Goal: Task Accomplishment & Management: Manage account settings

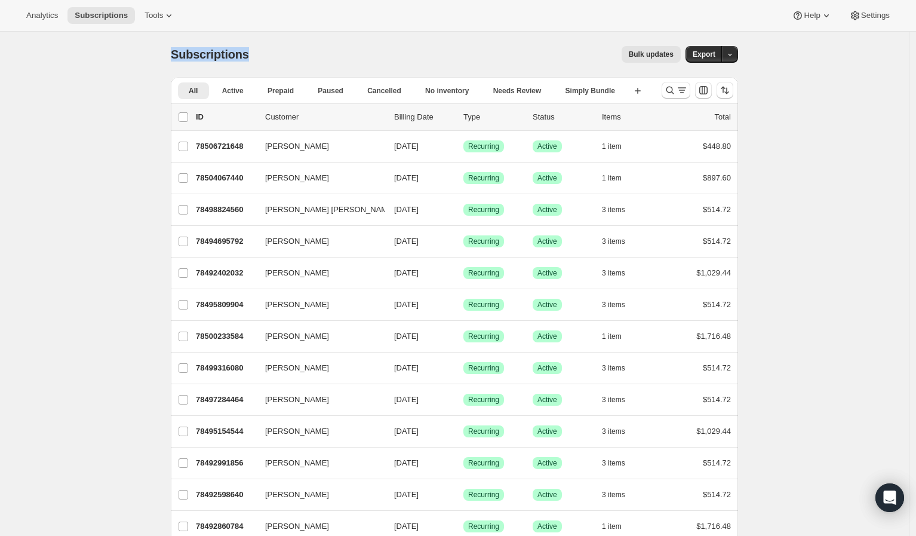
drag, startPoint x: 174, startPoint y: 51, endPoint x: 256, endPoint y: 51, distance: 81.8
click at [256, 51] on div "Subscriptions Bulk updates More actions Bulk updates Export" at bounding box center [455, 54] width 568 height 17
click at [332, 50] on div "Bulk updates" at bounding box center [472, 54] width 418 height 17
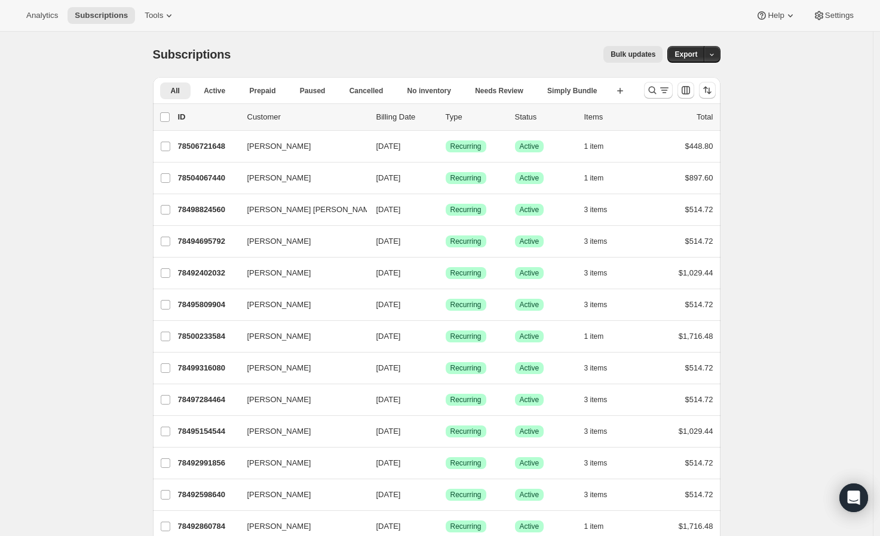
click at [194, 54] on span "Subscriptions" at bounding box center [192, 54] width 78 height 13
click at [338, 67] on div "Subscriptions. This page is ready Subscriptions Bulk updates More actions Bulk …" at bounding box center [437, 54] width 568 height 45
click at [654, 94] on icon "Search and filter results" at bounding box center [652, 90] width 12 height 12
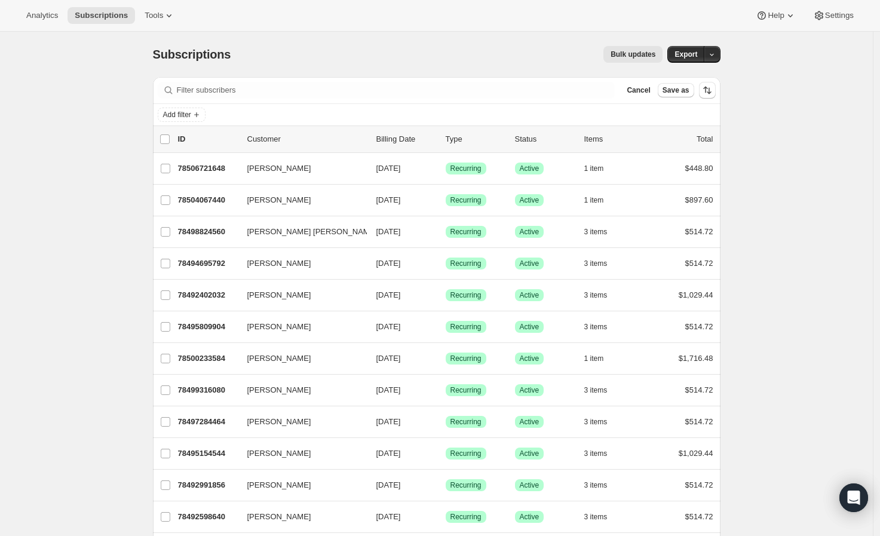
click at [410, 63] on div "Subscriptions. This page is ready Subscriptions Bulk updates More actions Bulk …" at bounding box center [437, 54] width 568 height 45
click at [642, 91] on span "Cancel" at bounding box center [638, 90] width 23 height 10
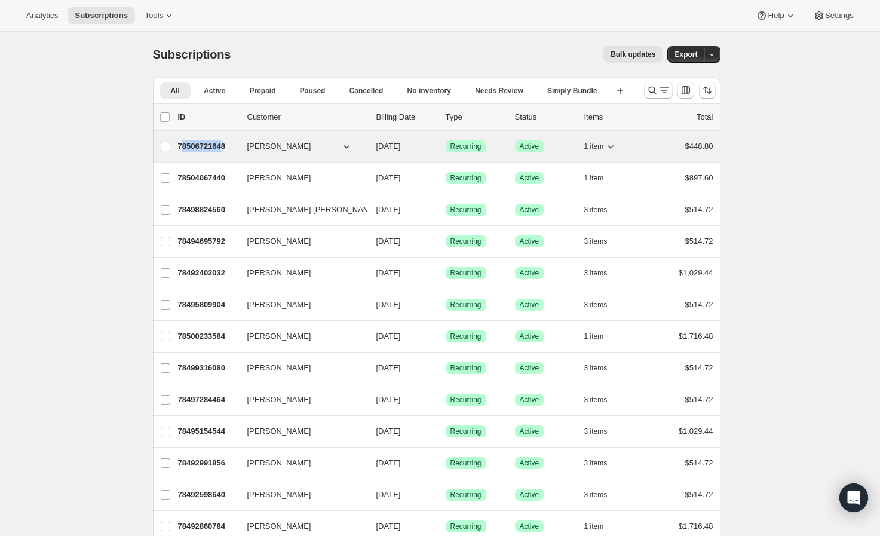
drag, startPoint x: 183, startPoint y: 146, endPoint x: 225, endPoint y: 146, distance: 41.8
click at [225, 146] on p "78506721648" at bounding box center [208, 146] width 60 height 12
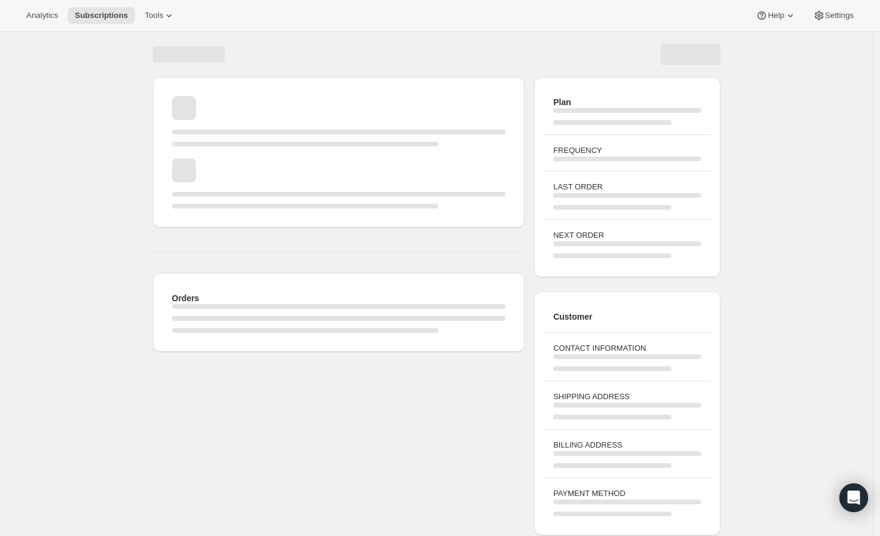
click at [228, 146] on span "Page loading" at bounding box center [339, 152] width 334 height 12
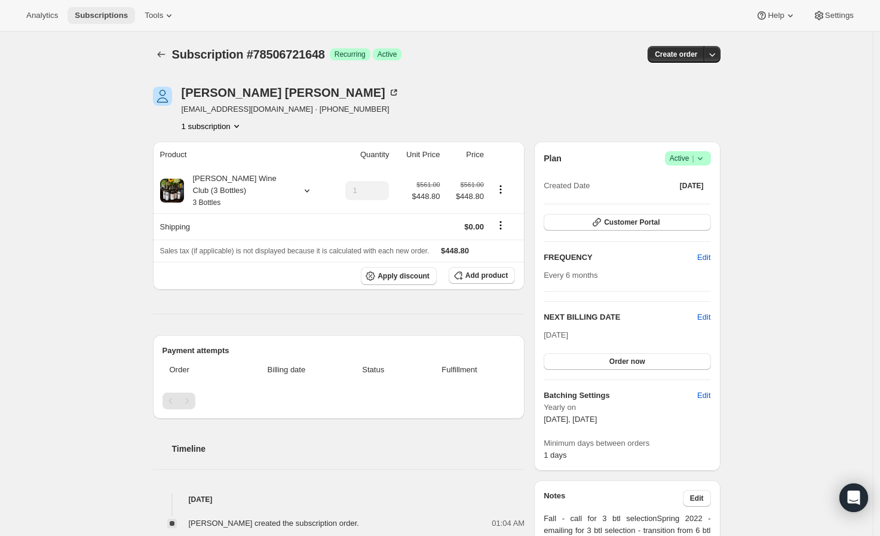
click at [109, 16] on span "Subscriptions" at bounding box center [101, 16] width 53 height 10
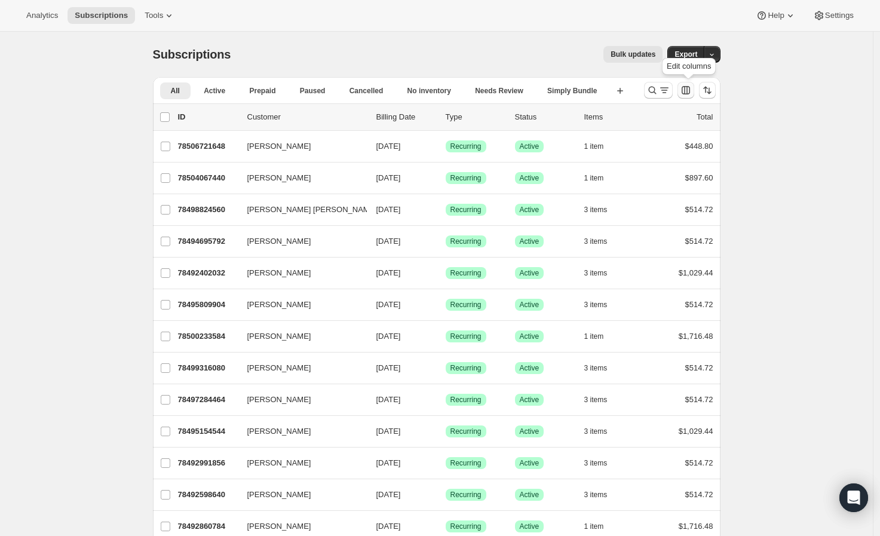
click at [692, 92] on icon "Customize table column order and visibility" at bounding box center [686, 90] width 12 height 12
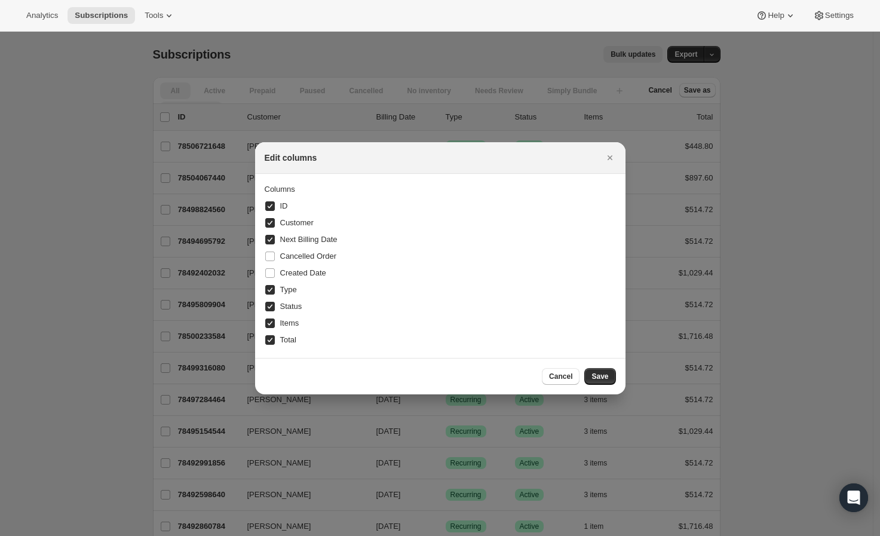
click at [283, 208] on span "ID" at bounding box center [284, 205] width 8 height 9
click at [275, 208] on input "ID" at bounding box center [270, 206] width 10 height 10
checkbox input "false"
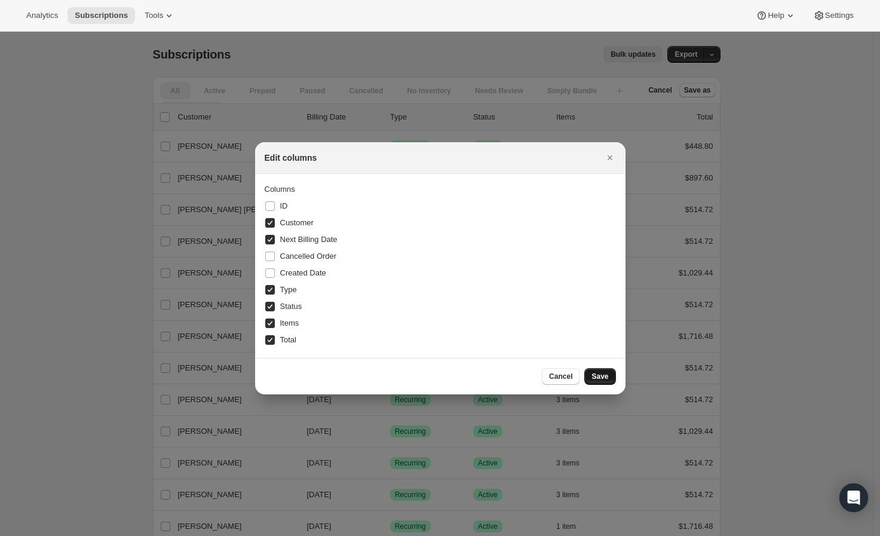
click at [600, 381] on button "Save" at bounding box center [599, 376] width 31 height 17
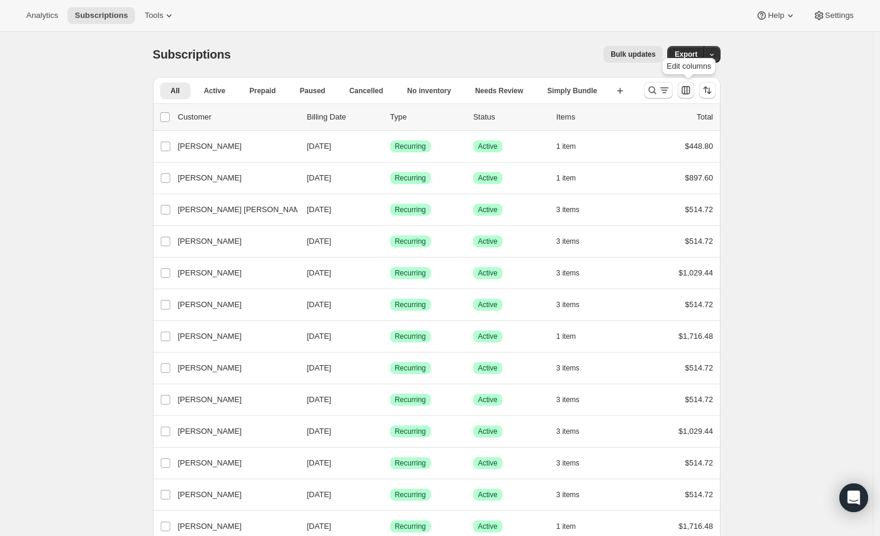
click at [691, 91] on icon "Customize table column order and visibility" at bounding box center [686, 90] width 12 height 12
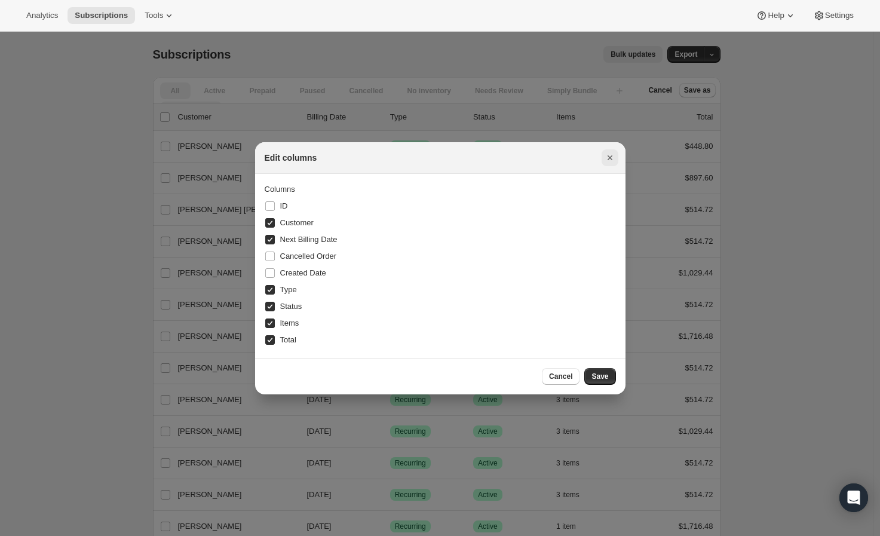
click at [609, 155] on icon "Close" at bounding box center [610, 158] width 12 height 12
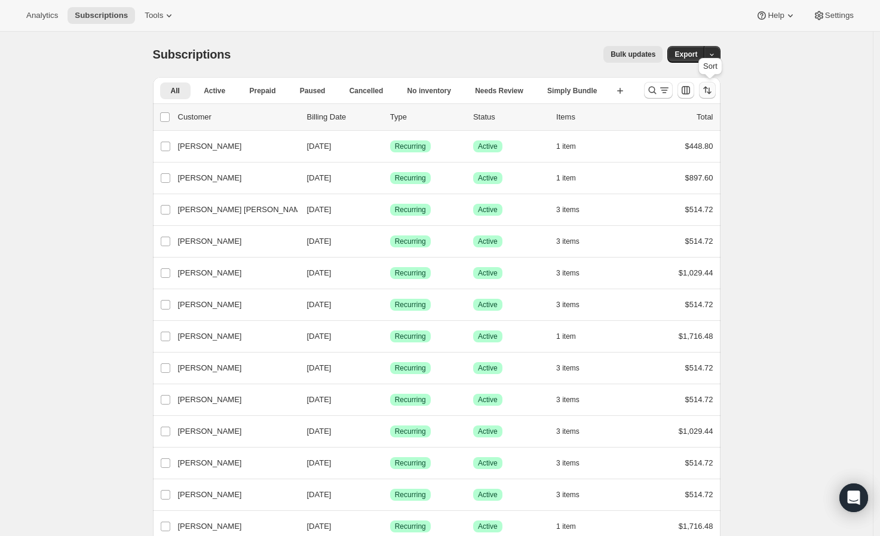
click at [710, 94] on icon "Sort the results" at bounding box center [707, 90] width 12 height 12
click at [691, 90] on icon "Customize table column order and visibility" at bounding box center [686, 90] width 12 height 12
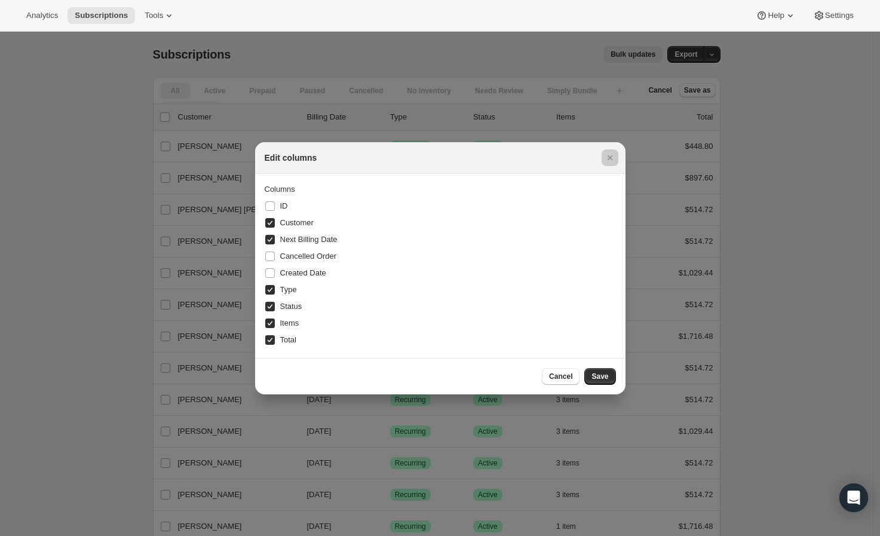
click at [741, 97] on div at bounding box center [440, 268] width 880 height 536
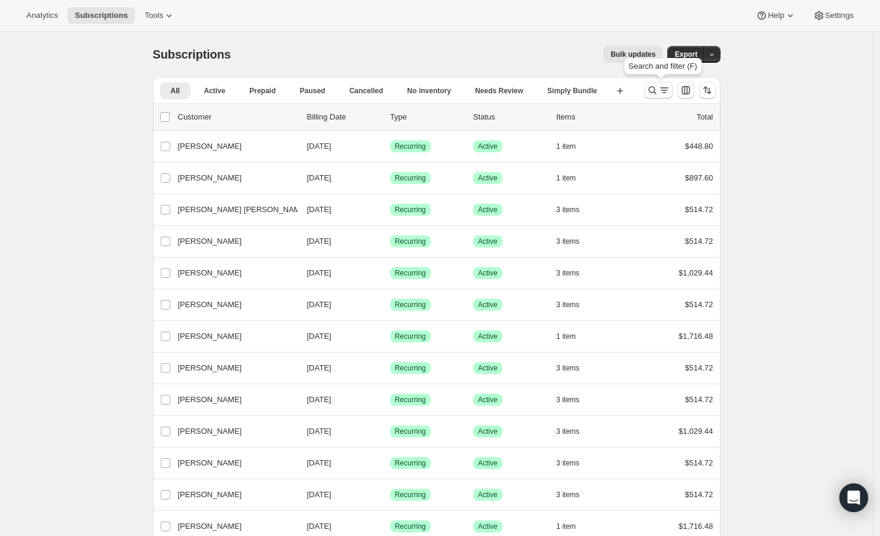
click at [650, 90] on icon "Search and filter results" at bounding box center [652, 90] width 12 height 12
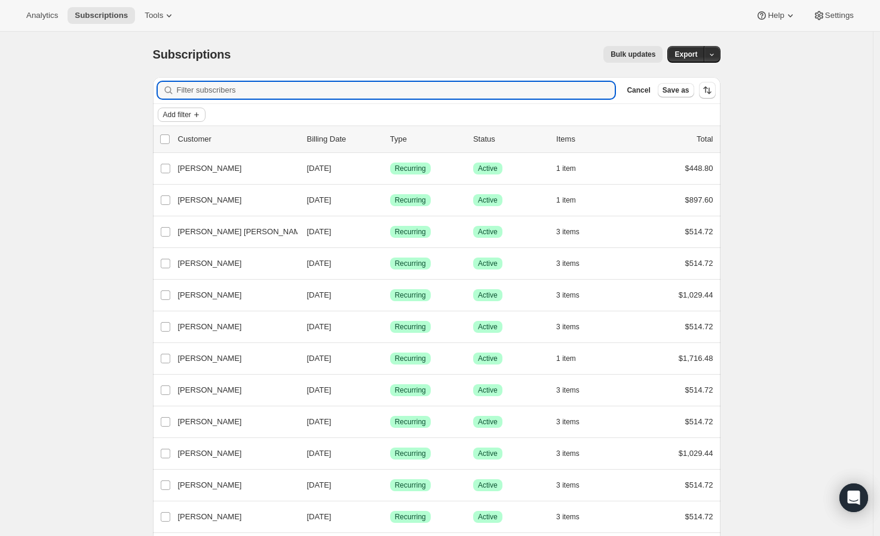
click at [201, 116] on icon "Add filter" at bounding box center [197, 115] width 10 height 10
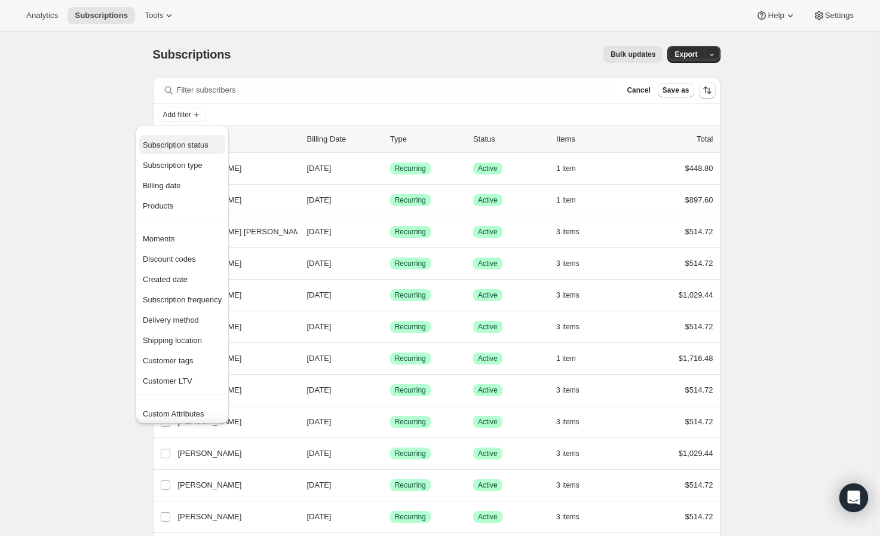
click at [201, 149] on span "Subscription status" at bounding box center [176, 144] width 66 height 9
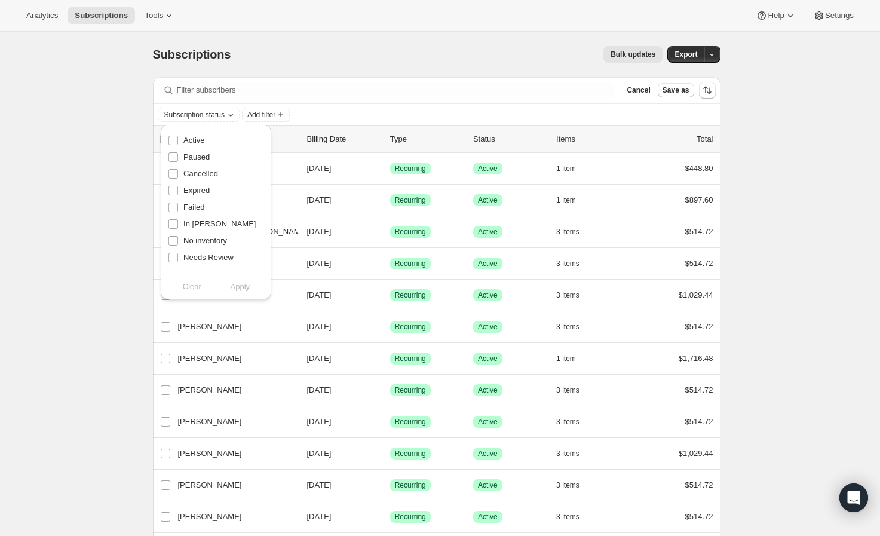
click at [201, 111] on icon "Add filter" at bounding box center [197, 115] width 10 height 10
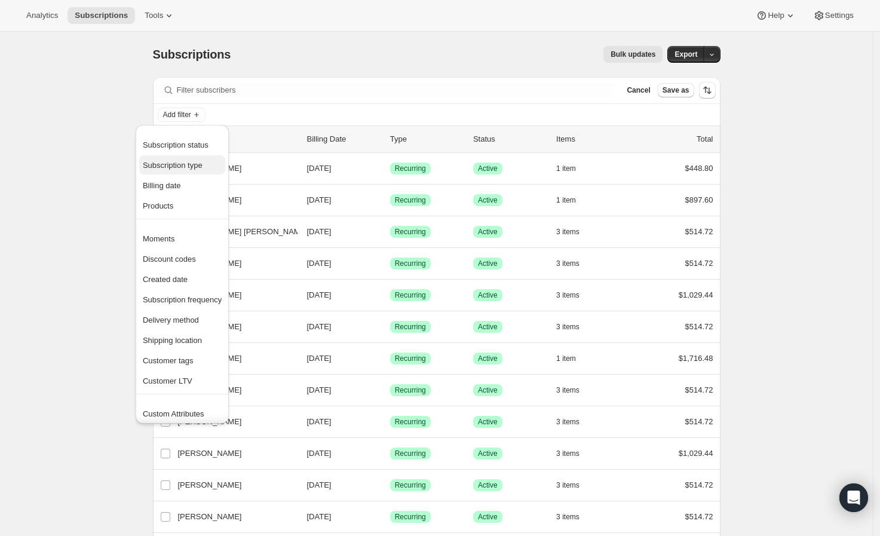
click at [188, 168] on span "Subscription type" at bounding box center [173, 165] width 60 height 9
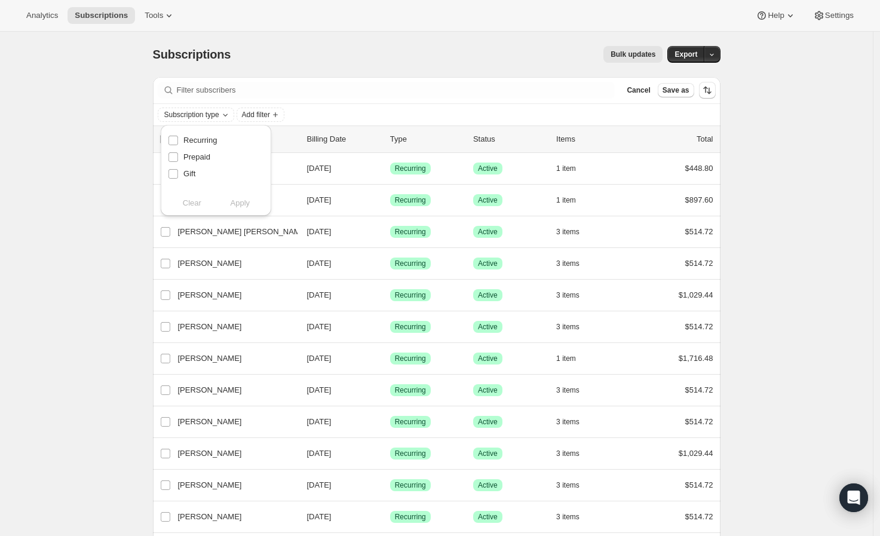
click at [186, 120] on button "Add filter" at bounding box center [182, 115] width 48 height 14
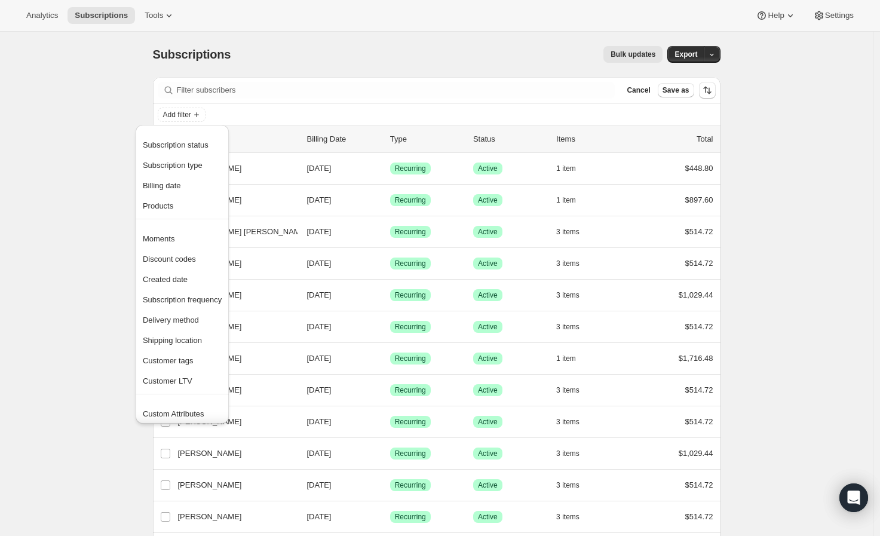
click at [291, 115] on div "Add filter" at bounding box center [437, 115] width 558 height 14
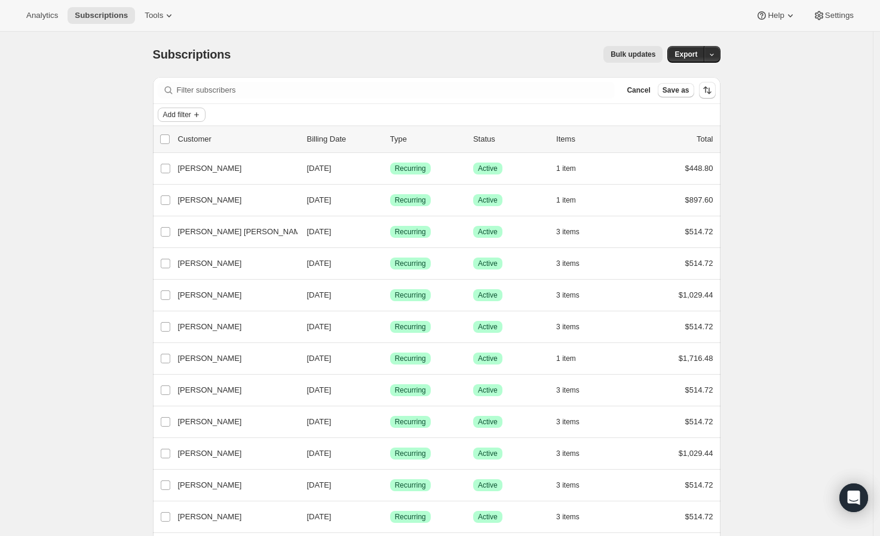
click at [206, 115] on button "Add filter" at bounding box center [182, 115] width 48 height 14
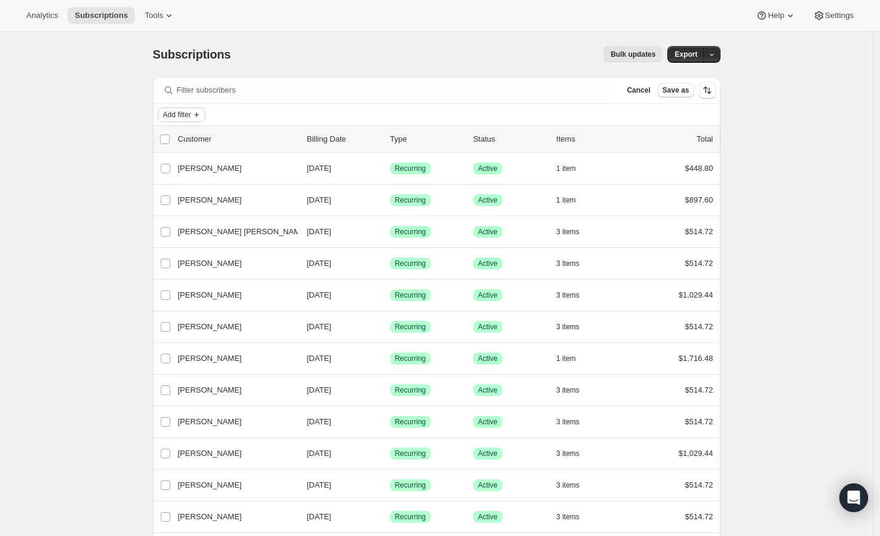
click at [190, 119] on span "Add filter" at bounding box center [177, 115] width 28 height 10
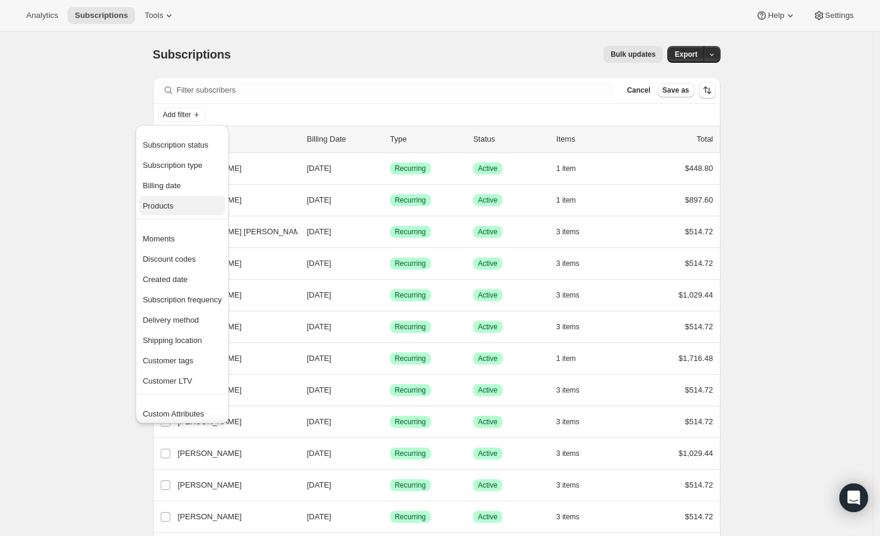
click at [191, 203] on span "Products" at bounding box center [182, 206] width 79 height 12
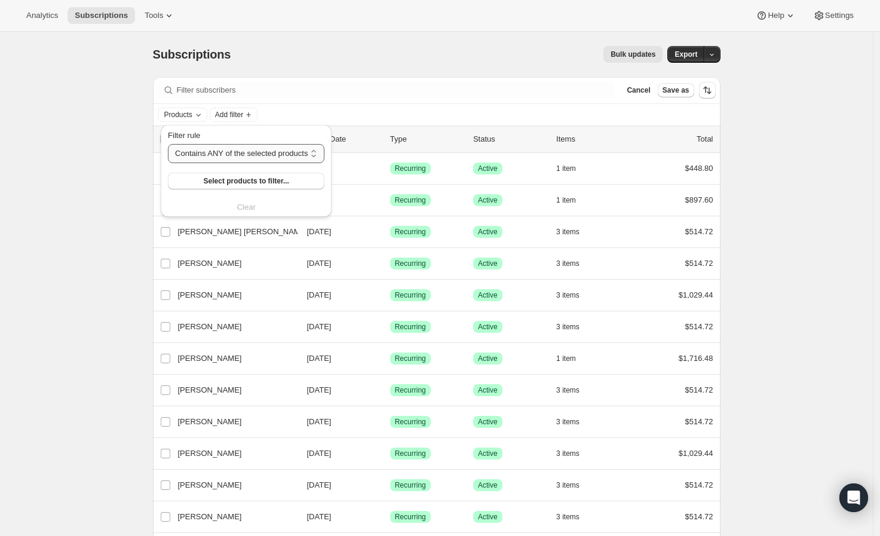
click at [277, 161] on select "Contains ANY of the selected products Contains ALL of the selected products Con…" at bounding box center [246, 153] width 157 height 19
click at [281, 131] on div "Filter rule" at bounding box center [246, 136] width 157 height 12
click at [235, 186] on button "Select products to filter..." at bounding box center [246, 181] width 157 height 17
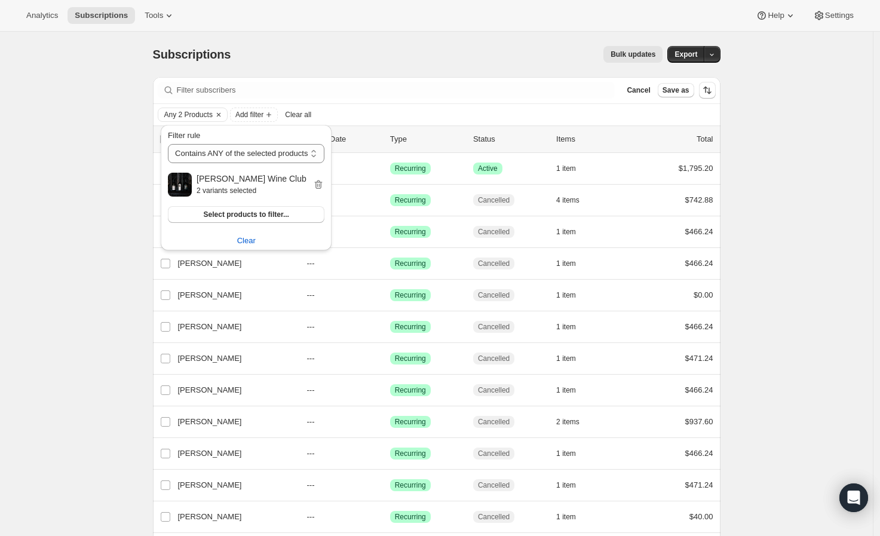
click at [102, 219] on div "Subscriptions. This page is ready Subscriptions Bulk updates More actions Bulk …" at bounding box center [436, 347] width 873 height 631
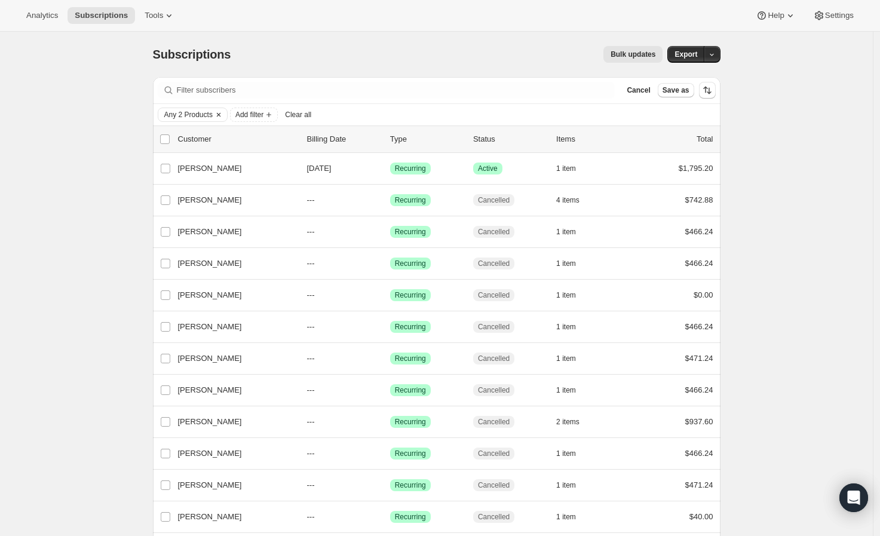
click at [222, 113] on icon "Clear" at bounding box center [219, 115] width 10 height 10
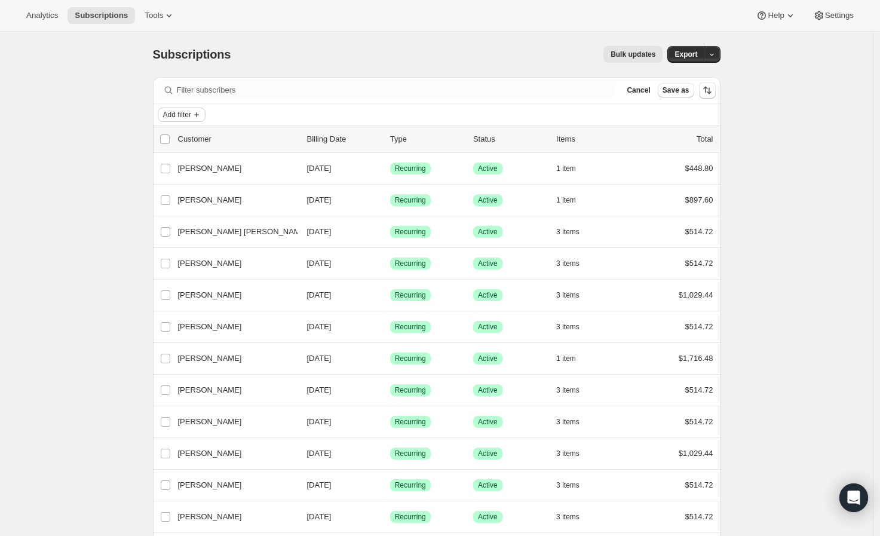
click at [198, 114] on icon "Add filter" at bounding box center [197, 115] width 10 height 10
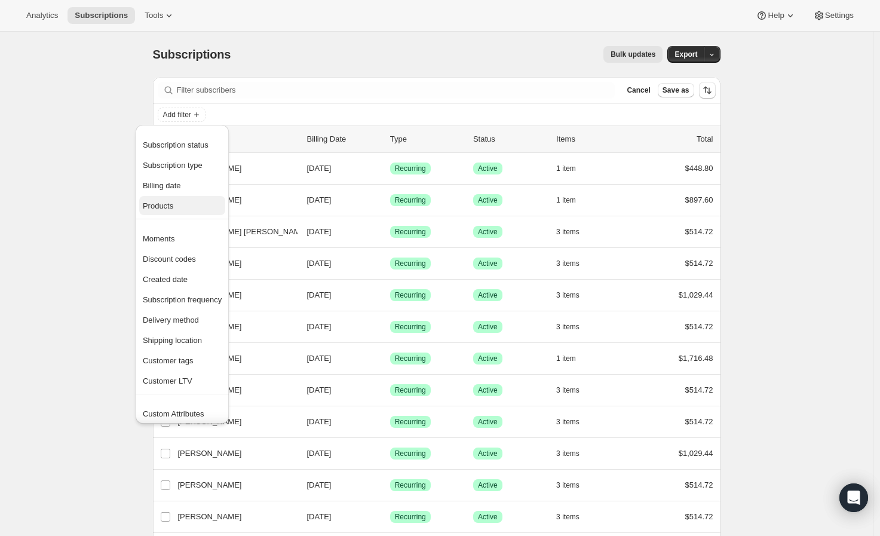
click at [183, 211] on span "Products" at bounding box center [182, 206] width 79 height 12
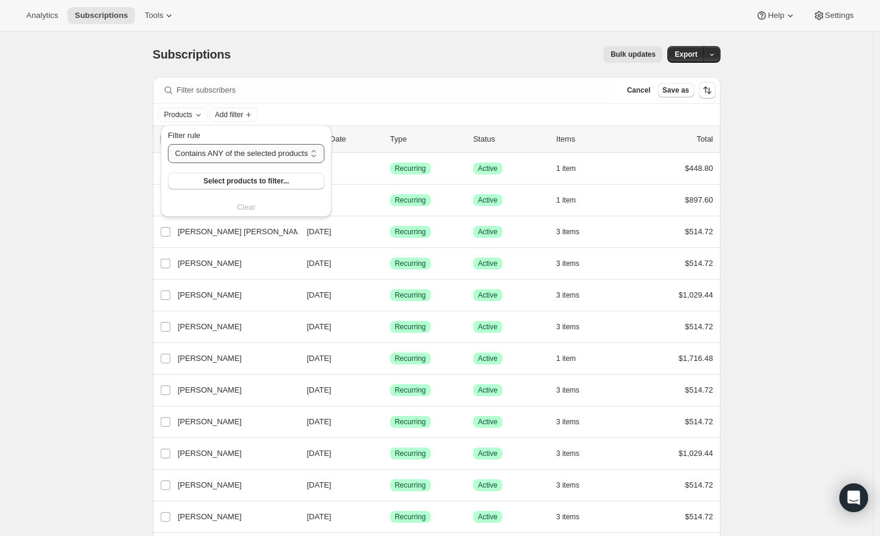
click at [235, 155] on select "Contains ANY of the selected products Contains ALL of the selected products Con…" at bounding box center [246, 153] width 157 height 19
click at [259, 137] on div "Filter rule" at bounding box center [246, 136] width 157 height 12
click at [236, 179] on span "Select products to filter..." at bounding box center [246, 181] width 85 height 10
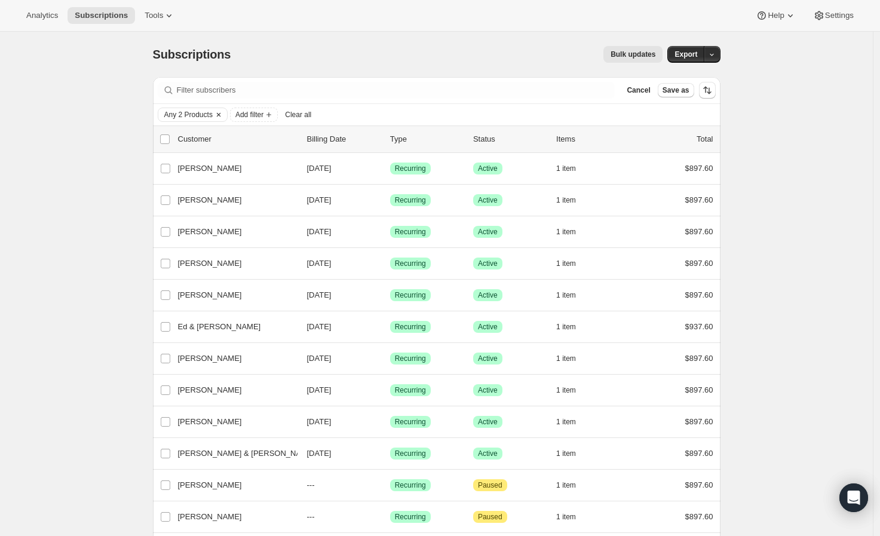
click at [222, 113] on icon "Clear" at bounding box center [219, 115] width 10 height 10
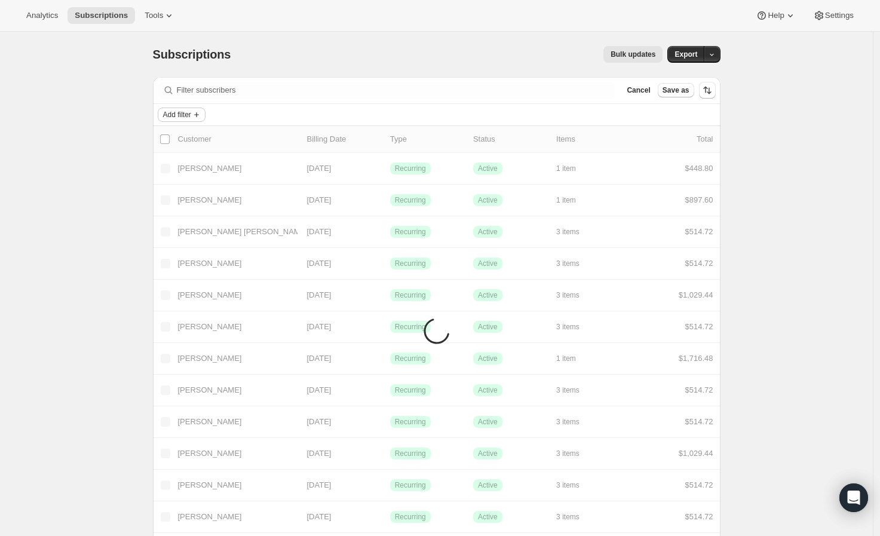
click at [206, 110] on button "Add filter" at bounding box center [182, 115] width 48 height 14
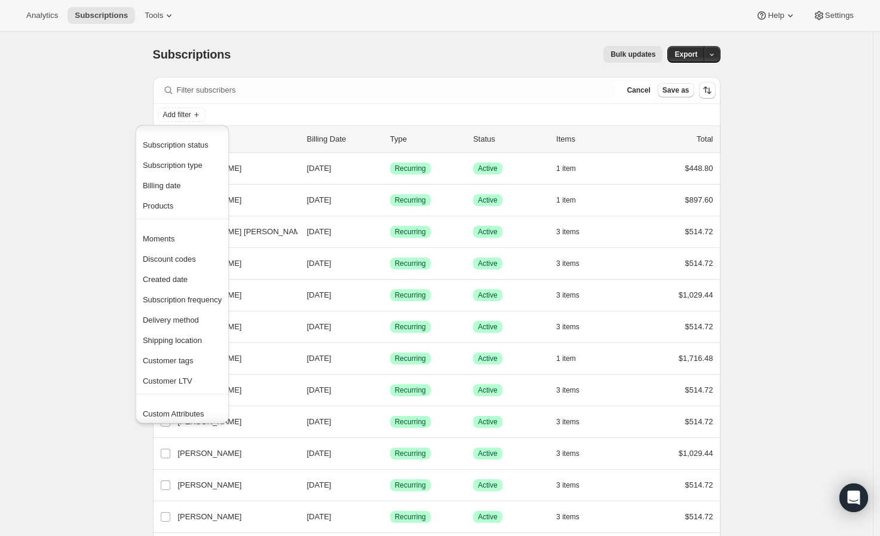
scroll to position [23, 0]
click at [200, 340] on span "Customer tags" at bounding box center [182, 338] width 79 height 12
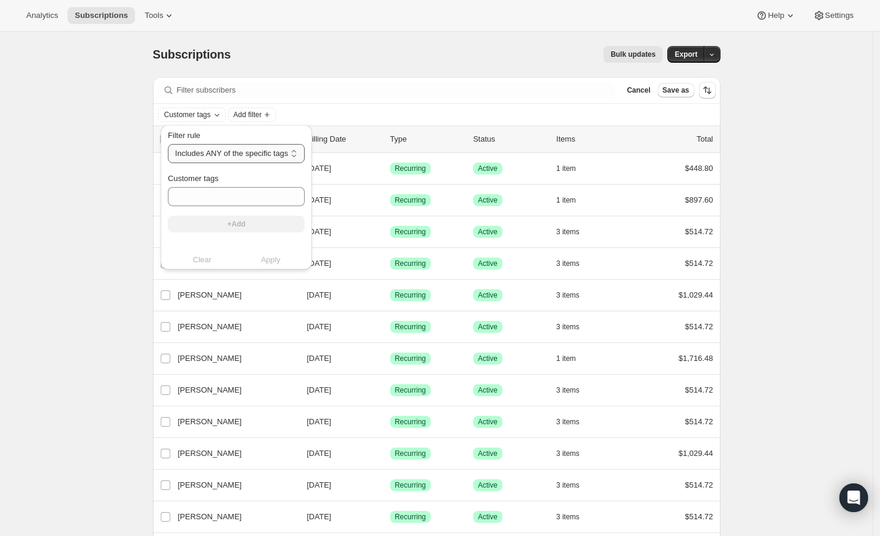
click at [265, 153] on select "Includes ANY of the specific tags Includes ALL of the specific tags Includes ON…" at bounding box center [236, 153] width 137 height 19
click at [290, 132] on div "Filter rule" at bounding box center [236, 136] width 137 height 12
click at [249, 200] on input "Customer tags" at bounding box center [236, 196] width 137 height 19
type input "Audrey Member"
click at [246, 225] on button "+Add" at bounding box center [236, 224] width 137 height 17
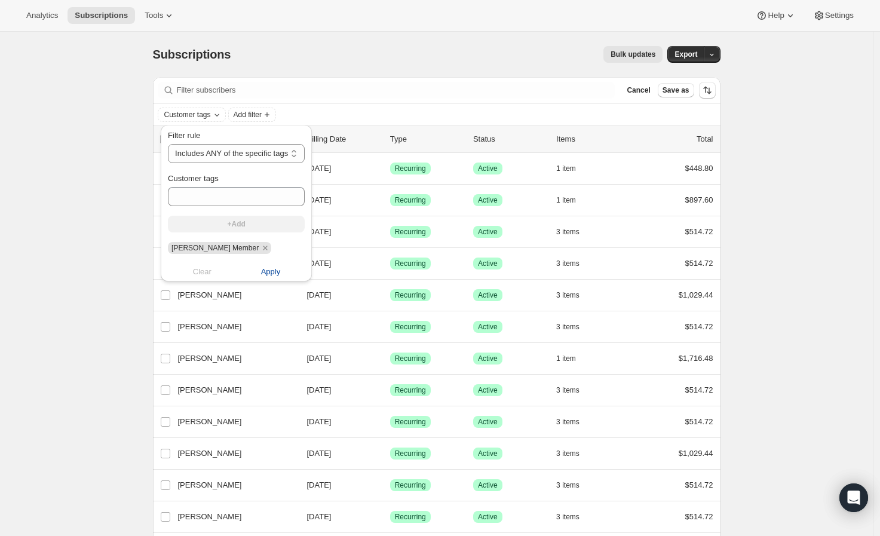
click at [279, 276] on span "Apply" at bounding box center [271, 272] width 20 height 12
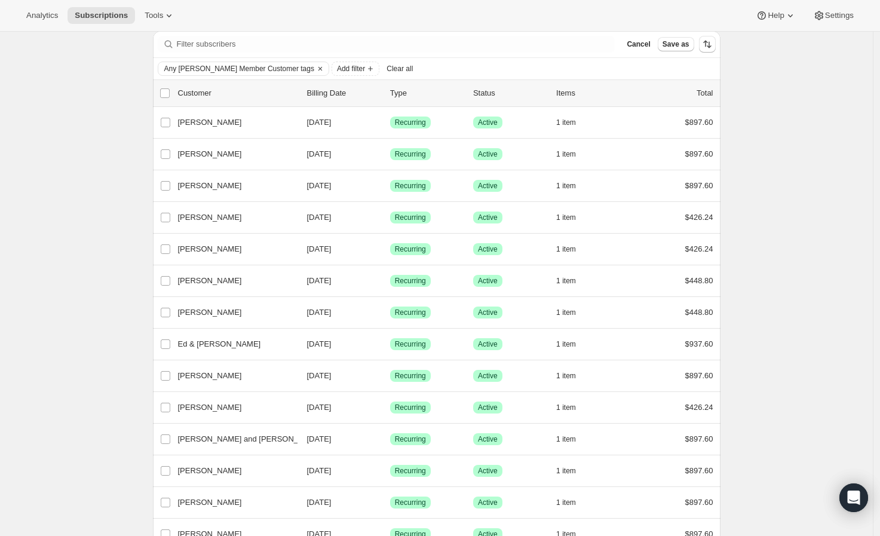
scroll to position [0, 0]
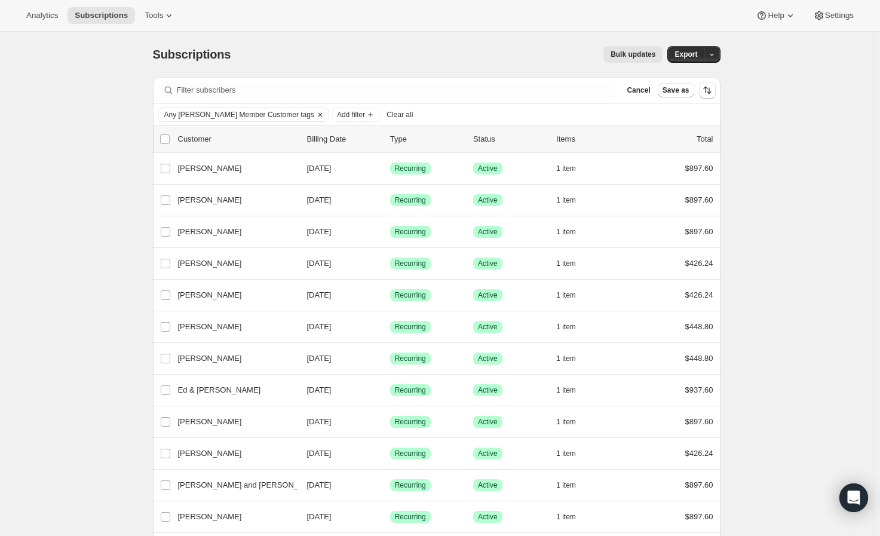
click at [315, 114] on icon "Clear" at bounding box center [320, 115] width 10 height 10
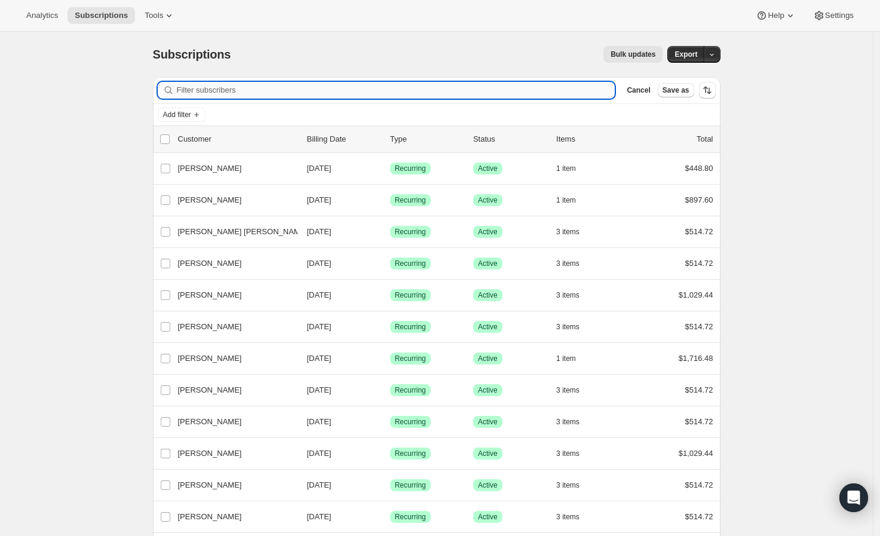
click at [235, 93] on input "Filter subscribers" at bounding box center [396, 90] width 439 height 17
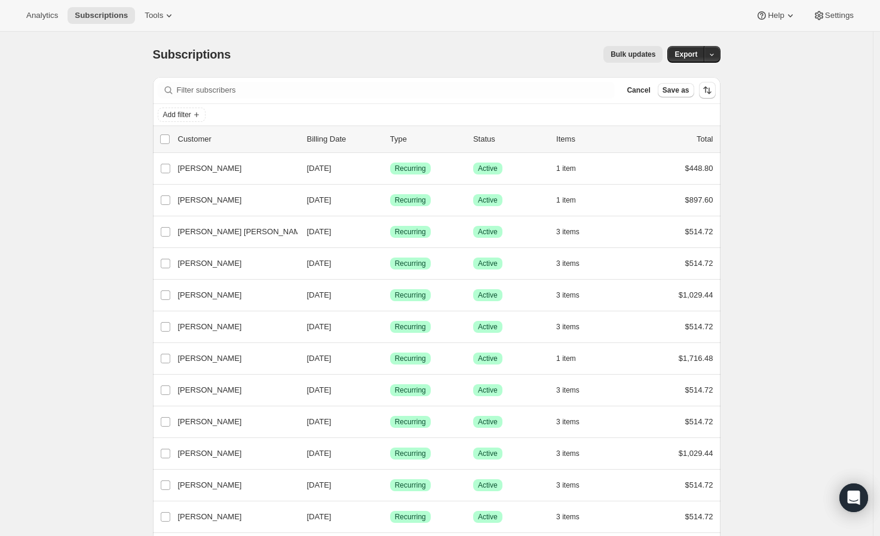
click at [311, 47] on div "Bulk updates" at bounding box center [454, 54] width 418 height 17
click at [513, 48] on div "Bulk updates" at bounding box center [454, 54] width 418 height 17
click at [719, 54] on button "button" at bounding box center [712, 54] width 17 height 17
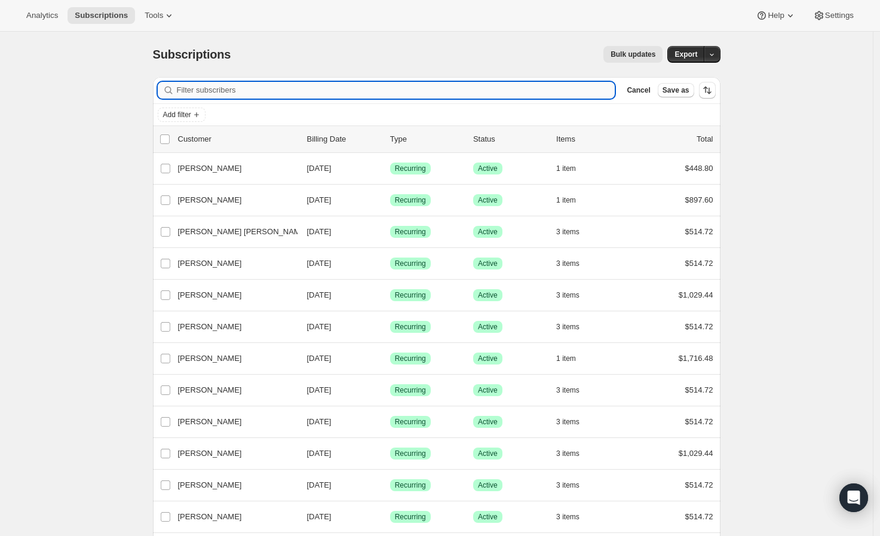
click at [355, 82] on input "Filter subscribers" at bounding box center [396, 90] width 439 height 17
click at [201, 119] on button "Add filter" at bounding box center [182, 115] width 48 height 14
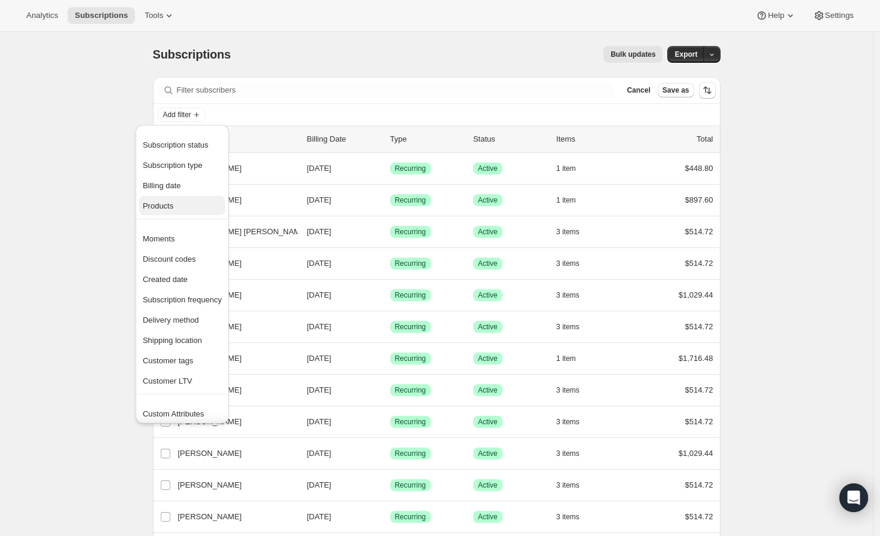
click at [206, 200] on span "Products" at bounding box center [182, 206] width 79 height 12
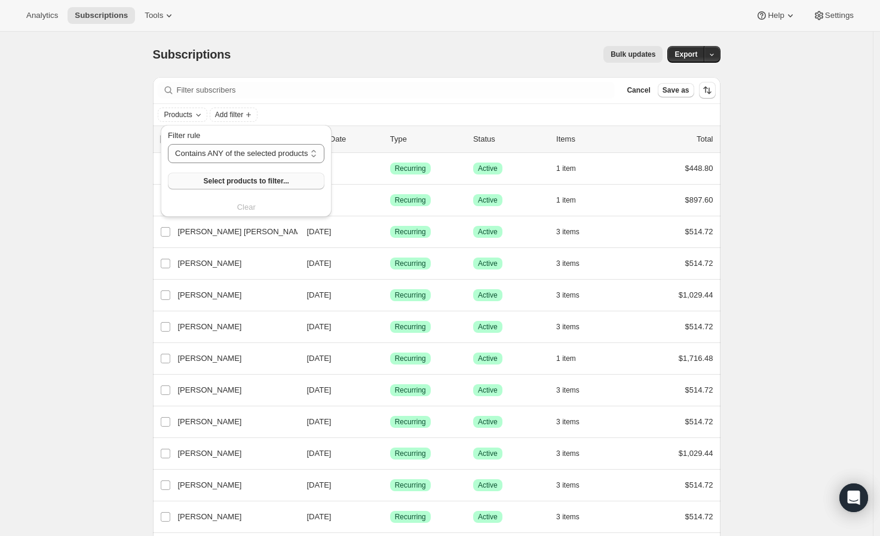
click at [257, 183] on span "Select products to filter..." at bounding box center [246, 181] width 85 height 10
click at [391, 74] on div "Subscriptions. This page is ready Subscriptions Bulk updates More actions Bulk …" at bounding box center [437, 54] width 568 height 45
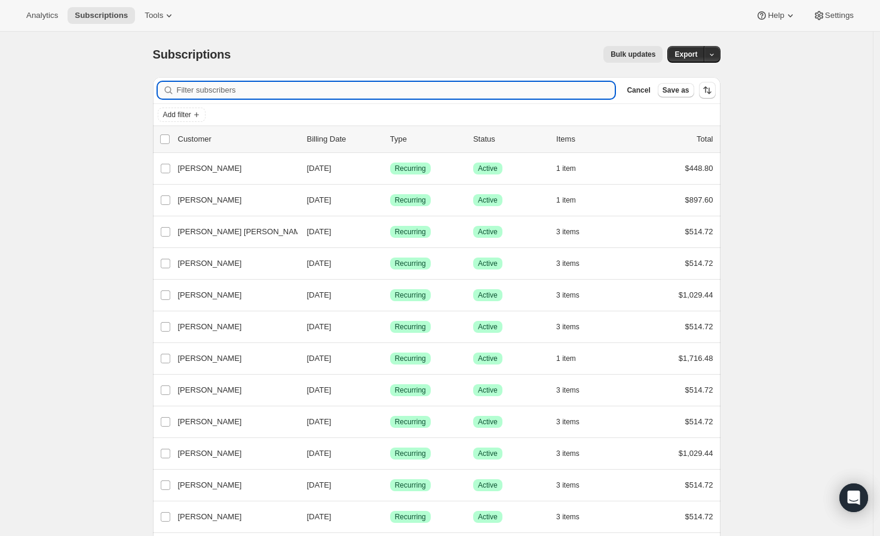
click at [242, 91] on input "Filter subscribers" at bounding box center [396, 90] width 439 height 17
click at [201, 111] on icon "Add filter" at bounding box center [197, 115] width 10 height 10
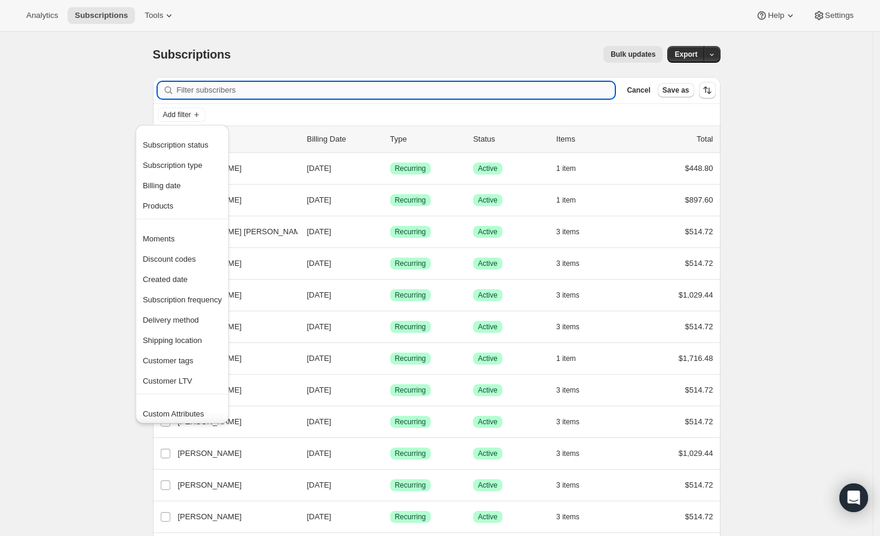
click at [243, 91] on input "Filter subscribers" at bounding box center [396, 90] width 439 height 17
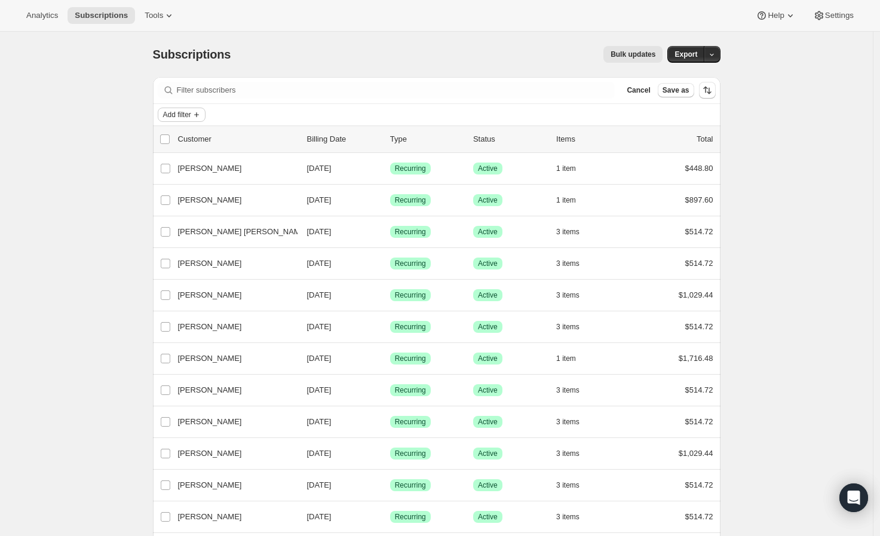
click at [200, 110] on icon "Add filter" at bounding box center [197, 115] width 10 height 10
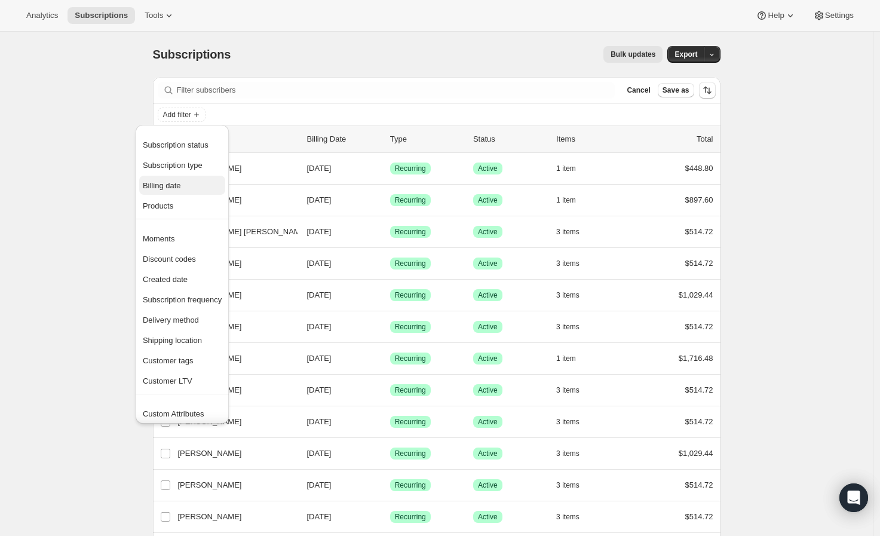
click at [204, 182] on span "Billing date" at bounding box center [182, 186] width 79 height 12
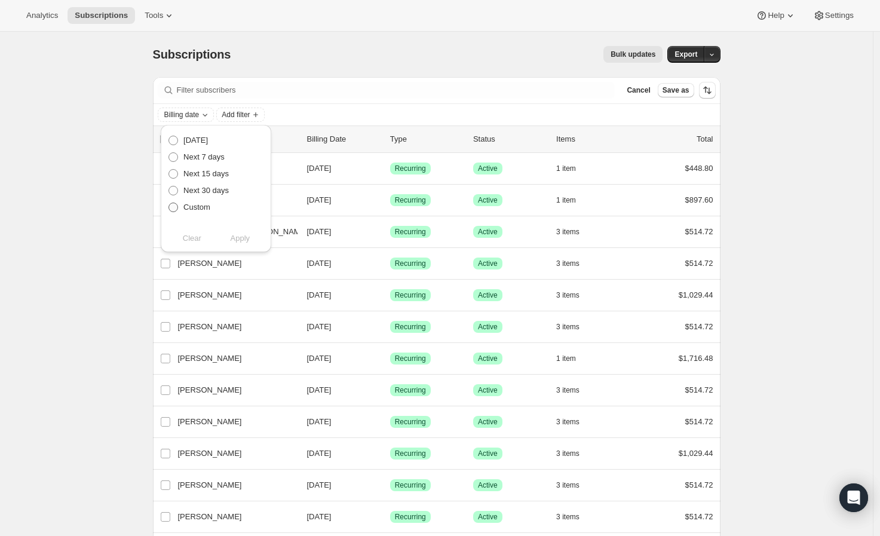
click at [198, 211] on span "Custom" at bounding box center [196, 207] width 27 height 9
click at [169, 203] on input "Custom" at bounding box center [168, 203] width 1 height 1
radio input "true"
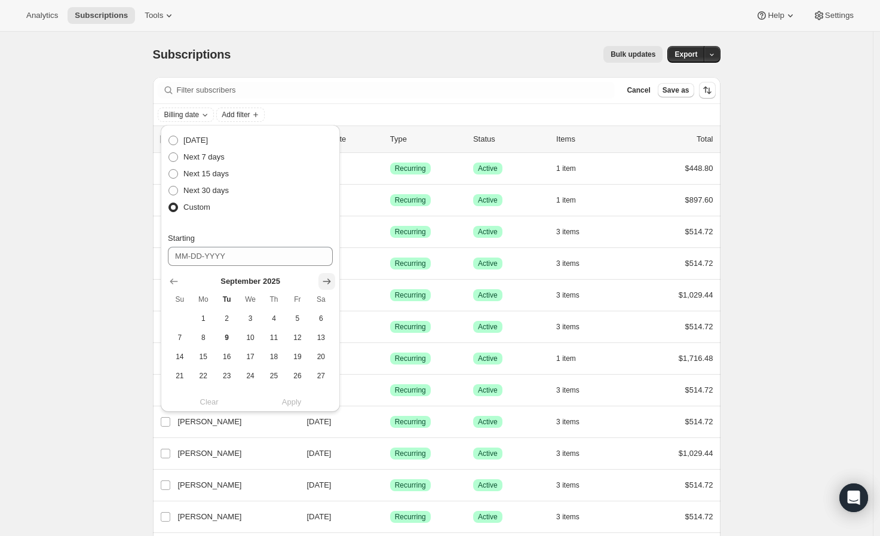
click at [326, 282] on icon "Show next month, October 2025" at bounding box center [327, 281] width 12 height 12
click at [250, 355] on span "15" at bounding box center [250, 357] width 14 height 10
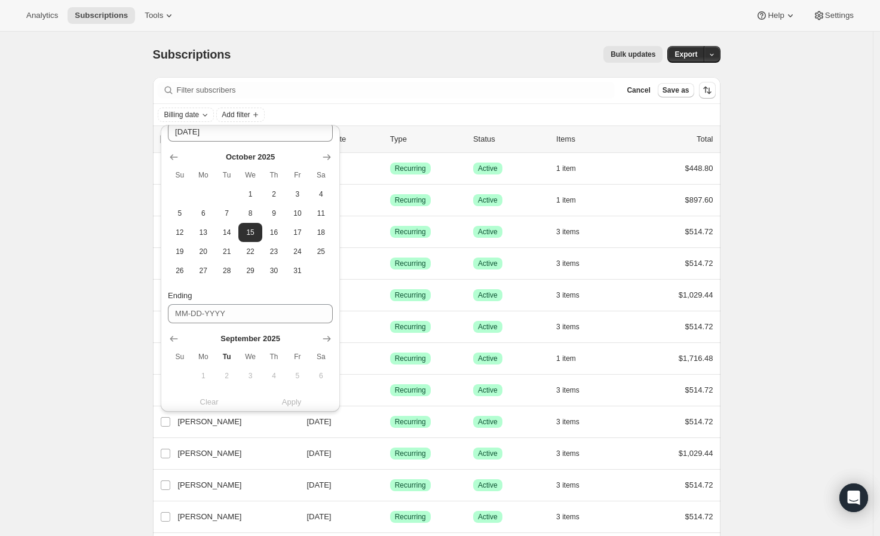
scroll to position [199, 0]
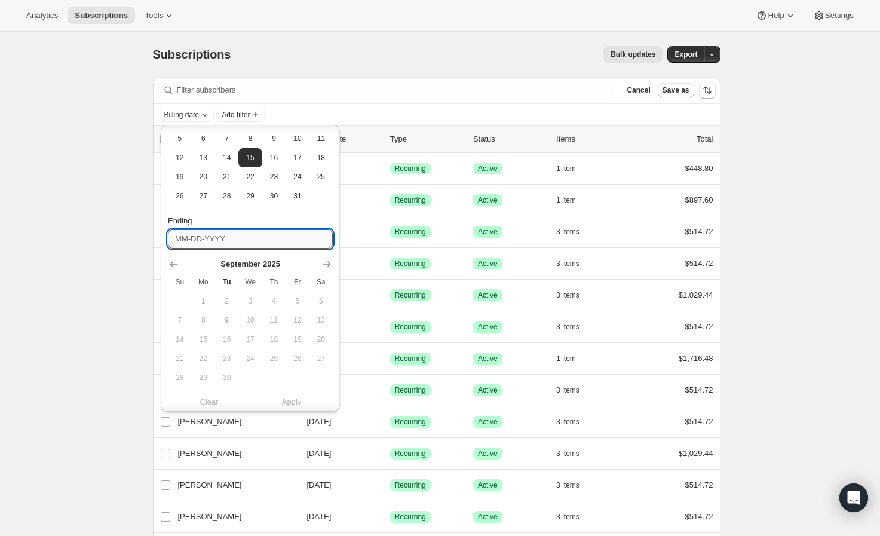
click at [268, 241] on input "Ending" at bounding box center [250, 238] width 165 height 19
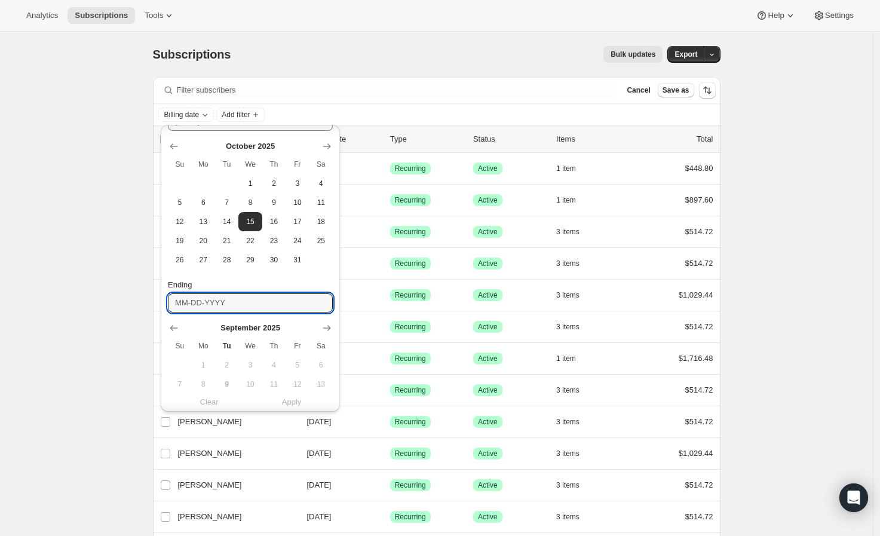
scroll to position [133, 0]
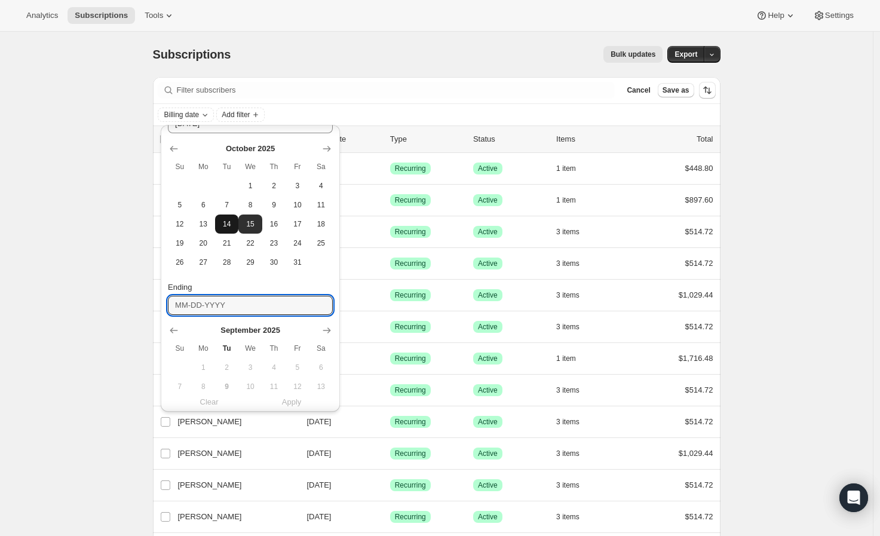
click at [228, 226] on span "14" at bounding box center [227, 224] width 14 height 10
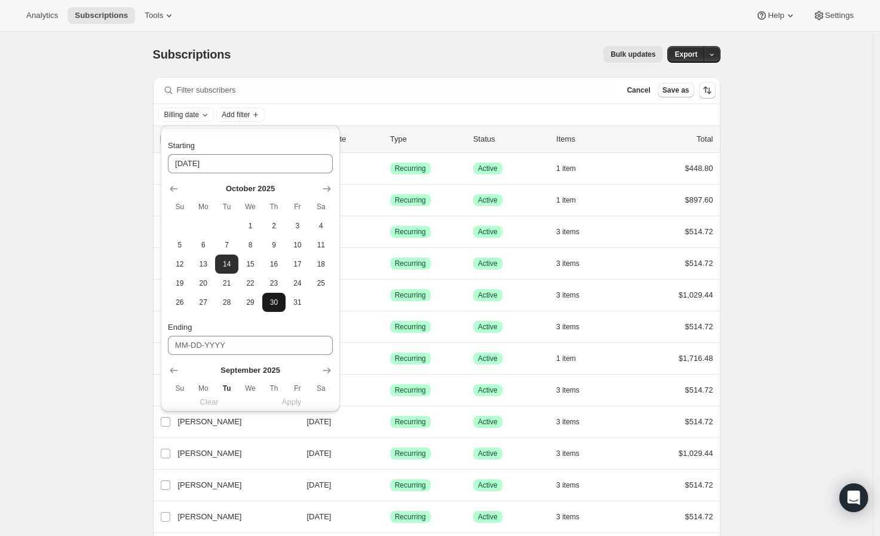
scroll to position [87, 0]
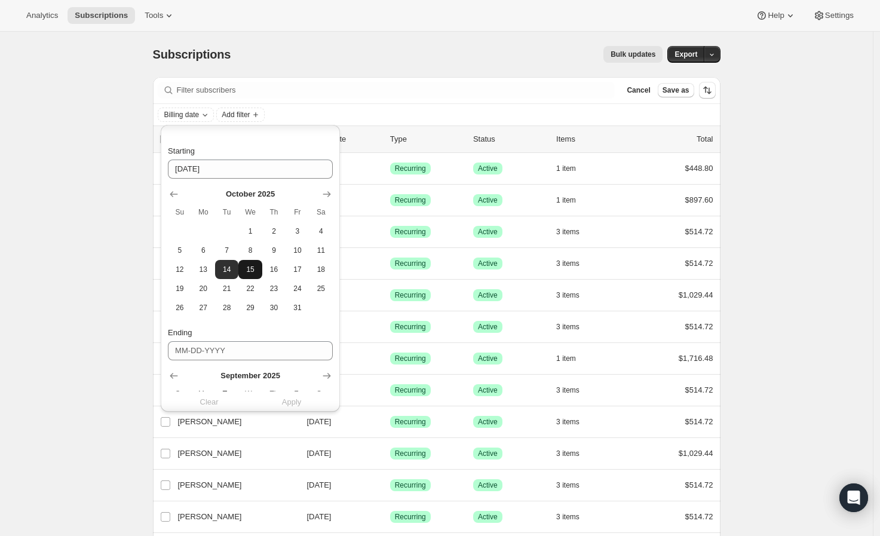
click at [256, 263] on button "15" at bounding box center [249, 269] width 23 height 19
type input "10-15-2025"
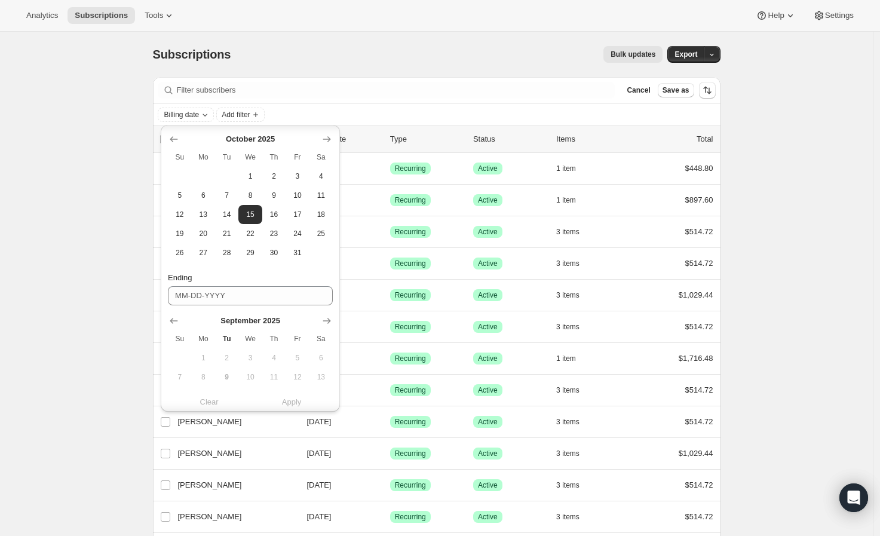
scroll to position [219, 0]
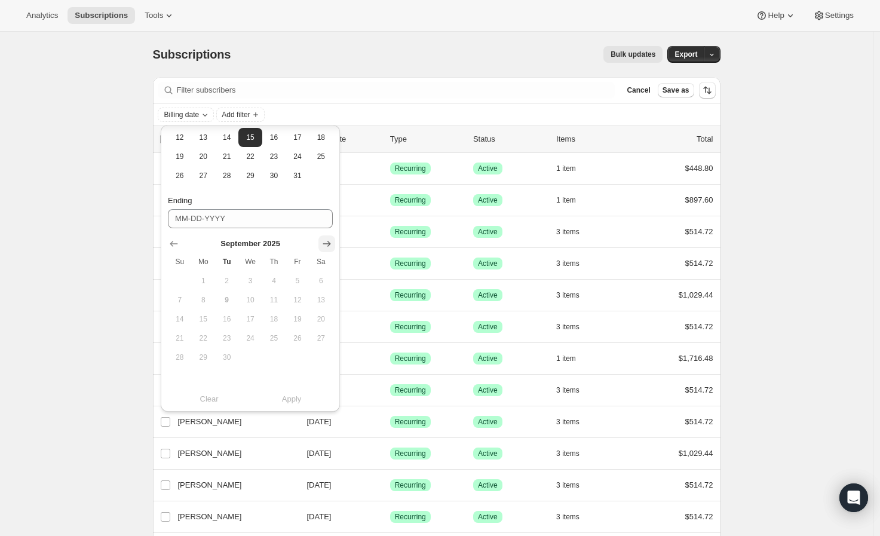
click at [324, 246] on icon "Show next month, October 2025" at bounding box center [327, 244] width 12 height 12
click at [253, 321] on span "15" at bounding box center [250, 319] width 14 height 10
type input "10-15-2025"
click at [294, 400] on span "Apply" at bounding box center [292, 399] width 20 height 12
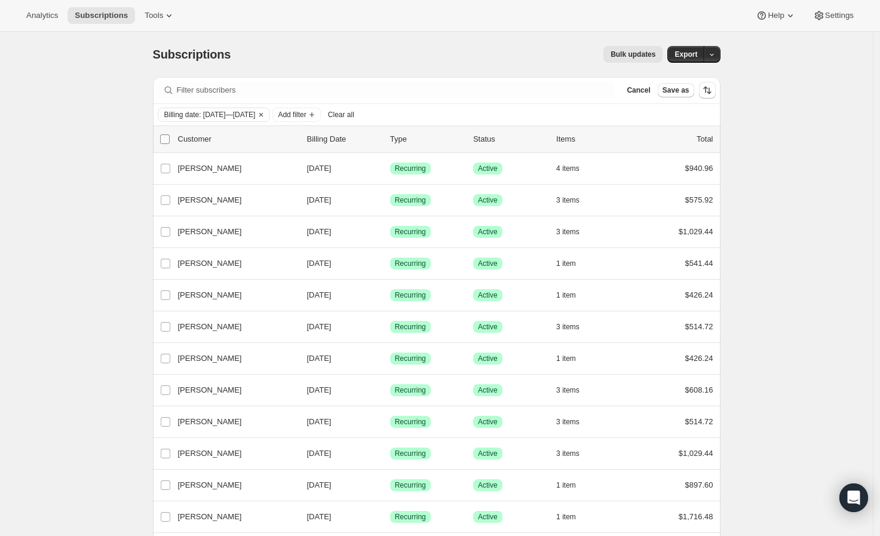
click at [170, 139] on input "0 selected" at bounding box center [165, 139] width 10 height 10
checkbox input "true"
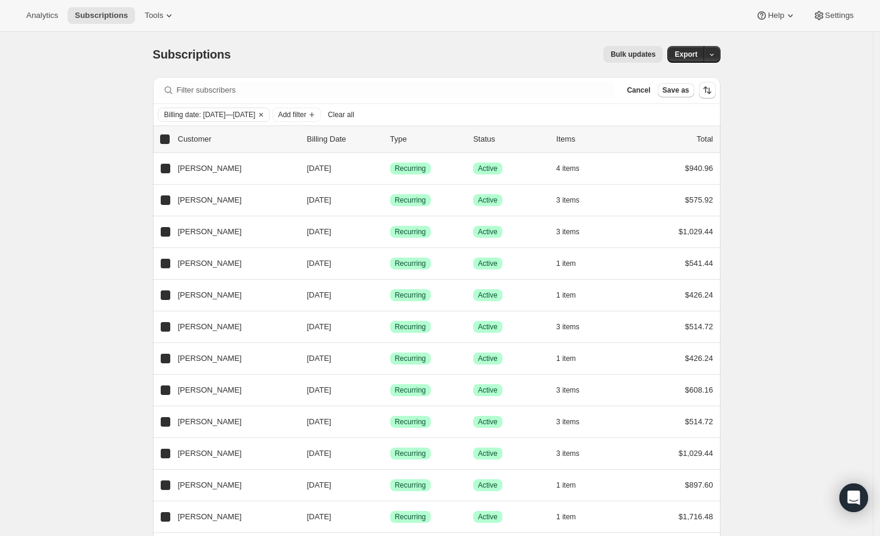
checkbox input "true"
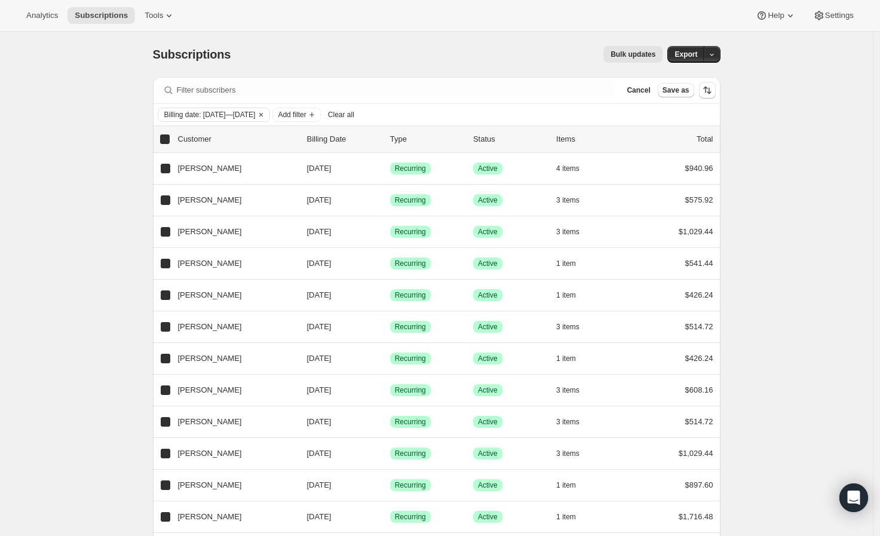
checkbox input "true"
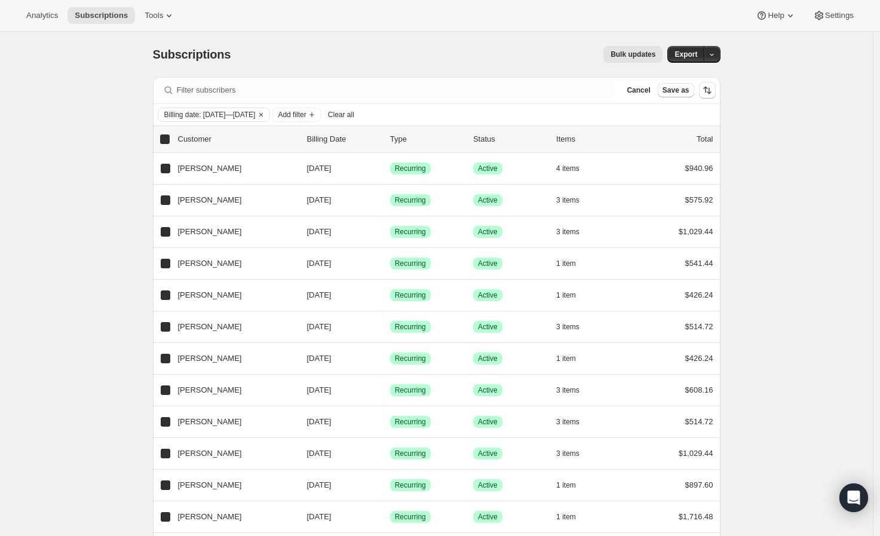
checkbox input "true"
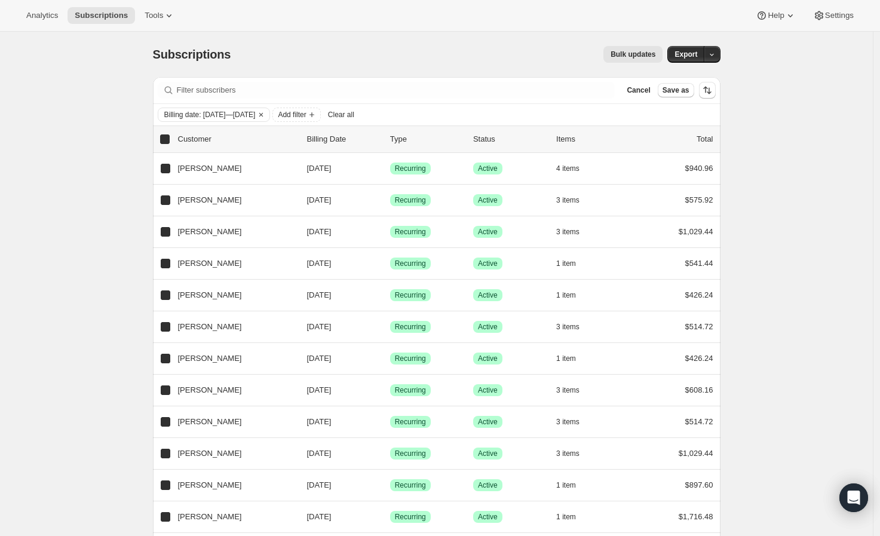
checkbox input "true"
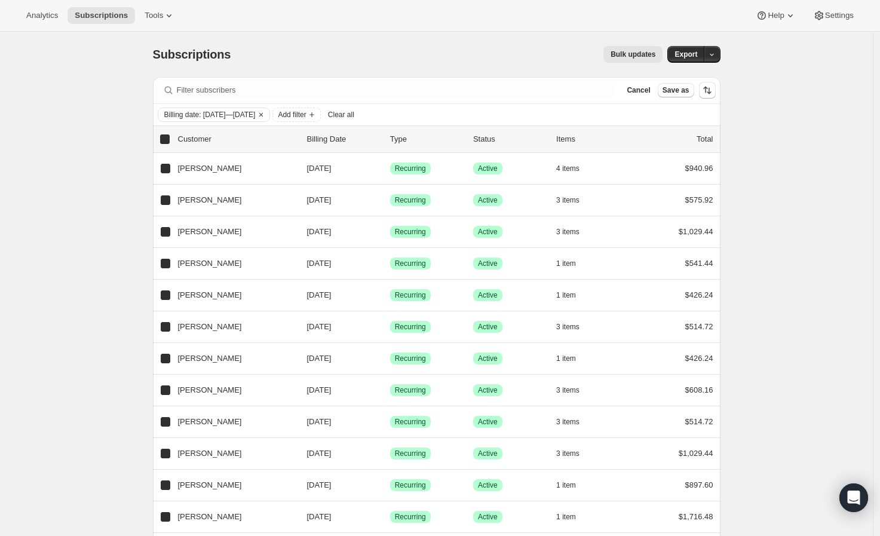
checkbox input "true"
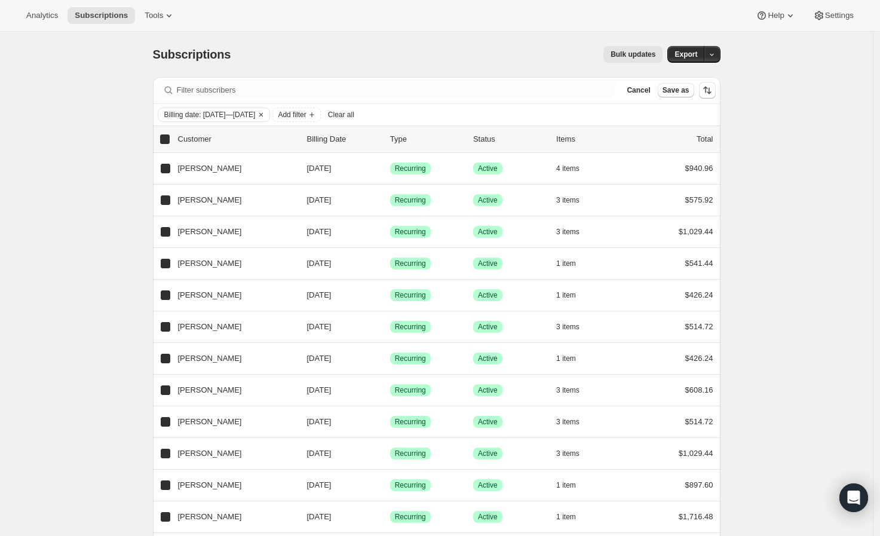
checkbox input "true"
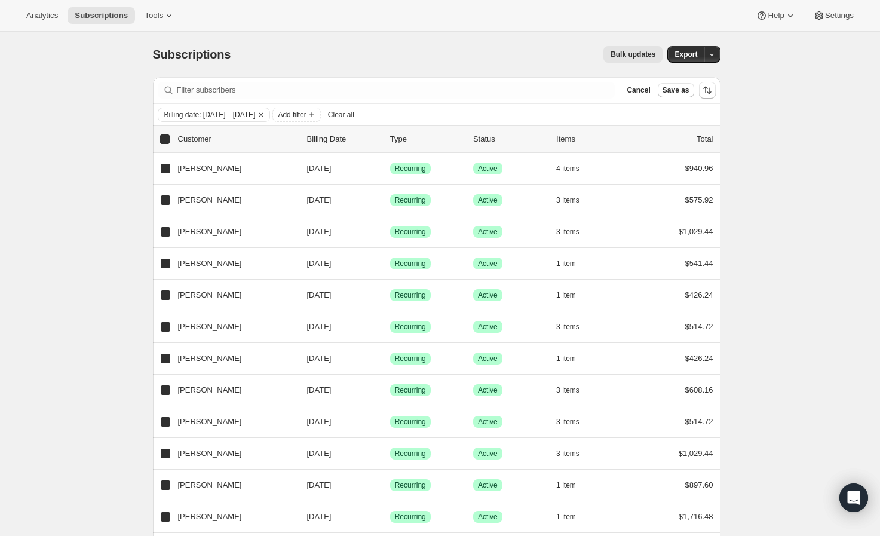
checkbox input "true"
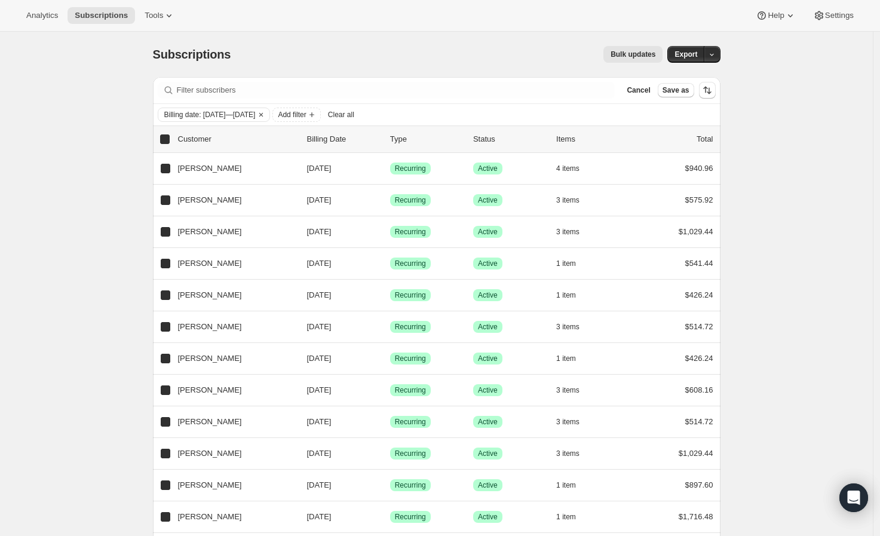
checkbox input "true"
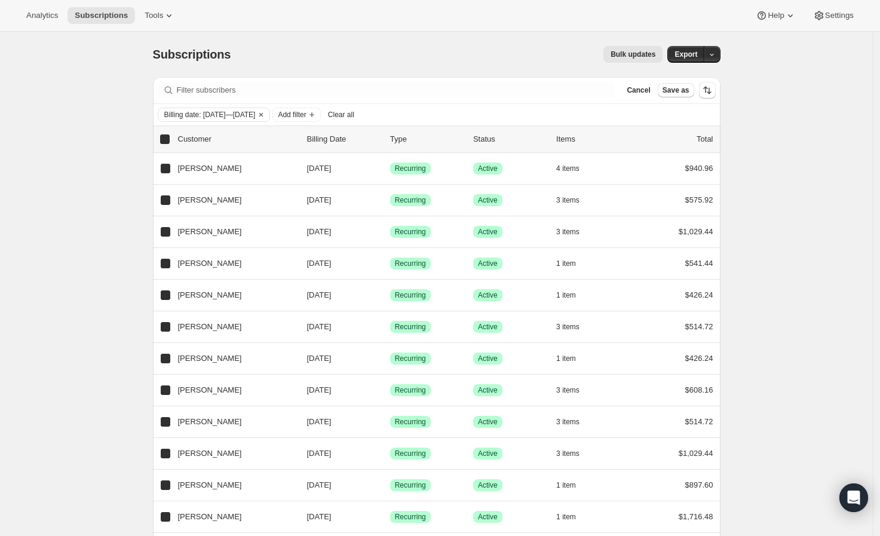
checkbox input "true"
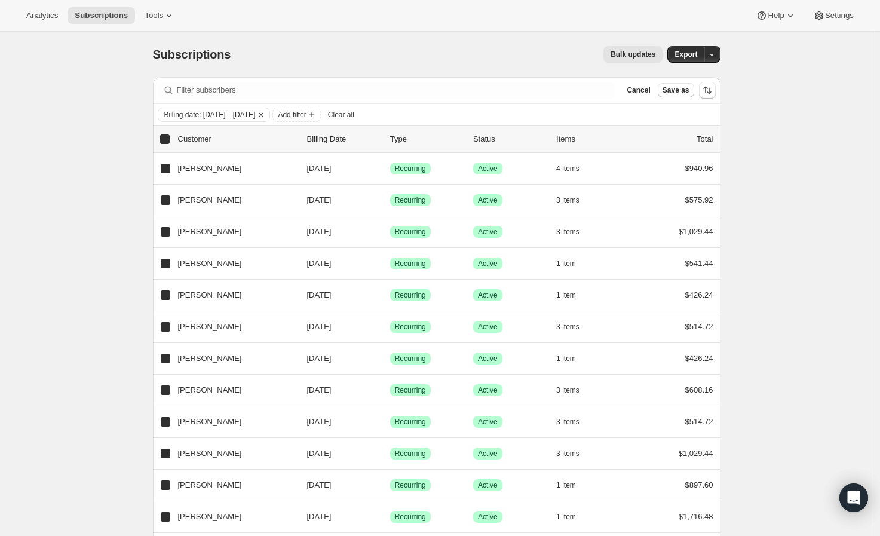
checkbox input "true"
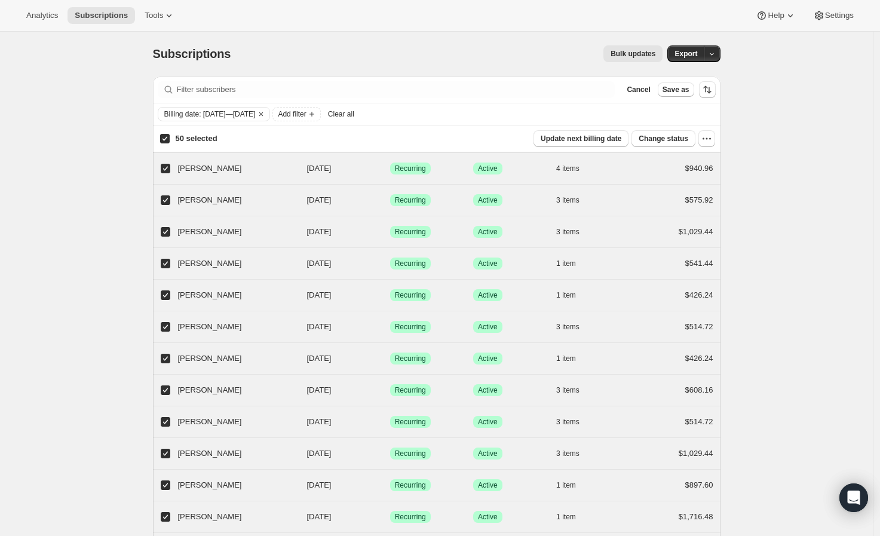
scroll to position [0, 0]
click at [595, 142] on span "Update next billing date" at bounding box center [581, 139] width 81 height 10
select select "15"
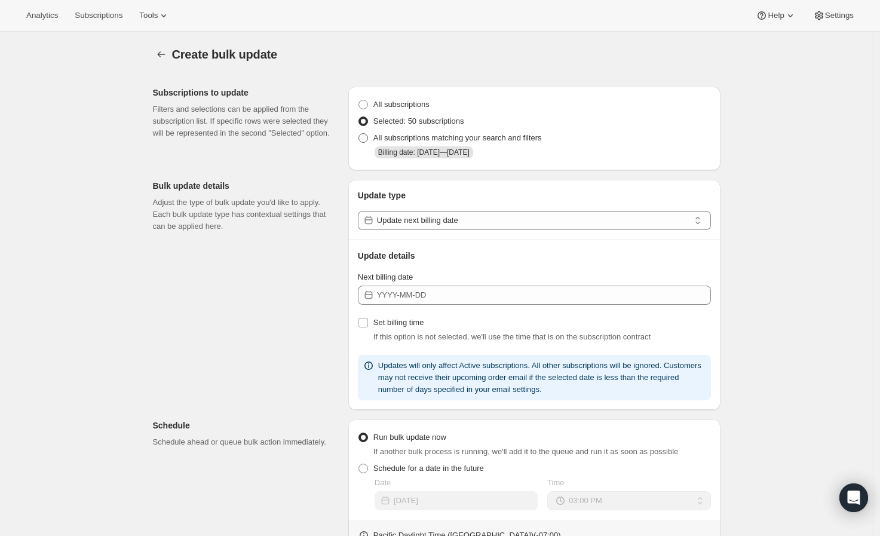
click at [464, 137] on span "All subscriptions matching your search and filters" at bounding box center [457, 137] width 168 height 9
click at [359, 134] on input "All subscriptions matching your search and filters" at bounding box center [358, 133] width 1 height 1
radio input "true"
click at [450, 119] on span "Selected: 50 subscriptions" at bounding box center [418, 121] width 91 height 9
click at [359, 117] on input "Selected: 50 subscriptions" at bounding box center [358, 117] width 1 height 1
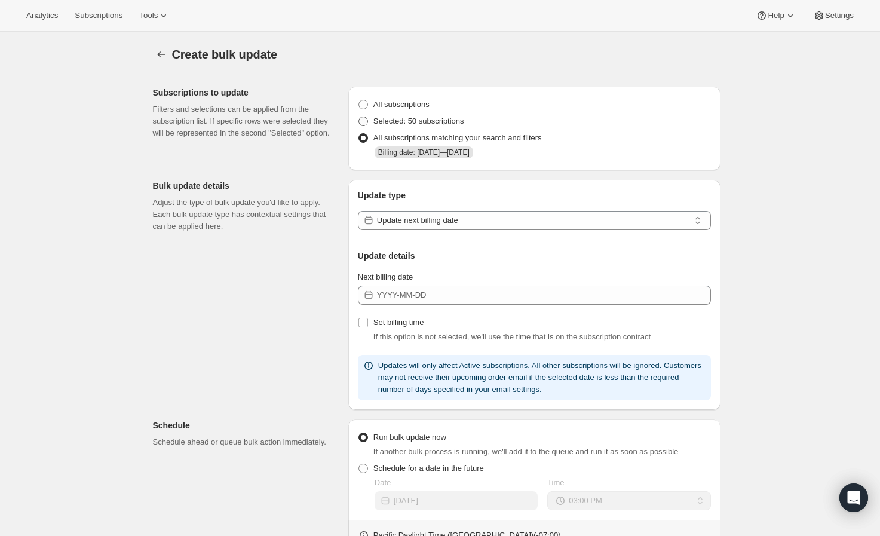
radio input "true"
click at [449, 141] on span "All subscriptions matching your search and filters" at bounding box center [457, 137] width 168 height 9
click at [359, 134] on input "All subscriptions matching your search and filters" at bounding box center [358, 133] width 1 height 1
radio input "true"
click at [412, 102] on span "All subscriptions" at bounding box center [401, 104] width 56 height 9
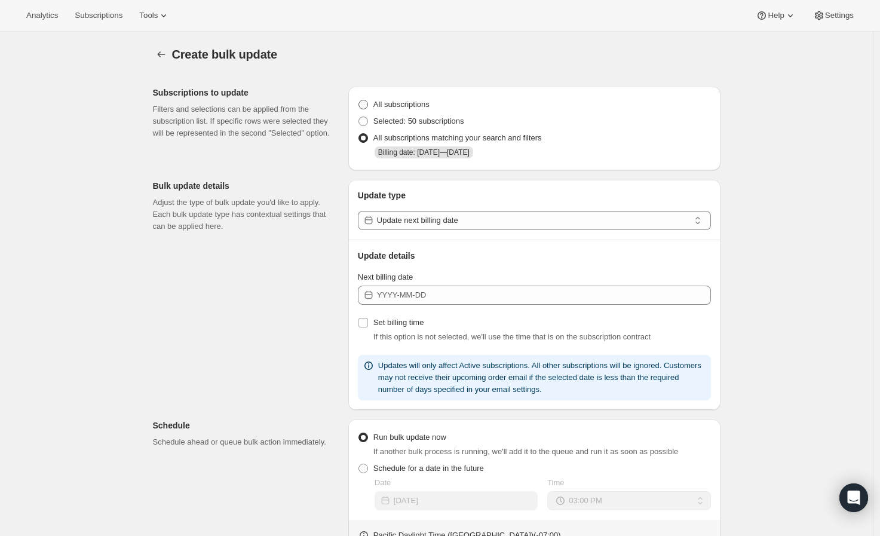
click at [359, 100] on input "All subscriptions" at bounding box center [358, 100] width 1 height 1
radio input "true"
click at [440, 139] on span "All subscriptions matching your search and filters" at bounding box center [457, 137] width 168 height 9
click at [359, 134] on input "All subscriptions matching your search and filters" at bounding box center [358, 133] width 1 height 1
radio input "true"
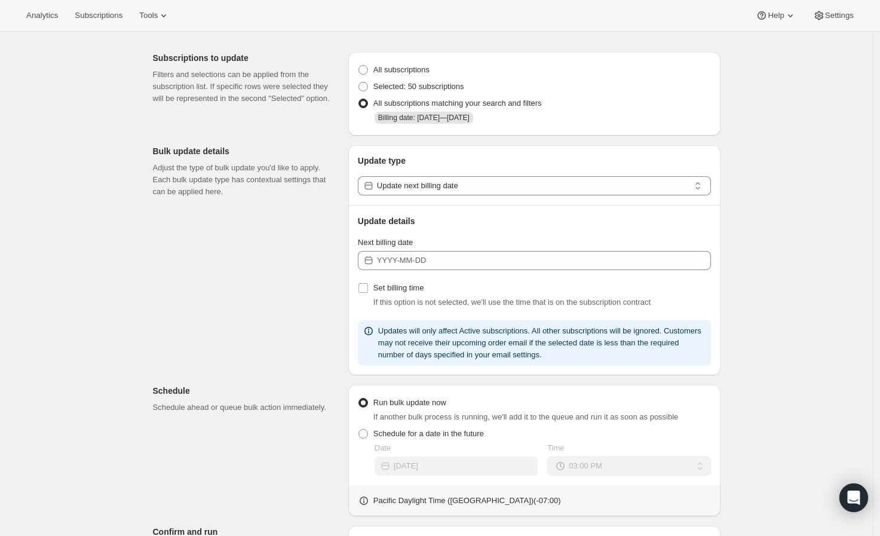
scroll to position [66, 0]
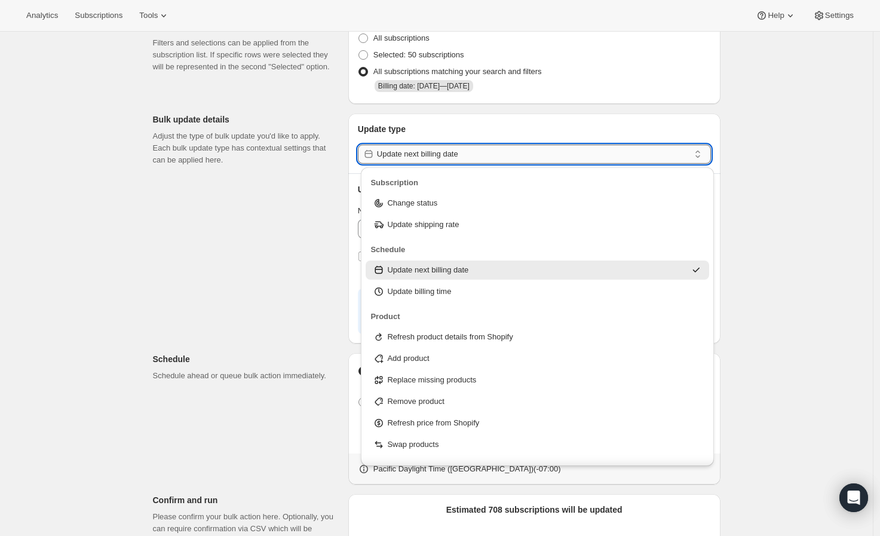
click at [444, 163] on input "Update next billing date" at bounding box center [533, 154] width 312 height 19
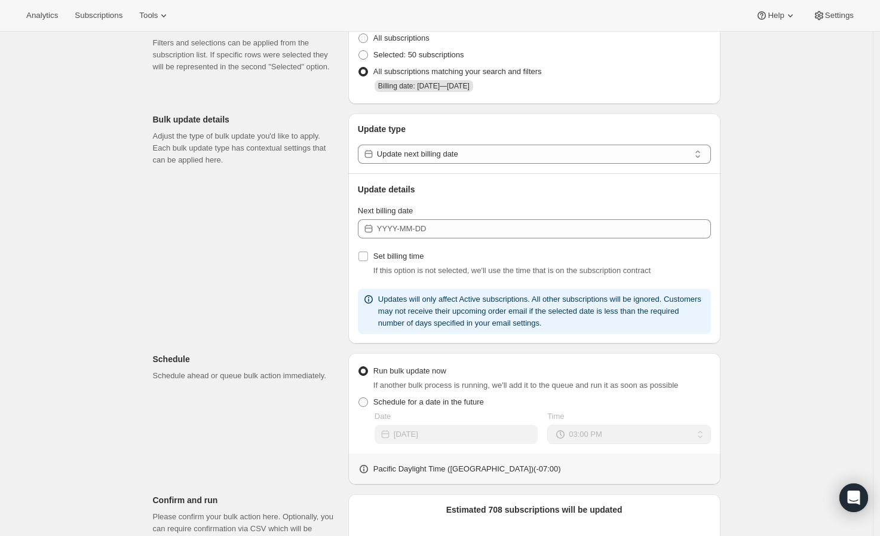
click at [753, 170] on div "Create bulk update. This page is ready Create bulk update Subscriptions to upda…" at bounding box center [436, 355] width 873 height 780
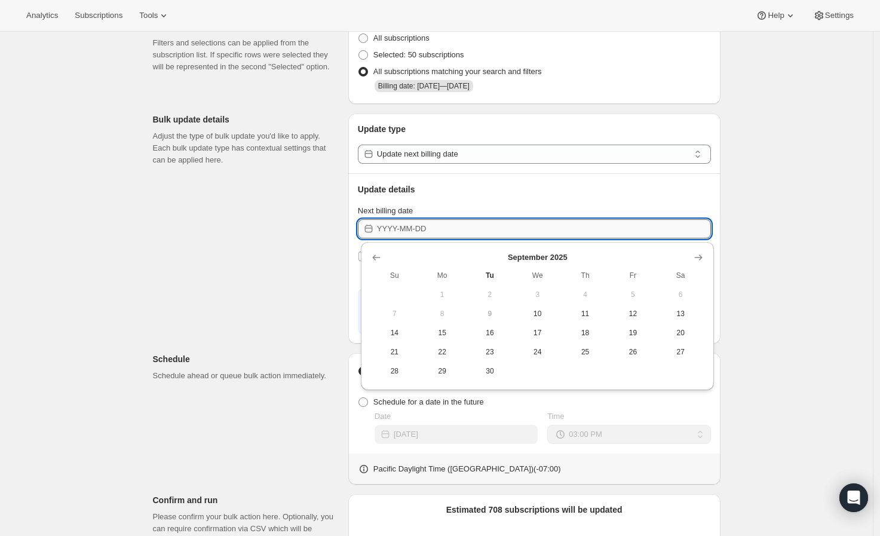
click at [523, 225] on input "Next billing date" at bounding box center [544, 228] width 334 height 19
click at [708, 257] on div "September 2025 Su Mo Tu We Th Fr Sa 1 2 3 4 5 6 7 8 9 10 11 12 13 14 15 16 17 1…" at bounding box center [537, 316] width 353 height 148
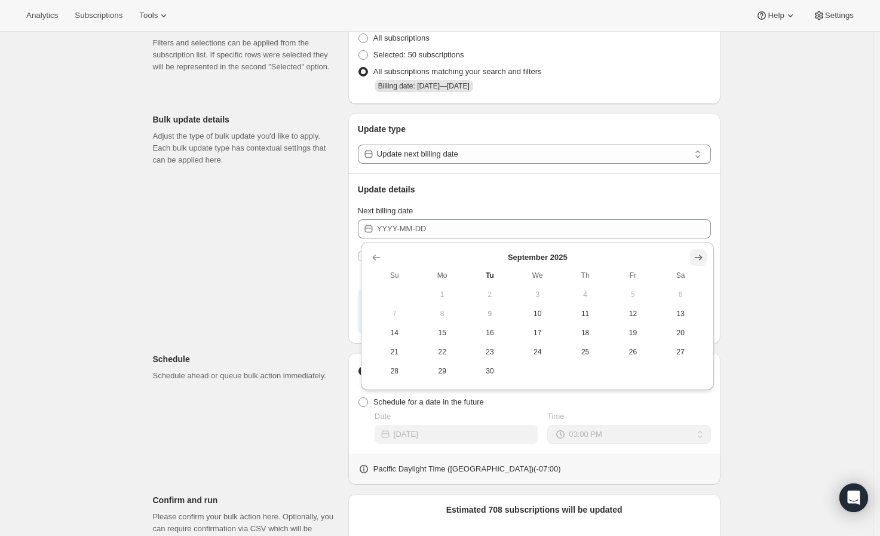
click at [695, 262] on icon "Show next month, October 2025" at bounding box center [698, 258] width 12 height 12
click at [448, 358] on button "20" at bounding box center [442, 351] width 48 height 19
type input "2025-10-20"
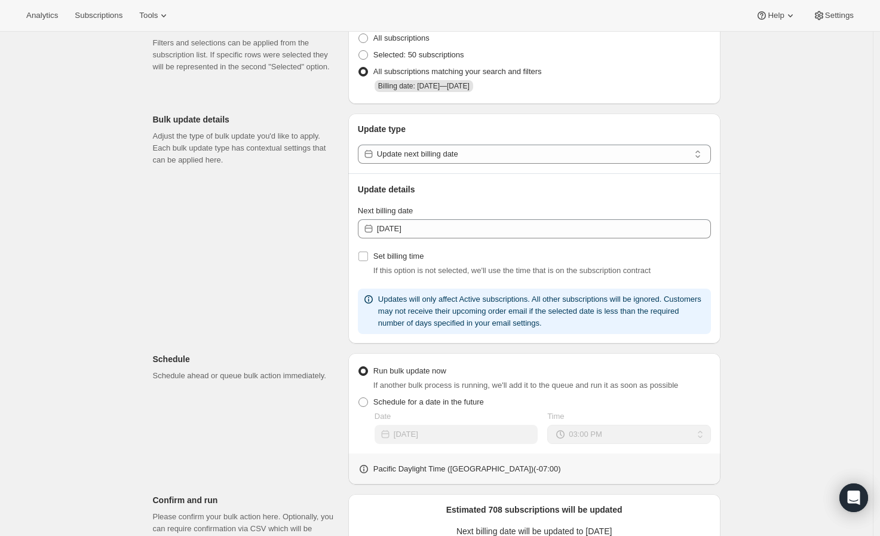
click at [753, 281] on div "Create bulk update. This page is ready Create bulk update Subscriptions to upda…" at bounding box center [436, 361] width 873 height 792
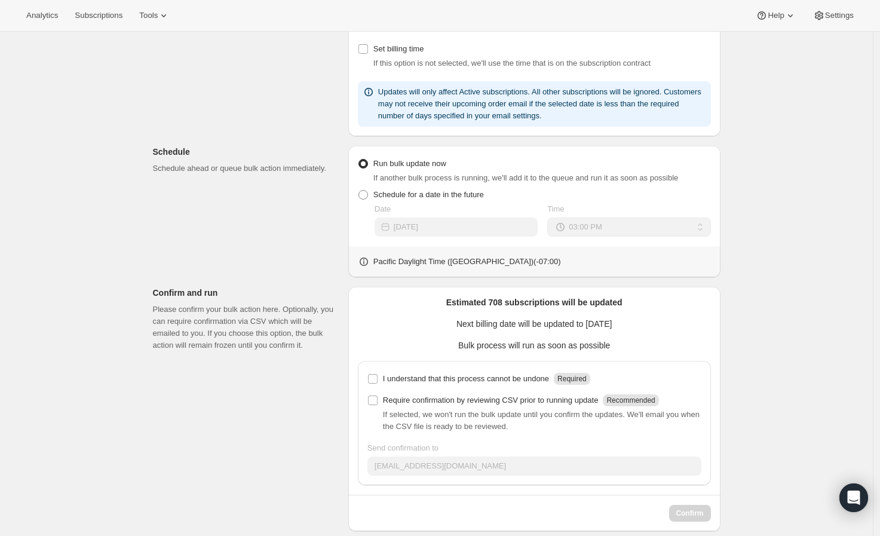
scroll to position [288, 0]
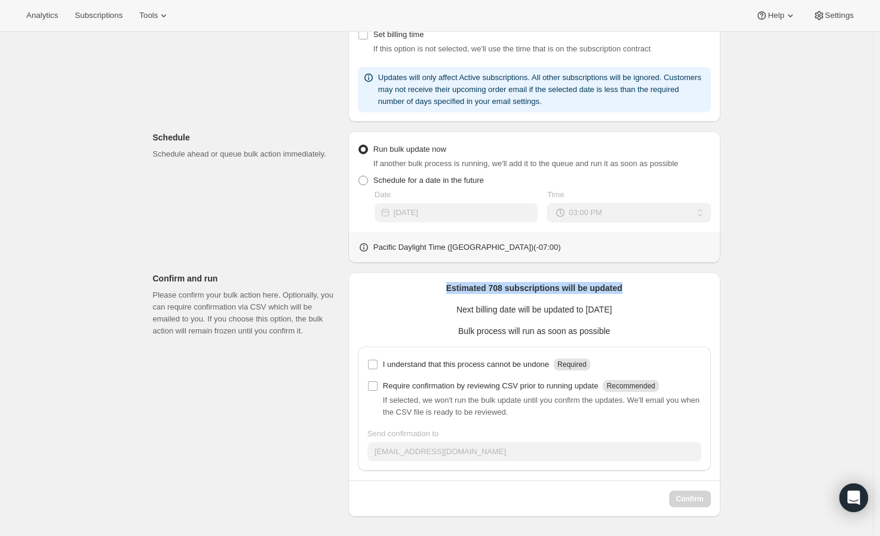
drag, startPoint x: 444, startPoint y: 293, endPoint x: 634, endPoint y: 287, distance: 190.7
click at [634, 287] on p "Estimated 708 subscriptions will be updated" at bounding box center [534, 288] width 353 height 12
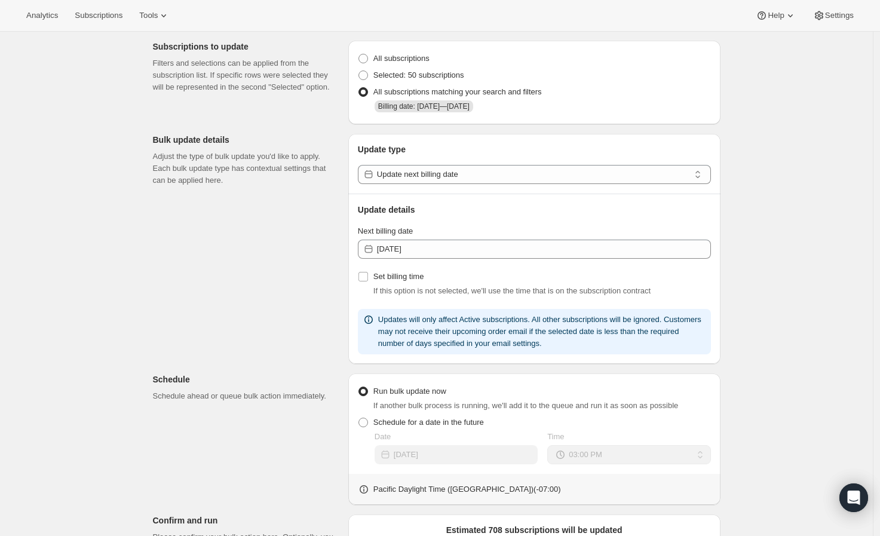
scroll to position [0, 0]
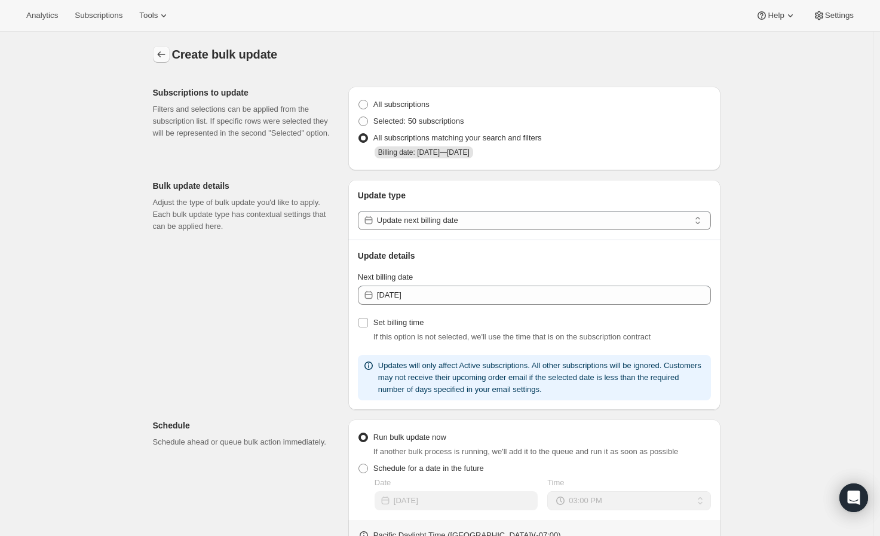
click at [165, 53] on icon "button" at bounding box center [161, 54] width 12 height 12
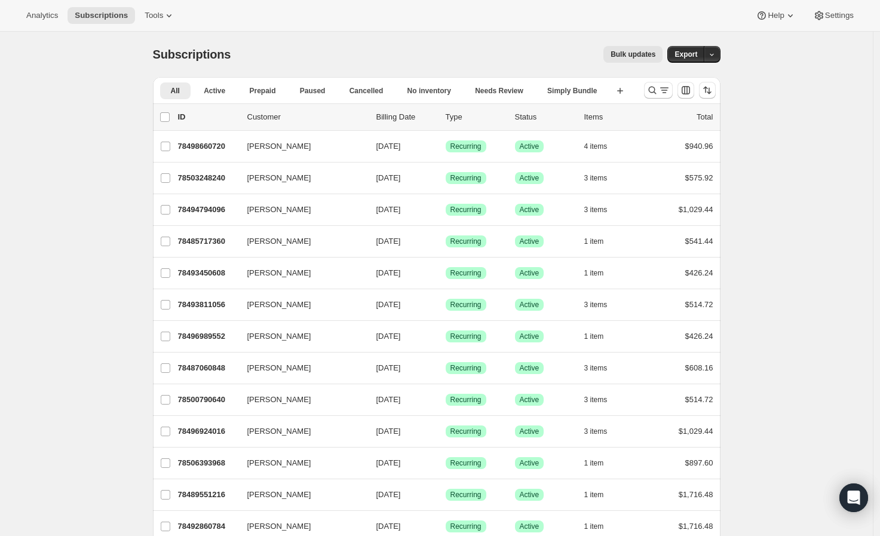
click at [654, 89] on icon "Search and filter results" at bounding box center [652, 90] width 12 height 12
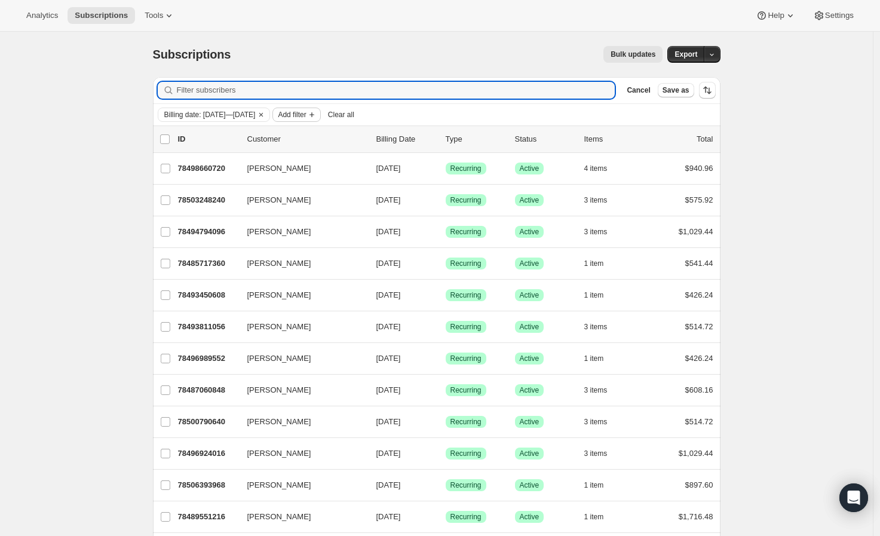
click at [317, 113] on icon "Add filter" at bounding box center [312, 115] width 10 height 10
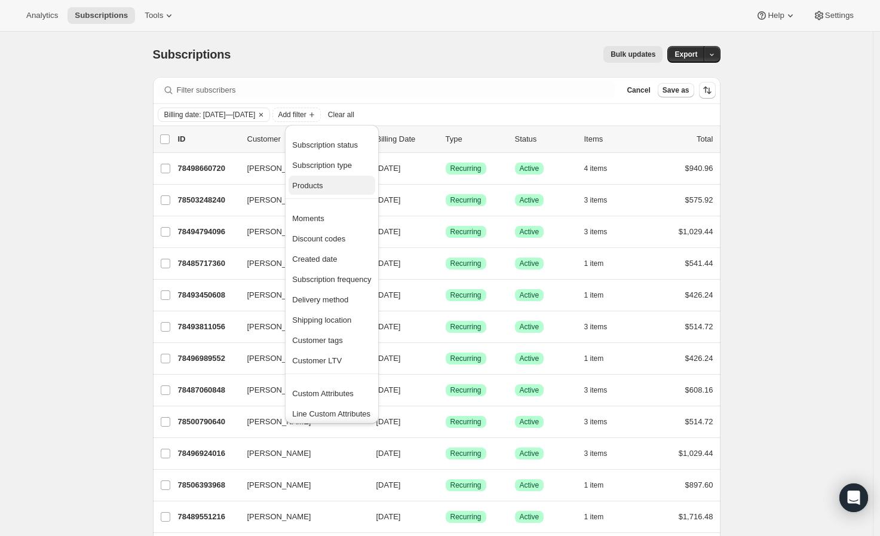
click at [342, 186] on span "Products" at bounding box center [331, 186] width 79 height 12
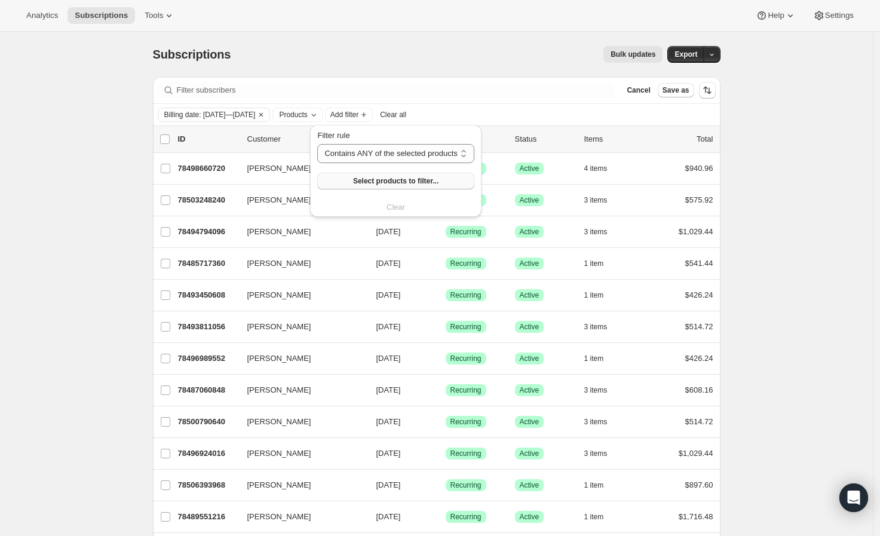
click at [388, 176] on span "Select products to filter..." at bounding box center [395, 181] width 85 height 10
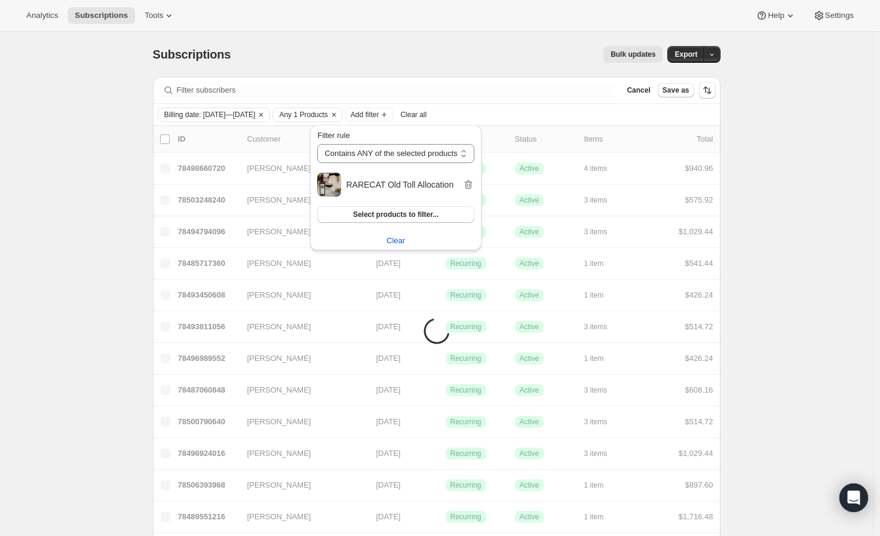
click at [464, 66] on div "Subscriptions. This page is ready Subscriptions Bulk updates More actions Bulk …" at bounding box center [437, 54] width 568 height 45
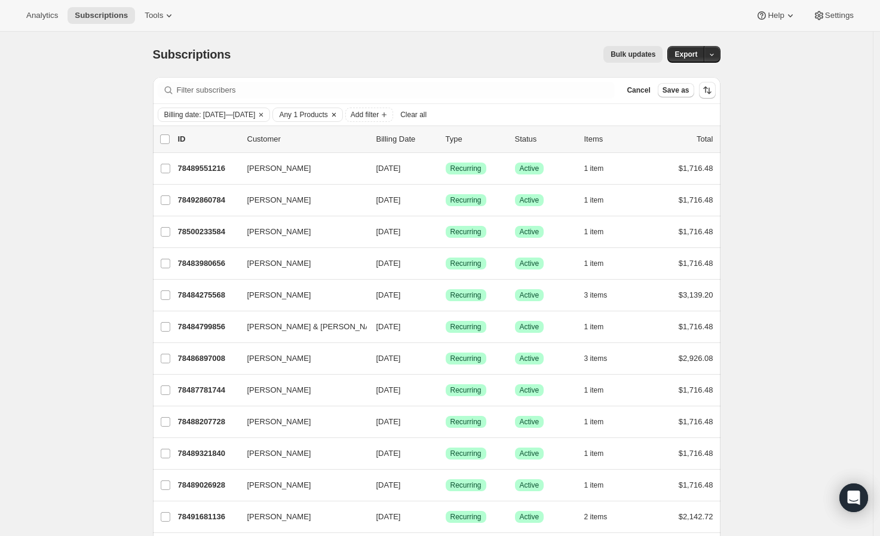
click at [327, 114] on span "Any 1 Products" at bounding box center [303, 115] width 48 height 10
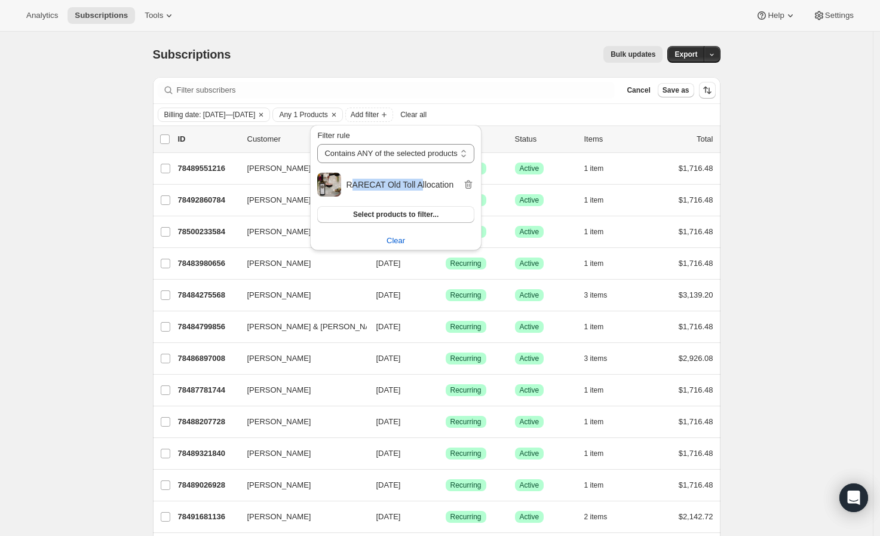
drag, startPoint x: 350, startPoint y: 185, endPoint x: 416, endPoint y: 183, distance: 66.9
click at [416, 183] on h2 "RARECAT Old Toll Allocation" at bounding box center [404, 185] width 116 height 12
click at [379, 183] on h2 "RARECAT Old Toll Allocation" at bounding box center [404, 185] width 116 height 12
click at [400, 47] on div "Bulk updates" at bounding box center [454, 54] width 418 height 17
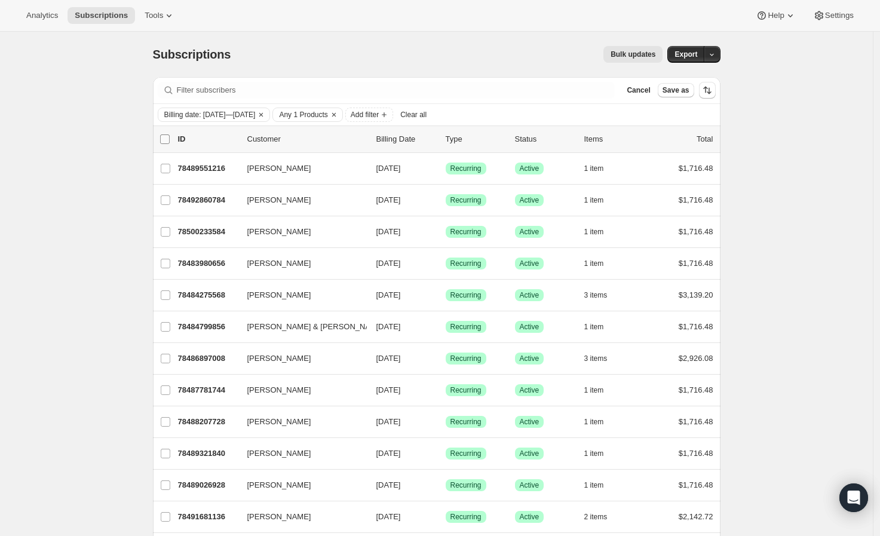
click at [165, 137] on input "0 selected" at bounding box center [165, 139] width 10 height 10
checkbox input "true"
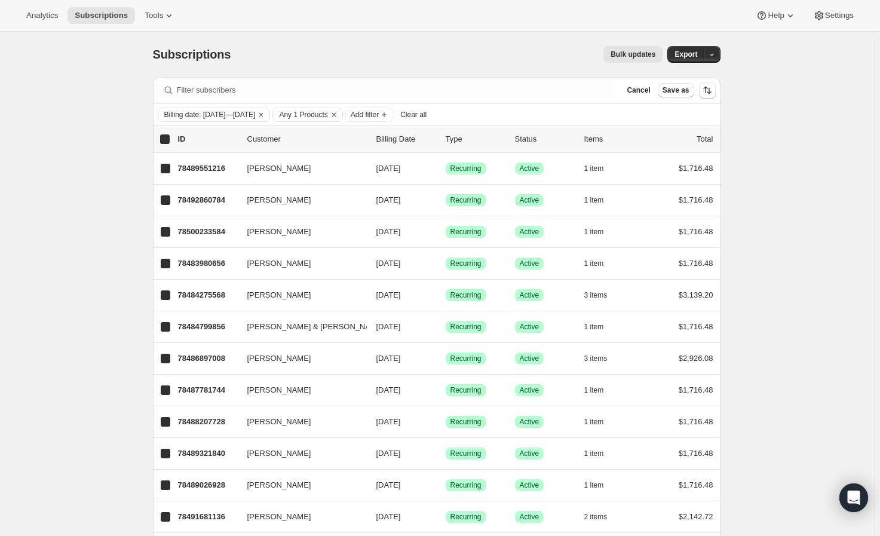
checkbox input "true"
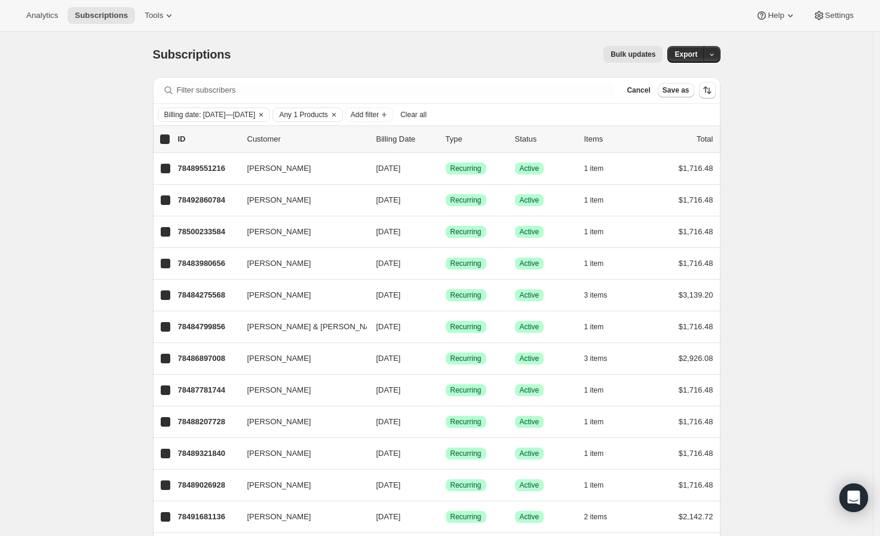
checkbox input "true"
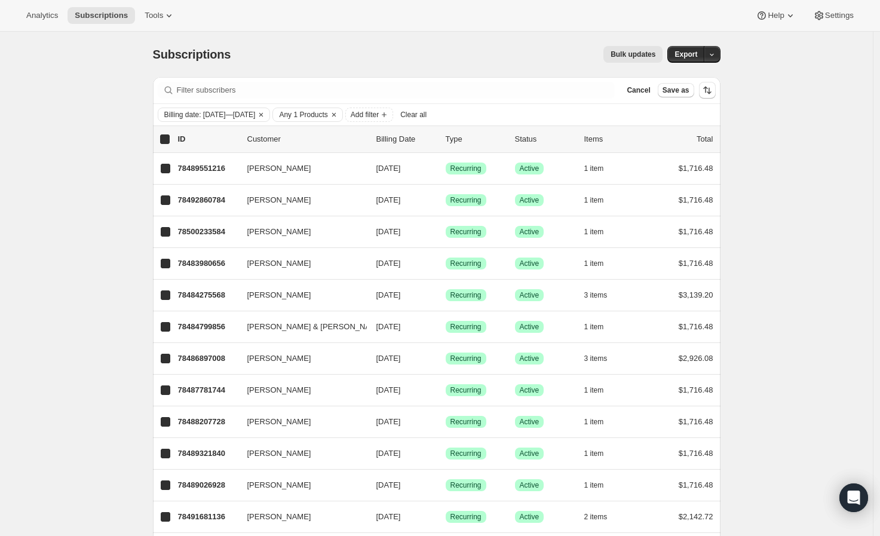
checkbox input "true"
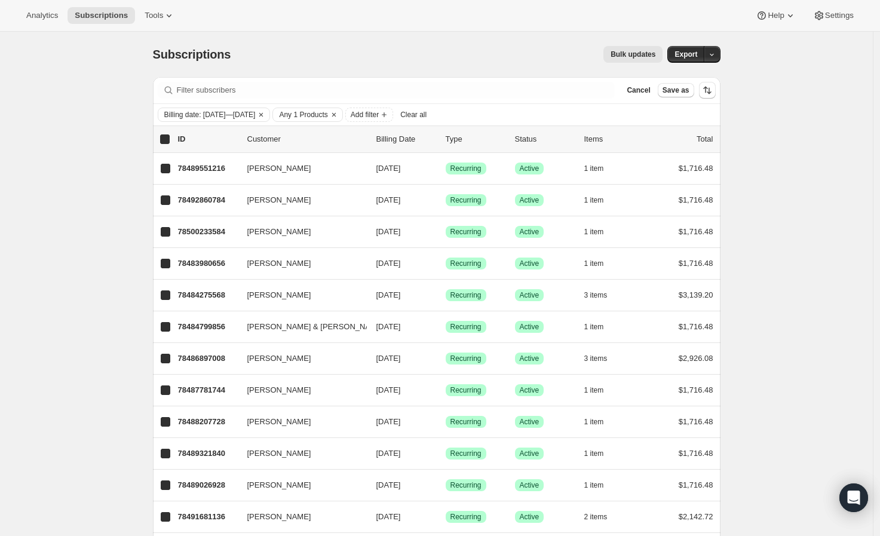
checkbox input "true"
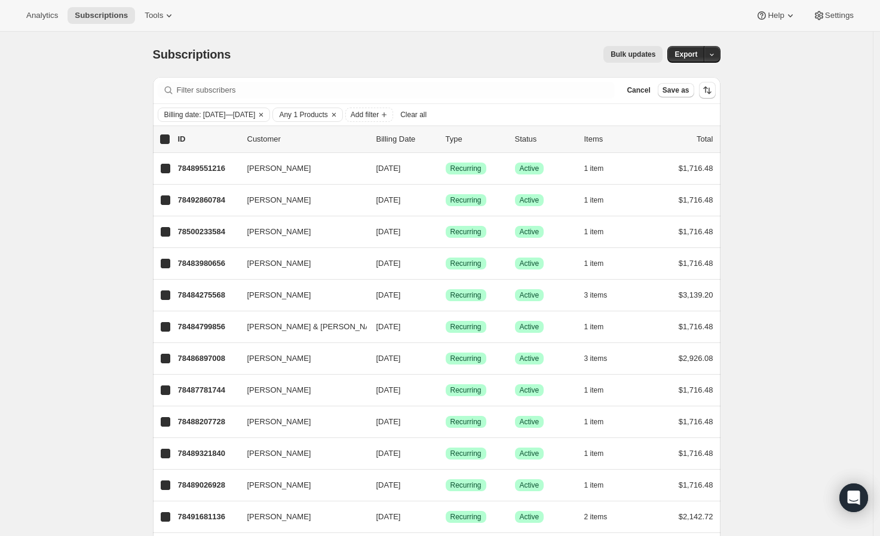
checkbox input "true"
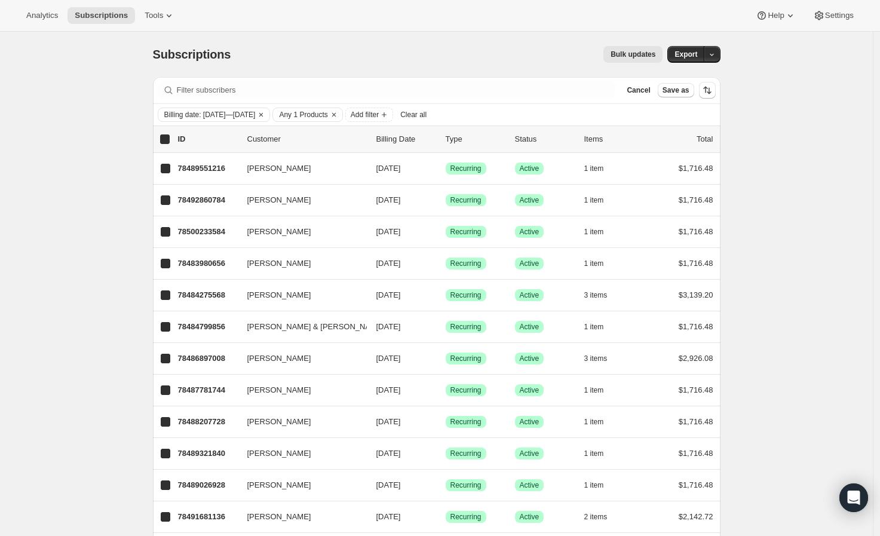
checkbox input "true"
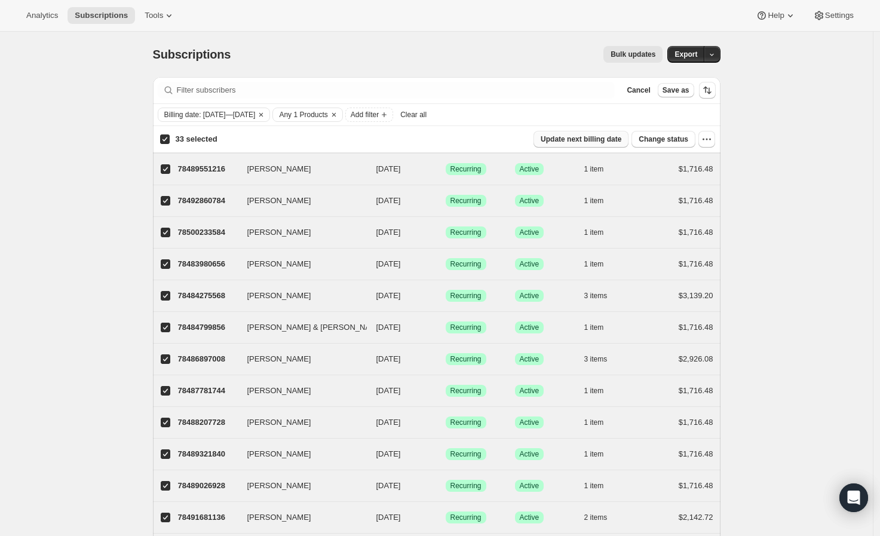
click at [578, 140] on span "Update next billing date" at bounding box center [581, 139] width 81 height 10
select select "15"
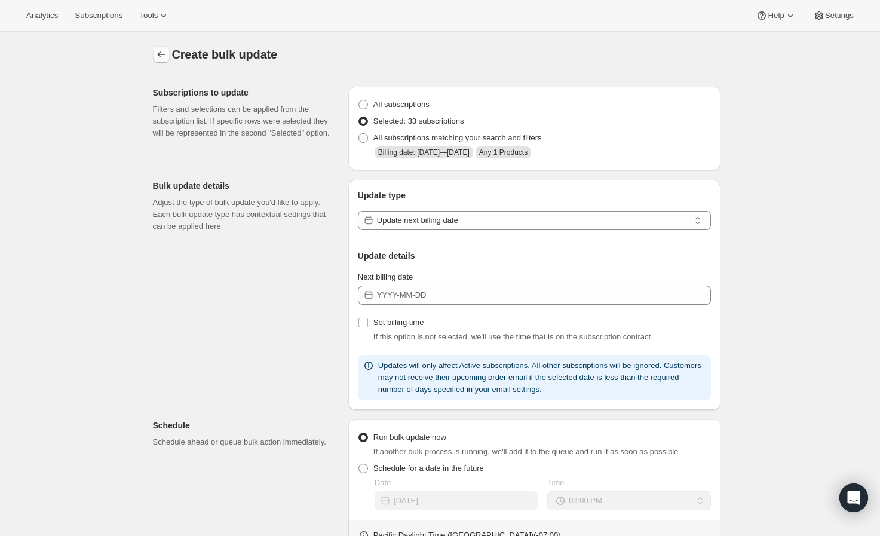
click at [160, 54] on icon "button" at bounding box center [161, 54] width 12 height 12
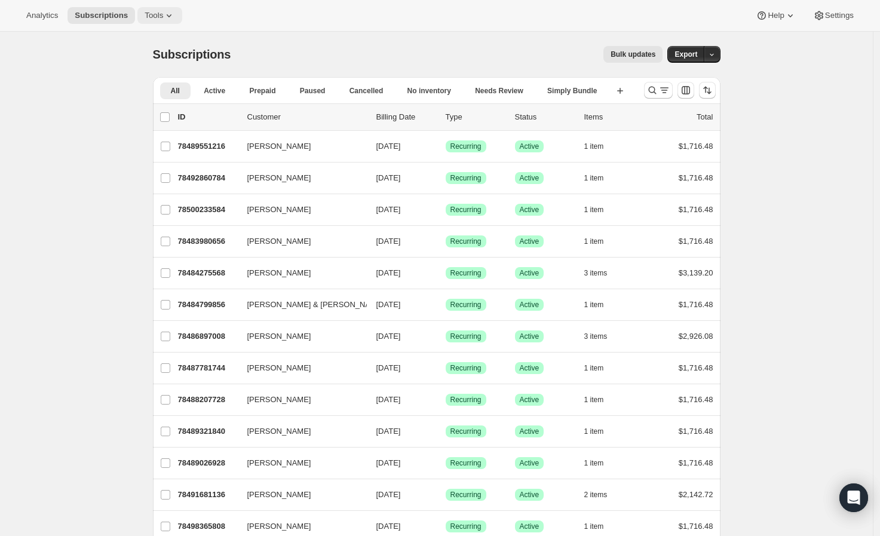
click at [167, 16] on icon at bounding box center [169, 15] width 5 height 3
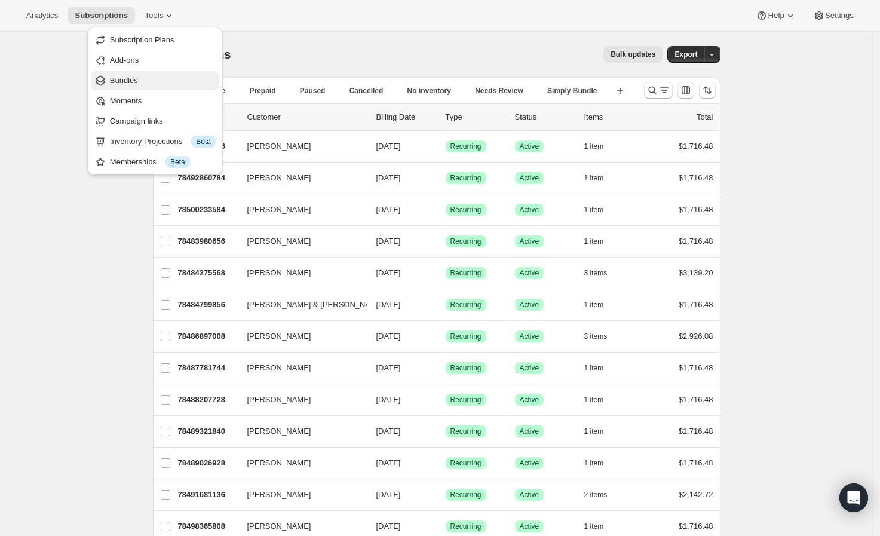
click at [169, 78] on span "Bundles" at bounding box center [163, 81] width 106 height 12
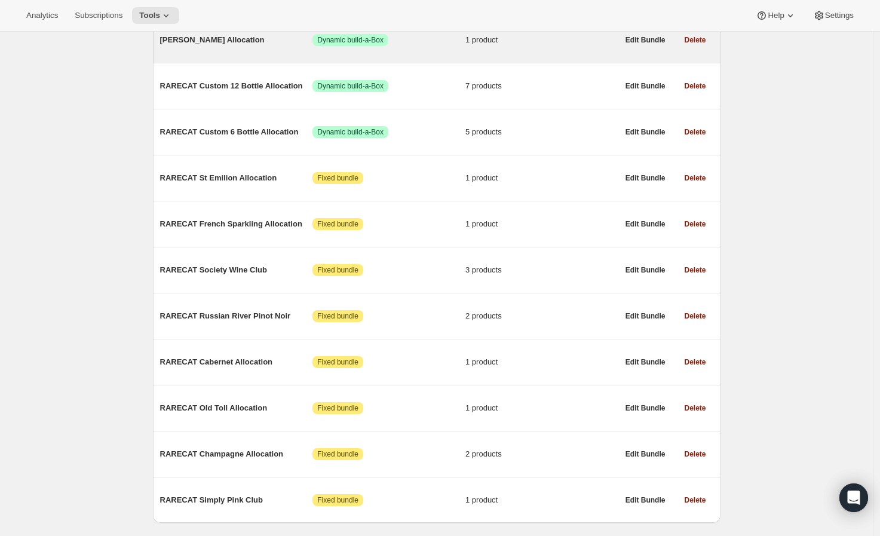
scroll to position [398, 0]
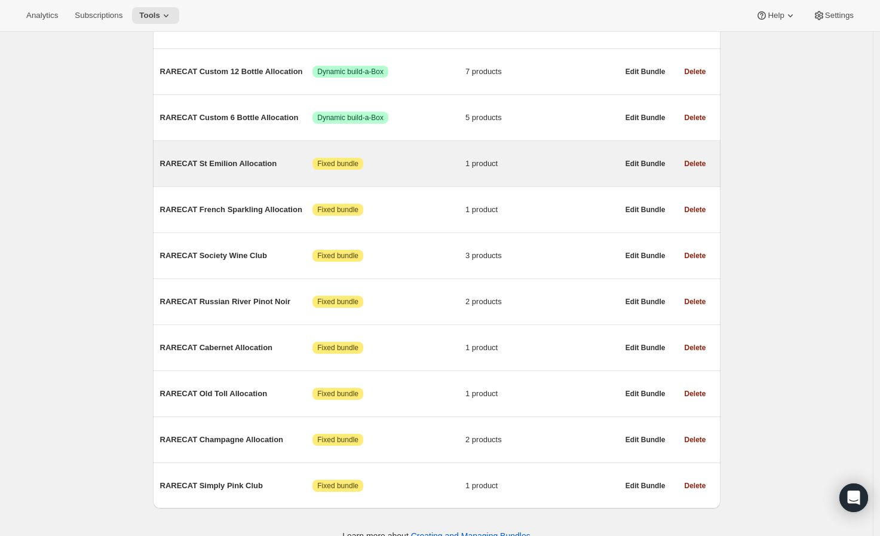
click at [258, 170] on span "RARECAT St Emilion Allocation" at bounding box center [236, 164] width 153 height 12
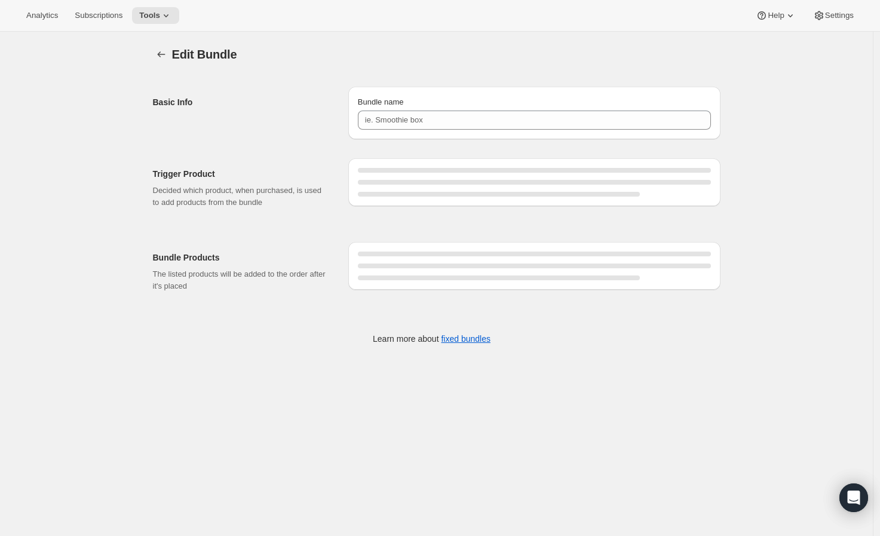
type input "RARECAT St Emilion Allocation"
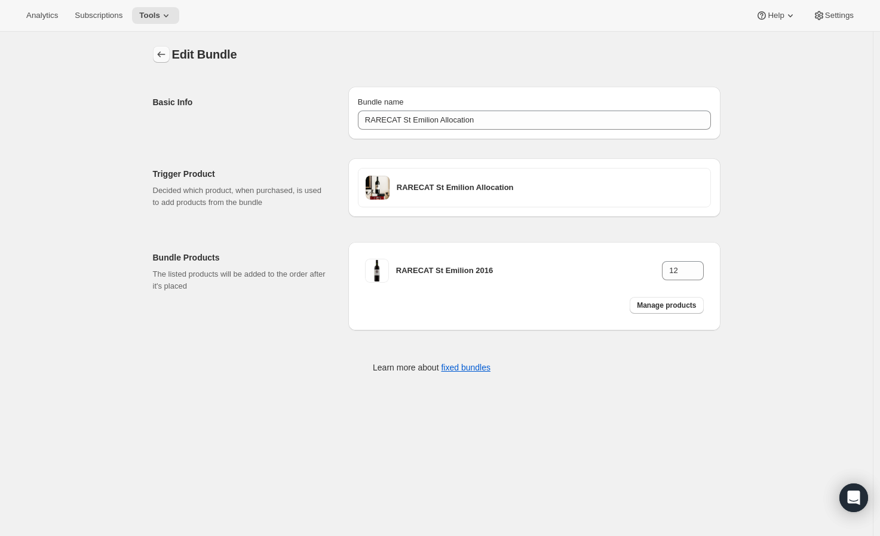
click at [163, 55] on icon "Bundles" at bounding box center [161, 54] width 12 height 12
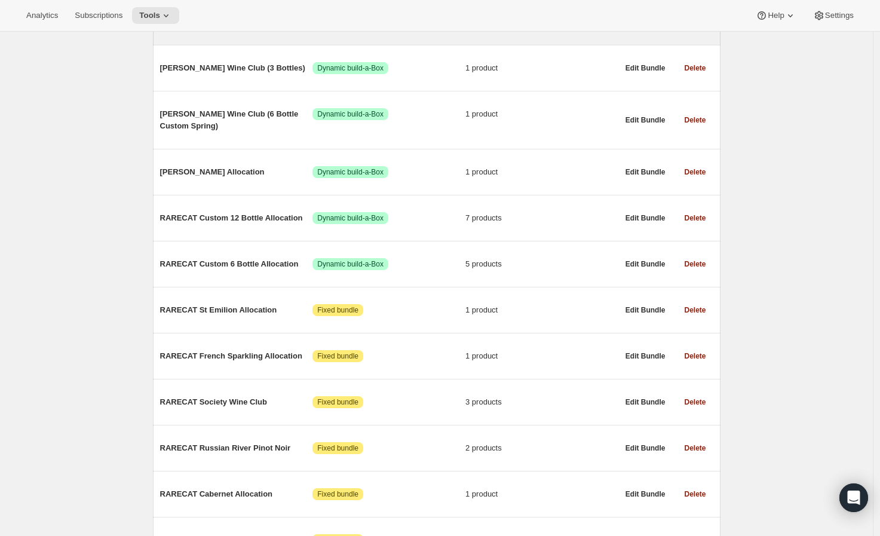
scroll to position [332, 0]
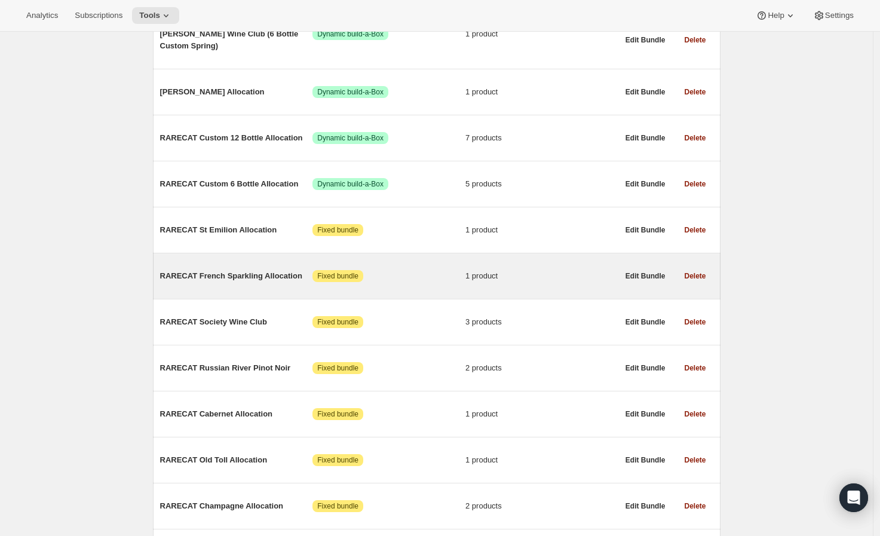
click at [273, 280] on span "RARECAT French Sparkling Allocation" at bounding box center [236, 276] width 153 height 12
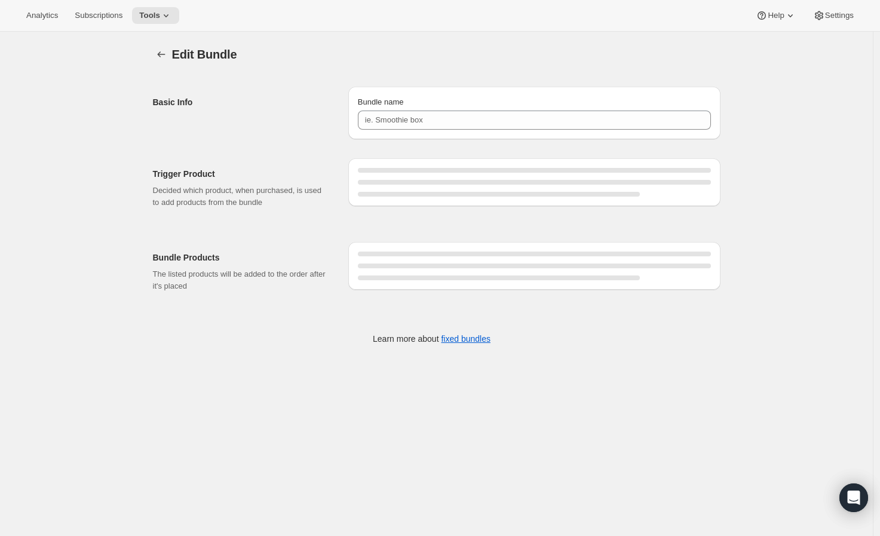
type input "RARECAT French Sparkling Allocation"
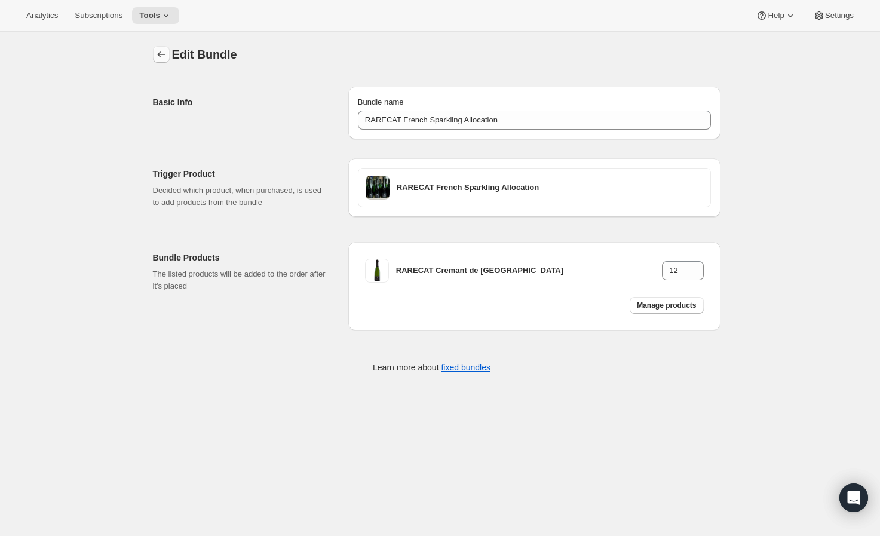
click at [164, 60] on icon "Bundles" at bounding box center [161, 54] width 12 height 12
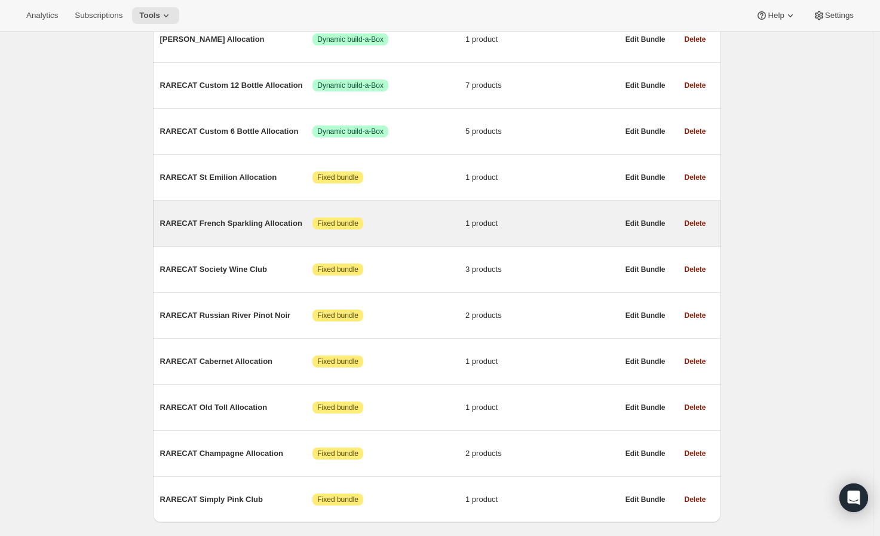
scroll to position [427, 0]
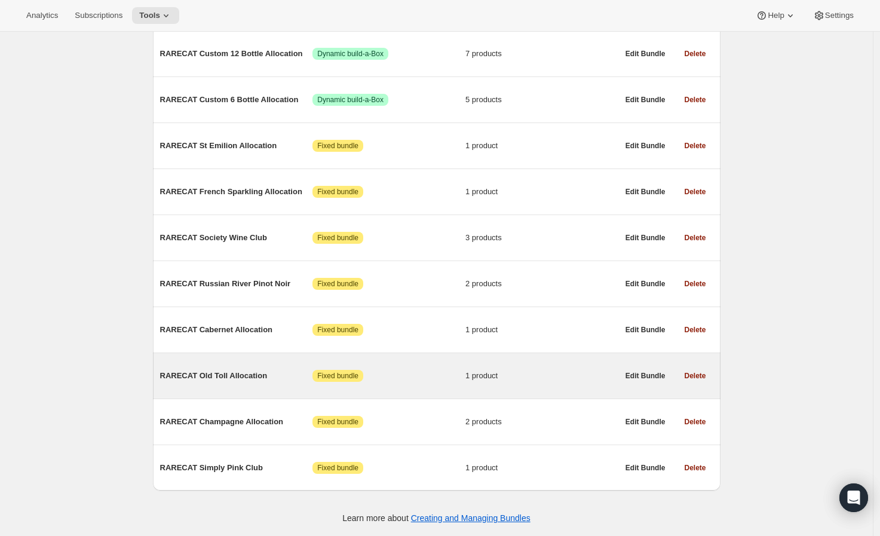
click at [249, 379] on div "RARECAT Old Toll Allocation Attention Fixed bundle 1 product" at bounding box center [389, 376] width 458 height 12
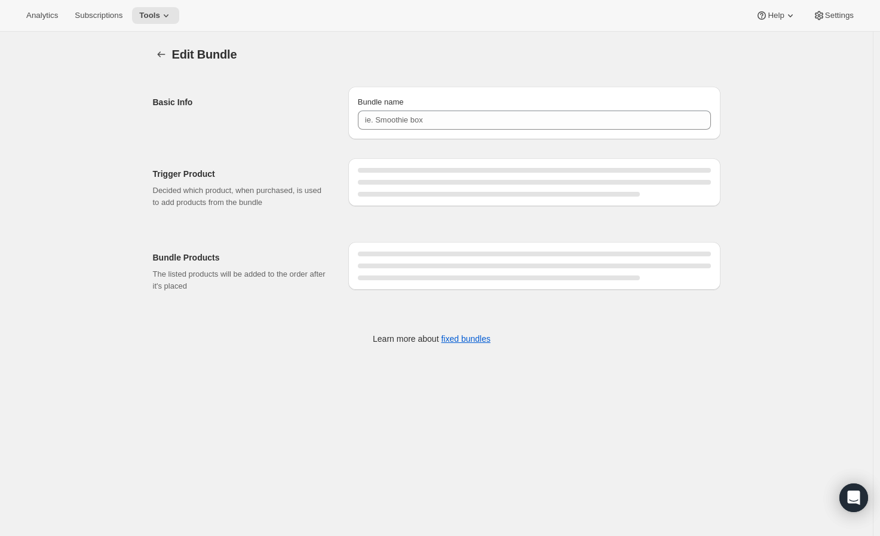
type input "RARECAT Old Toll Allocation"
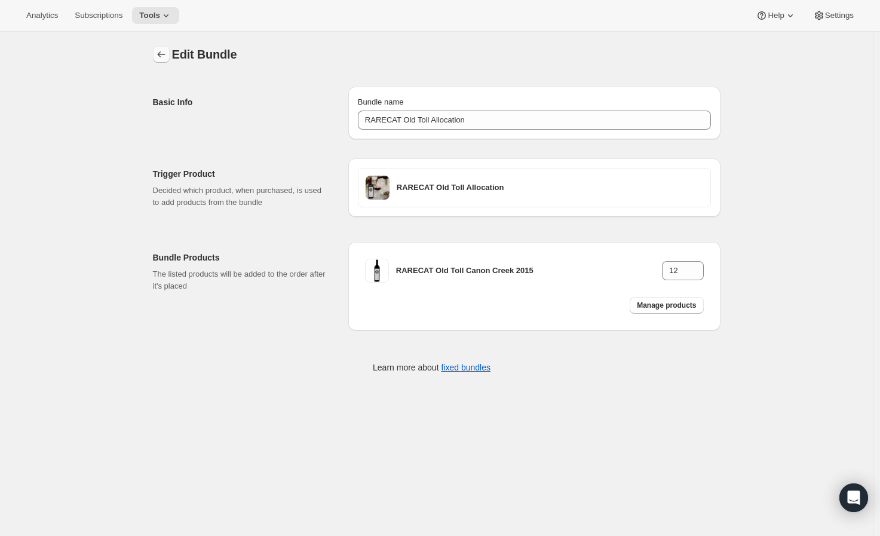
click at [164, 53] on icon "Bundles" at bounding box center [161, 54] width 12 height 12
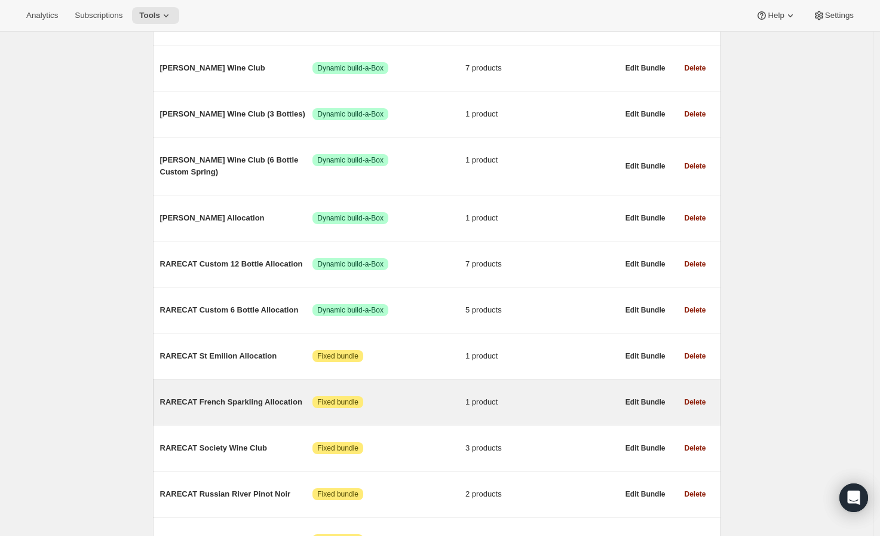
scroll to position [199, 0]
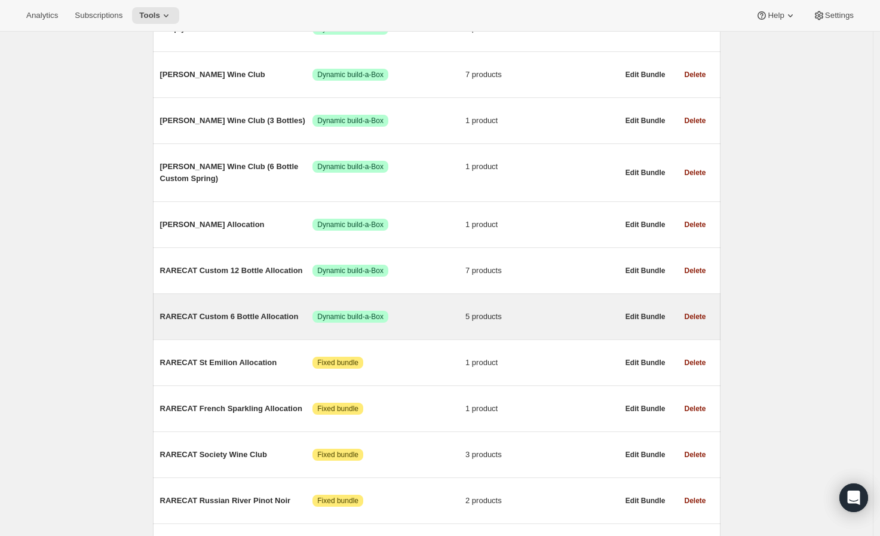
click at [255, 314] on span "RARECAT Custom 6 Bottle Allocation" at bounding box center [236, 317] width 153 height 12
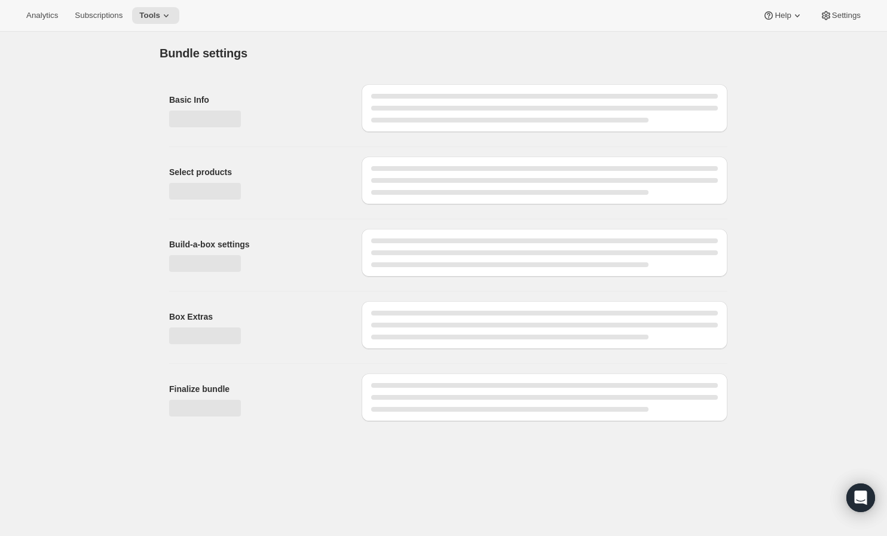
type input "RARECAT Custom 6 Bottle Allocation"
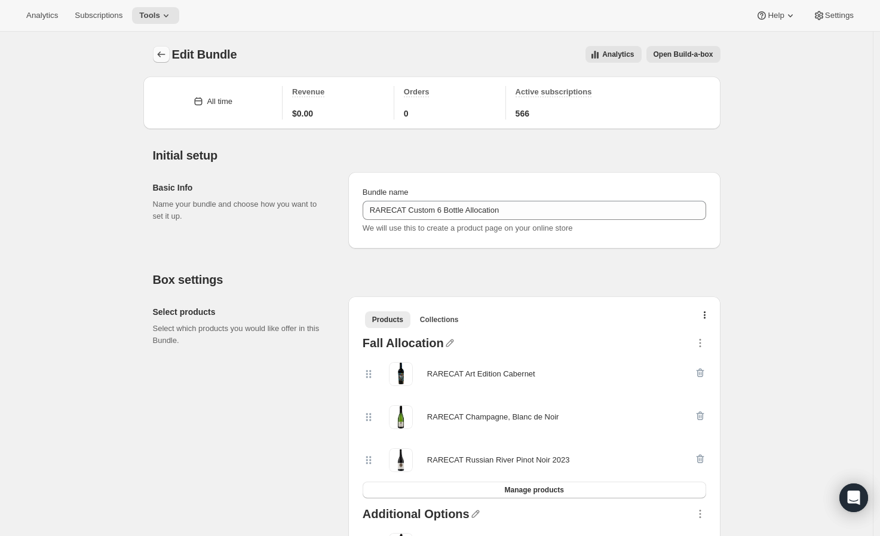
click at [167, 60] on icon "Bundles" at bounding box center [161, 54] width 12 height 12
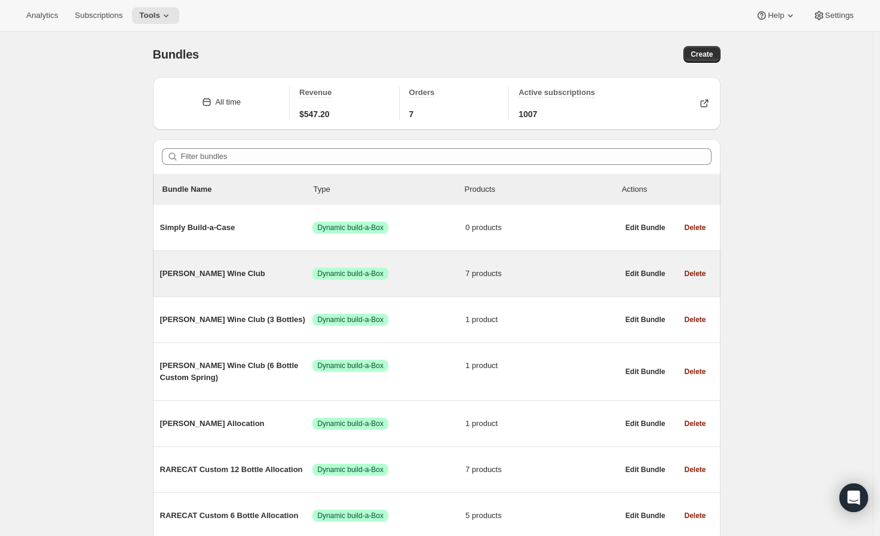
click at [248, 262] on div "Audrey Wine Club Success Dynamic build-a-Box 7 products" at bounding box center [389, 273] width 458 height 31
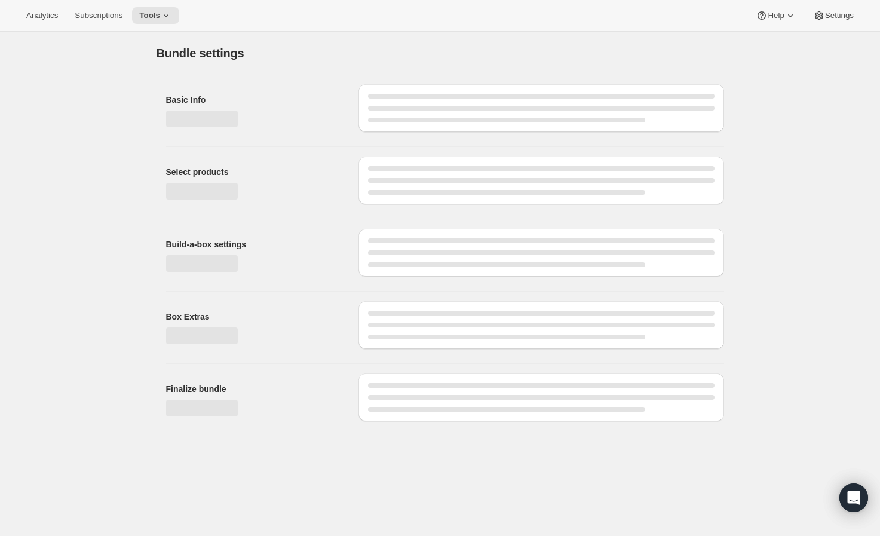
type input "Audrey Wine Club"
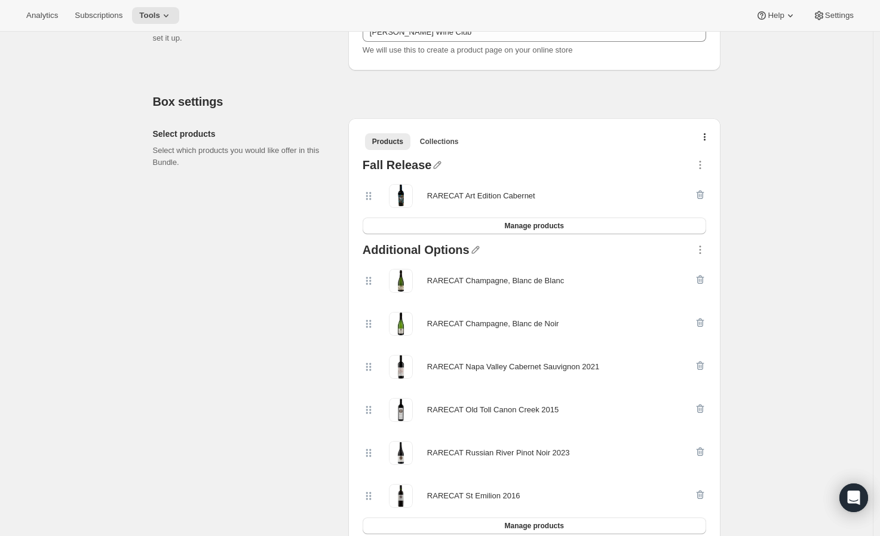
scroll to position [199, 0]
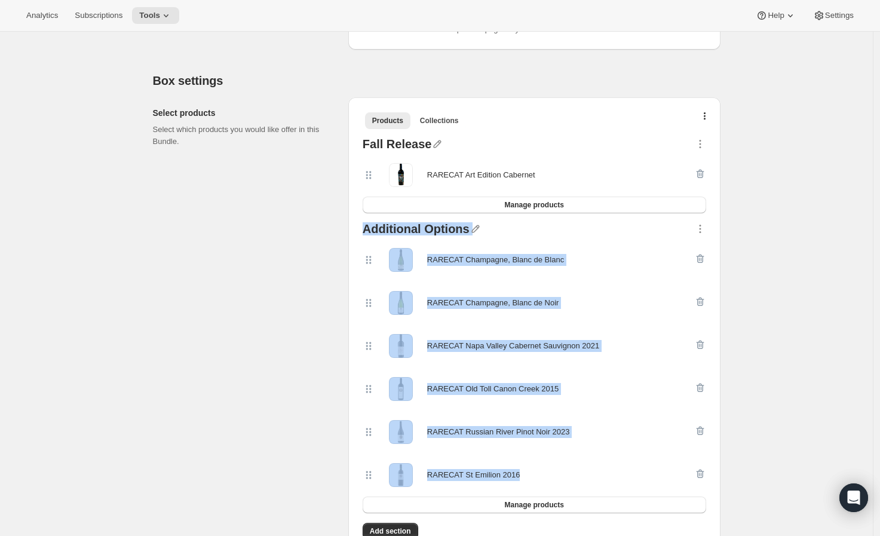
drag, startPoint x: 363, startPoint y: 223, endPoint x: 602, endPoint y: 470, distance: 343.9
click at [602, 470] on div "Additional Options RARECAT Champagne, Blanc de Blanc RARECAT Champagne, Blanc d…" at bounding box center [534, 368] width 353 height 300
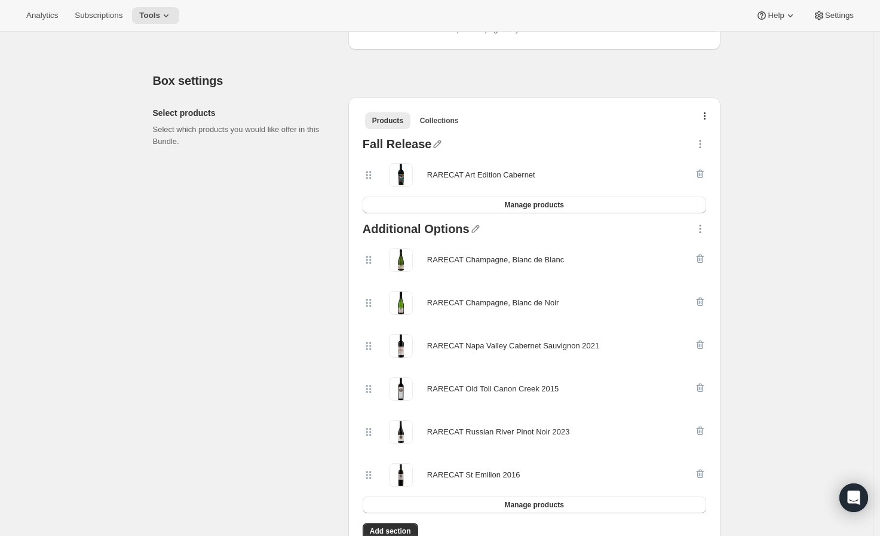
click at [241, 357] on div "Select products Select which products you would like offer in this Bundle." at bounding box center [246, 325] width 186 height 456
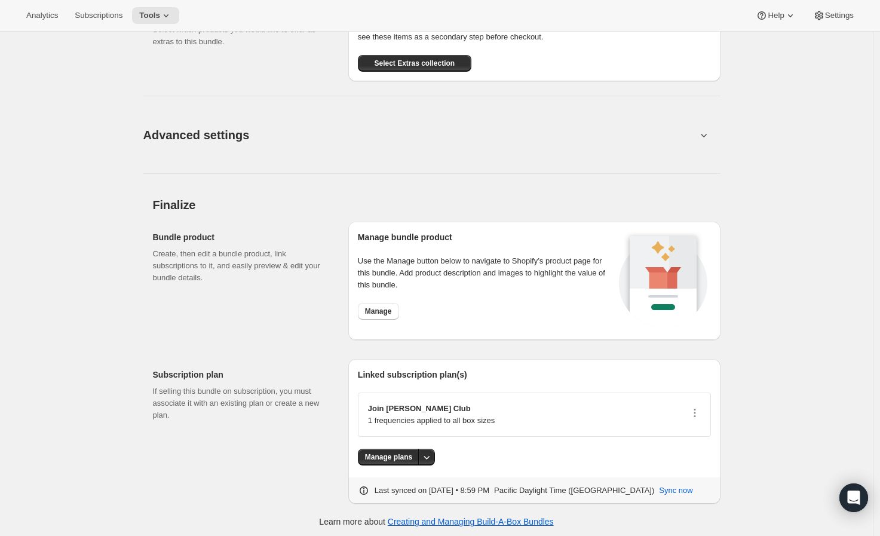
scroll to position [825, 0]
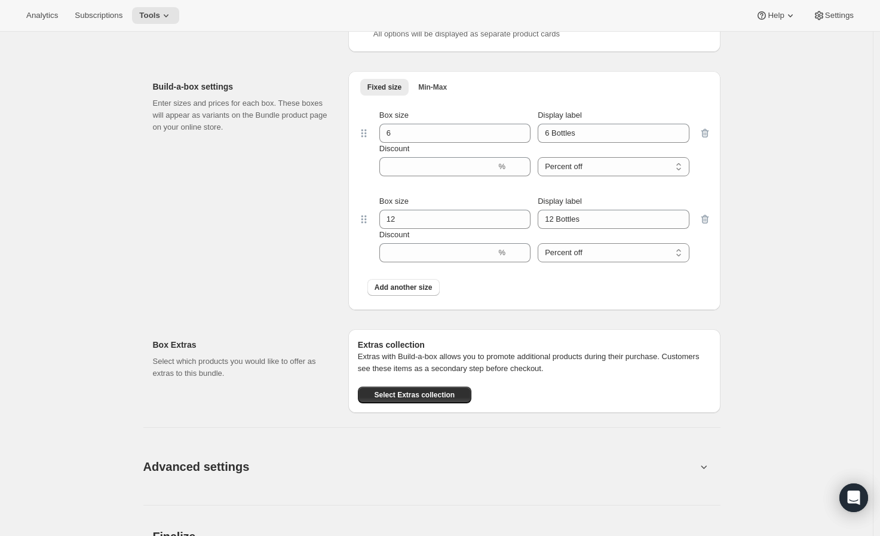
click at [207, 467] on span "Advanced settings" at bounding box center [196, 466] width 106 height 19
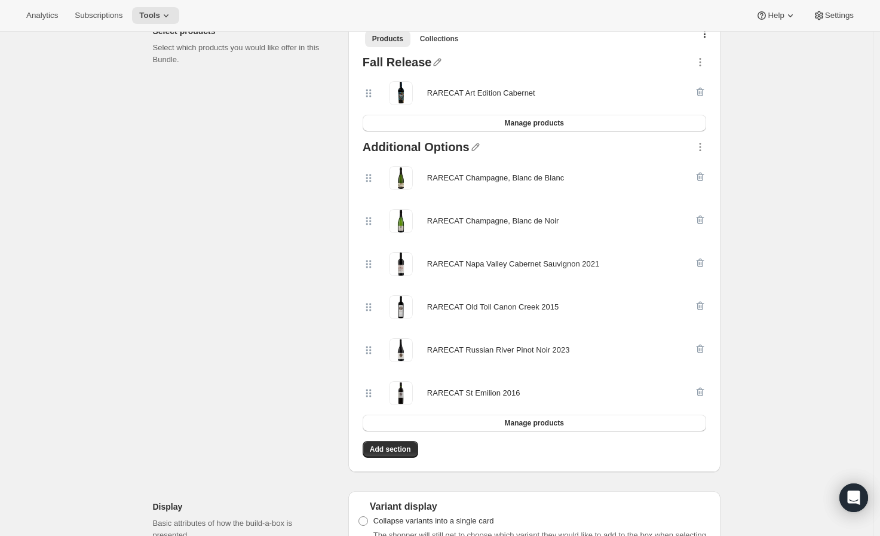
scroll to position [0, 0]
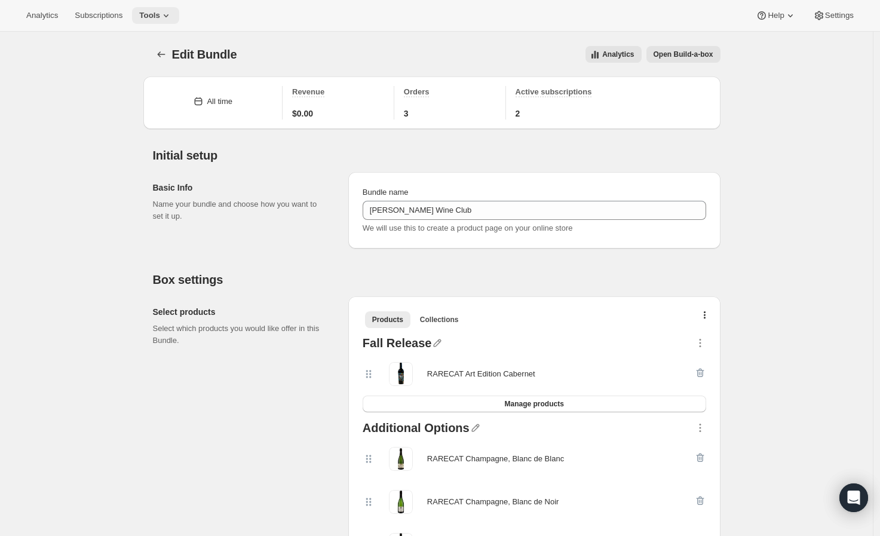
click at [145, 17] on span "Tools" at bounding box center [149, 16] width 21 height 10
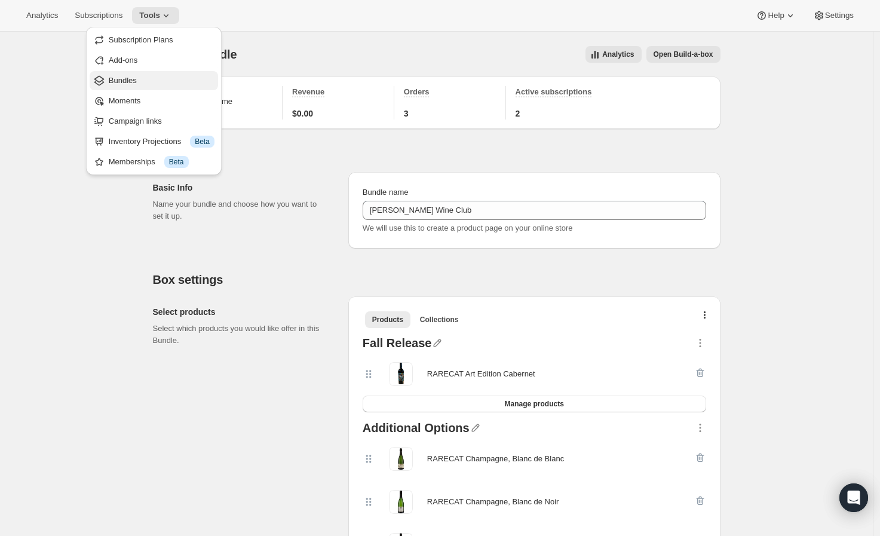
click at [147, 73] on button "Bundles" at bounding box center [154, 80] width 128 height 19
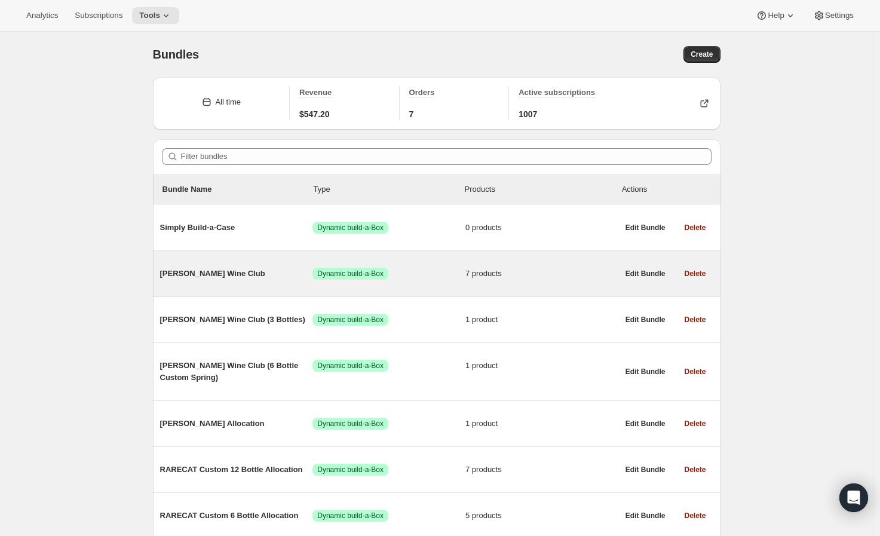
click at [227, 269] on span "Audrey Wine Club" at bounding box center [236, 274] width 153 height 12
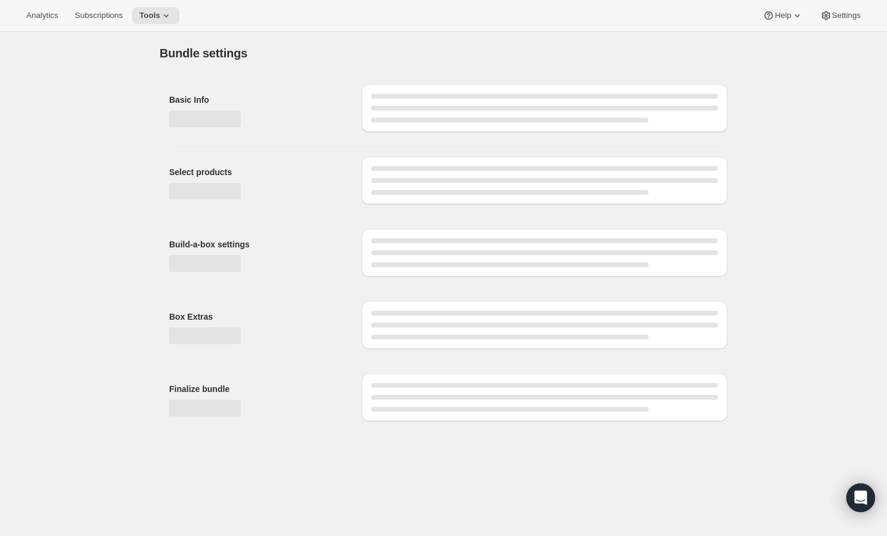
type input "Audrey Wine Club"
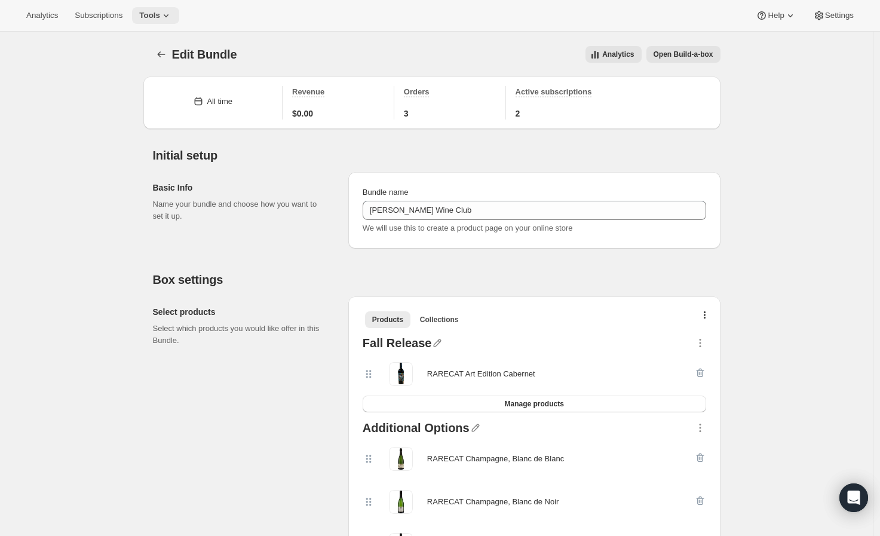
click at [146, 15] on span "Tools" at bounding box center [149, 16] width 21 height 10
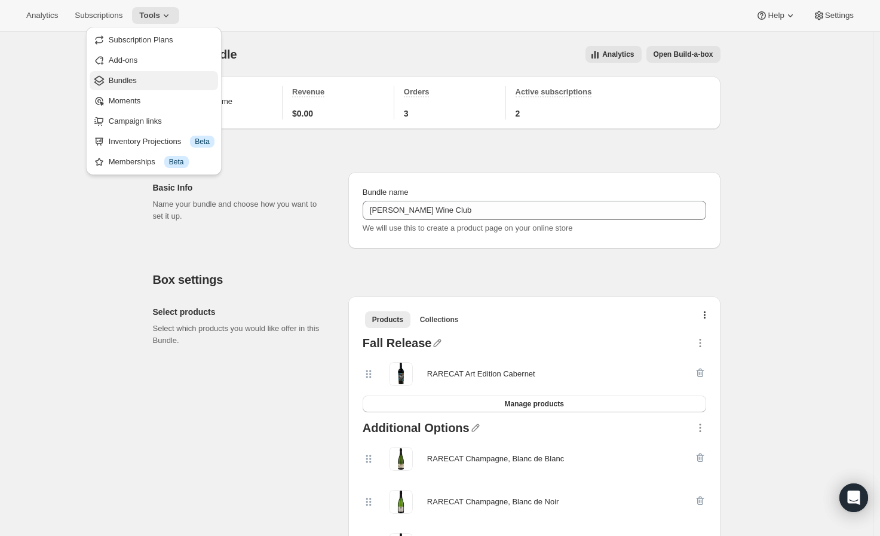
click at [165, 81] on span "Bundles" at bounding box center [162, 81] width 106 height 12
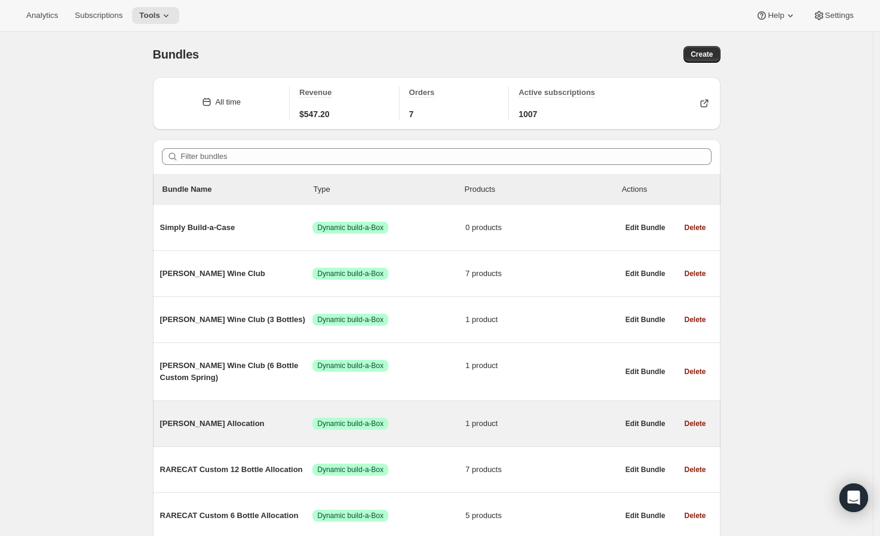
scroll to position [66, 0]
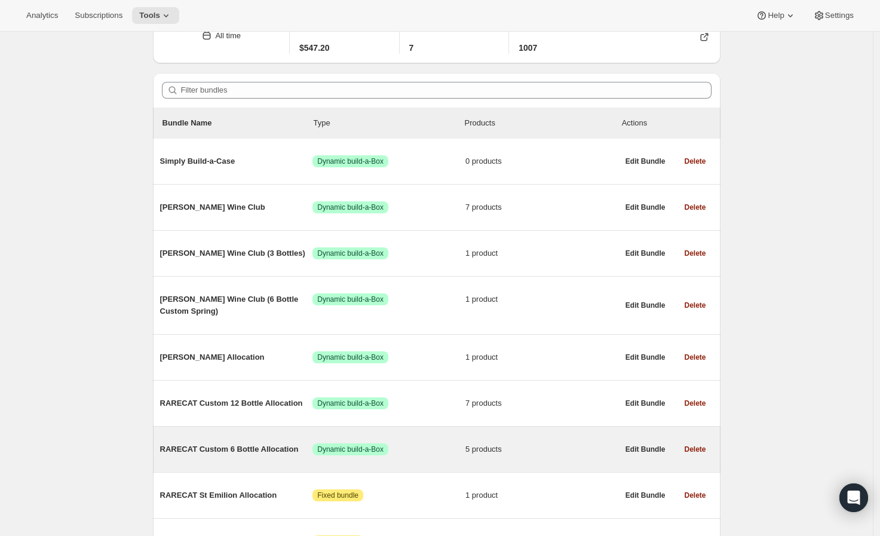
click at [251, 455] on span "RARECAT Custom 6 Bottle Allocation" at bounding box center [236, 449] width 153 height 12
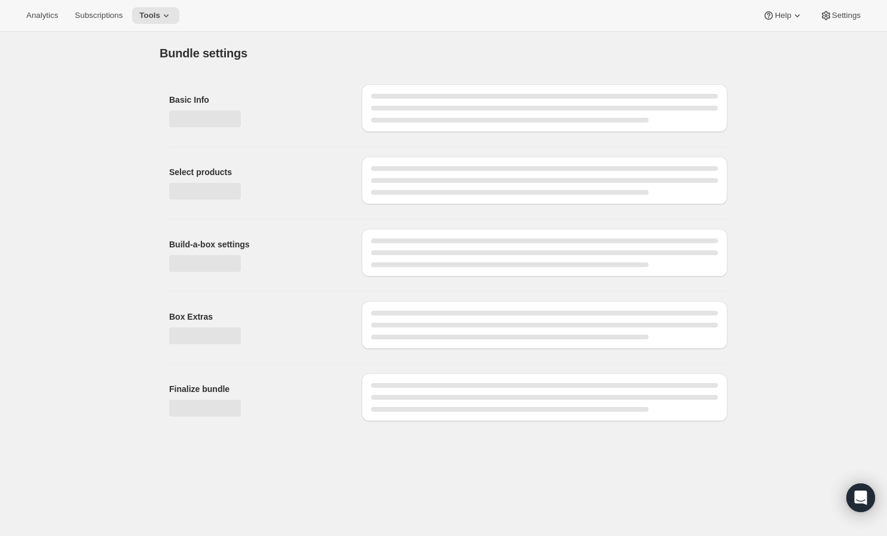
type input "RARECAT Custom 6 Bottle Allocation"
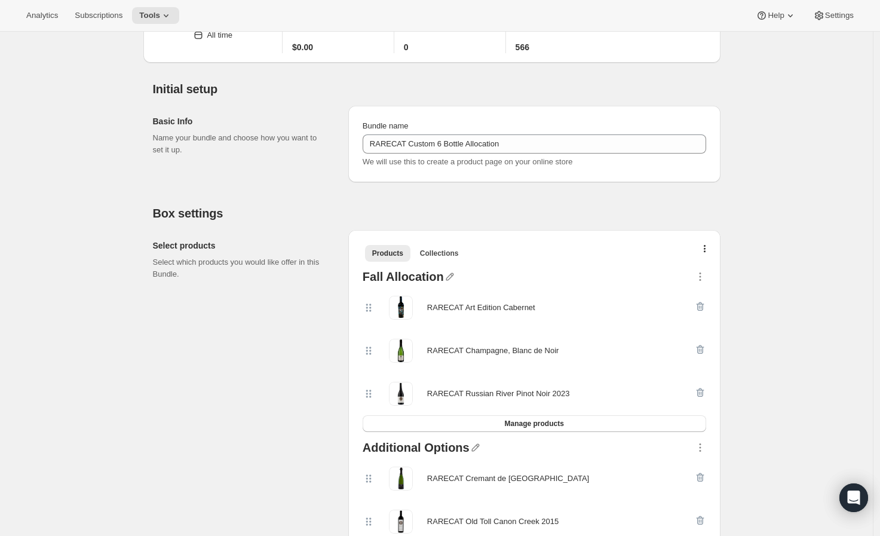
scroll to position [133, 0]
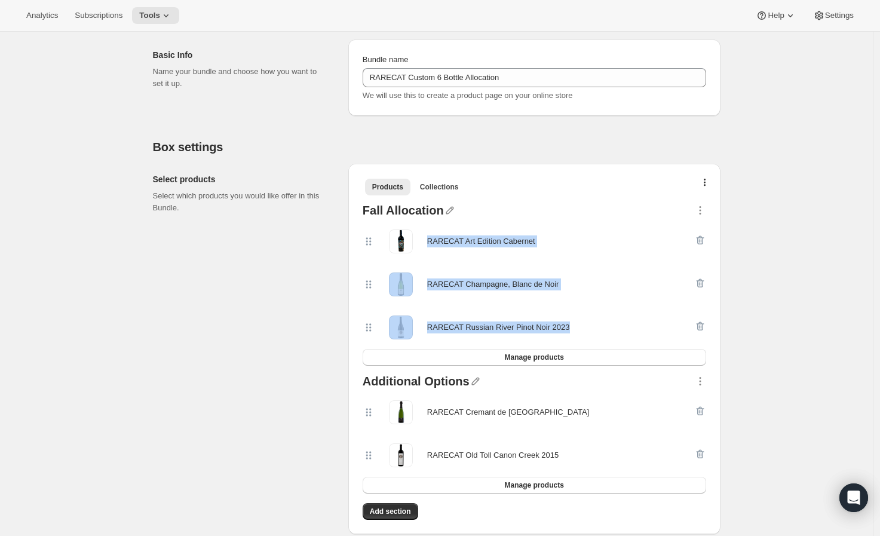
drag, startPoint x: 435, startPoint y: 241, endPoint x: 606, endPoint y: 318, distance: 187.4
click at [606, 318] on div "RARECAT Art Edition Cabernet RARECAT Champagne, Blanc de Noir RARECAT Russian R…" at bounding box center [535, 284] width 344 height 129
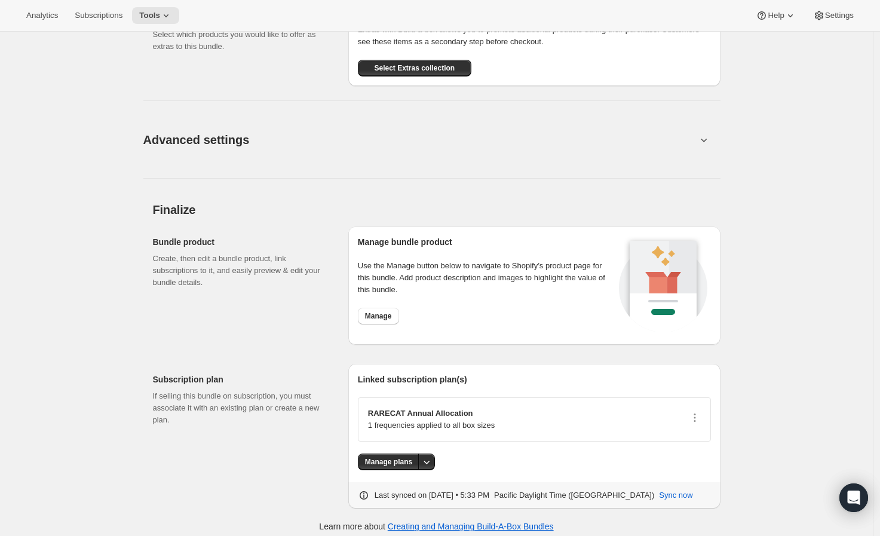
scroll to position [1071, 0]
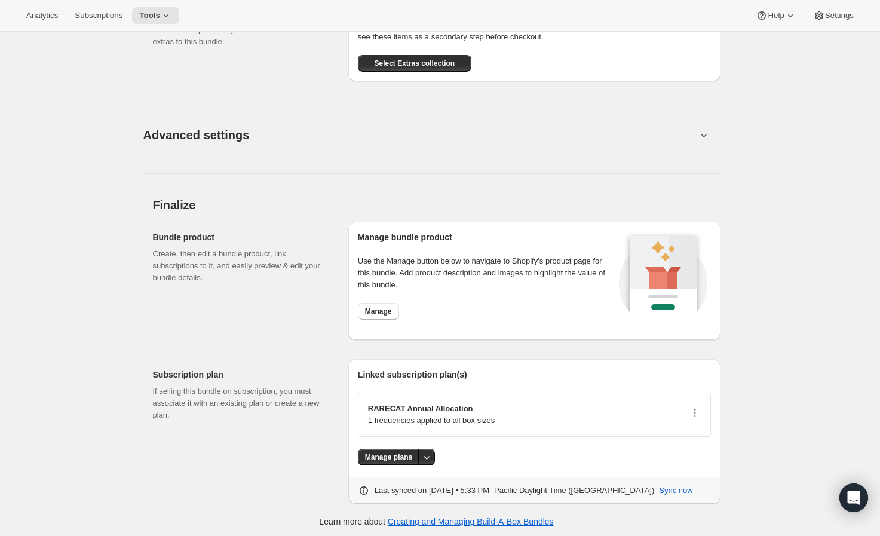
click at [486, 138] on button "Advanced settings" at bounding box center [420, 135] width 568 height 46
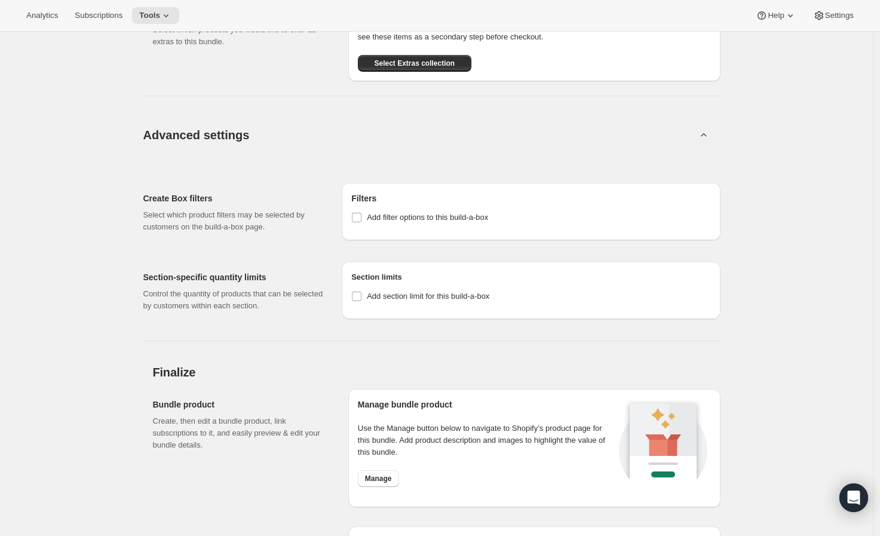
click at [498, 122] on button "Advanced settings" at bounding box center [420, 135] width 568 height 46
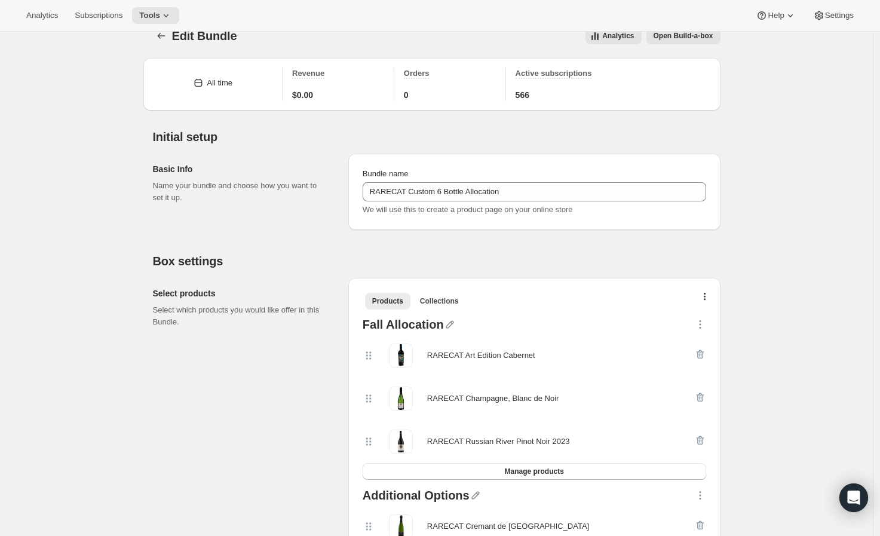
scroll to position [0, 0]
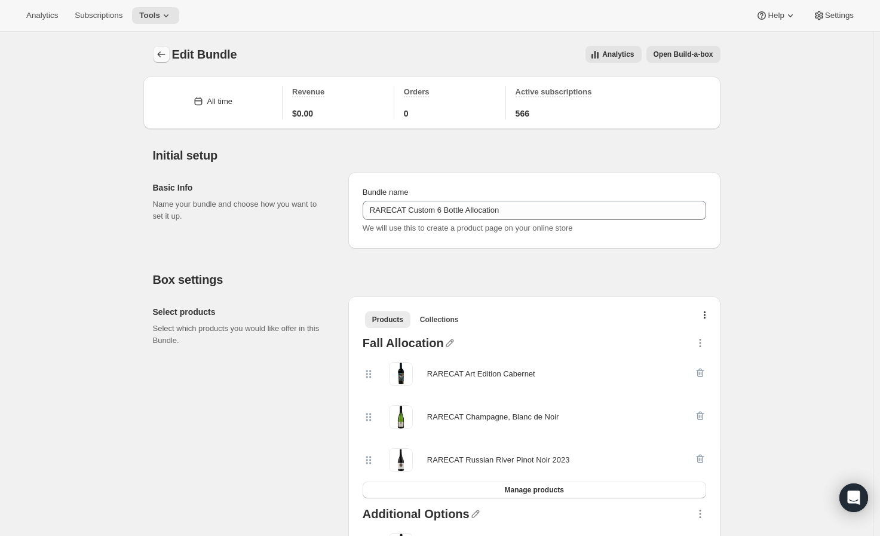
click at [161, 58] on icon "Bundles" at bounding box center [161, 54] width 12 height 12
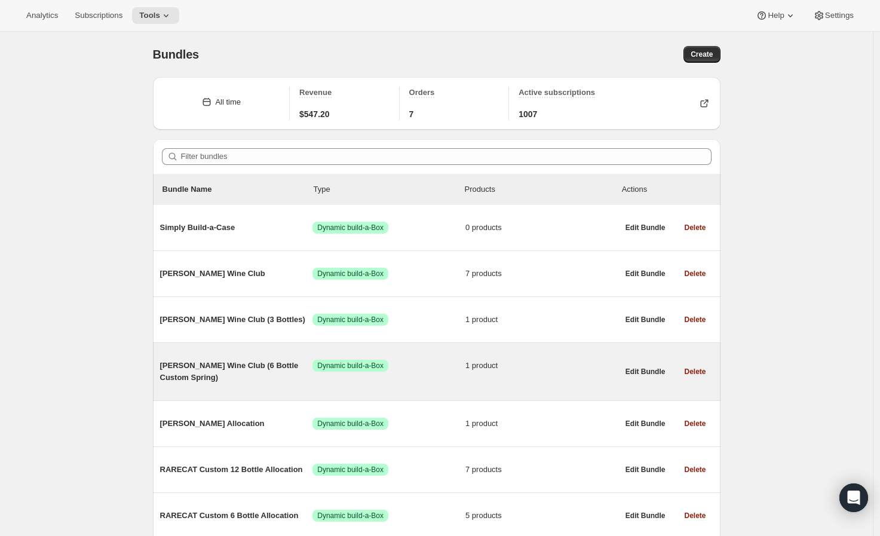
scroll to position [66, 0]
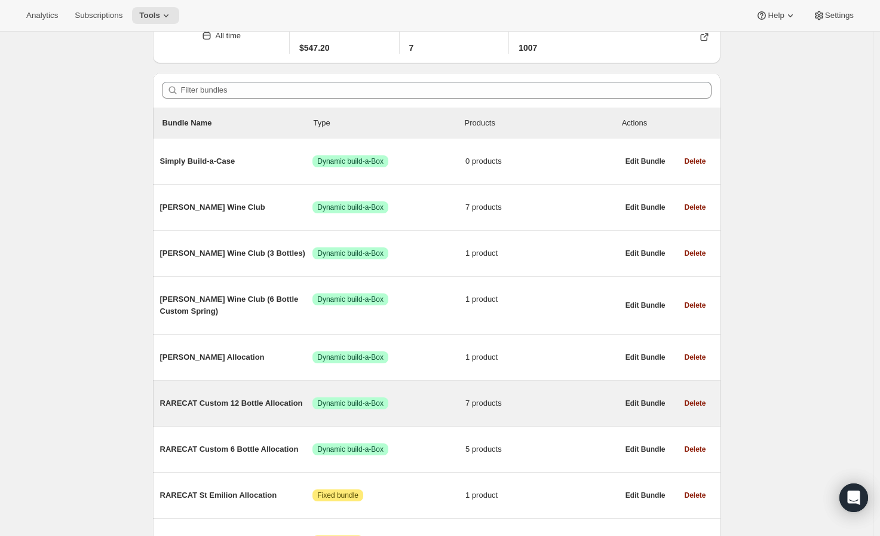
click at [266, 403] on span "RARECAT Custom 12 Bottle Allocation" at bounding box center [236, 403] width 153 height 12
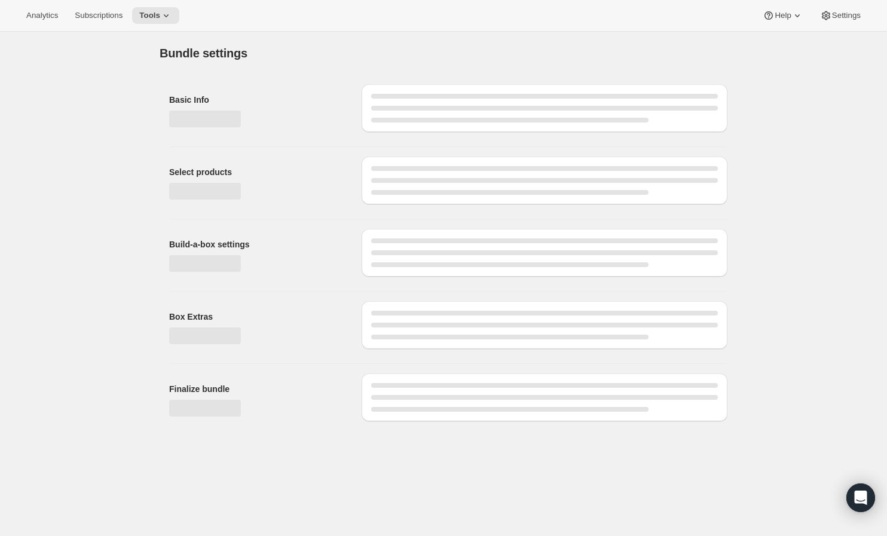
type input "RARECAT Custom 12 Bottle Allocation"
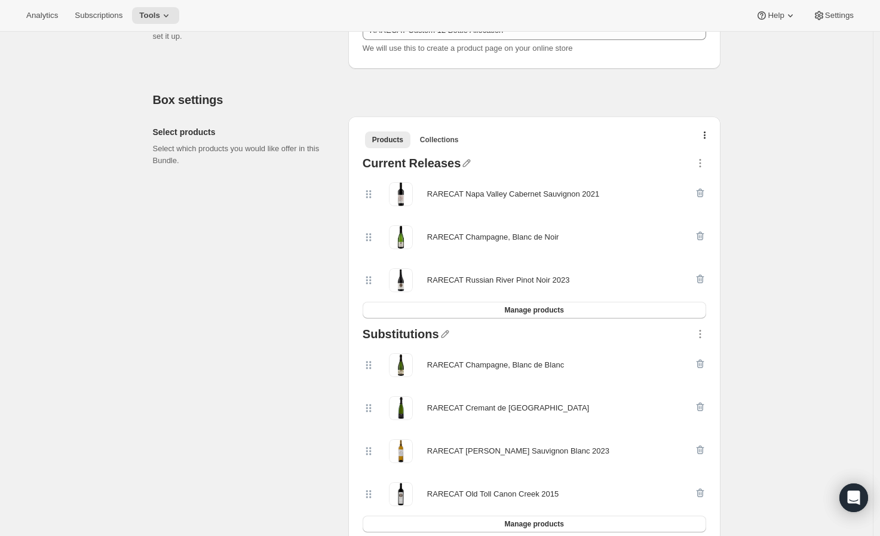
scroll to position [199, 0]
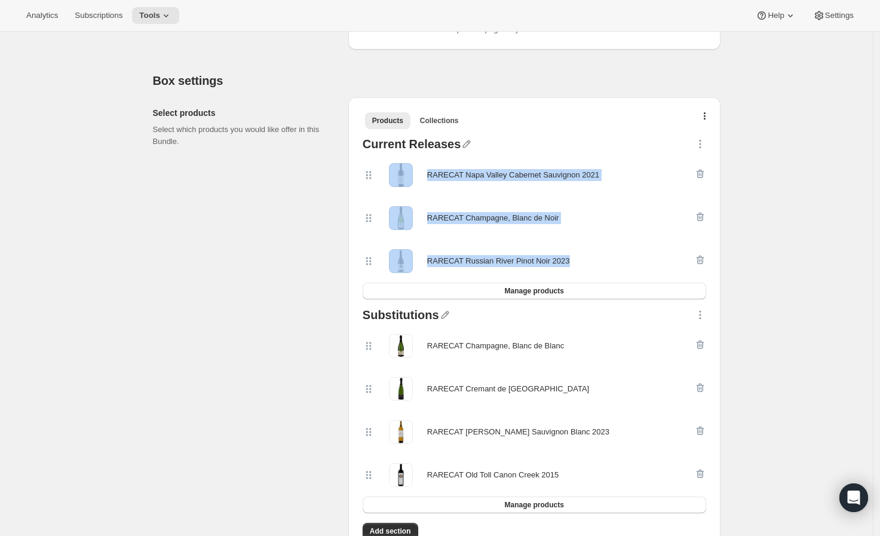
drag, startPoint x: 568, startPoint y: 260, endPoint x: 381, endPoint y: 166, distance: 209.7
click at [381, 166] on div "RARECAT Napa Valley Cabernet Sauvignon 2021 RARECAT Champagne, Blanc de Noir RA…" at bounding box center [535, 218] width 344 height 129
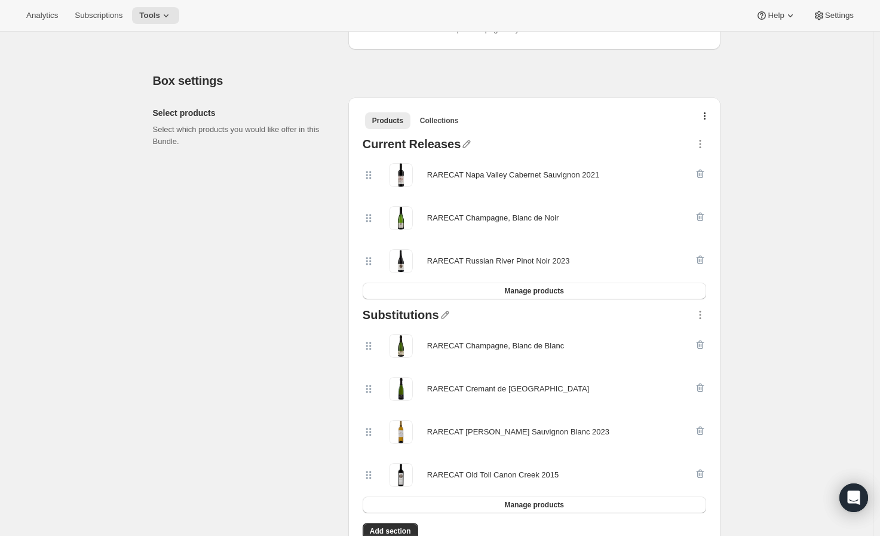
click at [230, 173] on div "Select products Select which products you would like offer in this Bundle." at bounding box center [246, 325] width 186 height 456
click at [462, 142] on icon "button" at bounding box center [467, 144] width 12 height 12
click at [421, 165] on input "text" at bounding box center [467, 167] width 115 height 19
type input "Fall Allocation"
click at [423, 179] on span "Save" at bounding box center [419, 183] width 18 height 12
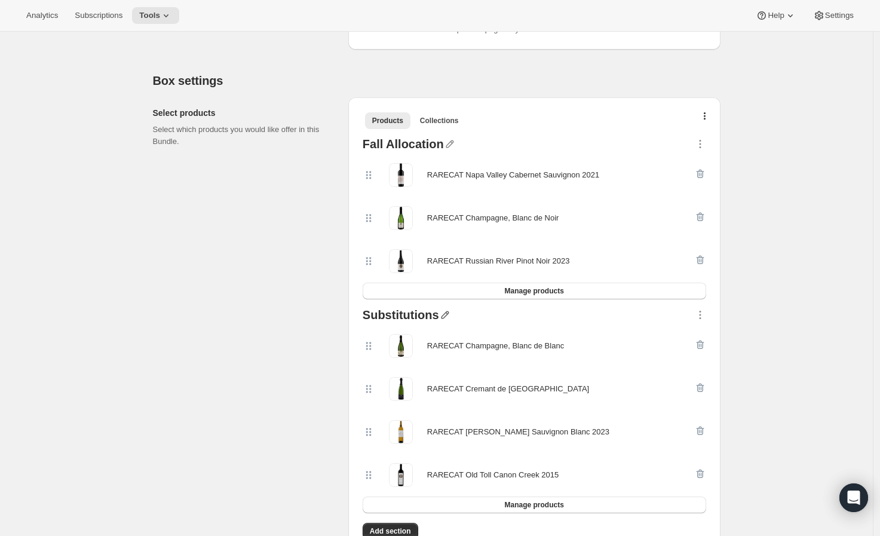
click at [447, 311] on icon "button" at bounding box center [445, 315] width 12 height 12
click at [450, 335] on input "text" at bounding box center [449, 336] width 115 height 19
type input "Additional Option"
click at [403, 355] on span "Save" at bounding box center [401, 353] width 18 height 12
click at [284, 359] on div "Select products Select which products you would like offer in this Bundle." at bounding box center [246, 325] width 186 height 456
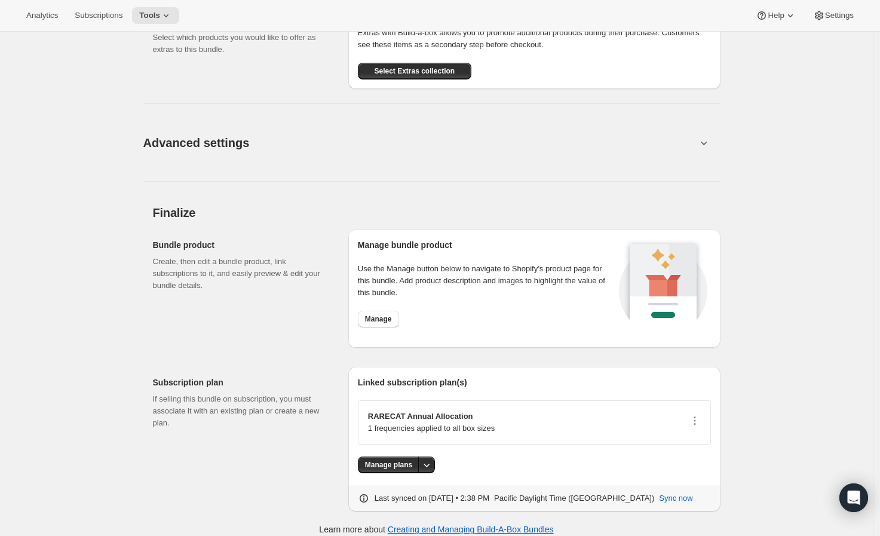
scroll to position [1157, 0]
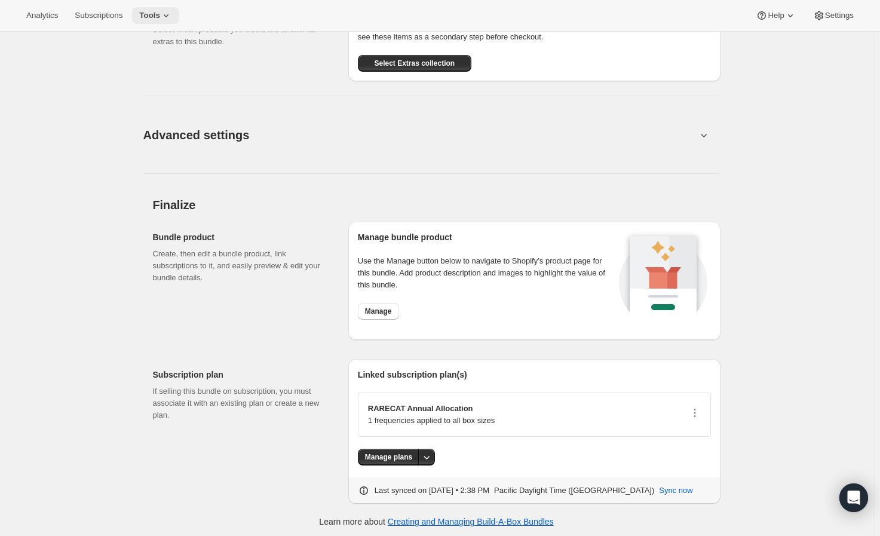
click at [164, 16] on icon at bounding box center [166, 15] width 5 height 3
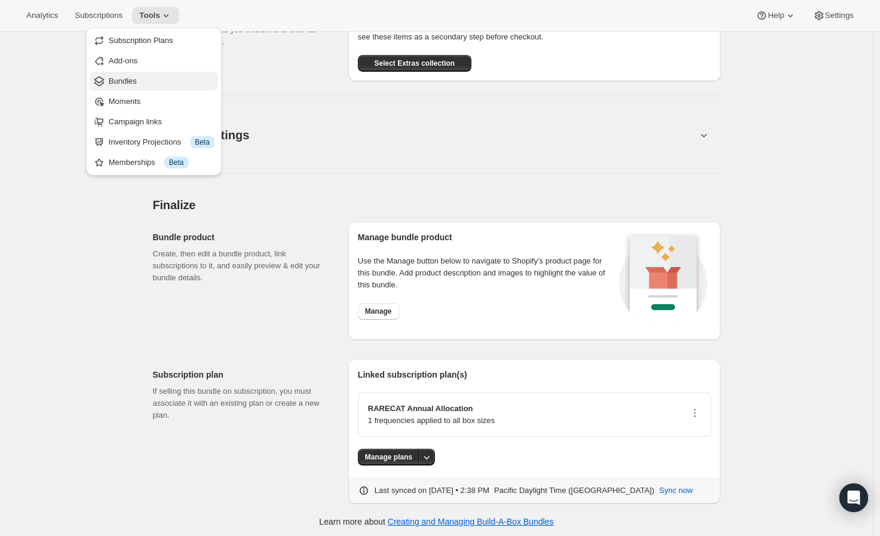
click at [152, 81] on span "Bundles" at bounding box center [162, 81] width 106 height 12
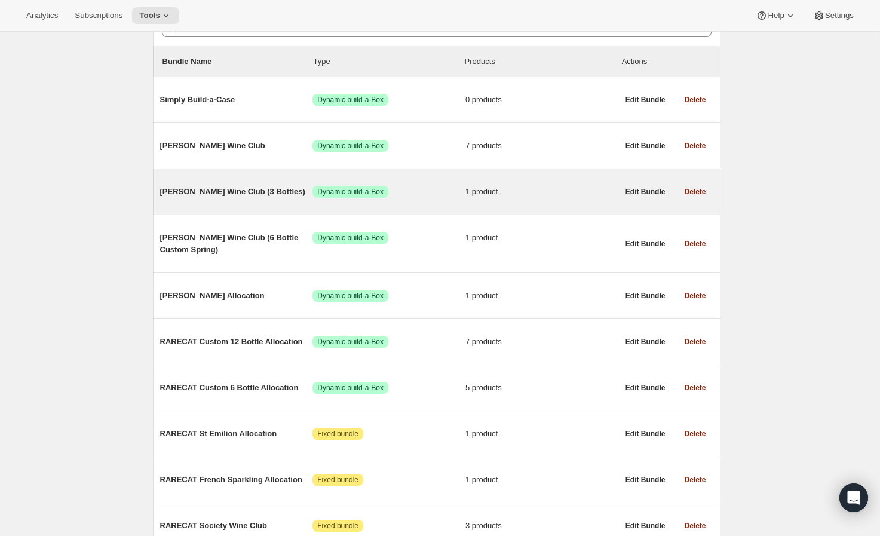
scroll to position [133, 0]
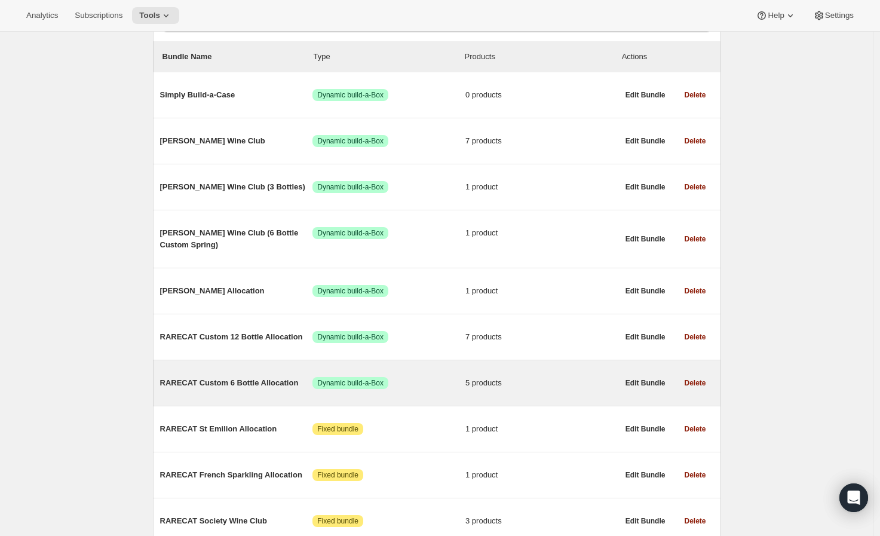
click at [252, 396] on div "RARECAT Custom 6 Bottle Allocation Success Dynamic build-a-Box 5 products" at bounding box center [389, 382] width 458 height 31
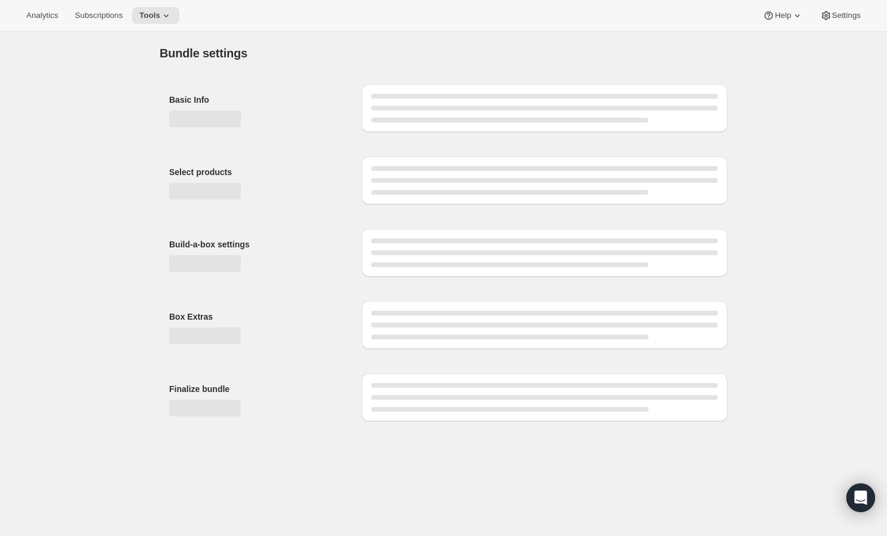
type input "RARECAT Custom 6 Bottle Allocation"
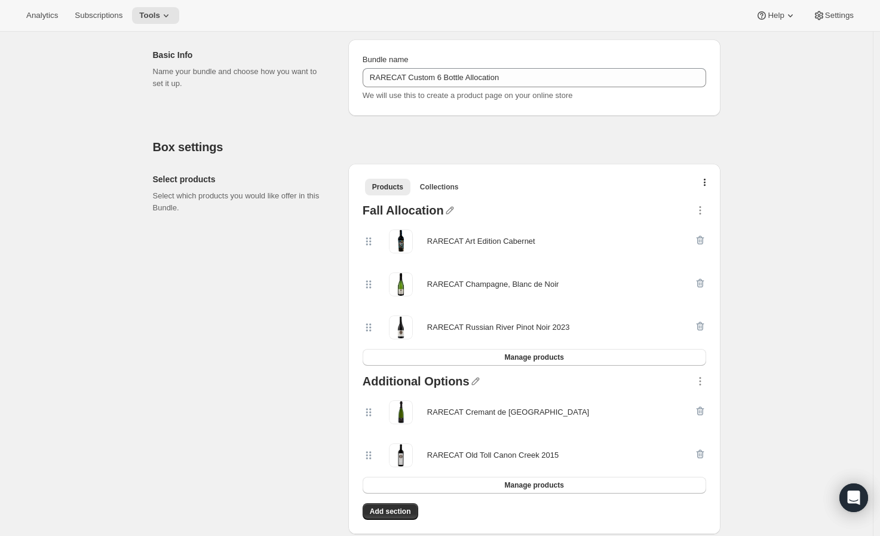
scroll to position [199, 0]
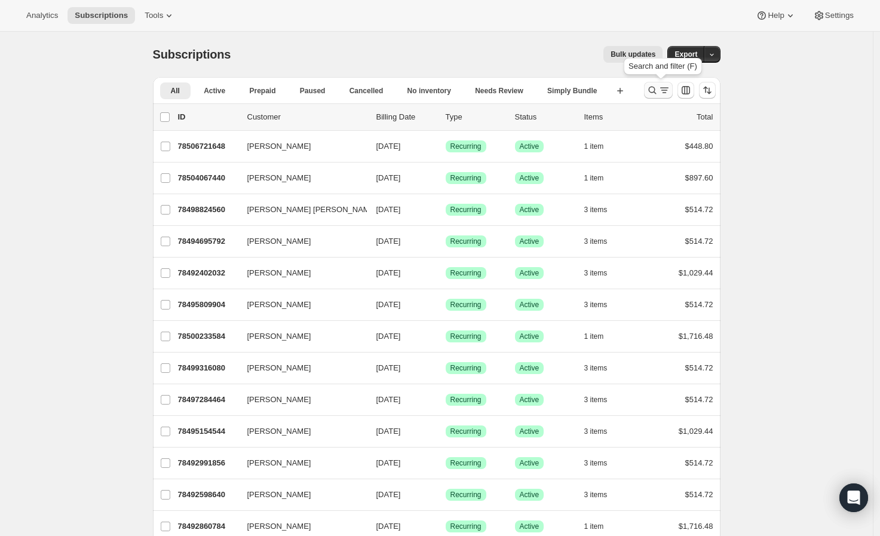
click at [654, 91] on icon "Search and filter results" at bounding box center [652, 90] width 12 height 12
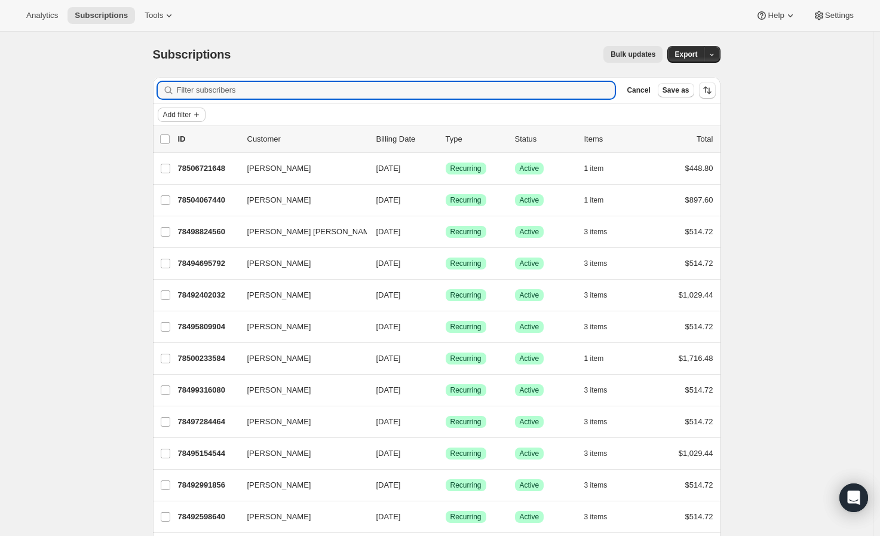
click at [206, 114] on button "Add filter" at bounding box center [182, 115] width 48 height 14
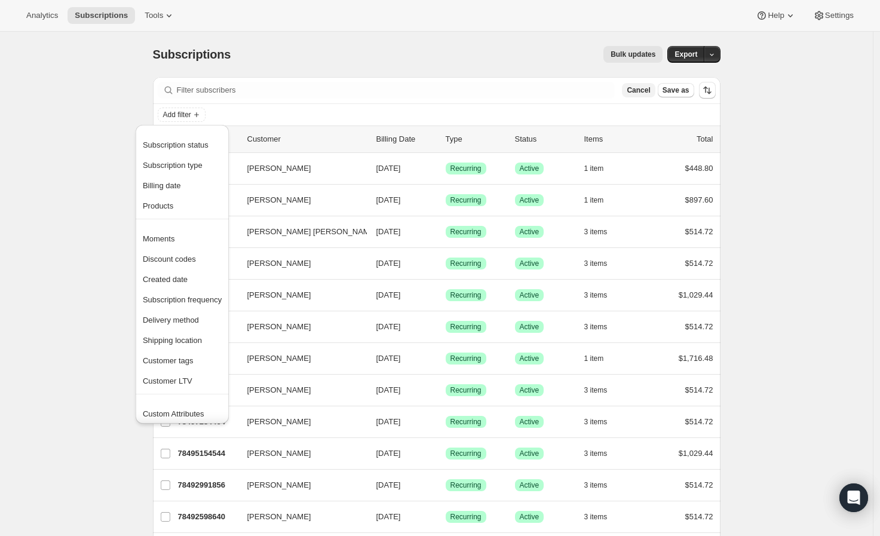
click at [652, 96] on button "Cancel" at bounding box center [638, 90] width 33 height 14
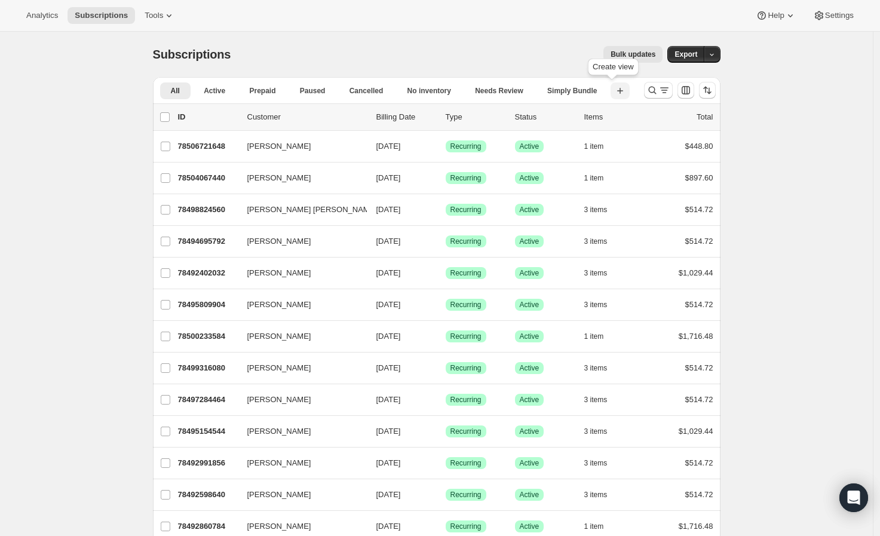
click at [616, 93] on icon "button" at bounding box center [620, 91] width 12 height 12
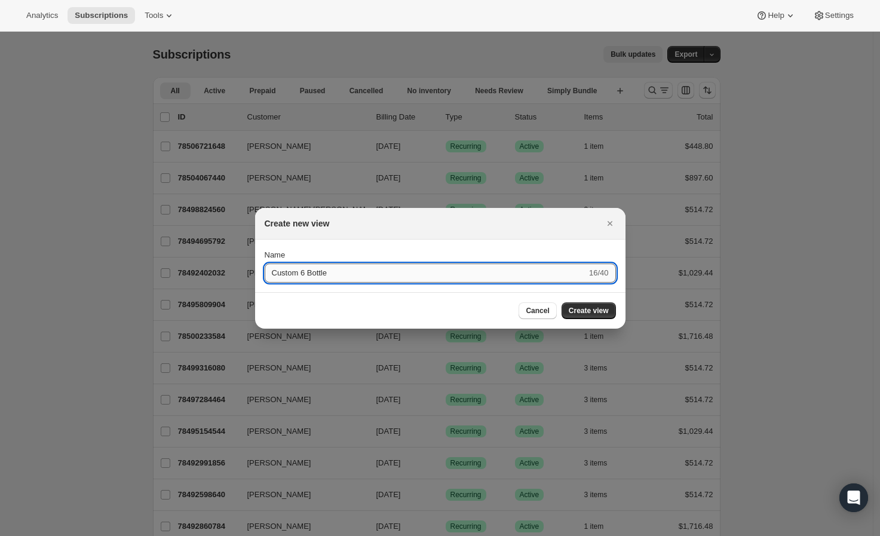
click at [283, 272] on input "Custom 6 Bottle" at bounding box center [426, 272] width 322 height 19
type input "Custom 6 Bottle"
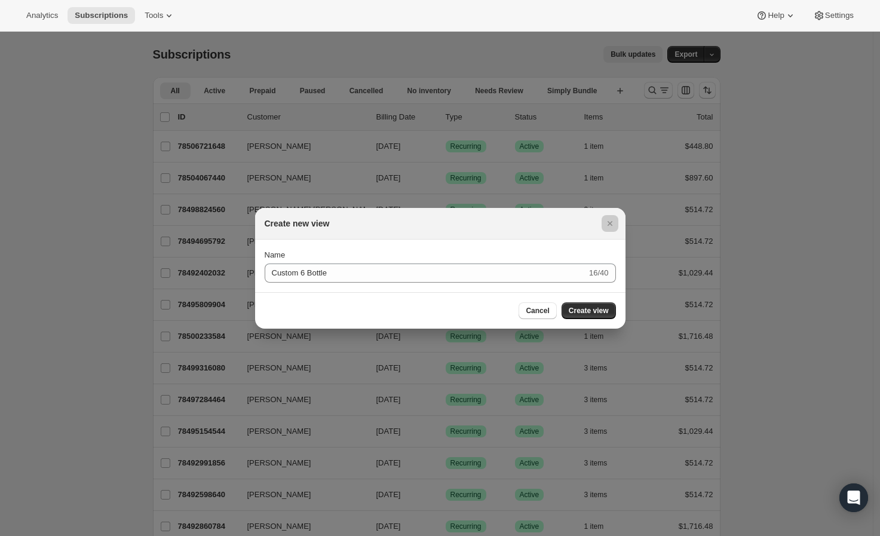
click at [118, 219] on div at bounding box center [440, 268] width 880 height 536
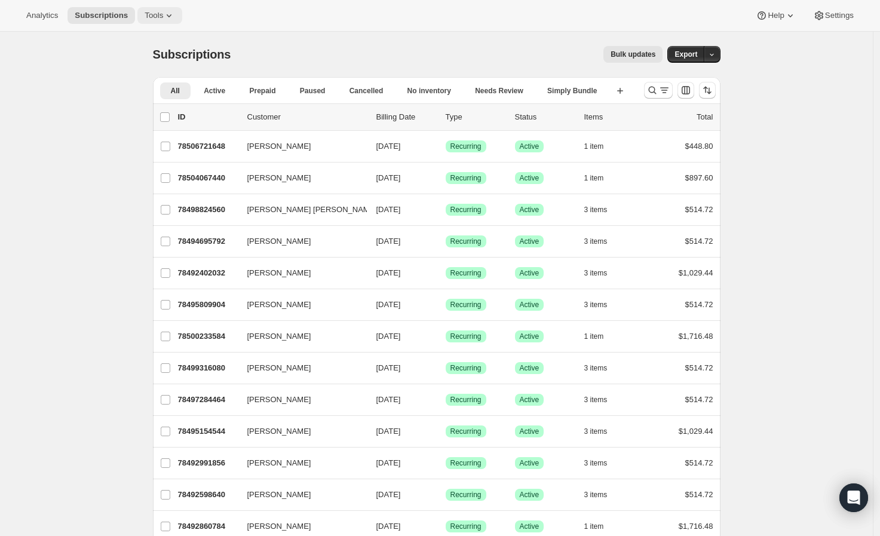
click at [163, 13] on icon at bounding box center [169, 16] width 12 height 12
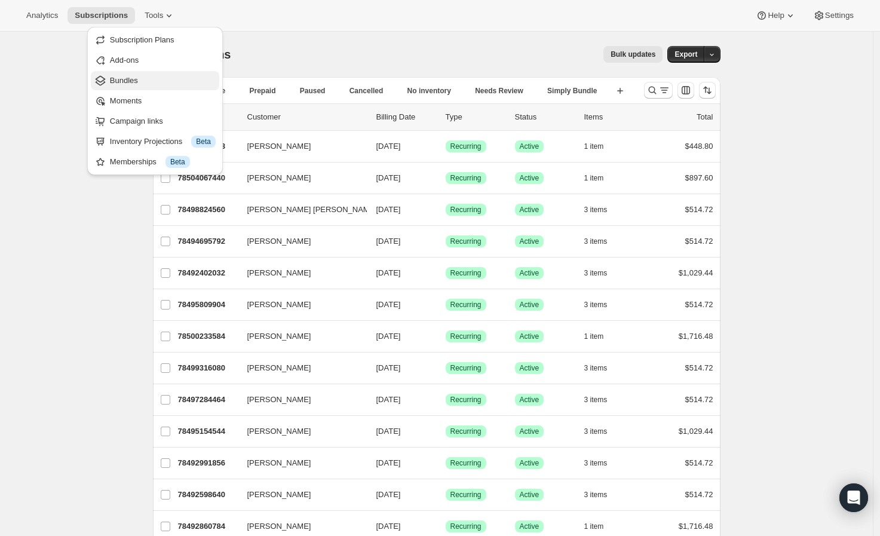
click at [160, 85] on span "Bundles" at bounding box center [163, 81] width 106 height 12
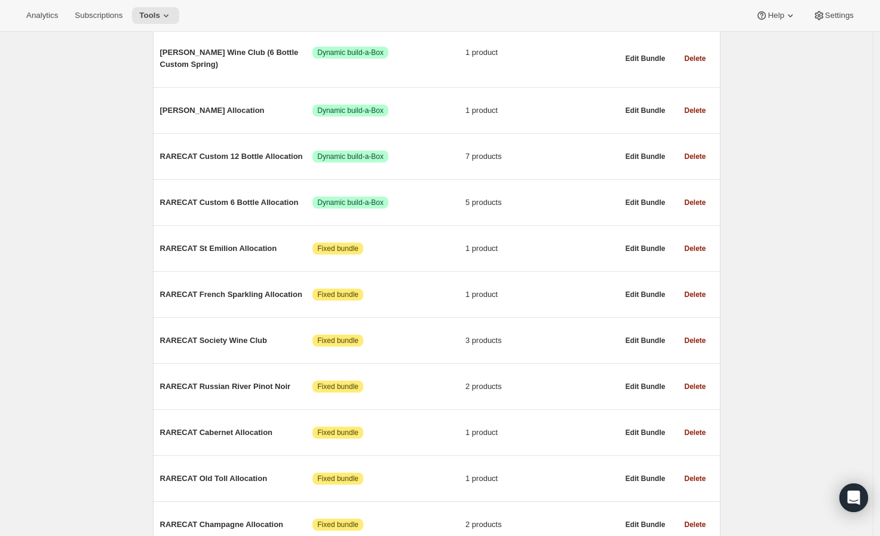
scroll to position [295, 0]
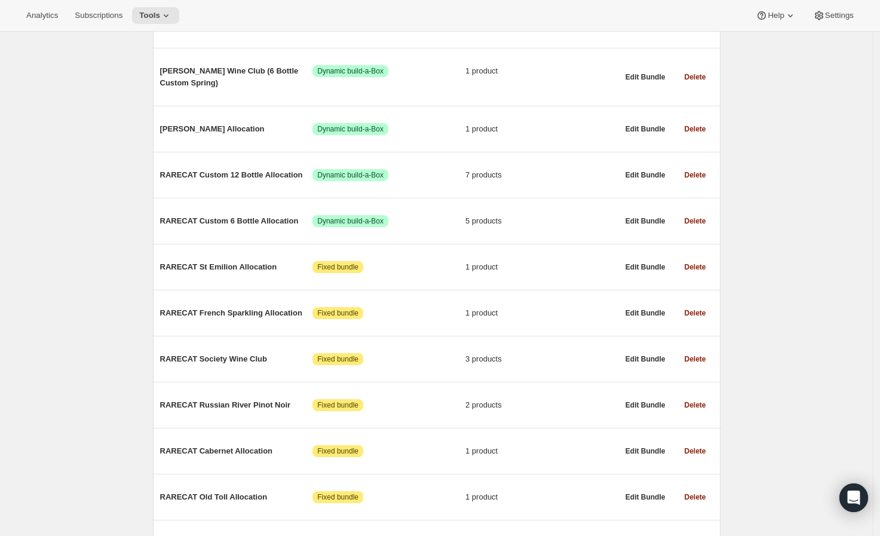
click at [106, 29] on div "Analytics Subscriptions Tools Help Settings" at bounding box center [440, 16] width 880 height 32
click at [111, 11] on span "Subscriptions" at bounding box center [99, 16] width 48 height 10
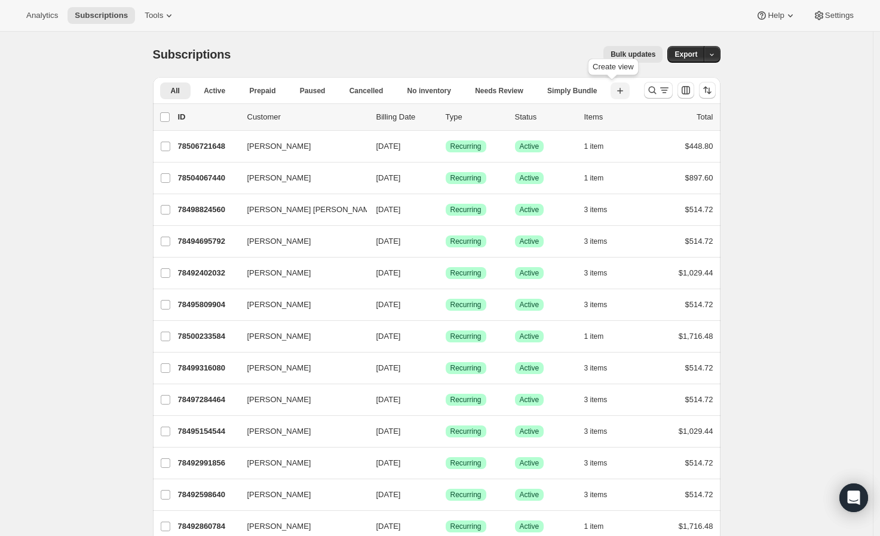
click at [614, 94] on icon "button" at bounding box center [620, 91] width 12 height 12
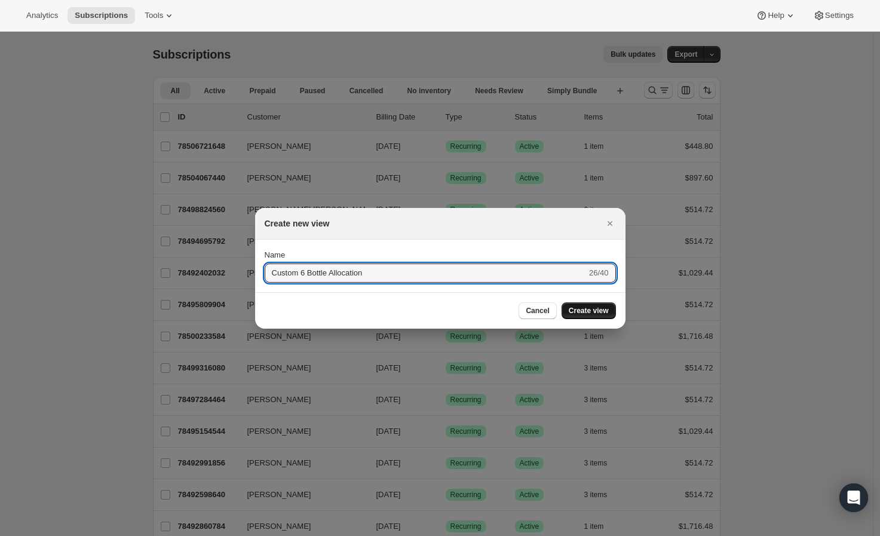
type input "Custom 6 Bottle Allocation"
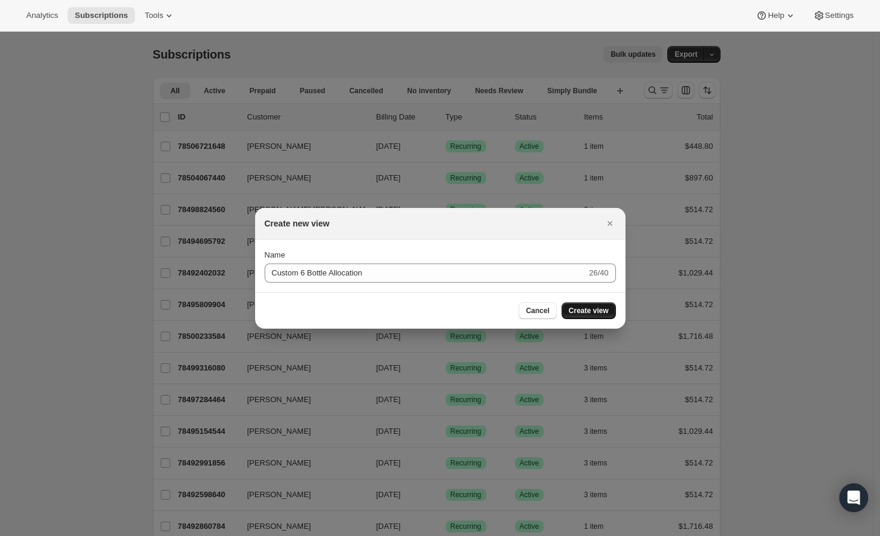
click at [583, 306] on span "Create view" at bounding box center [589, 311] width 40 height 10
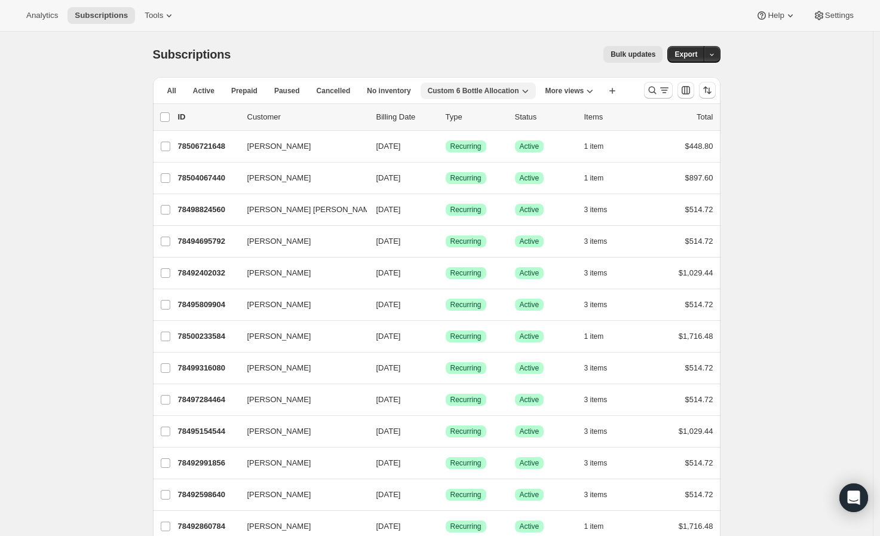
click at [486, 93] on span "Custom 6 Bottle Allocation" at bounding box center [473, 91] width 91 height 10
click at [435, 61] on div "Bulk updates" at bounding box center [454, 54] width 418 height 17
click at [441, 92] on span "Custom 6 Bottle Allocation" at bounding box center [473, 91] width 91 height 10
click at [461, 56] on div "Bulk updates" at bounding box center [454, 54] width 418 height 17
click at [664, 93] on icon "Search and filter results" at bounding box center [664, 90] width 12 height 12
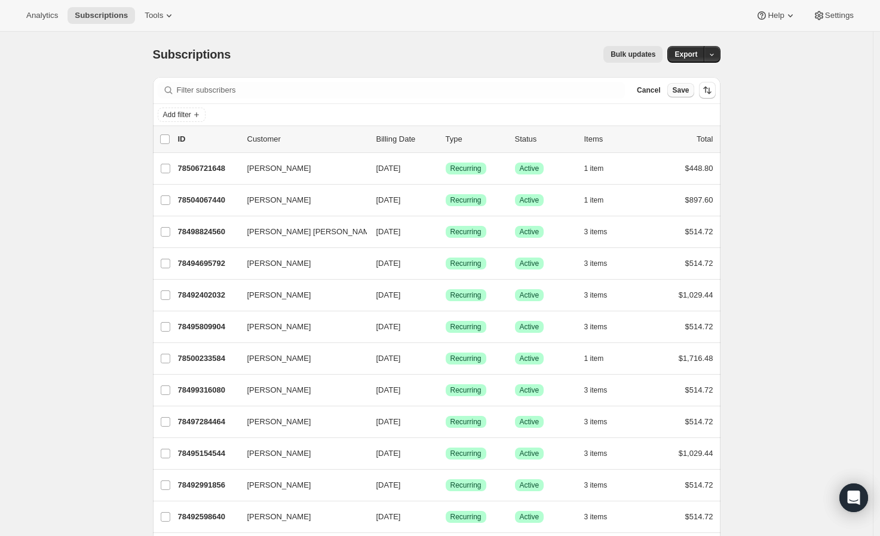
click at [685, 92] on span "Save" at bounding box center [680, 90] width 17 height 10
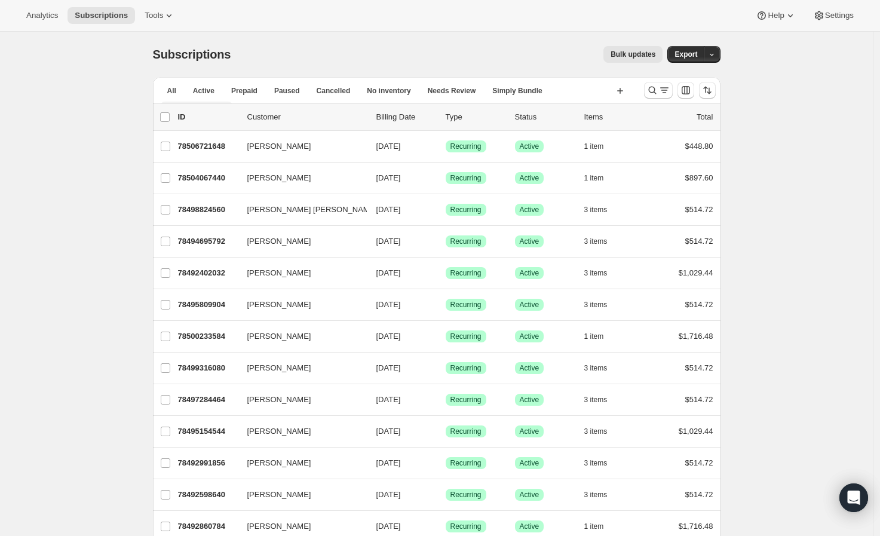
click at [226, 105] on span "Recently Created" at bounding box center [196, 110] width 59 height 10
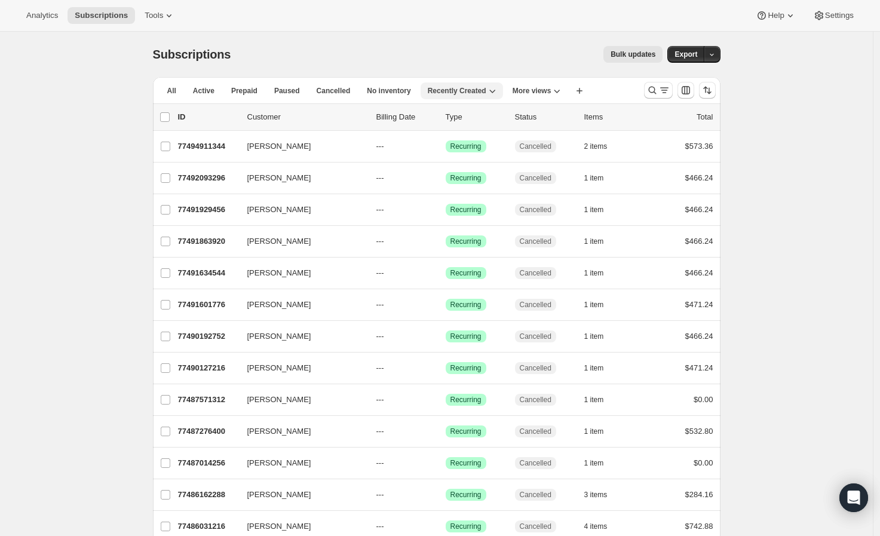
click at [447, 91] on span "Recently Created" at bounding box center [457, 91] width 59 height 10
click at [513, 90] on span "More views" at bounding box center [532, 91] width 39 height 10
click at [542, 182] on button "Custom 6 Bottle Allocation" at bounding box center [555, 182] width 110 height 22
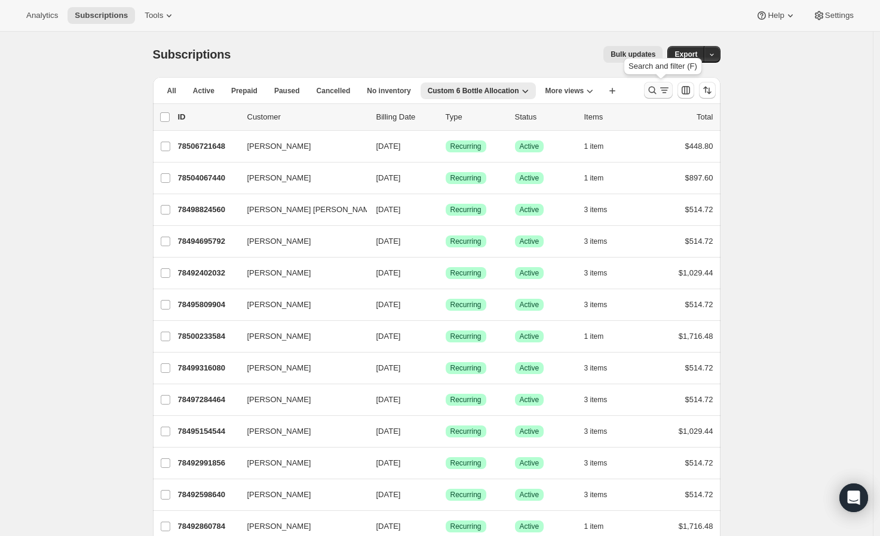
click at [649, 90] on icon "Search and filter results" at bounding box center [652, 90] width 12 height 12
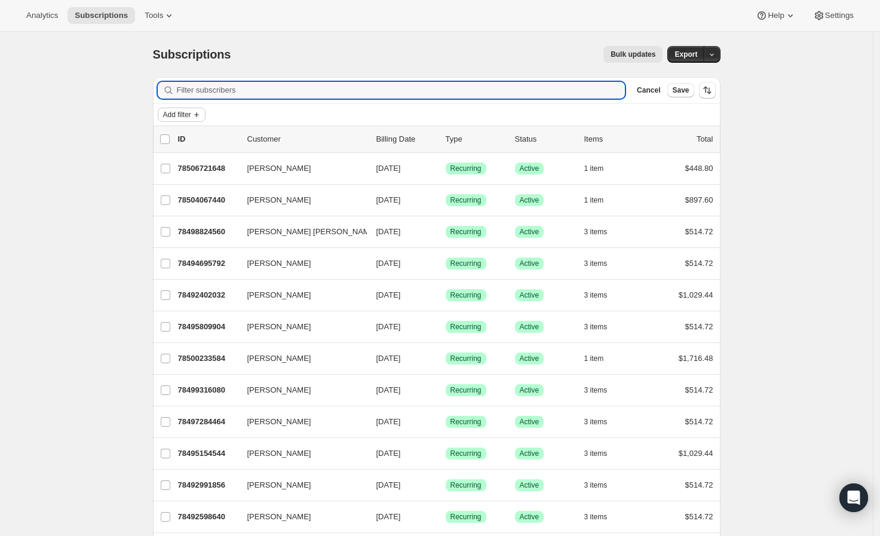
click at [201, 117] on icon "Add filter" at bounding box center [197, 115] width 10 height 10
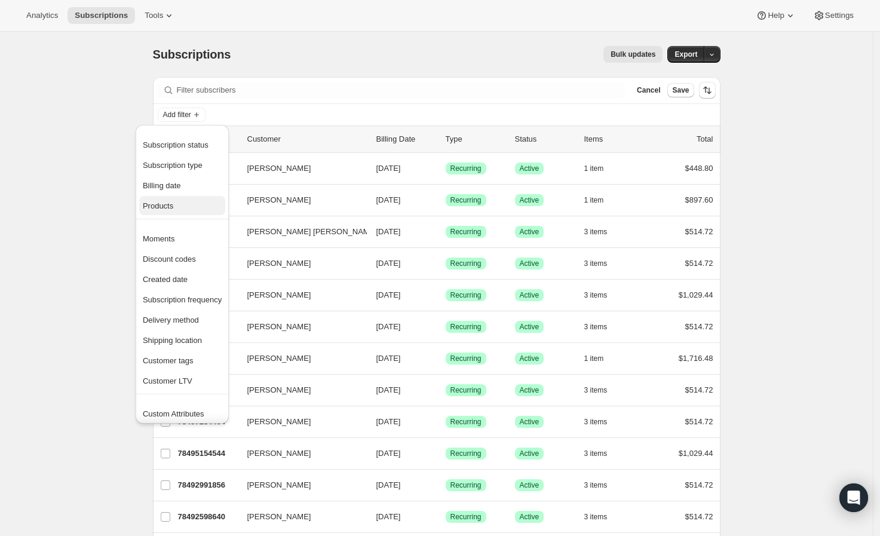
click at [188, 207] on span "Products" at bounding box center [182, 206] width 79 height 12
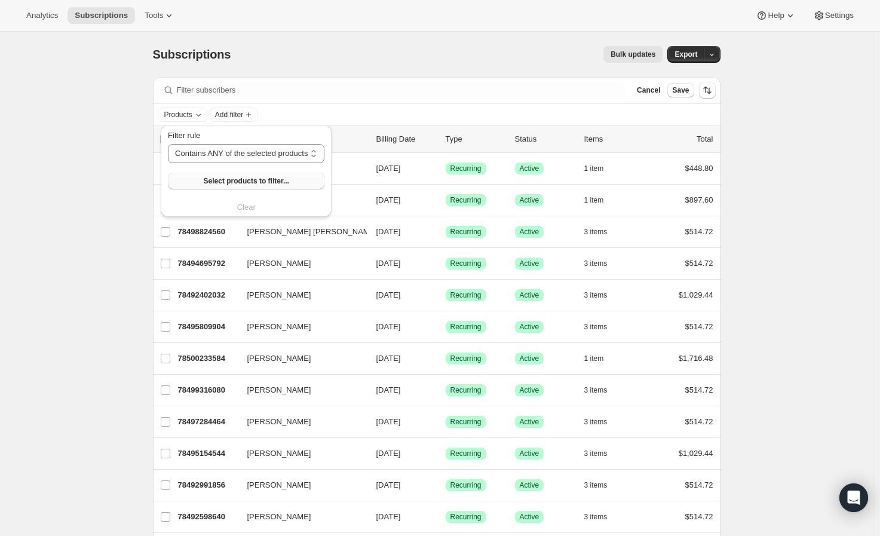
click at [268, 187] on button "Select products to filter..." at bounding box center [246, 181] width 157 height 17
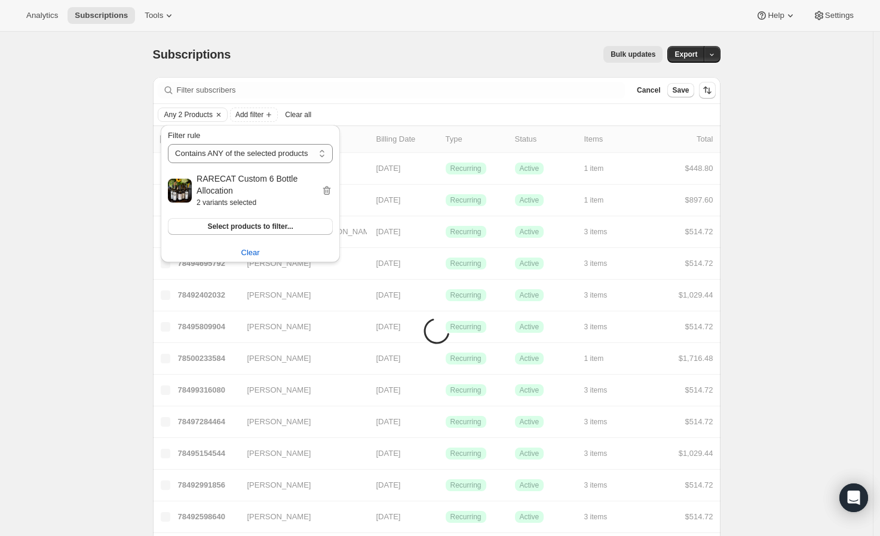
click at [389, 48] on div "Bulk updates" at bounding box center [454, 54] width 418 height 17
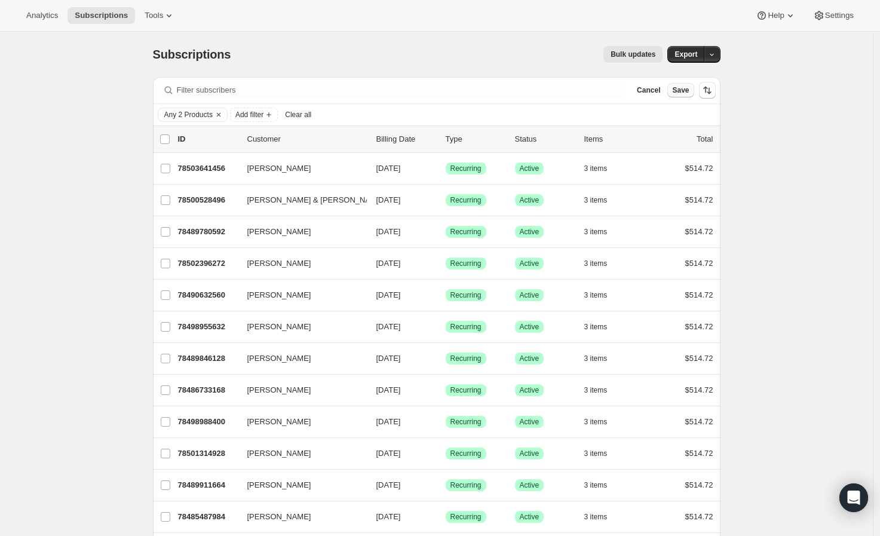
click at [686, 90] on span "Save" at bounding box center [680, 90] width 17 height 10
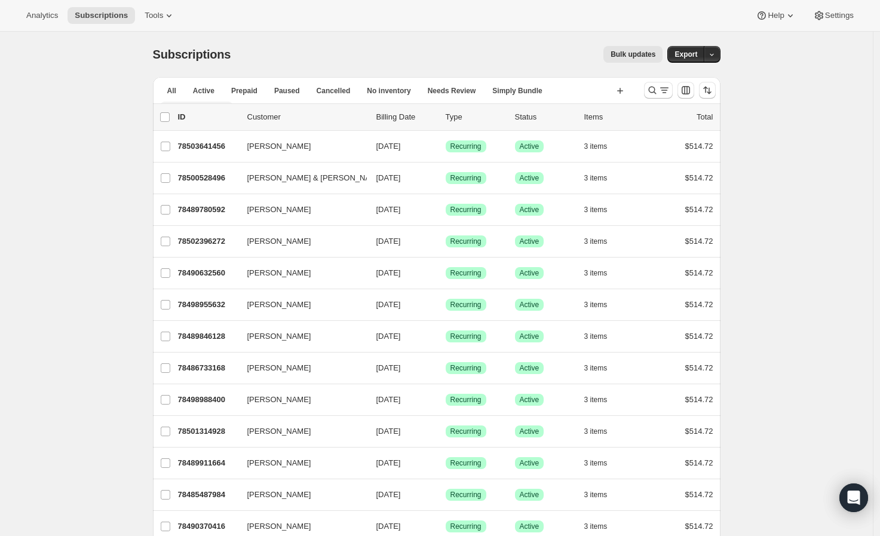
click at [226, 105] on span "Recently Created" at bounding box center [196, 110] width 59 height 10
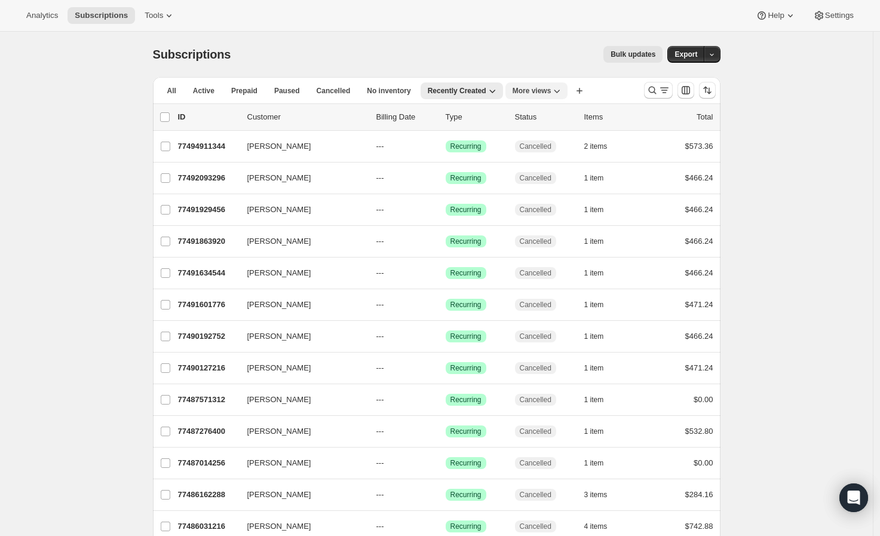
click at [538, 91] on span "More views" at bounding box center [532, 91] width 39 height 10
click at [557, 185] on button "Custom 6 Bottle Allocation" at bounding box center [555, 182] width 110 height 22
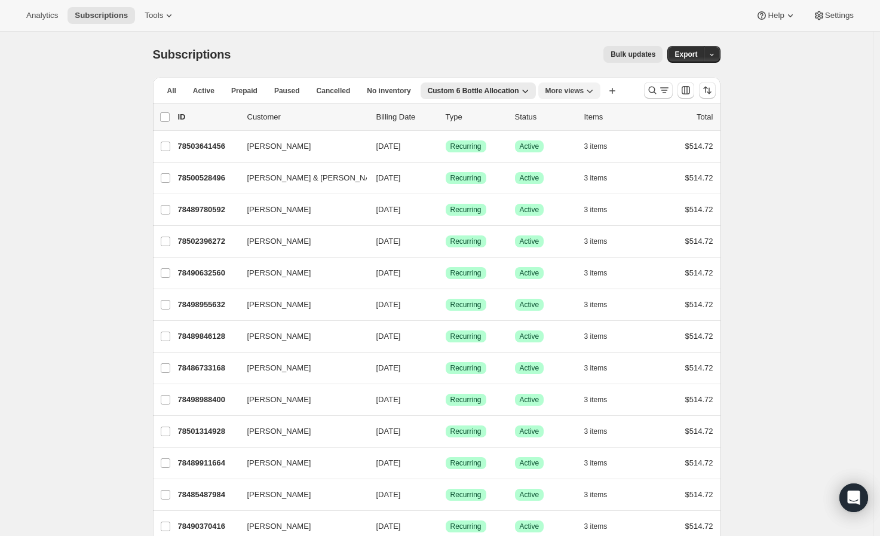
click at [557, 89] on span "More views" at bounding box center [564, 91] width 39 height 10
click at [559, 72] on div "Subscriptions. This page is ready Subscriptions Bulk updates More actions Bulk …" at bounding box center [437, 54] width 568 height 45
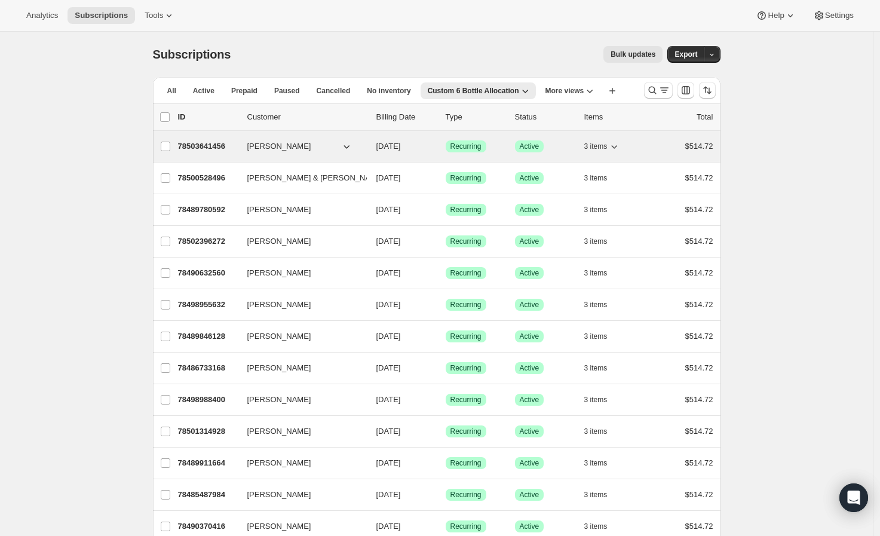
click at [221, 146] on p "78503641456" at bounding box center [208, 146] width 60 height 12
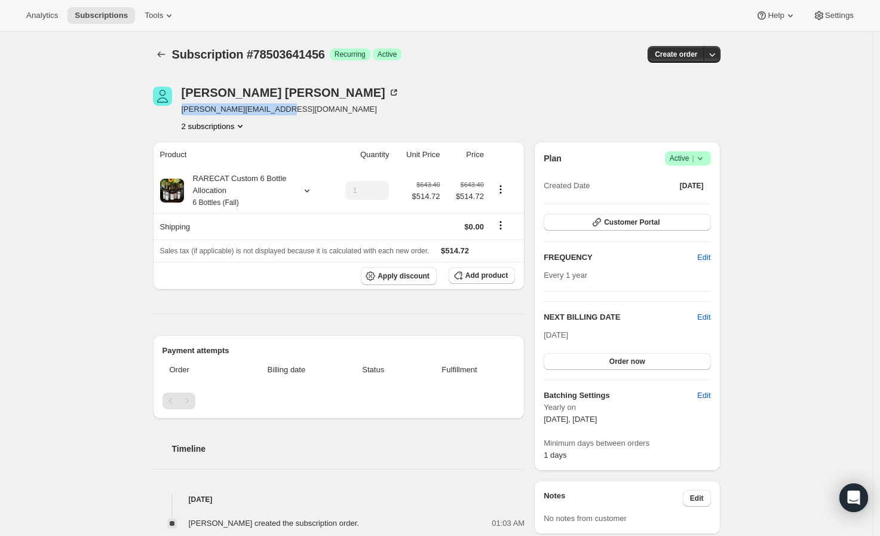
drag, startPoint x: 186, startPoint y: 109, endPoint x: 277, endPoint y: 109, distance: 90.8
click at [277, 109] on span "melissa_mcginty@live.com" at bounding box center [291, 109] width 218 height 12
click at [235, 127] on button "2 subscriptions" at bounding box center [214, 126] width 65 height 12
click at [351, 125] on div "Melissa McGinty melissa_mcginty@live.com 2 subscriptions" at bounding box center [351, 109] width 397 height 45
click at [311, 194] on icon at bounding box center [307, 191] width 12 height 12
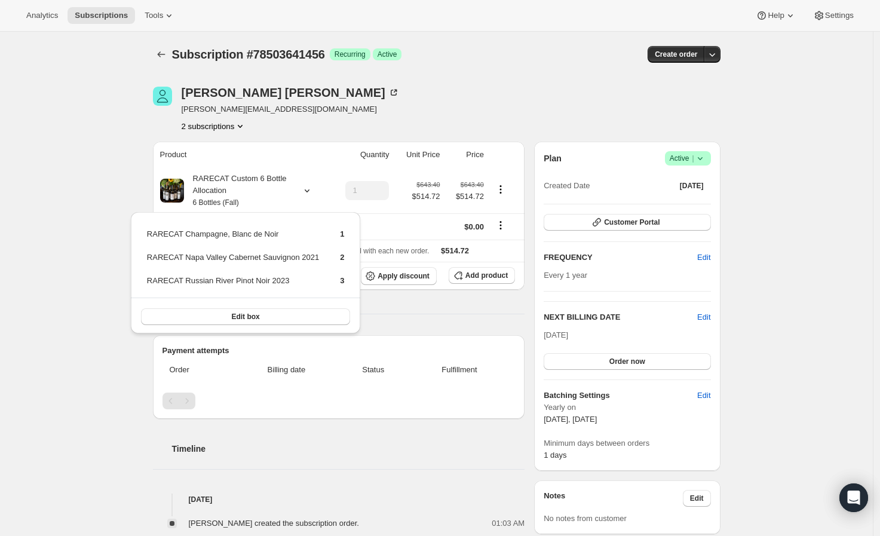
click at [99, 176] on div "Subscription #78503641456. This page is ready Subscription #78503641456 Success…" at bounding box center [436, 530] width 873 height 997
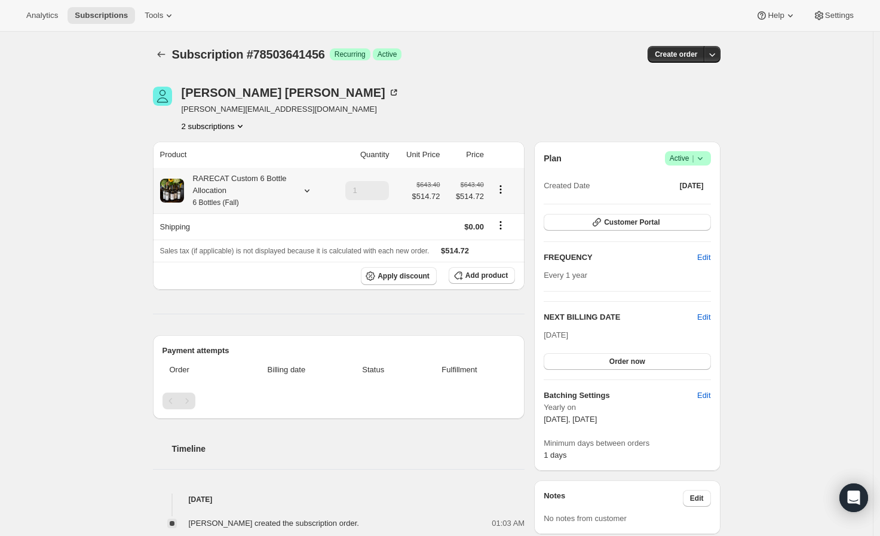
click at [260, 188] on div "RARECAT Custom 6 Bottle Allocation 6 Bottles (Fall)" at bounding box center [238, 191] width 108 height 36
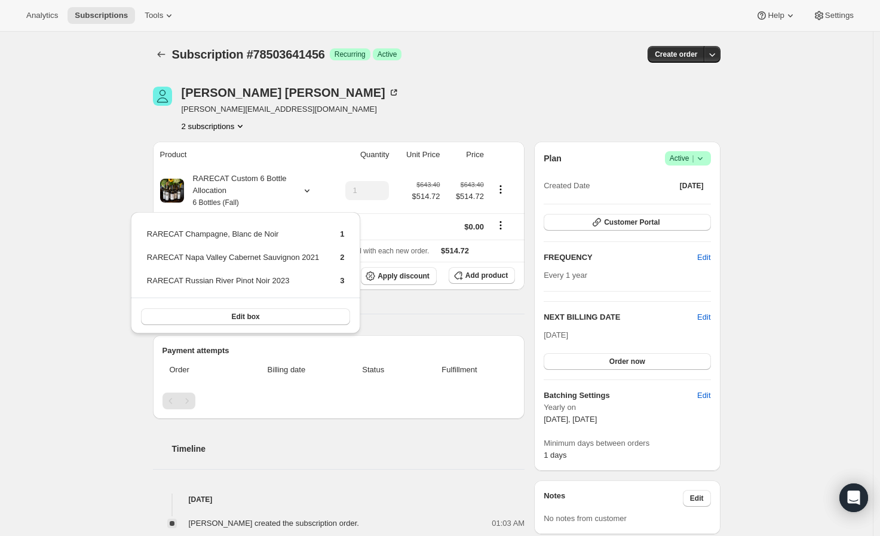
click at [397, 109] on div "Melissa McGinty melissa_mcginty@live.com 2 subscriptions" at bounding box center [351, 109] width 397 height 45
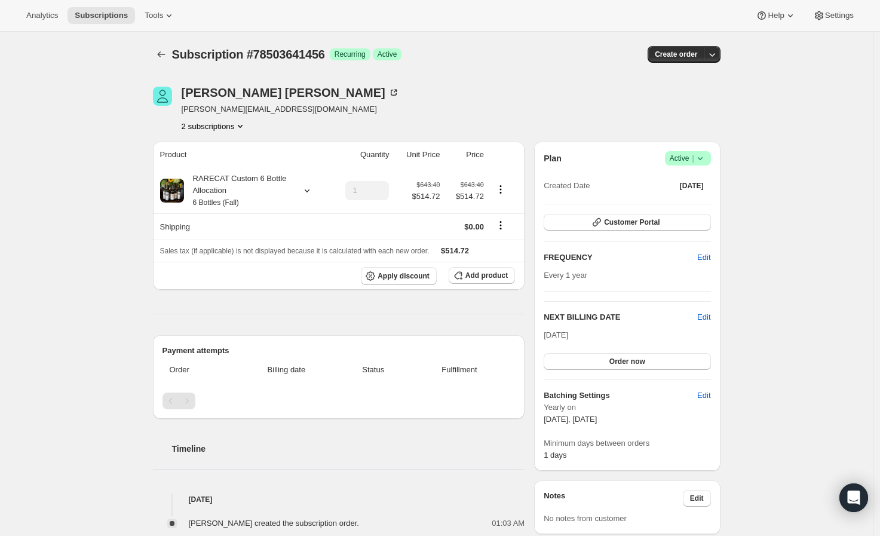
drag, startPoint x: 544, startPoint y: 337, endPoint x: 593, endPoint y: 336, distance: 48.4
click at [593, 336] on div "Plan Success Active | Created Date Oct 20, 2021 Customer Portal FREQUENCY Edit …" at bounding box center [627, 306] width 186 height 329
click at [560, 277] on span "Every 1 year" at bounding box center [566, 275] width 44 height 9
drag, startPoint x: 548, startPoint y: 275, endPoint x: 589, endPoint y: 275, distance: 41.2
click at [589, 275] on div "Every 1 year" at bounding box center [627, 275] width 167 height 12
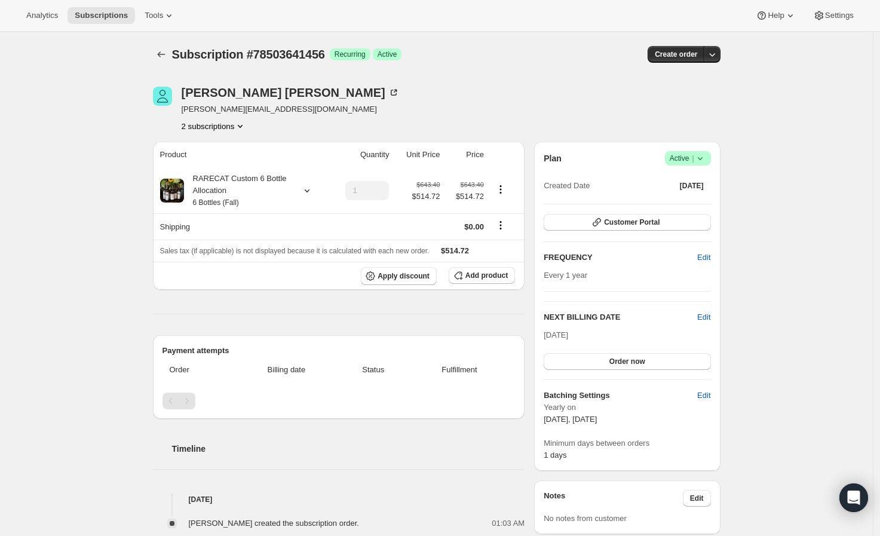
click at [517, 330] on div "Product Quantity Unit Price Price RARECAT Custom 6 Bottle Allocation 6 Bottles …" at bounding box center [339, 336] width 372 height 388
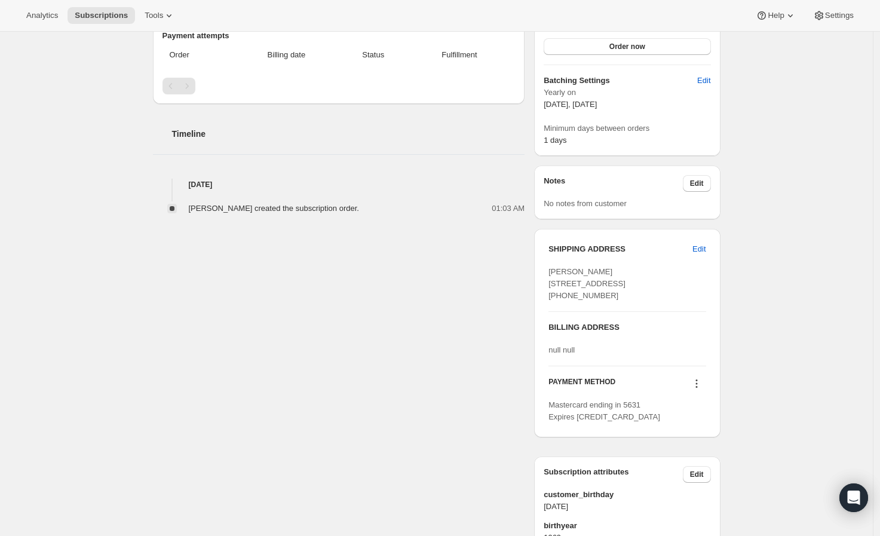
scroll to position [332, 0]
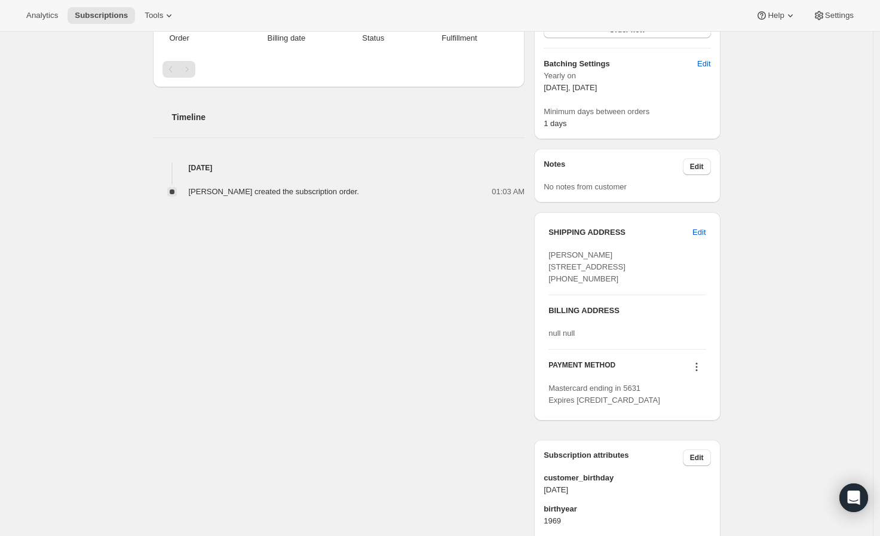
drag, startPoint x: 546, startPoint y: 255, endPoint x: 624, endPoint y: 309, distance: 95.6
click at [624, 309] on div "SHIPPING ADDRESS Edit Melissa McGinty 4227 N 86th ST Scottsdale AZ, 85251 Unite…" at bounding box center [627, 316] width 186 height 209
click at [550, 337] on div "SHIPPING ADDRESS Edit Melissa McGinty 4227 N 86th ST Scottsdale AZ, 85251 Unite…" at bounding box center [627, 316] width 186 height 209
drag, startPoint x: 550, startPoint y: 337, endPoint x: 600, endPoint y: 374, distance: 62.4
click at [600, 374] on div "SHIPPING ADDRESS Edit Melissa McGinty 4227 N 86th ST Scottsdale AZ, 85251 Unite…" at bounding box center [627, 316] width 186 height 209
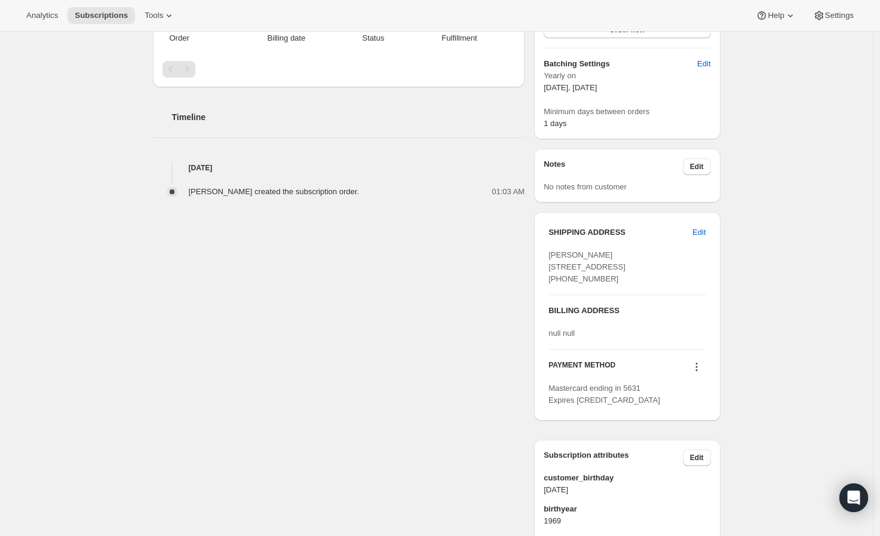
click at [592, 349] on div "BILLING ADDRESS null null" at bounding box center [626, 322] width 157 height 54
drag, startPoint x: 586, startPoint y: 368, endPoint x: 551, endPoint y: 367, distance: 35.3
click at [551, 367] on div "SHIPPING ADDRESS Edit Melissa McGinty 4227 N 86th ST Scottsdale AZ, 85251 Unite…" at bounding box center [627, 316] width 186 height 209
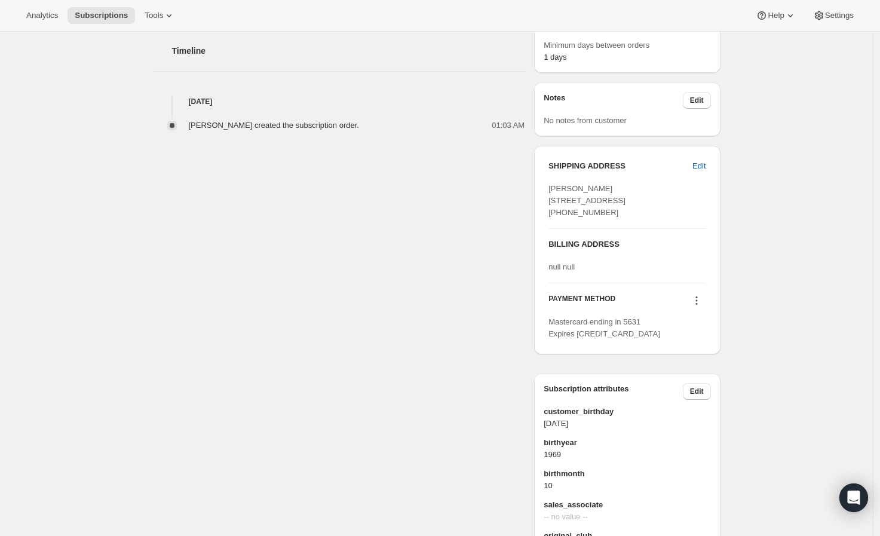
click at [489, 305] on div "Melissa McGinty melissa_mcginty@live.com 2 subscriptions Product Quantity Unit …" at bounding box center [431, 132] width 577 height 925
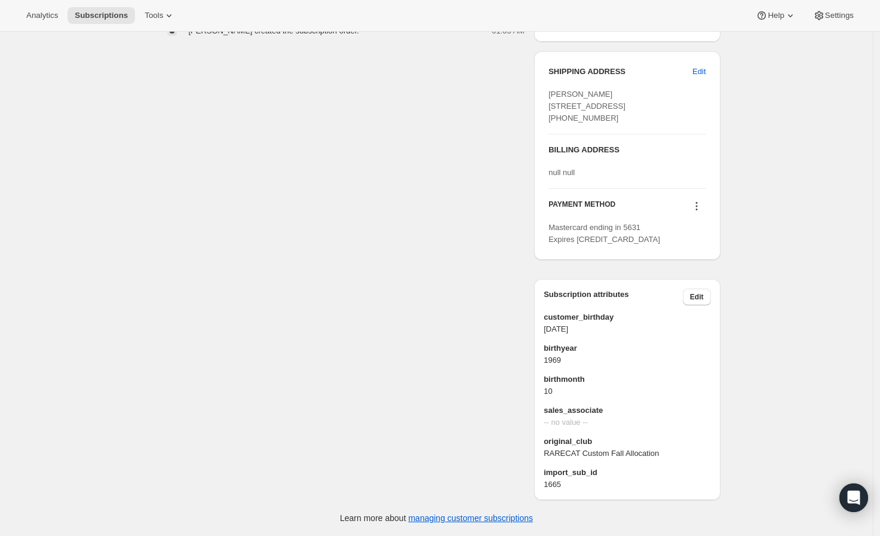
scroll to position [526, 0]
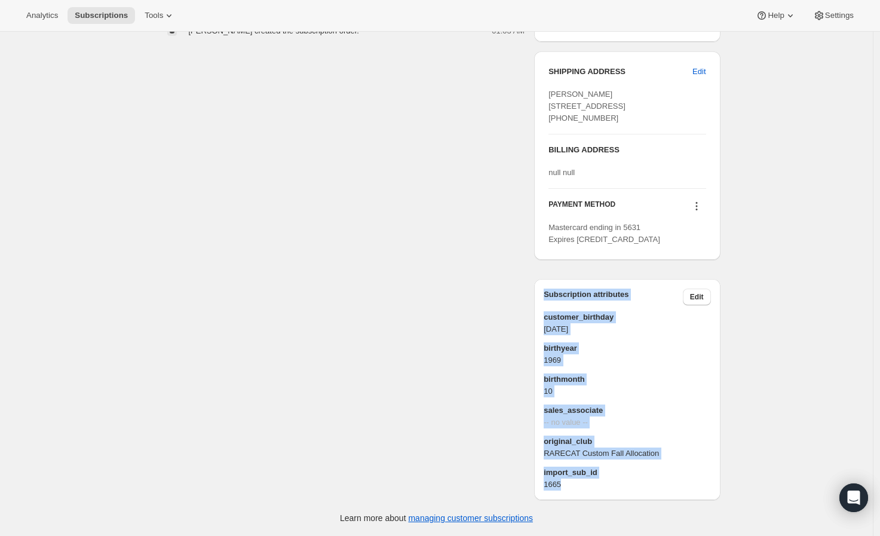
drag, startPoint x: 578, startPoint y: 490, endPoint x: 545, endPoint y: 293, distance: 199.9
click at [545, 293] on div "Subscription attributes Edit customer_birthday 1969-10-14 birthyear 1969 birthm…" at bounding box center [627, 389] width 186 height 221
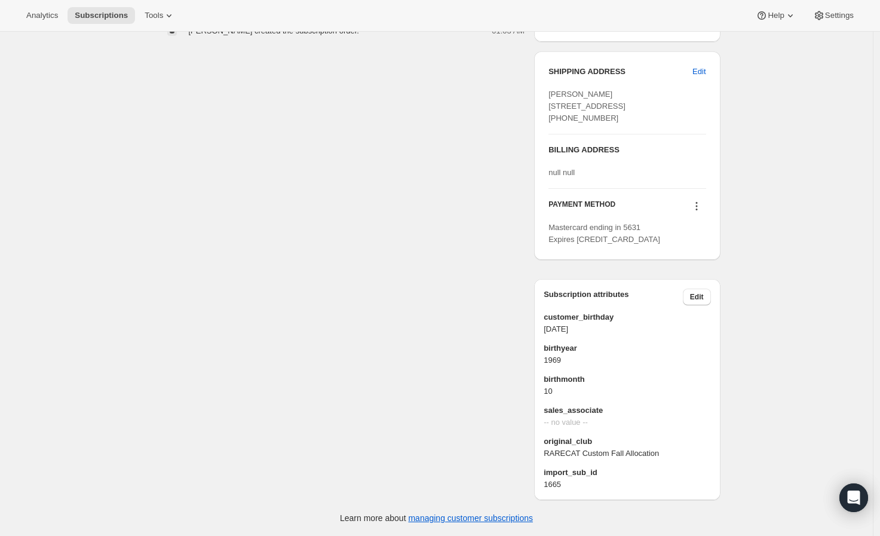
click at [394, 226] on div "Melissa McGinty melissa_mcginty@live.com 2 subscriptions Product Quantity Unit …" at bounding box center [431, 37] width 577 height 925
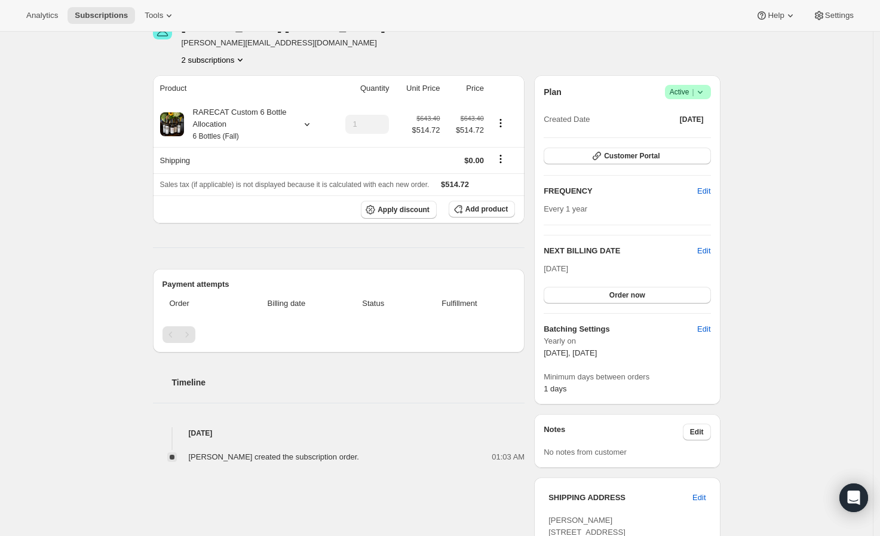
scroll to position [0, 0]
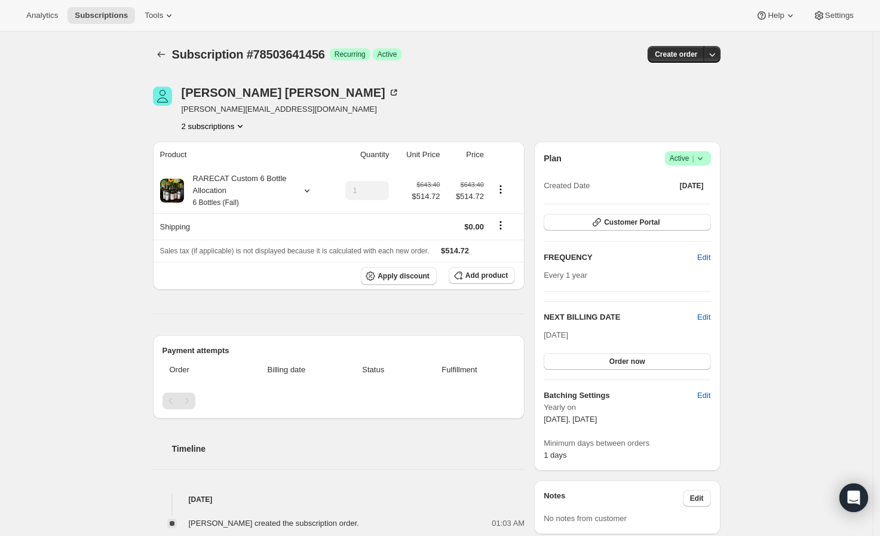
click at [225, 123] on button "2 subscriptions" at bounding box center [214, 126] width 65 height 12
click at [244, 97] on div "Melissa McGinty" at bounding box center [291, 93] width 218 height 12
click at [233, 126] on button "2 subscriptions" at bounding box center [214, 126] width 65 height 12
click at [236, 168] on span "78522188144" at bounding box center [217, 169] width 83 height 12
click at [242, 205] on small "6 Bottles (Spring)" at bounding box center [221, 202] width 56 height 8
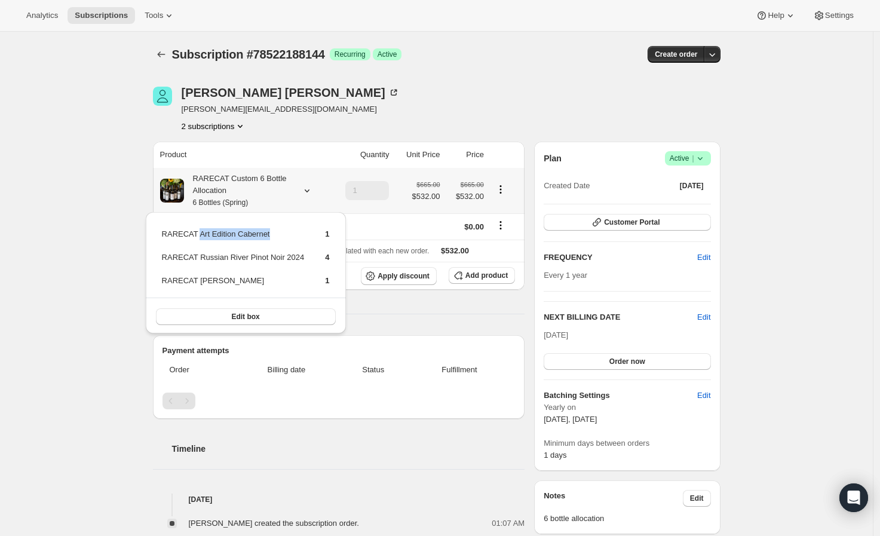
drag, startPoint x: 194, startPoint y: 236, endPoint x: 284, endPoint y: 237, distance: 90.8
click at [284, 237] on td "RARECAT Art Edition Cabernet" at bounding box center [233, 239] width 144 height 22
drag, startPoint x: 198, startPoint y: 260, endPoint x: 314, endPoint y: 260, distance: 115.9
click at [314, 260] on tr "RARECAT Russian River Pinot Noir 2024 4" at bounding box center [245, 262] width 169 height 22
drag, startPoint x: 194, startPoint y: 281, endPoint x: 278, endPoint y: 281, distance: 84.2
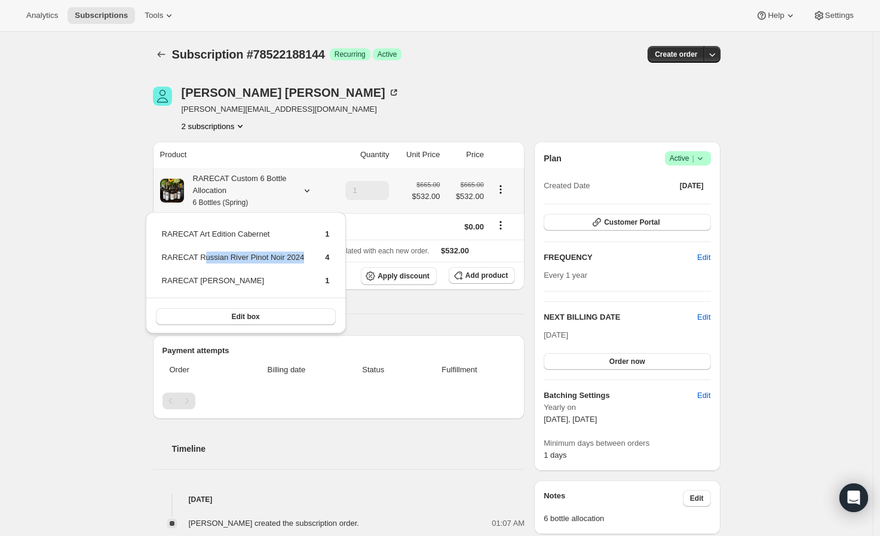
click at [278, 281] on td "RARECAT [PERSON_NAME]" at bounding box center [233, 285] width 144 height 22
click at [72, 275] on div "Subscription #78522188144. This page is ready Subscription #78522188144 Success…" at bounding box center [436, 530] width 873 height 997
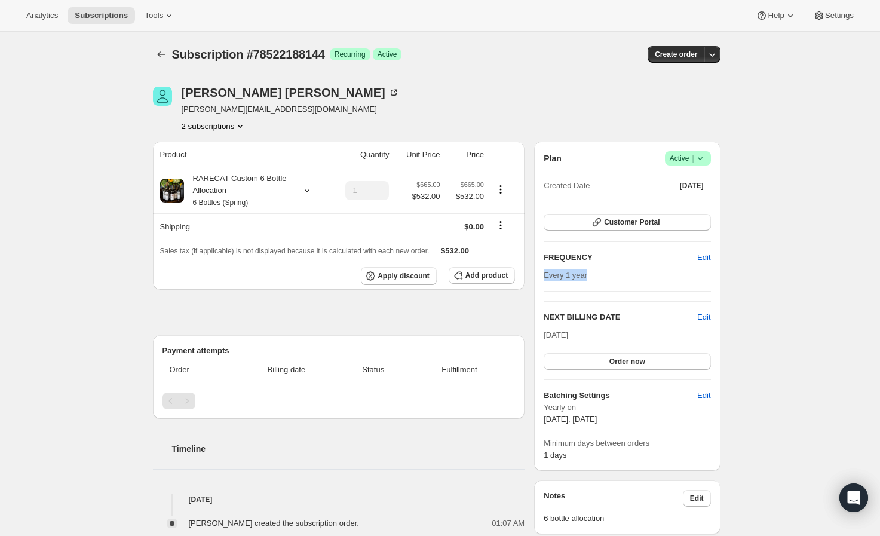
drag, startPoint x: 548, startPoint y: 278, endPoint x: 624, endPoint y: 277, distance: 75.9
click at [624, 277] on div "Every 1 year" at bounding box center [627, 275] width 167 height 12
click at [568, 338] on span "[DATE]" at bounding box center [556, 334] width 24 height 9
click at [217, 131] on button "2 subscriptions" at bounding box center [214, 126] width 65 height 12
click at [217, 132] on div "78503641456 78522188144 Info Current" at bounding box center [217, 161] width 107 height 59
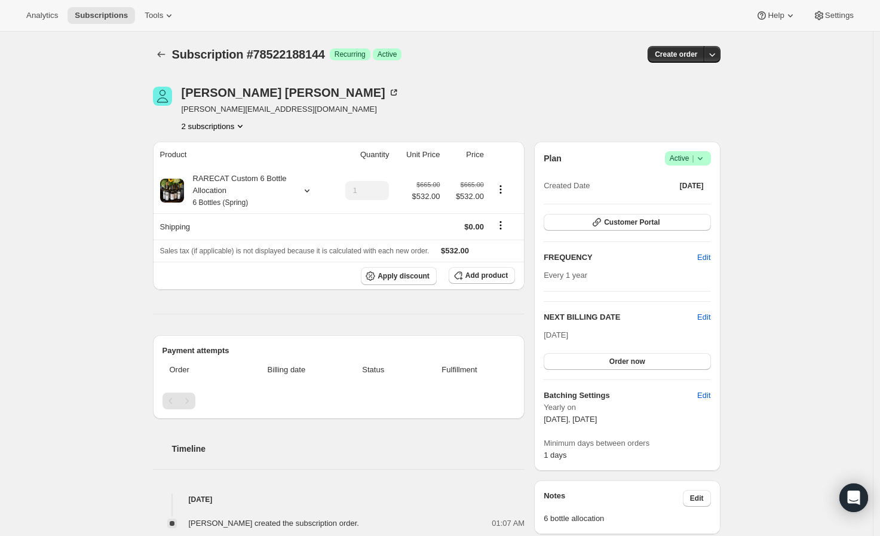
click at [217, 131] on button "2 subscriptions" at bounding box center [214, 126] width 65 height 12
click at [228, 156] on button "78503641456" at bounding box center [218, 148] width 90 height 19
click at [415, 280] on span "Apply discount" at bounding box center [404, 276] width 52 height 10
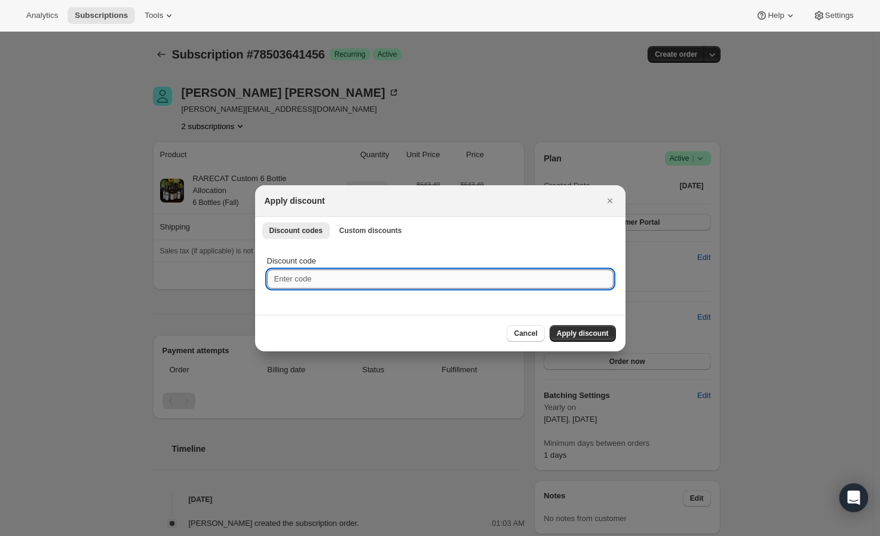
click at [342, 275] on input "Discount code" at bounding box center [440, 278] width 347 height 19
click at [356, 235] on span "Custom discounts" at bounding box center [370, 231] width 63 height 10
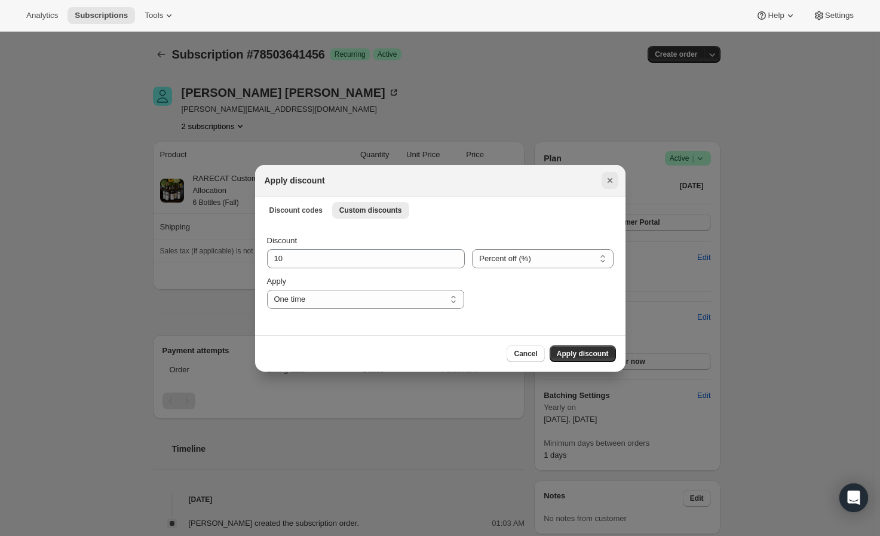
click at [607, 181] on icon "Close" at bounding box center [610, 180] width 12 height 12
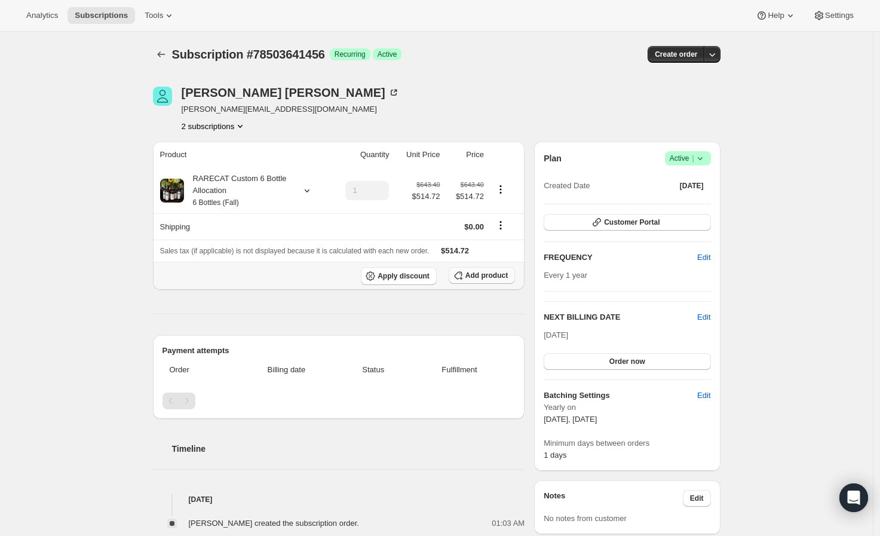
click at [464, 276] on icon "button" at bounding box center [458, 275] width 12 height 12
click at [508, 281] on button "Add product" at bounding box center [482, 275] width 66 height 17
click at [713, 56] on icon "button" at bounding box center [712, 54] width 12 height 12
click at [753, 101] on div "Subscription #78503641456. This page is ready Subscription #78503641456 Success…" at bounding box center [436, 530] width 873 height 997
click at [721, 57] on button "button" at bounding box center [712, 54] width 17 height 17
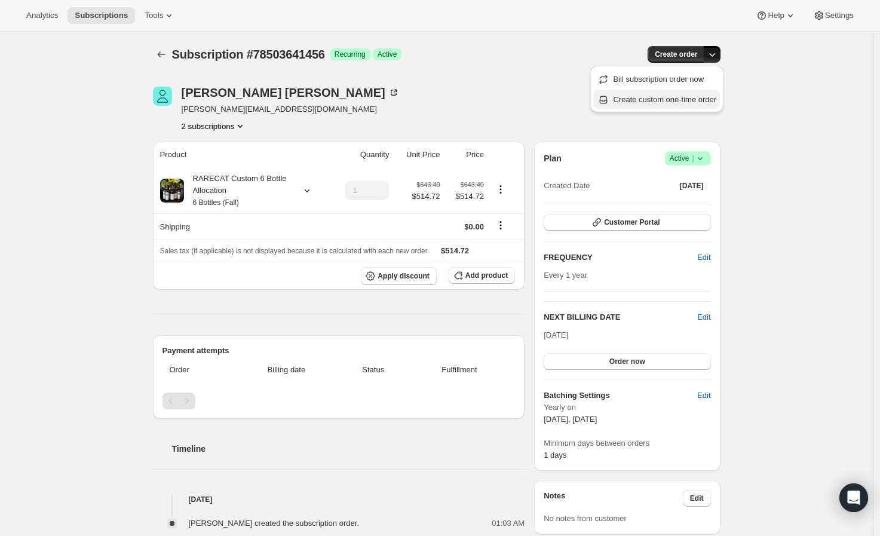
click at [703, 105] on span "Create custom one-time order" at bounding box center [664, 100] width 103 height 12
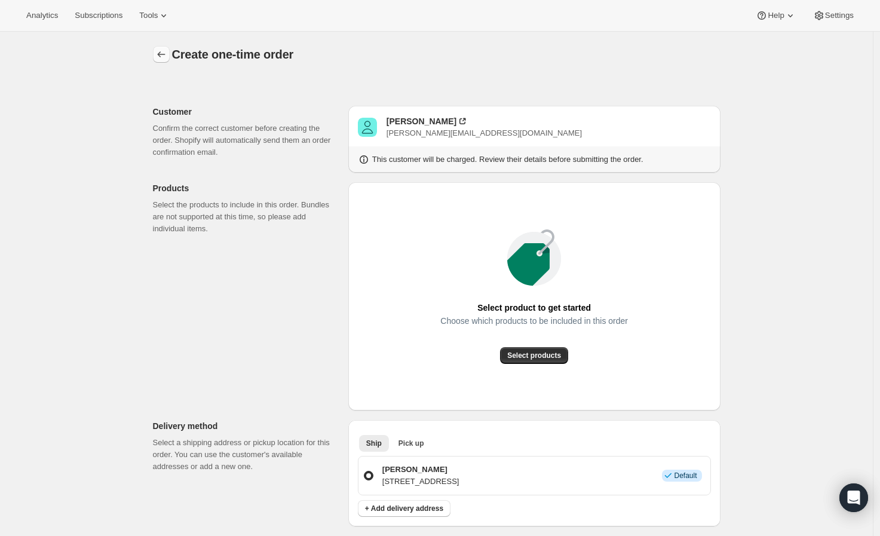
click at [168, 60] on button "button" at bounding box center [161, 54] width 17 height 17
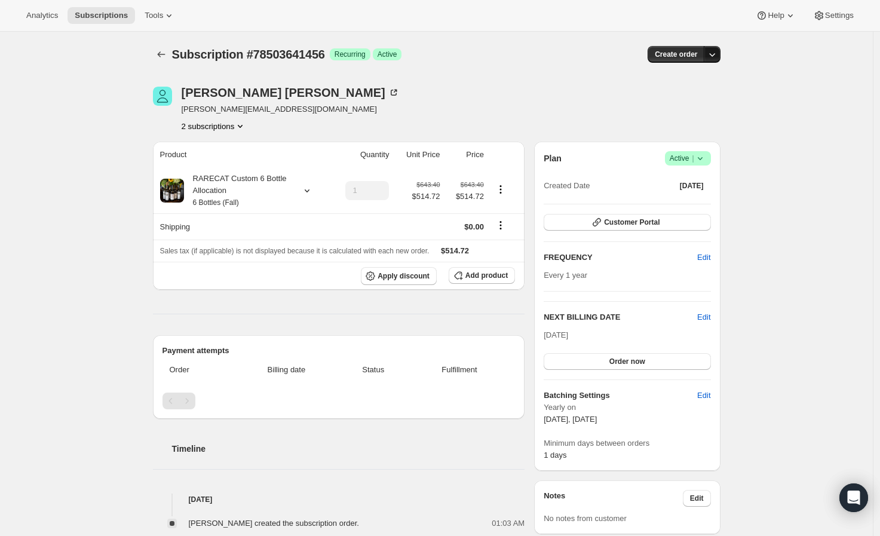
click at [721, 54] on button "button" at bounding box center [712, 54] width 17 height 17
click at [463, 116] on div "Melissa McGinty melissa_mcginty@live.com 2 subscriptions" at bounding box center [351, 109] width 397 height 45
click at [714, 56] on icon "button" at bounding box center [712, 54] width 12 height 12
click at [693, 103] on span "Create custom one-time order" at bounding box center [664, 99] width 103 height 9
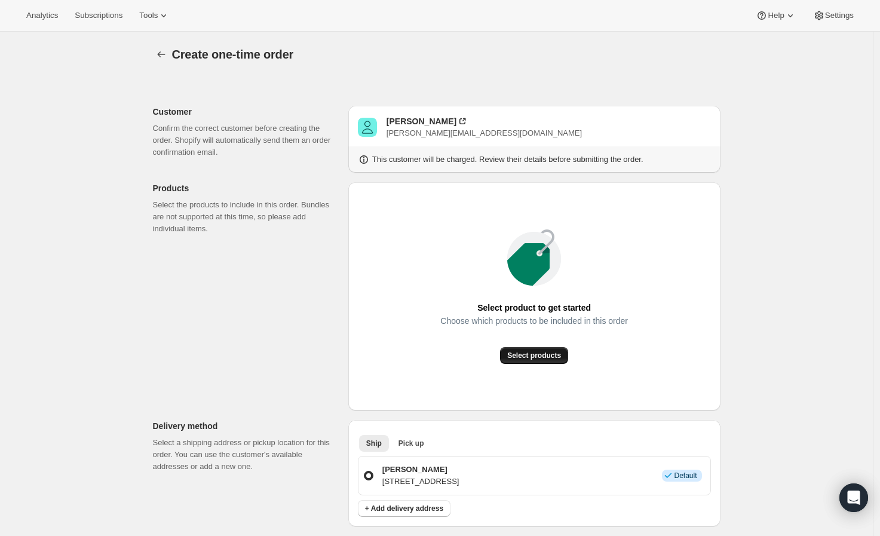
click at [545, 355] on span "Select products" at bounding box center [534, 356] width 54 height 10
click at [530, 358] on span "Select products" at bounding box center [534, 356] width 54 height 10
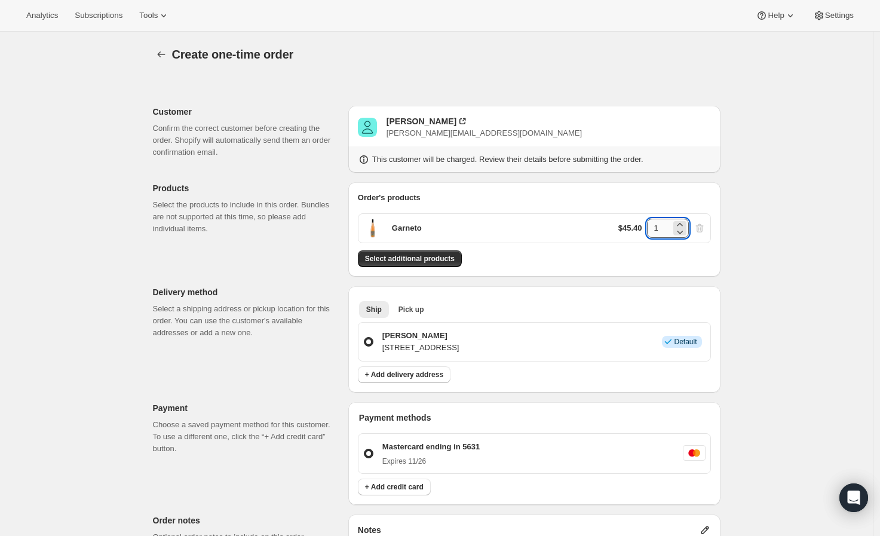
drag, startPoint x: 660, startPoint y: 230, endPoint x: 651, endPoint y: 230, distance: 8.4
click at [651, 230] on input "1" at bounding box center [659, 228] width 24 height 19
type input "6"
click at [753, 234] on div "Create one-time order. This page is ready Create one-time order Customer Confir…" at bounding box center [436, 446] width 873 height 828
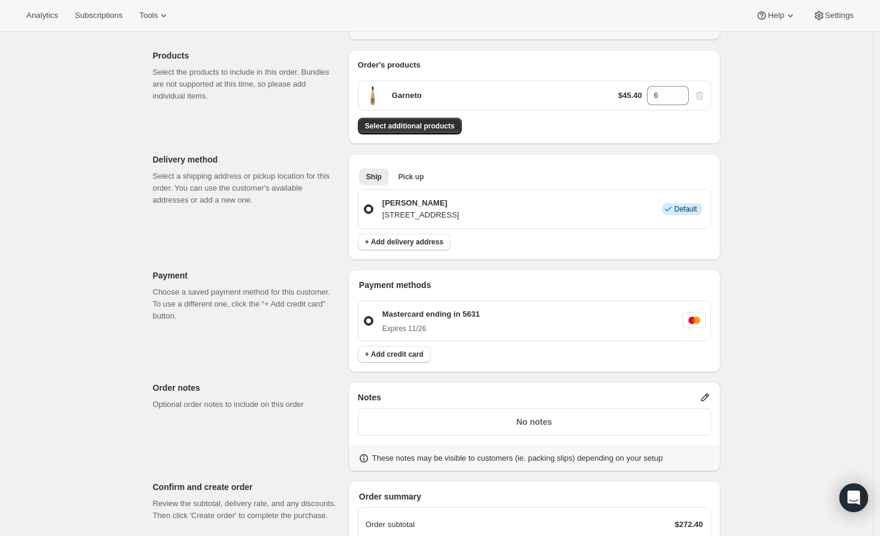
scroll to position [199, 0]
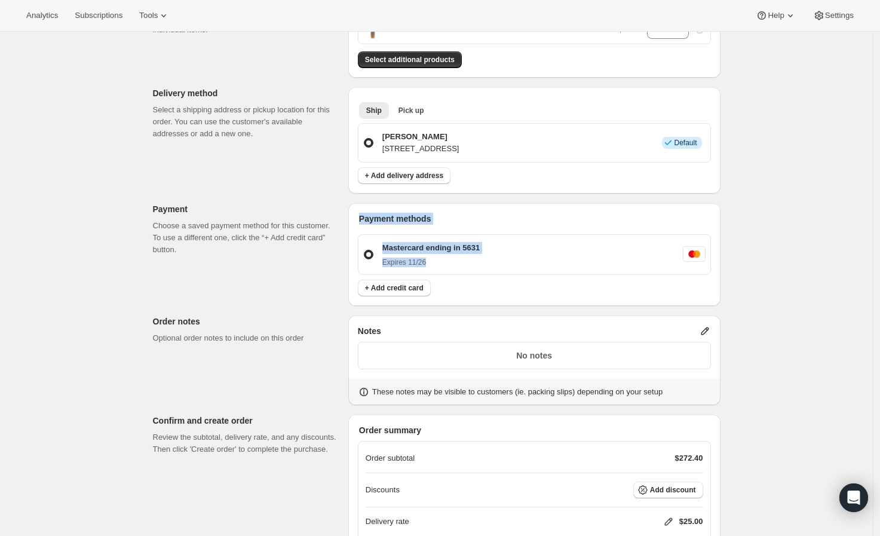
drag, startPoint x: 362, startPoint y: 219, endPoint x: 489, endPoint y: 260, distance: 133.2
click at [489, 260] on div "Payment methods Mastercard ending in 5631 Expires 11/26" at bounding box center [534, 246] width 353 height 67
click at [558, 209] on div "Payment methods Mastercard ending in 5631 Expires 11/26 + Add credit card" at bounding box center [534, 254] width 372 height 103
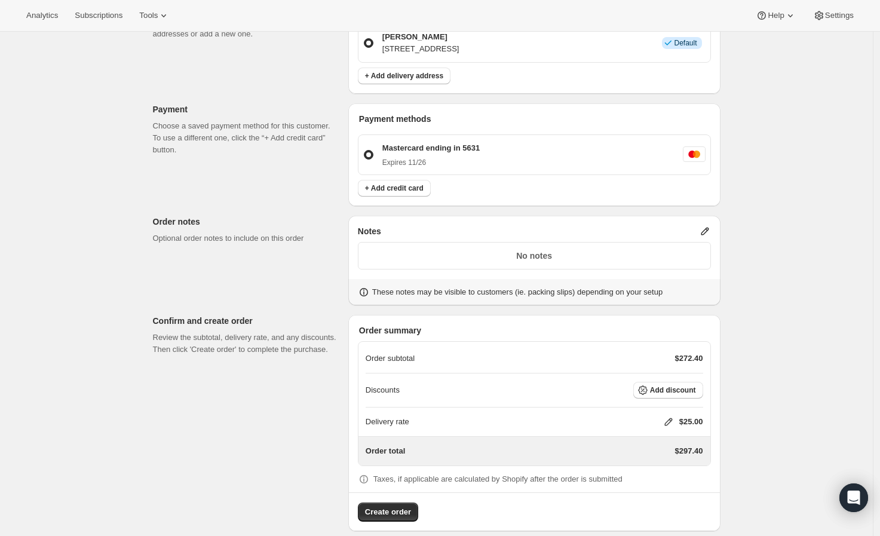
scroll to position [313, 0]
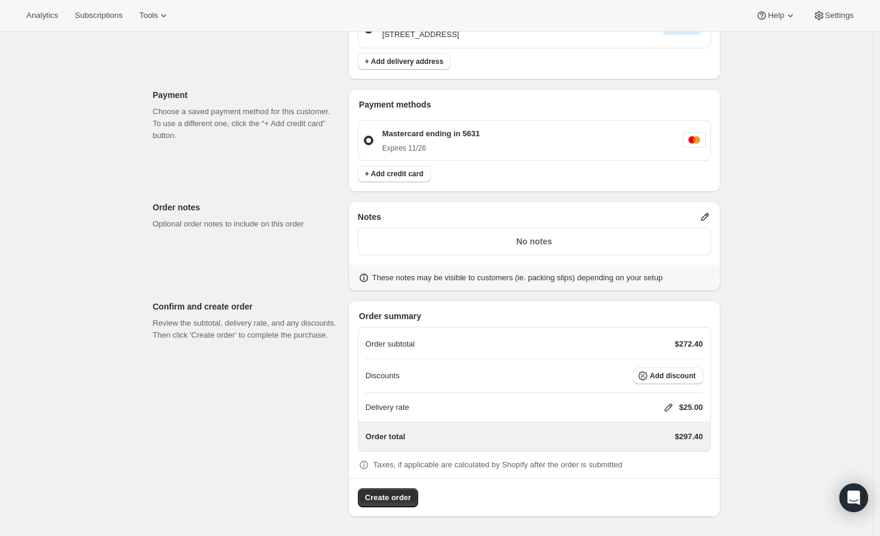
click at [480, 128] on p "Mastercard ending in 5631" at bounding box center [430, 134] width 97 height 12
click at [364, 136] on input "Mastercard ending in 5631 Expires 11/26" at bounding box center [364, 136] width 1 height 1
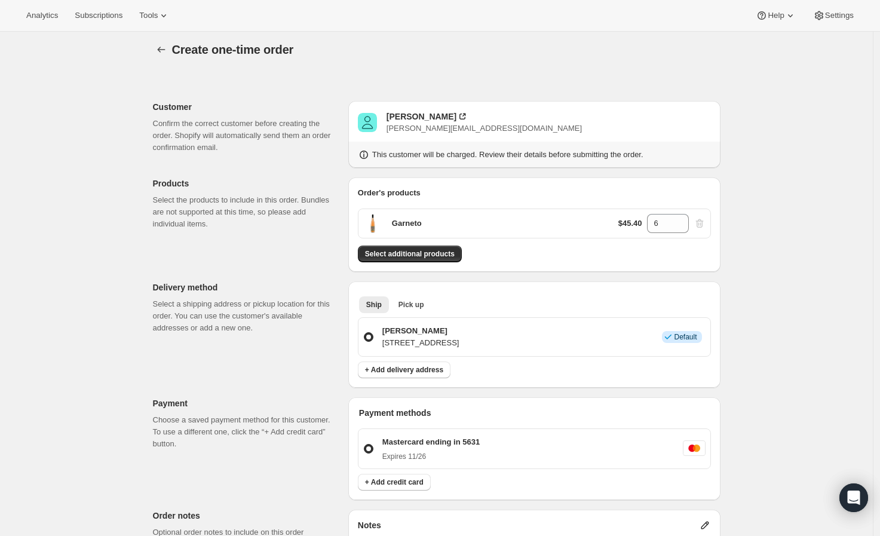
scroll to position [0, 0]
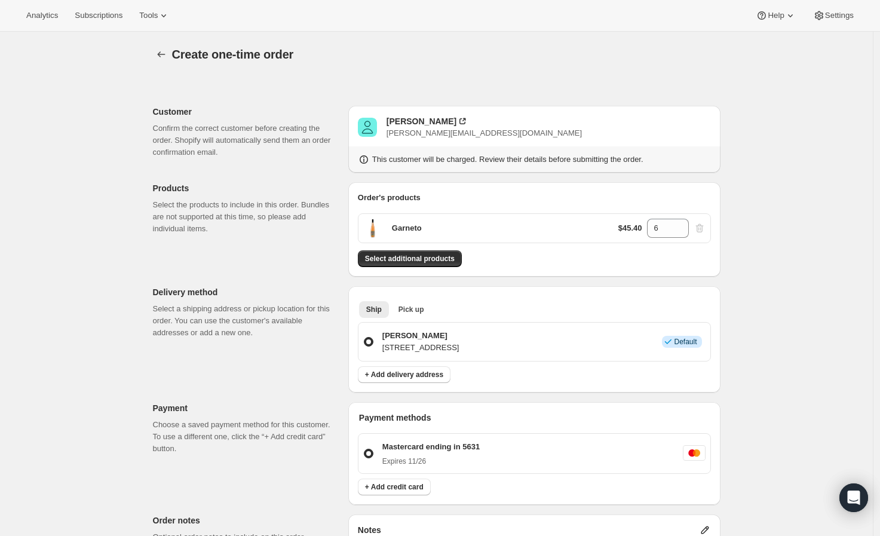
click at [166, 42] on div "Create one-time order. This page is ready Create one-time order" at bounding box center [437, 54] width 568 height 45
click at [166, 43] on div "Create one-time order. This page is ready Create one-time order" at bounding box center [437, 54] width 568 height 45
click at [166, 54] on icon "button" at bounding box center [161, 54] width 12 height 12
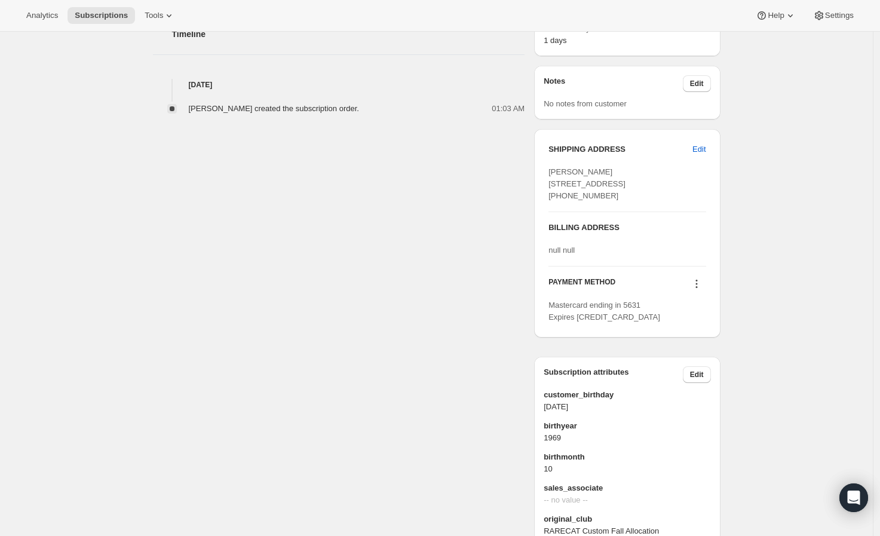
scroll to position [526, 0]
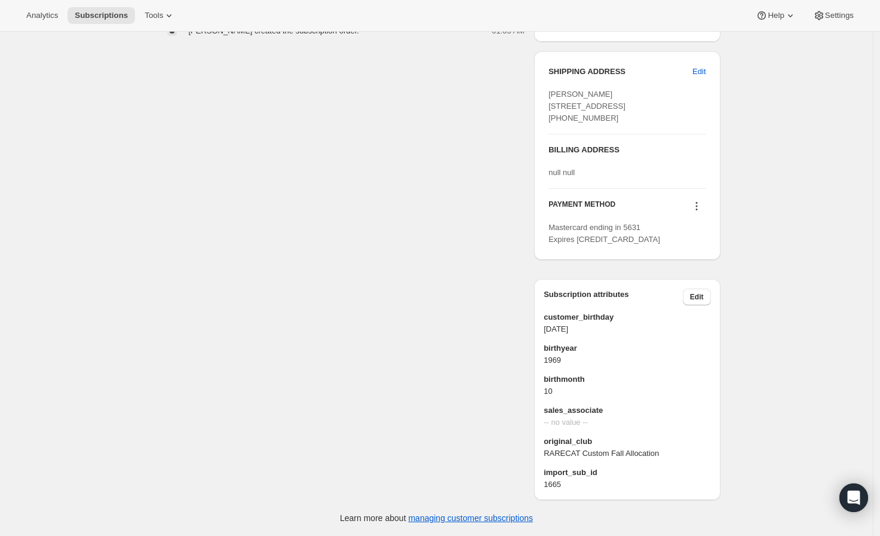
click at [695, 216] on div at bounding box center [696, 208] width 19 height 16
click at [695, 206] on icon at bounding box center [697, 206] width 12 height 12
click at [747, 195] on div "Subscription #78503641456. This page is ready Subscription #78503641456 Success…" at bounding box center [436, 37] width 873 height 997
drag, startPoint x: 550, startPoint y: 139, endPoint x: 642, endPoint y: 178, distance: 100.4
click at [642, 178] on div "SHIPPING ADDRESS Edit Melissa McGinty 4227 N 86th ST Scottsdale AZ, 85251 Unite…" at bounding box center [627, 155] width 186 height 209
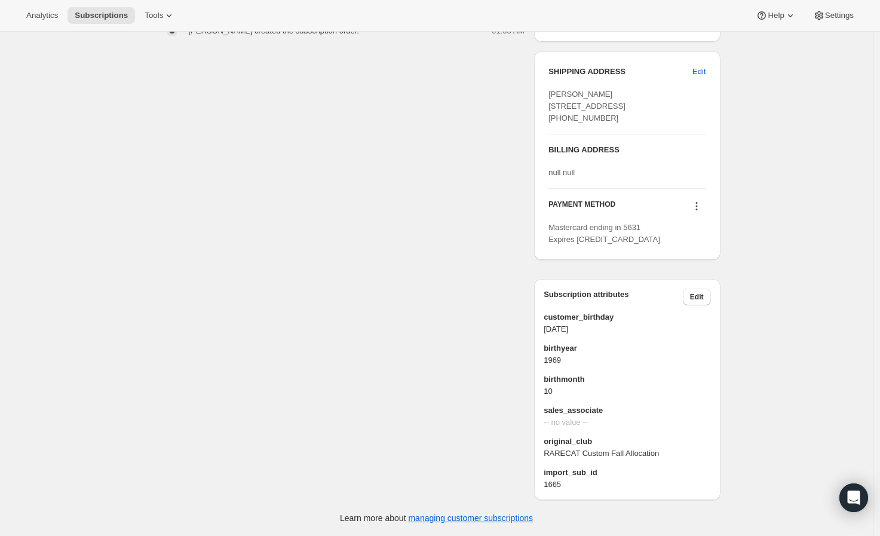
click at [640, 176] on div "null null" at bounding box center [626, 173] width 157 height 12
click at [691, 213] on button at bounding box center [696, 206] width 19 height 13
click at [717, 259] on span "Send link to update card" at bounding box center [700, 263] width 84 height 9
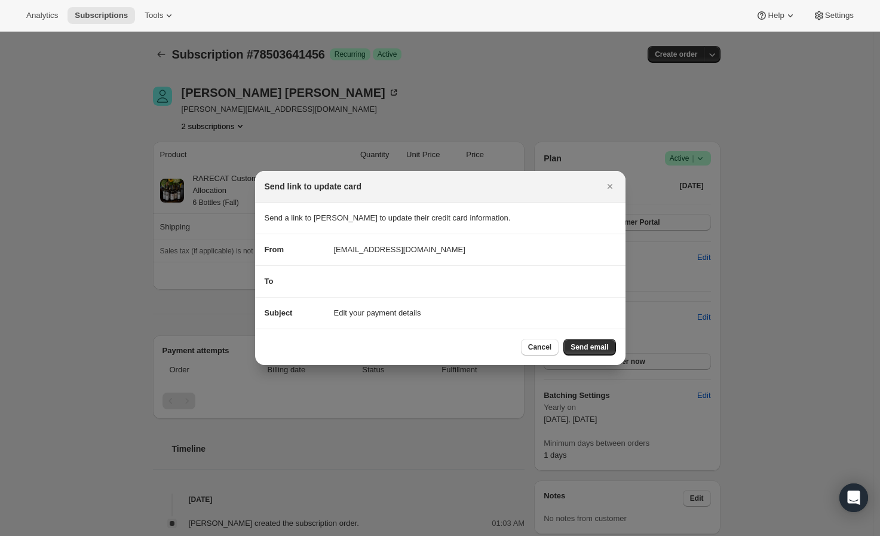
scroll to position [0, 0]
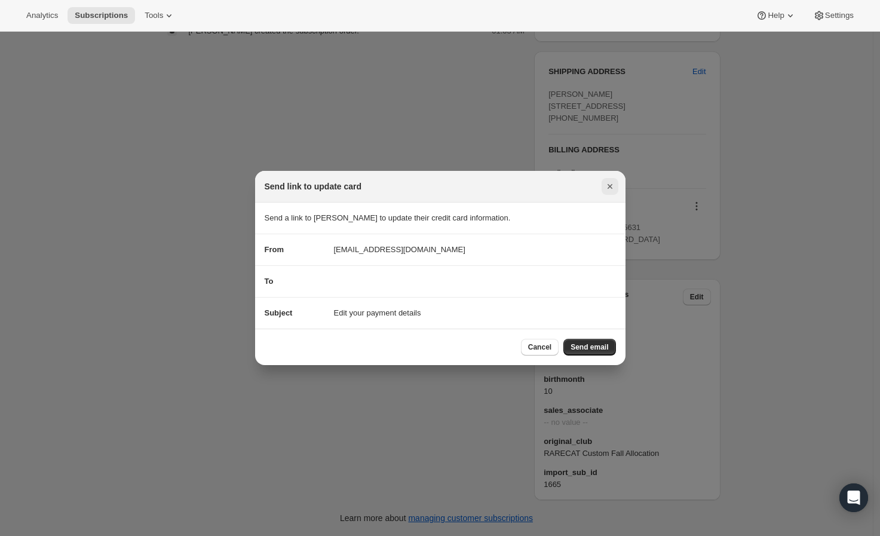
click at [612, 185] on icon "Close" at bounding box center [610, 186] width 12 height 12
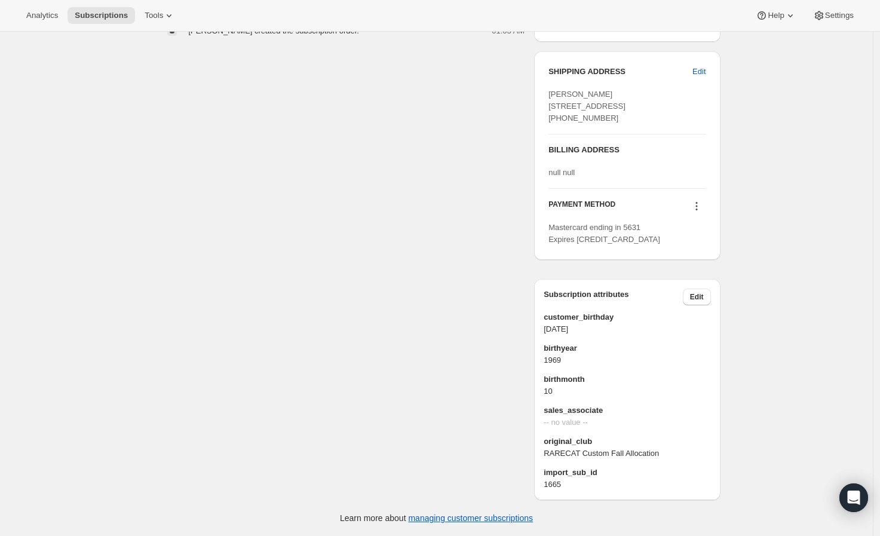
click at [701, 208] on icon at bounding box center [697, 206] width 12 height 12
click at [712, 299] on span "Add credit card" at bounding box center [700, 305] width 84 height 12
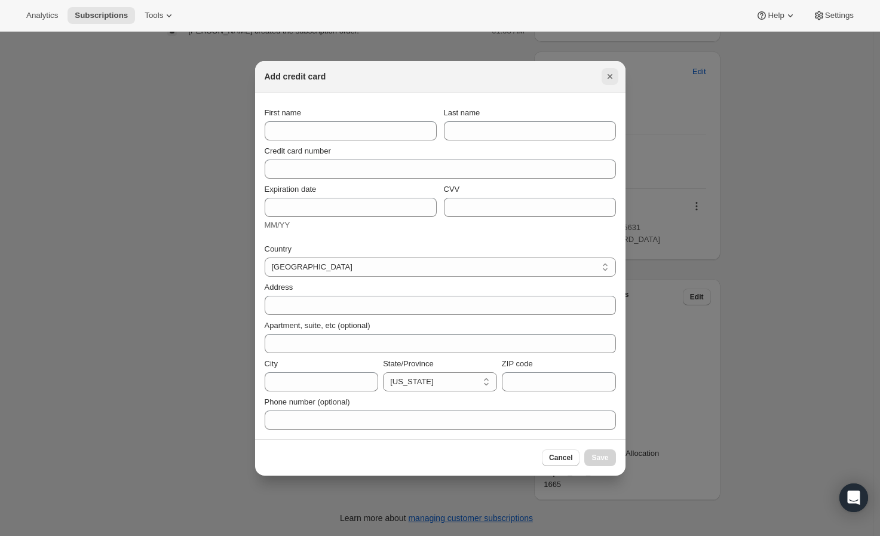
click at [611, 79] on icon "Close" at bounding box center [610, 76] width 12 height 12
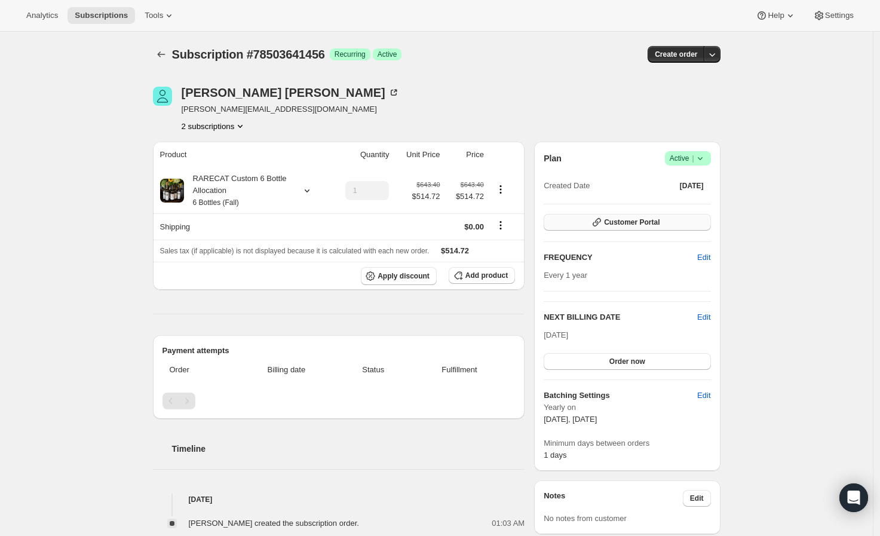
click at [603, 223] on icon "button" at bounding box center [597, 222] width 12 height 12
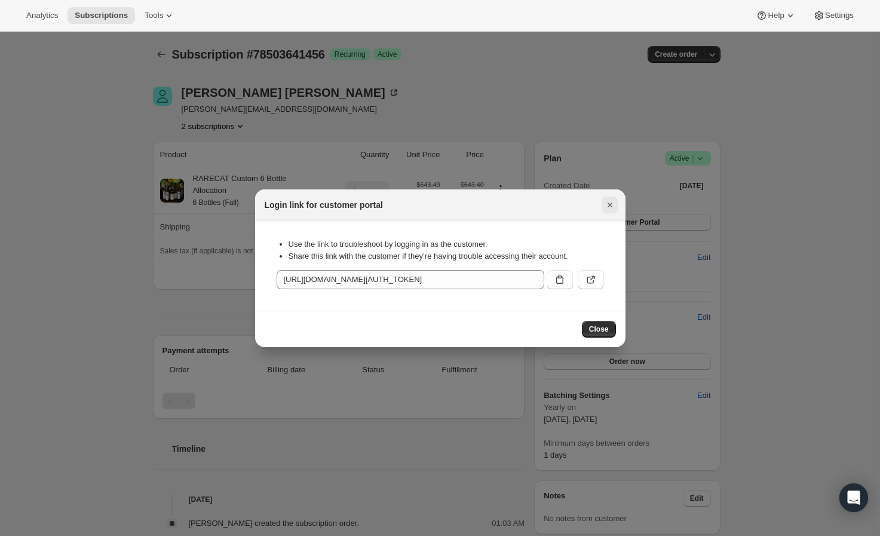
click at [612, 205] on icon "Close" at bounding box center [610, 205] width 12 height 12
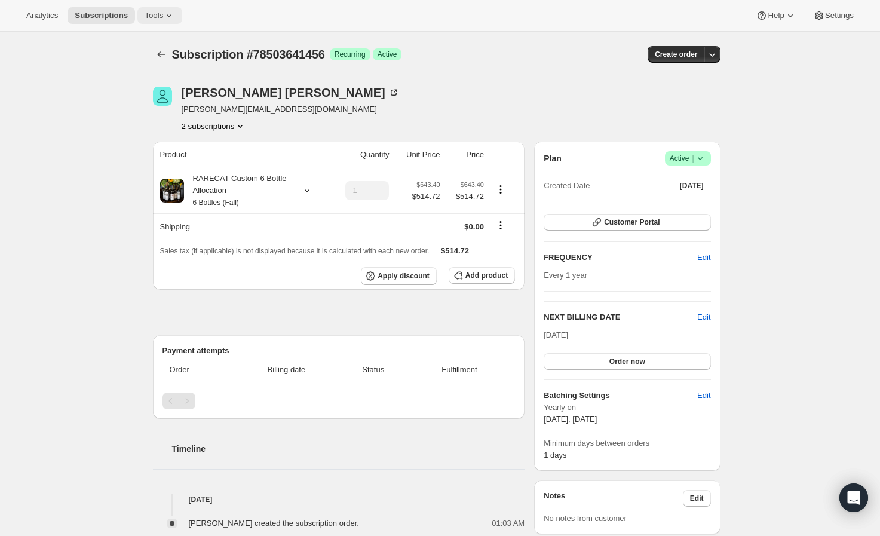
click at [145, 16] on span "Tools" at bounding box center [154, 16] width 19 height 10
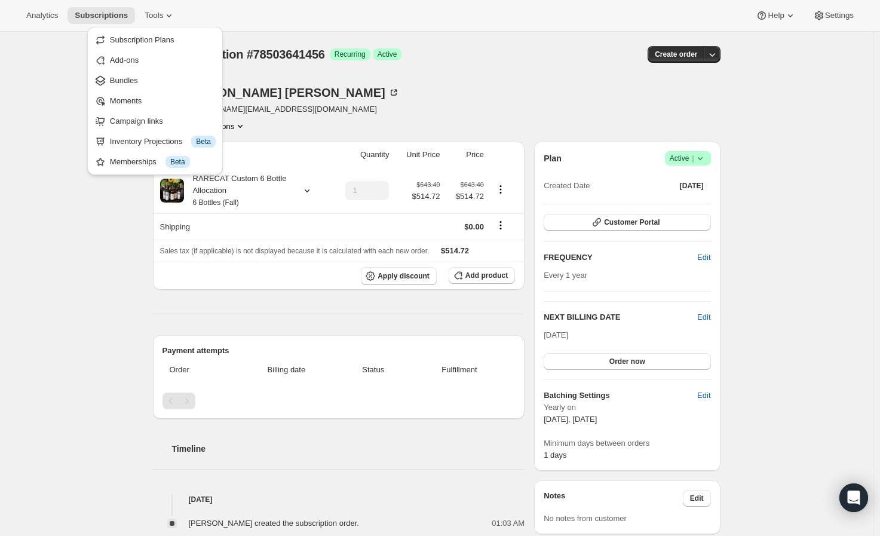
click at [396, 97] on div "Melissa McGinty melissa_mcginty@live.com 2 subscriptions" at bounding box center [351, 109] width 397 height 45
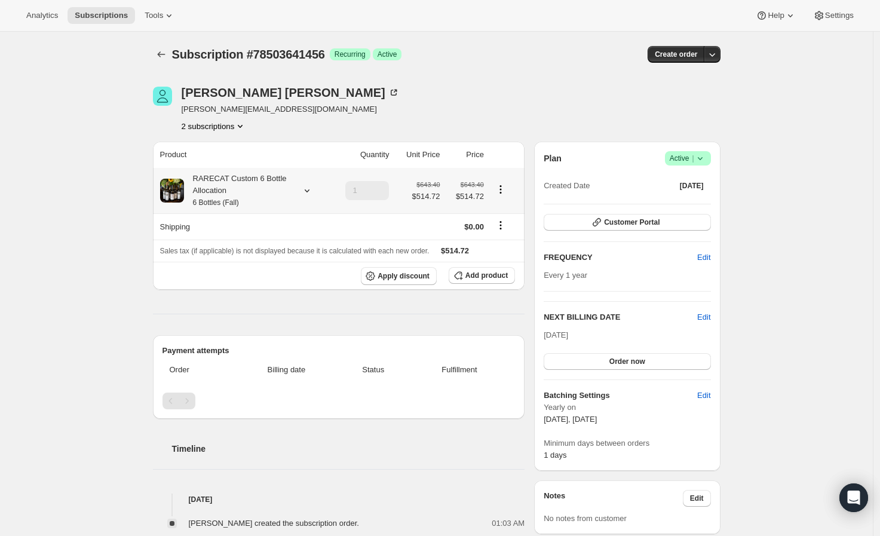
click at [502, 196] on button "Product actions" at bounding box center [500, 189] width 19 height 13
click at [505, 208] on span "Edit box" at bounding box center [504, 212] width 28 height 9
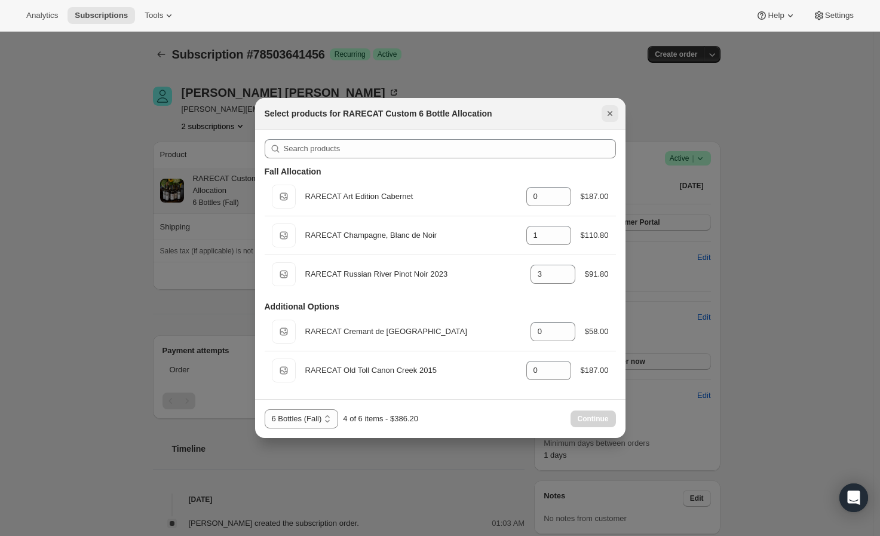
click at [604, 114] on icon "Close" at bounding box center [610, 114] width 12 height 12
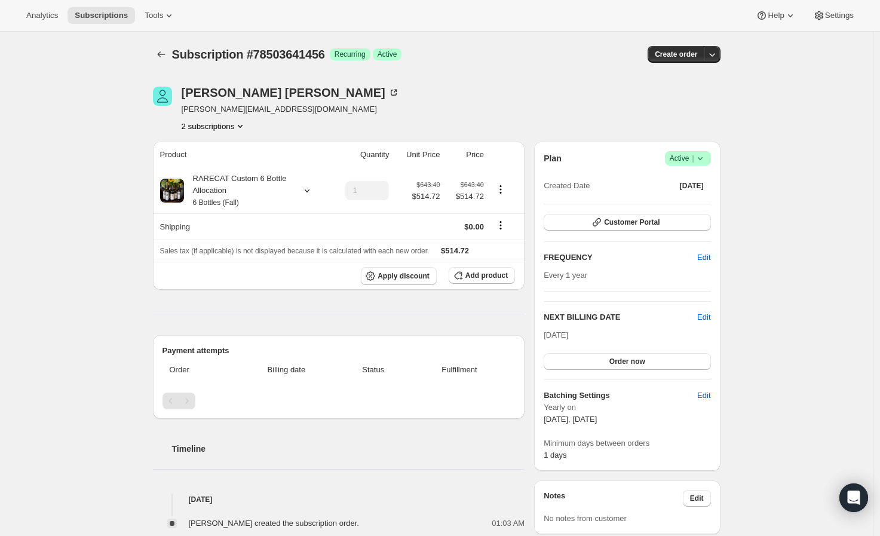
click at [468, 122] on div "Melissa McGinty melissa_mcginty@live.com 2 subscriptions" at bounding box center [351, 109] width 397 height 45
click at [309, 191] on icon at bounding box center [307, 191] width 12 height 12
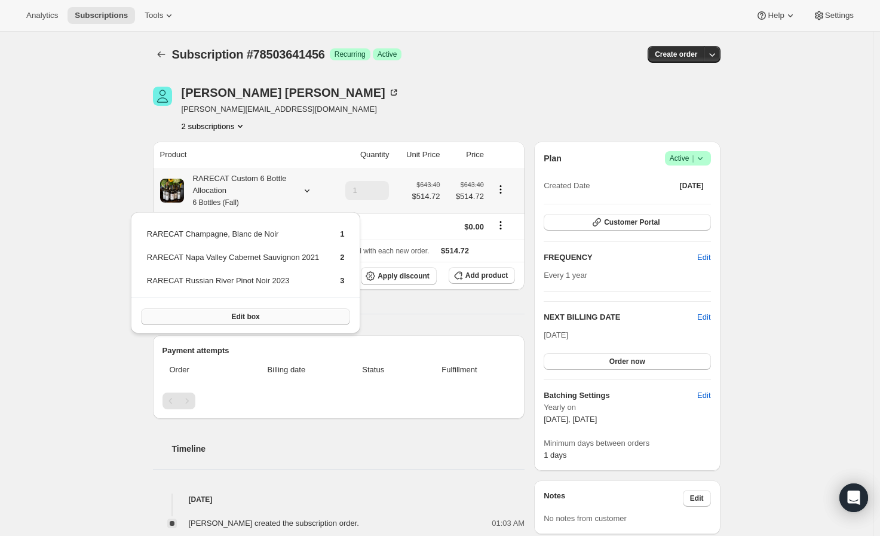
click at [293, 312] on button "Edit box" at bounding box center [246, 316] width 210 height 17
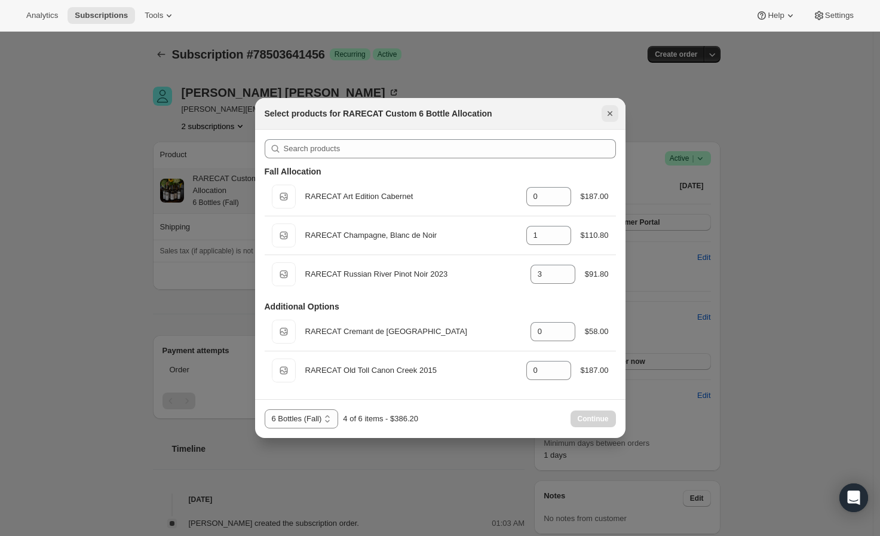
click at [614, 109] on icon "Close" at bounding box center [610, 114] width 12 height 12
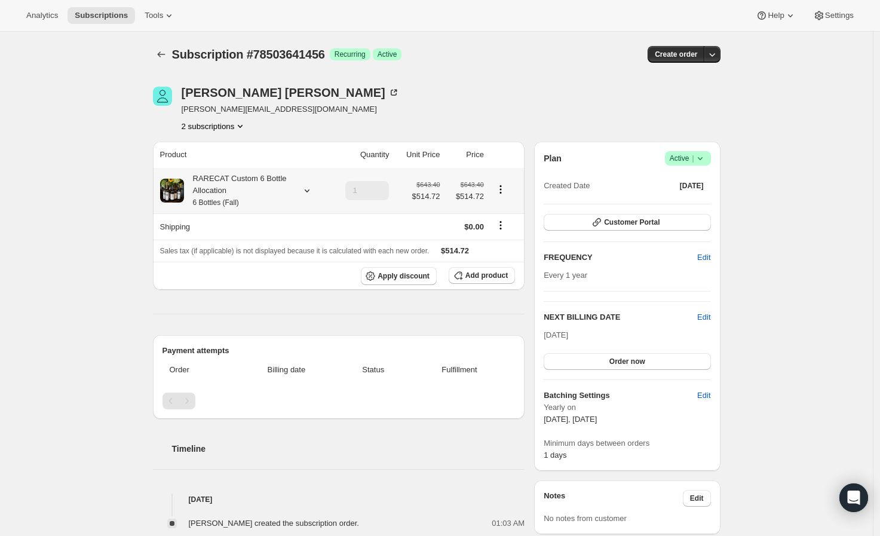
click at [308, 190] on icon at bounding box center [306, 190] width 5 height 3
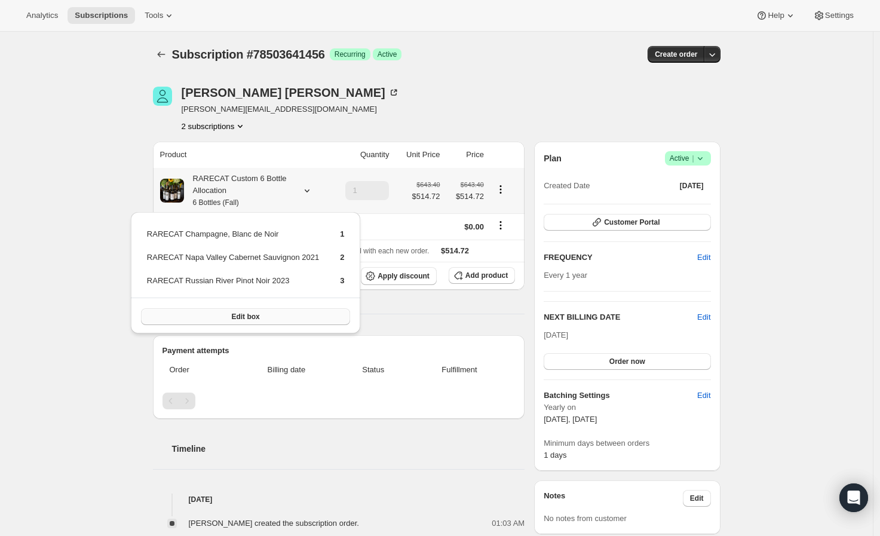
click at [222, 318] on button "Edit box" at bounding box center [246, 316] width 210 height 17
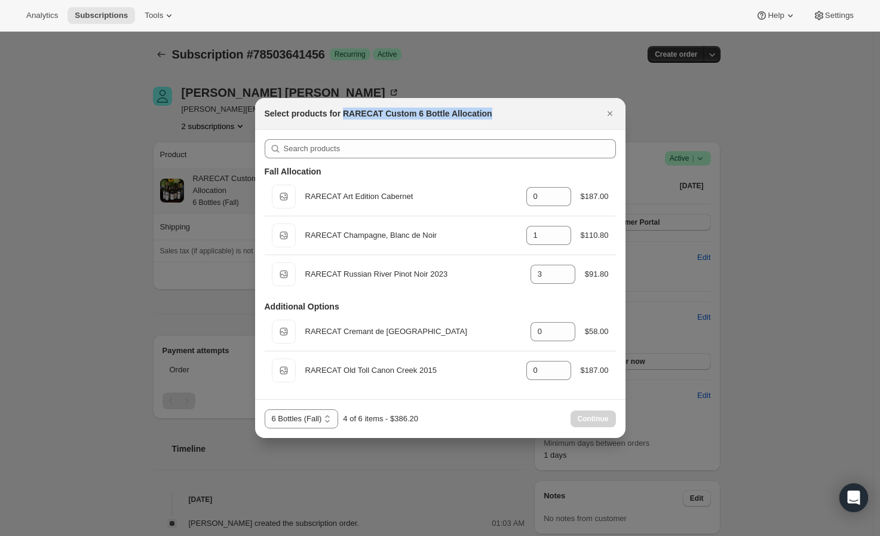
drag, startPoint x: 342, startPoint y: 112, endPoint x: 490, endPoint y: 112, distance: 148.2
click at [490, 112] on div "Select products for RARECAT Custom 6 Bottle Allocation" at bounding box center [430, 114] width 330 height 12
click at [608, 111] on icon "Close" at bounding box center [609, 113] width 5 height 5
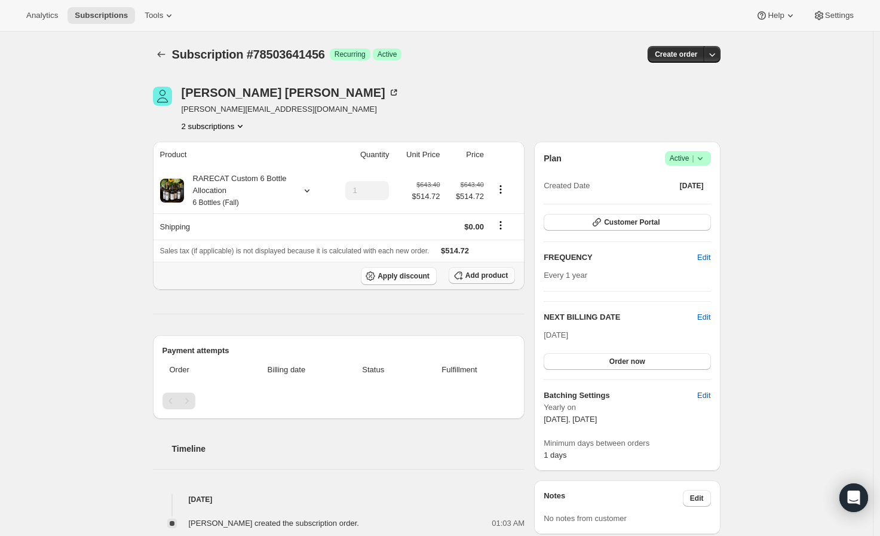
click at [471, 280] on span "Add product" at bounding box center [486, 276] width 42 height 10
click at [715, 59] on icon "button" at bounding box center [712, 54] width 12 height 12
click at [753, 78] on div "Subscription #78503641456. This page is ready Subscription #78503641456 Success…" at bounding box center [436, 530] width 873 height 997
click at [708, 320] on span "Edit" at bounding box center [703, 317] width 13 height 12
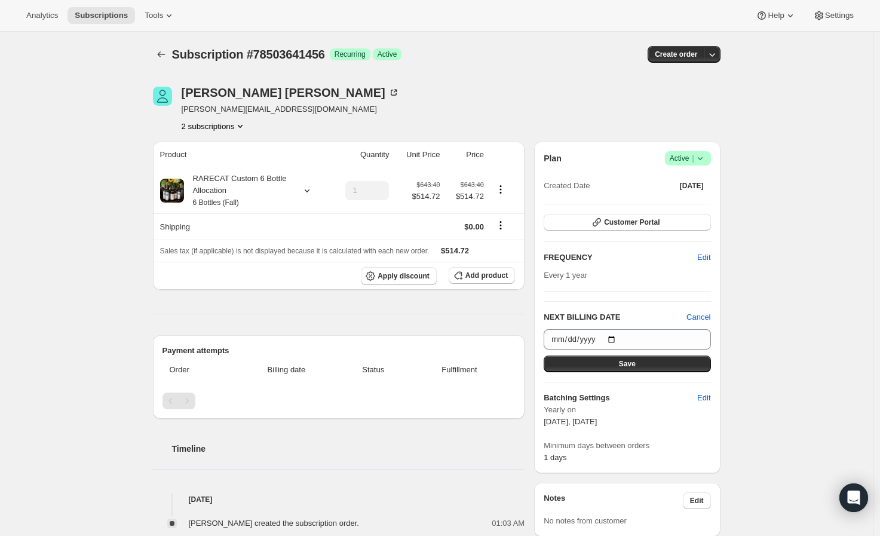
click at [753, 308] on div "Subscription #78503641456. This page is ready Subscription #78503641456 Success…" at bounding box center [436, 531] width 873 height 999
click at [744, 350] on div "Subscription #78503641456. This page is ready Subscription #78503641456 Success…" at bounding box center [436, 531] width 873 height 999
click at [715, 316] on div "Plan Success Active | Created Date Oct 20, 2021 Customer Portal FREQUENCY Edit …" at bounding box center [627, 308] width 186 height 332
click at [709, 316] on span "Cancel" at bounding box center [698, 317] width 24 height 12
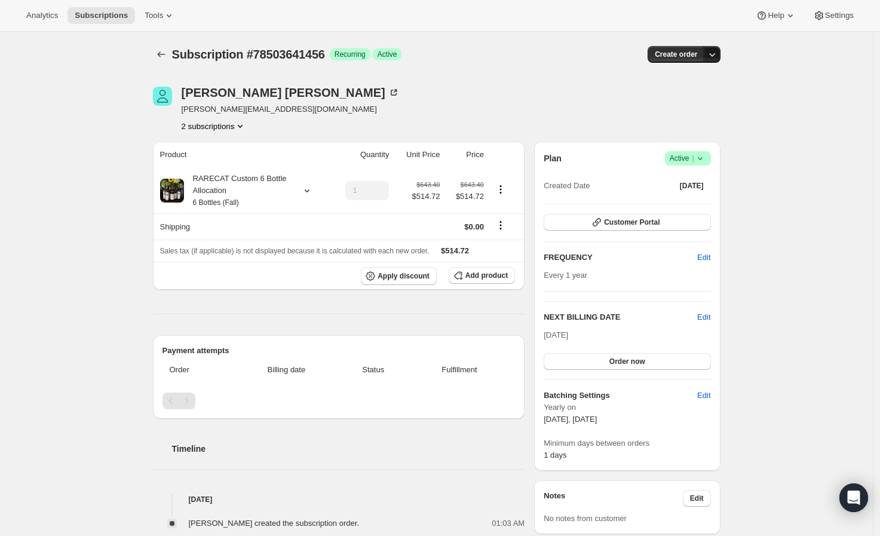
click at [716, 59] on icon "button" at bounding box center [712, 54] width 12 height 12
click at [566, 54] on div "Create order" at bounding box center [623, 54] width 193 height 17
click at [710, 262] on span "Edit" at bounding box center [703, 258] width 13 height 12
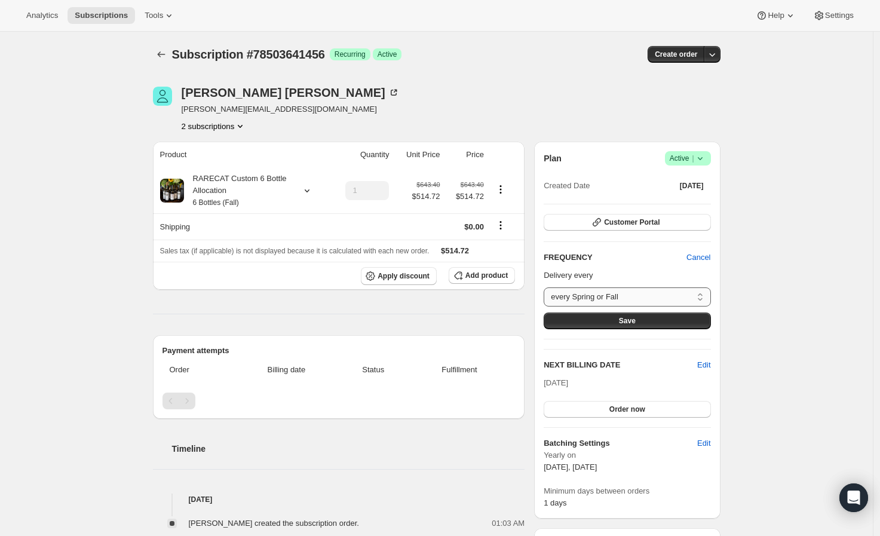
click at [667, 289] on select "every Spring or Fall Custom..." at bounding box center [627, 296] width 167 height 19
click at [708, 255] on span "Cancel" at bounding box center [698, 258] width 24 height 12
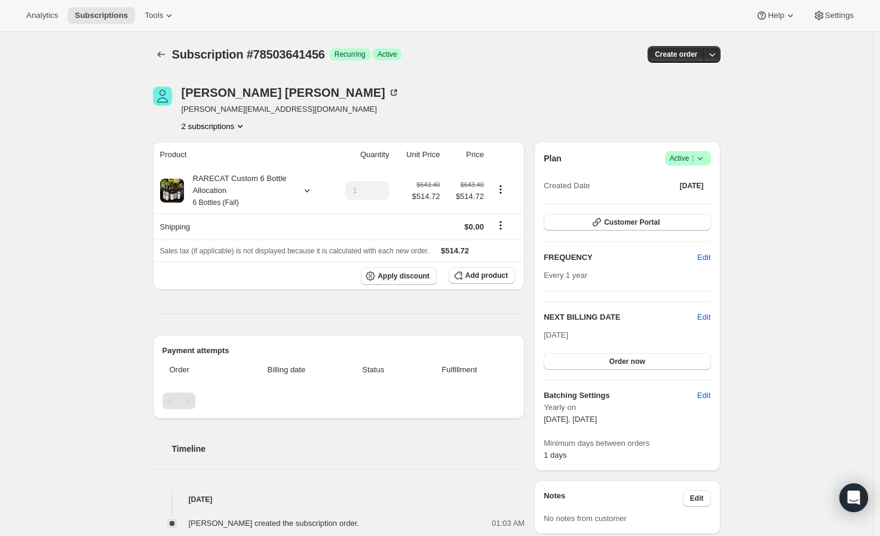
click at [705, 160] on icon at bounding box center [700, 158] width 12 height 12
click at [735, 127] on div "Subscription #78503641456. This page is ready Subscription #78503641456 Success…" at bounding box center [437, 530] width 596 height 997
click at [706, 158] on icon at bounding box center [700, 158] width 12 height 12
click at [745, 158] on div "Subscription #78503641456. This page is ready Subscription #78503641456 Success…" at bounding box center [436, 530] width 873 height 997
click at [666, 220] on button "Customer Portal" at bounding box center [627, 222] width 167 height 17
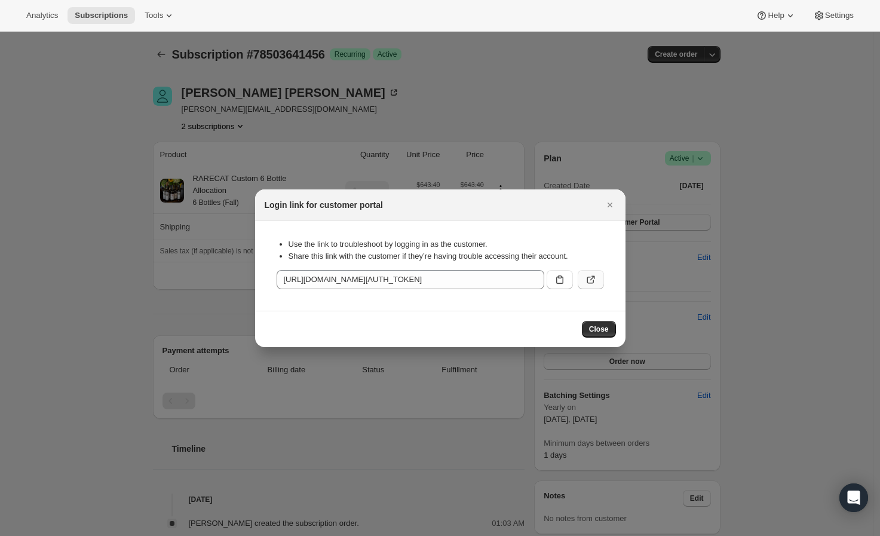
click at [586, 280] on icon ":r4mg:" at bounding box center [591, 280] width 12 height 12
click at [408, 114] on div at bounding box center [440, 268] width 880 height 536
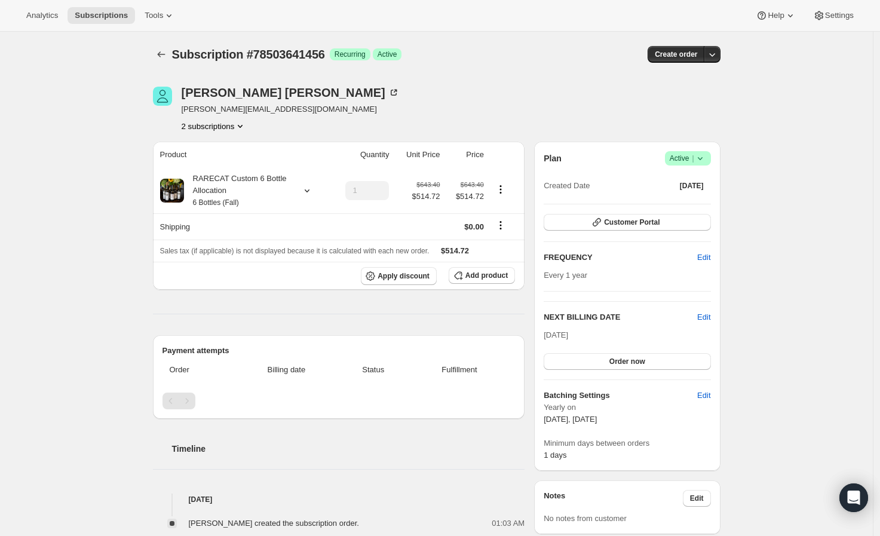
drag, startPoint x: 355, startPoint y: 210, endPoint x: 315, endPoint y: 88, distance: 127.9
click at [335, 108] on div "Melissa McGinty melissa_mcginty@live.com 2 subscriptions" at bounding box center [351, 109] width 397 height 45
click at [160, 55] on icon "Subscriptions" at bounding box center [161, 54] width 12 height 12
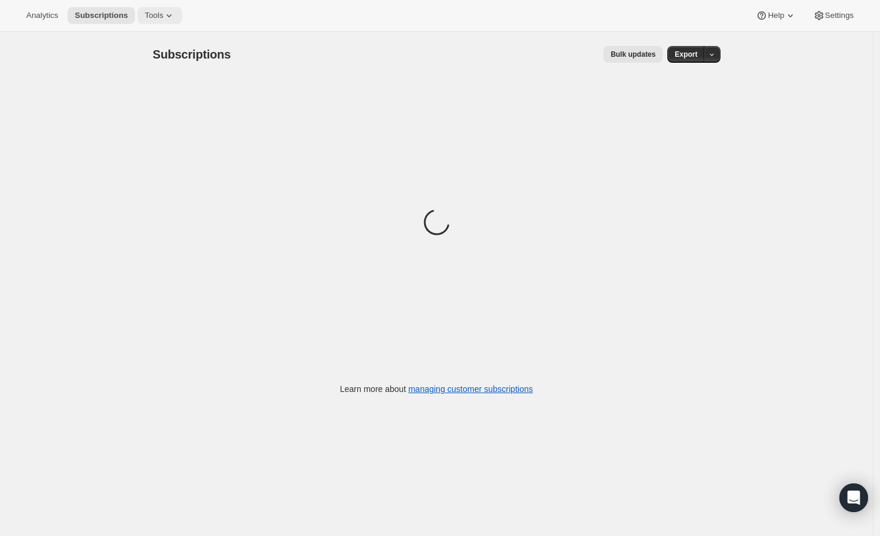
click at [148, 8] on button "Tools" at bounding box center [159, 15] width 45 height 17
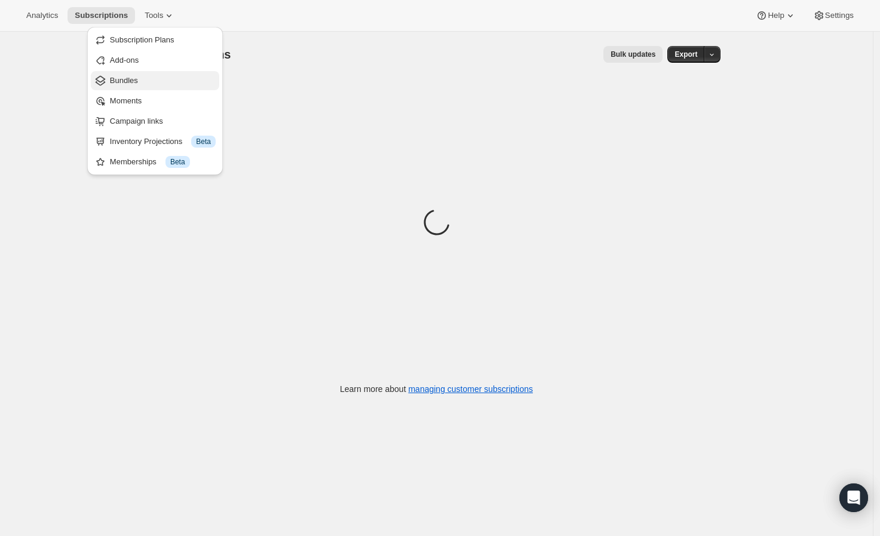
click at [150, 75] on span "Bundles" at bounding box center [163, 81] width 106 height 12
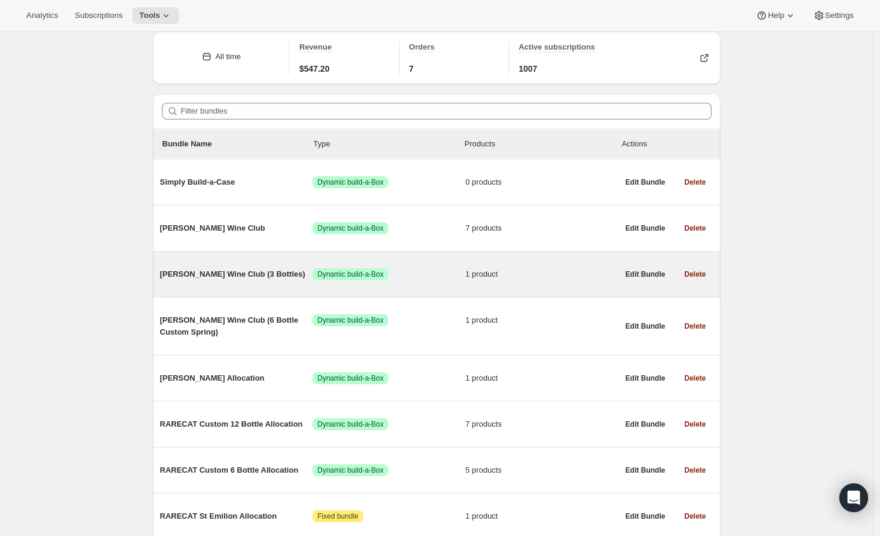
scroll to position [66, 0]
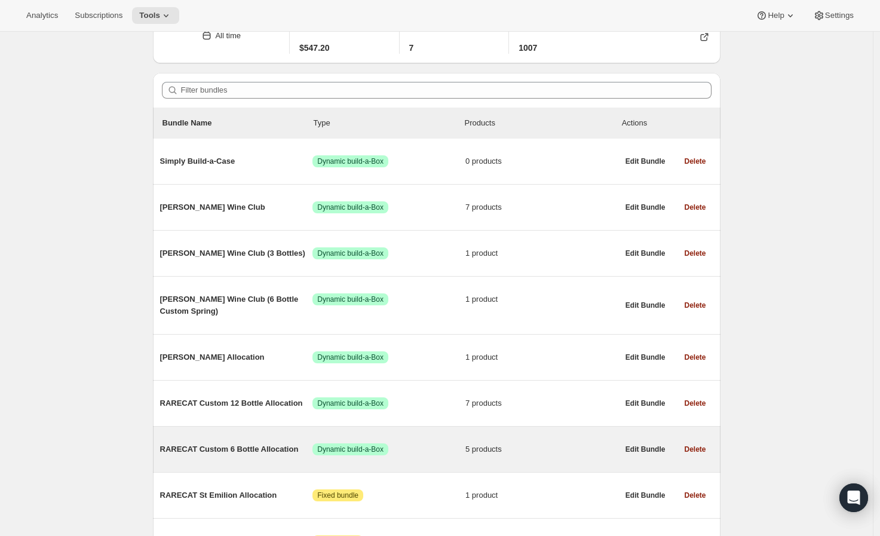
click at [247, 461] on div "RARECAT Custom 6 Bottle Allocation Success Dynamic build-a-Box 5 products" at bounding box center [389, 449] width 458 height 31
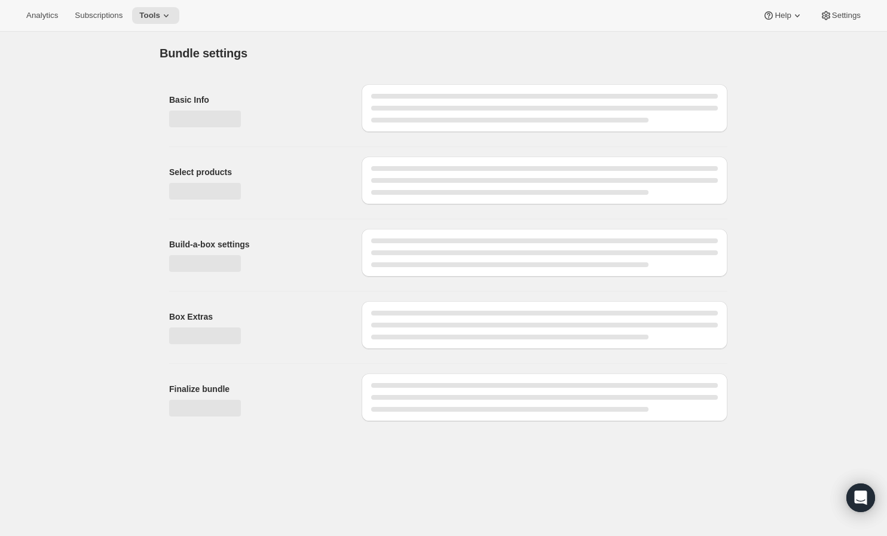
type input "RARECAT Custom 6 Bottle Allocation"
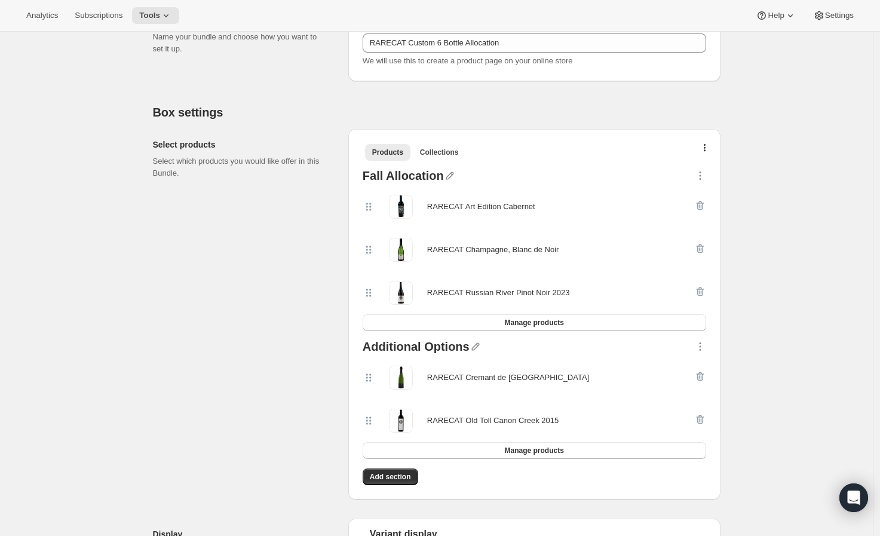
scroll to position [199, 0]
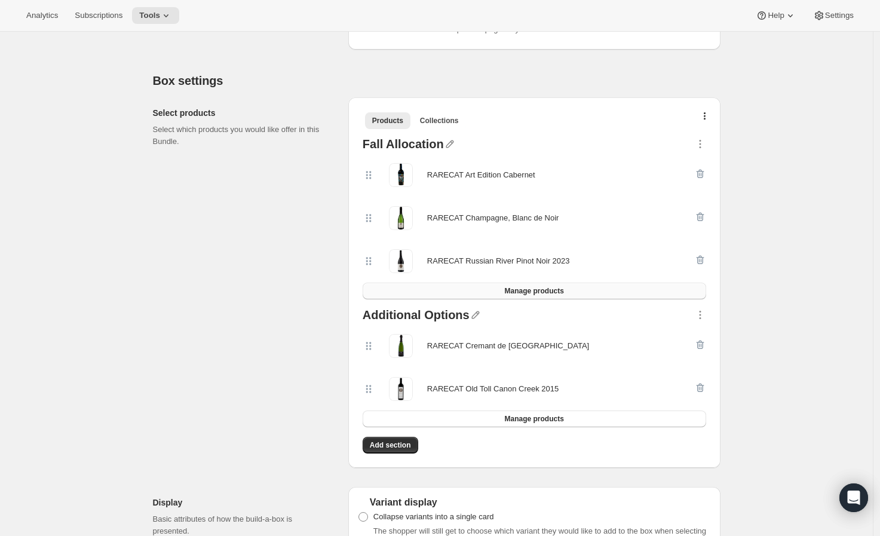
click at [517, 294] on span "Manage products" at bounding box center [533, 291] width 59 height 10
click at [526, 288] on span "Manage products" at bounding box center [533, 291] width 59 height 10
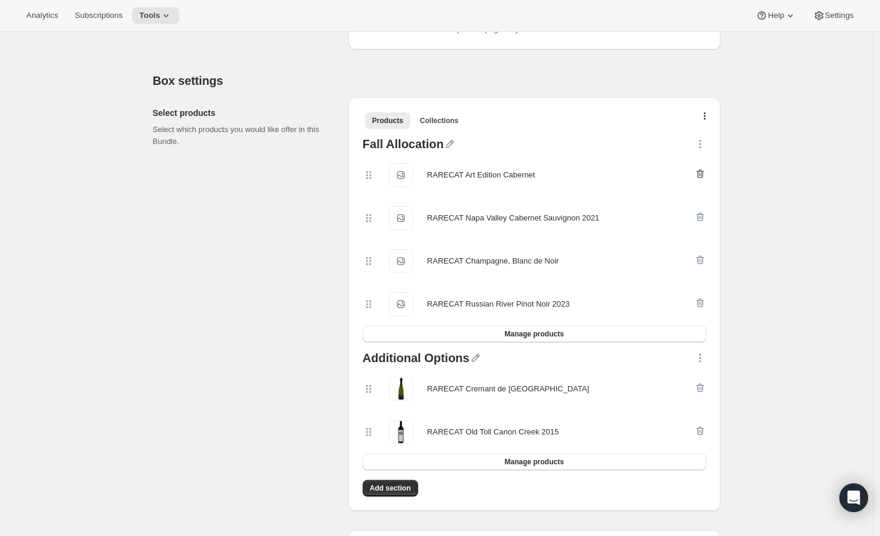
click at [704, 174] on icon "button" at bounding box center [700, 174] width 8 height 9
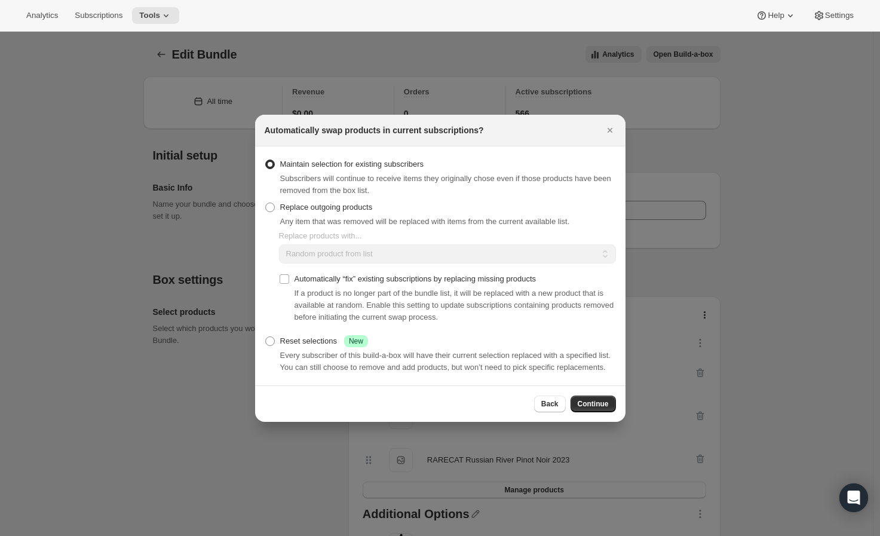
scroll to position [0, 0]
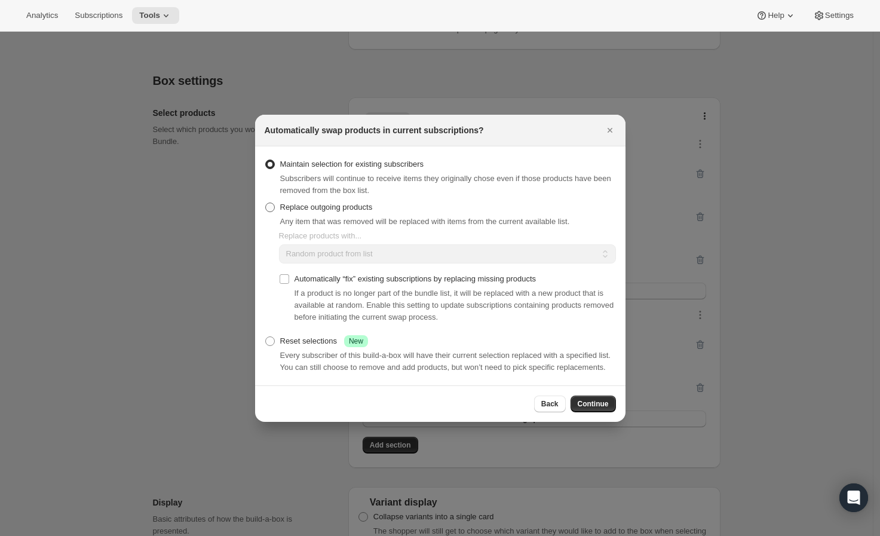
click at [332, 214] on label "Replace outgoing products" at bounding box center [319, 207] width 108 height 17
click at [266, 203] on input "Replace outgoing products" at bounding box center [265, 203] width 1 height 1
radio input "true"
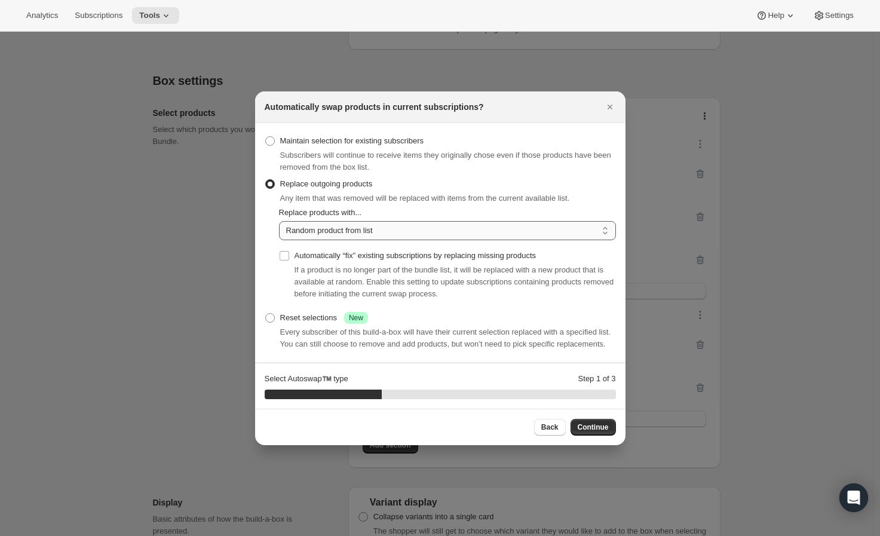
click at [352, 234] on select "Random product from list Matching product type Select specific replacements" at bounding box center [447, 230] width 337 height 19
select select "type"
click at [279, 221] on select "Random product from list Matching product type Select specific replacements" at bounding box center [447, 230] width 337 height 19
click at [587, 425] on span "Continue" at bounding box center [593, 427] width 31 height 10
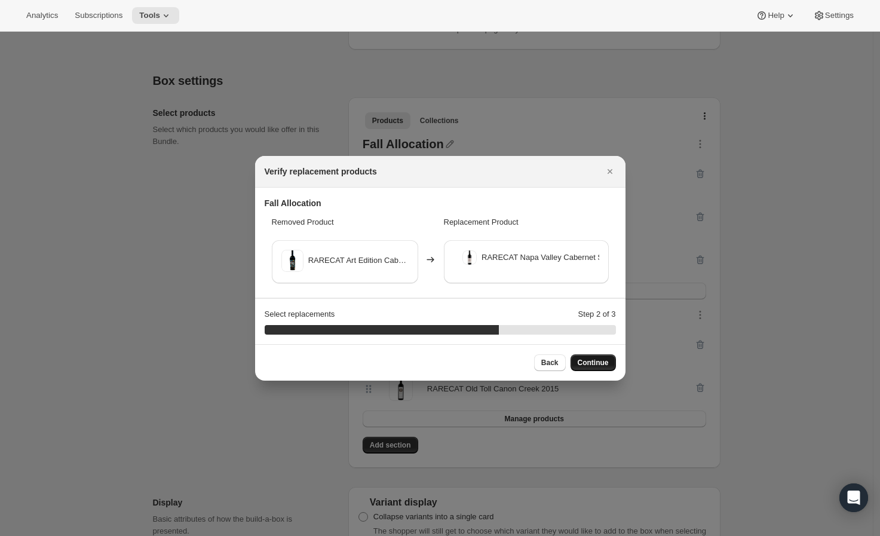
click at [578, 360] on button "Continue" at bounding box center [593, 362] width 45 height 17
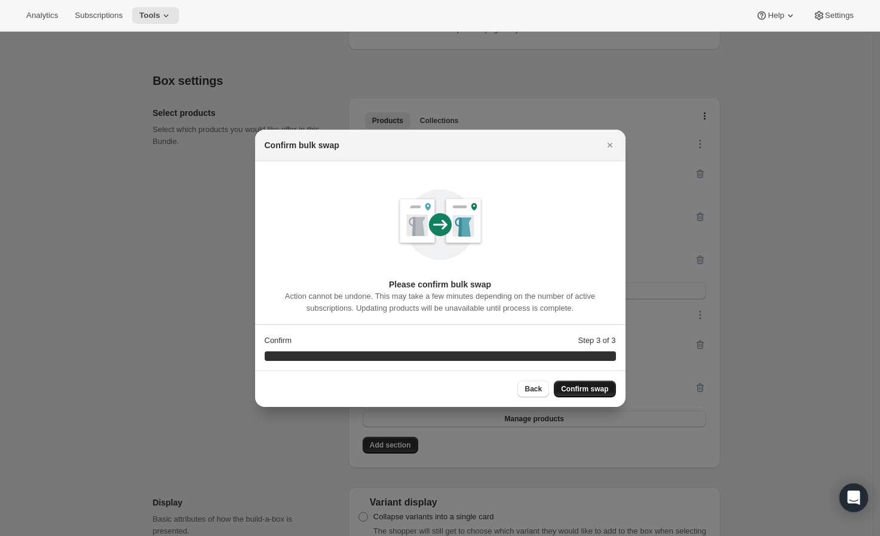
click at [590, 388] on span "Confirm swap" at bounding box center [584, 389] width 47 height 10
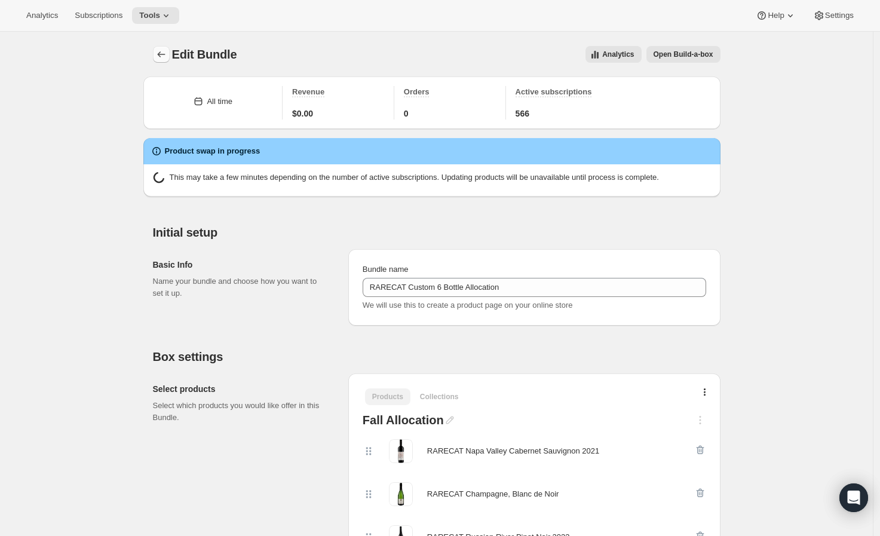
click at [159, 54] on icon "Bundles" at bounding box center [161, 54] width 12 height 12
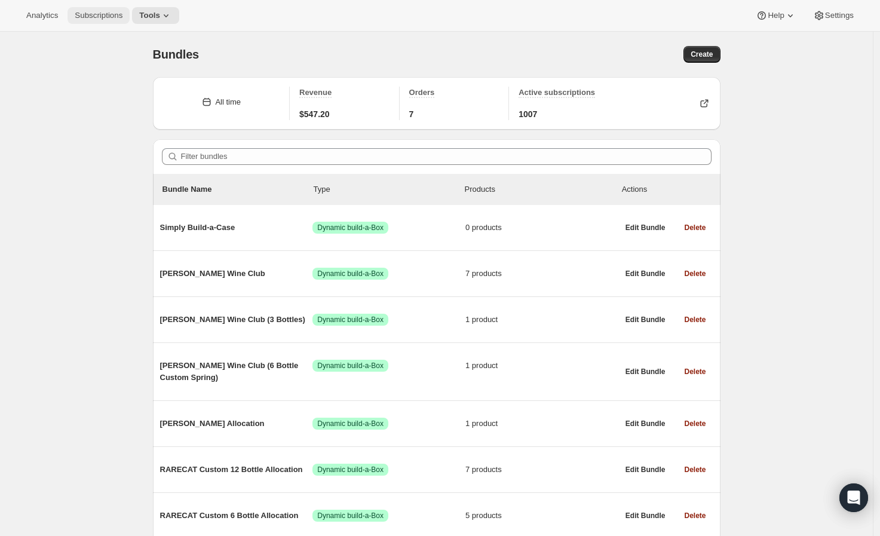
click at [116, 13] on span "Subscriptions" at bounding box center [99, 16] width 48 height 10
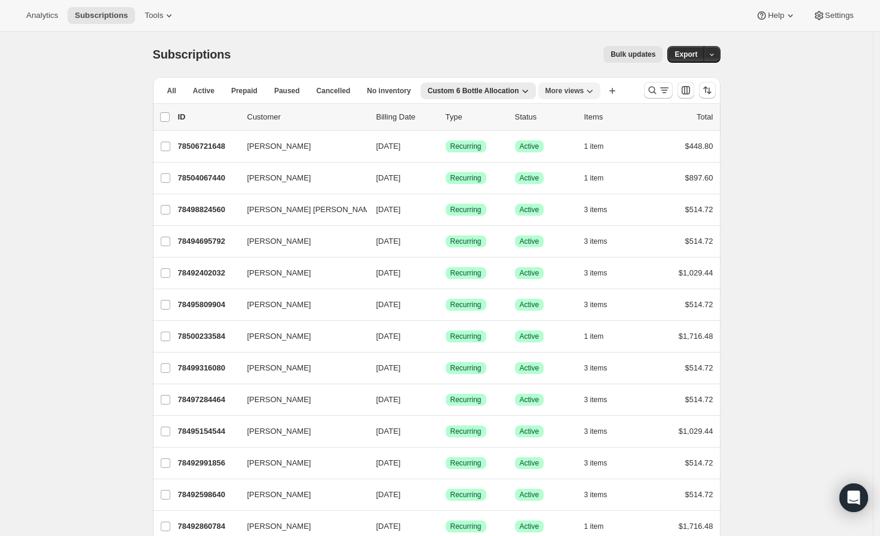
click at [569, 90] on span "More views" at bounding box center [564, 91] width 39 height 10
click at [470, 86] on span "Custom 6 Bottle Allocation" at bounding box center [473, 91] width 91 height 10
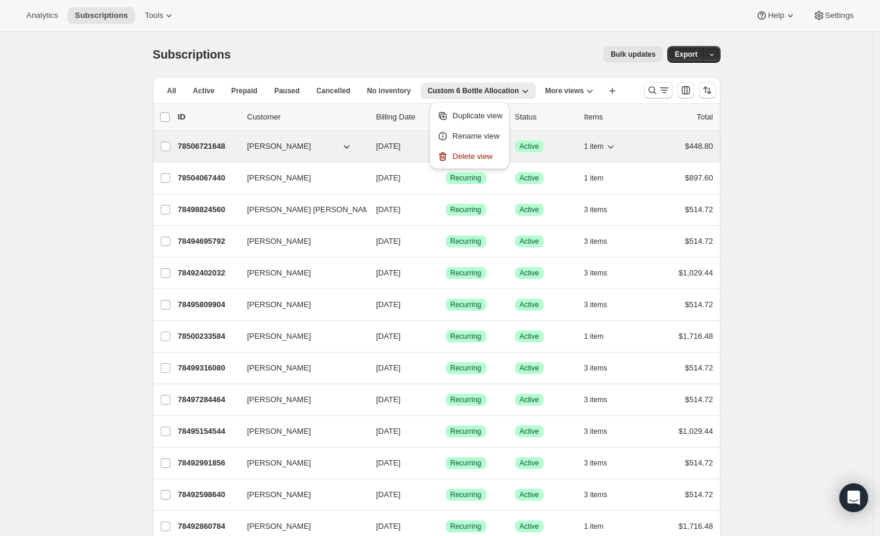
click at [223, 146] on p "78506721648" at bounding box center [208, 146] width 60 height 12
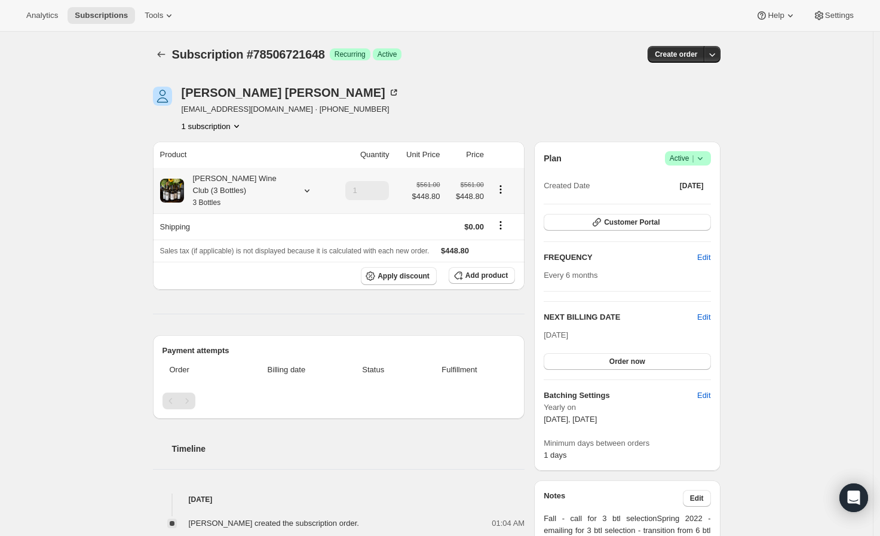
click at [256, 194] on div "Audrey Wine Club (3 Bottles) 3 Bottles" at bounding box center [238, 191] width 108 height 36
click at [284, 138] on div "Samantha Herman s.m.herman31@gmail.com · +16197460215 1 subscription Product Qu…" at bounding box center [431, 496] width 577 height 856
click at [160, 51] on icon "Subscriptions" at bounding box center [161, 54] width 12 height 12
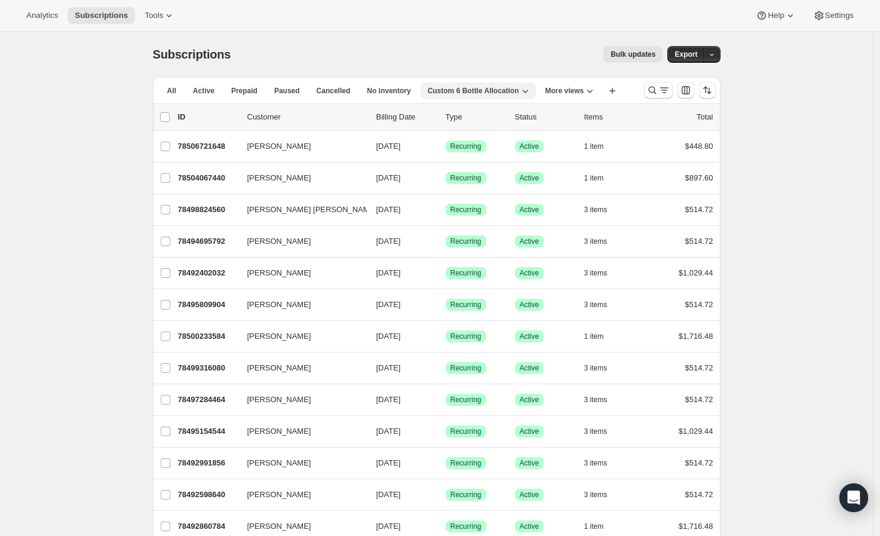
click at [465, 90] on span "Custom 6 Bottle Allocation" at bounding box center [473, 91] width 91 height 10
click at [467, 50] on div "Bulk updates" at bounding box center [454, 54] width 418 height 17
click at [393, 90] on span "No inventory" at bounding box center [389, 91] width 44 height 10
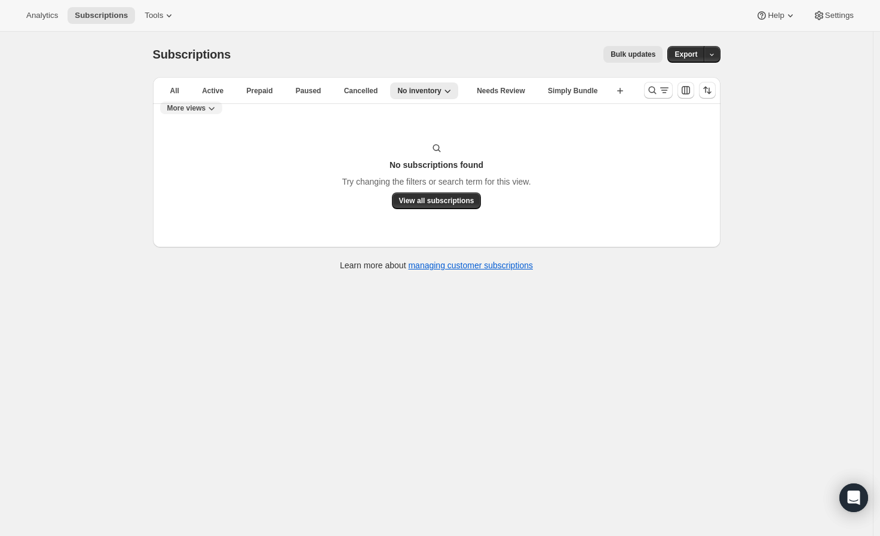
click at [206, 103] on span "More views" at bounding box center [186, 108] width 39 height 10
click at [583, 159] on button "Custom 6 Bottle Allocation" at bounding box center [609, 161] width 110 height 22
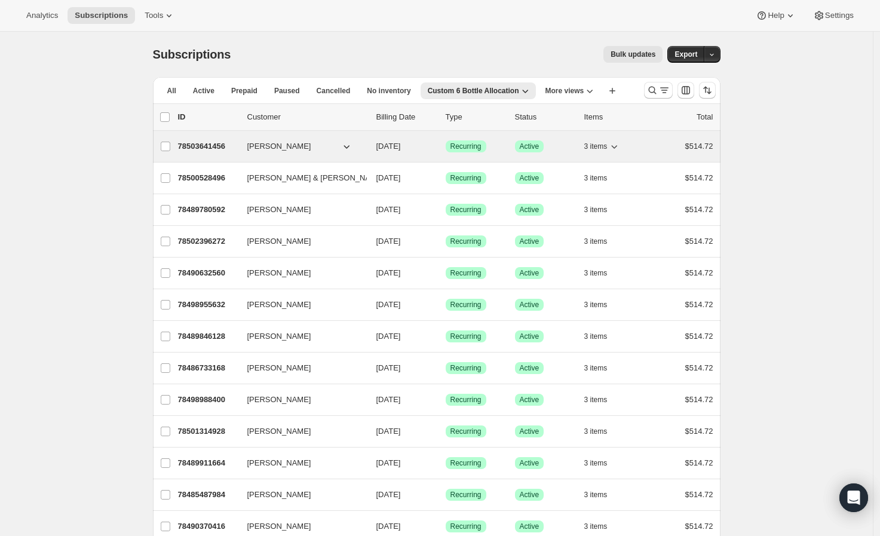
click at [202, 152] on div "78503641456 Melissa McGinty 10/15/2025 Success Recurring Success Active 3 items…" at bounding box center [445, 146] width 535 height 17
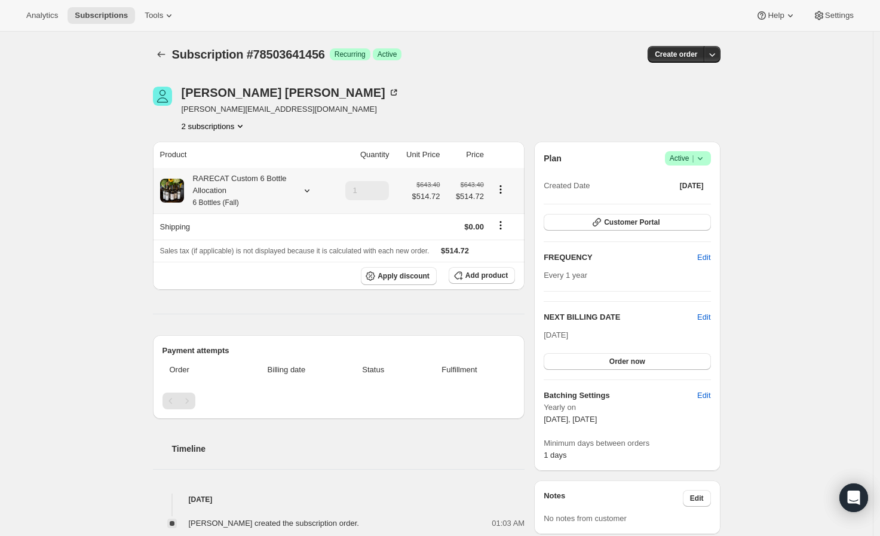
click at [249, 187] on div "RARECAT Custom 6 Bottle Allocation 6 Bottles (Fall)" at bounding box center [238, 191] width 108 height 36
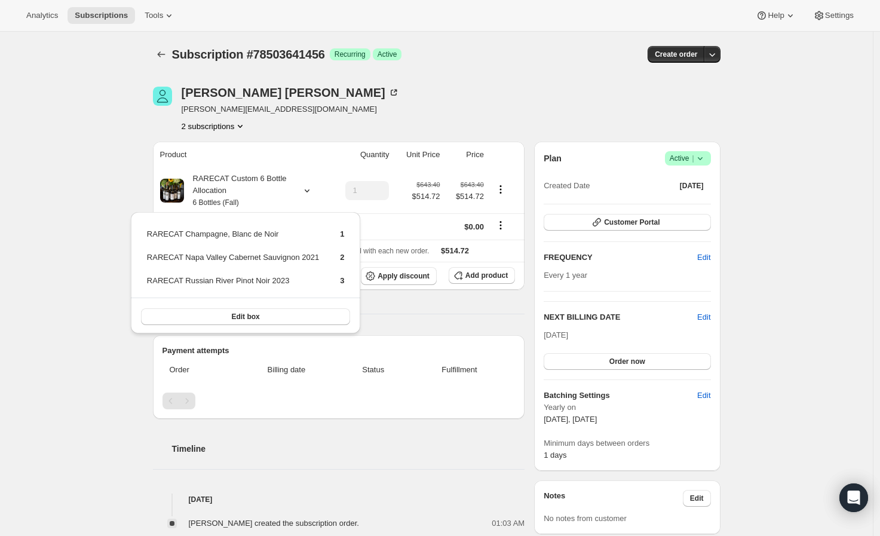
click at [589, 117] on div "Melissa McGinty melissa_mcginty@live.com 2 subscriptions" at bounding box center [437, 109] width 568 height 45
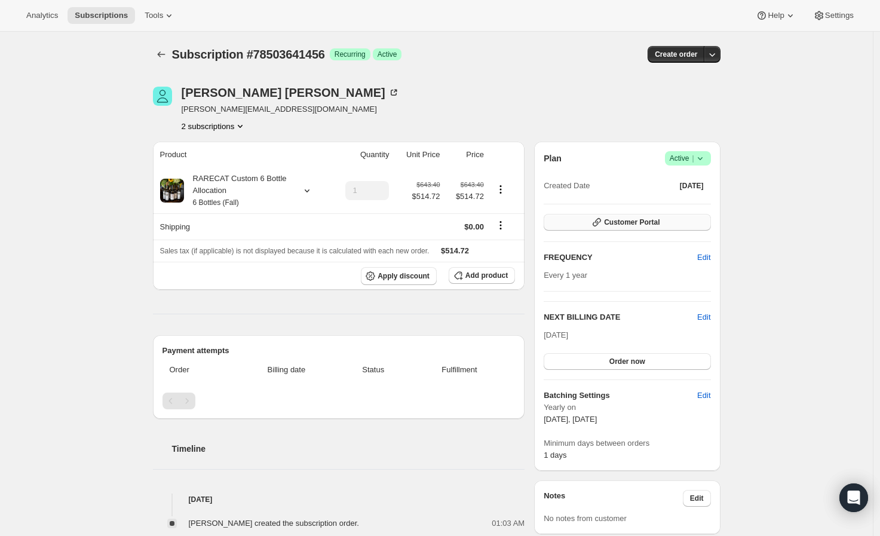
click at [580, 220] on button "Customer Portal" at bounding box center [627, 222] width 167 height 17
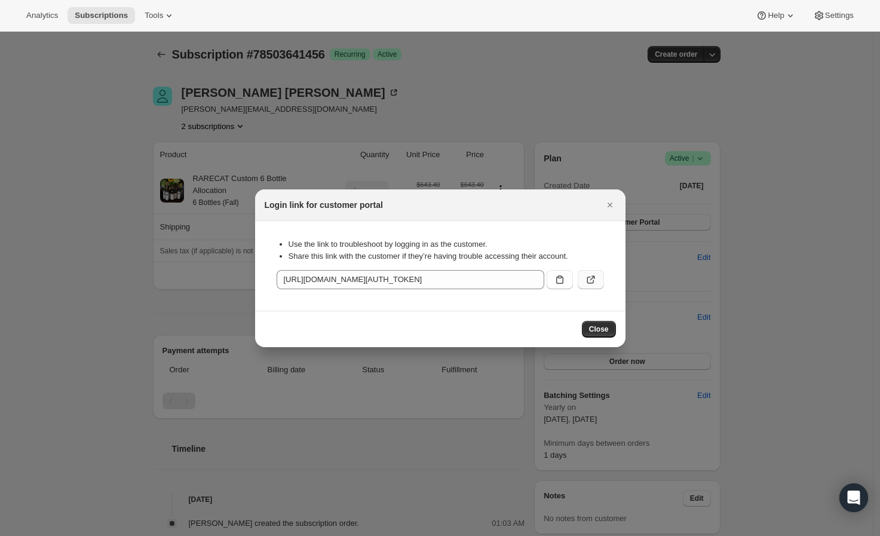
click at [591, 282] on icon ":r65o:" at bounding box center [591, 280] width 12 height 12
click at [608, 207] on icon "Close" at bounding box center [610, 205] width 12 height 12
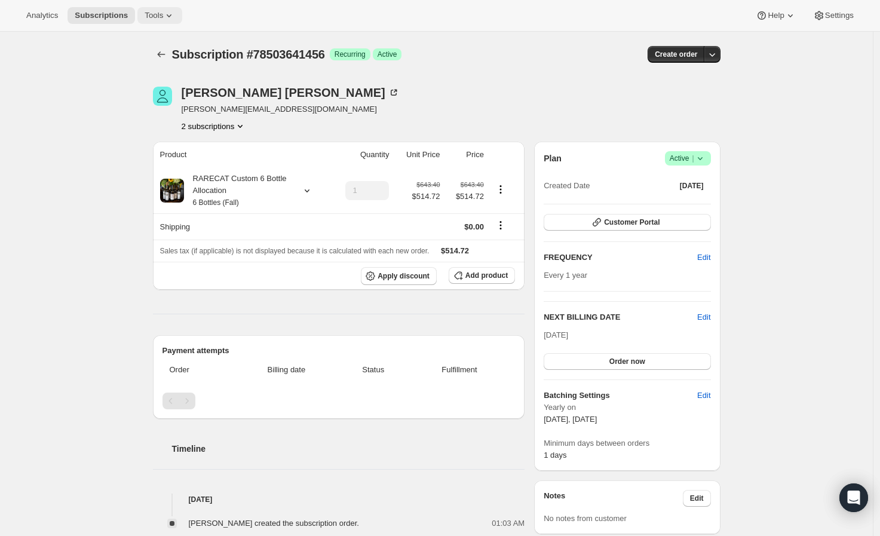
click at [169, 19] on icon at bounding box center [169, 16] width 12 height 12
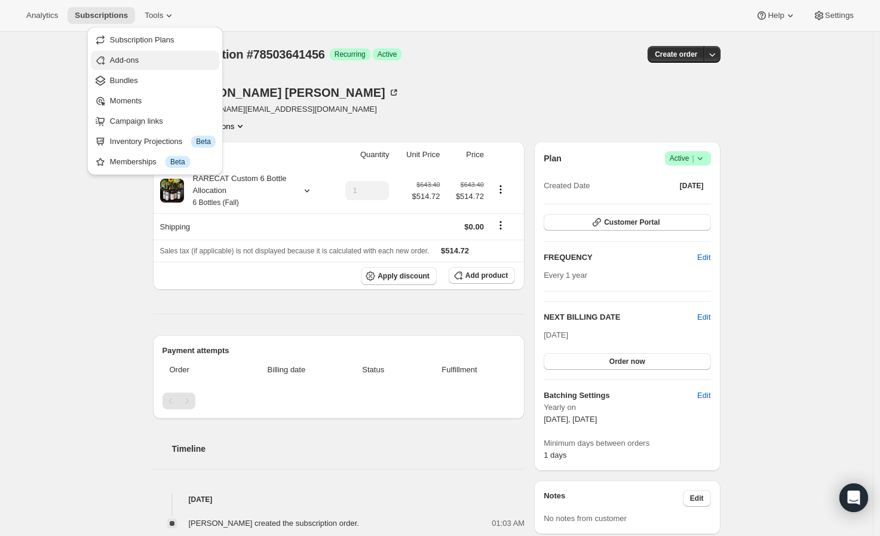
click at [117, 65] on span "Add-ons" at bounding box center [124, 60] width 29 height 9
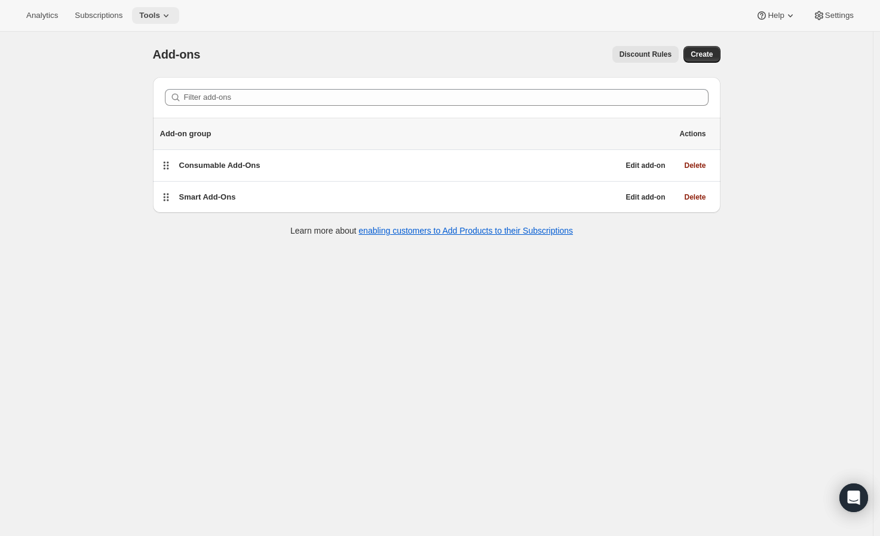
click at [172, 22] on button "Tools" at bounding box center [155, 15] width 47 height 17
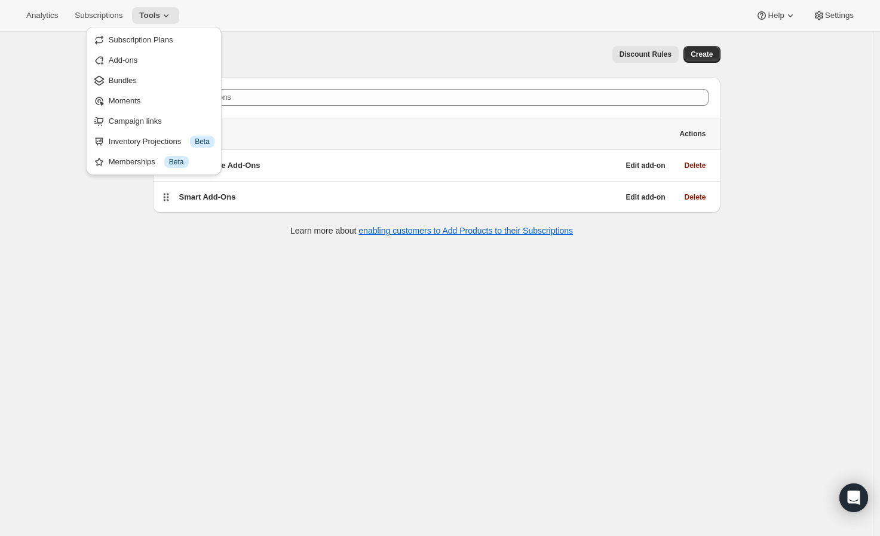
click at [22, 158] on div "Add-ons. This page is ready Add-ons Discount Rules More actions Discount Rules …" at bounding box center [436, 300] width 873 height 536
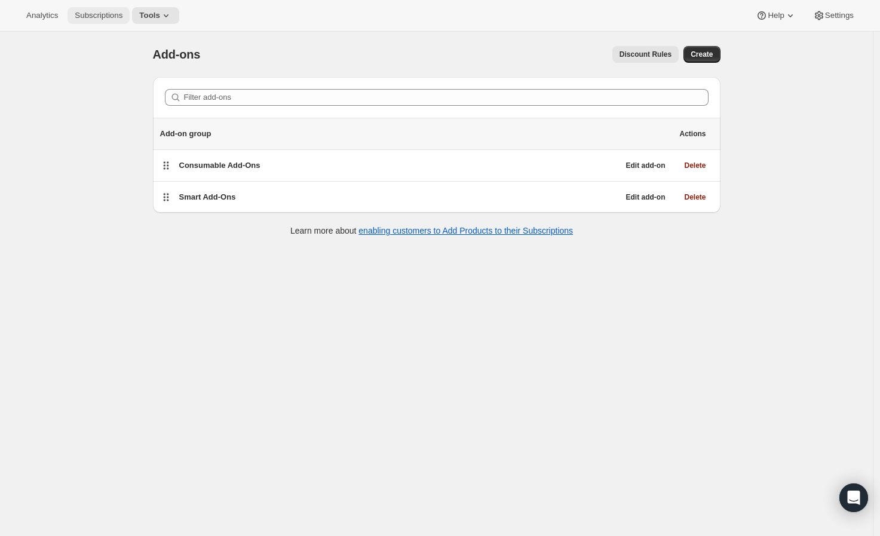
click at [105, 16] on span "Subscriptions" at bounding box center [99, 16] width 48 height 10
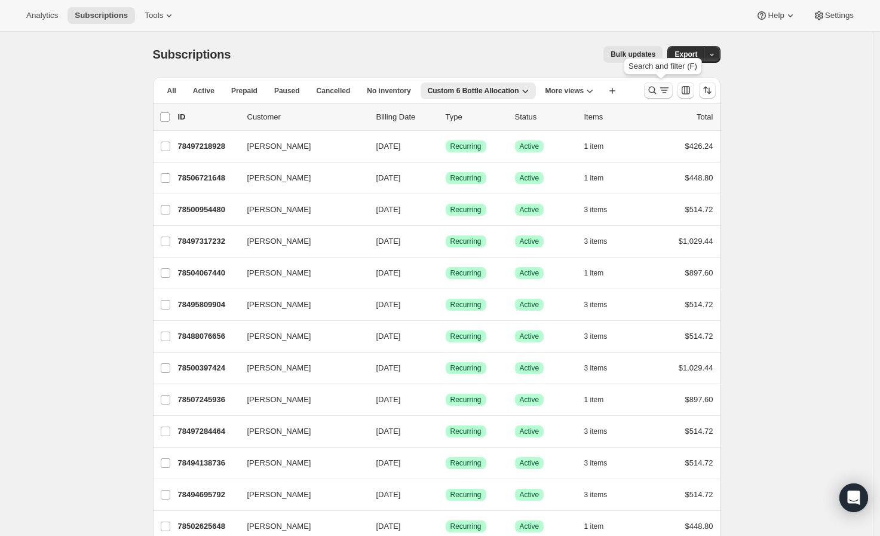
click at [650, 91] on icon "Search and filter results" at bounding box center [652, 90] width 12 height 12
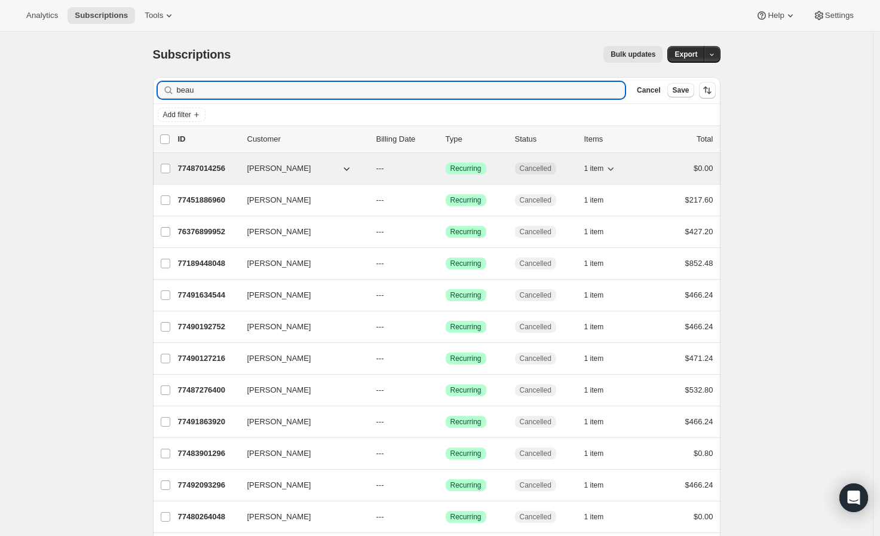
type input "beau"
click at [209, 174] on div "77487014256 Beau Harris --- Success Recurring Cancelled 1 item $0.00" at bounding box center [445, 168] width 535 height 17
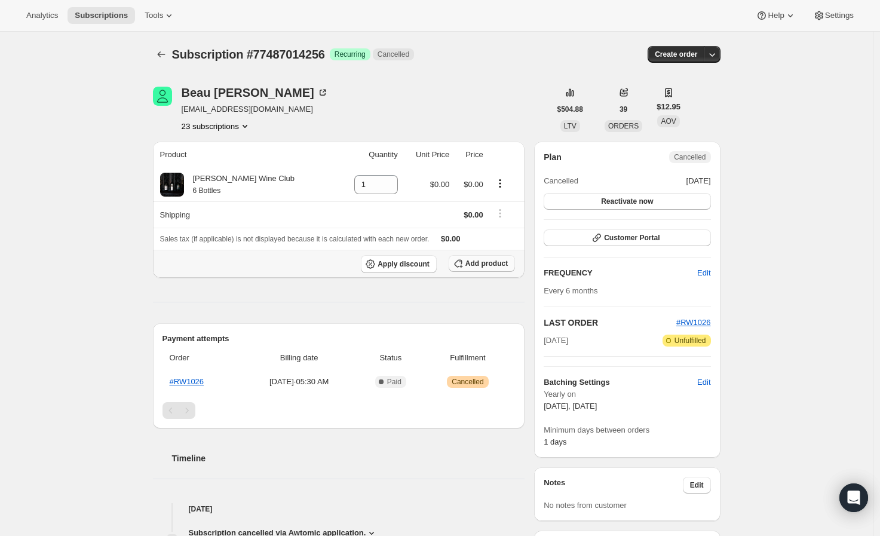
click at [485, 258] on button "Add product" at bounding box center [482, 263] width 66 height 17
click at [506, 257] on button "Add product" at bounding box center [482, 263] width 66 height 17
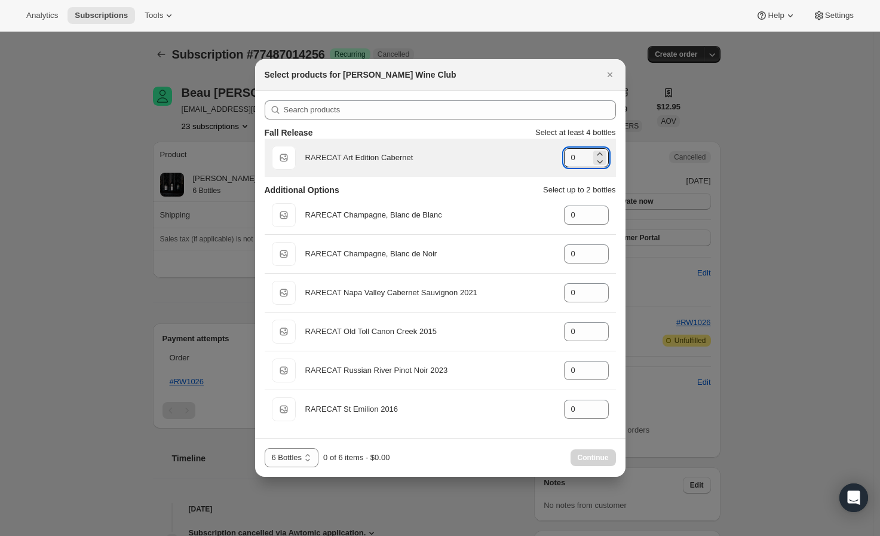
drag, startPoint x: 575, startPoint y: 156, endPoint x: 562, endPoint y: 156, distance: 13.7
click at [562, 156] on div "Default Title RARECAT Art Edition Cabernet gid://shopify/ProductVariant/5224206…" at bounding box center [440, 158] width 337 height 24
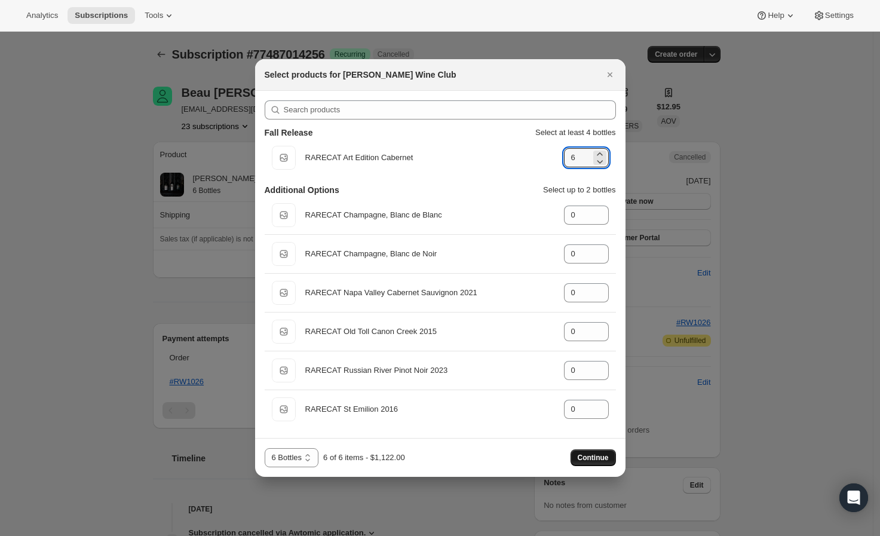
type input "6"
click at [599, 454] on span "Continue" at bounding box center [593, 458] width 31 height 10
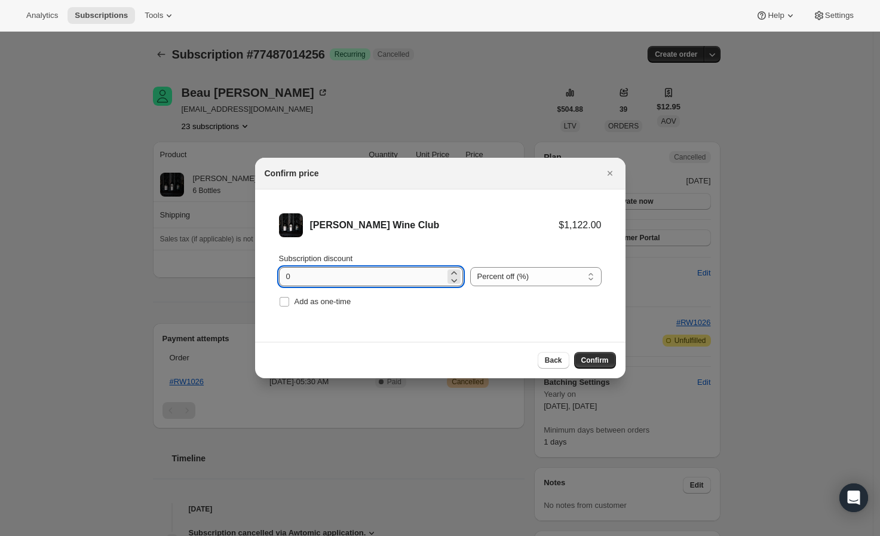
click at [391, 275] on input "0" at bounding box center [362, 276] width 166 height 19
click at [335, 281] on input "020" at bounding box center [362, 276] width 166 height 19
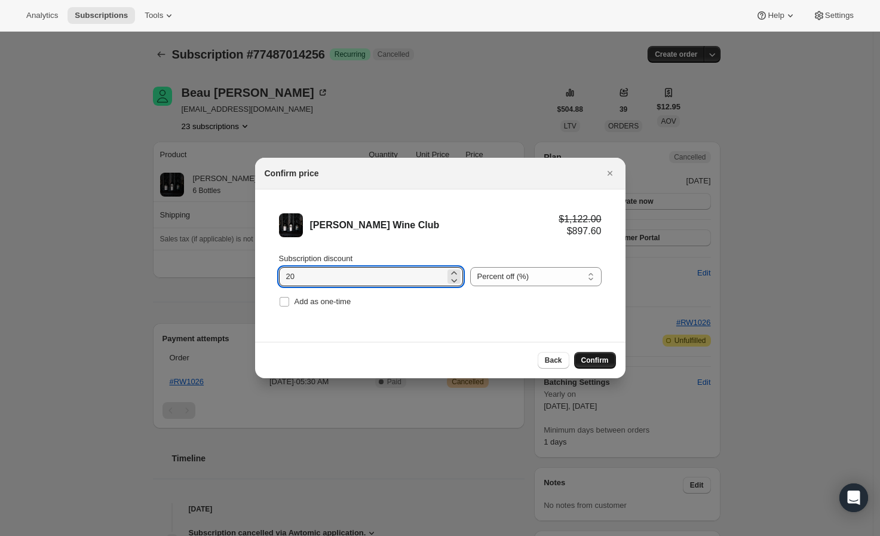
type input "20"
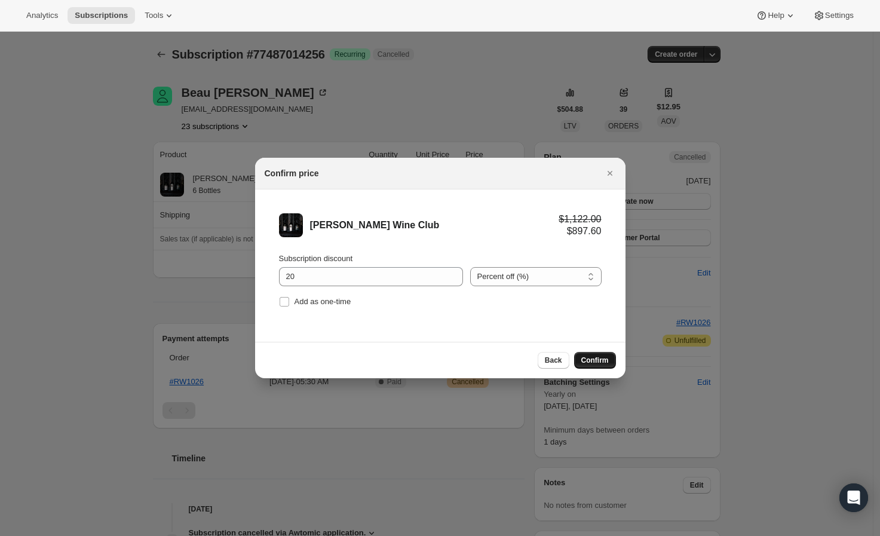
click at [589, 362] on span "Confirm" at bounding box center [594, 360] width 27 height 10
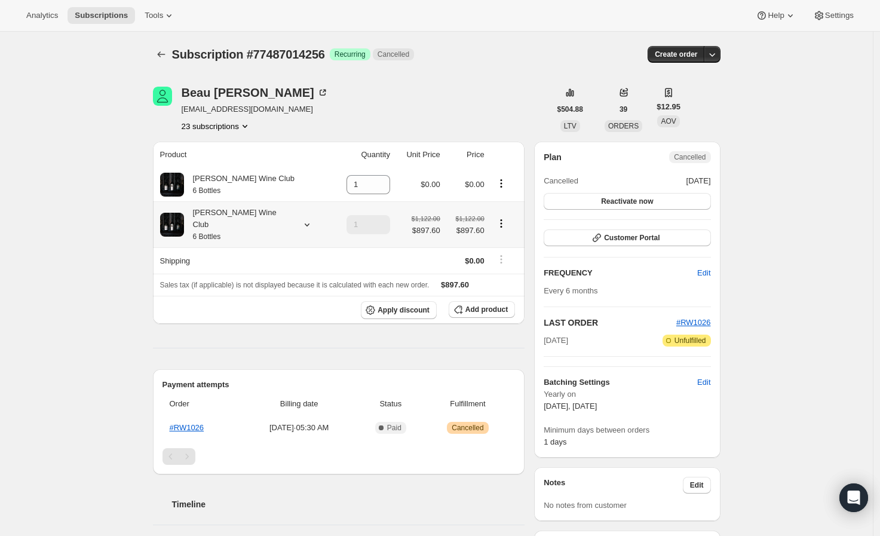
click at [301, 219] on icon at bounding box center [307, 225] width 12 height 12
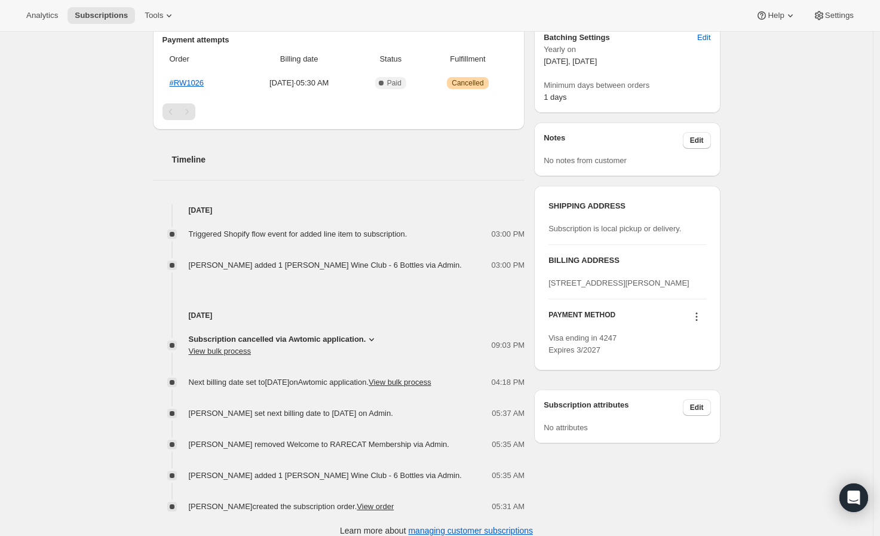
scroll to position [357, 0]
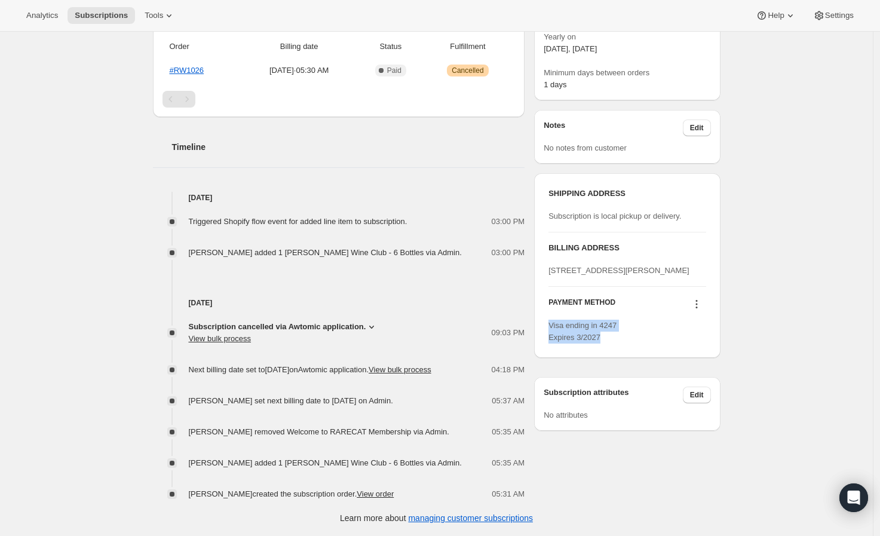
drag, startPoint x: 594, startPoint y: 359, endPoint x: 550, endPoint y: 344, distance: 46.1
click at [550, 344] on div "SHIPPING ADDRESS Subscription is local pickup or delivery. BILLING ADDRESS 3843…" at bounding box center [627, 265] width 186 height 185
click at [562, 342] on span "Visa ending in 4247 Expires 3/2027" at bounding box center [582, 331] width 68 height 21
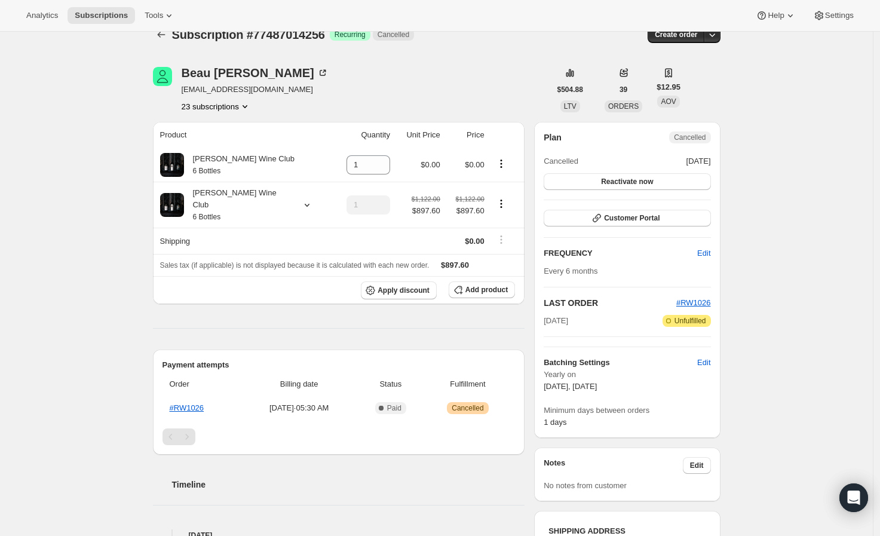
scroll to position [0, 0]
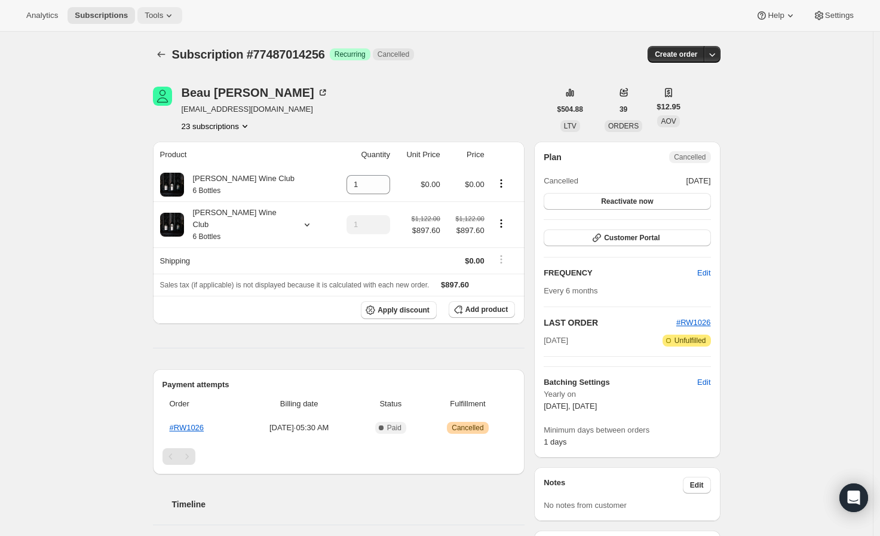
click at [163, 12] on icon at bounding box center [169, 16] width 12 height 12
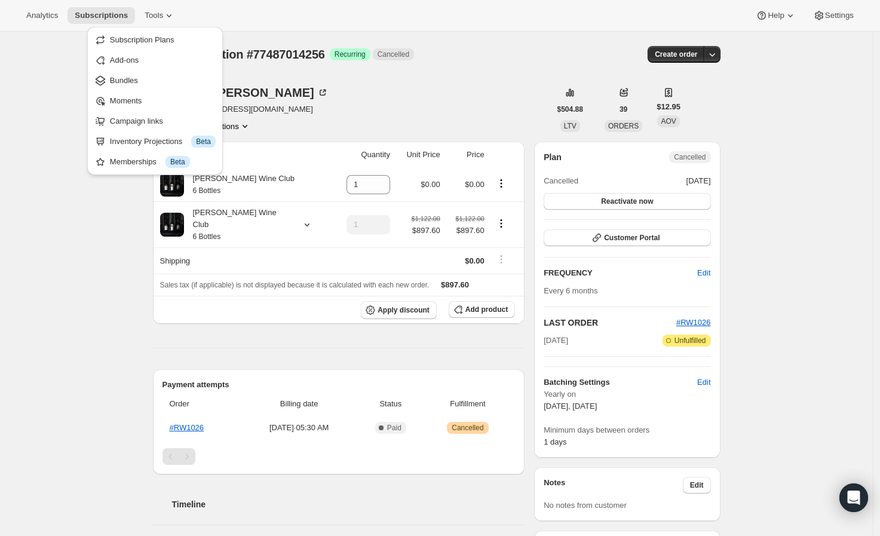
click at [47, 93] on div "Subscription #77487014256. This page is ready Subscription #77487014256 Success…" at bounding box center [436, 463] width 873 height 862
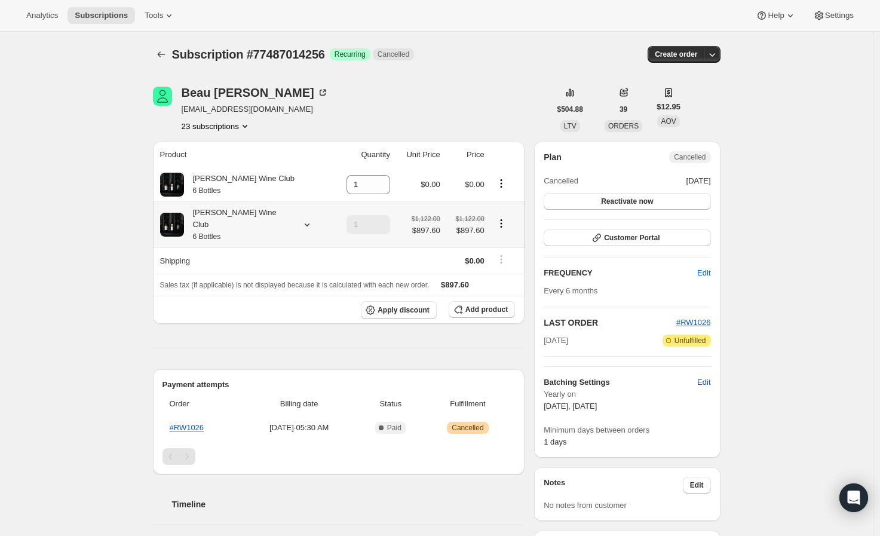
click at [500, 217] on icon "Product actions" at bounding box center [501, 223] width 12 height 12
click at [499, 256] on span "Remove" at bounding box center [499, 262] width 29 height 12
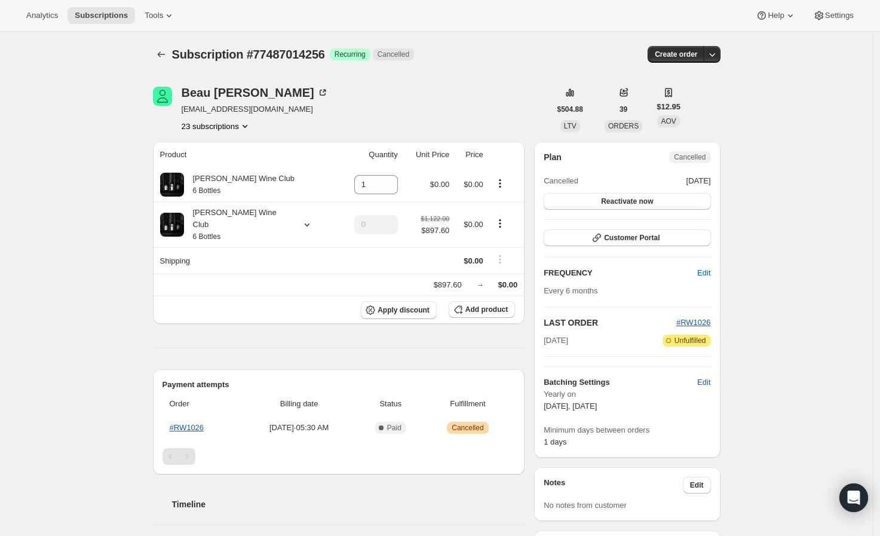
click at [451, 121] on div "Beau Harris beauharris1472@gmail.com 23 subscriptions" at bounding box center [351, 109] width 397 height 45
click at [160, 53] on icon "Subscriptions" at bounding box center [161, 54] width 12 height 12
type input "1"
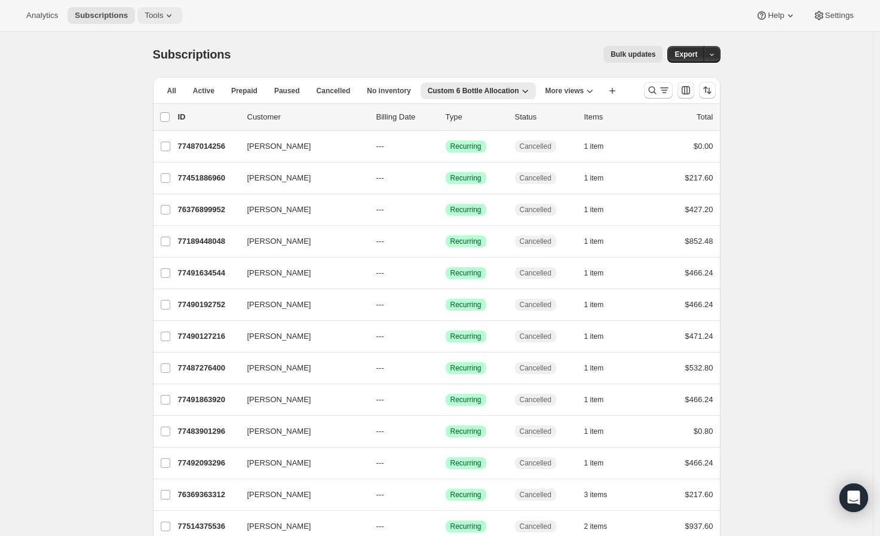
click at [174, 18] on button "Tools" at bounding box center [159, 15] width 45 height 17
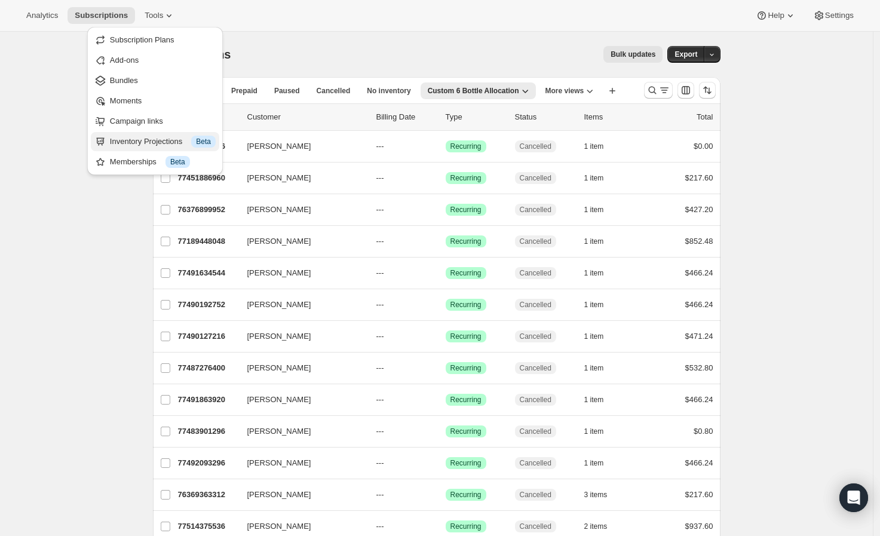
click at [189, 146] on div "Inventory Projections Info Beta" at bounding box center [163, 142] width 106 height 12
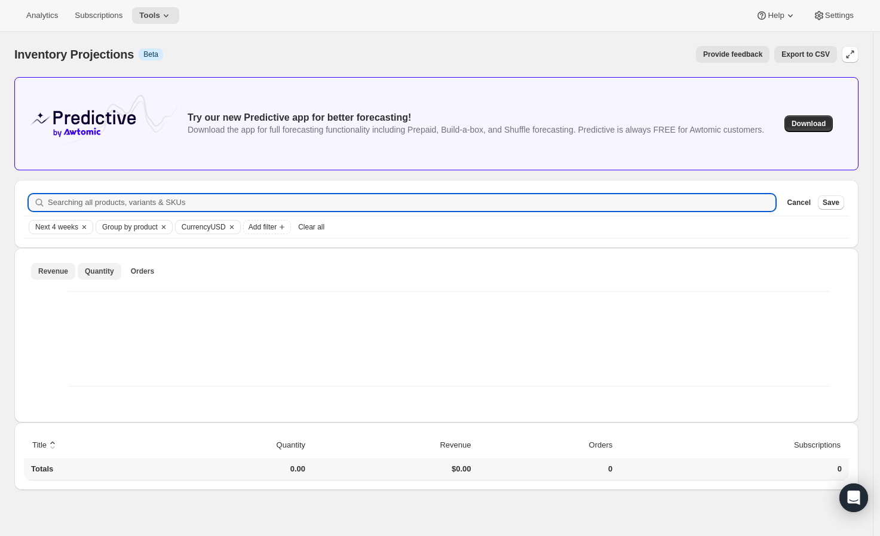
click at [106, 270] on span "Quantity" at bounding box center [99, 271] width 29 height 10
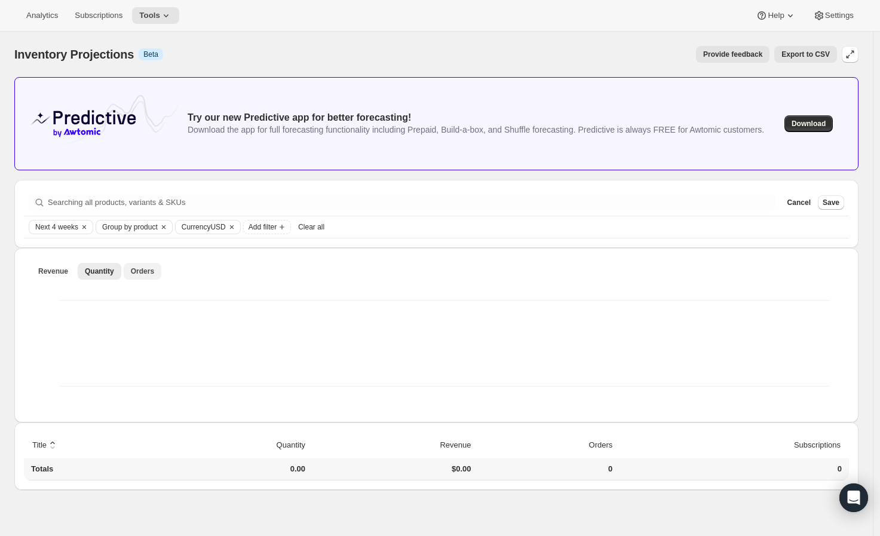
click at [140, 266] on span "Orders" at bounding box center [142, 271] width 23 height 10
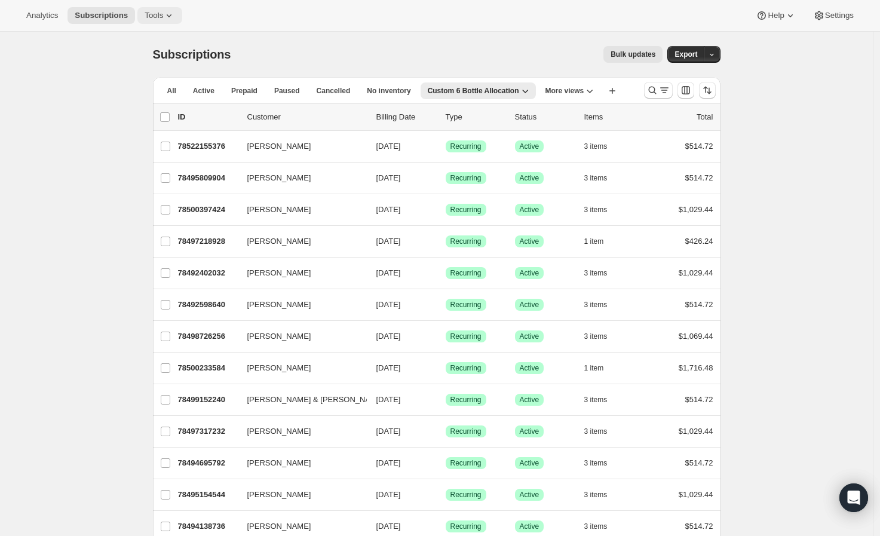
click at [163, 11] on icon at bounding box center [169, 16] width 12 height 12
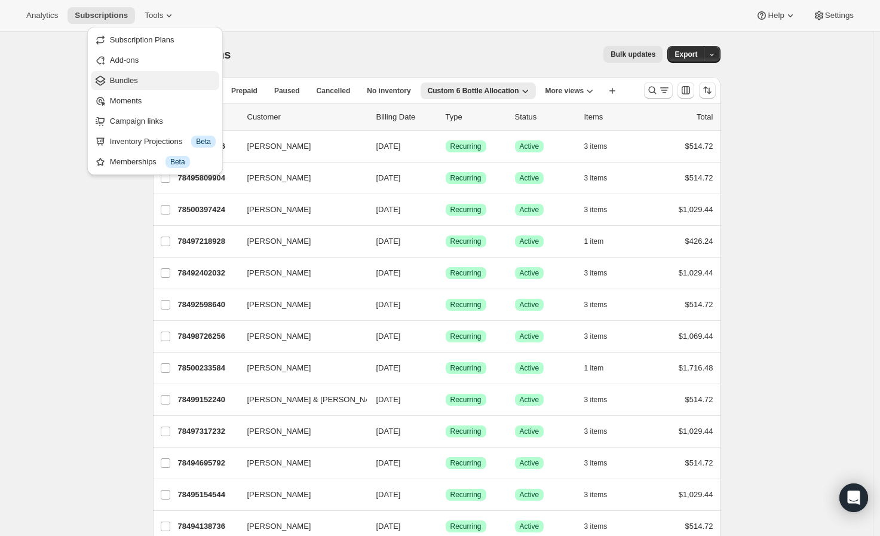
click at [146, 85] on span "Bundles" at bounding box center [163, 81] width 106 height 12
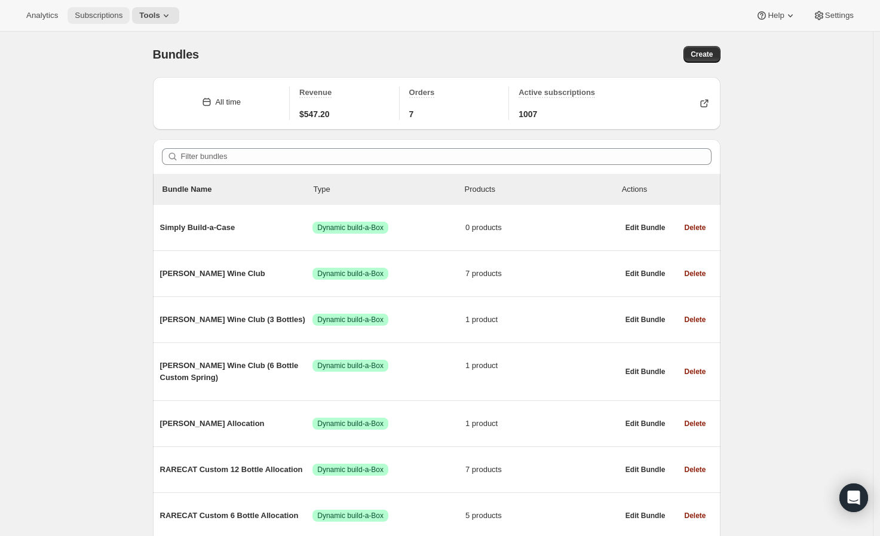
click at [106, 14] on span "Subscriptions" at bounding box center [99, 16] width 48 height 10
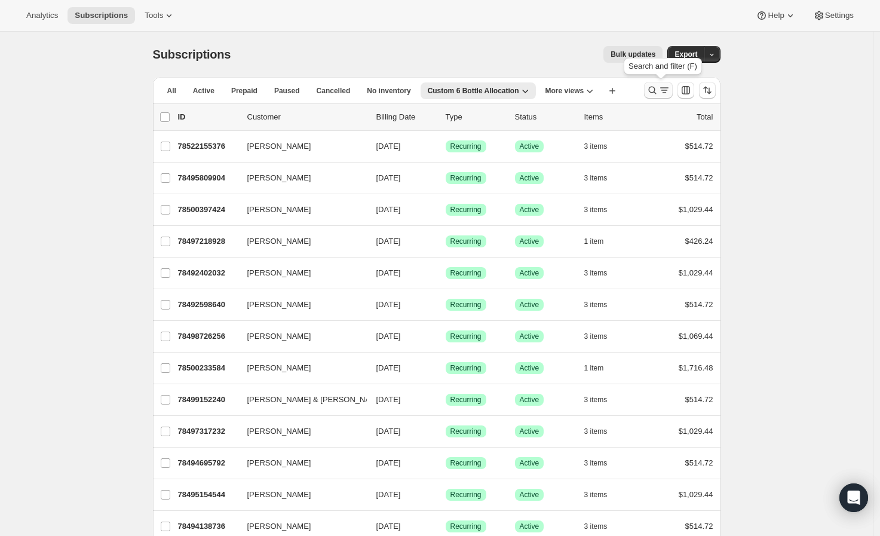
click at [667, 90] on icon "Search and filter results" at bounding box center [664, 90] width 12 height 12
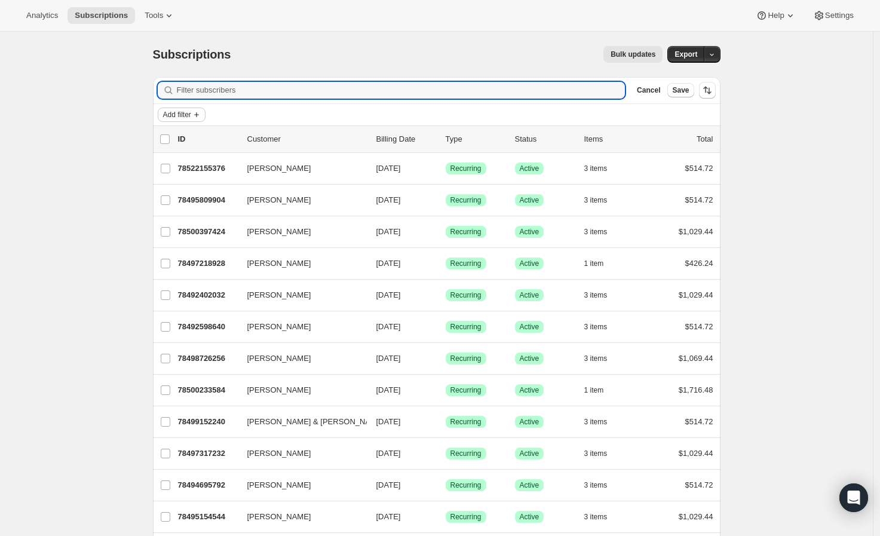
click at [191, 116] on span "Add filter" at bounding box center [177, 115] width 28 height 10
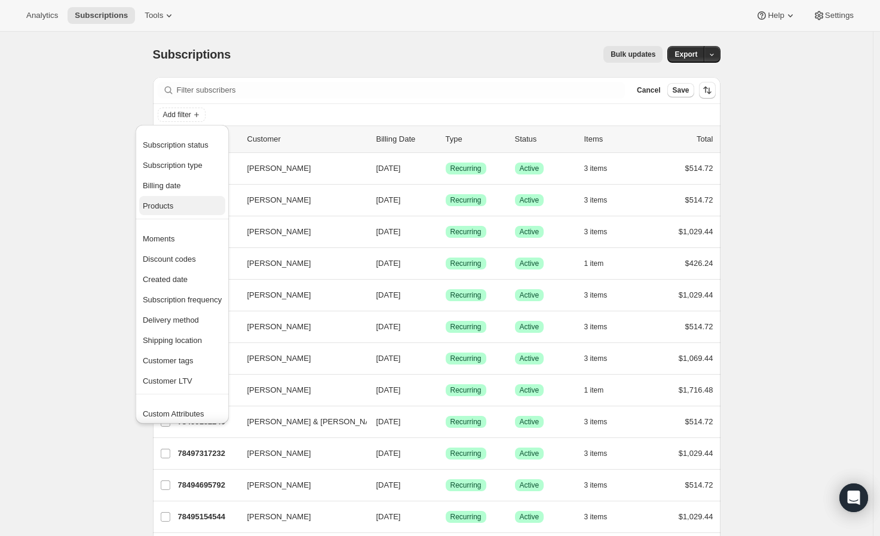
click at [188, 201] on span "Products" at bounding box center [182, 206] width 79 height 12
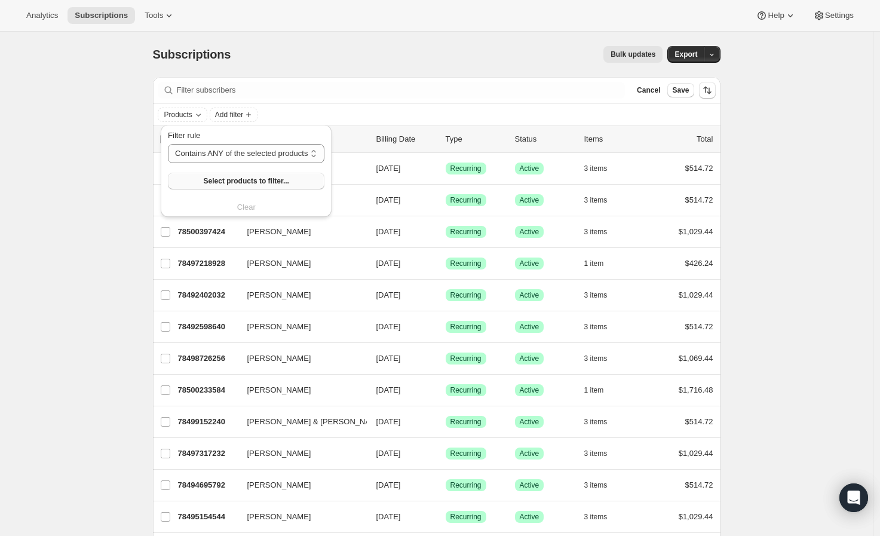
click at [261, 182] on span "Select products to filter..." at bounding box center [246, 181] width 85 height 10
click at [257, 174] on button "Select products to filter..." at bounding box center [246, 181] width 157 height 17
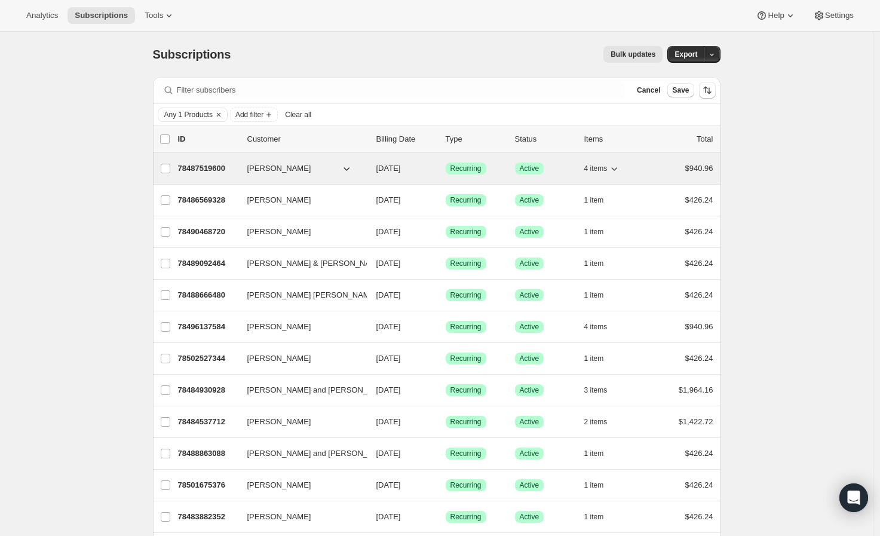
click at [604, 170] on span "4 items" at bounding box center [595, 169] width 23 height 10
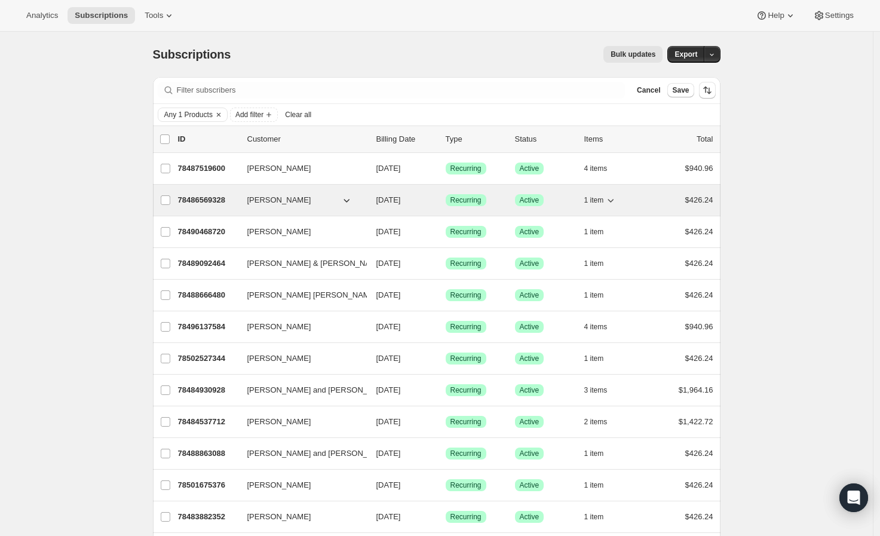
click at [226, 206] on div "78486569328 Michael Goldstein 10/15/2025 Success Recurring Success Active 1 ite…" at bounding box center [445, 200] width 535 height 17
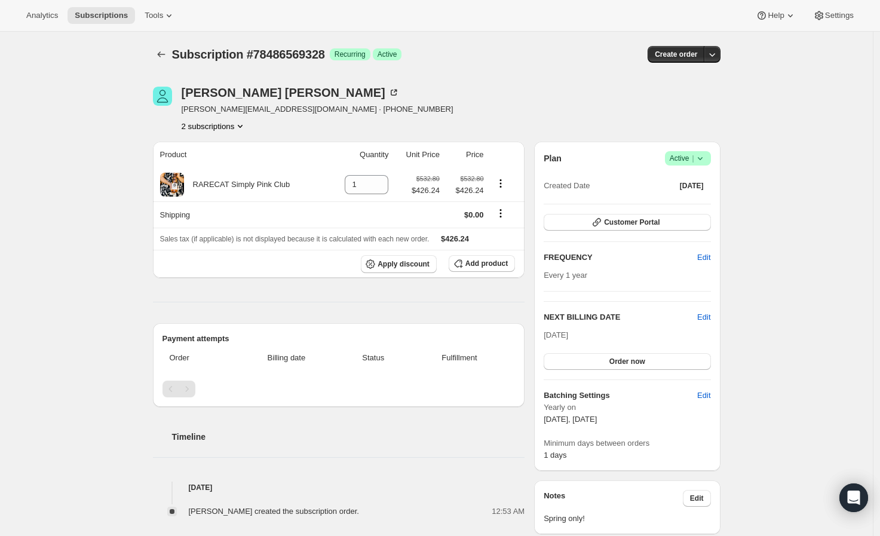
click at [251, 284] on div "Product Quantity Unit Price Price RARECAT Simply Pink Club 1 $532.80 $426.24 $5…" at bounding box center [339, 330] width 372 height 376
click at [220, 131] on button "2 subscriptions" at bounding box center [214, 126] width 65 height 12
click at [227, 166] on span "78508327280" at bounding box center [217, 169] width 83 height 12
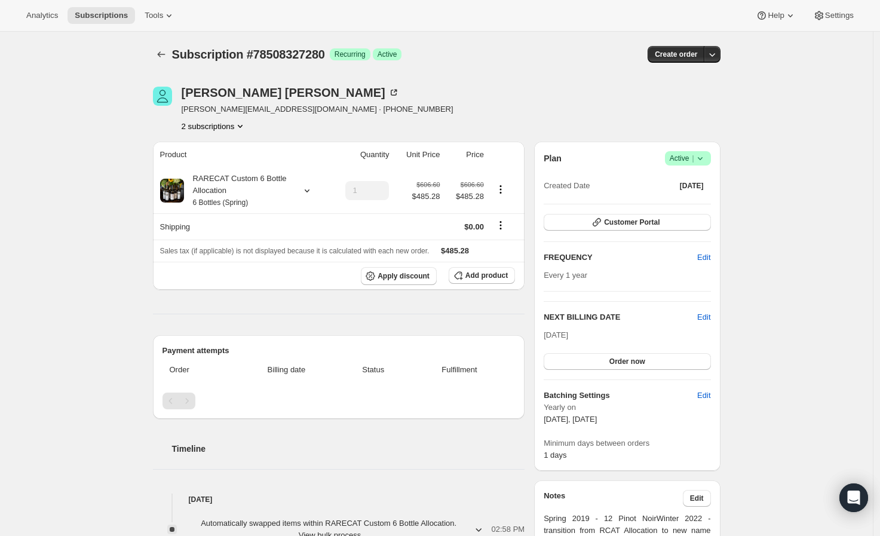
click at [240, 129] on icon "Product actions" at bounding box center [240, 126] width 12 height 12
click at [228, 153] on span "78486569328" at bounding box center [217, 149] width 83 height 12
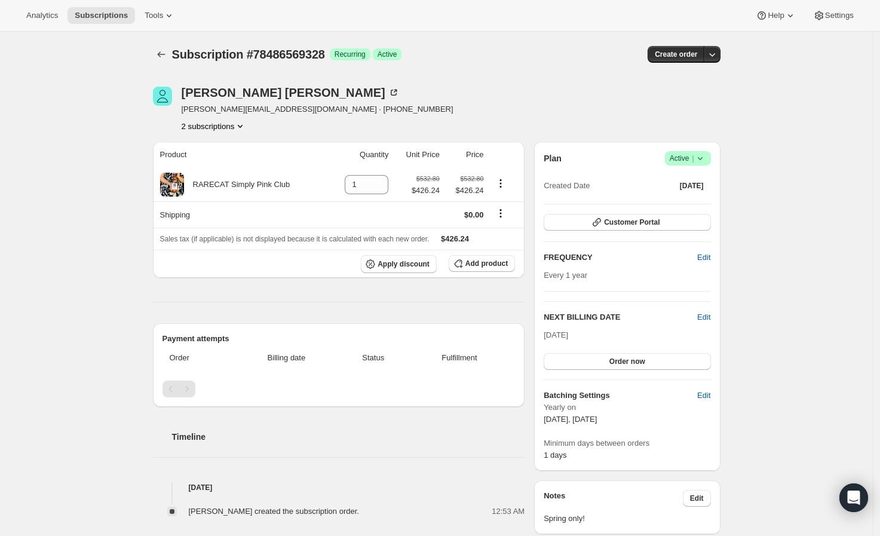
click at [216, 126] on button "2 subscriptions" at bounding box center [214, 126] width 65 height 12
click at [217, 170] on span "78508327280" at bounding box center [200, 168] width 48 height 9
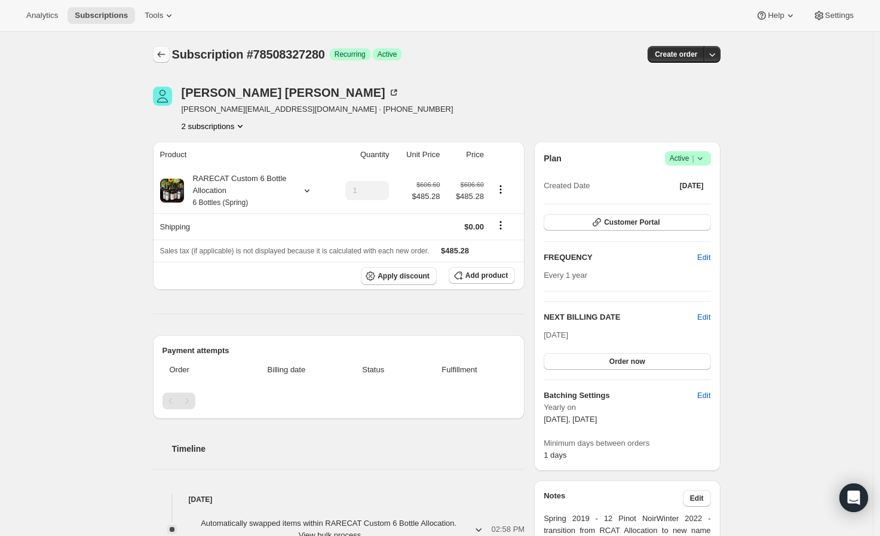
click at [164, 59] on icon "Subscriptions" at bounding box center [161, 54] width 12 height 12
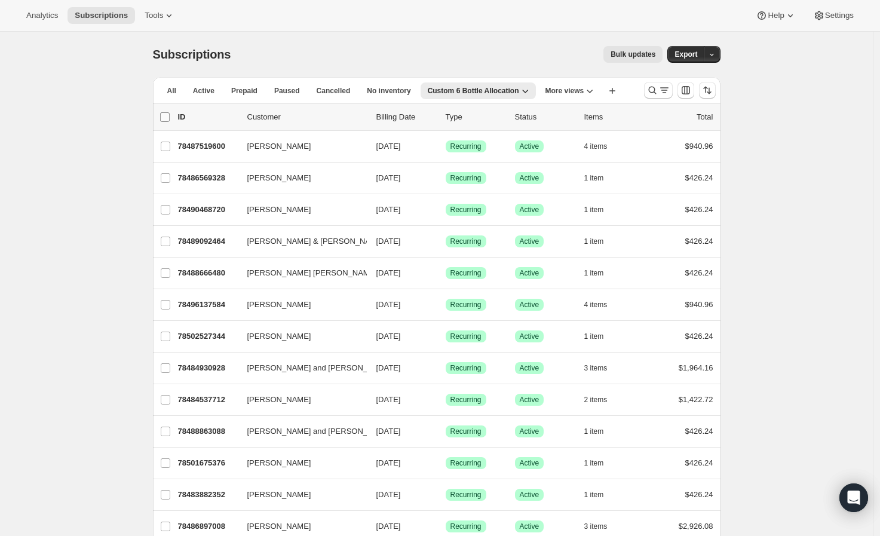
click at [169, 117] on input "0 selected" at bounding box center [165, 117] width 10 height 10
checkbox input "true"
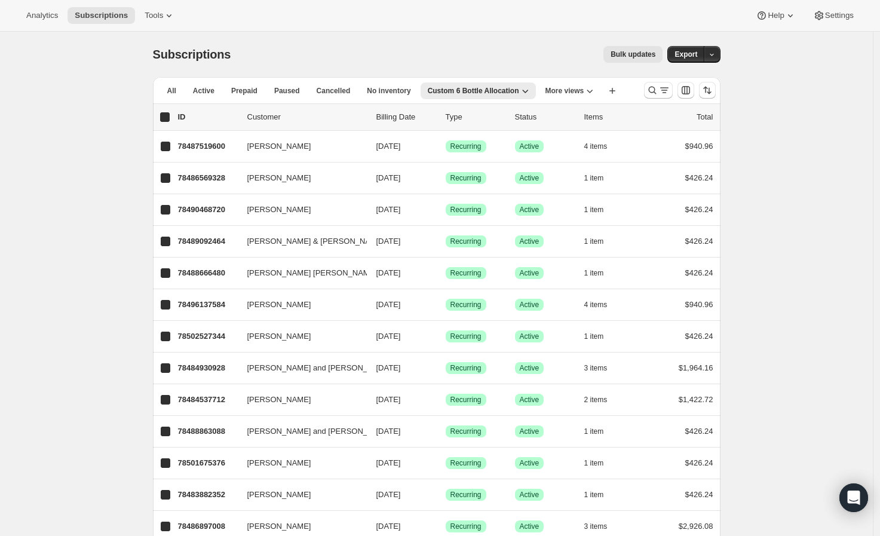
checkbox input "true"
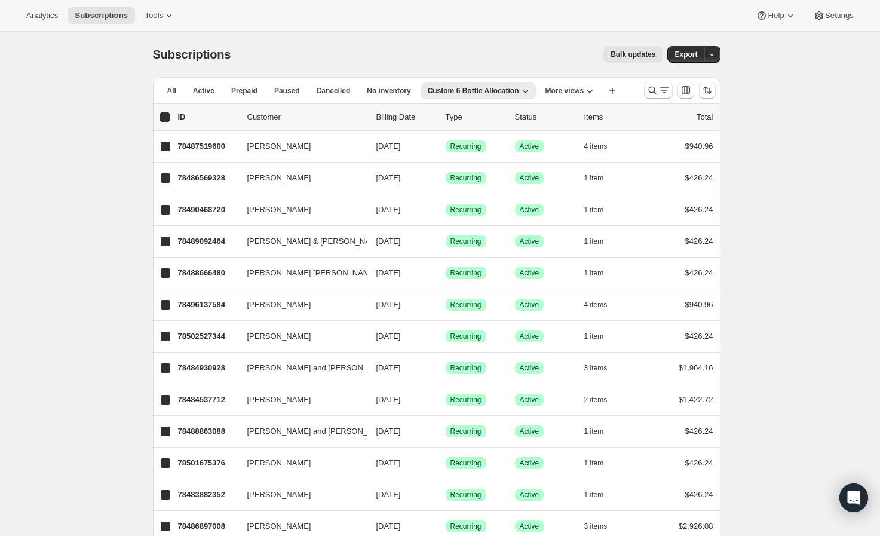
checkbox input "true"
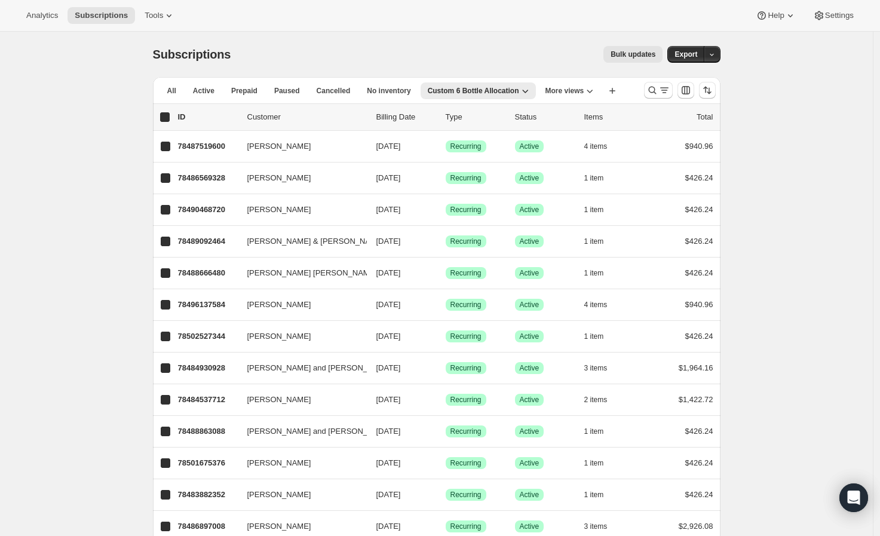
checkbox input "true"
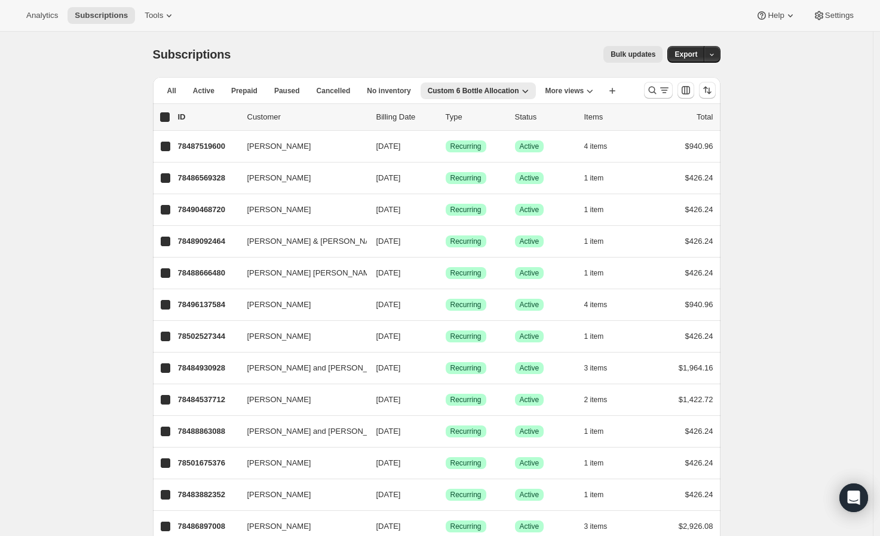
checkbox input "true"
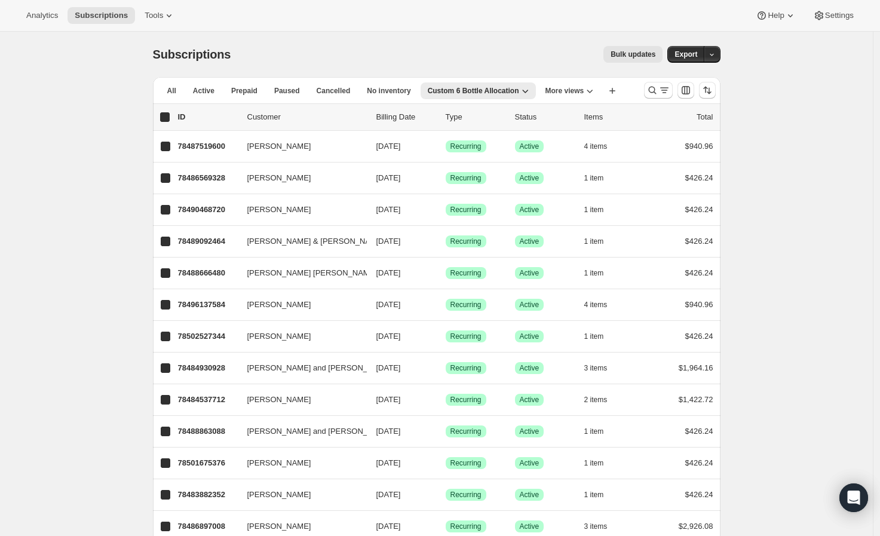
checkbox input "true"
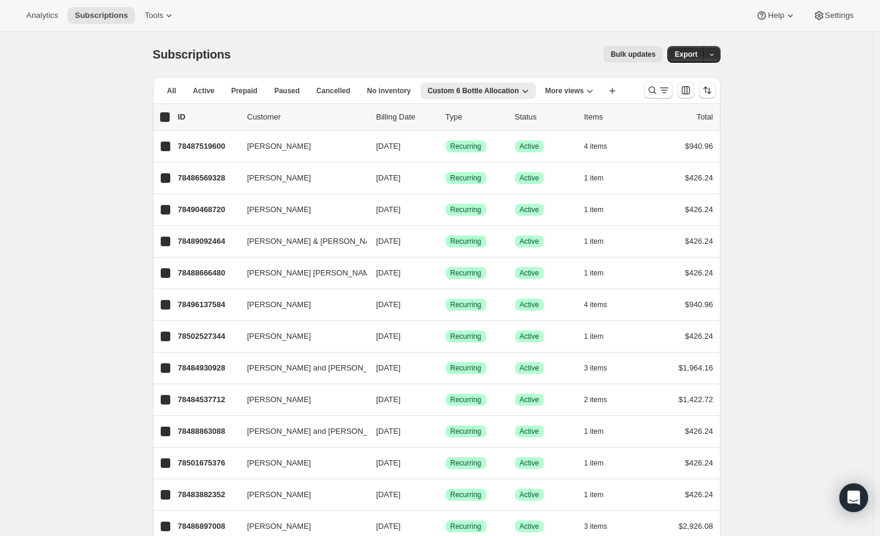
checkbox input "true"
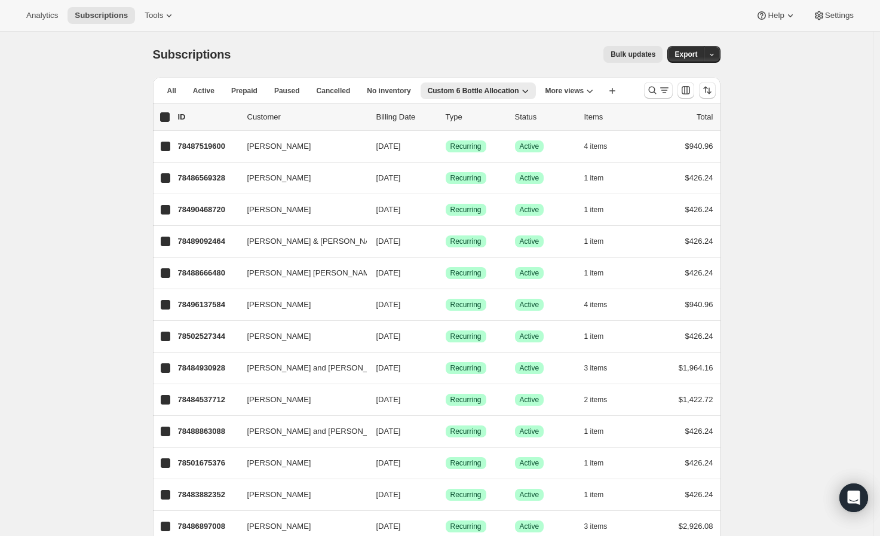
checkbox input "true"
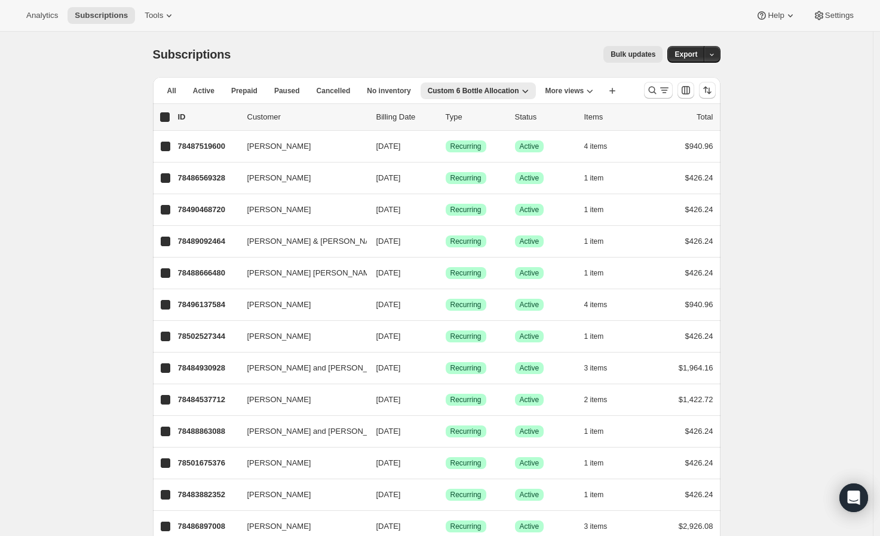
checkbox input "true"
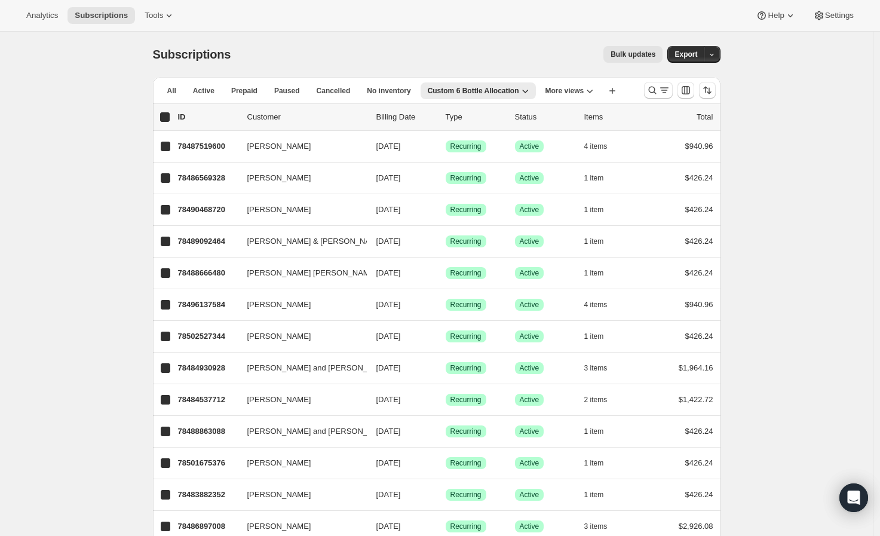
checkbox input "true"
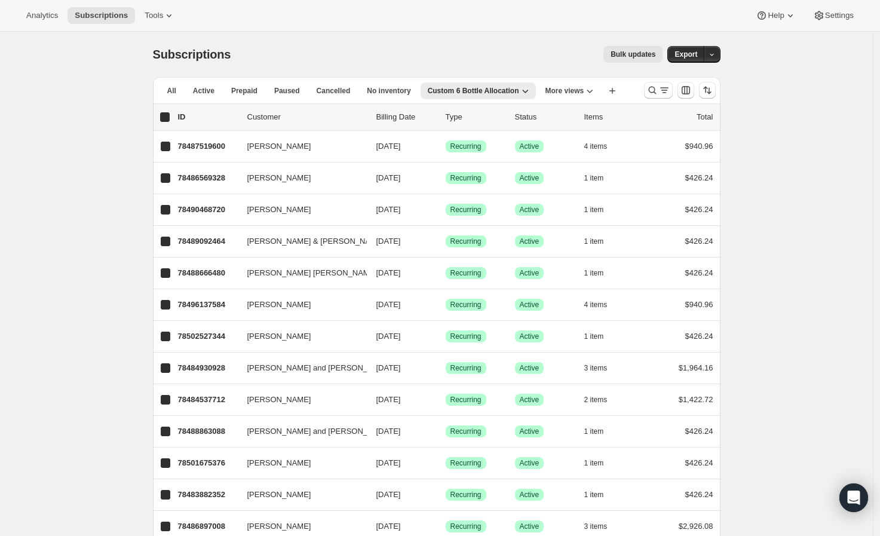
checkbox input "true"
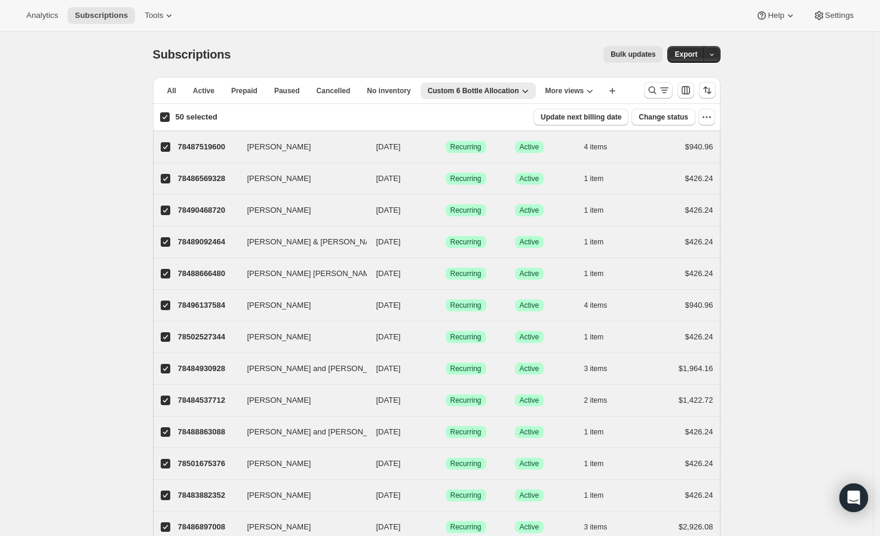
click at [444, 57] on div "Bulk updates" at bounding box center [454, 54] width 418 height 17
click at [170, 115] on input "50 selected" at bounding box center [165, 117] width 10 height 10
checkbox input "false"
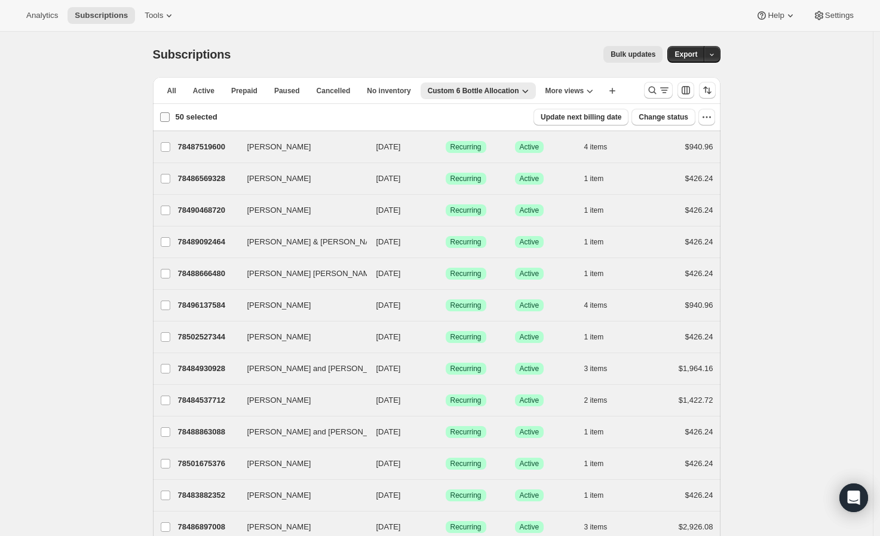
checkbox input "false"
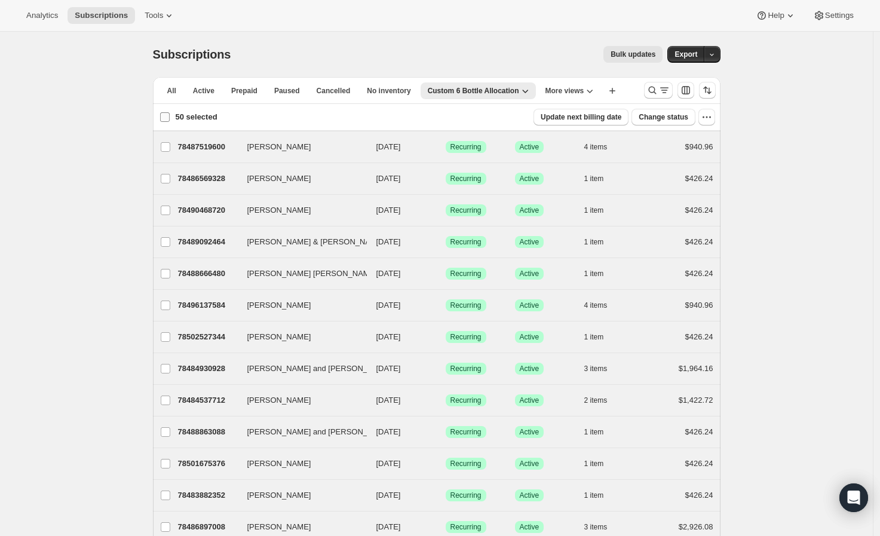
checkbox input "false"
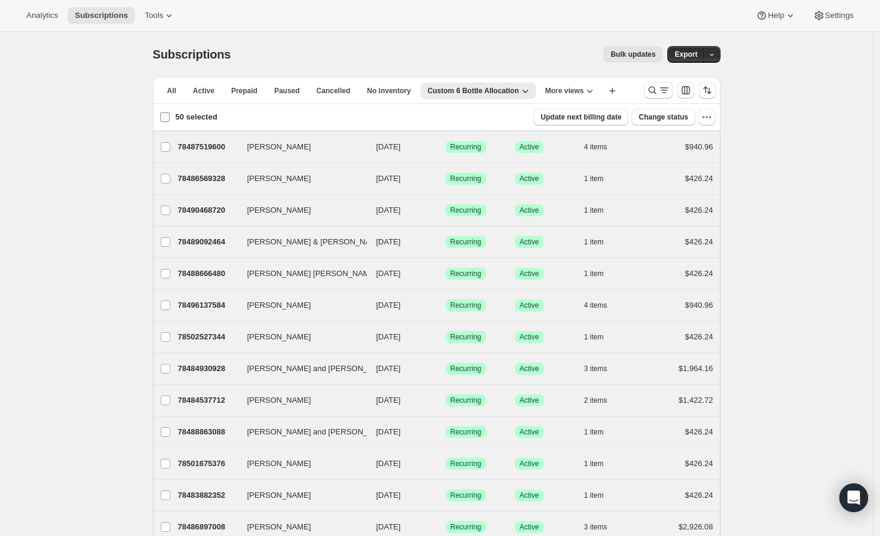
checkbox input "false"
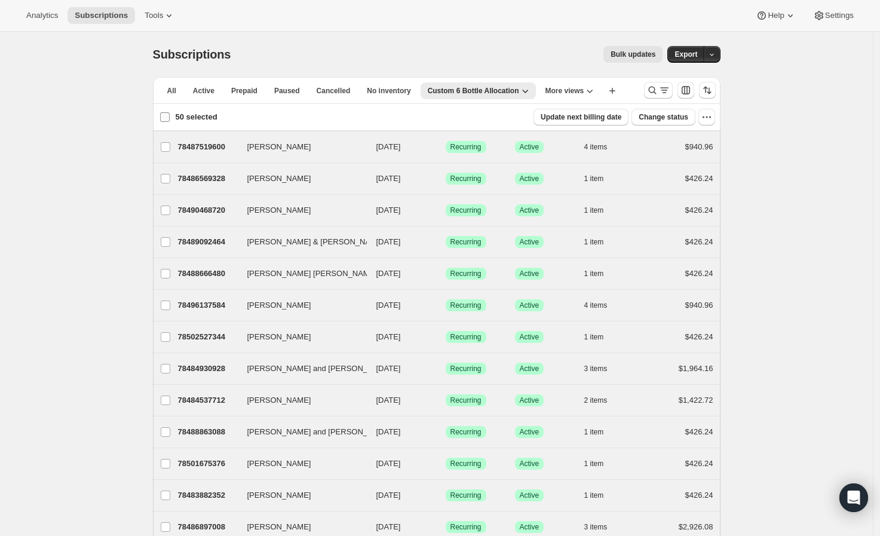
checkbox input "false"
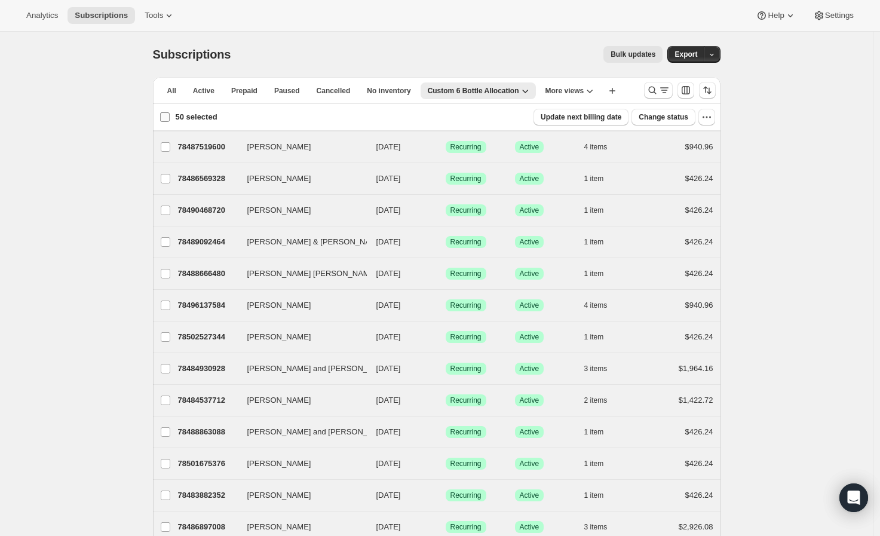
checkbox input "false"
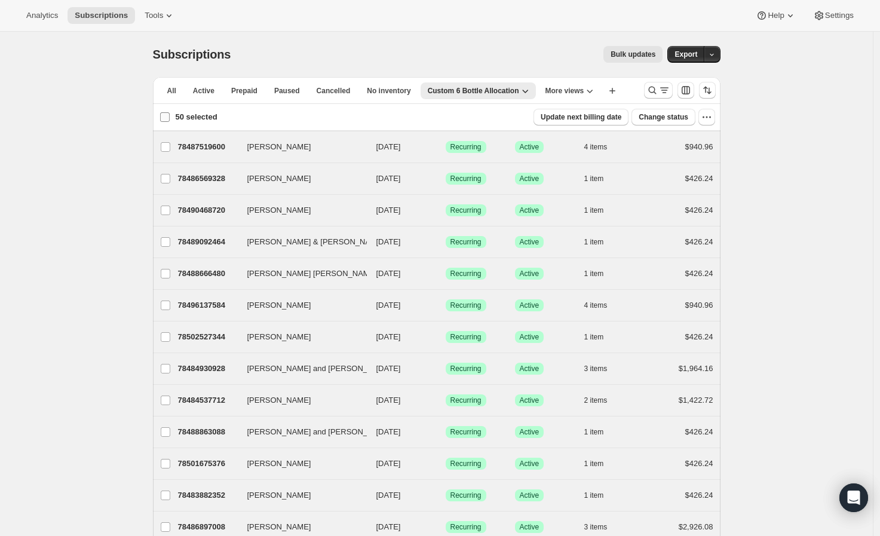
checkbox input "false"
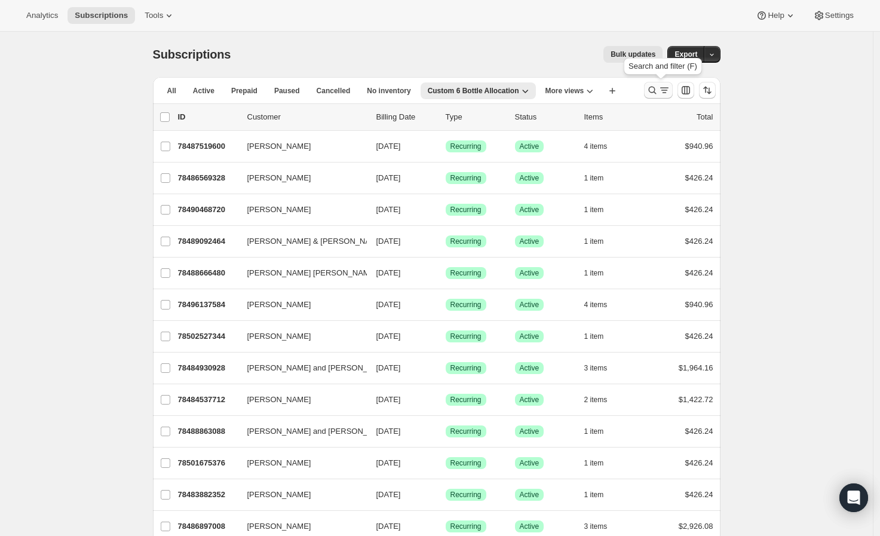
click at [655, 90] on icon "Search and filter results" at bounding box center [652, 90] width 12 height 12
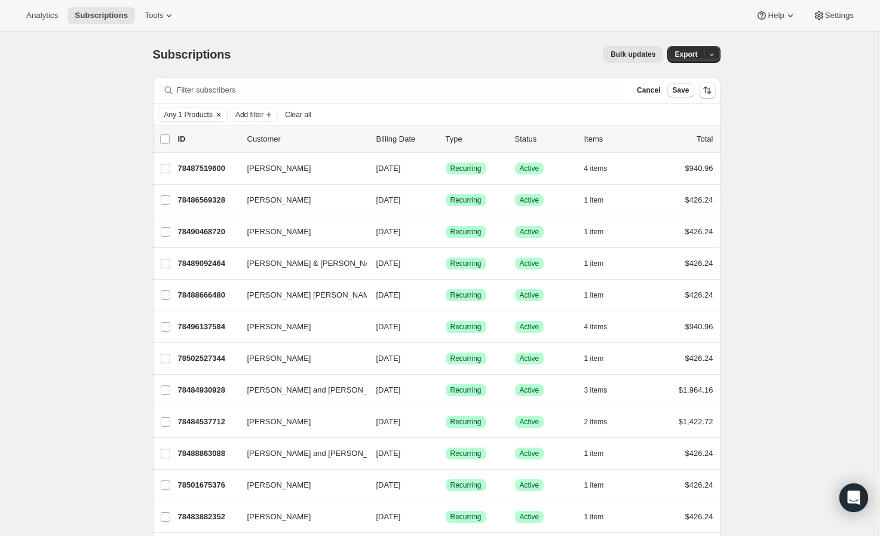
click at [205, 113] on span "Any 1 Products" at bounding box center [188, 115] width 48 height 10
click at [360, 114] on div "Any 1 Products Add filter Clear all" at bounding box center [437, 115] width 558 height 14
click at [201, 122] on div "Any 1 Products Add filter Clear all" at bounding box center [437, 115] width 568 height 22
click at [201, 115] on span "Any 1 Products" at bounding box center [188, 115] width 48 height 10
click at [207, 168] on div "Filter rule Contains ANY of the selected products Contains ALL of the selected …" at bounding box center [246, 160] width 157 height 60
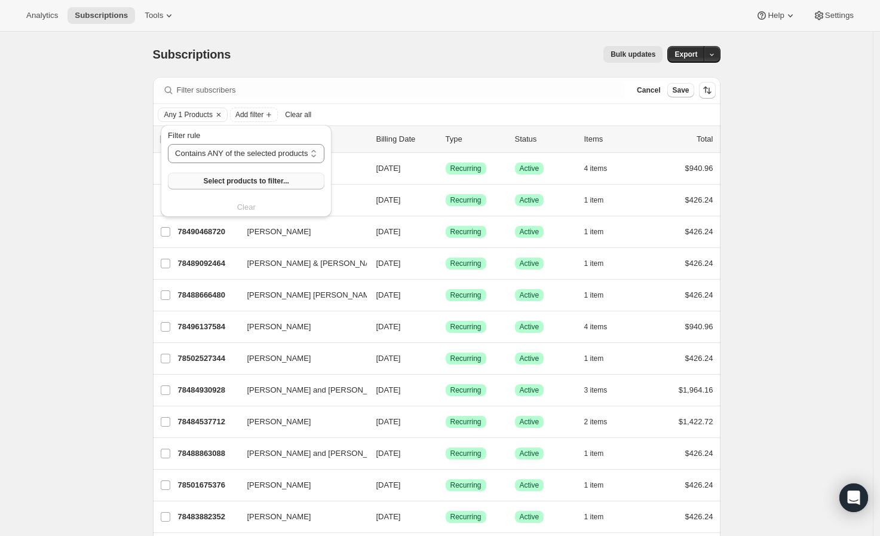
click at [207, 180] on span "Select products to filter..." at bounding box center [246, 181] width 85 height 10
click at [259, 156] on select "Contains ANY of the selected products Contains ALL of the selected products Con…" at bounding box center [246, 153] width 157 height 19
click at [168, 144] on select "Contains ANY of the selected products Contains ALL of the selected products Con…" at bounding box center [246, 153] width 157 height 19
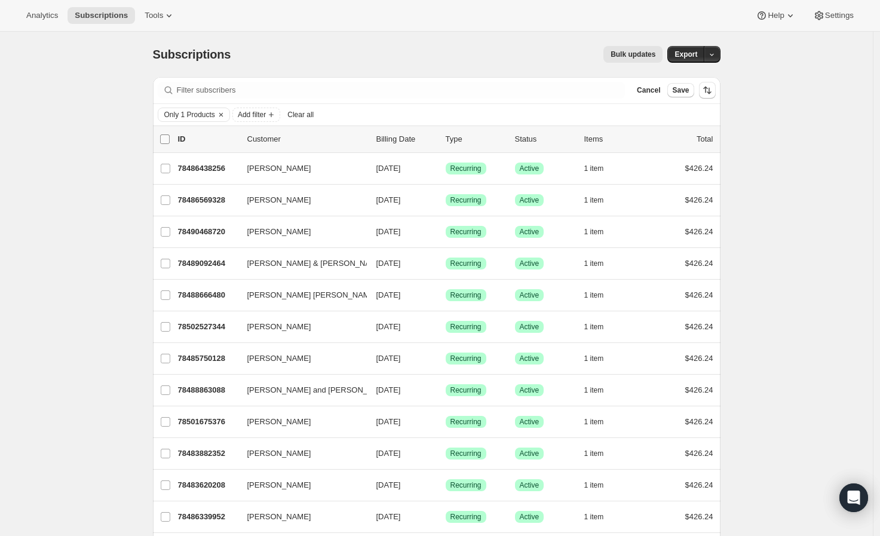
click at [168, 142] on input "0 selected" at bounding box center [165, 139] width 10 height 10
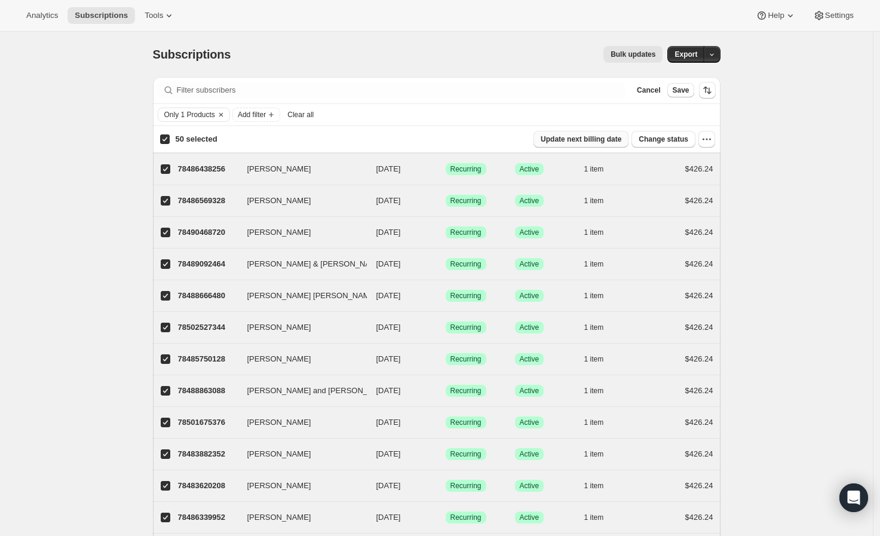
click at [620, 139] on span "Update next billing date" at bounding box center [581, 139] width 81 height 10
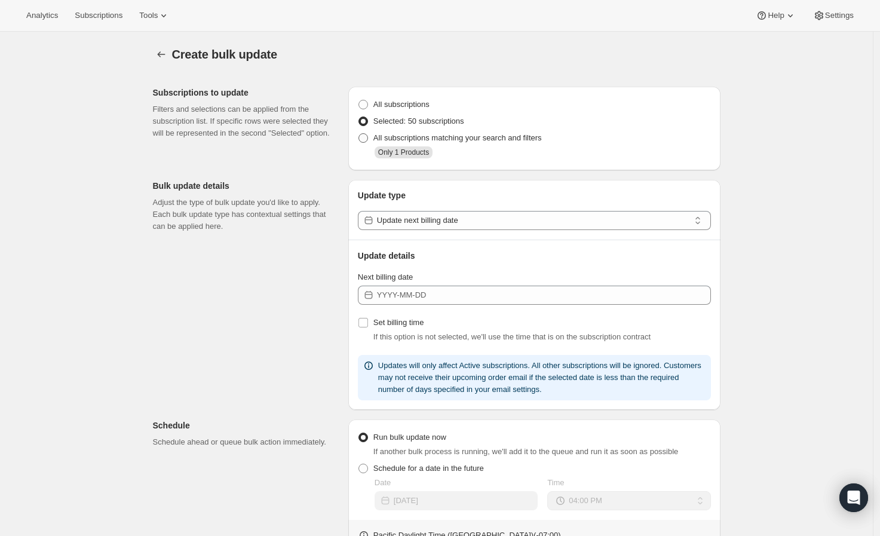
click at [473, 138] on span "All subscriptions matching your search and filters" at bounding box center [457, 137] width 168 height 9
click at [359, 134] on input "All subscriptions matching your search and filters" at bounding box center [358, 133] width 1 height 1
click at [160, 55] on icon "button" at bounding box center [161, 54] width 12 height 12
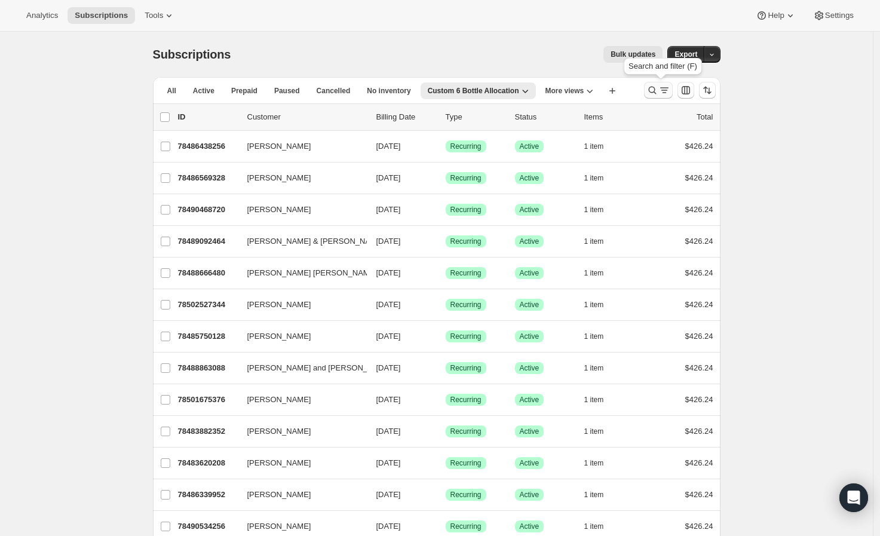
click at [652, 95] on icon "Search and filter results" at bounding box center [652, 90] width 12 height 12
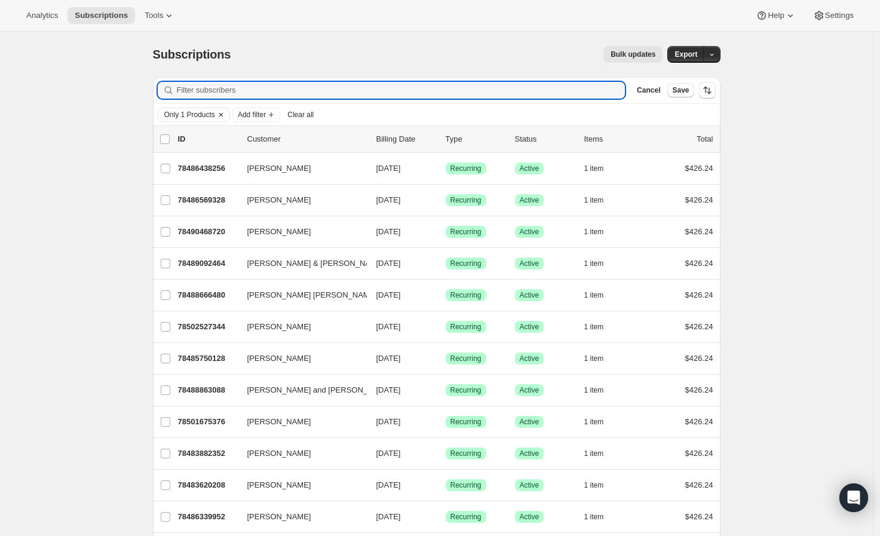
click at [199, 114] on span "Only 1 Products" at bounding box center [189, 115] width 51 height 10
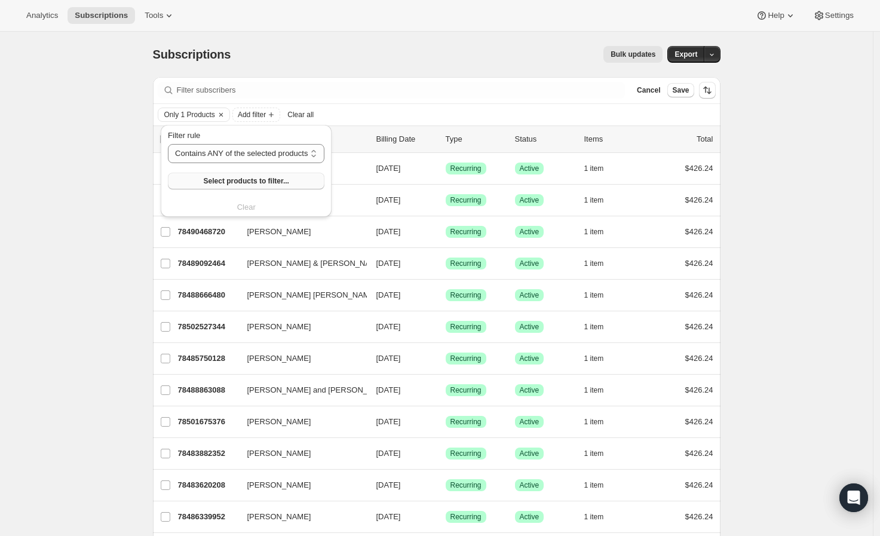
click at [235, 179] on span "Select products to filter..." at bounding box center [246, 181] width 85 height 10
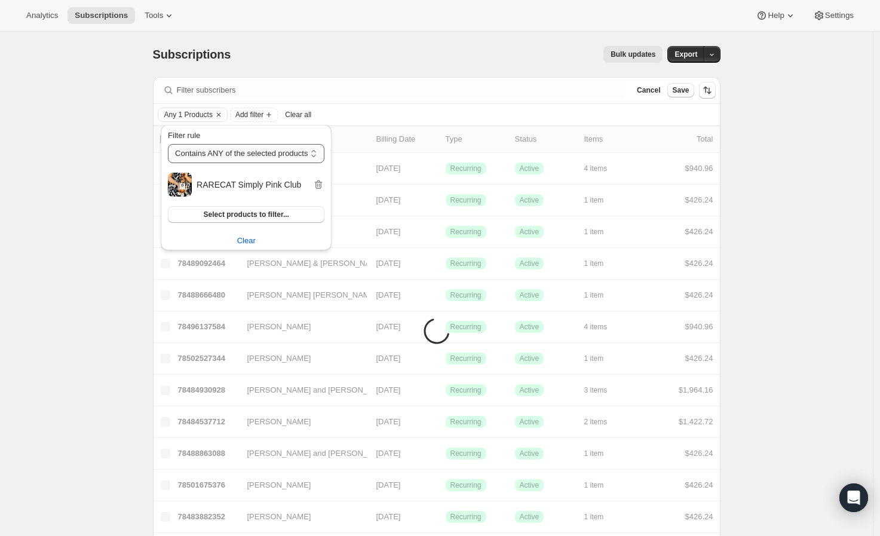
click at [295, 159] on select "Contains ANY of the selected products Contains ALL of the selected products Con…" at bounding box center [246, 153] width 157 height 19
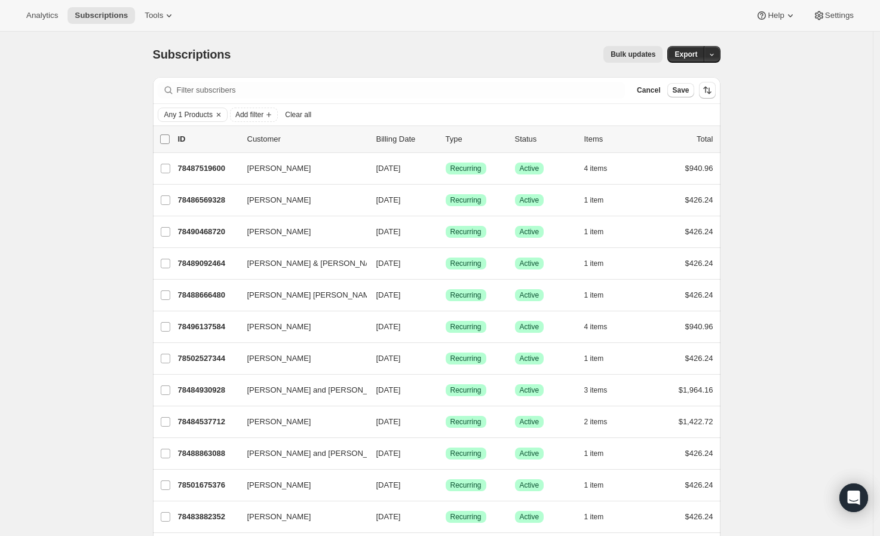
click at [169, 138] on input "0 selected" at bounding box center [165, 139] width 10 height 10
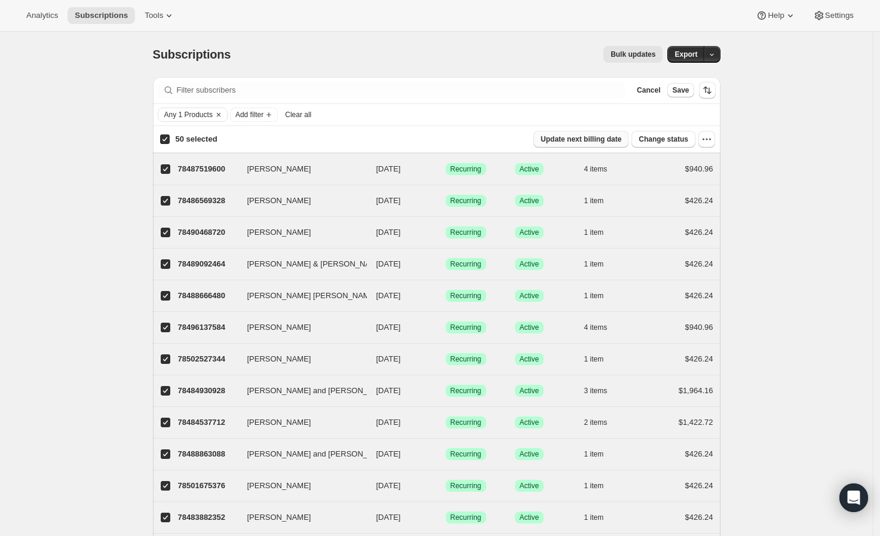
click at [611, 138] on span "Update next billing date" at bounding box center [581, 139] width 81 height 10
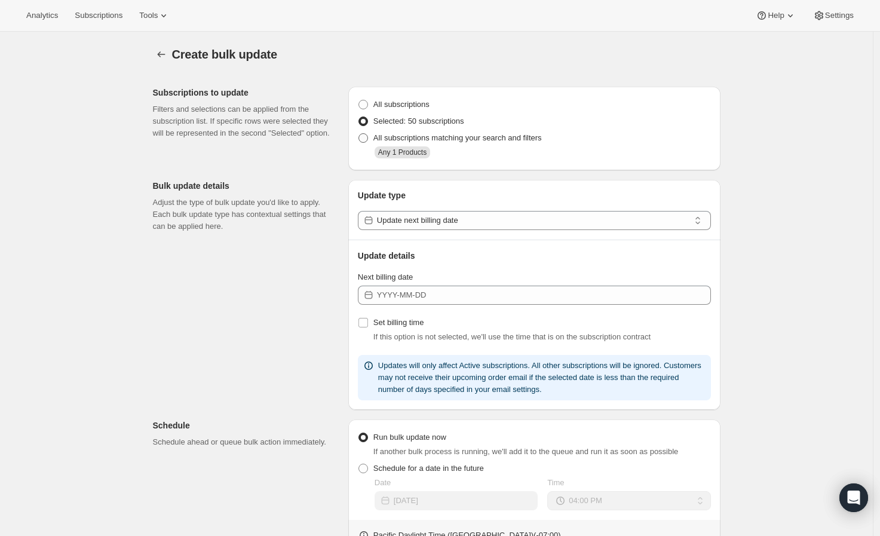
click at [511, 138] on span "All subscriptions matching your search and filters" at bounding box center [457, 137] width 168 height 9
click at [359, 134] on input "All subscriptions matching your search and filters" at bounding box center [358, 133] width 1 height 1
click at [170, 56] on button "button" at bounding box center [161, 54] width 17 height 17
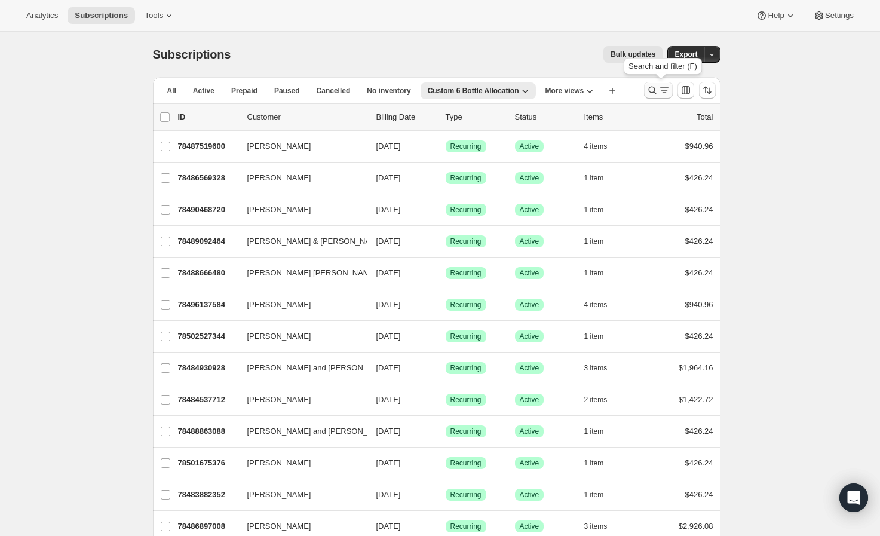
click at [649, 86] on icon "Search and filter results" at bounding box center [652, 90] width 12 height 12
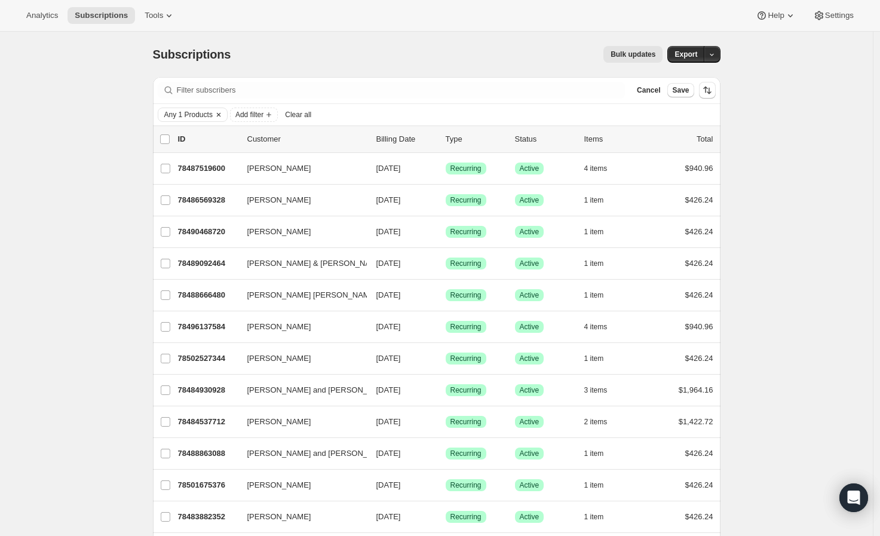
click at [202, 117] on span "Any 1 Products" at bounding box center [188, 115] width 48 height 10
click at [216, 176] on span "Select products to filter..." at bounding box center [246, 181] width 85 height 10
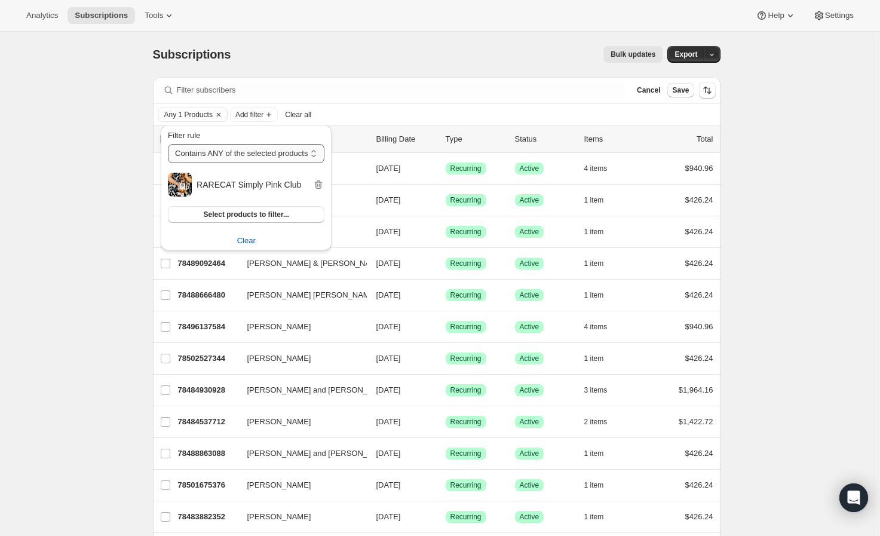
click at [273, 163] on select "Contains ANY of the selected products Contains ALL of the selected products Con…" at bounding box center [246, 153] width 157 height 19
click at [168, 144] on select "Contains ANY of the selected products Contains ALL of the selected products Con…" at bounding box center [246, 153] width 157 height 19
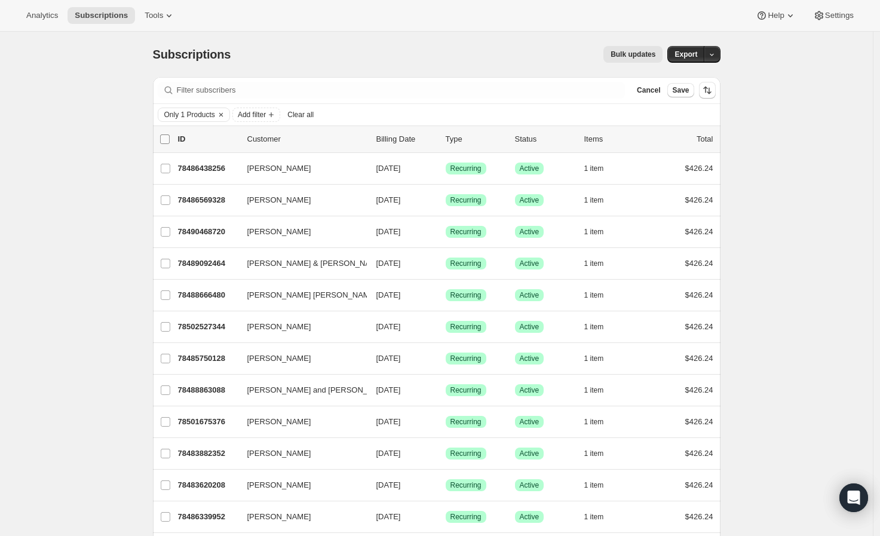
click at [164, 140] on input "0 selected" at bounding box center [165, 139] width 10 height 10
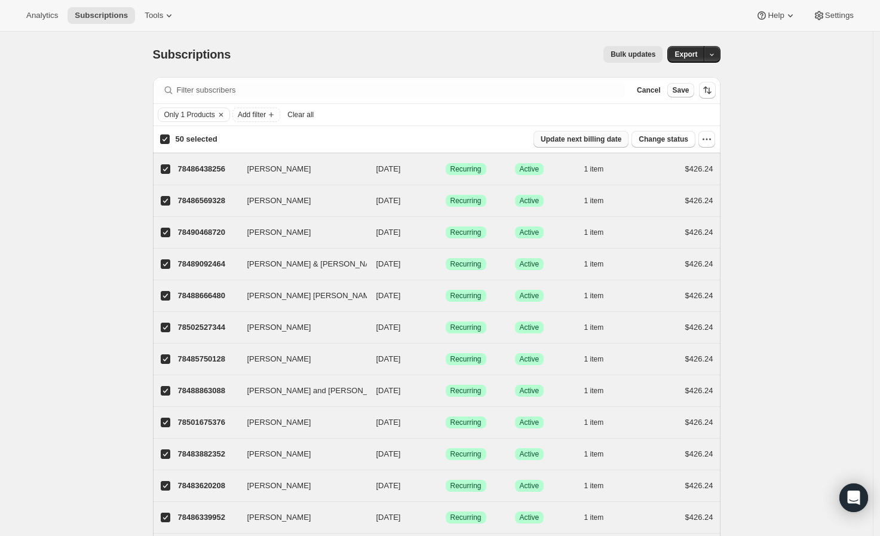
click at [614, 144] on span "Update next billing date" at bounding box center [581, 139] width 81 height 10
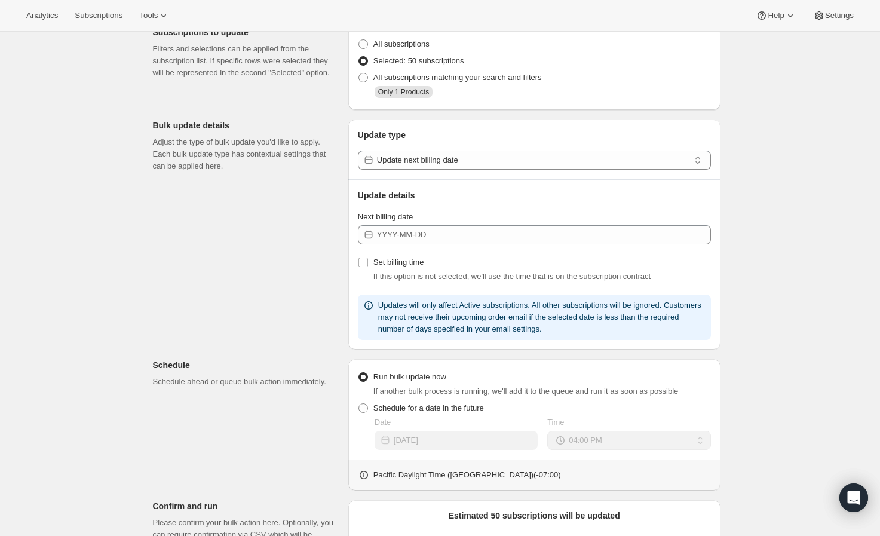
scroll to position [66, 0]
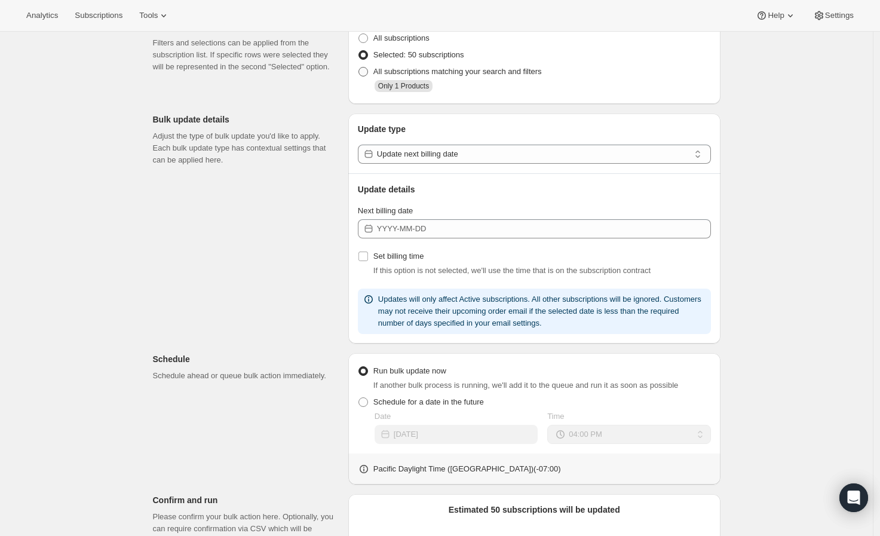
click at [478, 75] on span "All subscriptions matching your search and filters" at bounding box center [457, 71] width 168 height 9
click at [359, 68] on input "All subscriptions matching your search and filters" at bounding box center [358, 67] width 1 height 1
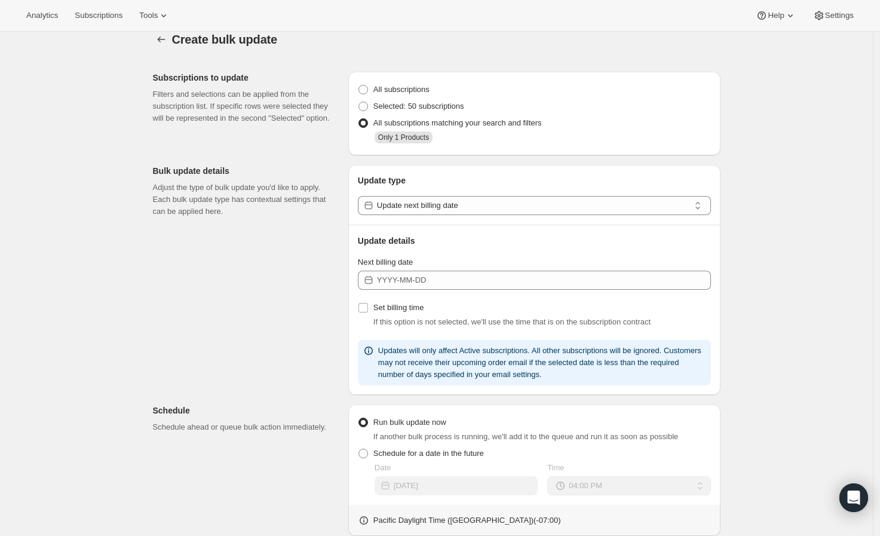
scroll to position [0, 0]
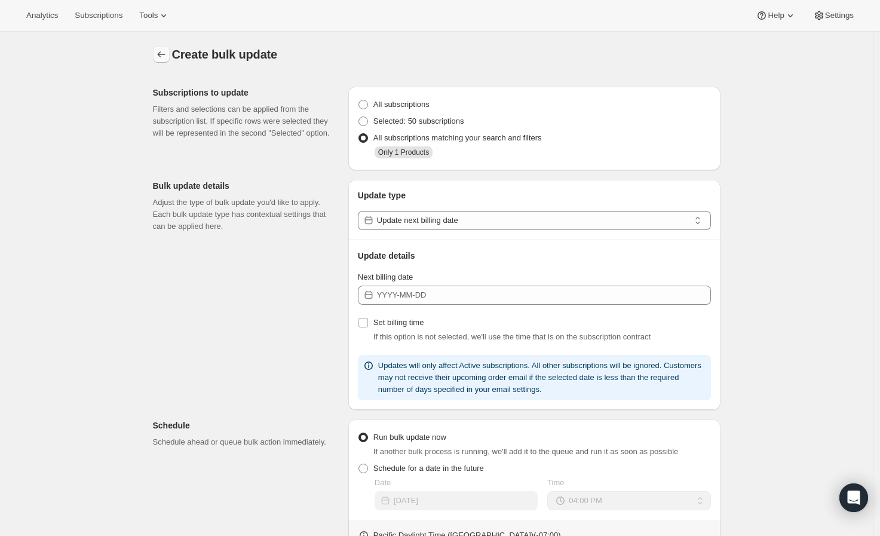
click at [160, 47] on button "button" at bounding box center [161, 54] width 17 height 17
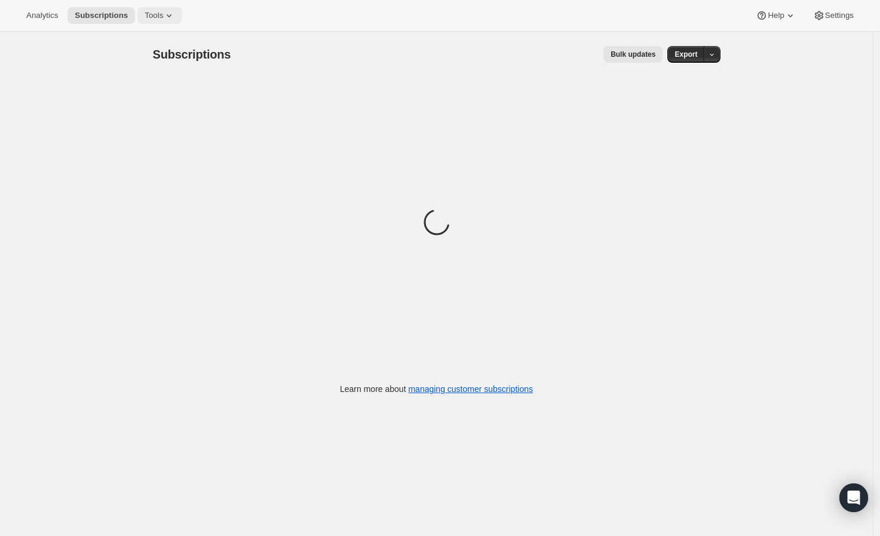
click at [163, 11] on icon at bounding box center [169, 16] width 12 height 12
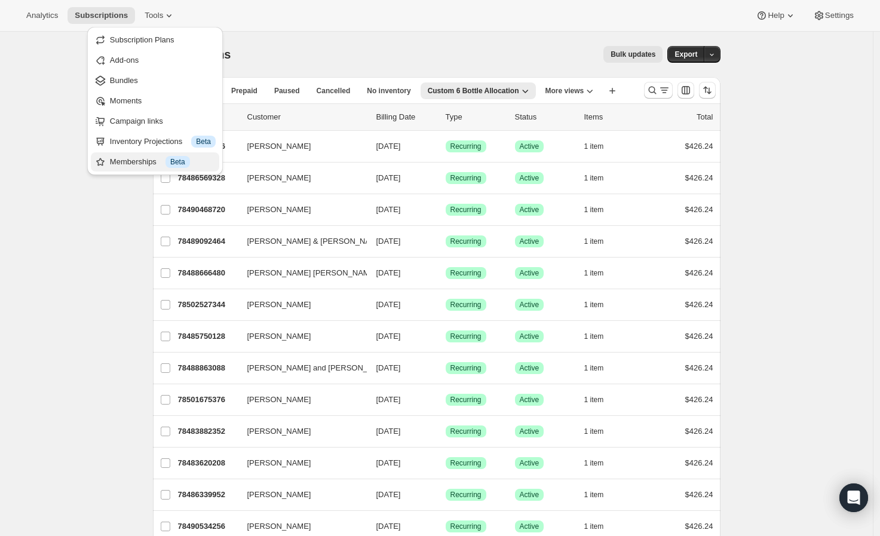
click at [153, 161] on div "Memberships Info Beta" at bounding box center [163, 162] width 106 height 12
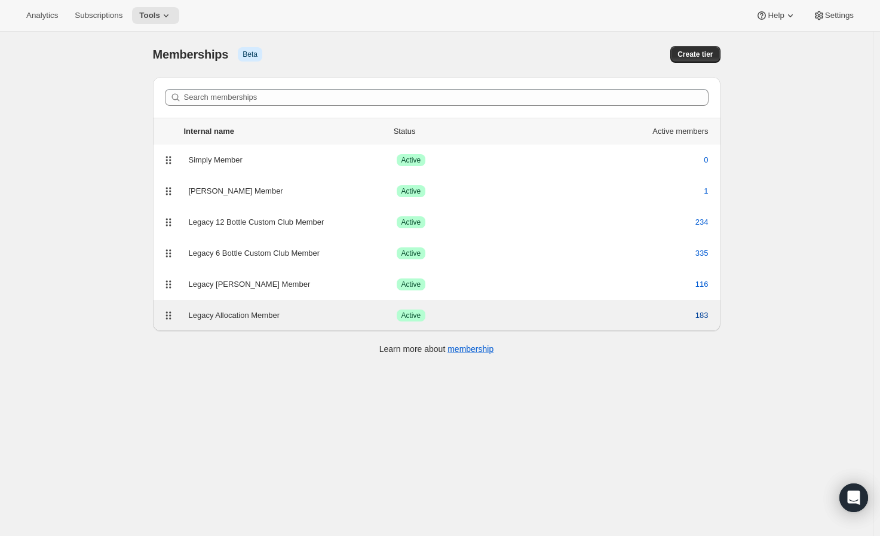
click at [709, 318] on span "183" at bounding box center [701, 315] width 13 height 12
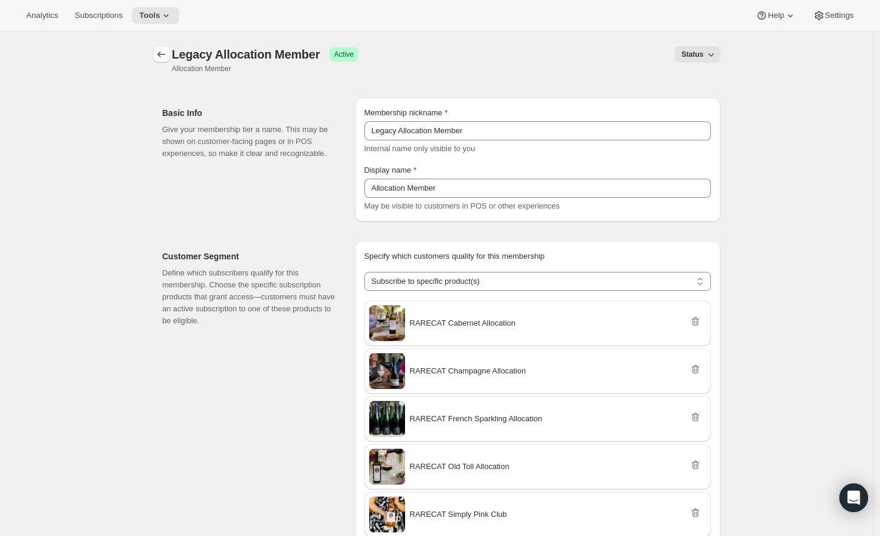
click at [160, 57] on icon "Memberships" at bounding box center [161, 54] width 12 height 12
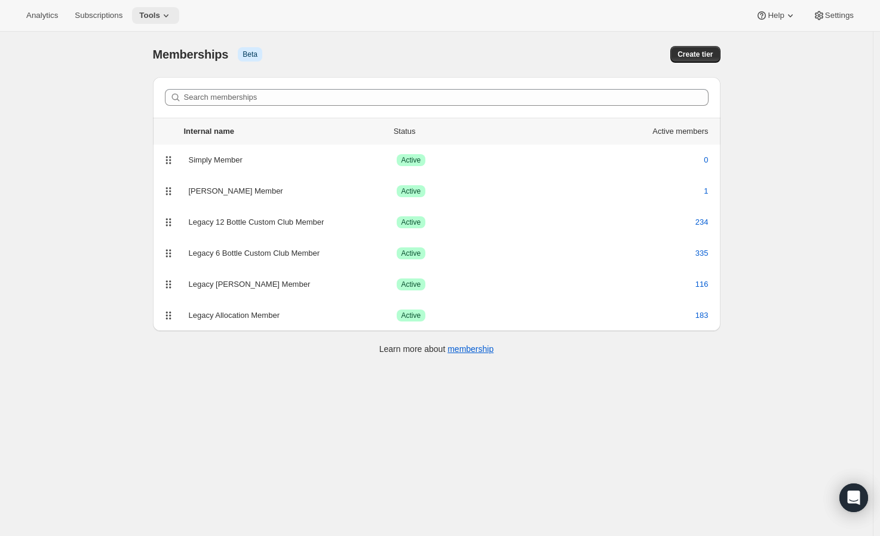
click at [146, 17] on span "Tools" at bounding box center [149, 16] width 21 height 10
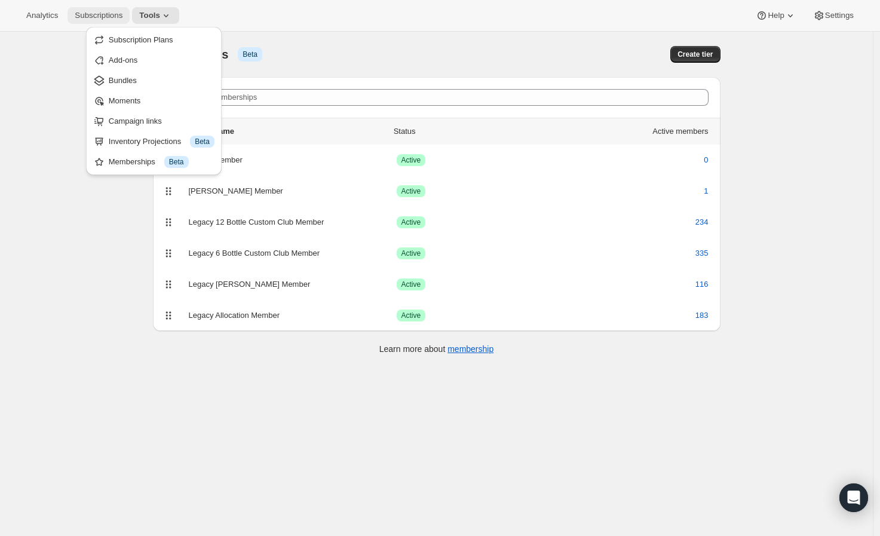
click at [97, 17] on span "Subscriptions" at bounding box center [99, 16] width 48 height 10
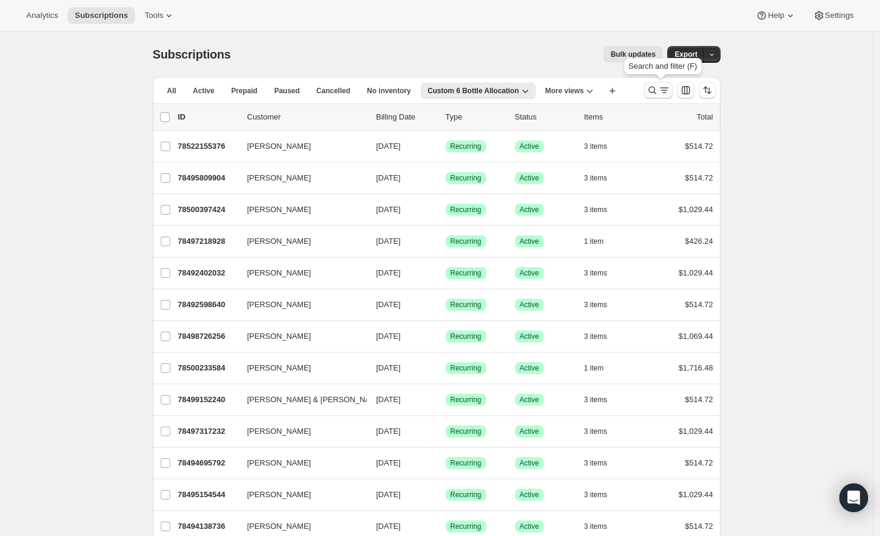
click at [656, 91] on icon "Search and filter results" at bounding box center [652, 90] width 12 height 12
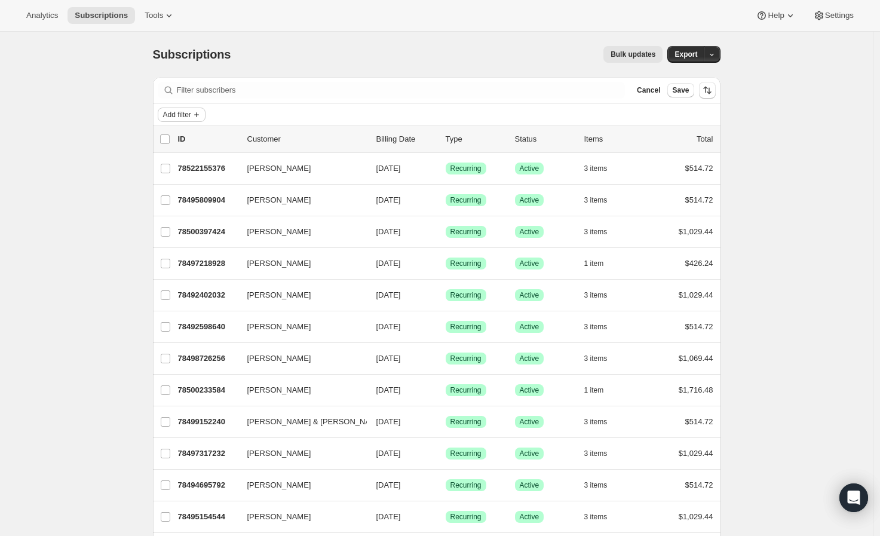
click at [182, 110] on span "Add filter" at bounding box center [177, 115] width 28 height 10
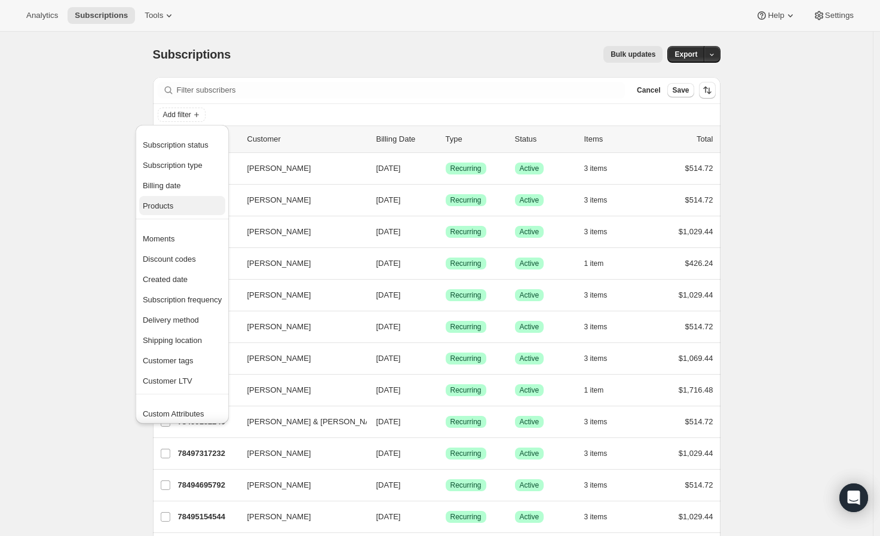
click at [183, 204] on span "Products" at bounding box center [182, 206] width 79 height 12
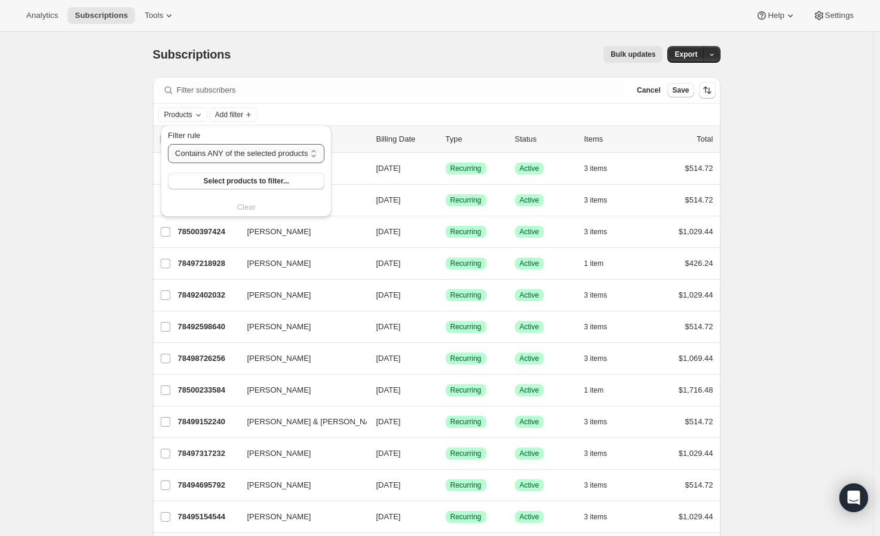
click at [241, 153] on select "Contains ANY of the selected products Contains ALL of the selected products Con…" at bounding box center [246, 153] width 157 height 19
click at [168, 144] on select "Contains ANY of the selected products Contains ALL of the selected products Con…" at bounding box center [246, 153] width 157 height 19
click at [246, 185] on span "Select products to filter..." at bounding box center [246, 181] width 85 height 10
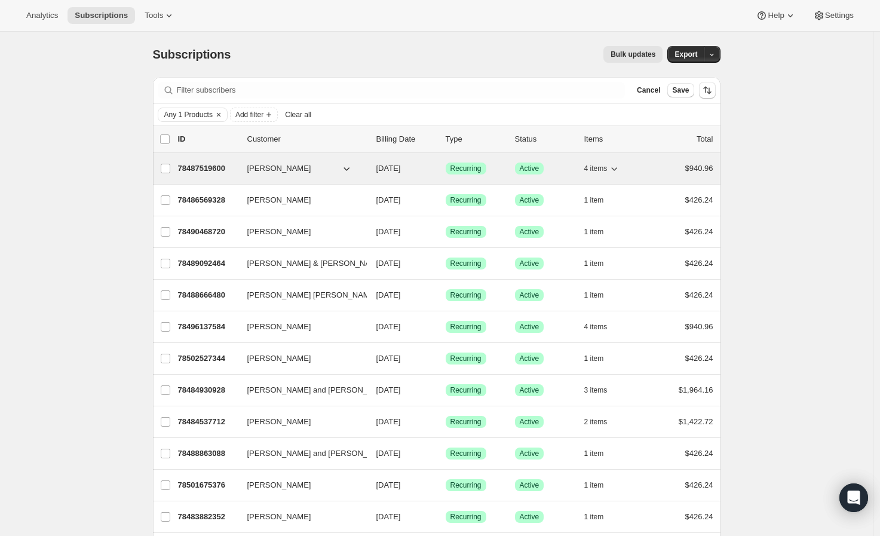
click at [624, 173] on div "4 items" at bounding box center [614, 168] width 60 height 17
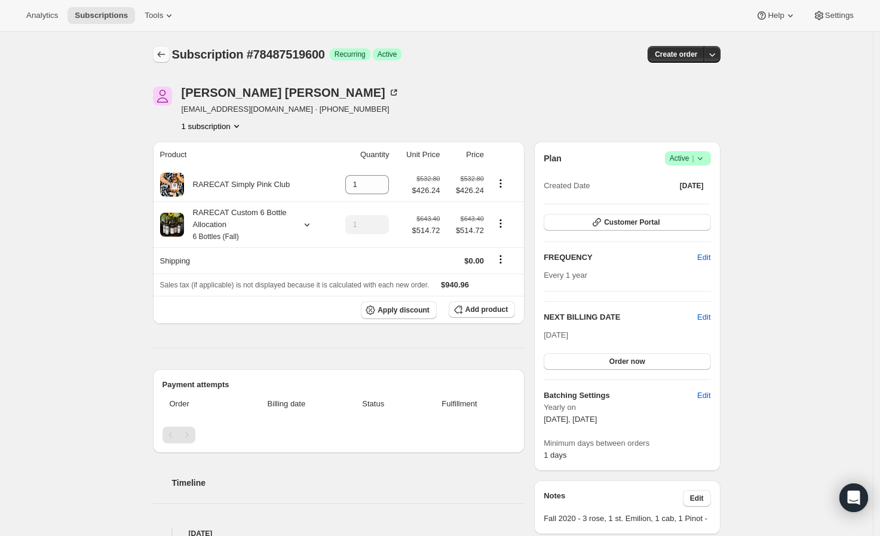
click at [170, 57] on button "Subscriptions" at bounding box center [161, 54] width 17 height 17
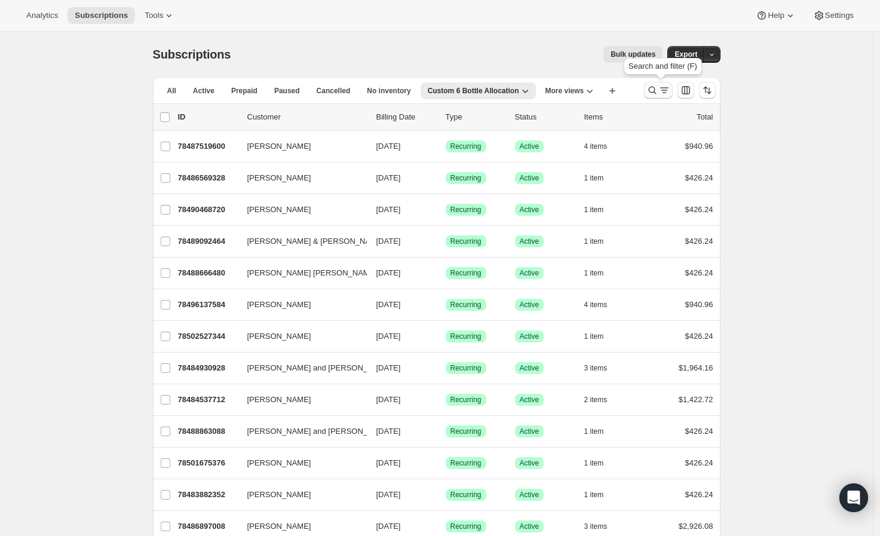
click at [653, 88] on icon "Search and filter results" at bounding box center [652, 90] width 12 height 12
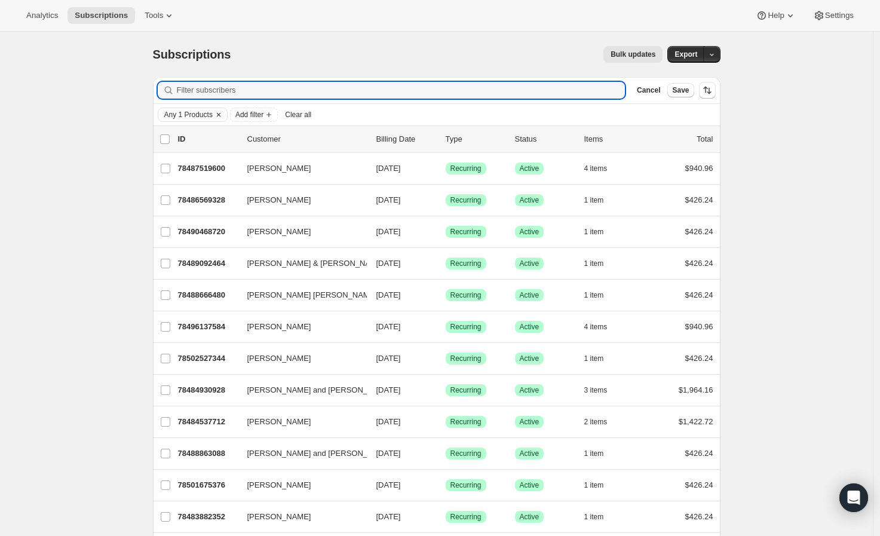
click at [218, 114] on icon "Clear" at bounding box center [219, 115] width 10 height 10
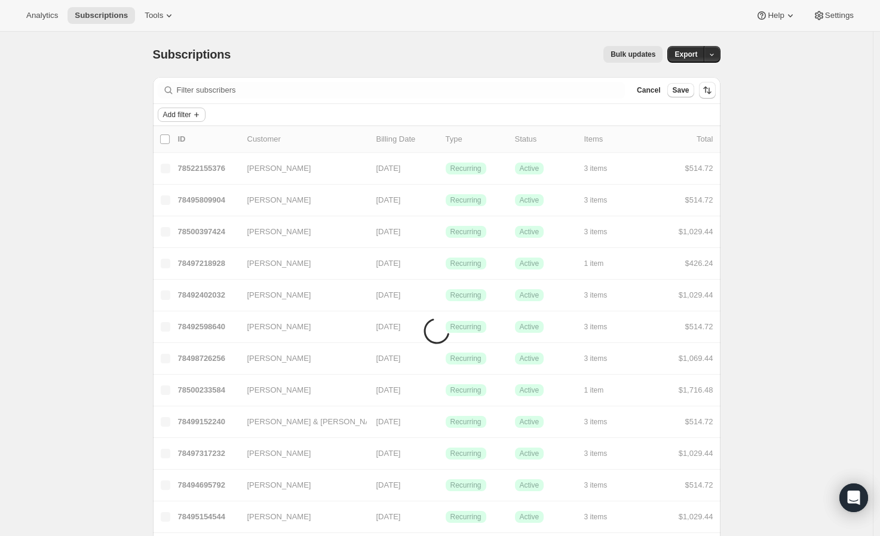
click at [201, 114] on icon "Add filter" at bounding box center [197, 115] width 10 height 10
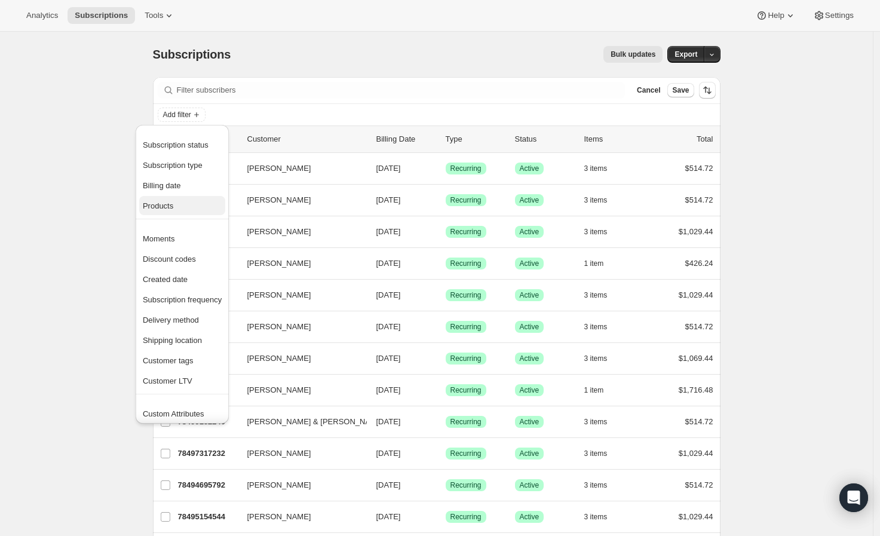
click at [193, 201] on span "Products" at bounding box center [182, 206] width 79 height 12
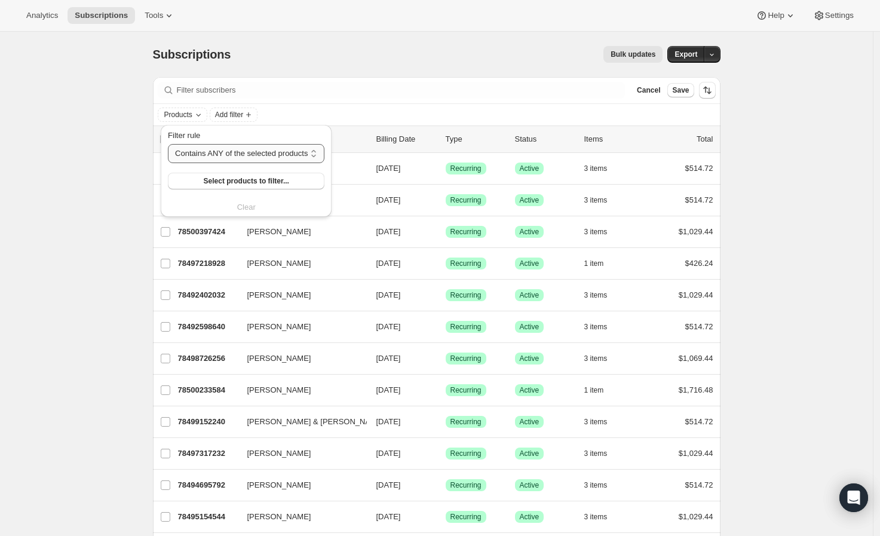
click at [234, 159] on select "Contains ANY of the selected products Contains ALL of the selected products Con…" at bounding box center [246, 153] width 157 height 19
click at [314, 121] on div "Products Add filter" at bounding box center [437, 115] width 558 height 14
click at [197, 115] on icon "Add filter" at bounding box center [197, 115] width 10 height 10
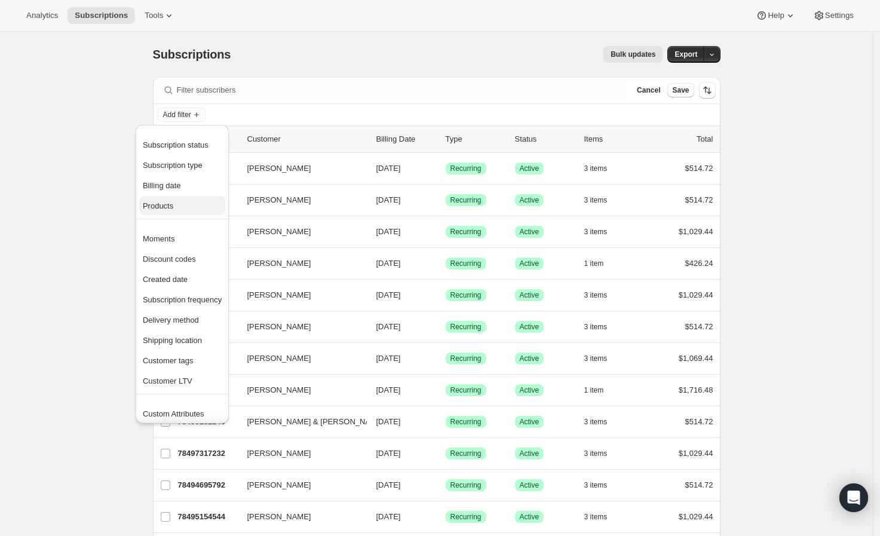
click at [189, 206] on span "Products" at bounding box center [182, 206] width 79 height 12
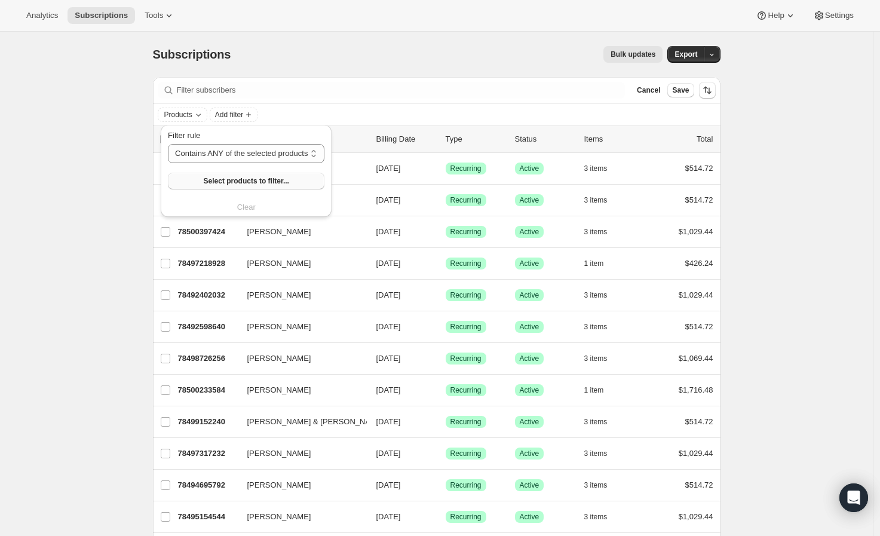
click at [211, 177] on span "Select products to filter..." at bounding box center [246, 181] width 85 height 10
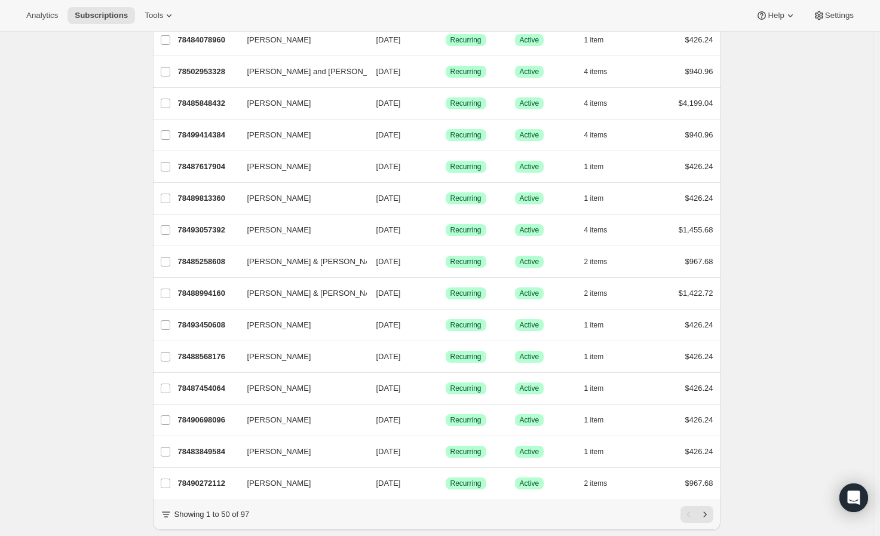
scroll to position [1279, 0]
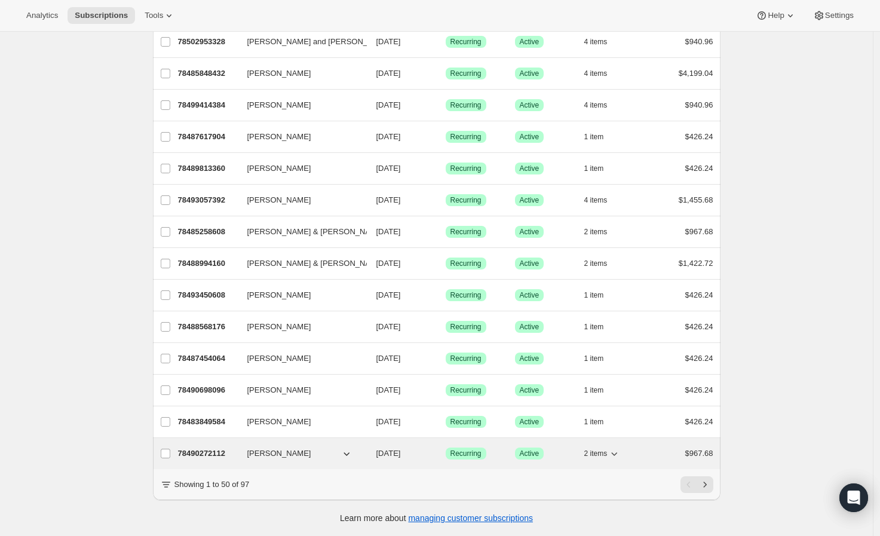
click at [617, 448] on icon "button" at bounding box center [614, 453] width 12 height 12
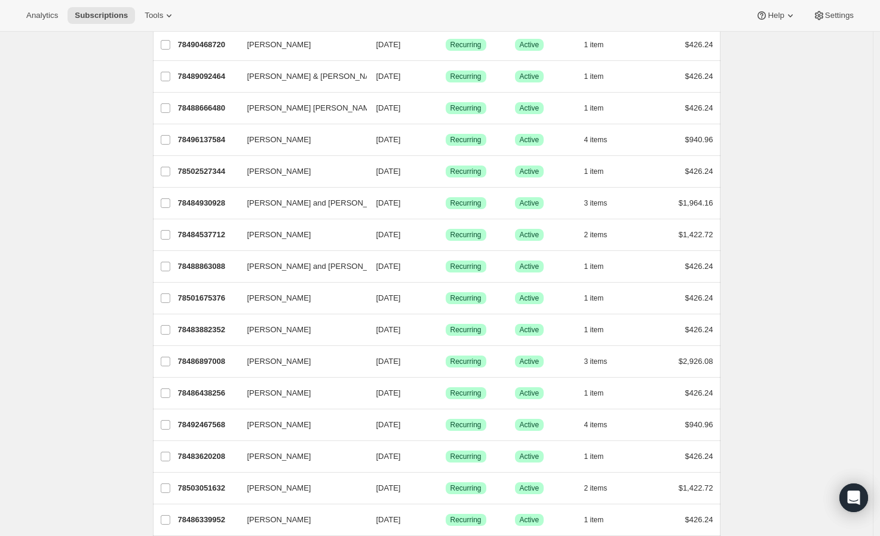
scroll to position [0, 0]
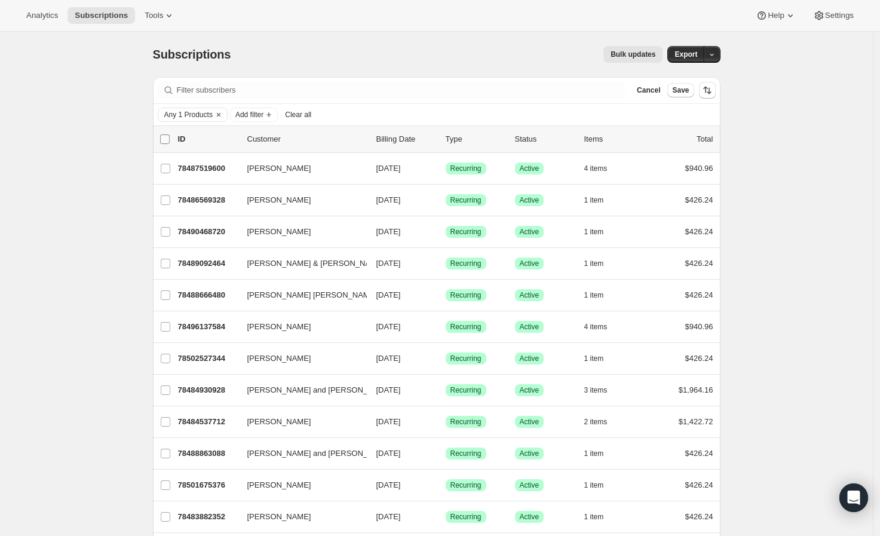
click at [168, 137] on input "0 selected" at bounding box center [165, 139] width 10 height 10
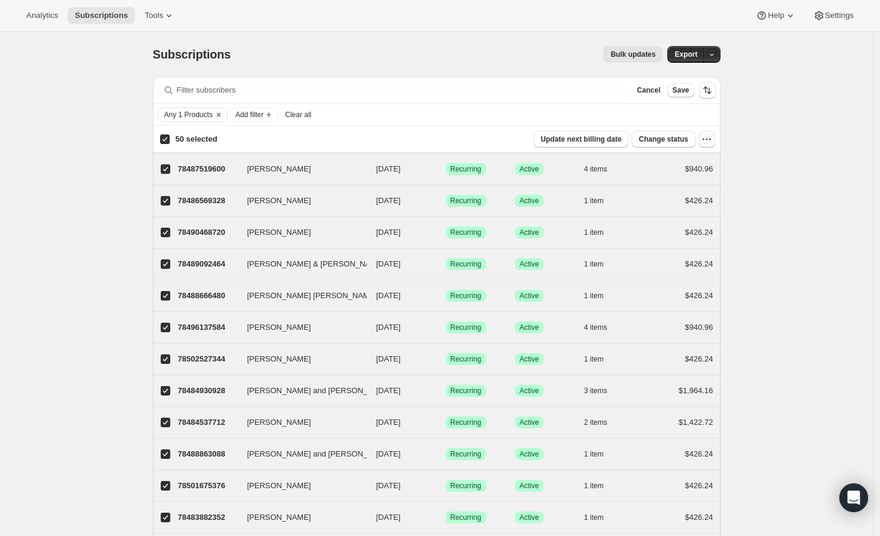
click at [713, 144] on icon "button" at bounding box center [707, 139] width 12 height 12
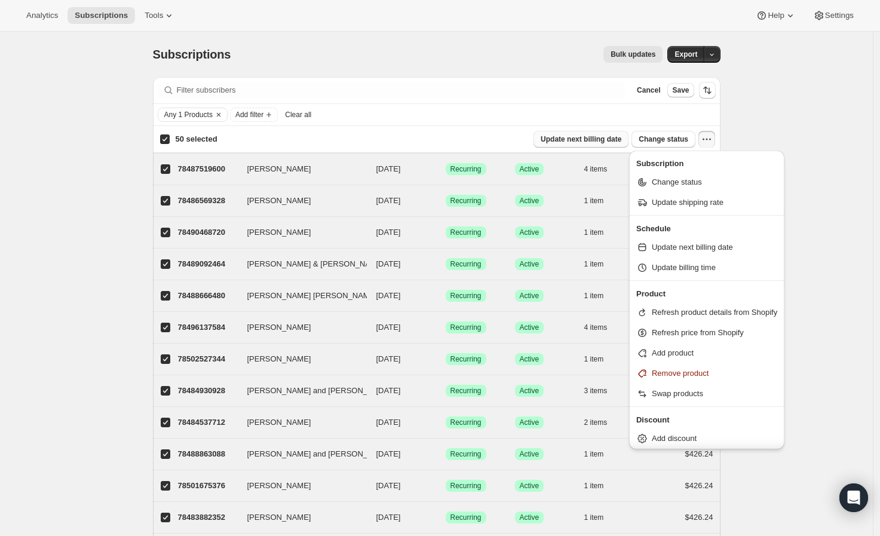
click at [612, 142] on span "Update next billing date" at bounding box center [581, 139] width 81 height 10
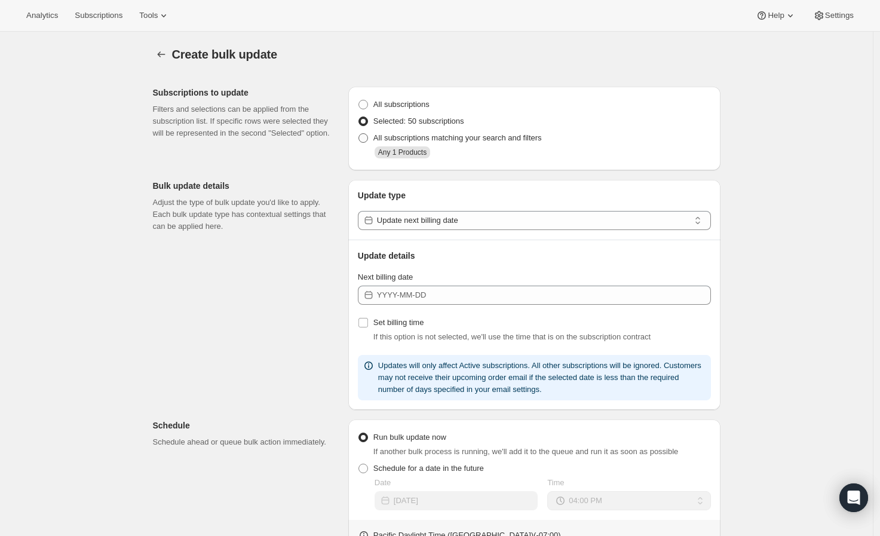
click at [473, 142] on span "All subscriptions matching your search and filters" at bounding box center [457, 137] width 168 height 9
click at [359, 134] on input "All subscriptions matching your search and filters" at bounding box center [358, 133] width 1 height 1
click at [160, 54] on icon "button" at bounding box center [161, 54] width 12 height 12
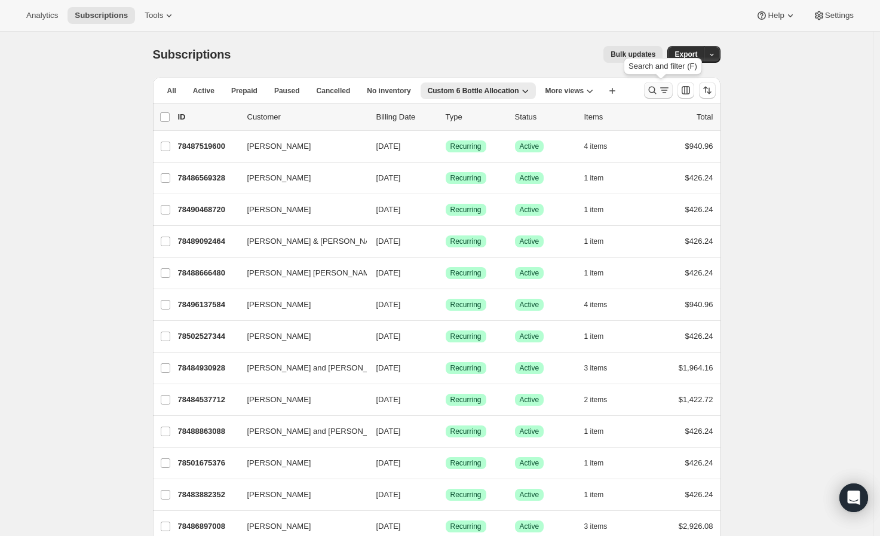
click at [649, 95] on icon "Search and filter results" at bounding box center [652, 90] width 12 height 12
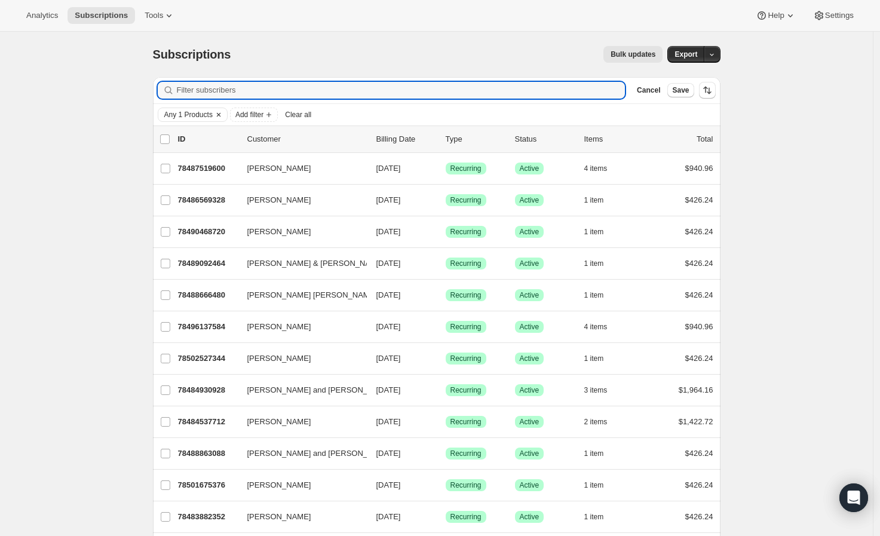
click at [217, 108] on button "Clear" at bounding box center [219, 114] width 12 height 13
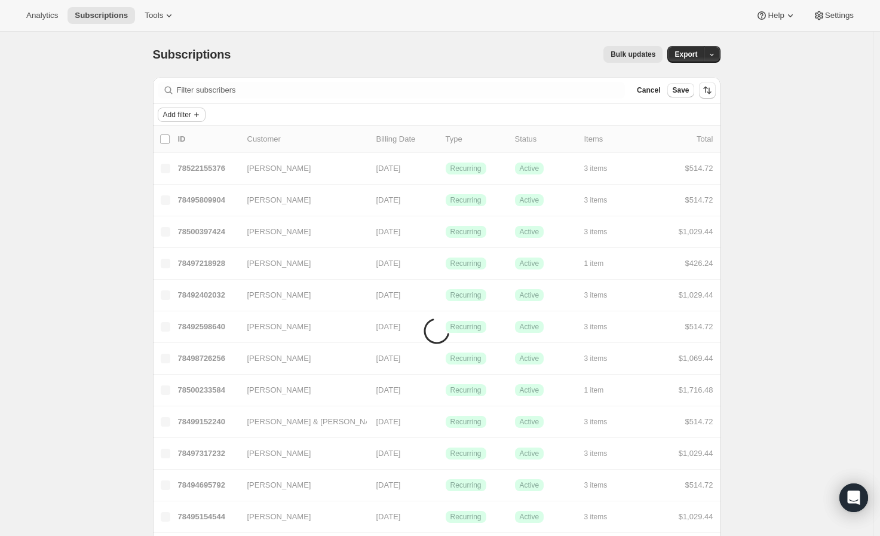
click at [200, 115] on icon "Add filter" at bounding box center [197, 115] width 10 height 10
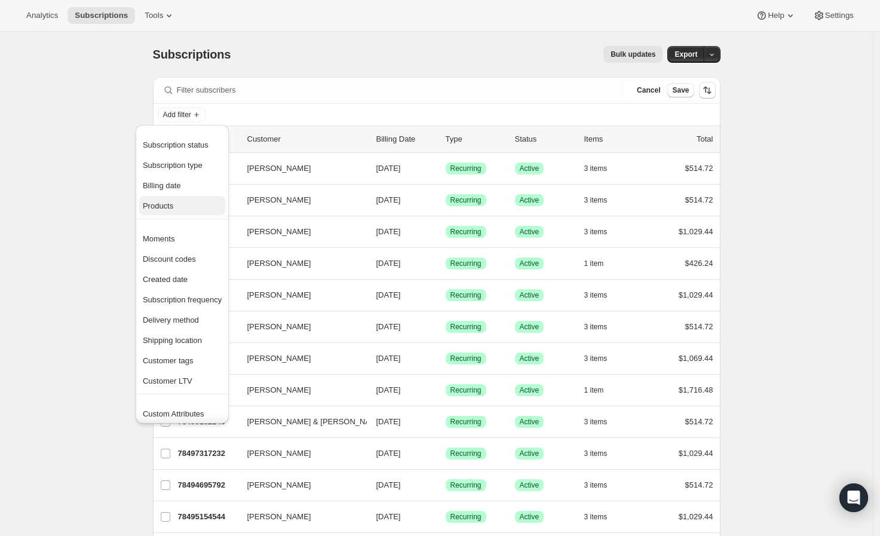
click at [194, 200] on span "Products" at bounding box center [182, 206] width 79 height 12
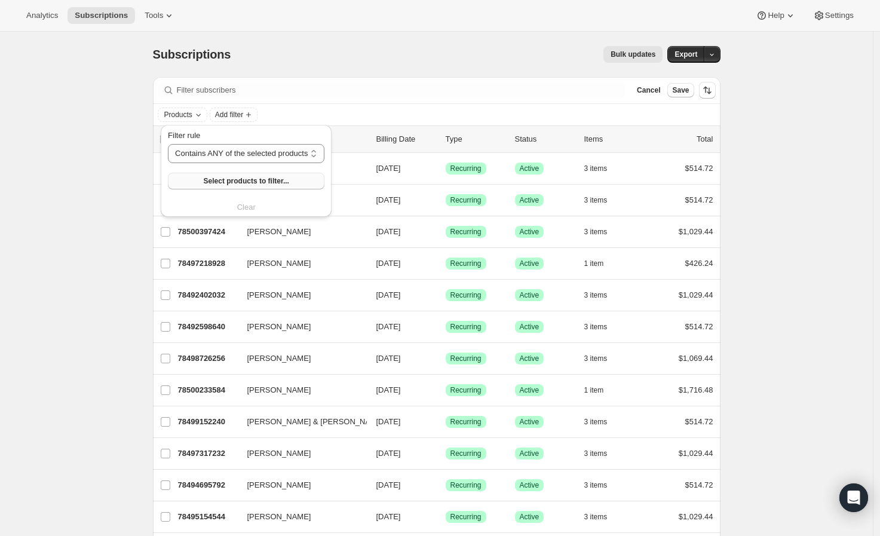
click at [241, 176] on span "Select products to filter..." at bounding box center [246, 181] width 85 height 10
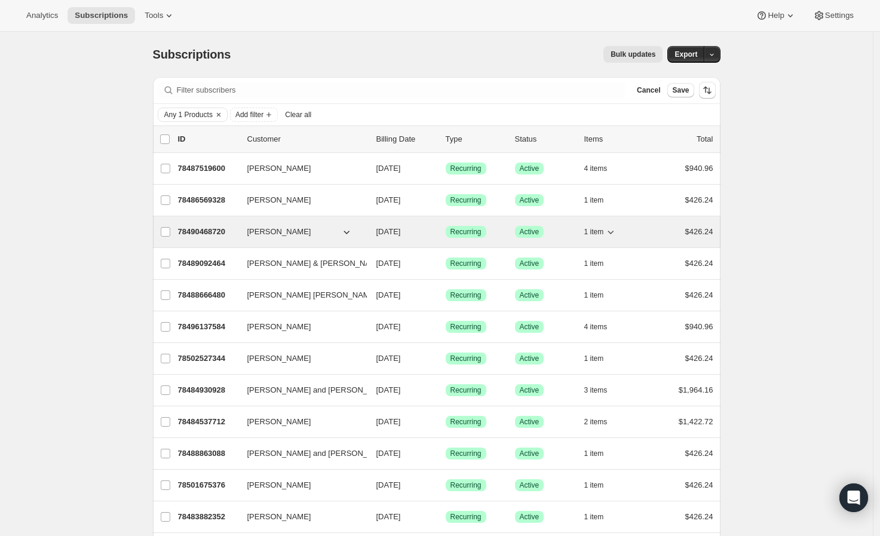
click at [608, 229] on icon "button" at bounding box center [611, 232] width 12 height 12
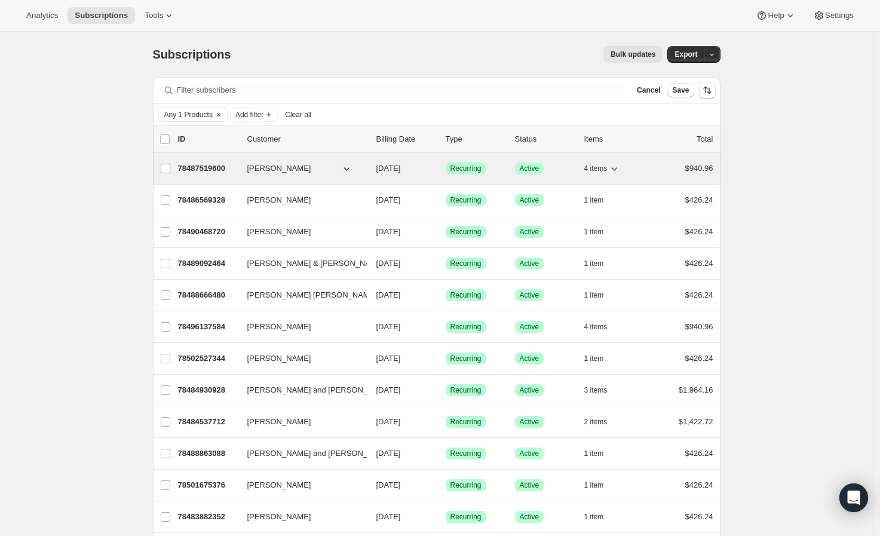
click at [611, 173] on icon "button" at bounding box center [614, 169] width 12 height 12
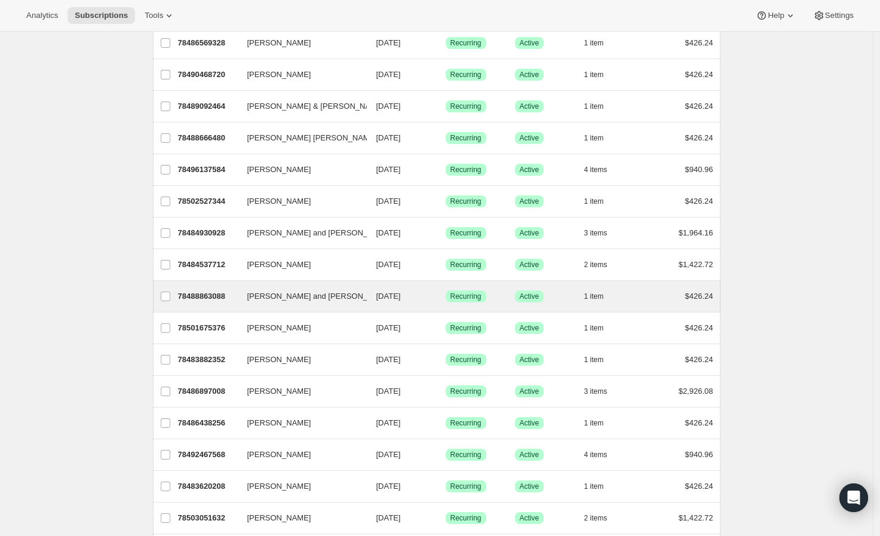
scroll to position [199, 0]
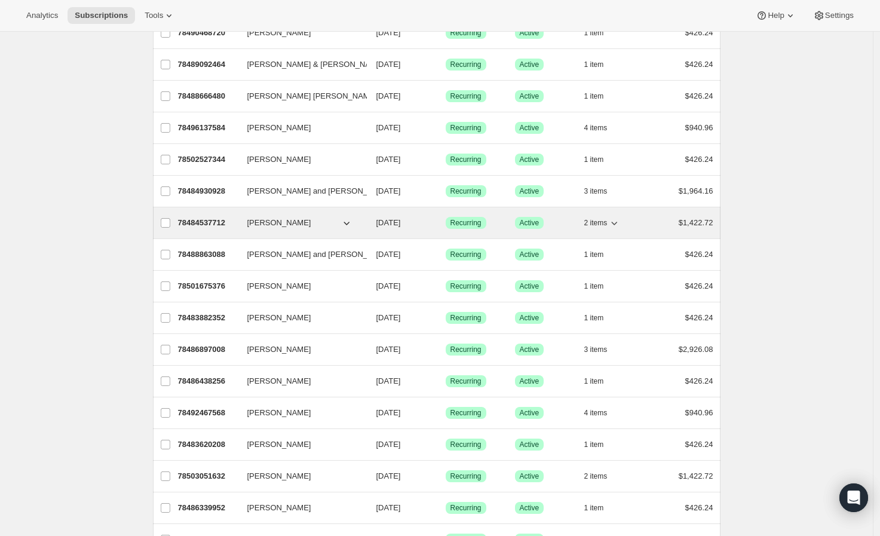
click at [605, 231] on button "2 items" at bounding box center [602, 222] width 36 height 17
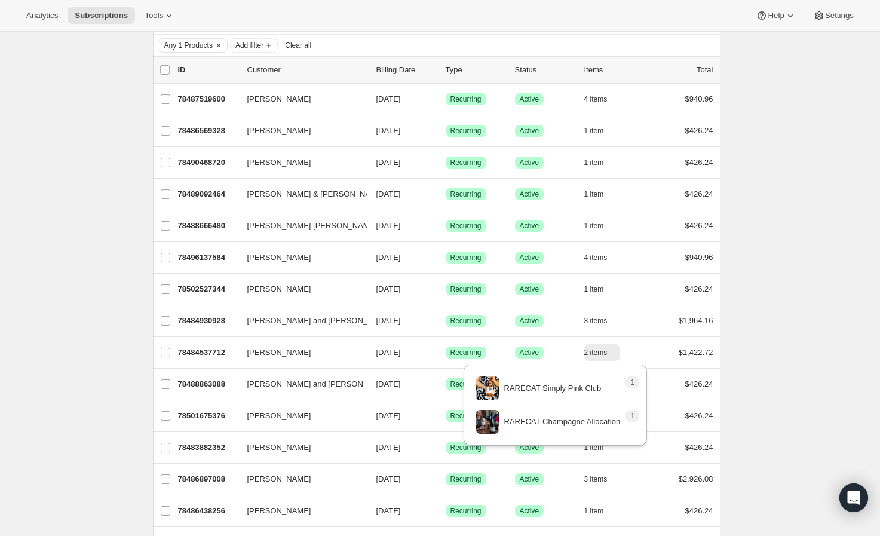
scroll to position [66, 0]
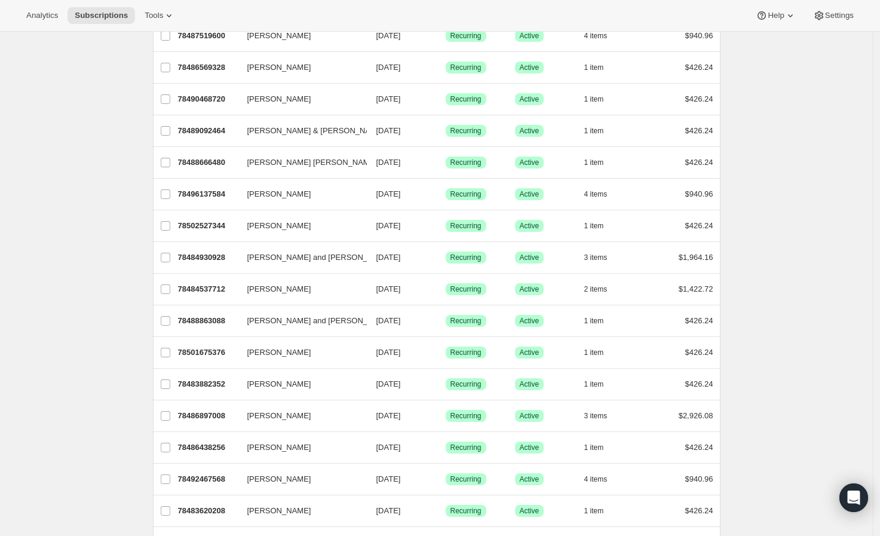
scroll to position [0, 0]
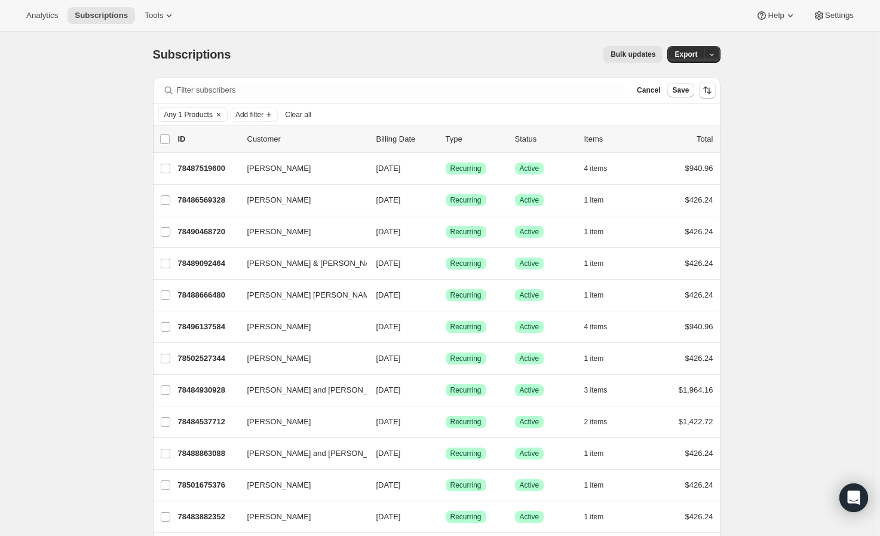
click at [171, 133] on div "list header" at bounding box center [165, 139] width 11 height 12
click at [165, 141] on input "0 selected" at bounding box center [165, 139] width 10 height 10
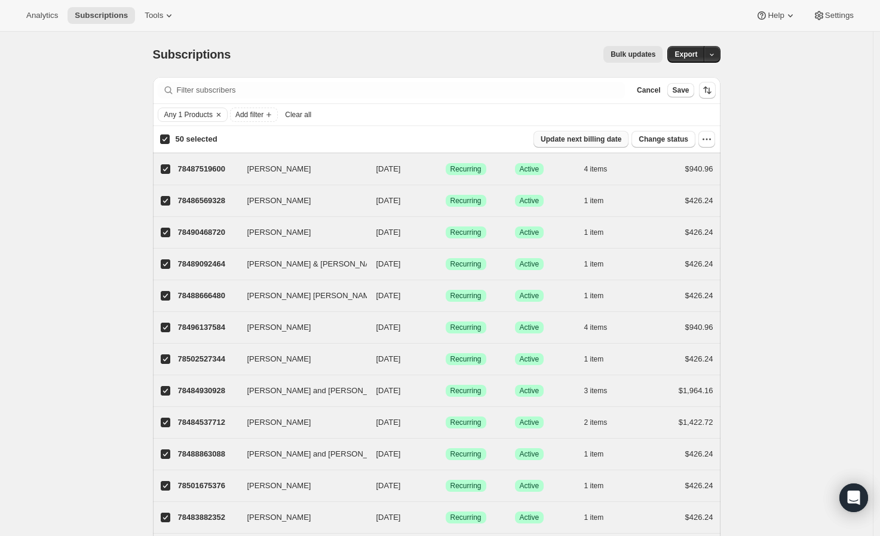
click at [608, 143] on span "Update next billing date" at bounding box center [581, 139] width 81 height 10
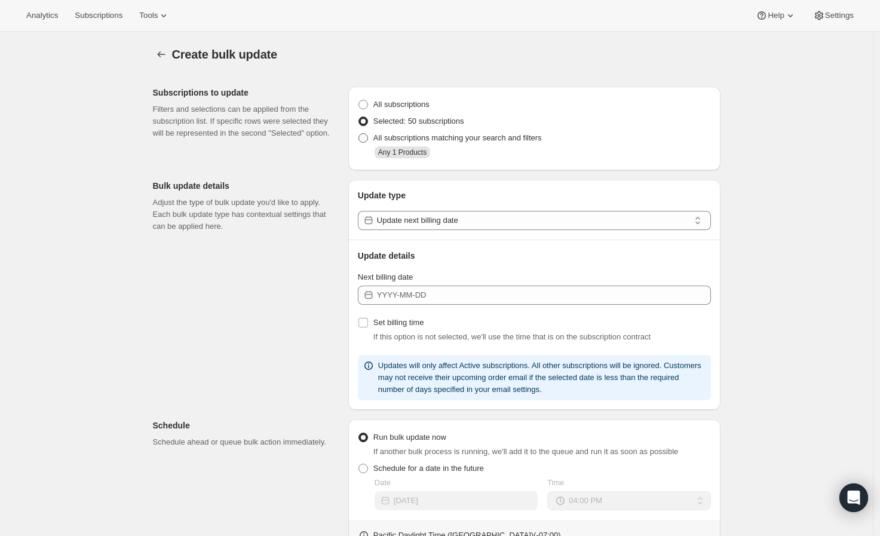
click at [451, 137] on span "All subscriptions matching your search and filters" at bounding box center [457, 137] width 168 height 9
click at [359, 134] on input "All subscriptions matching your search and filters" at bounding box center [358, 133] width 1 height 1
select select "16"
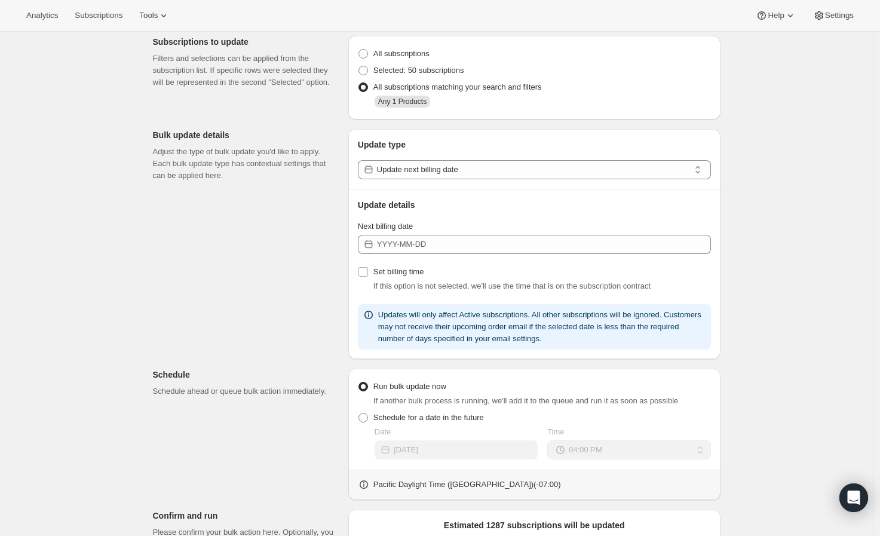
scroll to position [66, 0]
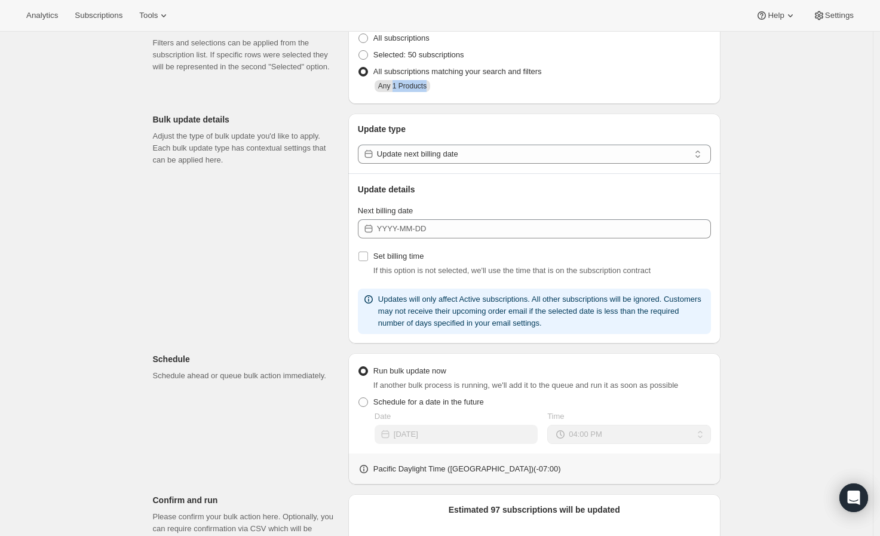
drag, startPoint x: 397, startPoint y: 89, endPoint x: 432, endPoint y: 88, distance: 35.3
click at [430, 88] on span "Any 1 Products" at bounding box center [403, 86] width 56 height 12
click at [518, 99] on div "All subscriptions Selected: 50 subscriptions All subscriptions matching your se…" at bounding box center [534, 62] width 372 height 84
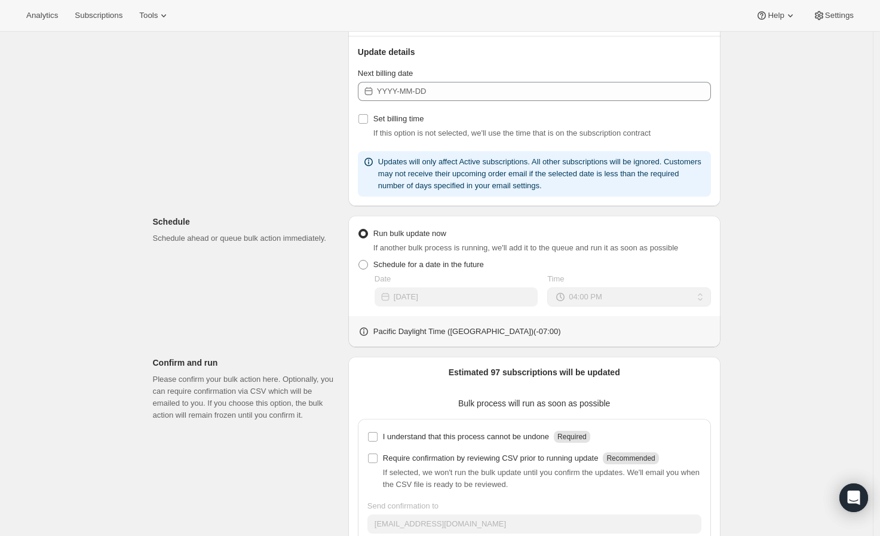
scroll to position [0, 0]
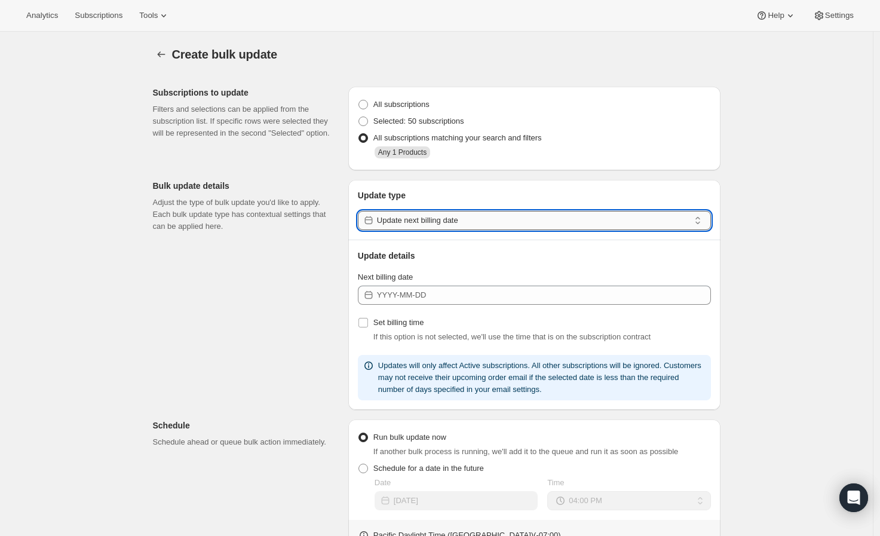
click at [490, 222] on input "Update next billing date" at bounding box center [533, 220] width 312 height 19
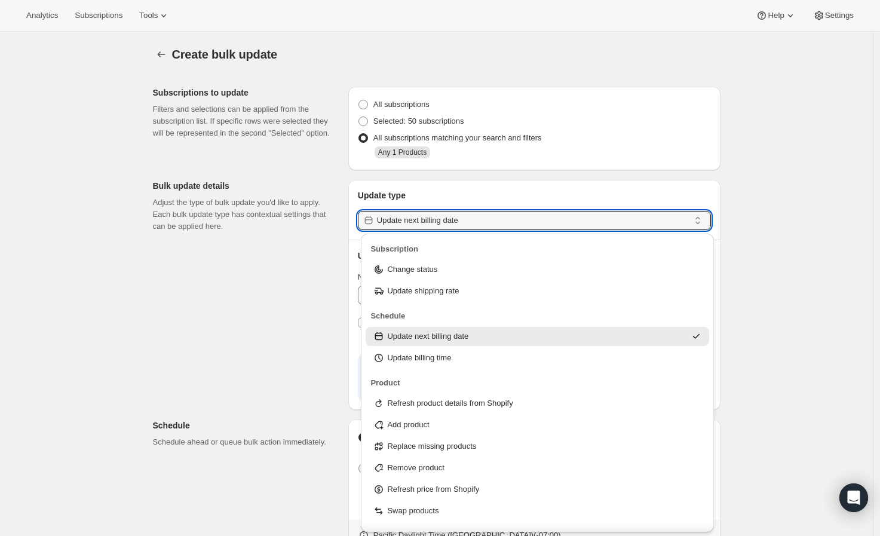
click at [184, 312] on div "Subscriptions to update Filters and selections can be applied from the subscrip…" at bounding box center [431, 435] width 577 height 716
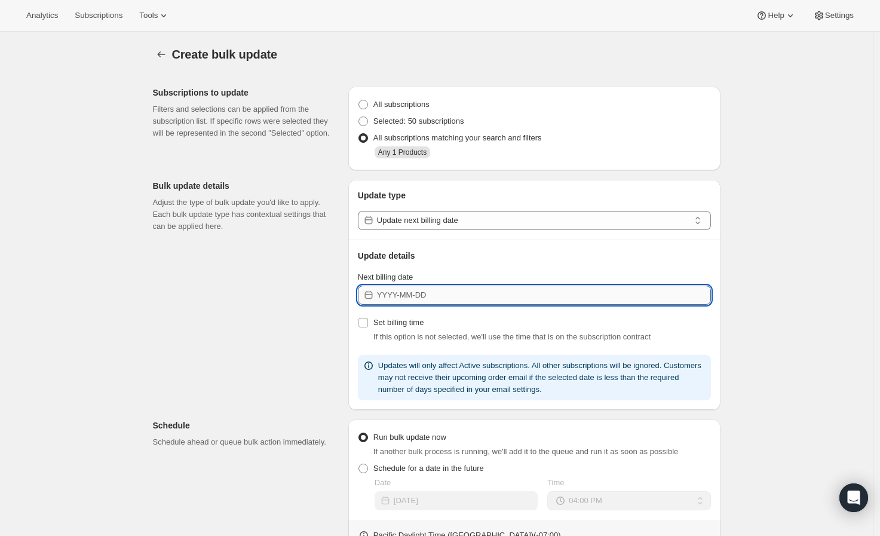
click at [583, 290] on input "Next billing date" at bounding box center [544, 295] width 334 height 19
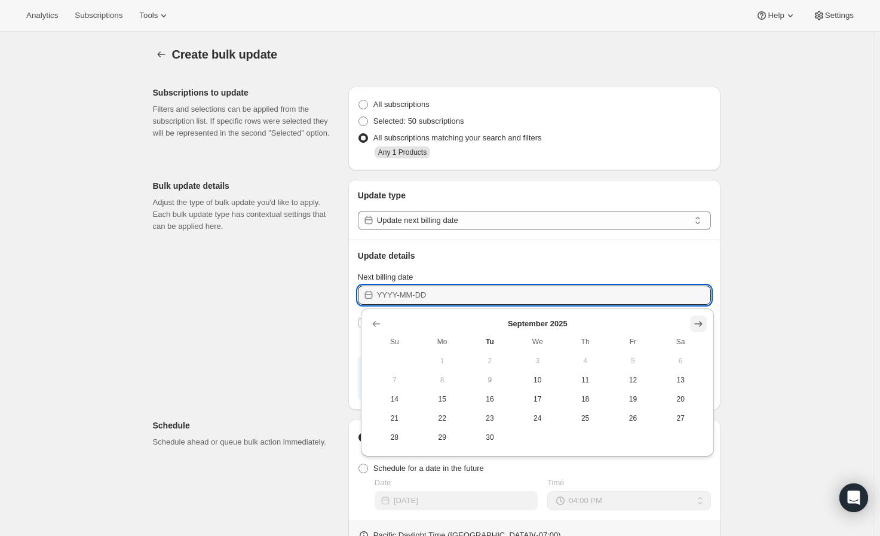
click at [695, 320] on icon "Show next month, October 2025" at bounding box center [698, 324] width 12 height 12
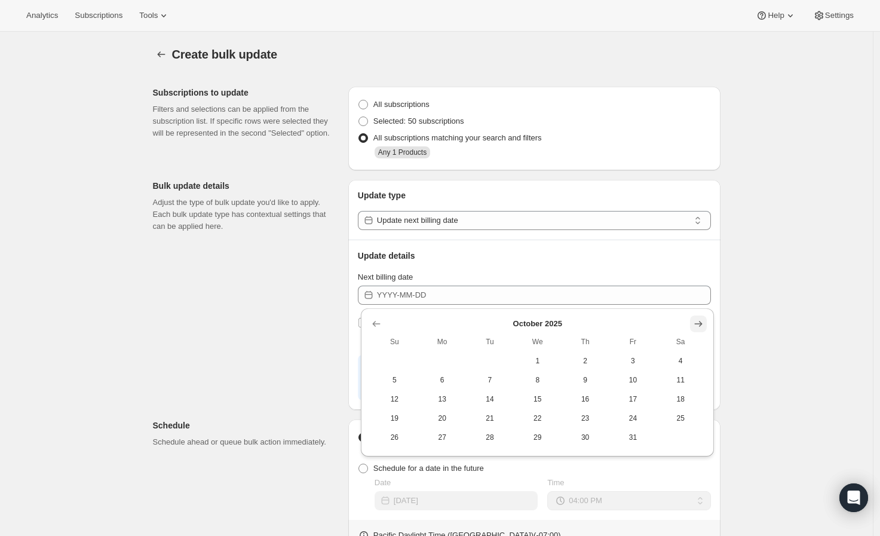
click at [695, 320] on icon "Show next month, November 2025" at bounding box center [698, 324] width 12 height 12
click at [695, 320] on icon "Show next month, December 2025" at bounding box center [698, 324] width 12 height 12
click at [695, 320] on icon "Show next month, February 2026" at bounding box center [698, 324] width 12 height 12
click at [695, 320] on icon "Show next month, March 2026" at bounding box center [698, 324] width 12 height 12
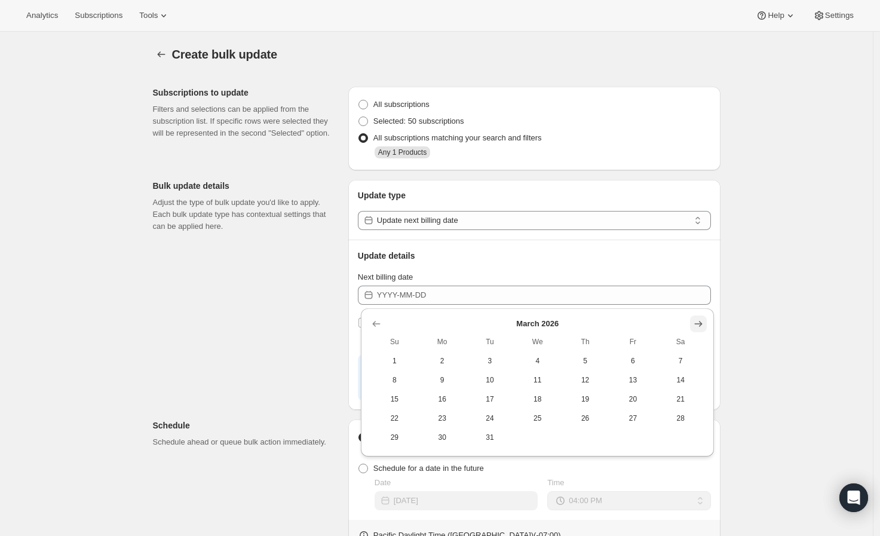
click at [695, 320] on icon "Show next month, April 2026" at bounding box center [698, 324] width 12 height 12
click at [695, 320] on icon "Show next month, June 2026" at bounding box center [698, 324] width 12 height 12
click at [381, 323] on icon "Show previous month, May 2026" at bounding box center [376, 324] width 12 height 12
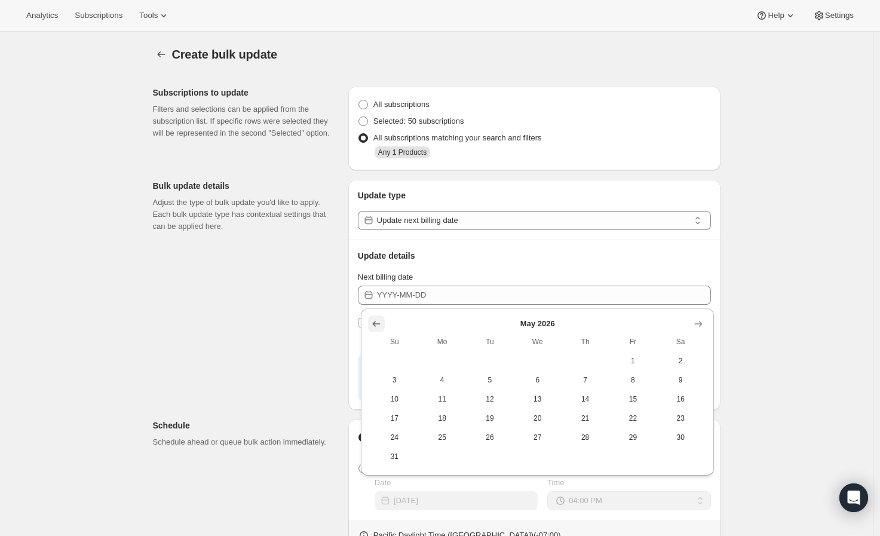
click at [381, 323] on icon "Show previous month, April 2026" at bounding box center [376, 324] width 12 height 12
click at [378, 328] on icon "Show previous month, March 2026" at bounding box center [376, 324] width 12 height 12
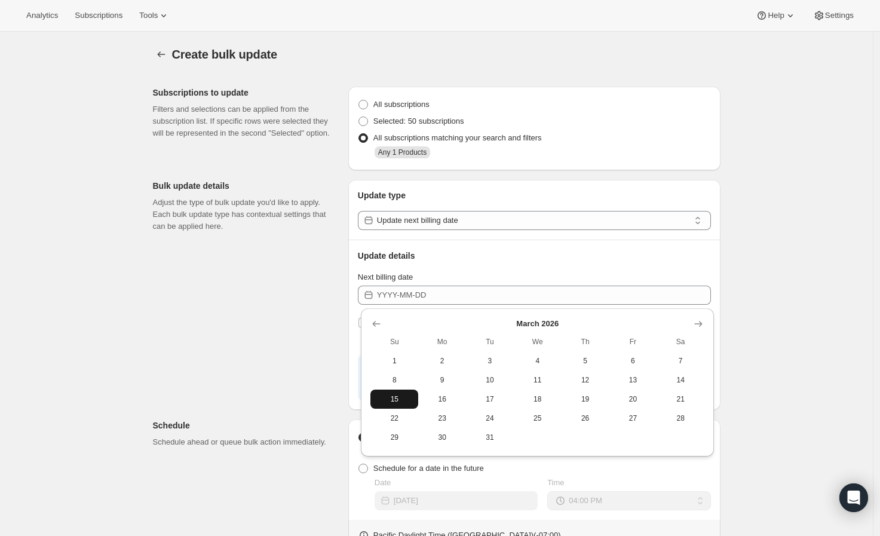
click at [392, 404] on button "15" at bounding box center [394, 399] width 48 height 19
type input "[DATE]"
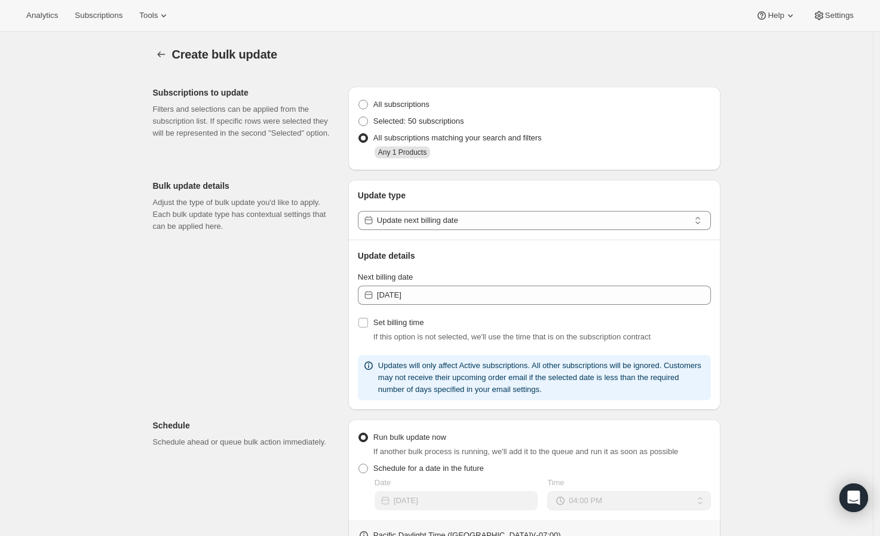
click at [759, 269] on div "Create bulk update. This page is ready Create bulk update Subscriptions to upda…" at bounding box center [436, 428] width 873 height 792
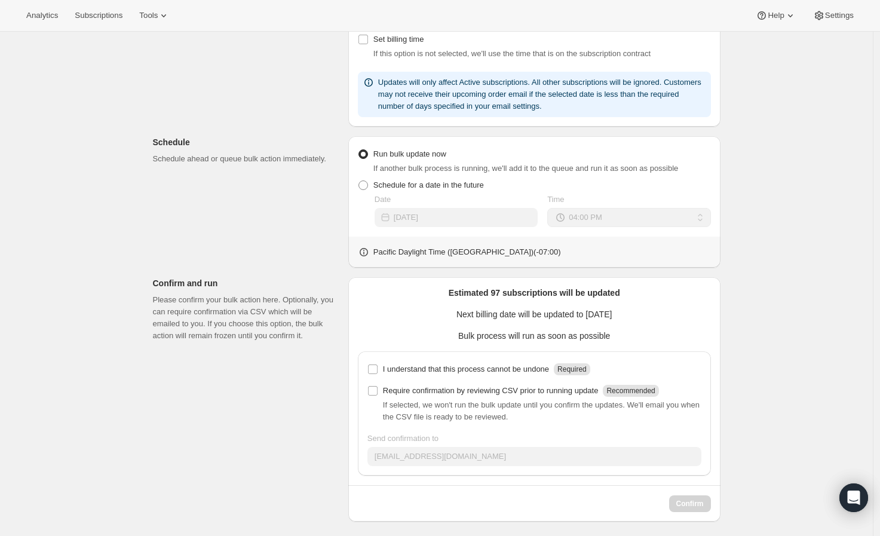
scroll to position [288, 0]
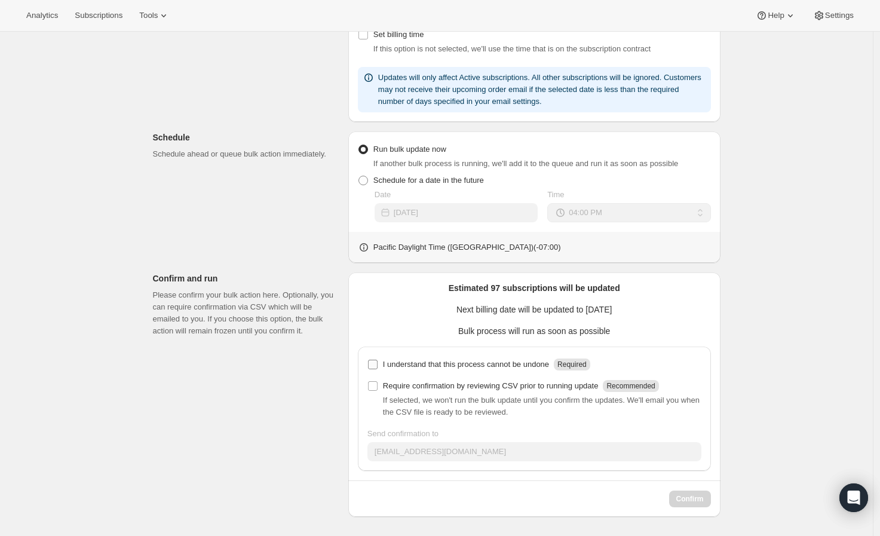
click at [422, 368] on p "I understand that this process cannot be undone" at bounding box center [466, 364] width 166 height 12
click at [378, 368] on input "I understand that this process cannot be undone Required" at bounding box center [373, 365] width 10 height 10
checkbox input "true"
click at [434, 391] on p "Require confirmation by reviewing CSV prior to running update" at bounding box center [491, 386] width 216 height 12
click at [378, 391] on input "Require confirmation by reviewing CSV prior to running update Recommended" at bounding box center [373, 386] width 10 height 10
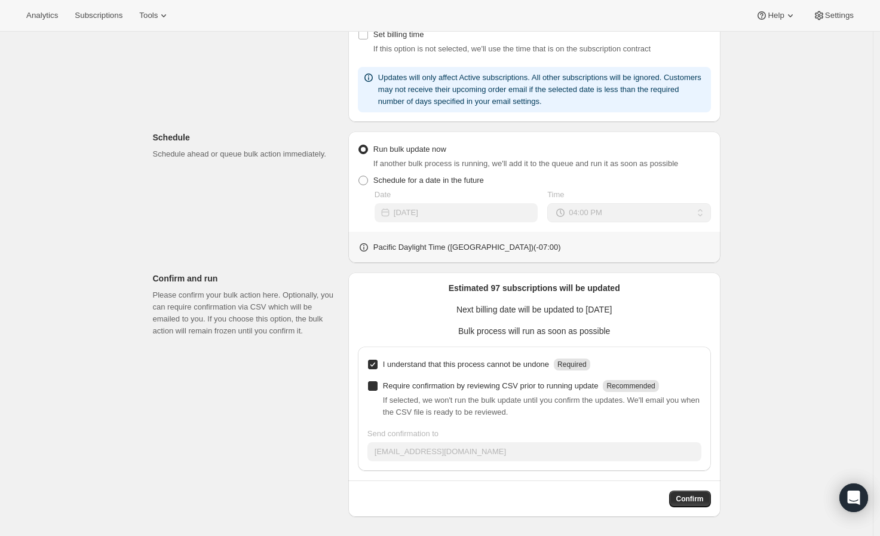
checkbox input "true"
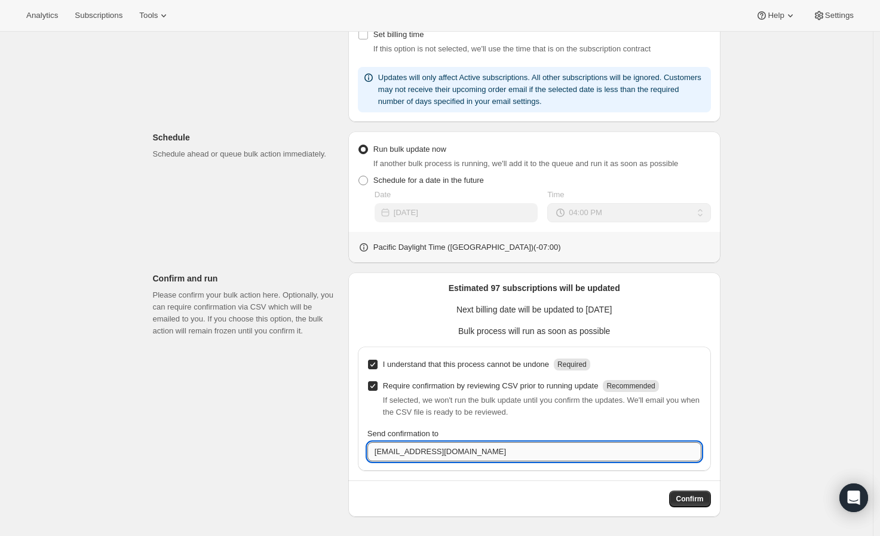
click at [464, 448] on input "[EMAIL_ADDRESS][DOMAIN_NAME]" at bounding box center [534, 451] width 334 height 19
type input "beauharris1472@gmail.com"
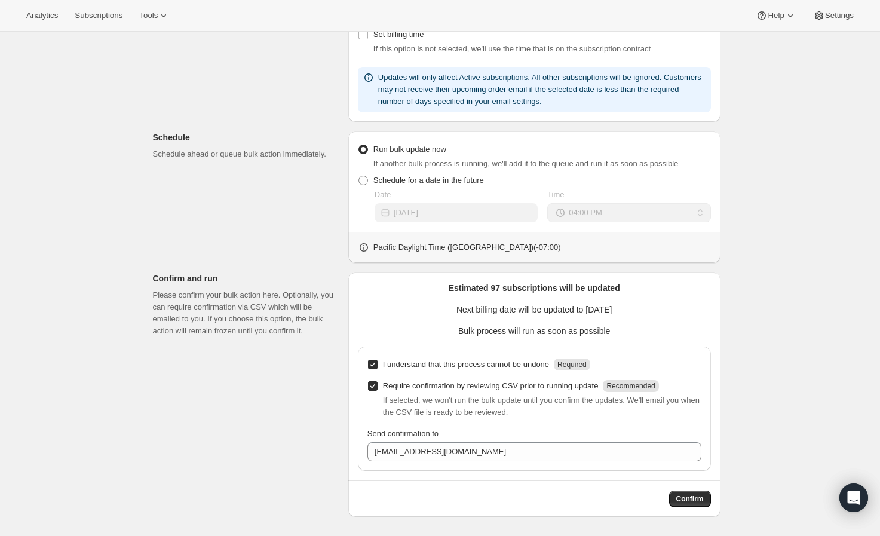
click at [470, 368] on p "I understand that this process cannot be undone" at bounding box center [466, 364] width 166 height 12
click at [378, 368] on input "I understand that this process cannot be undone Required" at bounding box center [373, 365] width 10 height 10
click at [470, 366] on p "I understand that this process cannot be undone" at bounding box center [466, 364] width 166 height 12
click at [378, 366] on input "I understand that this process cannot be undone Required" at bounding box center [373, 365] width 10 height 10
checkbox input "true"
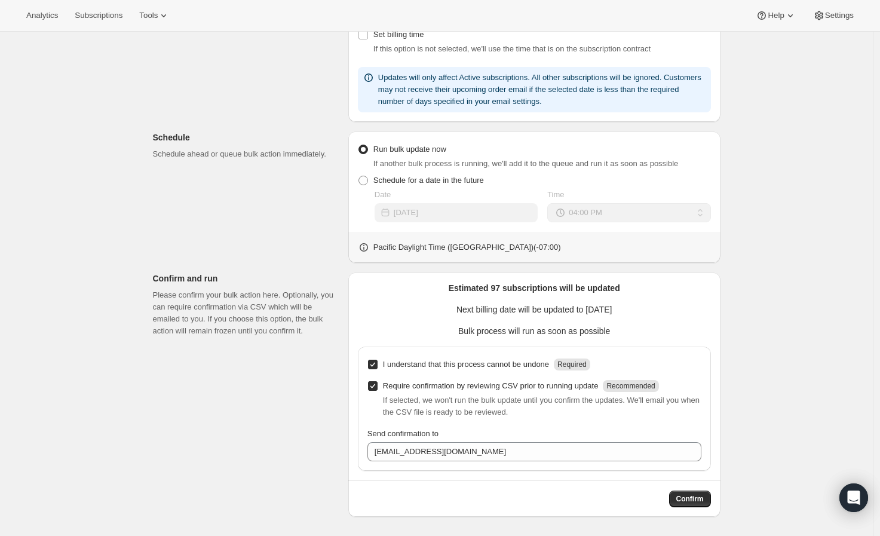
click at [486, 388] on p "Require confirmation by reviewing CSV prior to running update" at bounding box center [491, 386] width 216 height 12
click at [378, 388] on input "Require confirmation by reviewing CSV prior to running update Recommended" at bounding box center [373, 386] width 10 height 10
click at [486, 388] on p "Require confirmation by reviewing CSV prior to running update" at bounding box center [491, 386] width 216 height 12
click at [378, 388] on input "Require confirmation by reviewing CSV prior to running update Recommended" at bounding box center [373, 386] width 10 height 10
checkbox input "true"
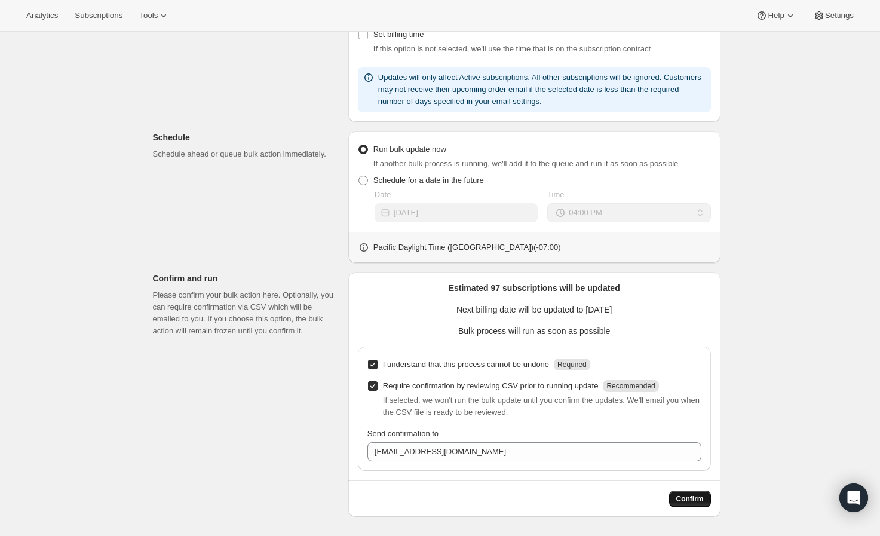
click at [687, 505] on button "Confirm" at bounding box center [690, 498] width 42 height 17
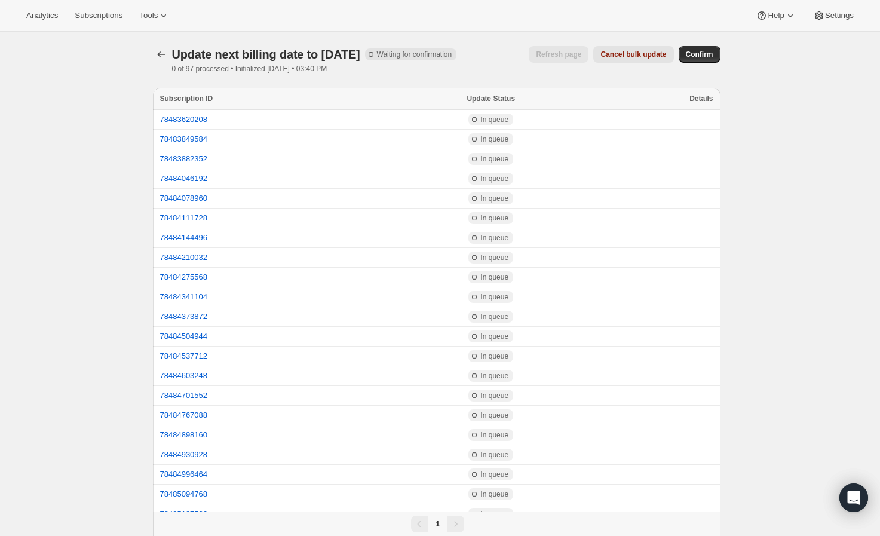
click at [703, 97] on span "Details" at bounding box center [700, 98] width 23 height 8
click at [207, 117] on button "78483620208" at bounding box center [184, 119] width 48 height 9
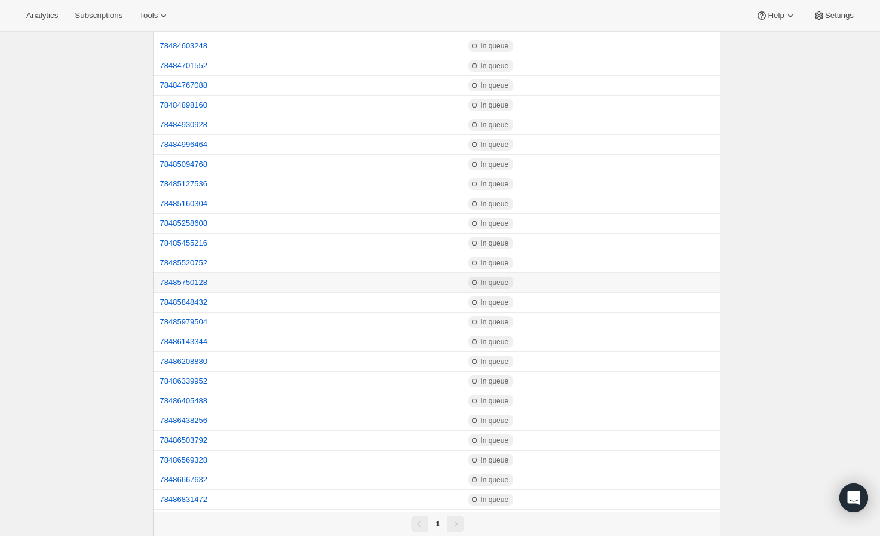
scroll to position [332, 0]
click at [202, 355] on button "78486208880" at bounding box center [184, 359] width 48 height 9
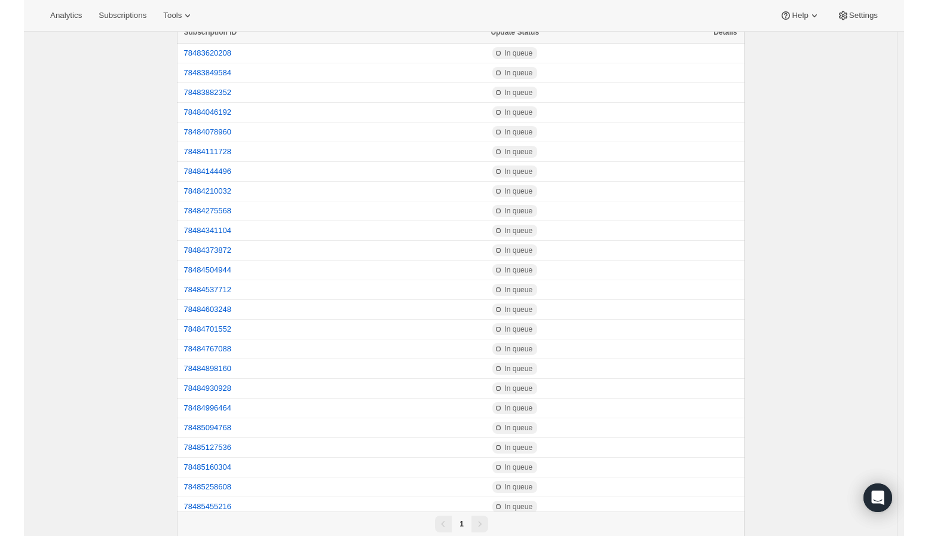
scroll to position [0, 0]
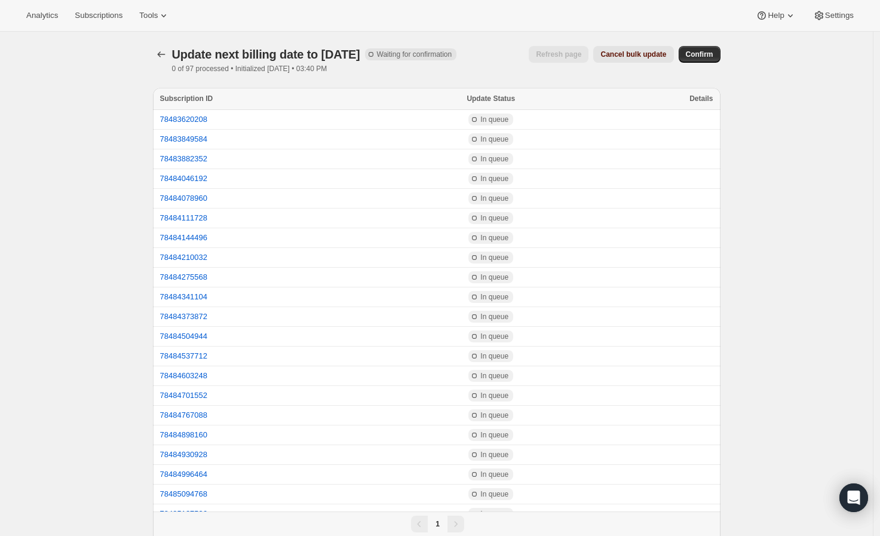
click at [642, 55] on span "Cancel bulk update" at bounding box center [633, 55] width 66 height 10
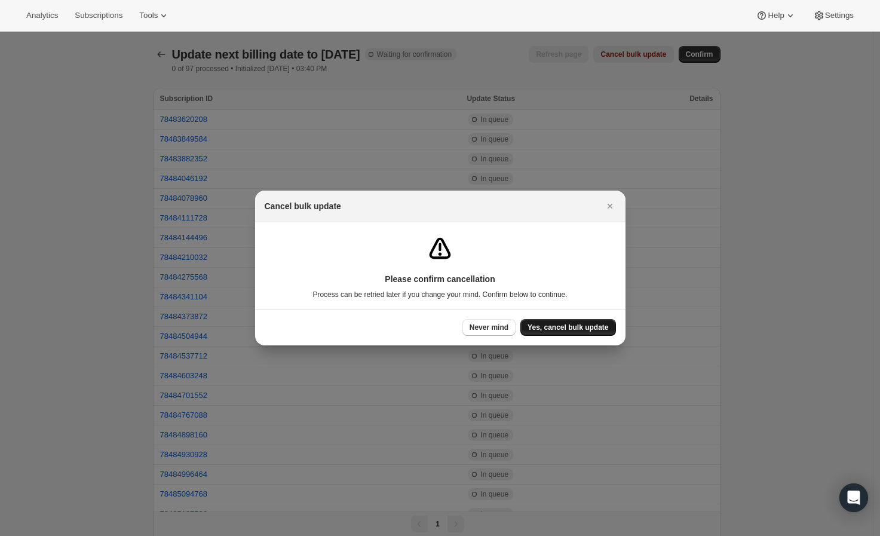
click at [566, 333] on button "Yes, cancel bulk update" at bounding box center [567, 327] width 95 height 17
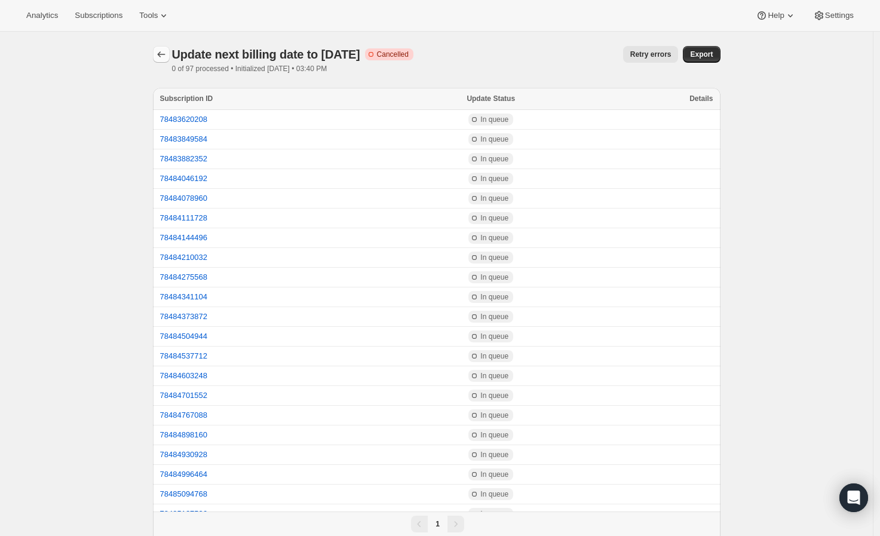
click at [167, 57] on icon "button" at bounding box center [161, 54] width 12 height 12
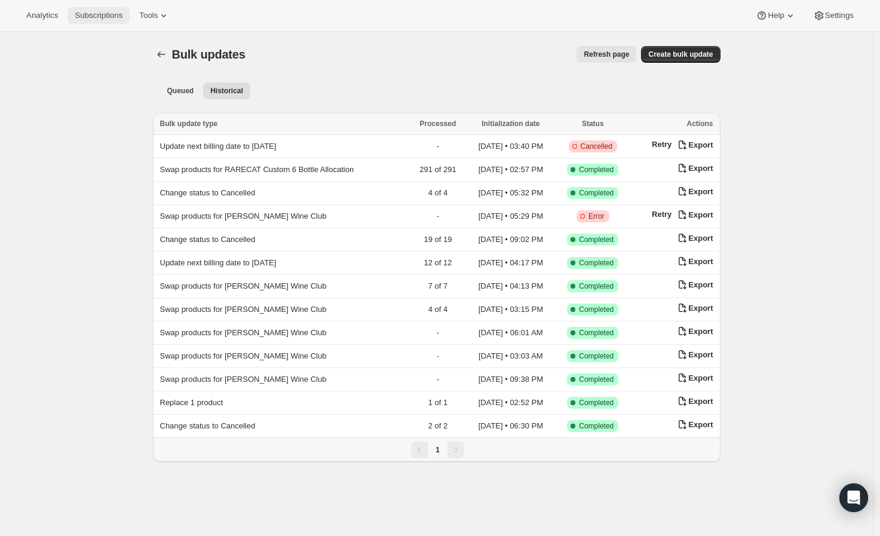
click at [112, 11] on span "Subscriptions" at bounding box center [99, 16] width 48 height 10
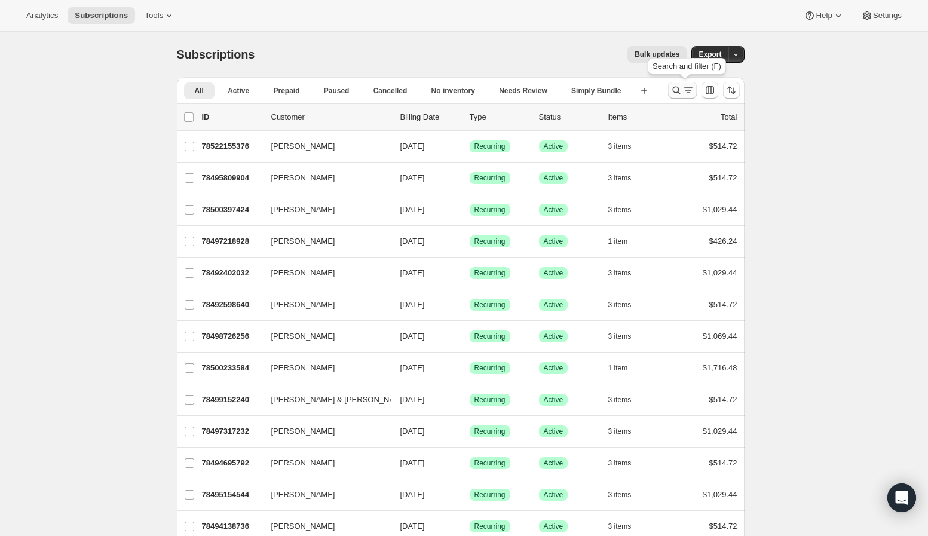
click at [677, 90] on icon "Search and filter results" at bounding box center [676, 90] width 12 height 12
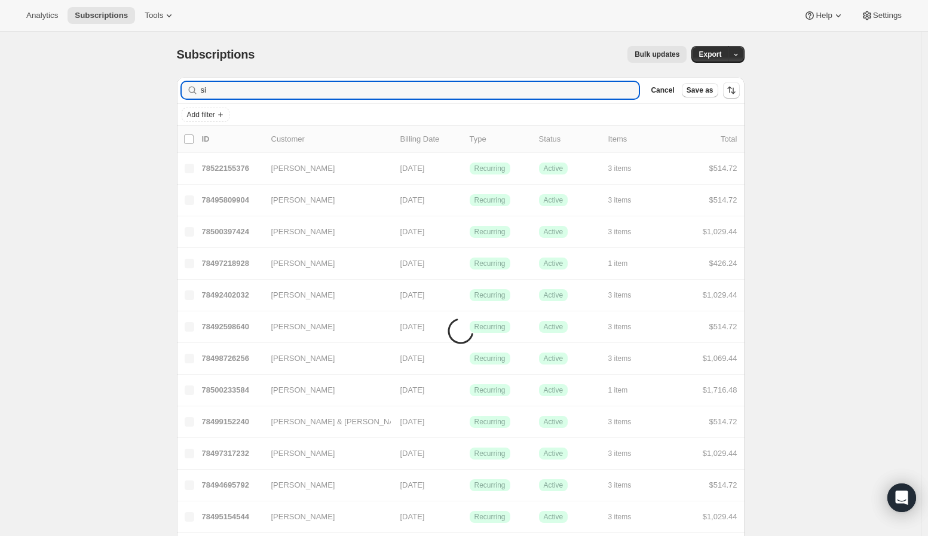
type input "s"
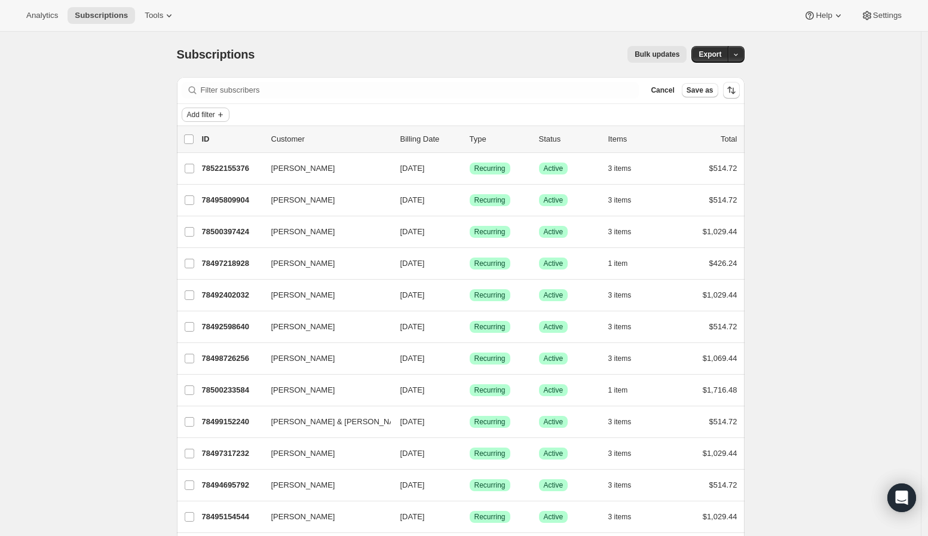
click at [220, 115] on icon "Add filter" at bounding box center [221, 115] width 10 height 10
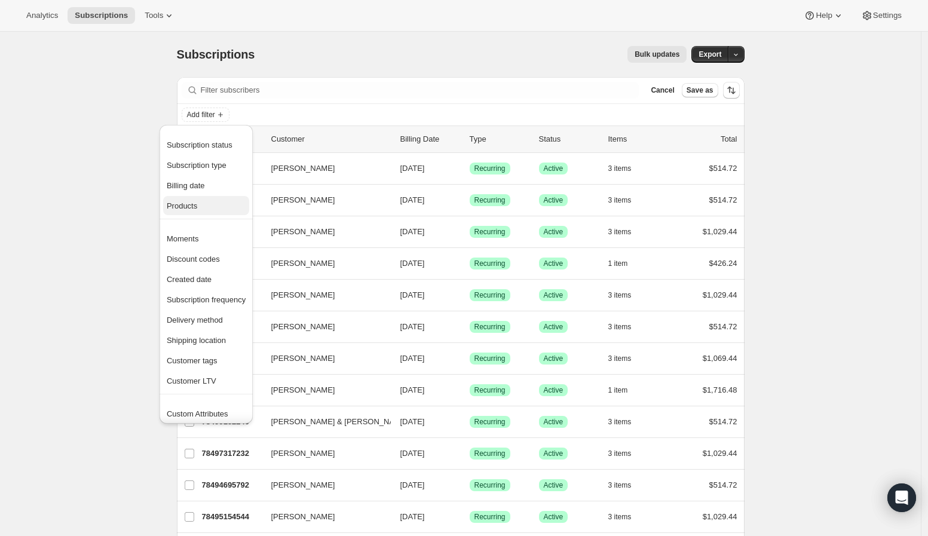
click at [192, 208] on span "Products" at bounding box center [182, 205] width 30 height 9
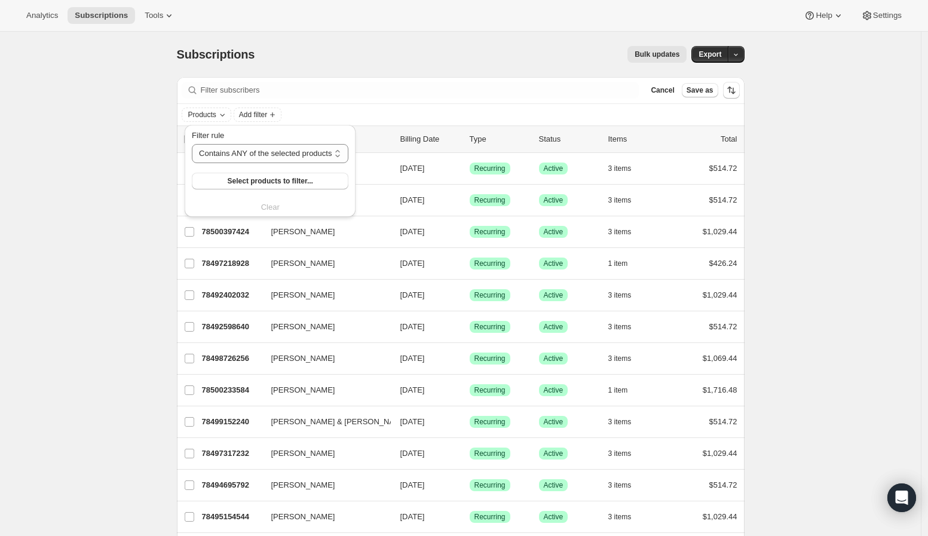
click at [225, 191] on div "Filter rule Contains ANY of the selected products Contains ALL of the selected …" at bounding box center [270, 172] width 157 height 84
click at [243, 177] on span "Select products to filter..." at bounding box center [270, 181] width 85 height 10
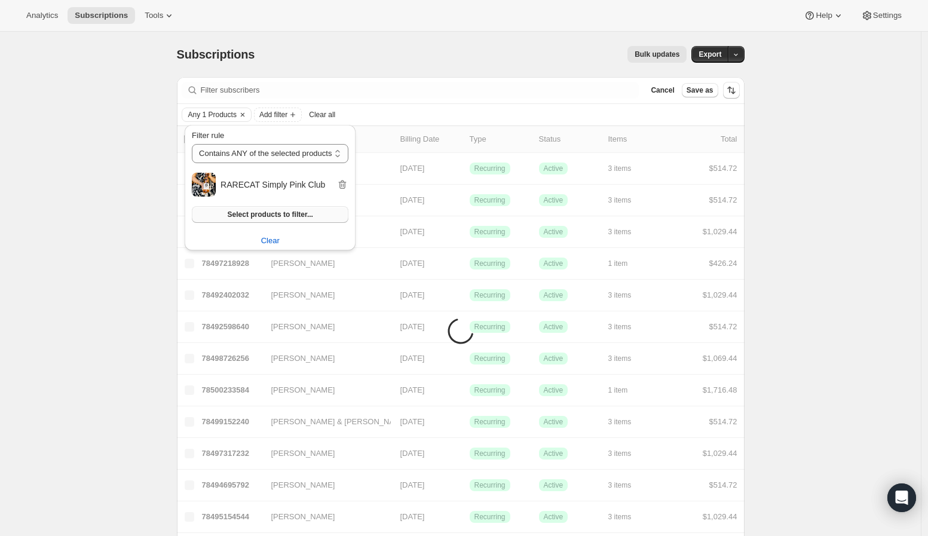
click at [300, 213] on span "Select products to filter..." at bounding box center [270, 215] width 85 height 10
click at [278, 152] on select "Contains ANY of the selected products Contains ALL of the selected products Con…" at bounding box center [270, 153] width 157 height 19
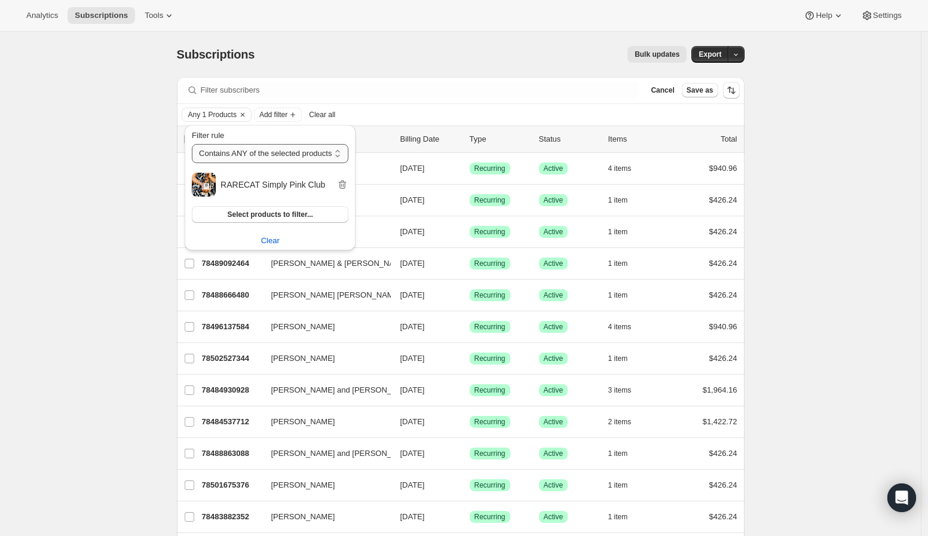
select select "only"
click at [192, 144] on select "Contains ANY of the selected products Contains ALL of the selected products Con…" at bounding box center [270, 153] width 157 height 19
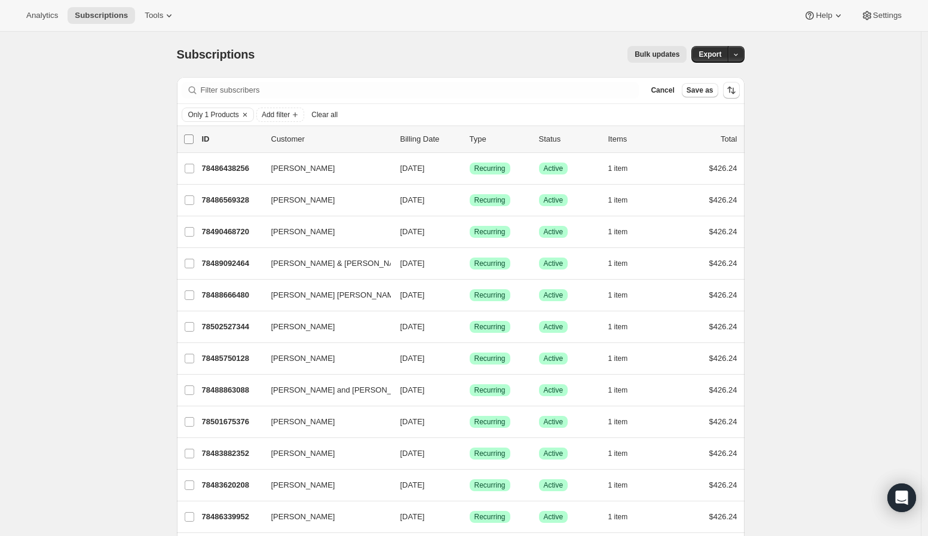
click at [192, 139] on input "0 selected" at bounding box center [189, 139] width 10 height 10
checkbox input "true"
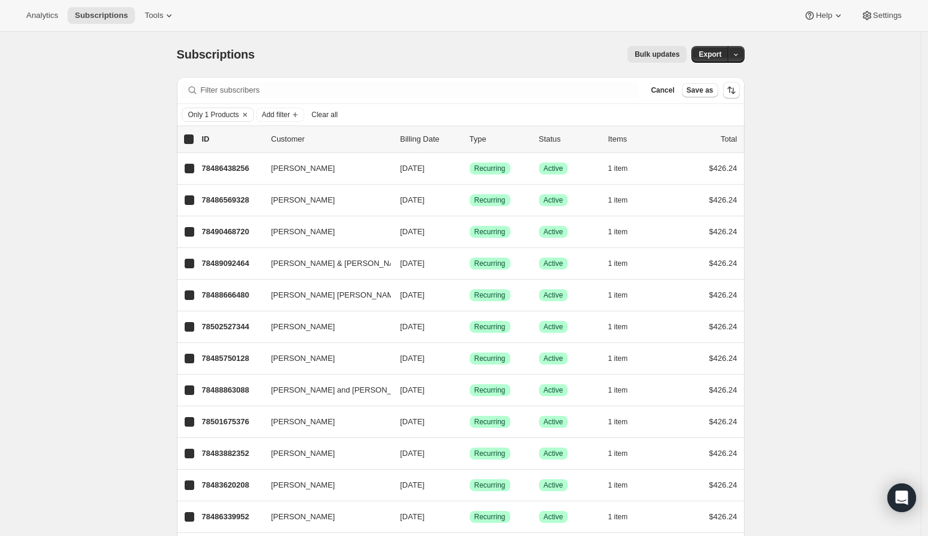
checkbox input "true"
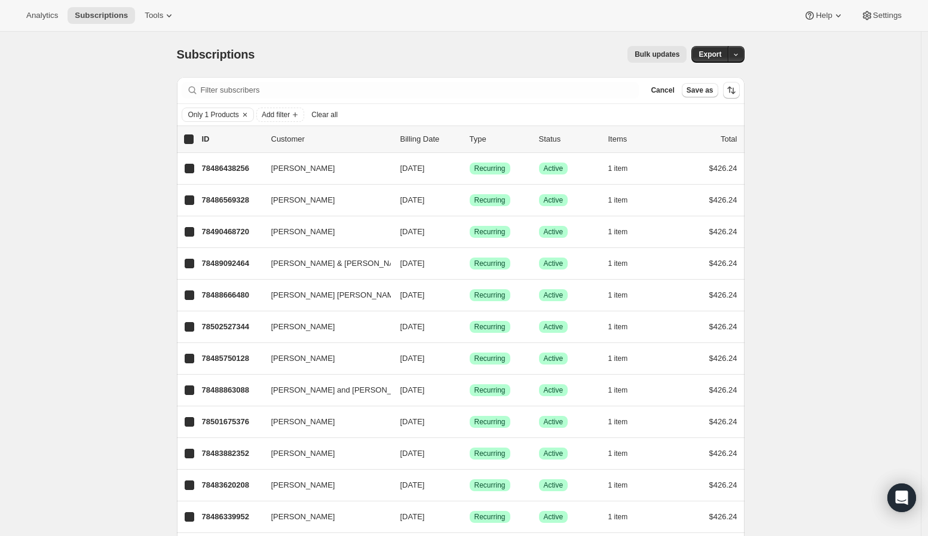
checkbox input "true"
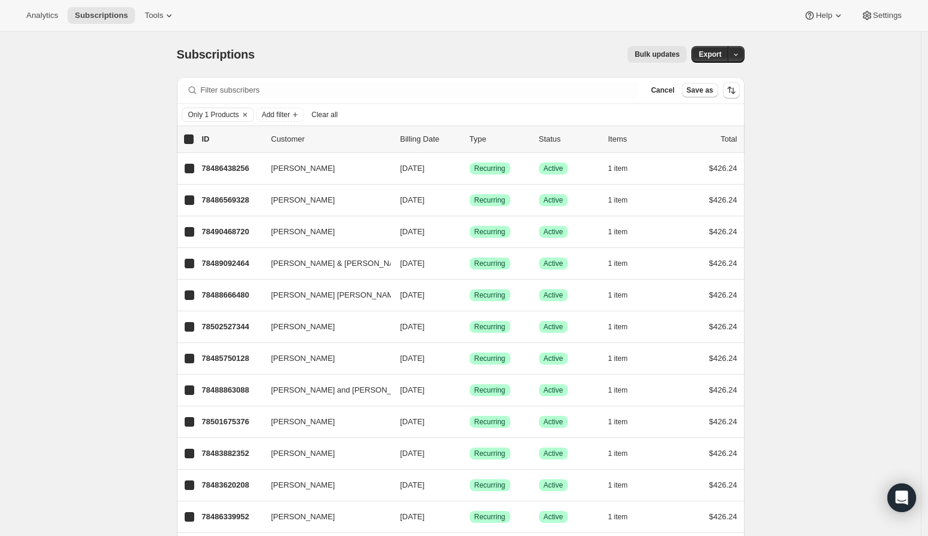
checkbox input "true"
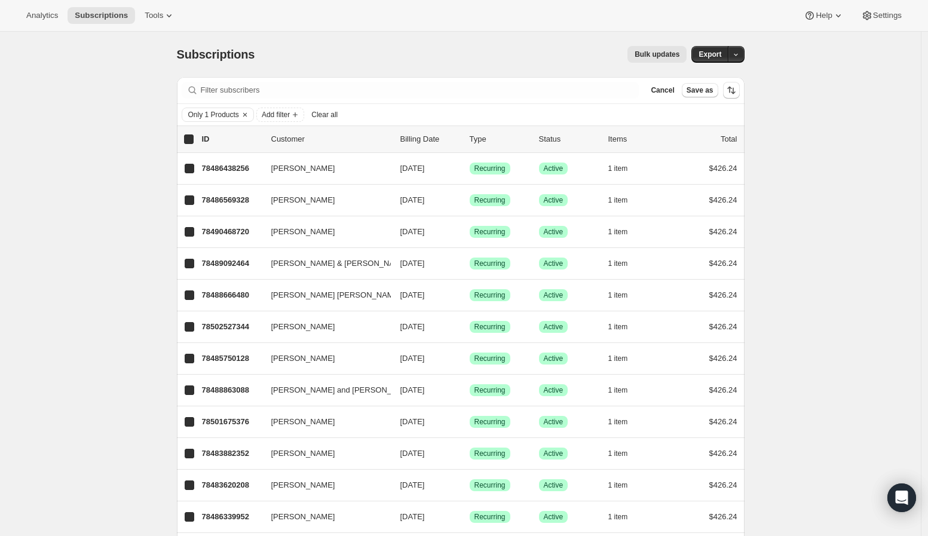
checkbox input "true"
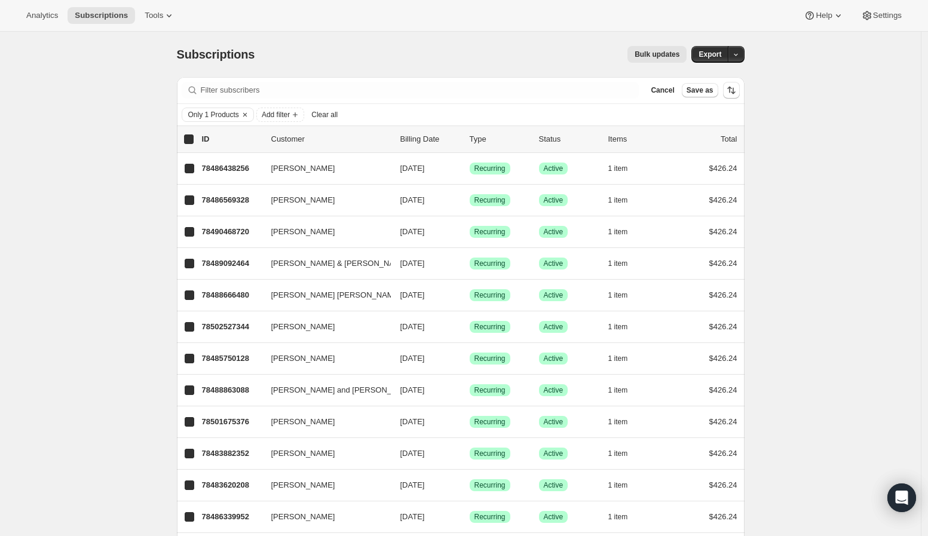
checkbox input "true"
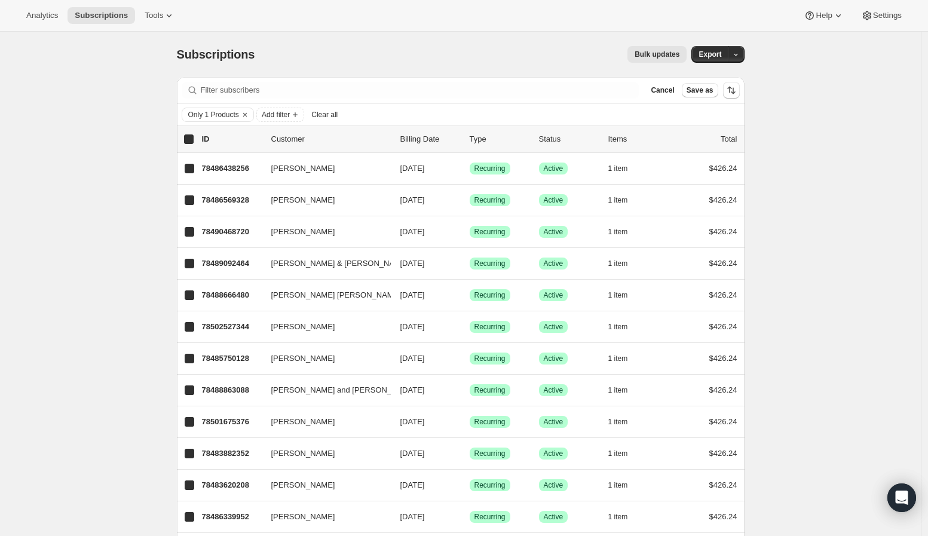
checkbox input "true"
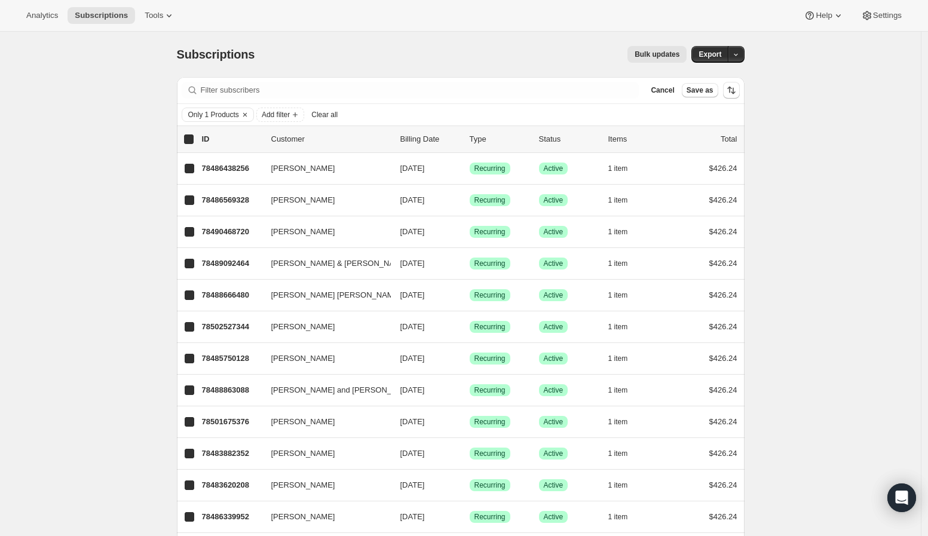
checkbox input "true"
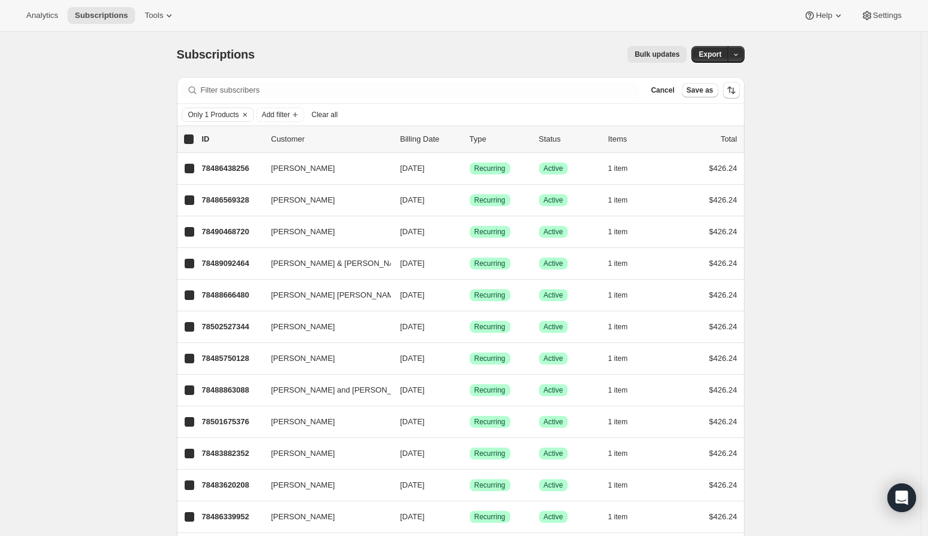
checkbox input "true"
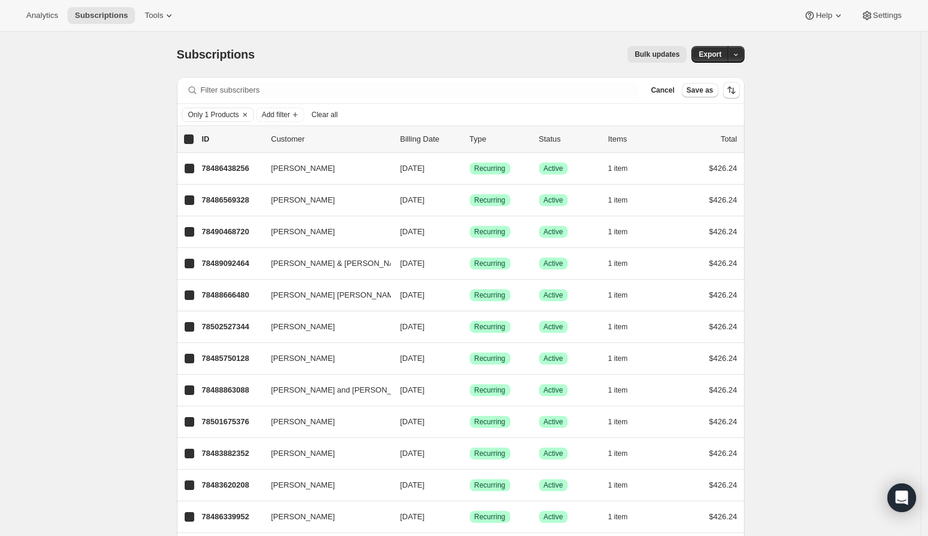
checkbox input "true"
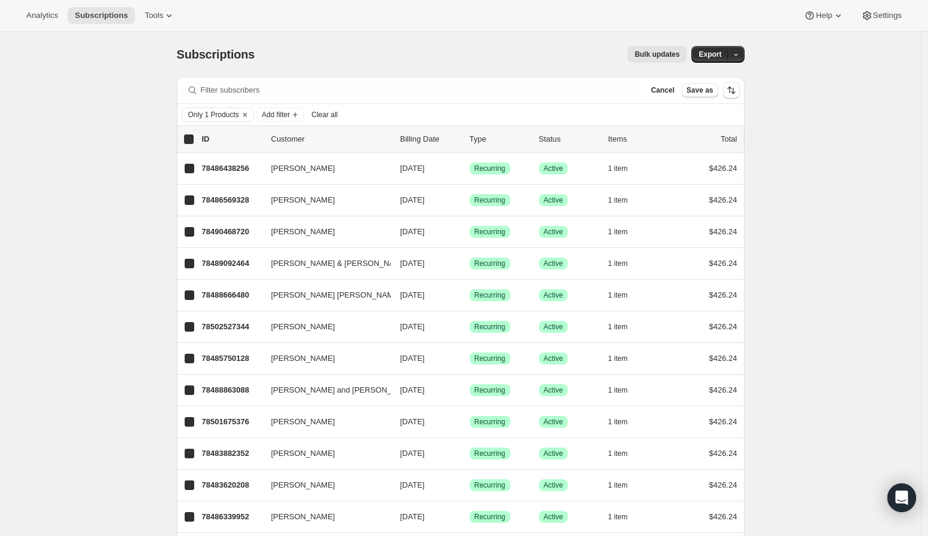
checkbox input "true"
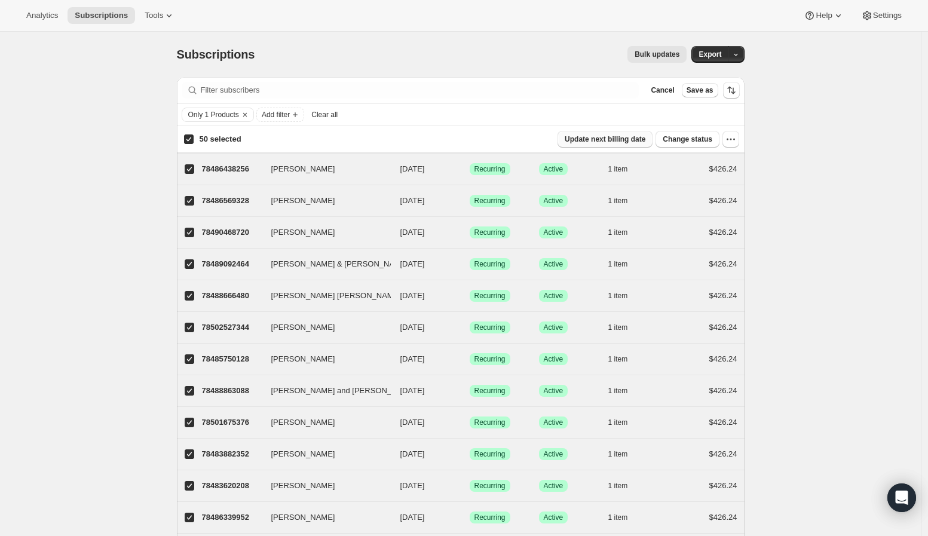
click at [609, 142] on span "Update next billing date" at bounding box center [605, 139] width 81 height 10
select select "16"
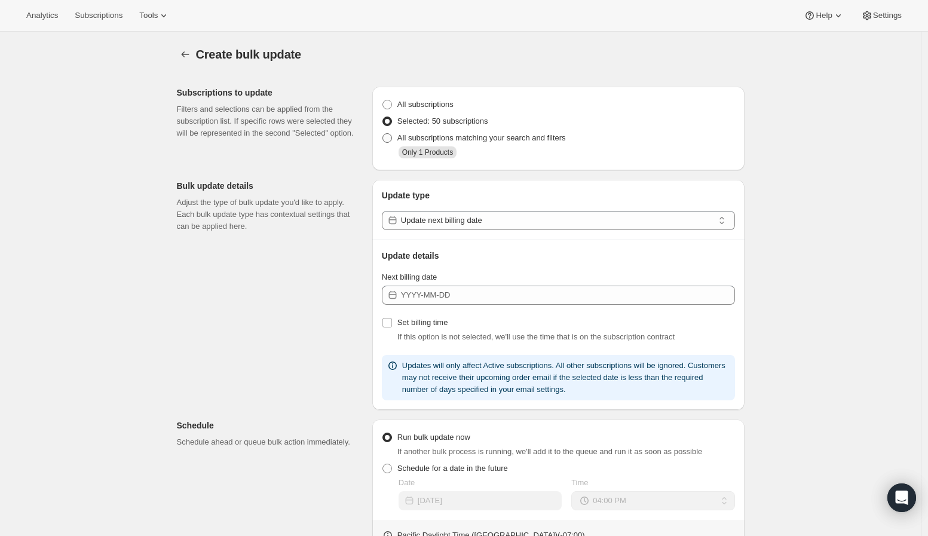
click at [478, 135] on span "All subscriptions matching your search and filters" at bounding box center [481, 137] width 168 height 9
click at [383, 134] on input "All subscriptions matching your search and filters" at bounding box center [382, 133] width 1 height 1
radio input "true"
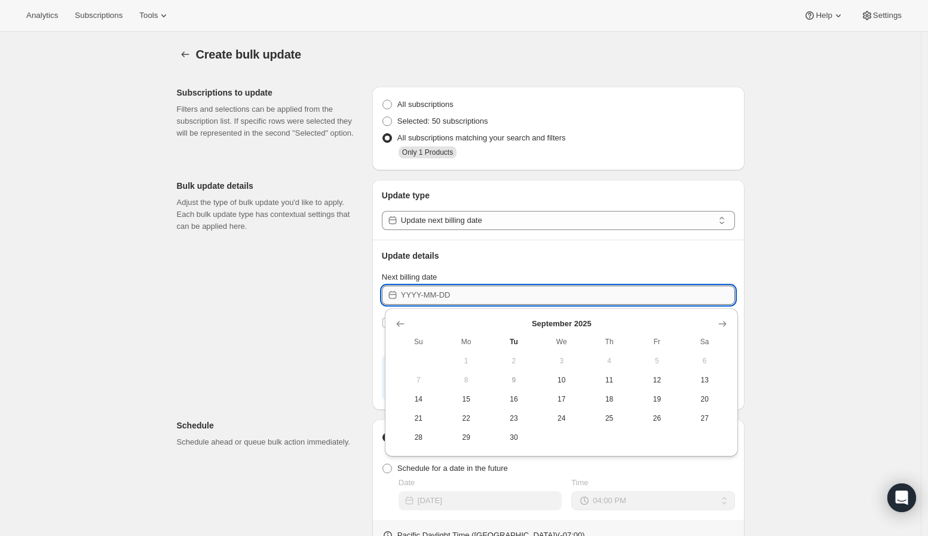
click at [472, 302] on input "Next billing date" at bounding box center [568, 295] width 334 height 19
click at [718, 321] on icon "Show next month, October 2025" at bounding box center [722, 324] width 12 height 12
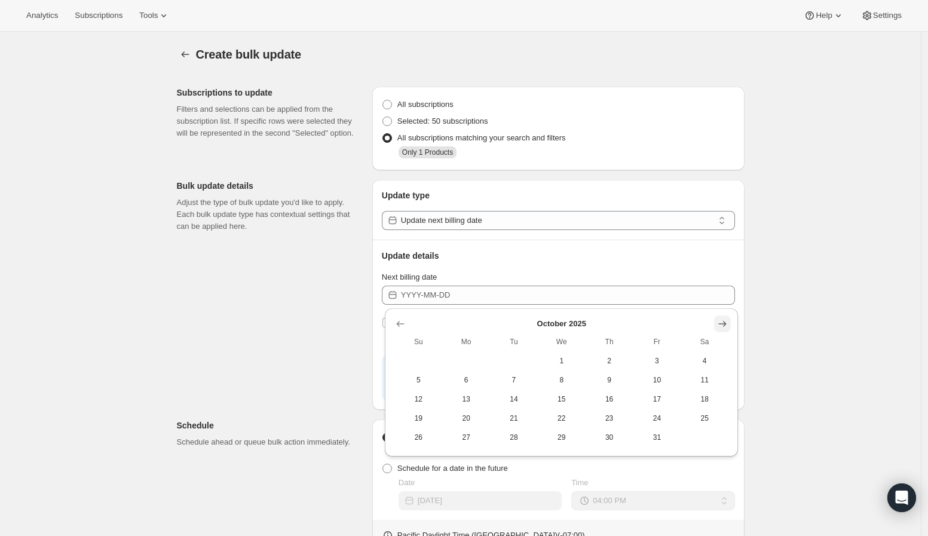
click at [718, 321] on icon "Show next month, November 2025" at bounding box center [722, 324] width 12 height 12
click at [718, 321] on icon "Show next month, January 2026" at bounding box center [722, 324] width 12 height 12
click at [718, 321] on icon "Show next month, February 2026" at bounding box center [722, 324] width 12 height 12
click at [718, 321] on icon "Show next month, March 2026" at bounding box center [722, 324] width 12 height 12
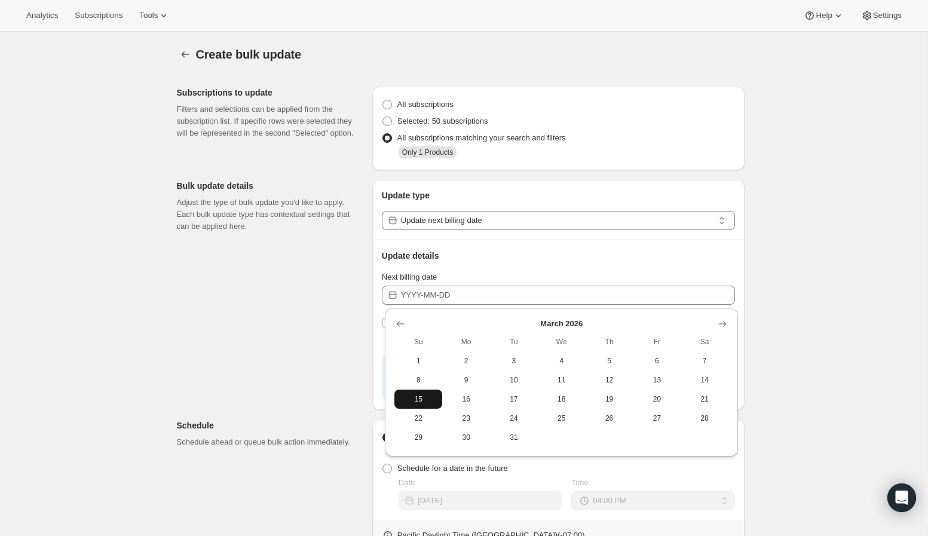
click at [429, 398] on span "15" at bounding box center [418, 399] width 38 height 10
type input "2026-03-15"
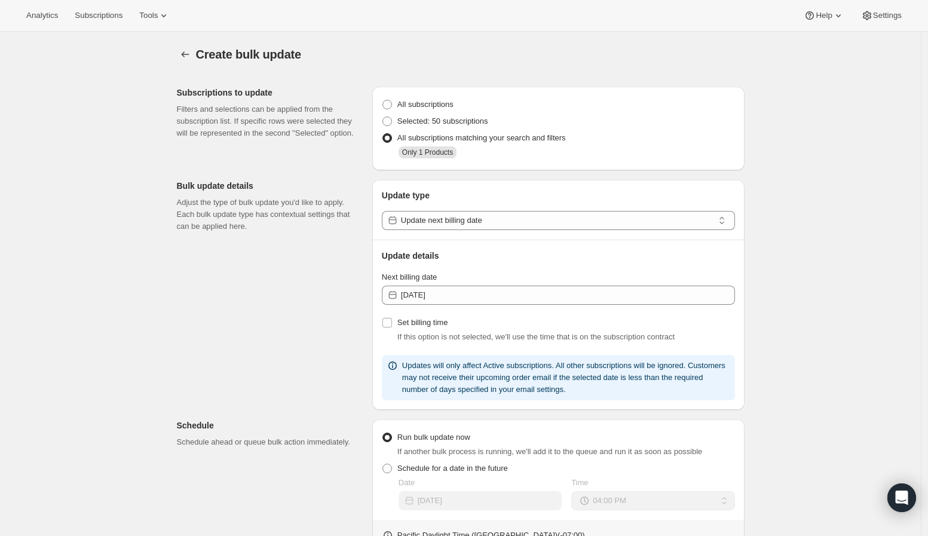
click at [209, 322] on div "Subscriptions to update Filters and selections can be applied from the subscrip…" at bounding box center [455, 441] width 577 height 728
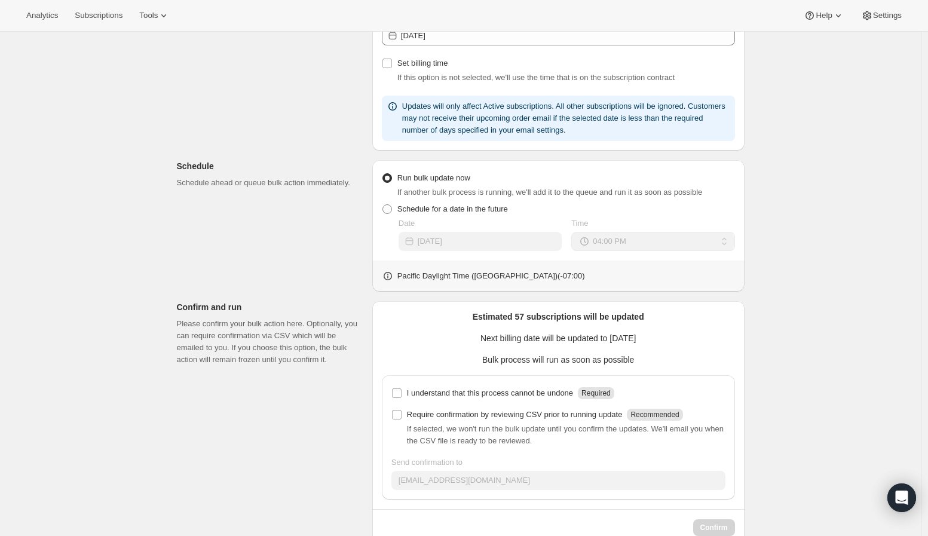
scroll to position [288, 0]
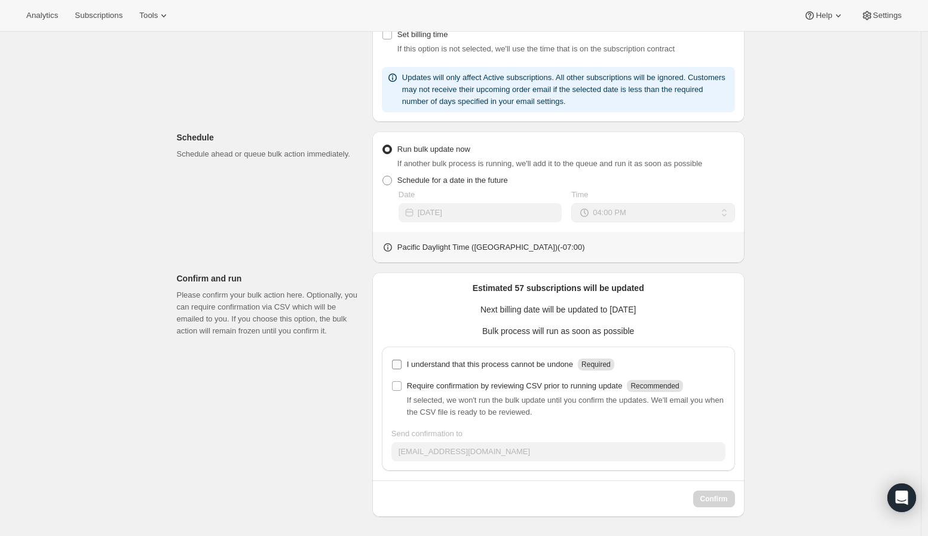
click at [440, 362] on p "I understand that this process cannot be undone" at bounding box center [490, 364] width 166 height 12
click at [401, 362] on input "I understand that this process cannot be undone Required" at bounding box center [397, 365] width 10 height 10
checkbox input "true"
click at [718, 498] on span "Confirm" at bounding box center [713, 499] width 27 height 10
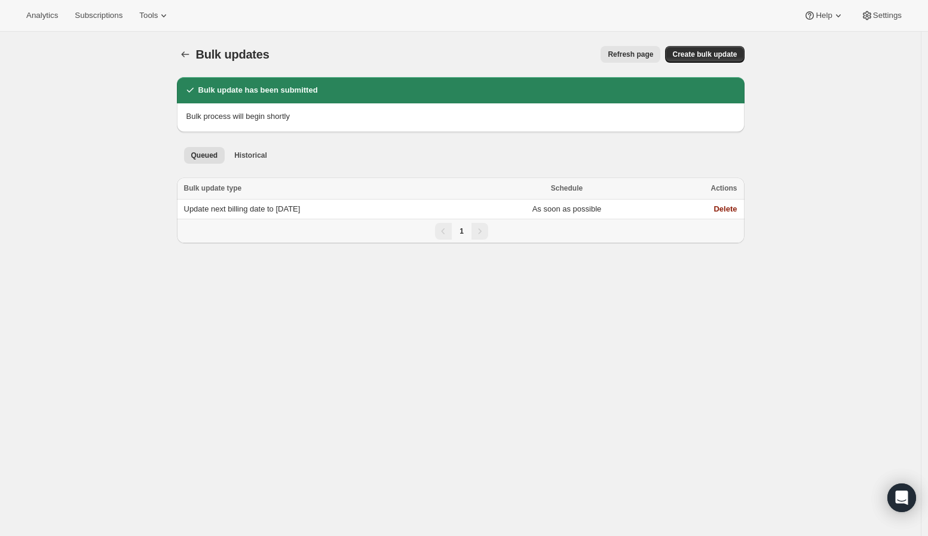
click at [640, 55] on span "Refresh page" at bounding box center [630, 55] width 45 height 10
click at [194, 53] on button "Bulk updates" at bounding box center [185, 54] width 17 height 17
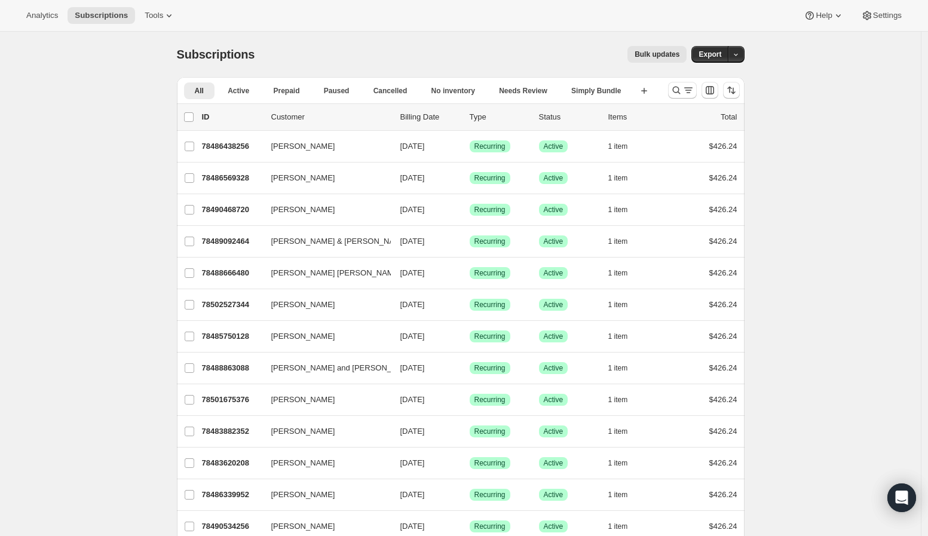
click at [666, 65] on div "Subscriptions. This page is ready Subscriptions Bulk updates More actions Bulk …" at bounding box center [461, 54] width 568 height 45
click at [666, 57] on span "Bulk updates" at bounding box center [656, 55] width 45 height 10
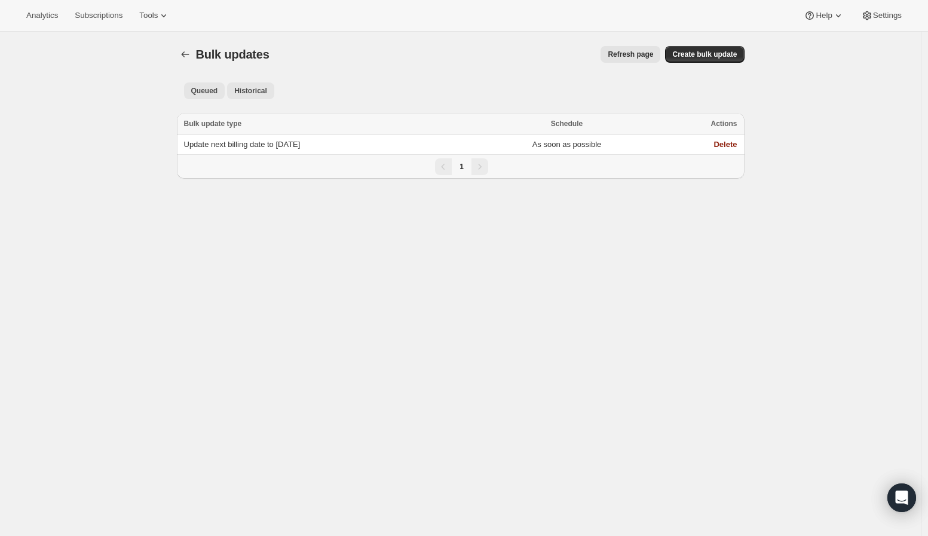
click at [246, 89] on span "Historical" at bounding box center [250, 91] width 33 height 10
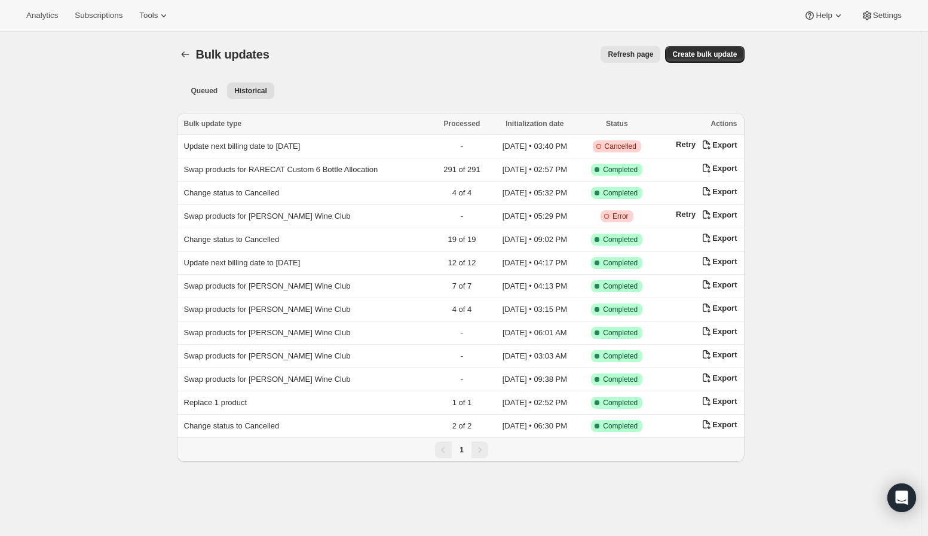
click at [647, 48] on button "Refresh page" at bounding box center [630, 54] width 60 height 17
click at [627, 54] on span "Refresh page" at bounding box center [630, 55] width 45 height 10
click at [209, 89] on span "Queued" at bounding box center [204, 91] width 27 height 10
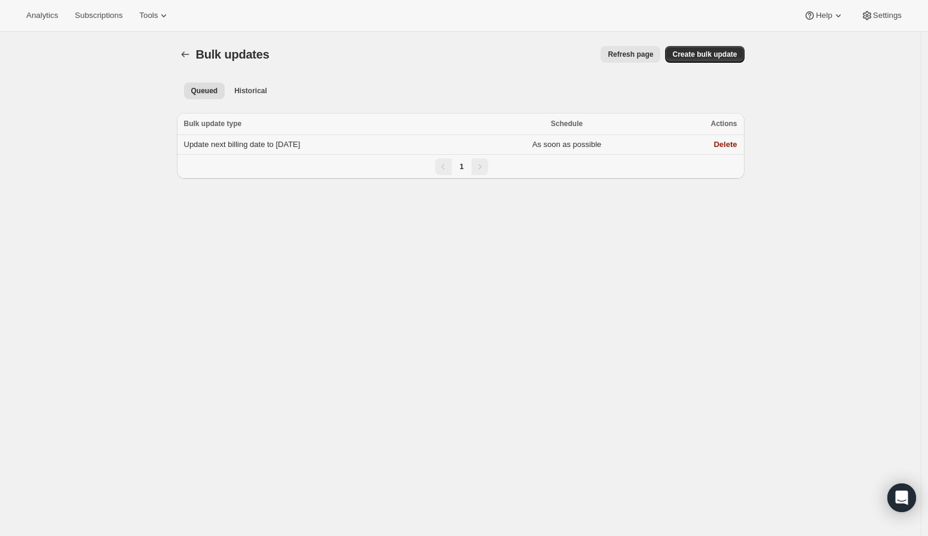
click at [253, 145] on span "Update next billing date to 2026-03-15" at bounding box center [242, 144] width 117 height 9
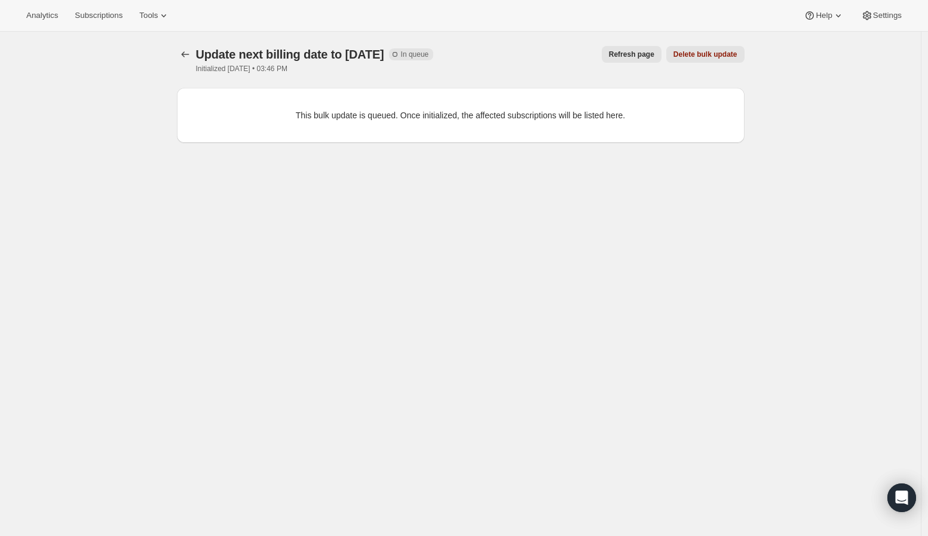
click at [652, 54] on span "Refresh page" at bounding box center [631, 55] width 45 height 10
click at [189, 56] on icon "button" at bounding box center [185, 54] width 12 height 12
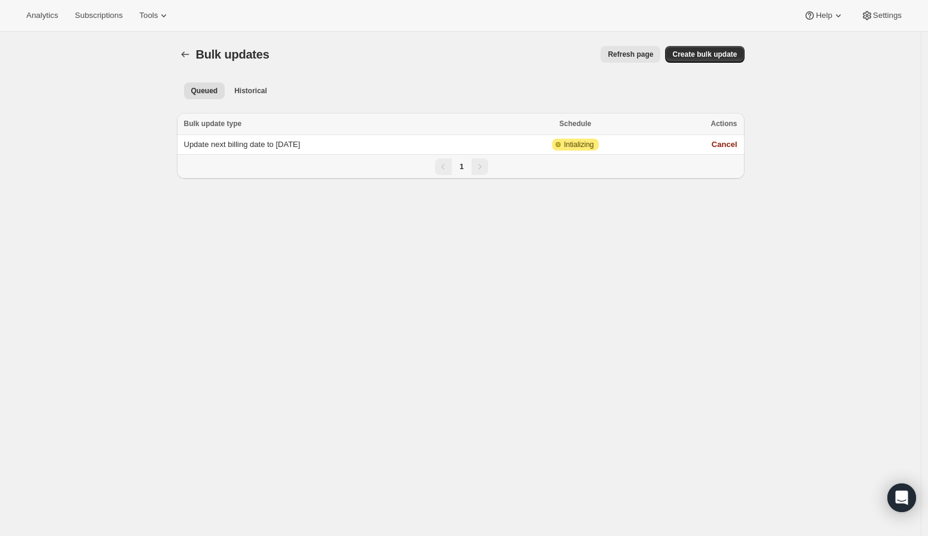
click at [189, 56] on icon "Bulk updates" at bounding box center [185, 54] width 12 height 12
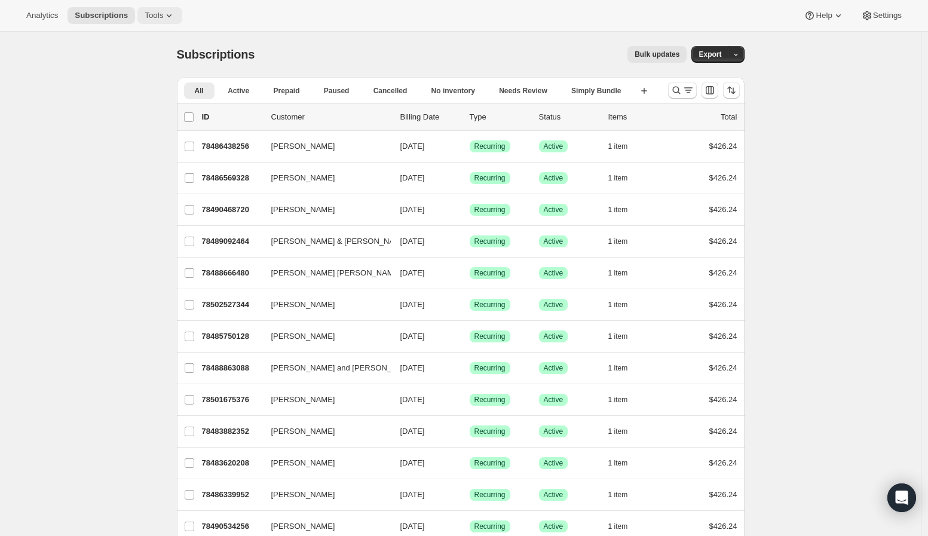
click at [164, 20] on icon at bounding box center [169, 16] width 12 height 12
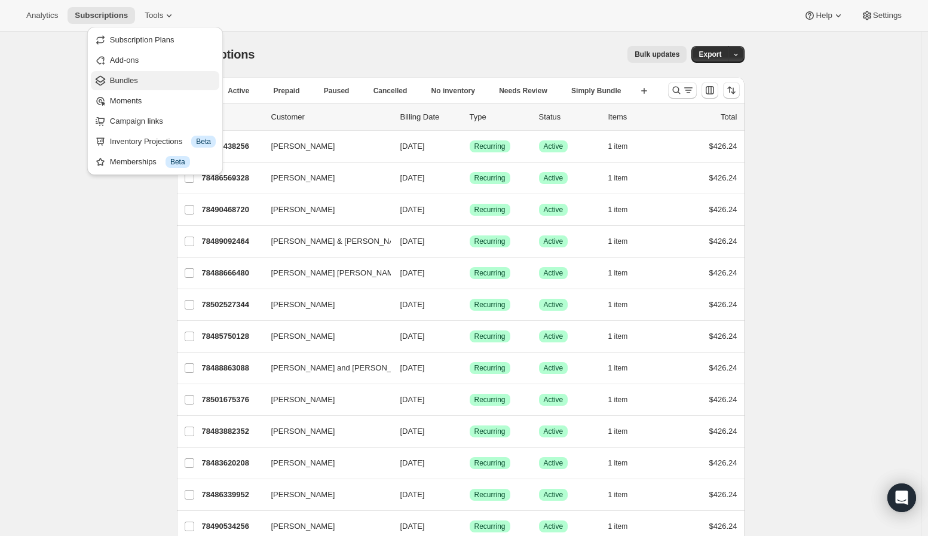
click at [152, 83] on span "Bundles" at bounding box center [163, 81] width 106 height 12
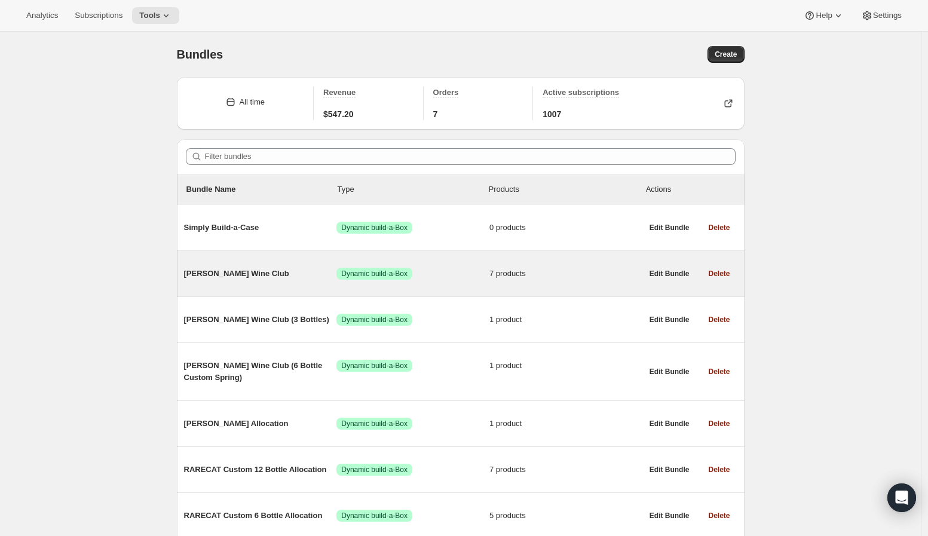
click at [263, 274] on span "Audrey Wine Club" at bounding box center [260, 274] width 153 height 12
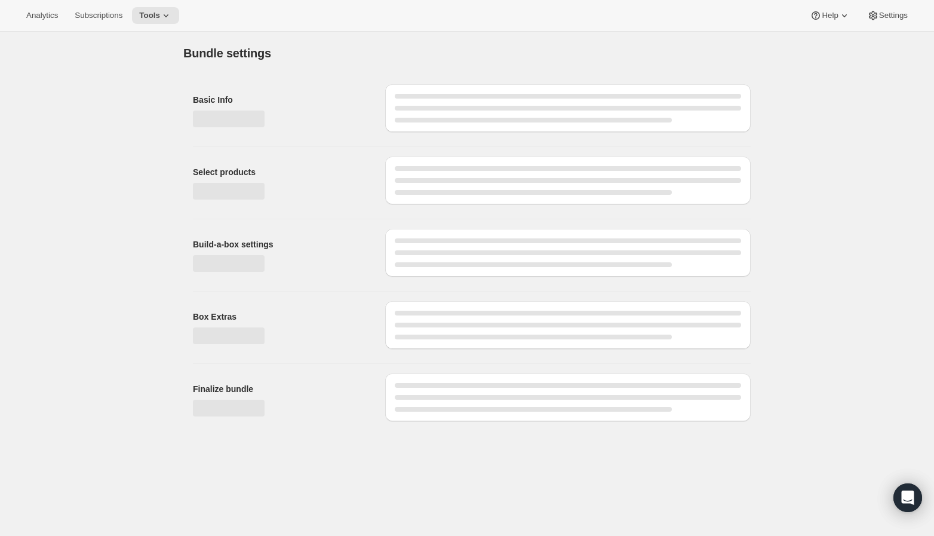
type input "Audrey Wine Club"
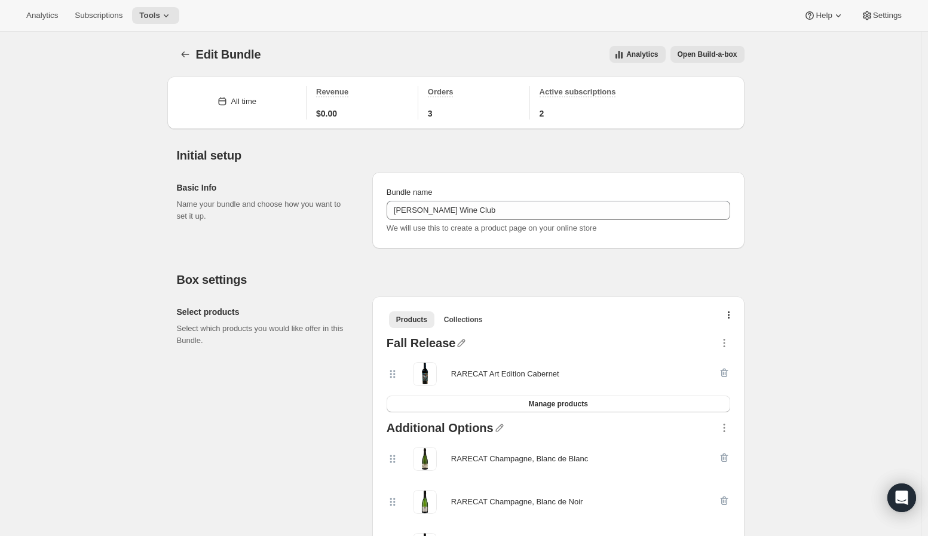
click at [134, 24] on div "Analytics Subscriptions Tools Help Settings" at bounding box center [464, 16] width 928 height 32
click at [154, 20] on button "Tools" at bounding box center [155, 15] width 47 height 17
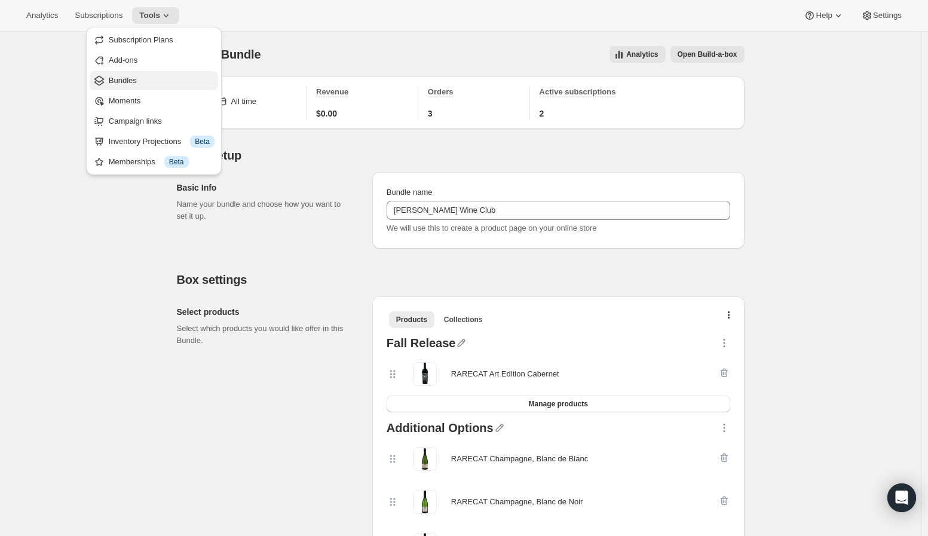
click at [158, 75] on span "Bundles" at bounding box center [162, 81] width 106 height 12
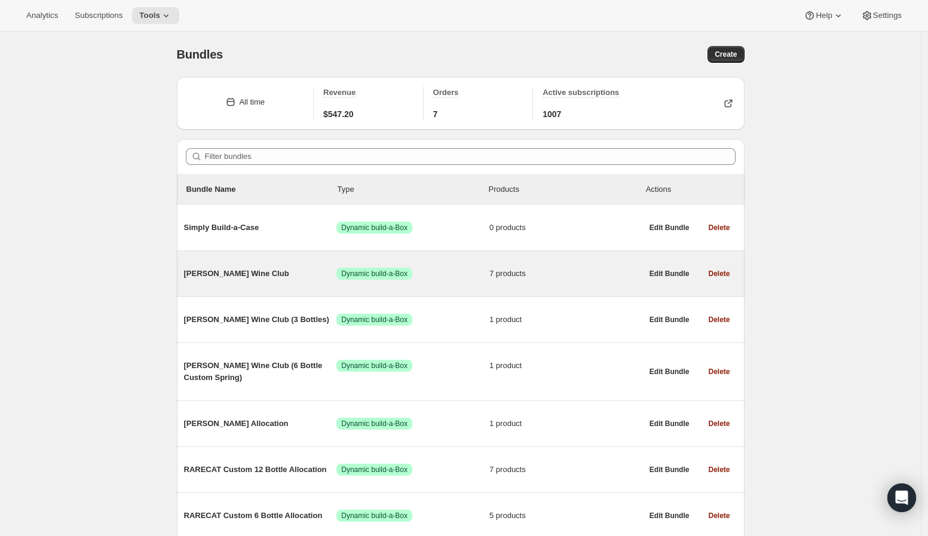
click at [225, 280] on span "Audrey Wine Club" at bounding box center [260, 274] width 153 height 12
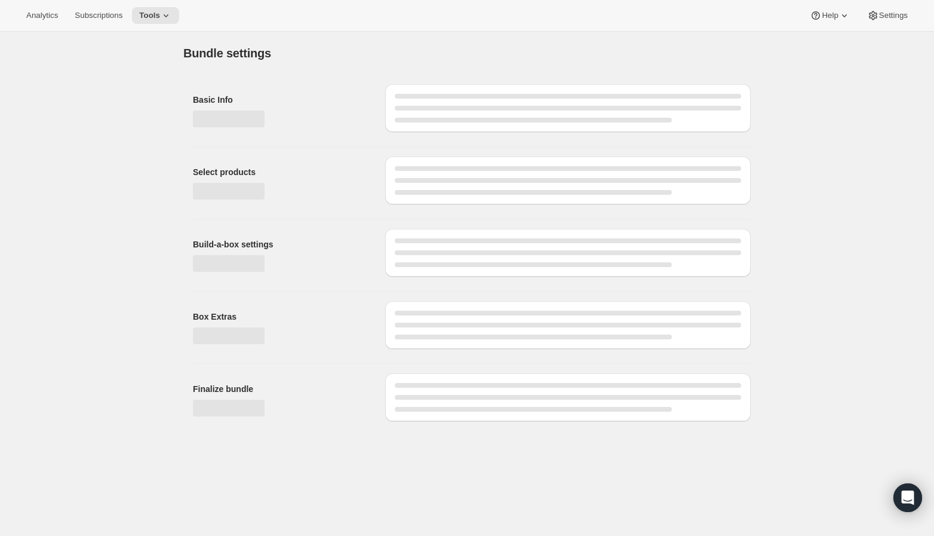
type input "Audrey Wine Club"
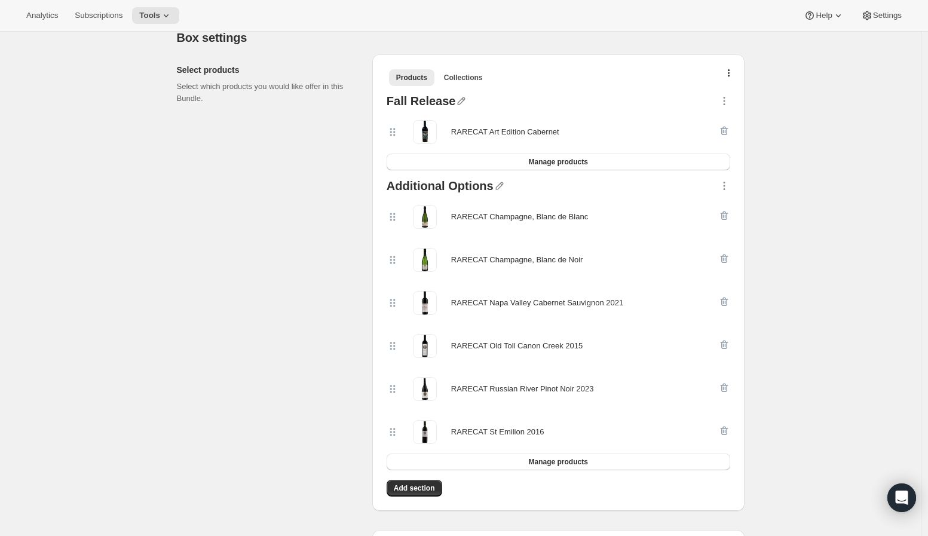
scroll to position [265, 0]
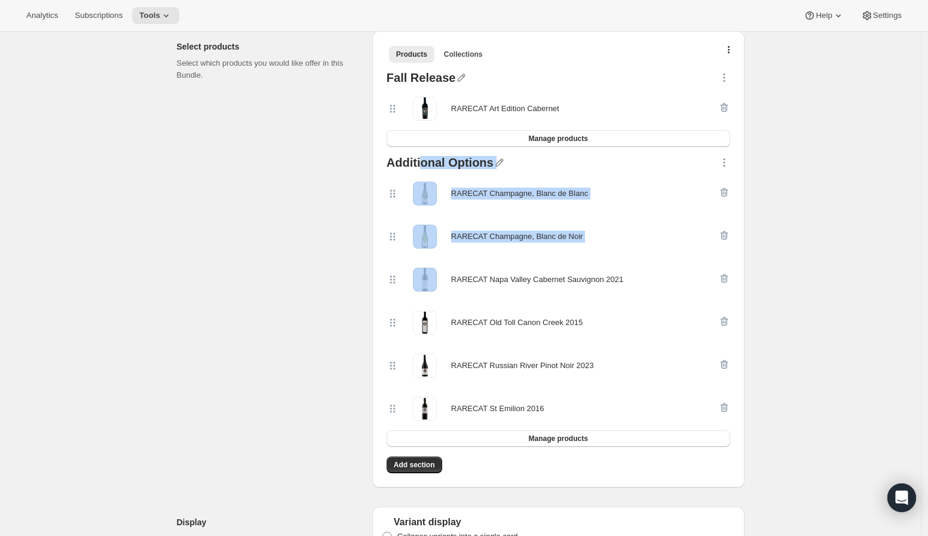
click at [413, 262] on div "Additional Options RARECAT Champagne, Blanc de Blanc RARECAT Champagne, Blanc d…" at bounding box center [558, 302] width 353 height 300
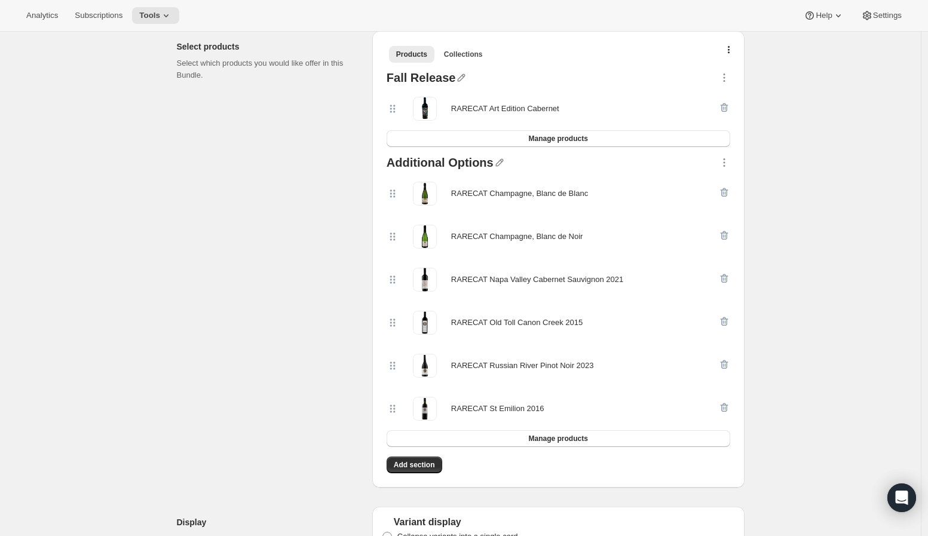
click at [324, 266] on div "Select products Select which products you would like offer in this Bundle." at bounding box center [270, 259] width 186 height 456
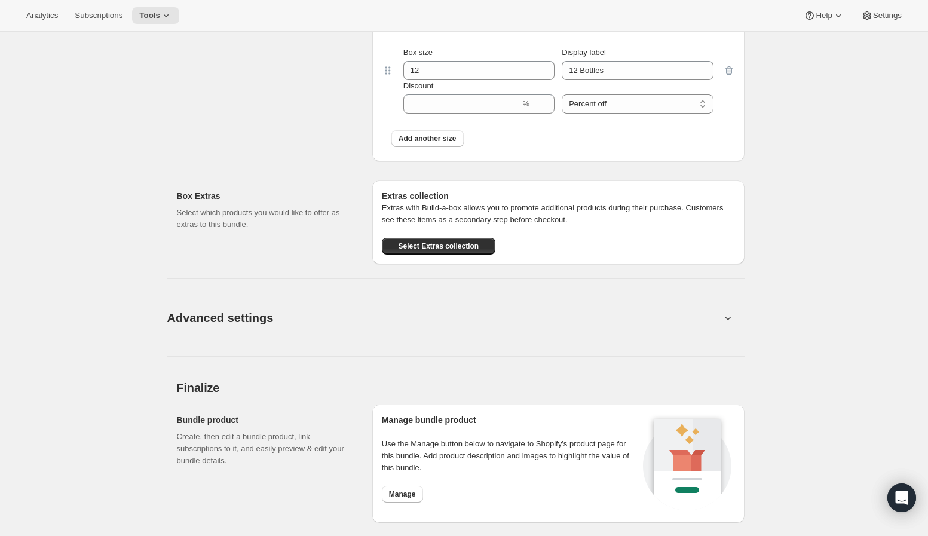
scroll to position [995, 0]
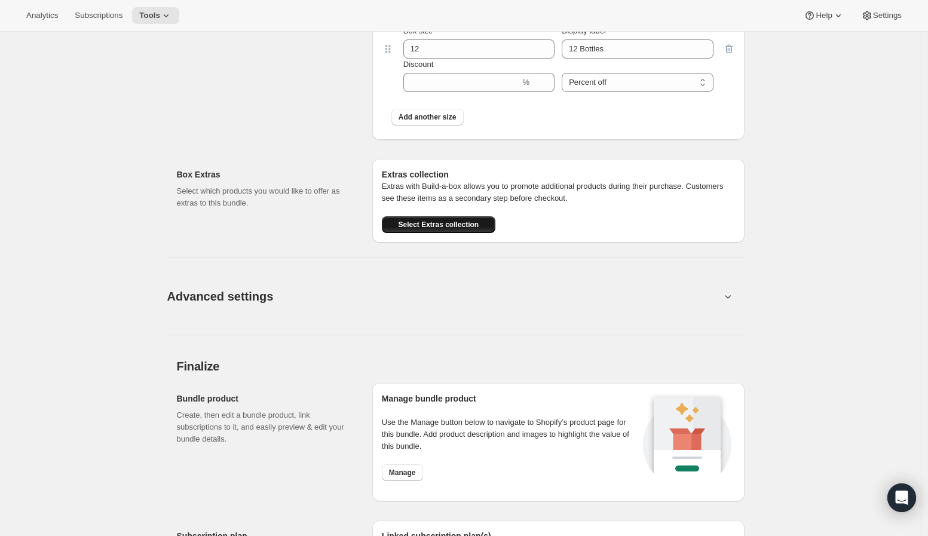
click at [429, 220] on span "Select Extras collection" at bounding box center [438, 225] width 81 height 10
drag, startPoint x: 182, startPoint y: 174, endPoint x: 238, endPoint y: 176, distance: 55.6
click at [238, 176] on h2 "Box Extras" at bounding box center [265, 174] width 176 height 12
click at [314, 188] on p "Select which products you would like to offer as extras to this bundle." at bounding box center [265, 197] width 176 height 24
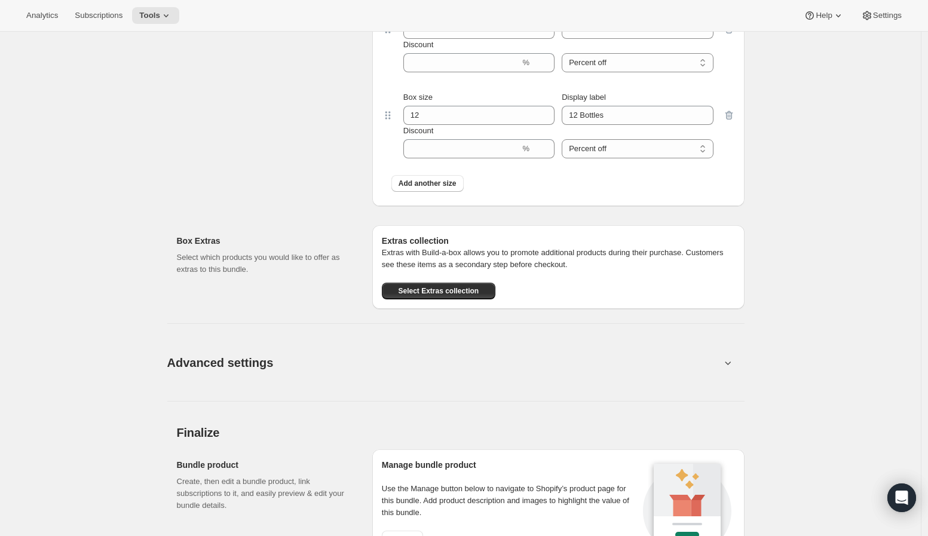
scroll to position [664, 0]
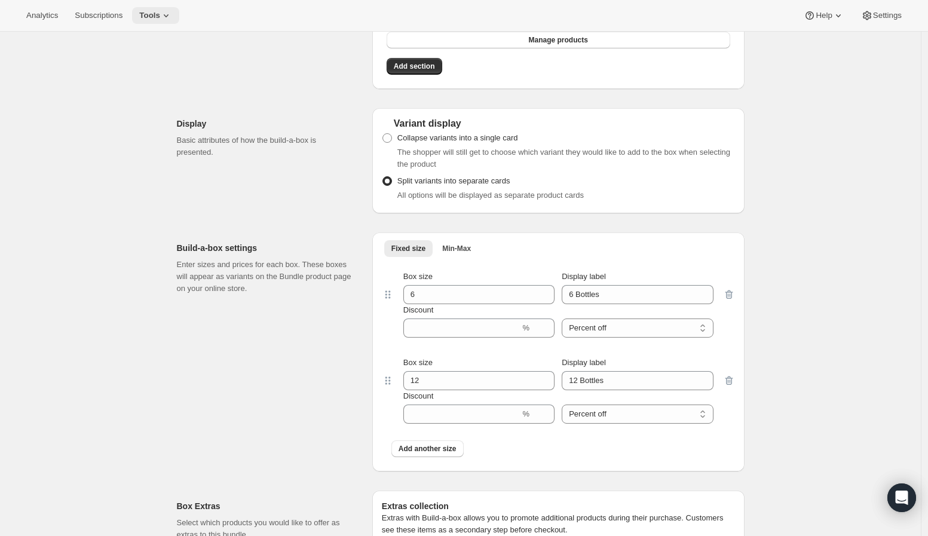
click at [169, 10] on button "Tools" at bounding box center [155, 15] width 47 height 17
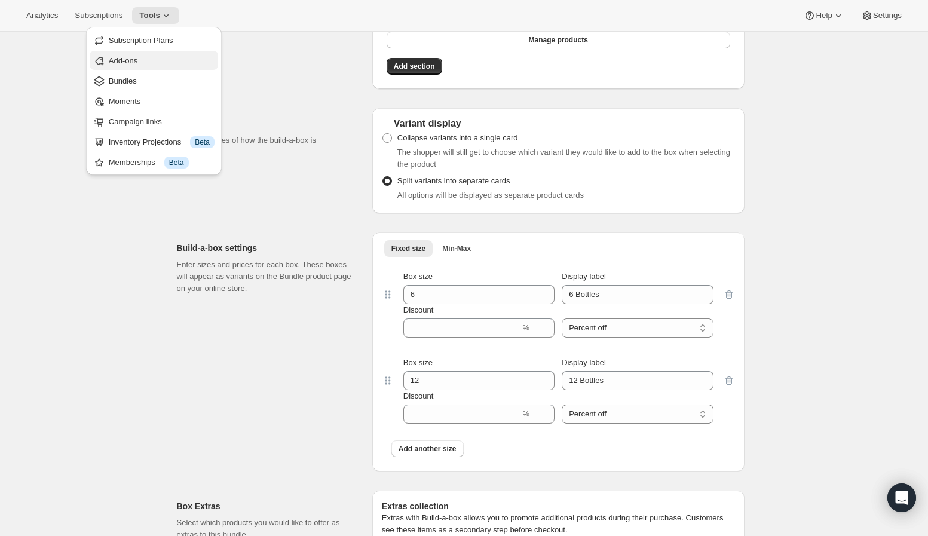
click at [147, 56] on span "Add-ons" at bounding box center [162, 61] width 106 height 12
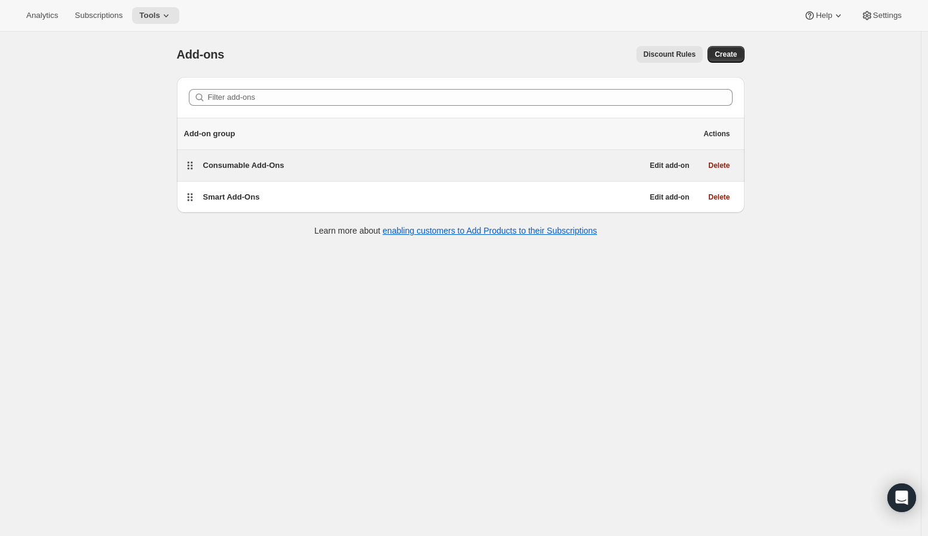
click at [271, 168] on span "Consumable Add-Ons" at bounding box center [243, 165] width 81 height 9
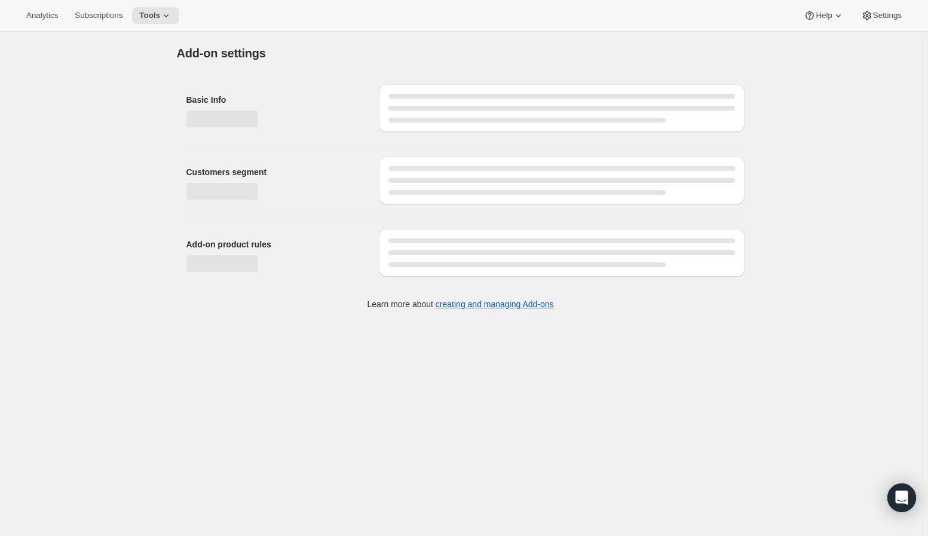
select select "selectedProducts"
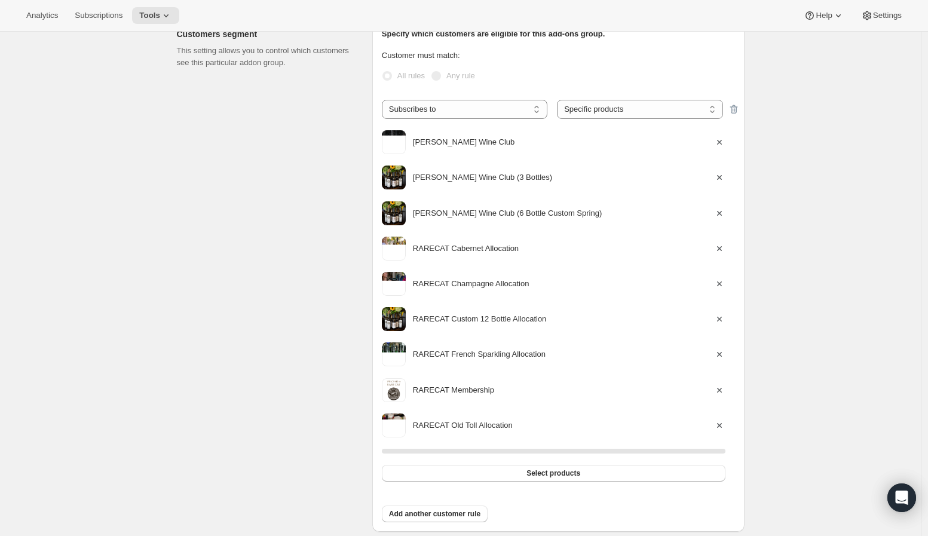
scroll to position [199, 0]
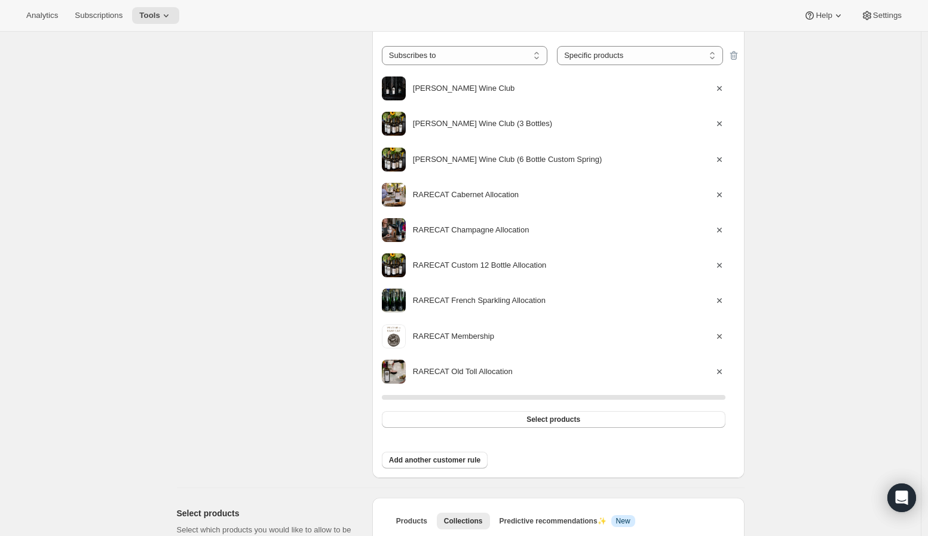
click at [724, 338] on icon "button" at bounding box center [719, 336] width 12 height 12
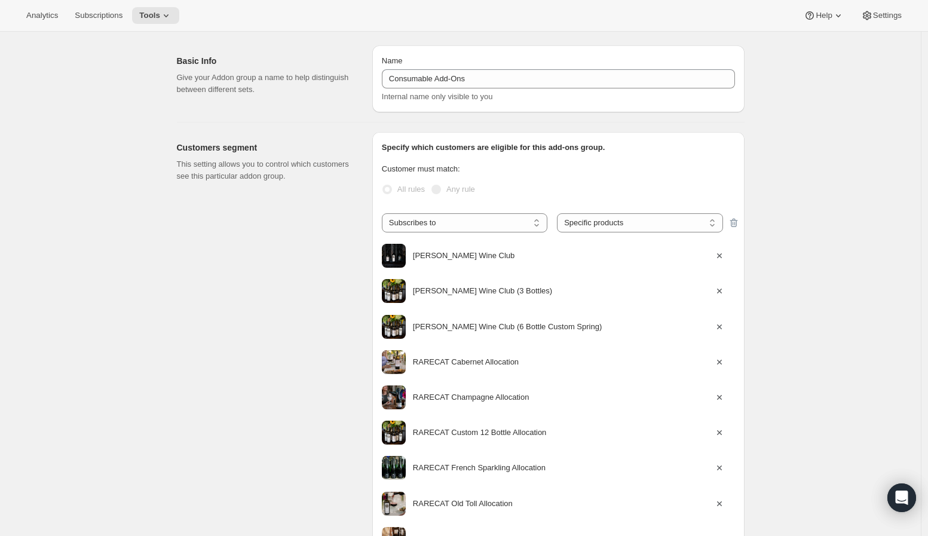
select select "selectedProducts"
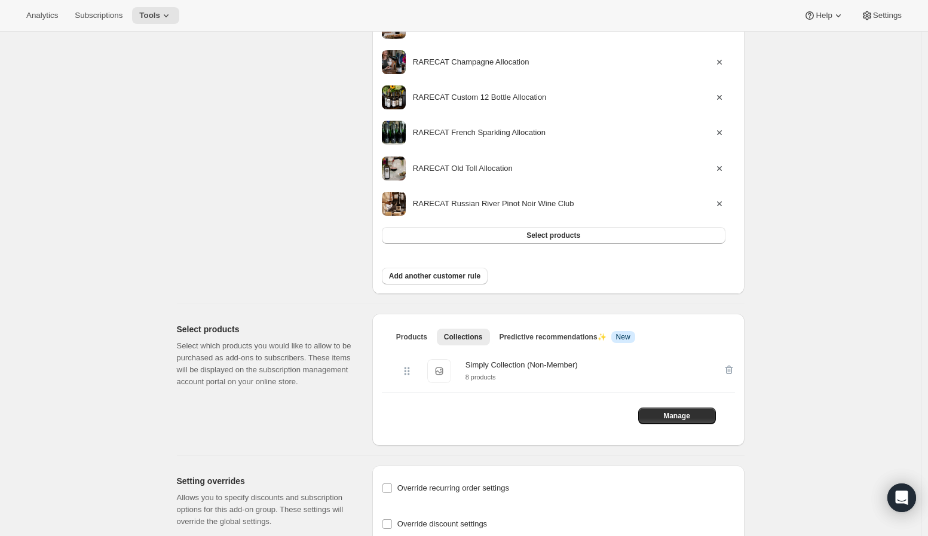
scroll to position [398, 0]
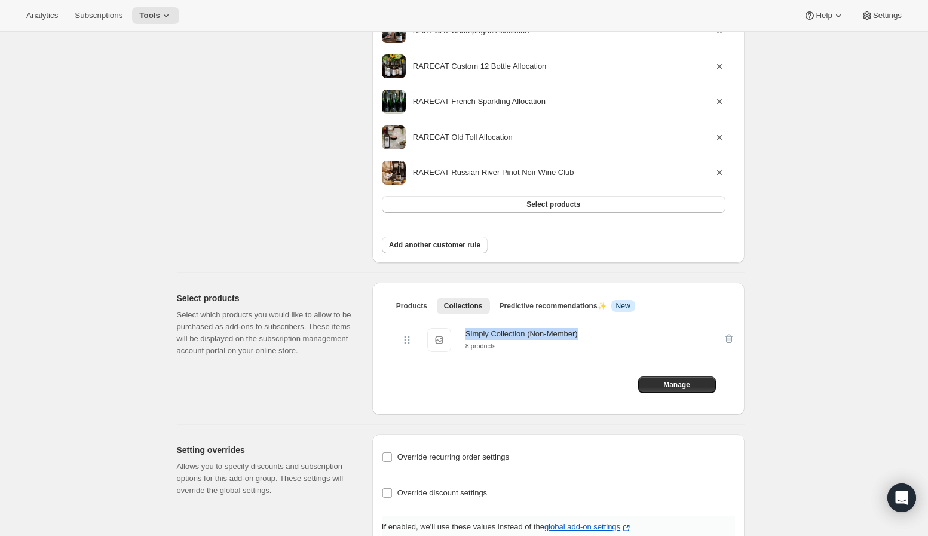
drag, startPoint x: 466, startPoint y: 334, endPoint x: 611, endPoint y: 332, distance: 144.6
click at [611, 332] on div "Simply Collection (Non-Member) Simply Collection (Non-Member) 8 products" at bounding box center [568, 339] width 334 height 43
click at [534, 336] on div "Simply Collection (Non-Member)" at bounding box center [521, 334] width 112 height 12
click at [154, 32] on div "Edit Add-on group. This page is ready Edit Add-on group Basic Info Give your Ad…" at bounding box center [460, 109] width 921 height 951
click at [154, 15] on span "Tools" at bounding box center [149, 16] width 21 height 10
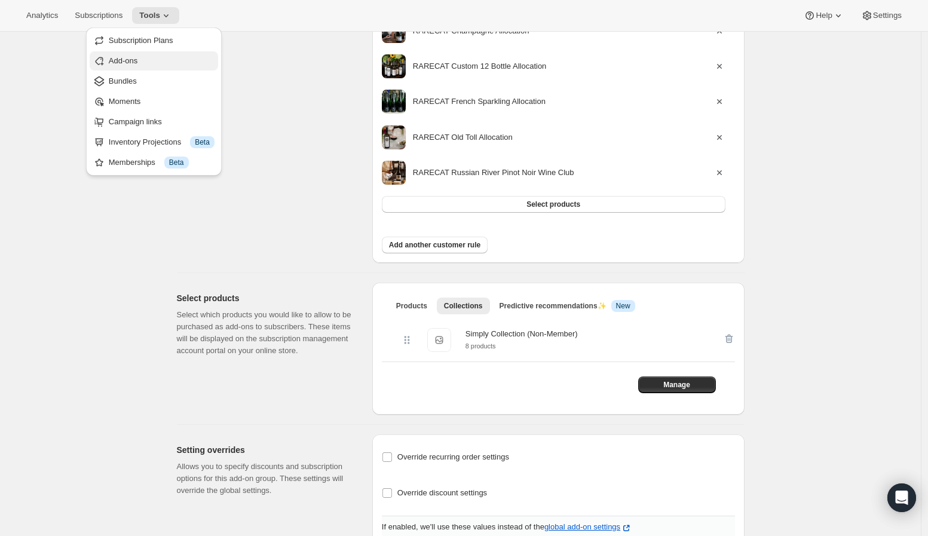
click at [154, 66] on span "Add-ons" at bounding box center [162, 61] width 106 height 12
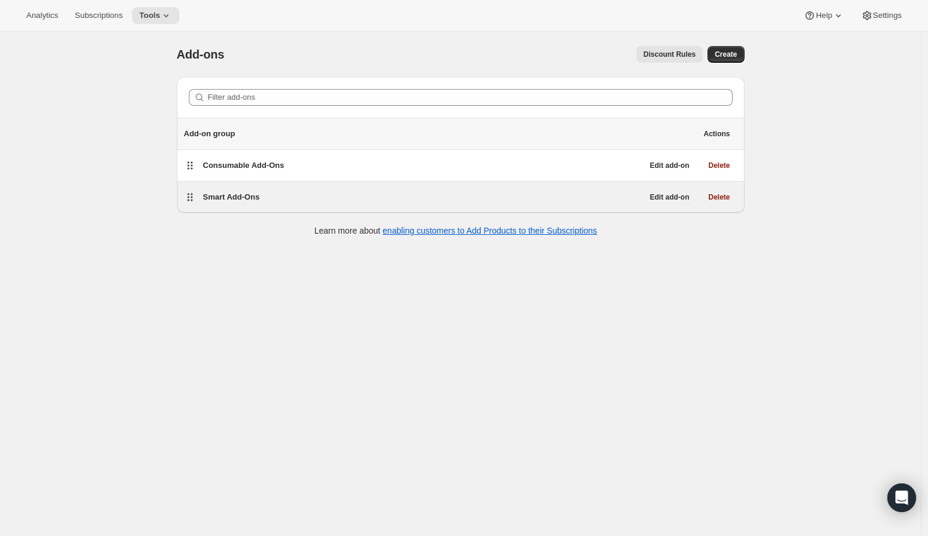
click at [245, 194] on span "Smart Add-Ons" at bounding box center [231, 196] width 57 height 9
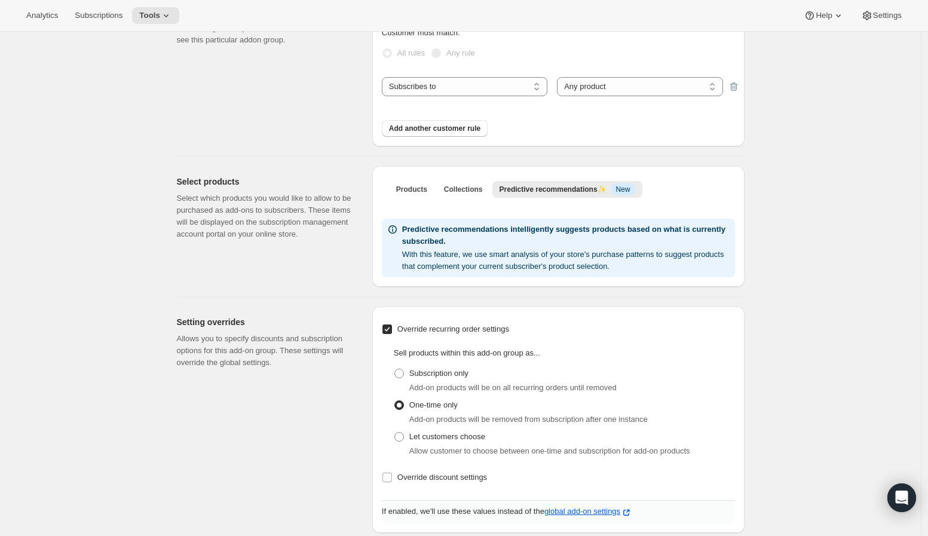
scroll to position [200, 0]
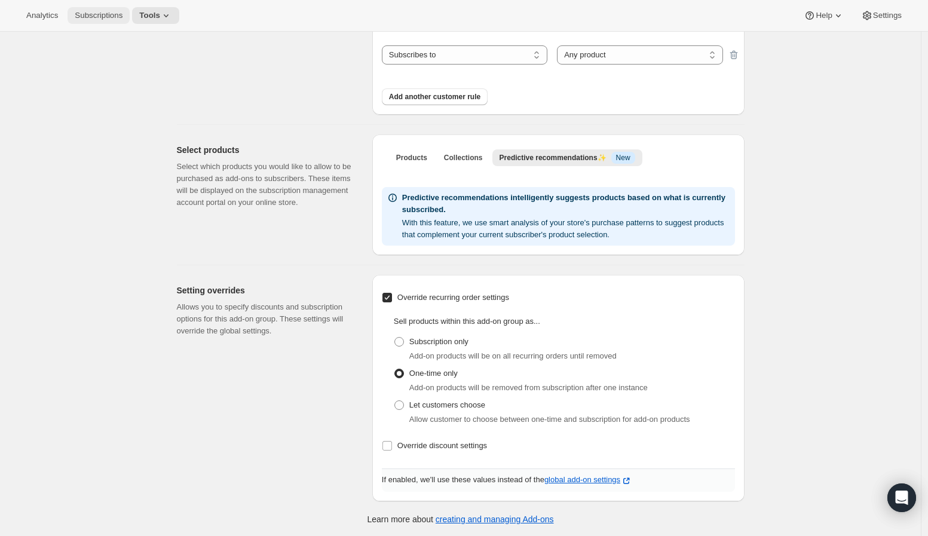
click at [79, 19] on span "Subscriptions" at bounding box center [99, 16] width 48 height 10
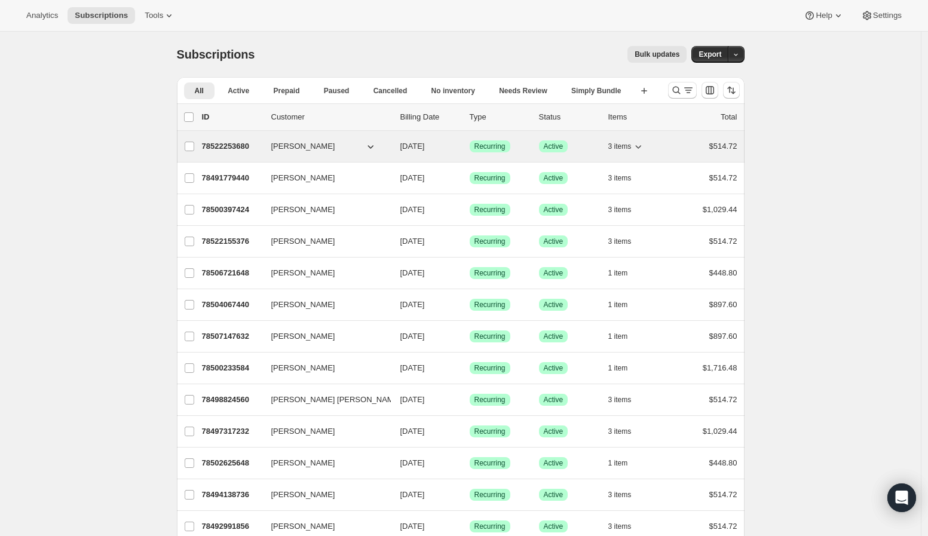
click at [266, 149] on div "78522253680 Anika Whiteman 10/15/2025 Success Recurring Success Active 3 items …" at bounding box center [469, 146] width 535 height 17
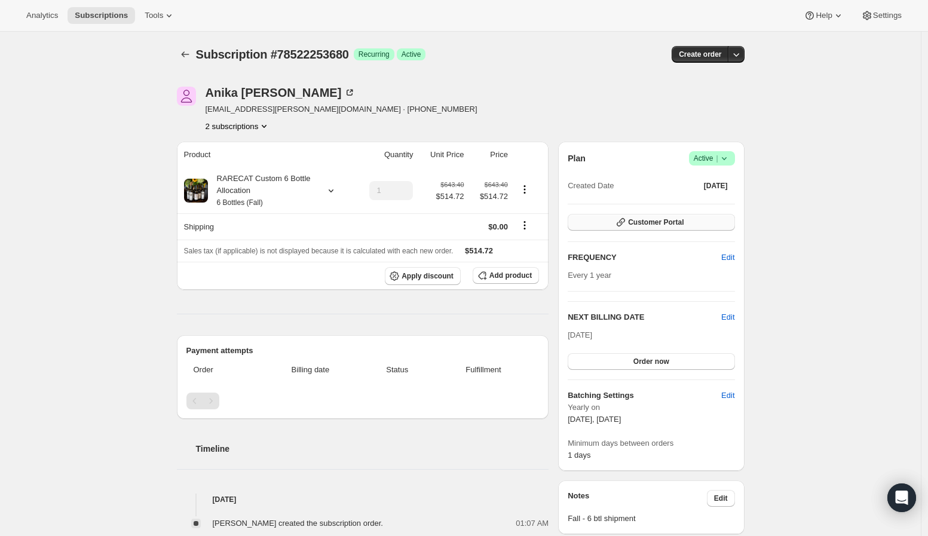
click at [685, 219] on button "Customer Portal" at bounding box center [651, 222] width 167 height 17
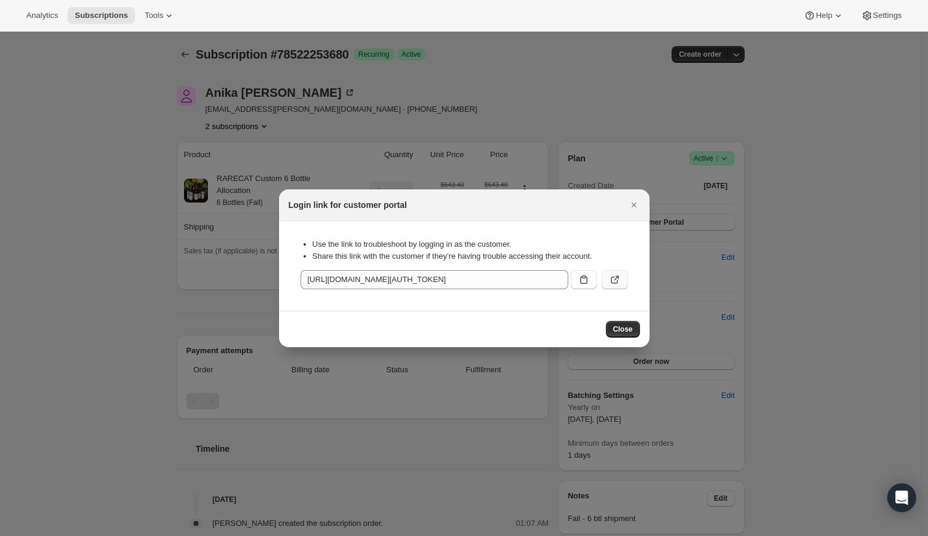
click at [609, 277] on icon ":r1r1:" at bounding box center [615, 280] width 12 height 12
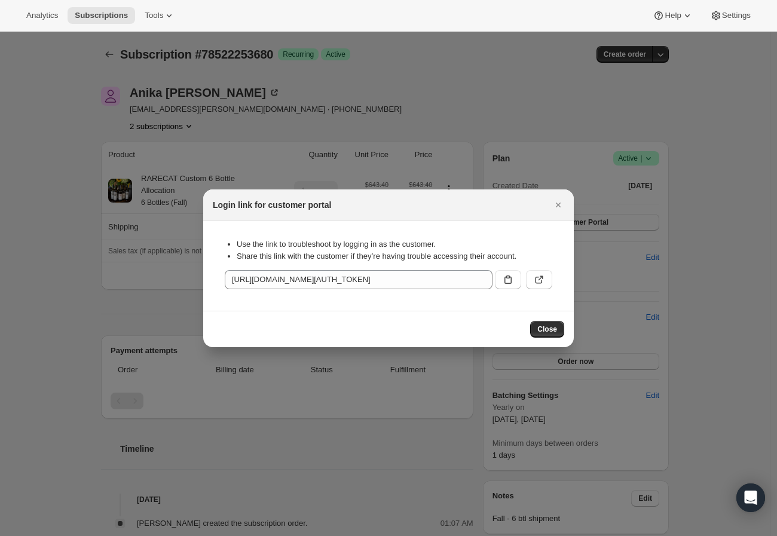
click at [426, 99] on div at bounding box center [388, 268] width 777 height 536
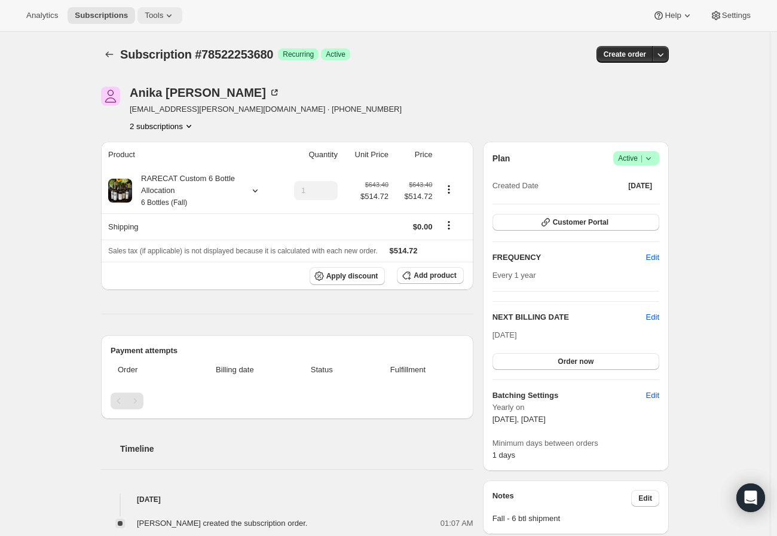
click at [153, 21] on button "Tools" at bounding box center [159, 15] width 45 height 17
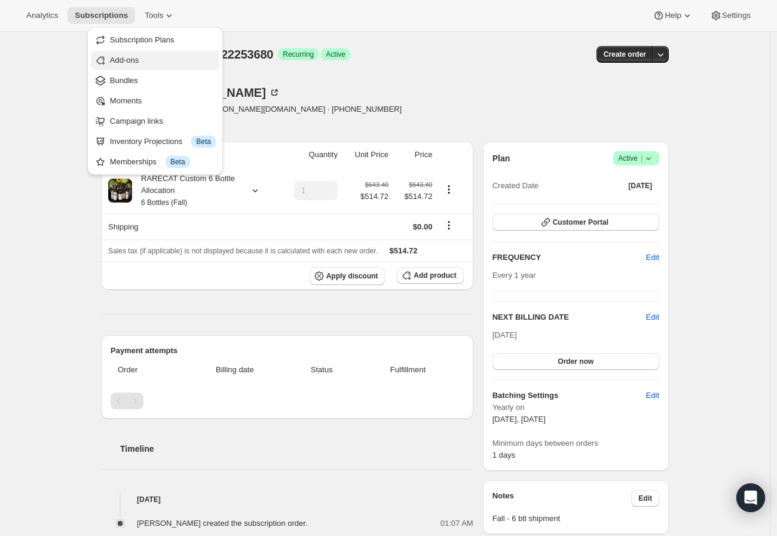
click at [163, 56] on span "Add-ons" at bounding box center [163, 60] width 106 height 12
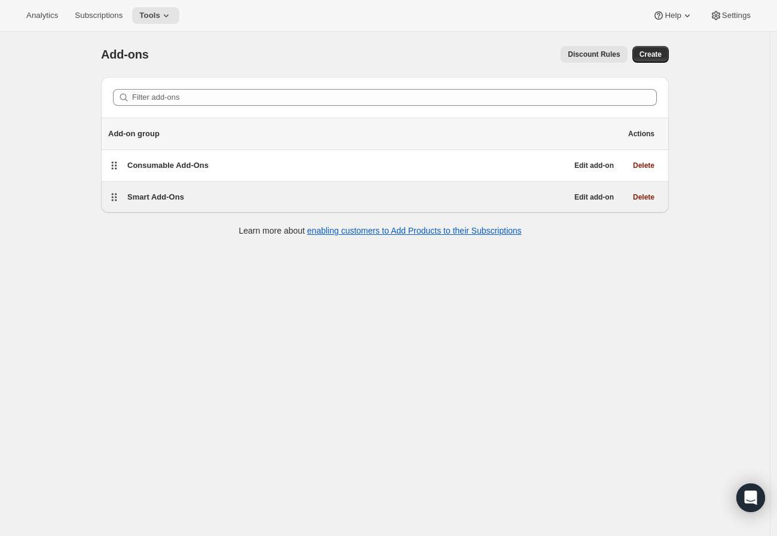
click at [180, 197] on span "Smart Add-Ons" at bounding box center [155, 196] width 57 height 9
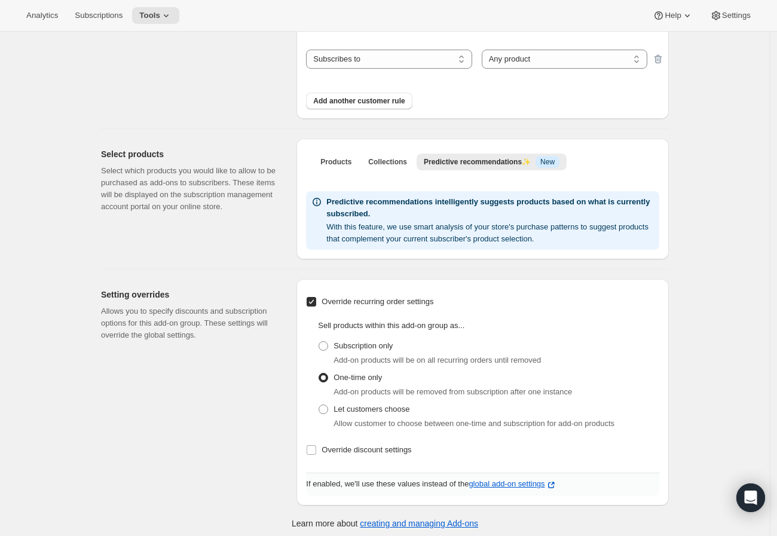
scroll to position [200, 0]
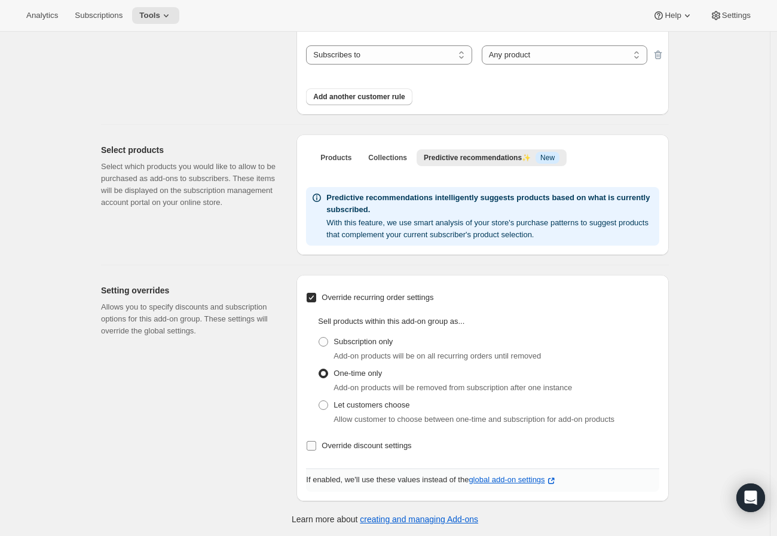
click at [342, 446] on span "Override discount settings" at bounding box center [366, 445] width 90 height 9
click at [316, 446] on input "Override discount settings" at bounding box center [311, 446] width 10 height 10
checkbox input "true"
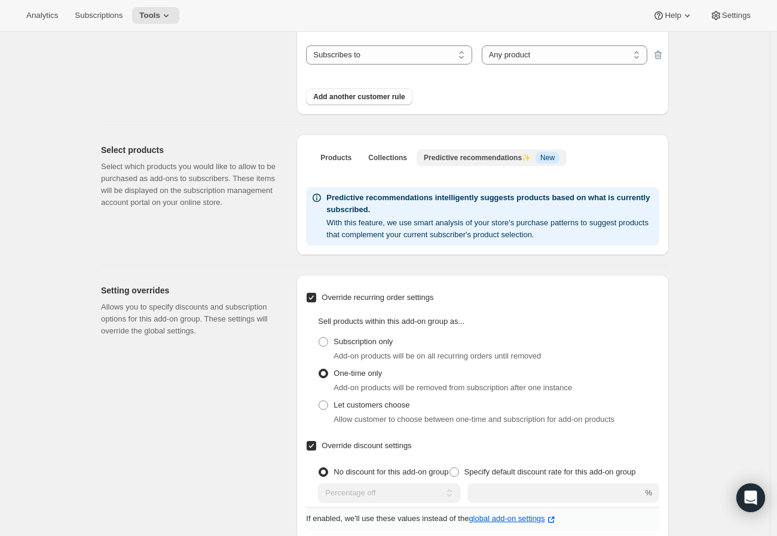
scroll to position [238, 0]
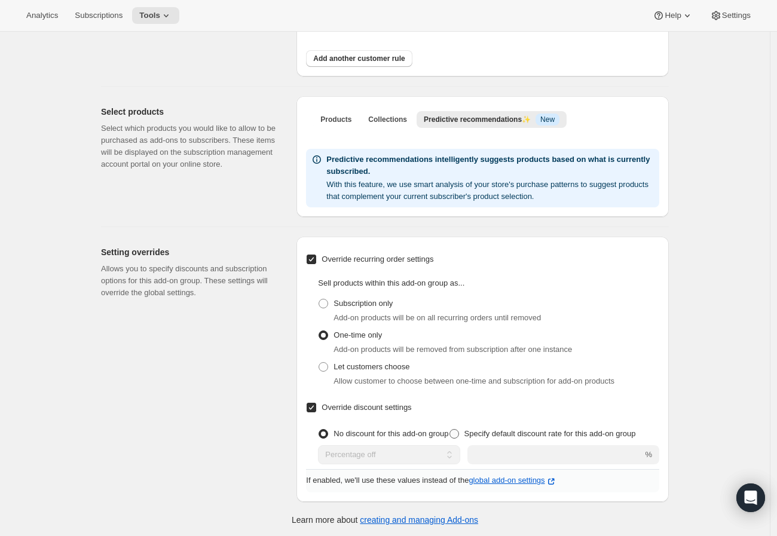
click at [468, 432] on label "Specify default discount rate for this add-on group" at bounding box center [542, 433] width 187 height 17
click at [450, 430] on input "Specify default discount rate for this add-on group" at bounding box center [449, 429] width 1 height 1
radio input "true"
click at [426, 450] on select "Percentage off Fixed amount off" at bounding box center [384, 454] width 133 height 19
click at [480, 450] on input "number" at bounding box center [541, 454] width 166 height 19
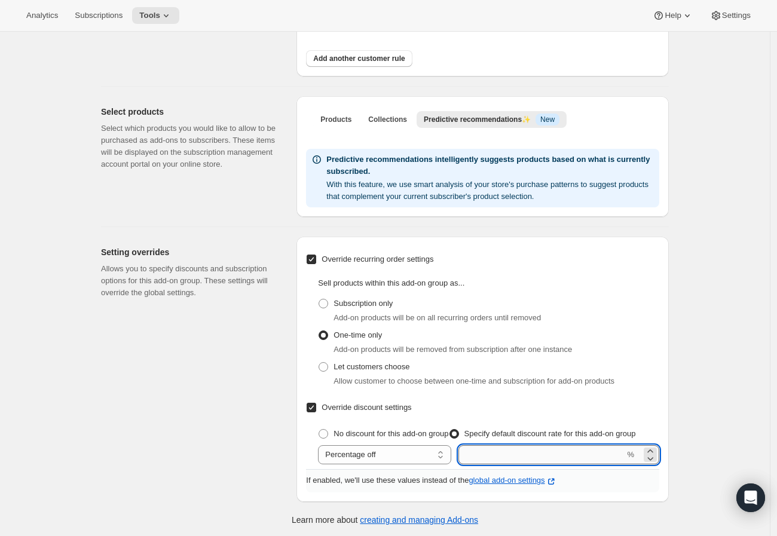
click at [488, 461] on input "number" at bounding box center [541, 454] width 166 height 19
type input "2"
click at [488, 461] on input "2" at bounding box center [541, 454] width 166 height 19
type input "20"
click at [176, 359] on div "Setting overrides Allows you to specify discounts and subscription options for …" at bounding box center [194, 369] width 186 height 265
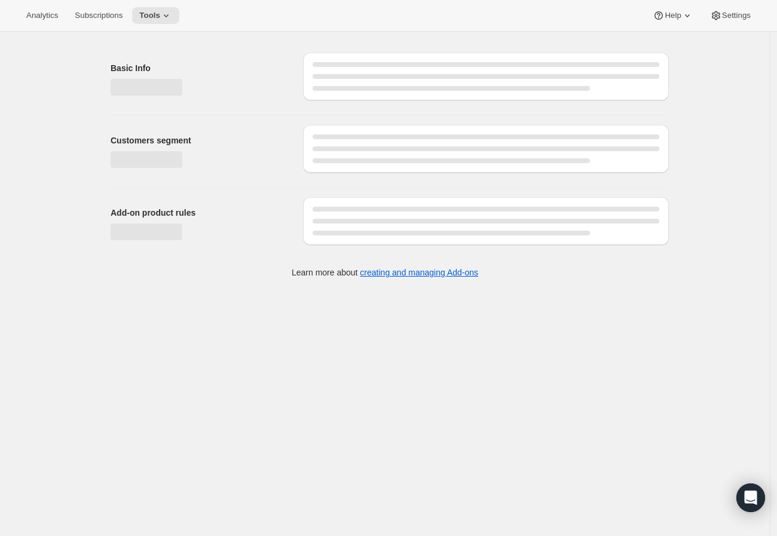
scroll to position [0, 0]
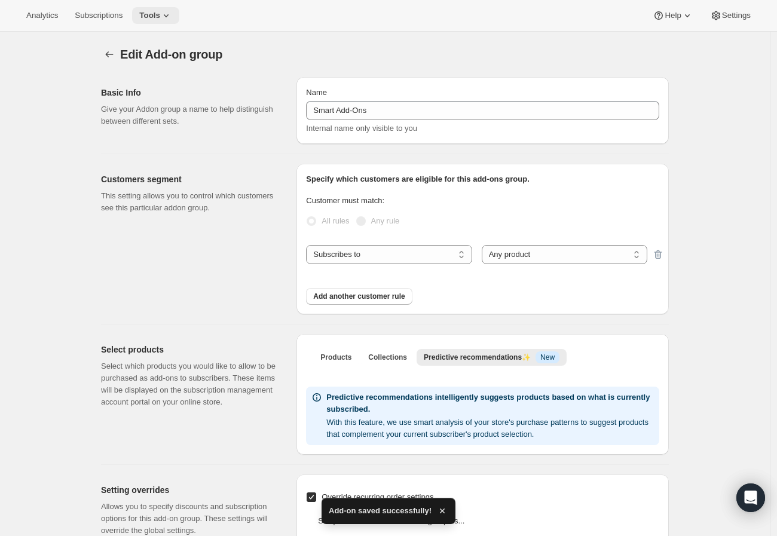
click at [139, 19] on span "Tools" at bounding box center [149, 16] width 21 height 10
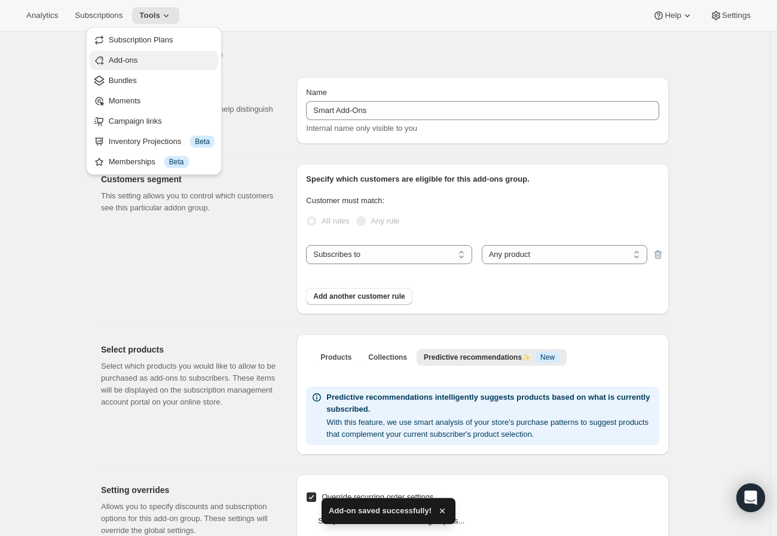
click at [145, 66] on span "Add-ons" at bounding box center [162, 60] width 106 height 12
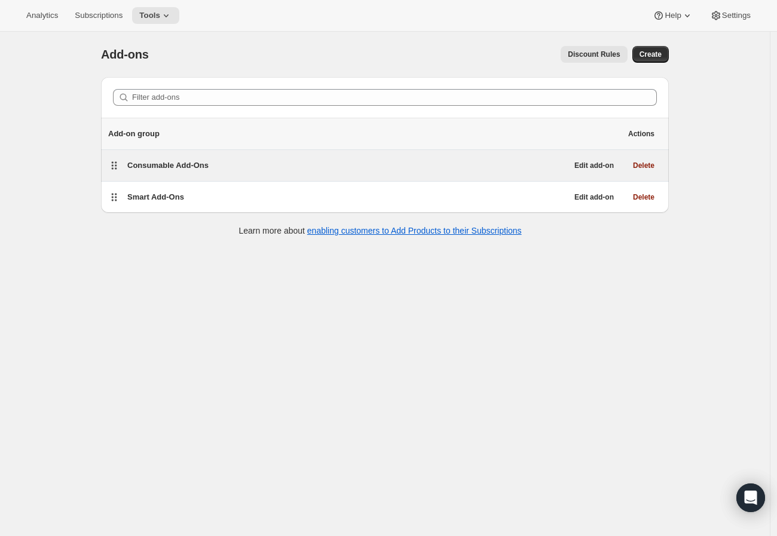
click at [176, 158] on div "Consumable Add-Ons" at bounding box center [347, 165] width 440 height 17
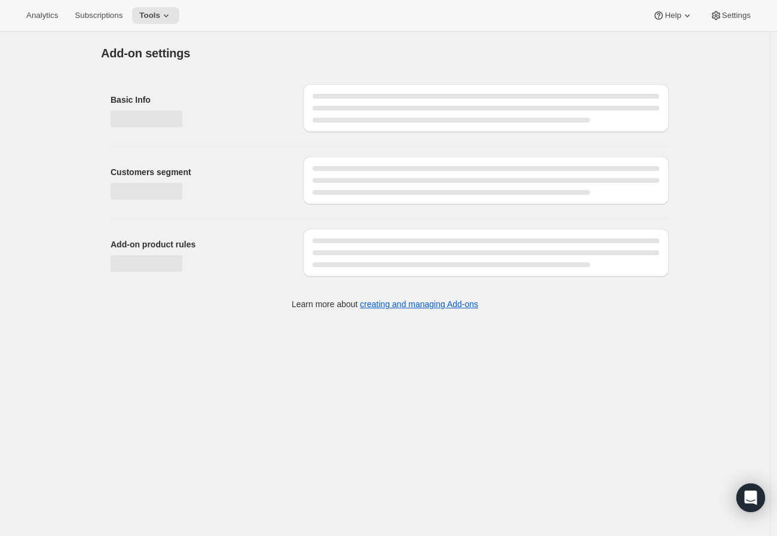
select select "selectedProducts"
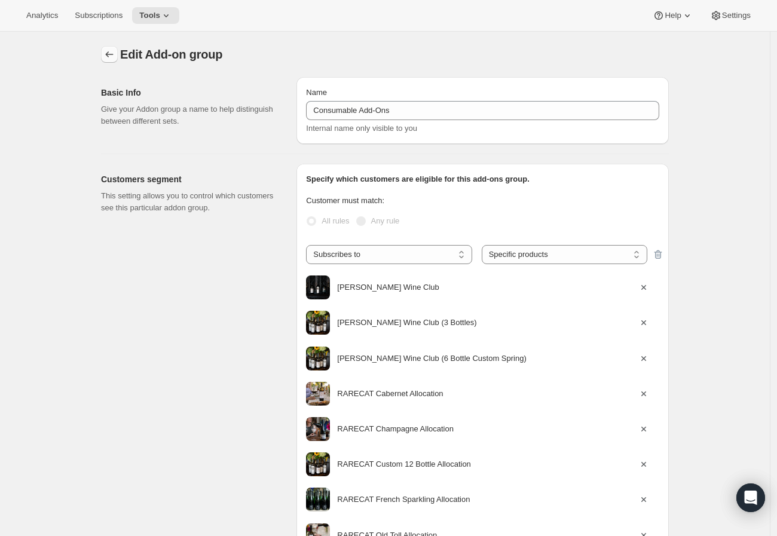
click at [112, 60] on button "Addon groups" at bounding box center [109, 54] width 17 height 17
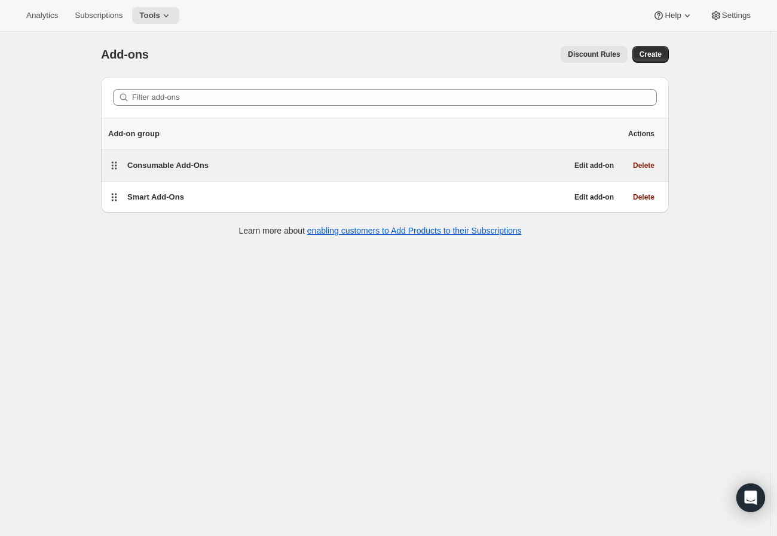
click at [184, 163] on span "Consumable Add-Ons" at bounding box center [167, 165] width 81 height 9
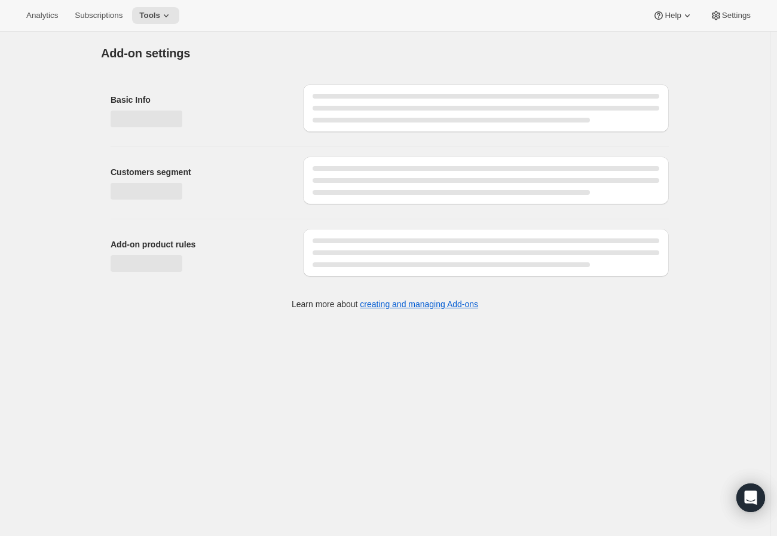
select select "selectedProducts"
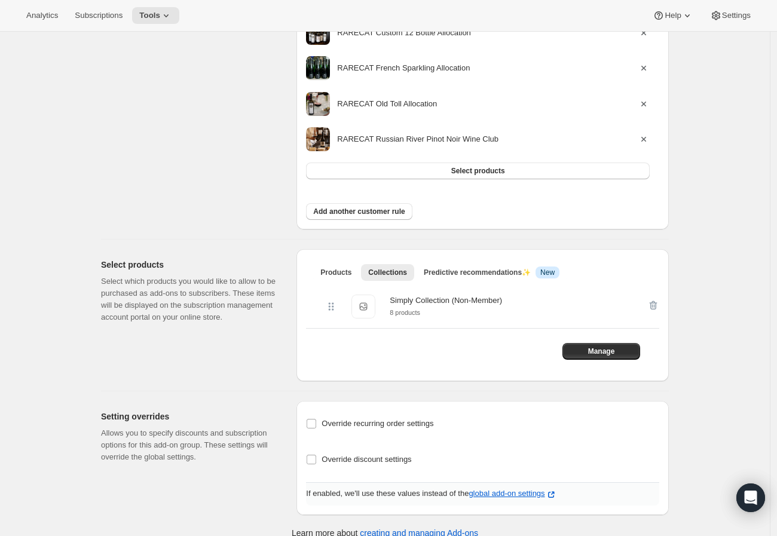
scroll to position [446, 0]
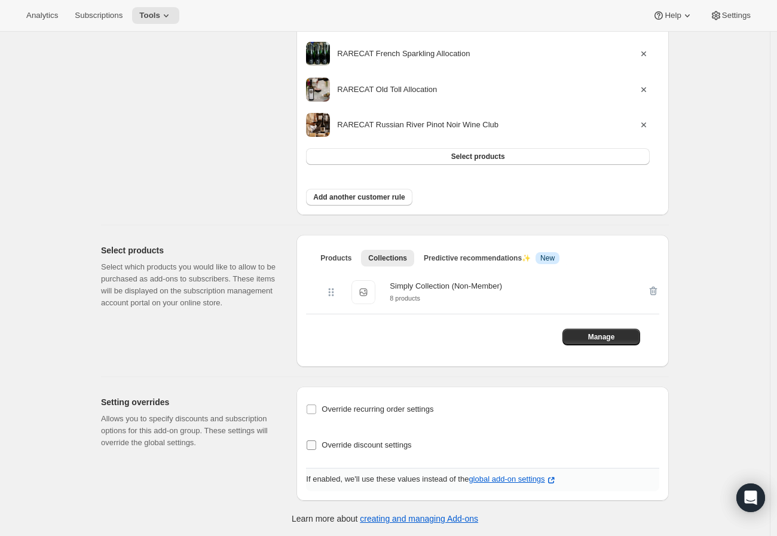
click at [345, 451] on label "Override discount settings" at bounding box center [358, 445] width 105 height 17
click at [316, 450] on input "Override discount settings" at bounding box center [311, 445] width 10 height 10
checkbox input "true"
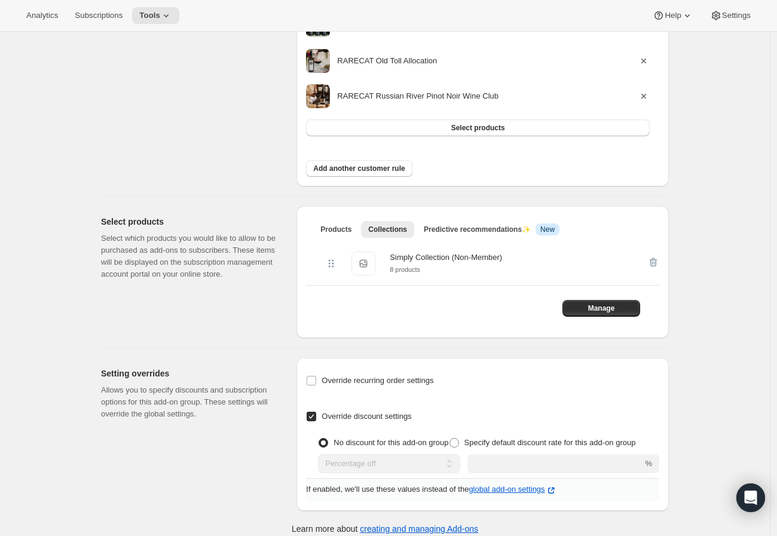
scroll to position [479, 0]
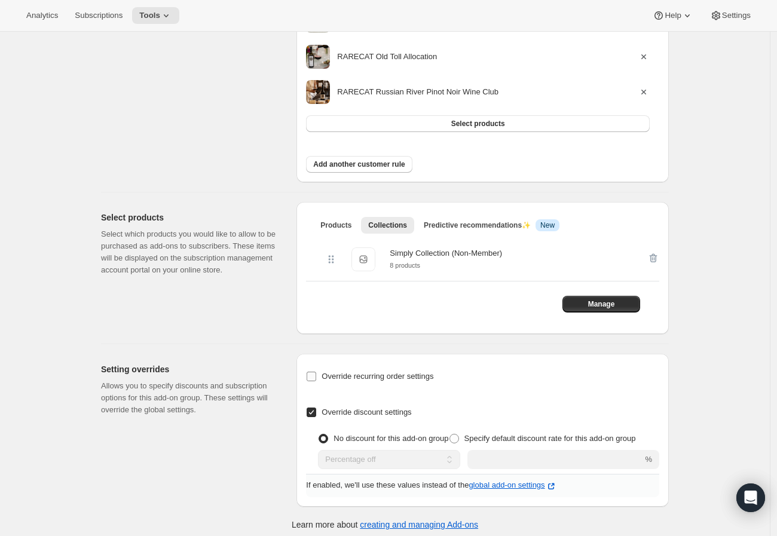
click at [355, 380] on span "Override recurring order settings" at bounding box center [377, 376] width 112 height 9
click at [316, 380] on input "Override recurring order settings" at bounding box center [311, 377] width 10 height 10
checkbox input "true"
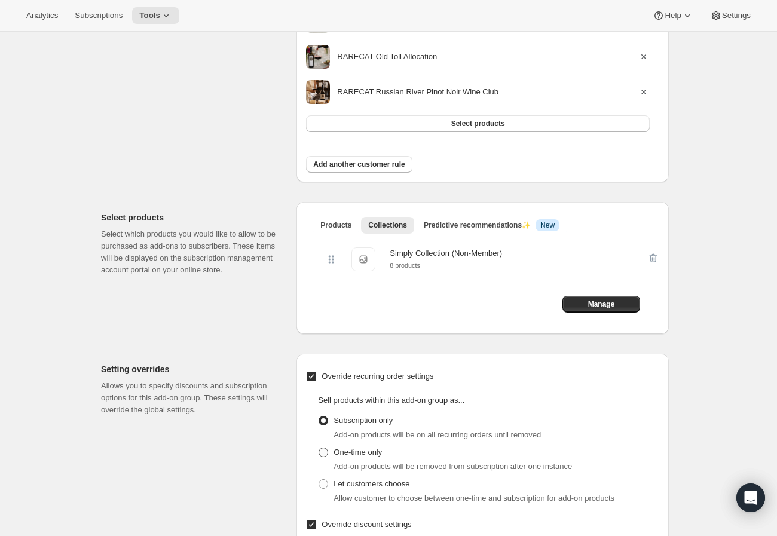
click at [349, 455] on span "One-time only" at bounding box center [357, 451] width 48 height 9
click at [319, 448] on input "One-time only" at bounding box center [318, 447] width 1 height 1
radio input "true"
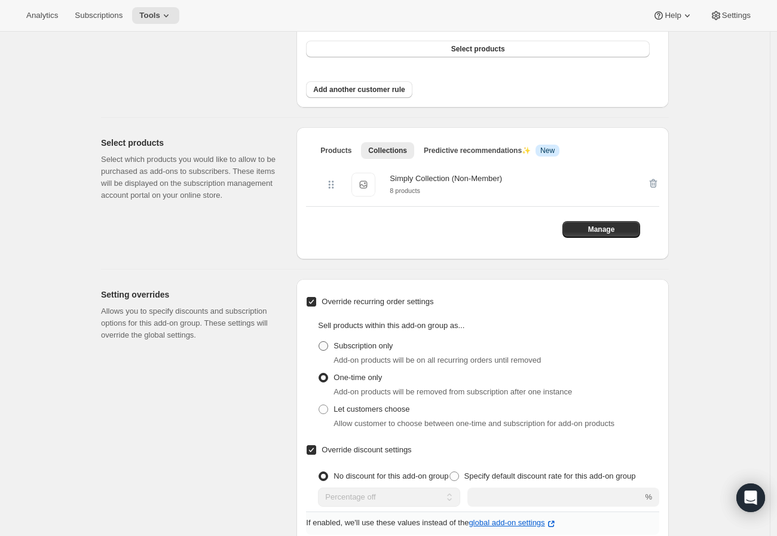
scroll to position [596, 0]
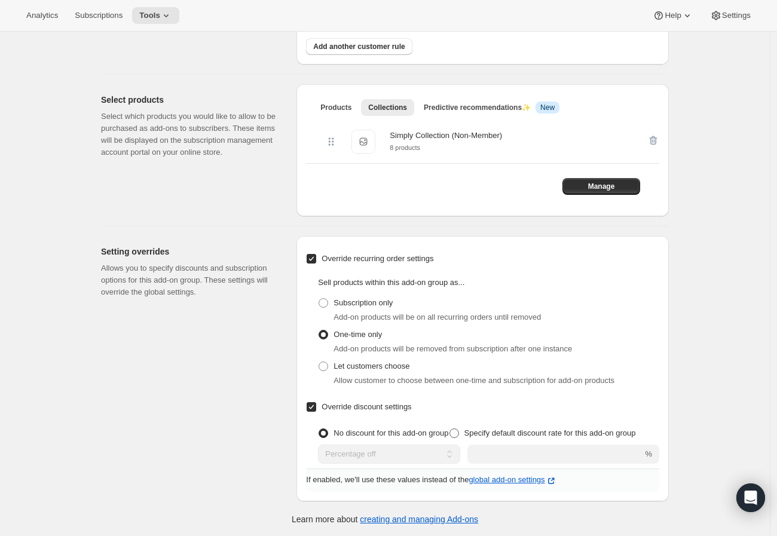
click at [473, 435] on span "Specify default discount rate for this add-on group" at bounding box center [549, 432] width 171 height 9
click at [450, 429] on input "Specify default discount rate for this add-on group" at bounding box center [449, 428] width 1 height 1
radio input "true"
click at [502, 463] on input "number" at bounding box center [541, 453] width 166 height 19
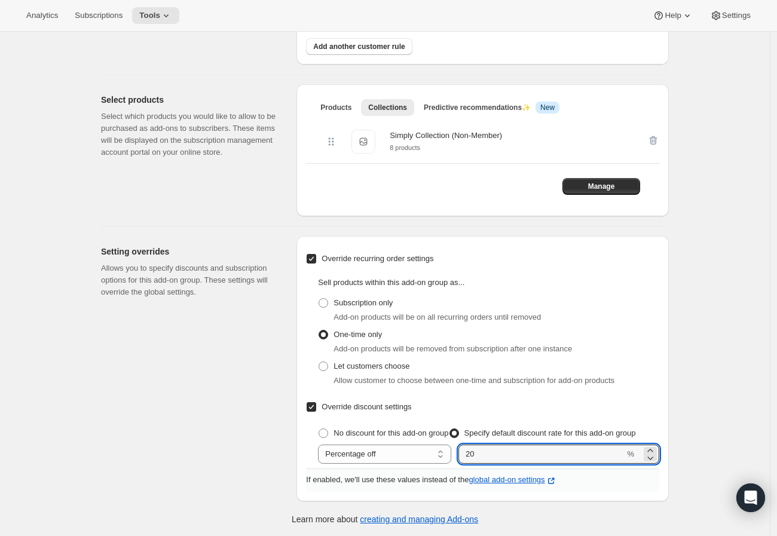
type input "20"
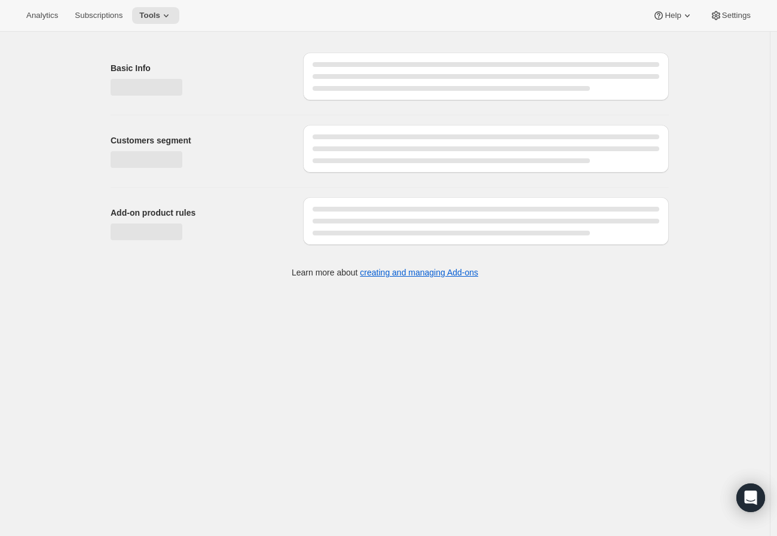
scroll to position [0, 0]
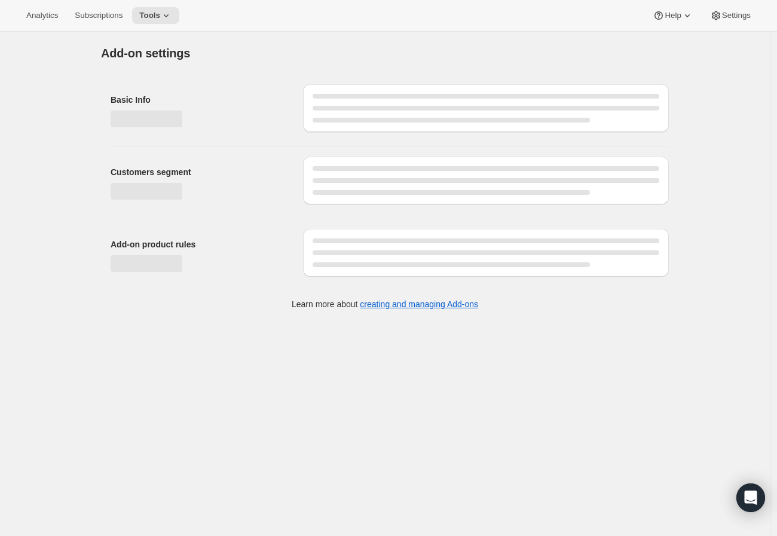
select select "selectedProducts"
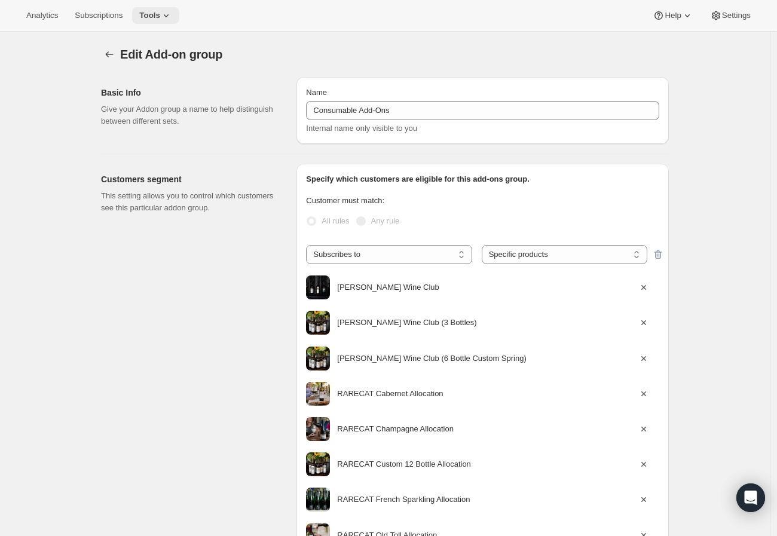
click at [160, 20] on icon at bounding box center [166, 16] width 12 height 12
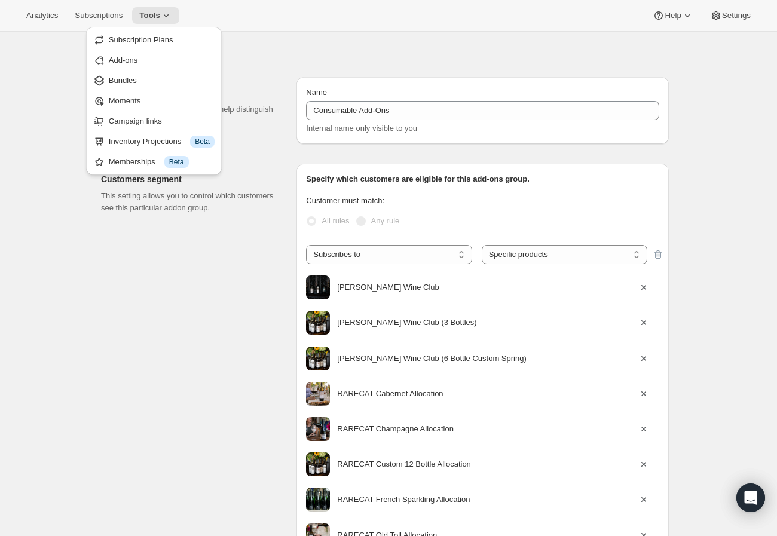
click at [249, 72] on div "Edit Add-on group. This page is ready Edit Add-on group" at bounding box center [385, 54] width 568 height 45
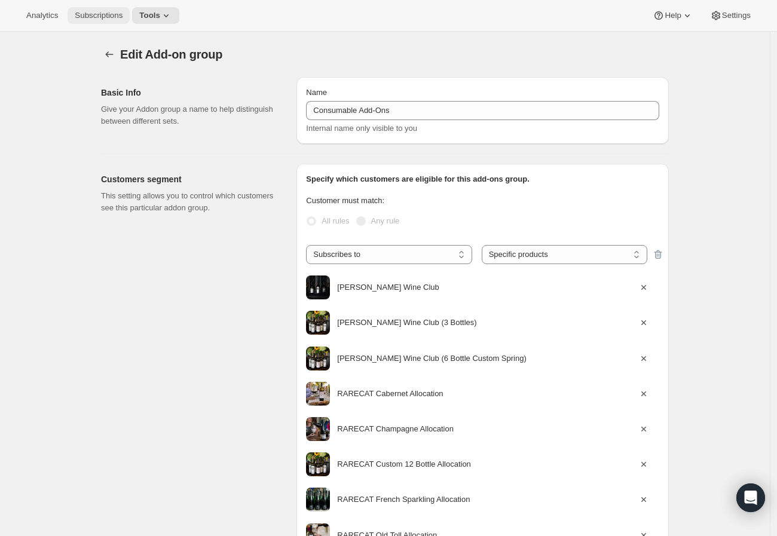
click at [96, 15] on span "Subscriptions" at bounding box center [99, 16] width 48 height 10
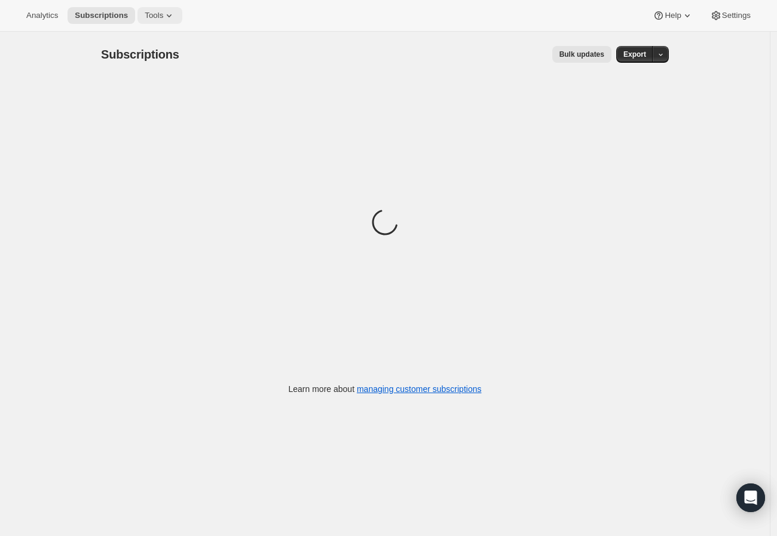
click at [155, 18] on span "Tools" at bounding box center [154, 16] width 19 height 10
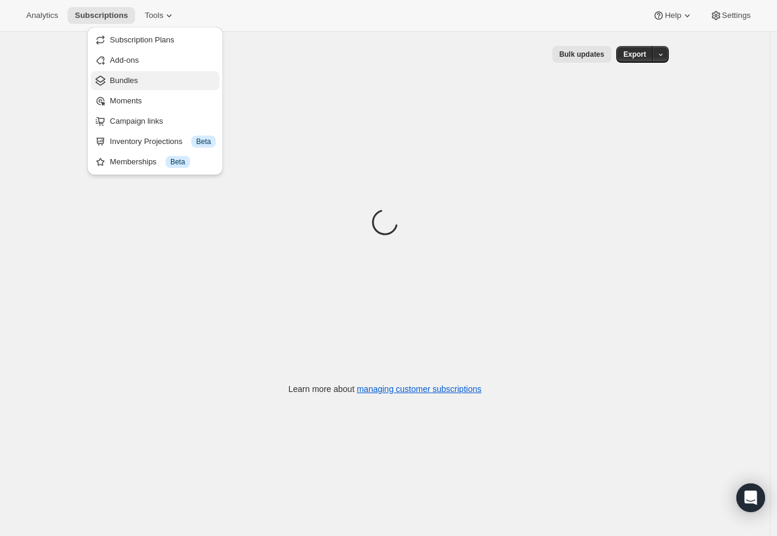
click at [160, 87] on button "Bundles" at bounding box center [155, 80] width 128 height 19
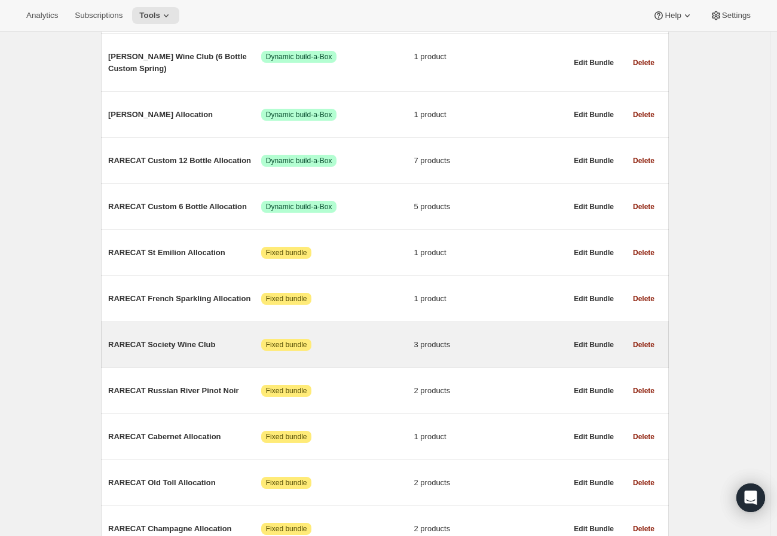
scroll to position [332, 0]
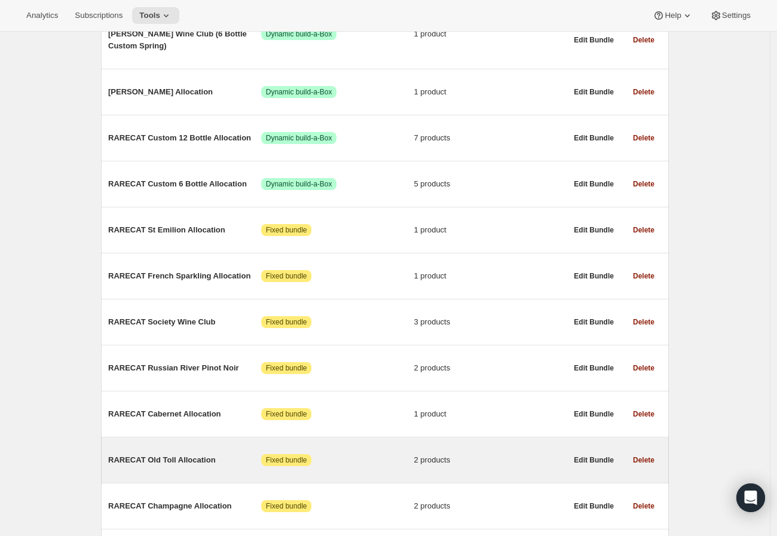
click at [207, 461] on div "RARECAT Old Toll Allocation Attention Fixed bundle 2 products" at bounding box center [337, 459] width 458 height 31
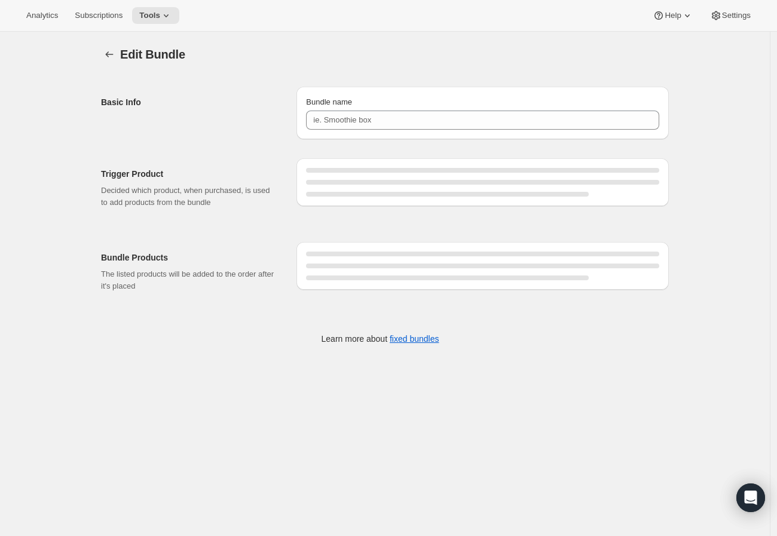
type input "RARECAT Old Toll Allocation"
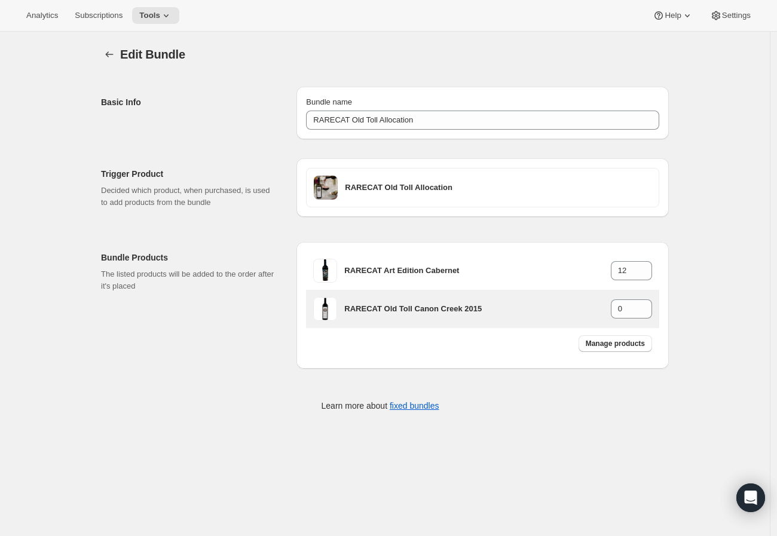
click at [423, 312] on h3 "RARECAT Old Toll Canon Creek 2015" at bounding box center [477, 309] width 266 height 12
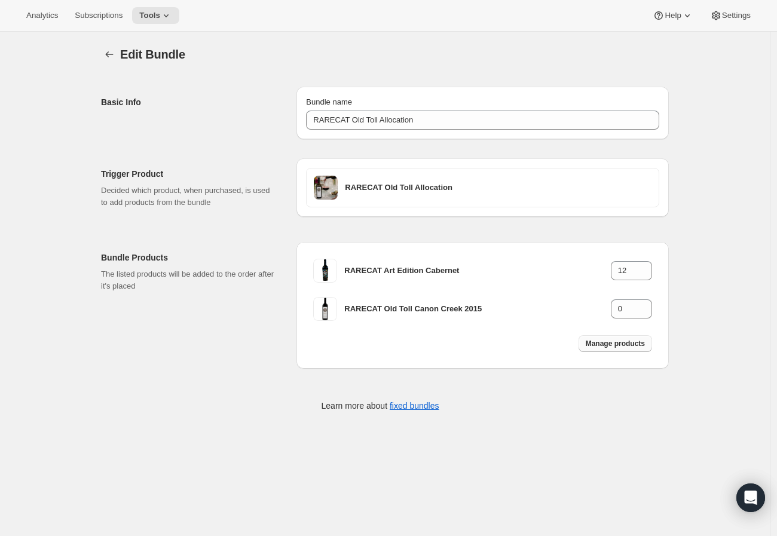
click at [608, 342] on span "Manage products" at bounding box center [614, 344] width 59 height 10
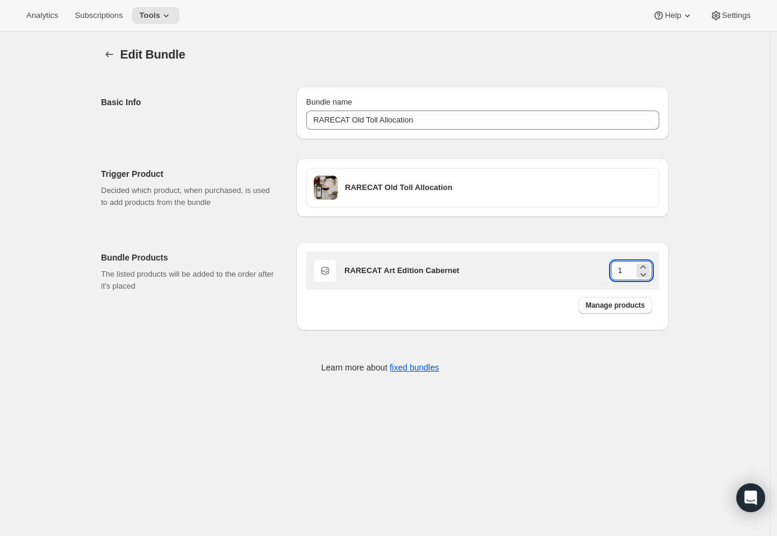
drag, startPoint x: 622, startPoint y: 264, endPoint x: 636, endPoint y: 262, distance: 14.5
click at [634, 262] on input "1" at bounding box center [622, 270] width 23 height 19
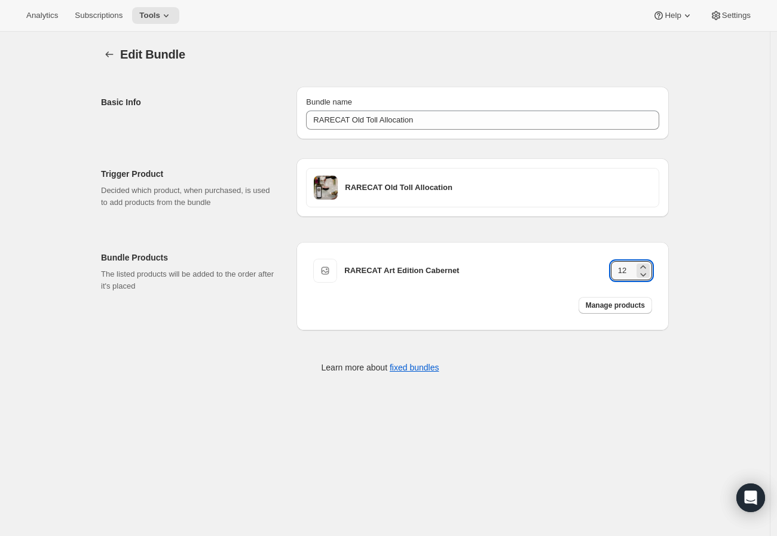
type input "12"
click at [697, 231] on div "Edit Bundle. This page is ready Edit Bundle Basic Info Bundle name RARECAT Old …" at bounding box center [384, 218] width 769 height 372
click at [115, 51] on icon "Bundles" at bounding box center [109, 54] width 12 height 12
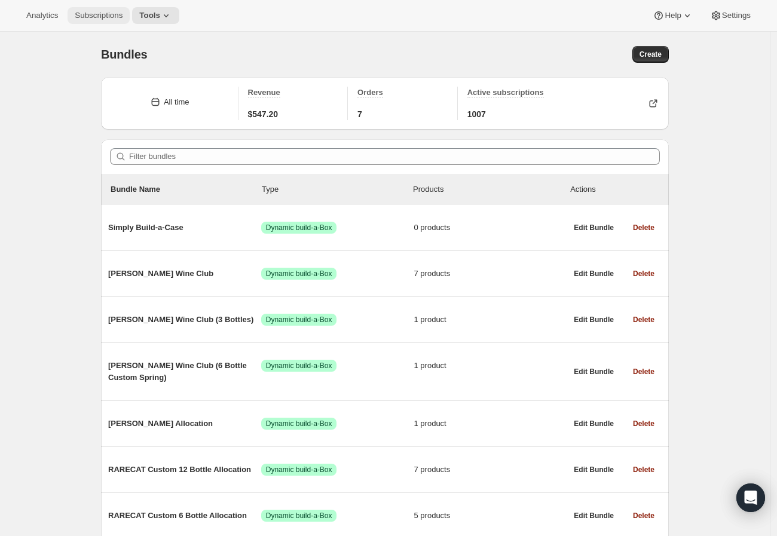
click at [88, 22] on button "Subscriptions" at bounding box center [99, 15] width 62 height 17
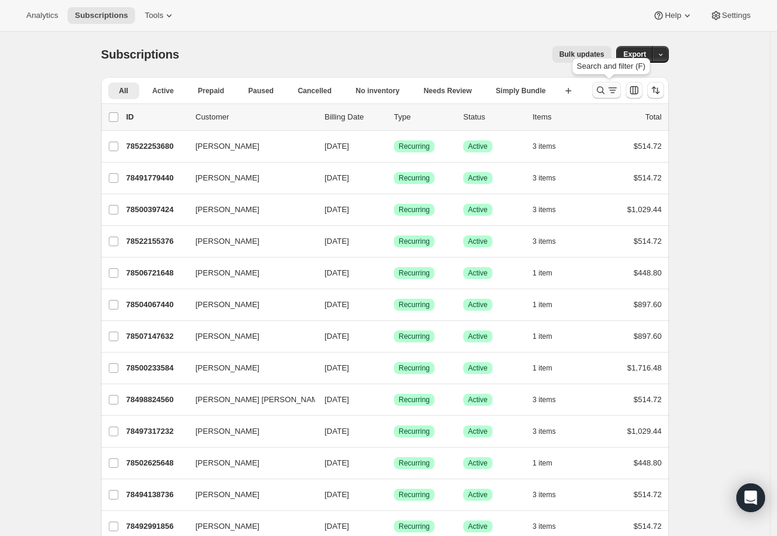
click at [599, 88] on icon "Search and filter results" at bounding box center [600, 90] width 12 height 12
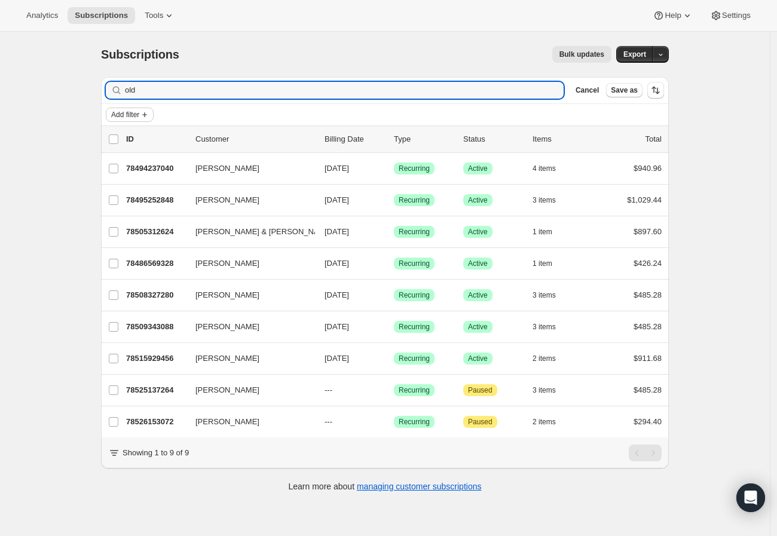
type input "old"
click at [146, 117] on icon "Add filter" at bounding box center [145, 115] width 10 height 10
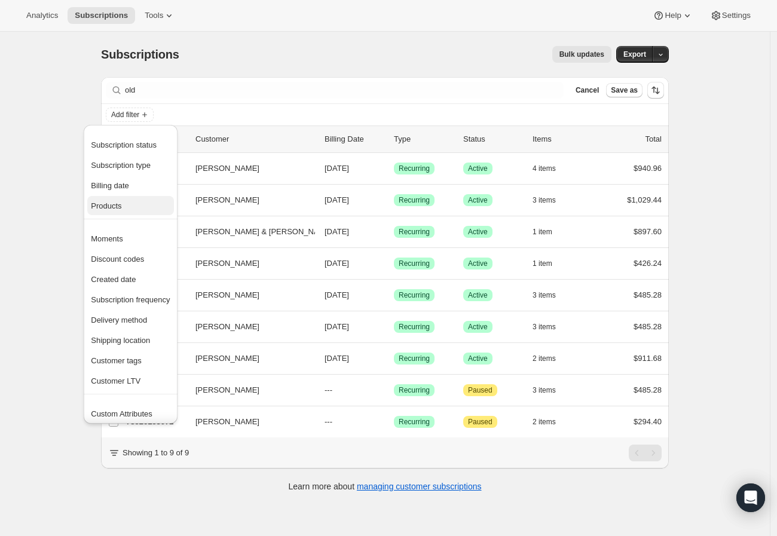
click at [120, 198] on button "Products" at bounding box center [130, 205] width 86 height 19
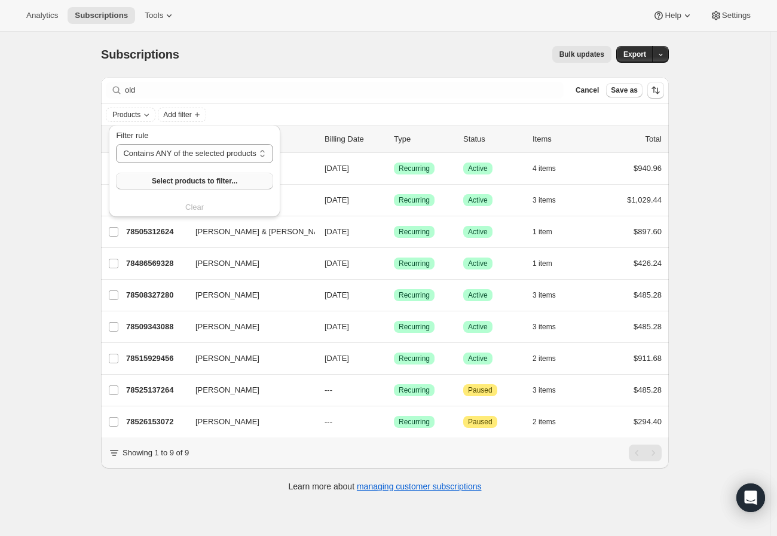
click at [162, 174] on button "Select products to filter..." at bounding box center [194, 181] width 157 height 17
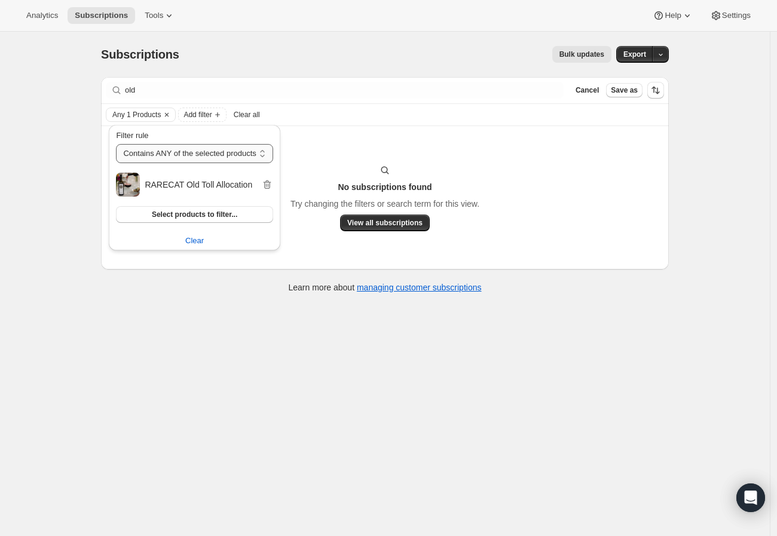
click at [165, 151] on select "Contains ANY of the selected products Contains ALL of the selected products Con…" at bounding box center [194, 153] width 157 height 19
click at [19, 162] on div "Subscriptions. This page is ready Subscriptions Bulk updates More actions Bulk …" at bounding box center [384, 300] width 769 height 536
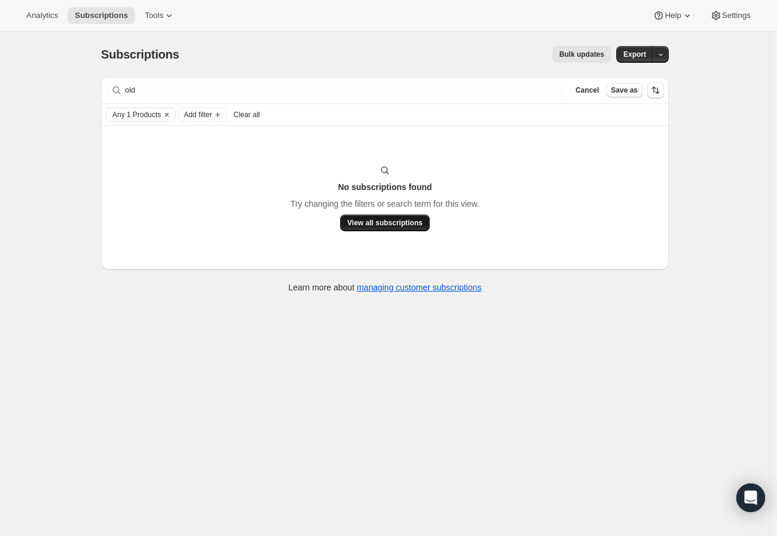
click at [366, 218] on span "View all subscriptions" at bounding box center [384, 223] width 75 height 10
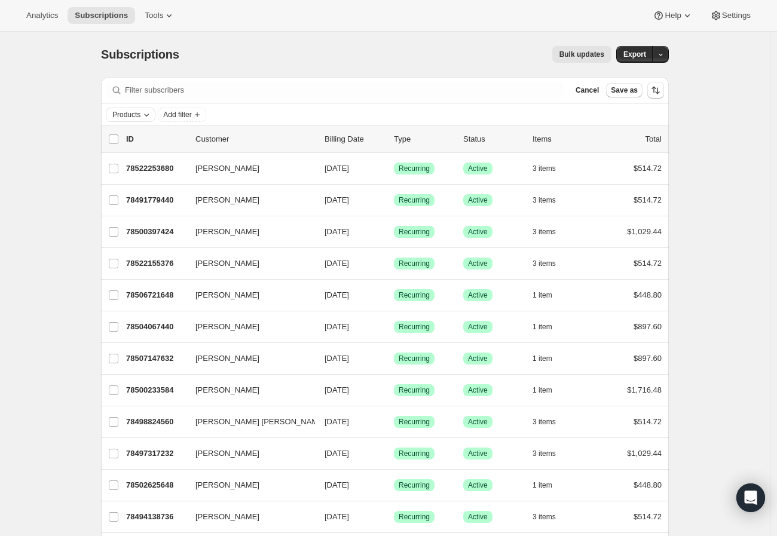
click at [134, 114] on span "Products" at bounding box center [126, 115] width 28 height 10
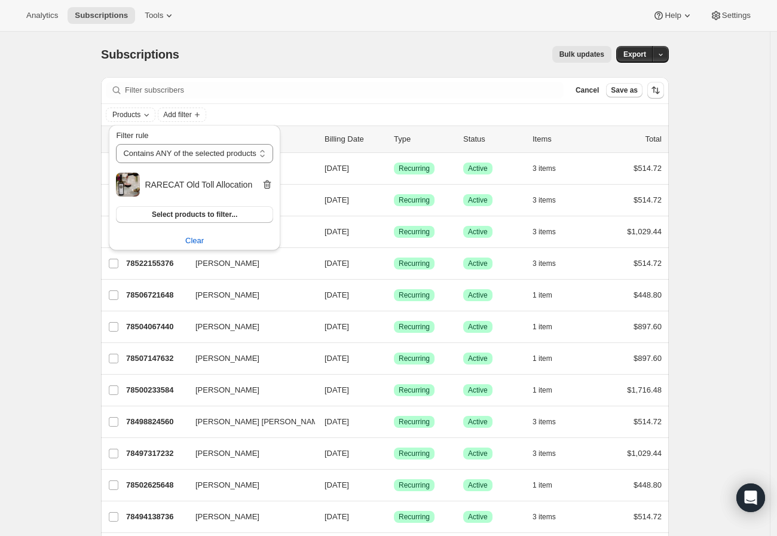
click at [265, 183] on icon "button" at bounding box center [267, 185] width 12 height 12
click at [231, 156] on select "Contains ANY of the selected products Contains ALL of the selected products Con…" at bounding box center [194, 153] width 157 height 19
click at [230, 126] on div "Filter rule Contains ANY of the selected products Contains ALL of the selected …" at bounding box center [194, 171] width 171 height 92
click at [215, 186] on button "Select products to filter..." at bounding box center [194, 181] width 157 height 17
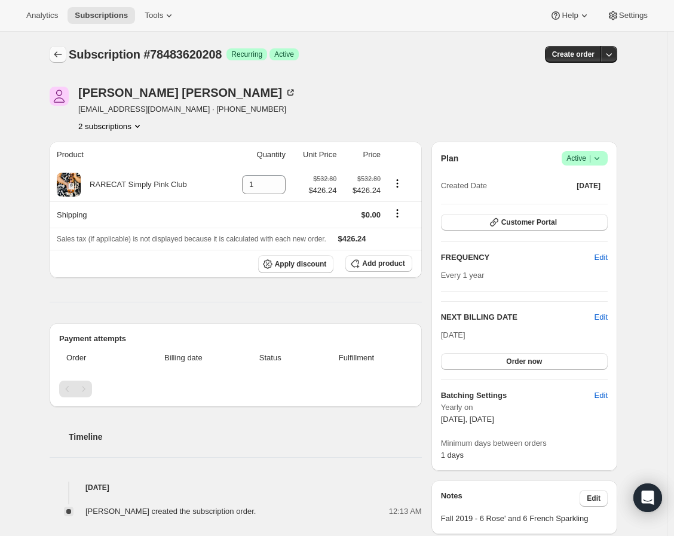
click at [62, 53] on icon "Subscriptions" at bounding box center [58, 54] width 12 height 12
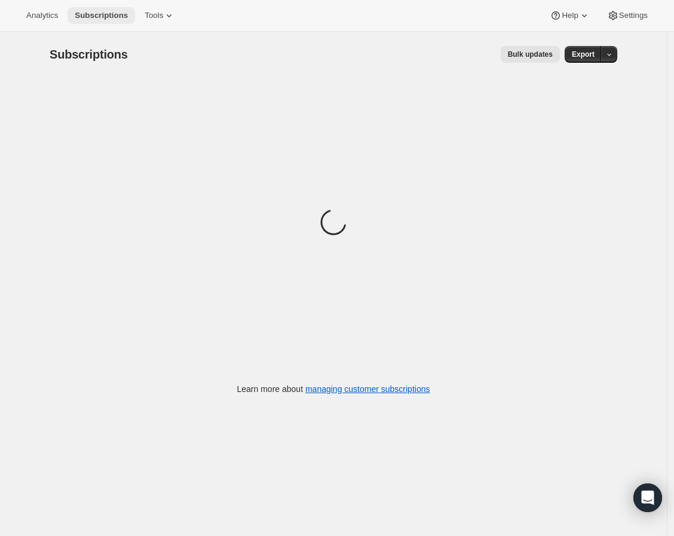
click at [104, 14] on span "Subscriptions" at bounding box center [101, 16] width 53 height 10
click at [163, 14] on icon at bounding box center [169, 16] width 12 height 12
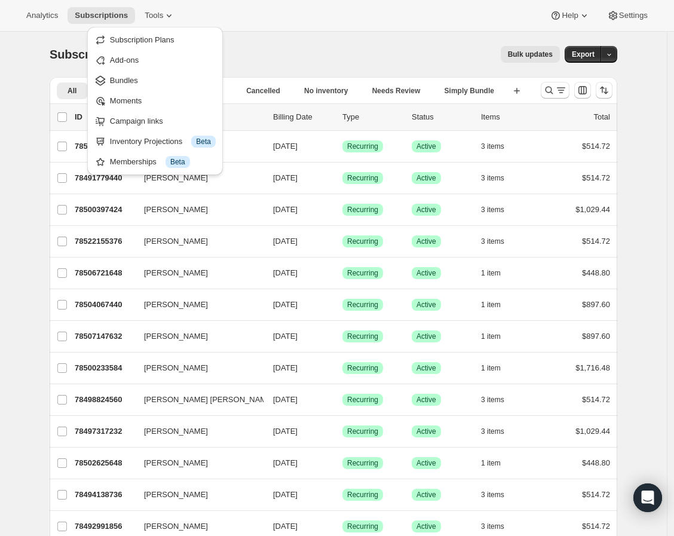
click at [462, 45] on div "Subscriptions. This page is ready Subscriptions Bulk updates More actions Bulk …" at bounding box center [334, 54] width 568 height 45
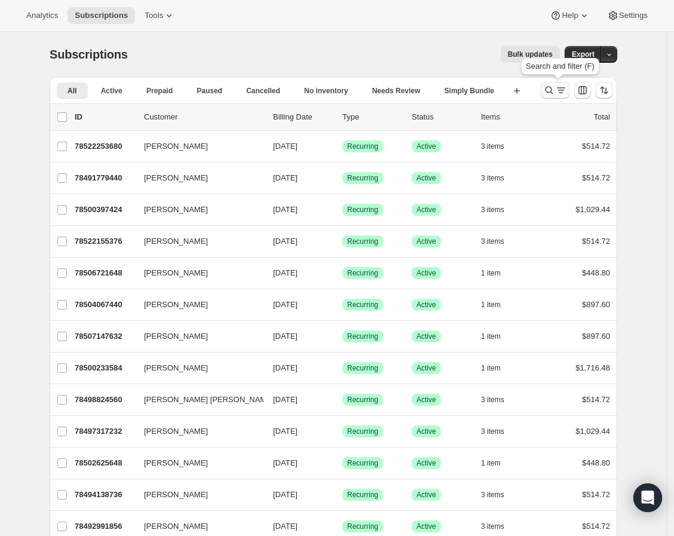
click at [545, 91] on button "Search and filter results" at bounding box center [555, 90] width 29 height 17
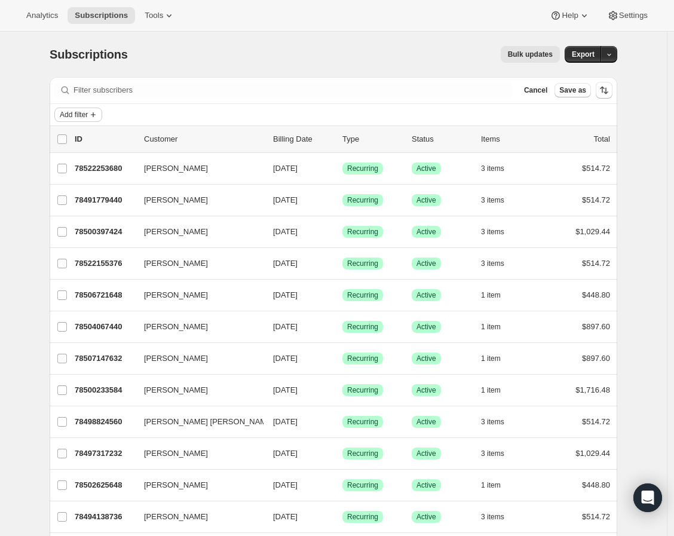
click at [98, 112] on icon "Add filter" at bounding box center [93, 115] width 10 height 10
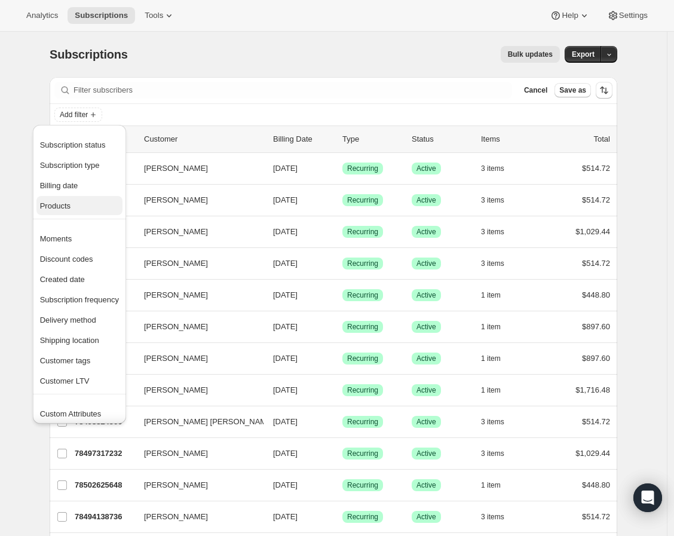
click at [75, 211] on span "Products" at bounding box center [79, 206] width 79 height 12
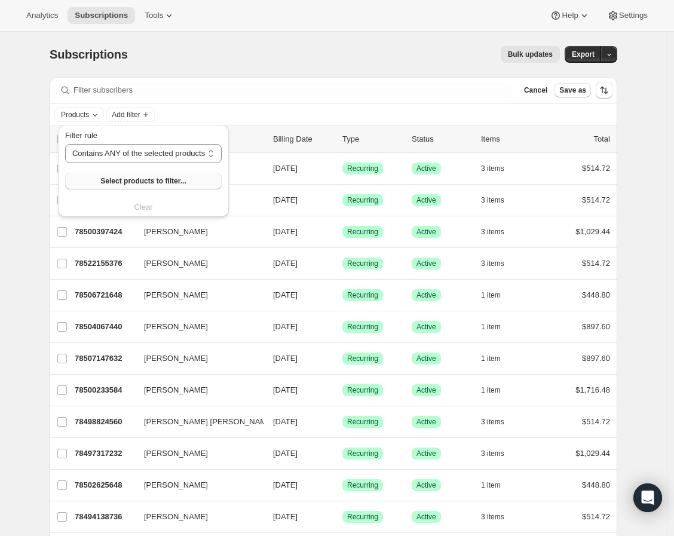
click at [112, 180] on span "Select products to filter..." at bounding box center [142, 181] width 85 height 10
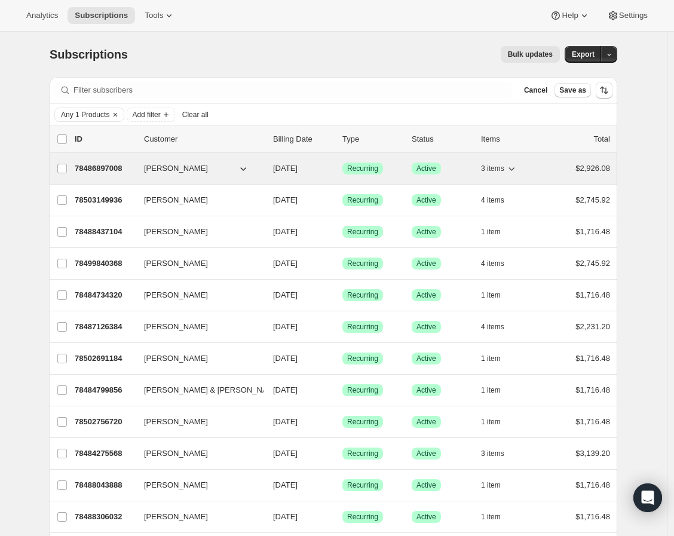
click at [116, 168] on p "78486897008" at bounding box center [105, 169] width 60 height 12
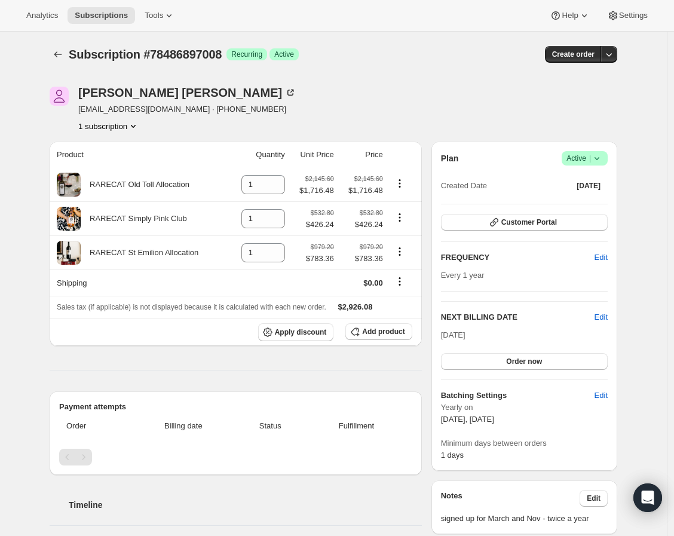
click at [124, 127] on button "1 subscription" at bounding box center [108, 126] width 61 height 12
click at [46, 127] on div "Kevin Kelly kevingkelly@me.com · +19176480638 1 subscription Product Quantity U…" at bounding box center [328, 490] width 577 height 844
click at [404, 220] on icon "Product actions" at bounding box center [400, 217] width 12 height 12
click at [401, 114] on div "Kevin Kelly kevingkelly@me.com · +19176480638 1 subscription" at bounding box center [248, 109] width 397 height 45
click at [599, 164] on span "Success Active |" at bounding box center [585, 158] width 46 height 14
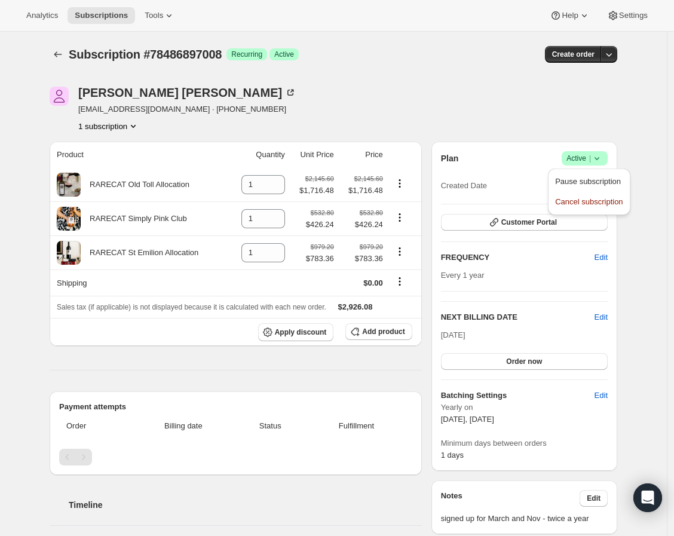
click at [582, 121] on div "Kevin Kelly kevingkelly@me.com · +19176480638 1 subscription" at bounding box center [334, 109] width 568 height 45
click at [603, 152] on icon at bounding box center [597, 158] width 12 height 12
click at [583, 114] on div "Kevin Kelly kevingkelly@me.com · +19176480638 1 subscription" at bounding box center [334, 109] width 568 height 45
click at [404, 189] on icon "Product actions" at bounding box center [400, 183] width 12 height 12
click at [405, 89] on div "Kevin Kelly kevingkelly@me.com · +19176480638 1 subscription" at bounding box center [248, 109] width 397 height 45
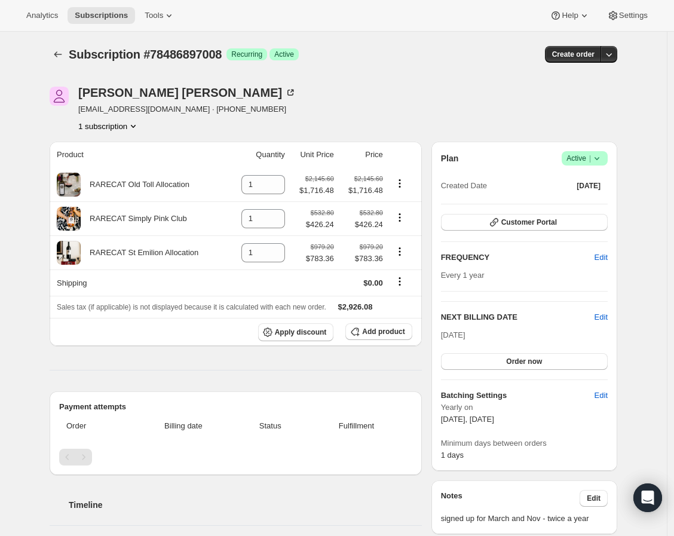
click at [603, 161] on icon at bounding box center [597, 158] width 12 height 12
click at [538, 119] on div "Kevin Kelly kevingkelly@me.com · +19176480638 1 subscription" at bounding box center [334, 109] width 568 height 45
click at [404, 217] on icon "Product actions" at bounding box center [400, 217] width 12 height 12
click at [33, 245] on div "Subscription #78486897008. This page is ready Subscription #78486897008 Success…" at bounding box center [333, 489] width 667 height 915
click at [317, 99] on div "Kevin Kelly kevingkelly@me.com · +19176480638 1 subscription" at bounding box center [248, 109] width 397 height 45
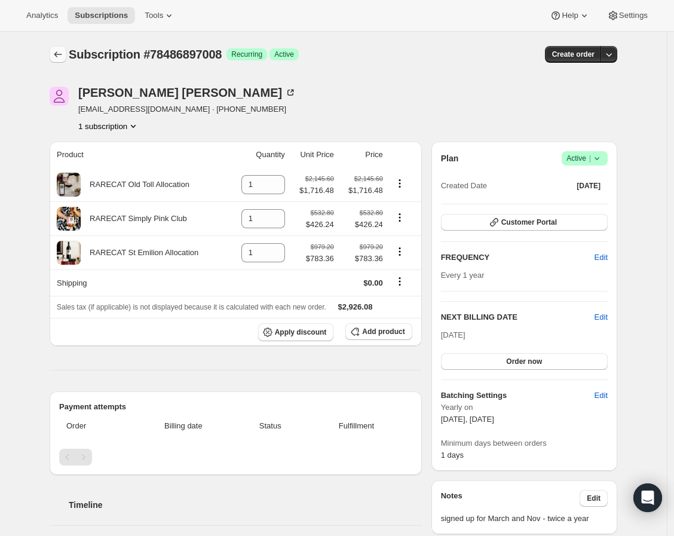
click at [64, 55] on icon "Subscriptions" at bounding box center [58, 54] width 12 height 12
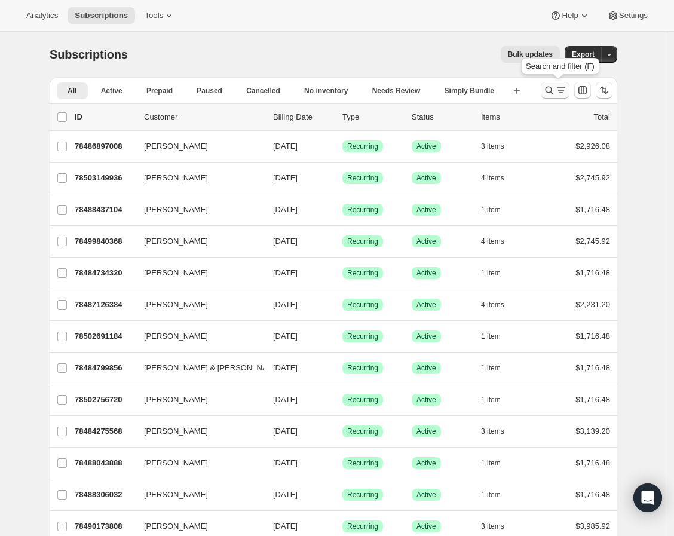
click at [551, 96] on button "Search and filter results" at bounding box center [555, 90] width 29 height 17
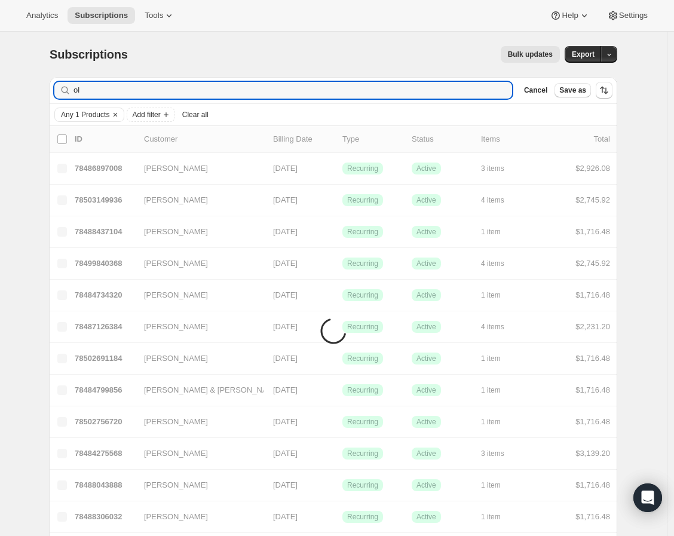
type input "o"
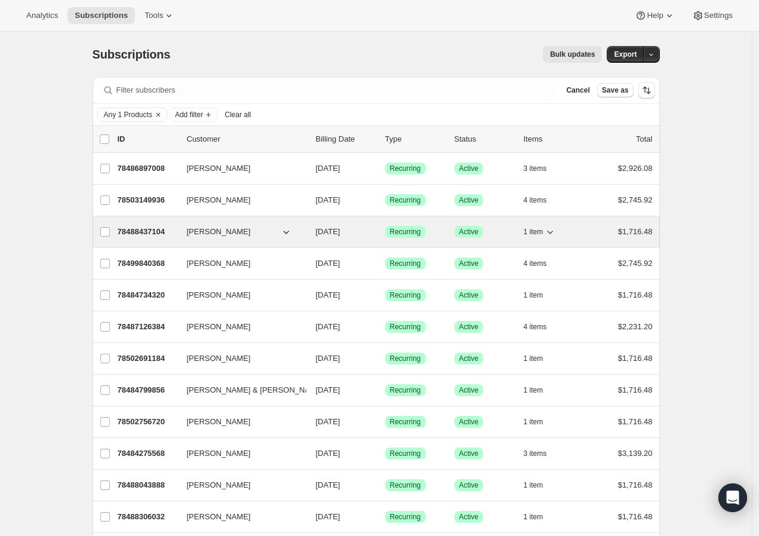
click at [534, 228] on span "1 item" at bounding box center [534, 232] width 20 height 10
click at [164, 232] on p "78488437104" at bounding box center [148, 232] width 60 height 12
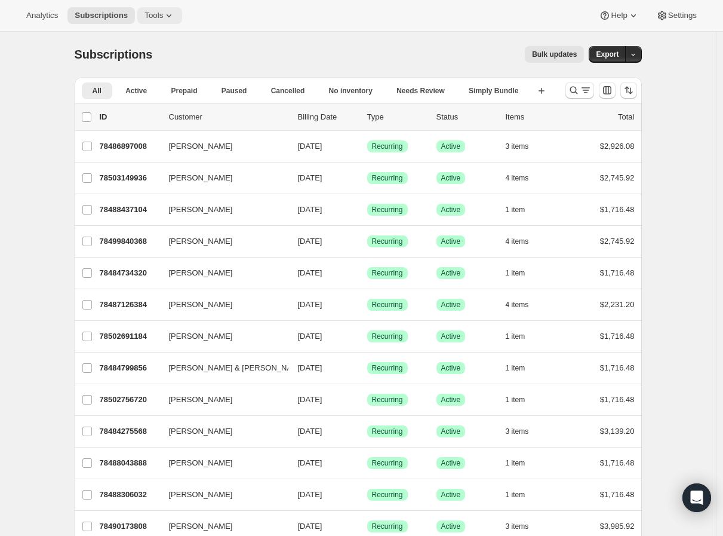
click at [154, 17] on span "Tools" at bounding box center [154, 16] width 19 height 10
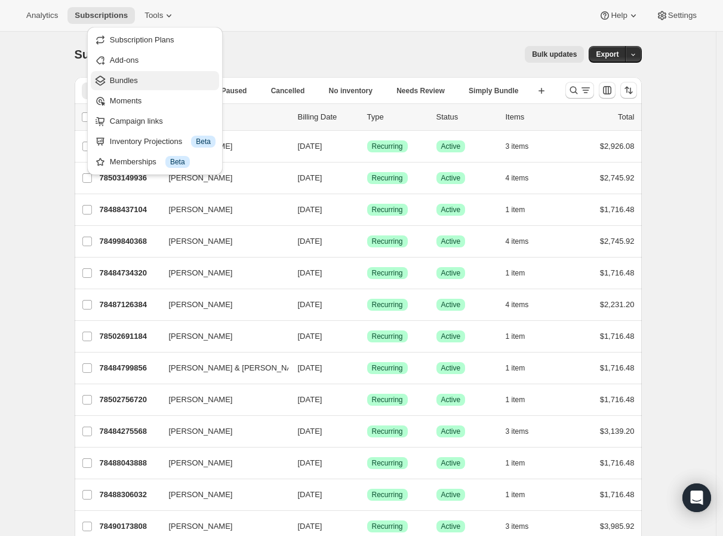
click at [152, 80] on span "Bundles" at bounding box center [163, 81] width 106 height 12
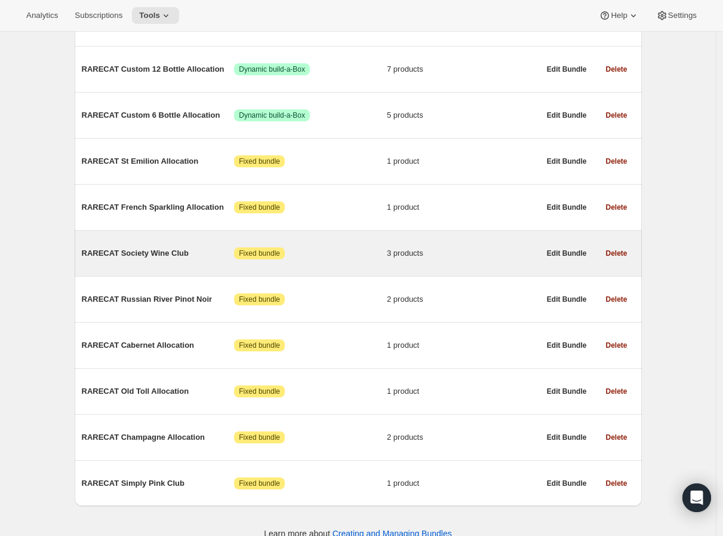
scroll to position [427, 0]
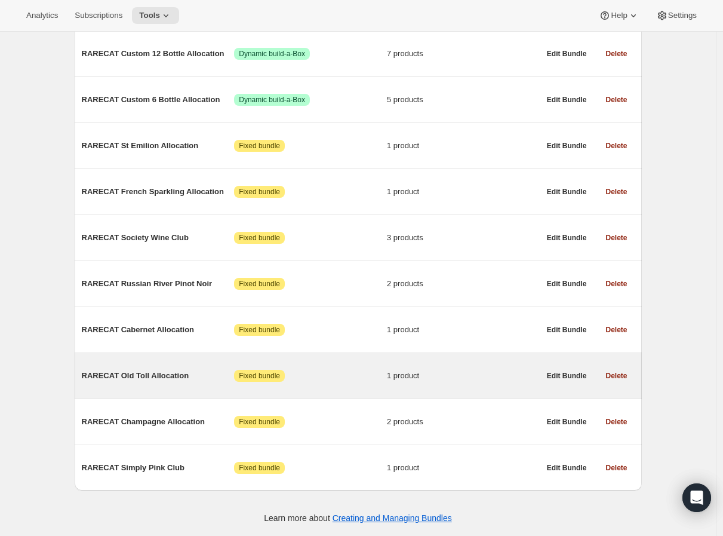
click at [168, 360] on div "RARECAT Old Toll Allocation Attention Fixed bundle 1 product" at bounding box center [311, 375] width 458 height 31
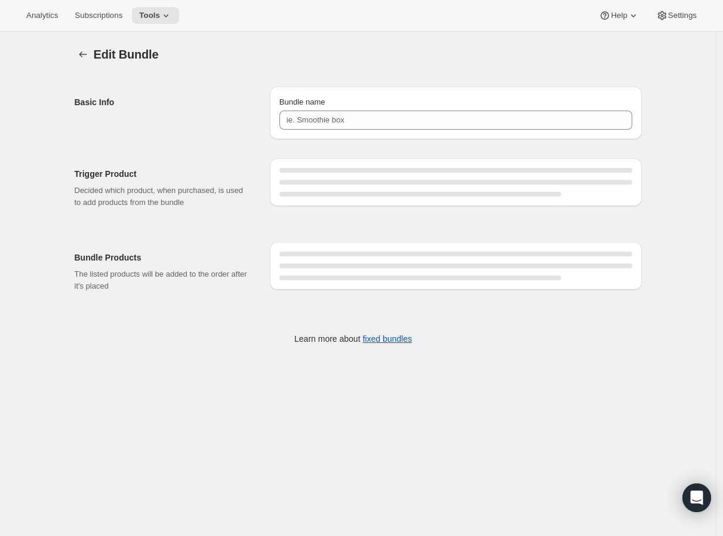
type input "RARECAT Old Toll Allocation"
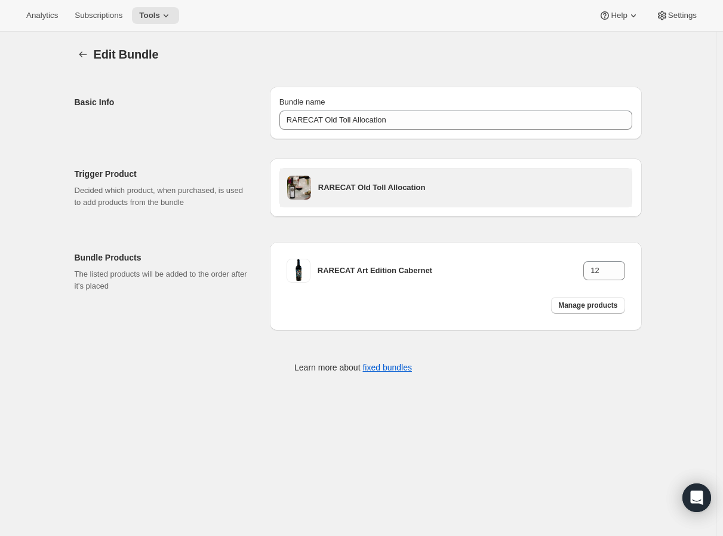
click at [392, 186] on h3 "RARECAT Old Toll Allocation" at bounding box center [471, 188] width 306 height 12
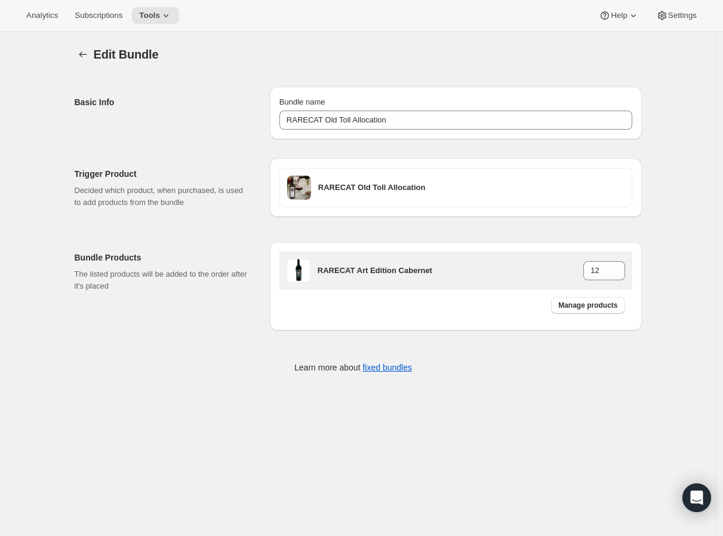
click at [458, 284] on div "RARECAT Art Edition Cabernet 12" at bounding box center [456, 271] width 353 height 38
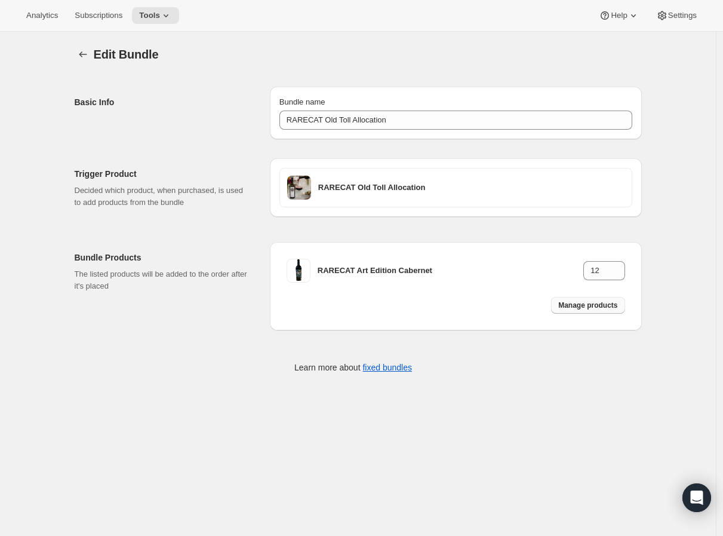
click at [583, 305] on span "Manage products" at bounding box center [588, 306] width 59 height 10
click at [87, 57] on icon "Bundles" at bounding box center [83, 54] width 12 height 12
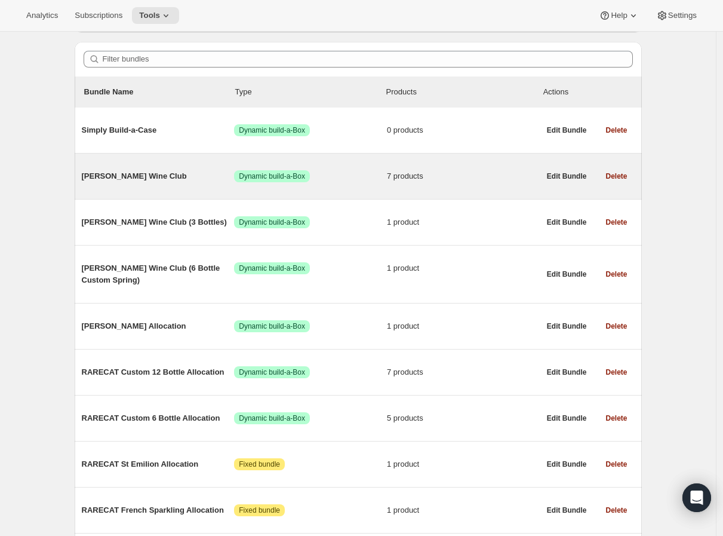
scroll to position [96, 0]
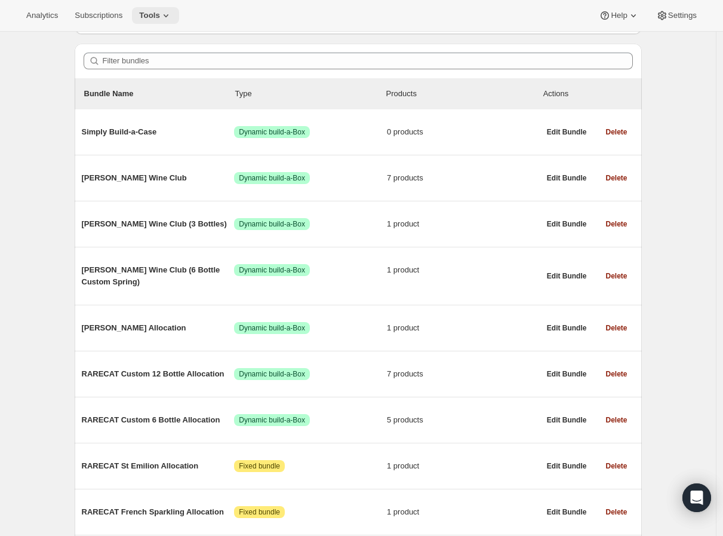
click at [164, 19] on icon at bounding box center [166, 16] width 12 height 12
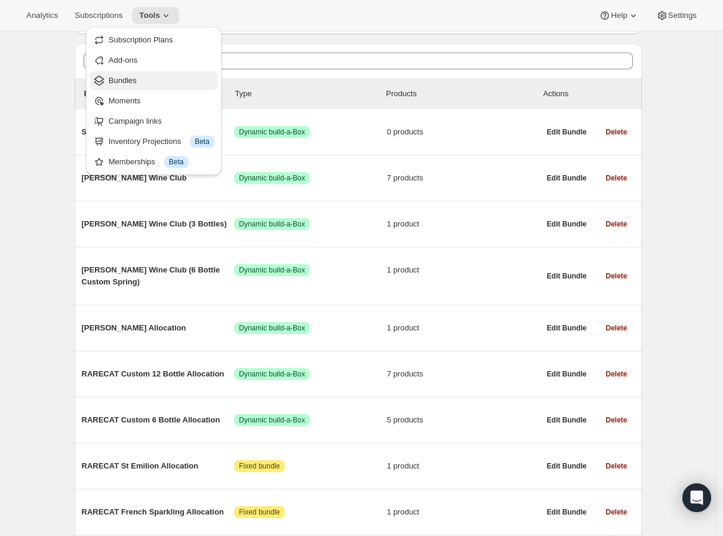
click at [153, 85] on span "Bundles" at bounding box center [162, 81] width 106 height 12
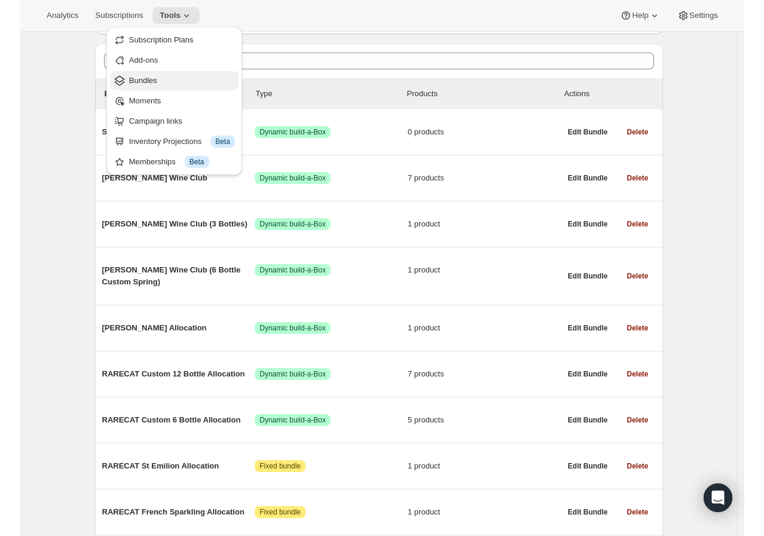
scroll to position [0, 0]
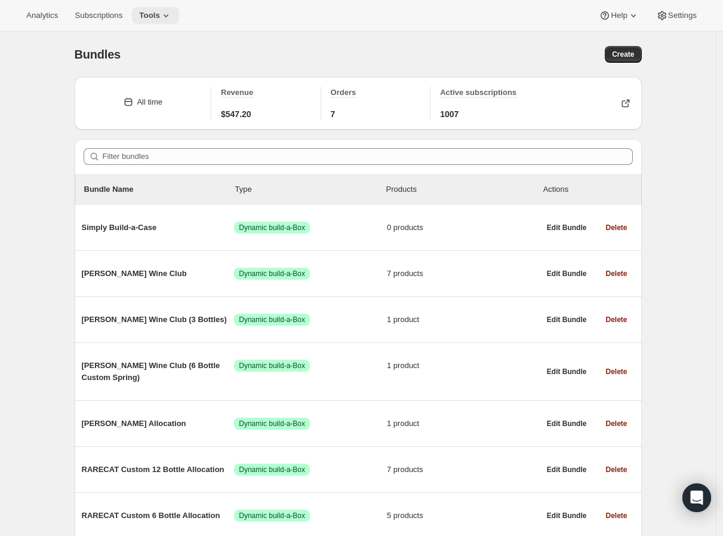
click at [152, 12] on span "Tools" at bounding box center [149, 16] width 21 height 10
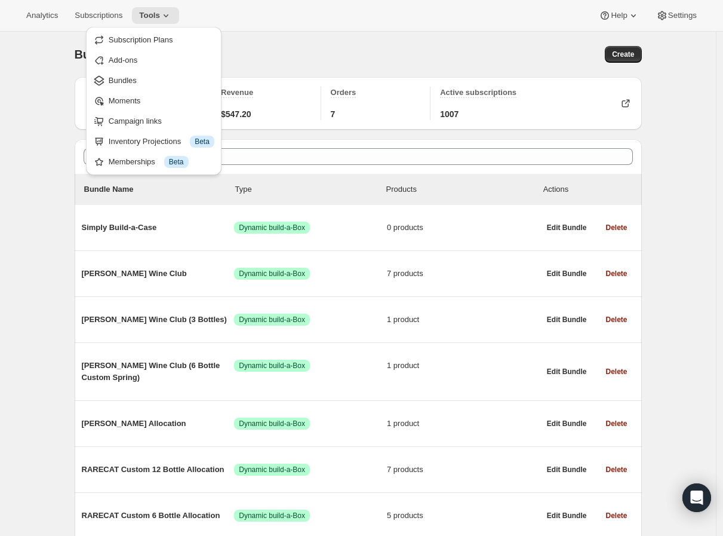
click at [295, 42] on div "Bundles. This page is ready Bundles Create" at bounding box center [359, 54] width 568 height 45
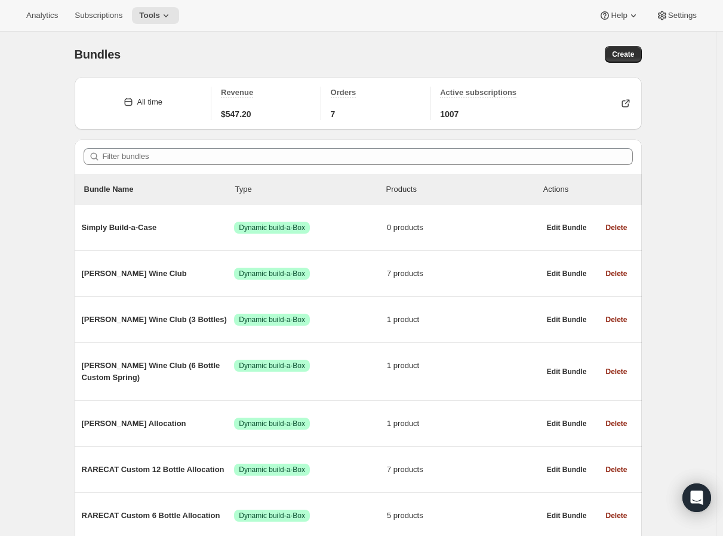
click at [140, 26] on div "Analytics Subscriptions Tools Help Settings" at bounding box center [361, 16] width 723 height 32
click at [149, 23] on button "Tools" at bounding box center [155, 15] width 47 height 17
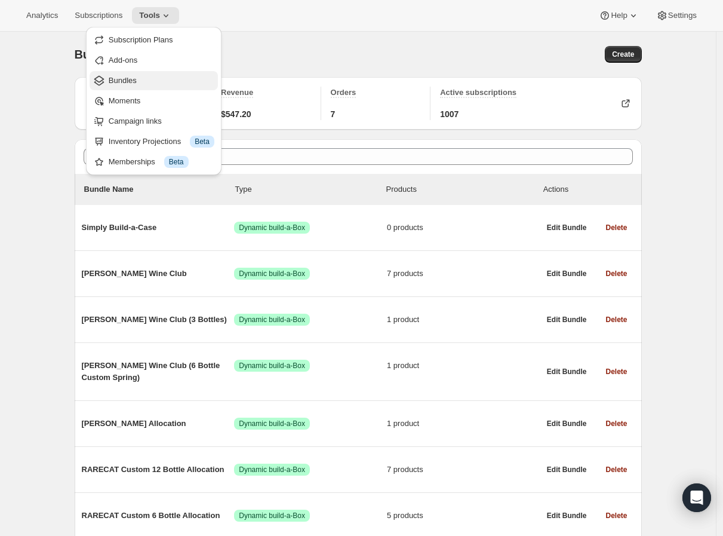
click at [150, 87] on button "Bundles" at bounding box center [154, 80] width 128 height 19
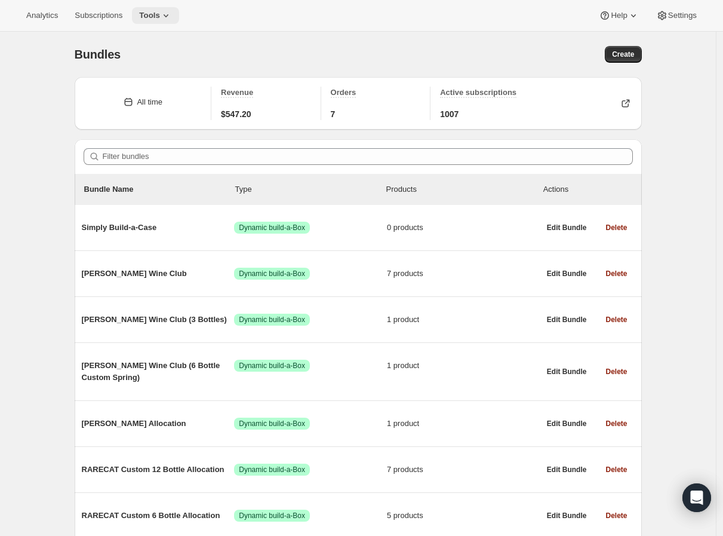
click at [146, 18] on span "Tools" at bounding box center [149, 16] width 21 height 10
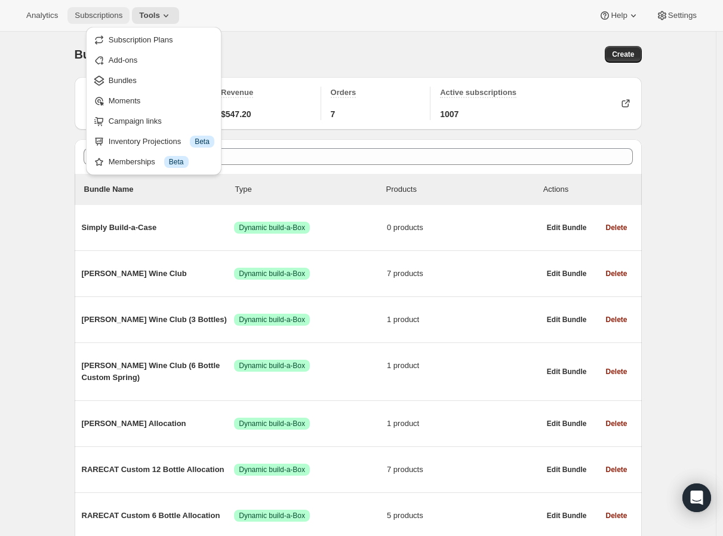
click at [119, 18] on span "Subscriptions" at bounding box center [99, 16] width 48 height 10
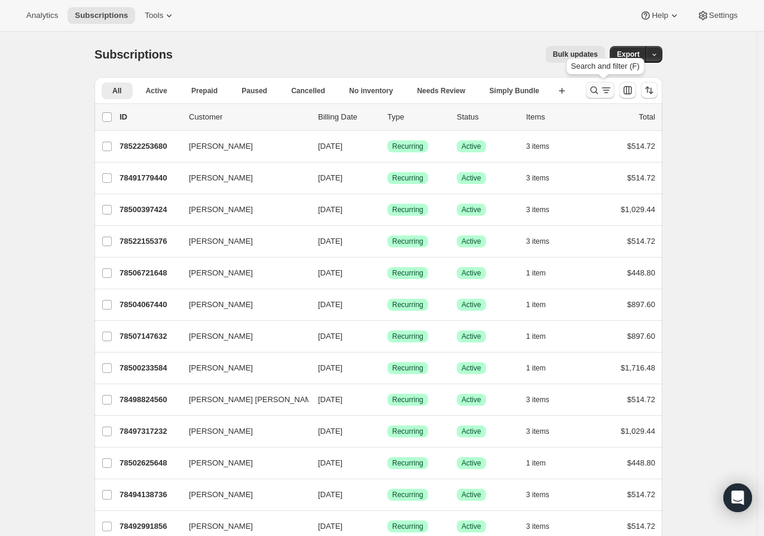
click at [599, 93] on icon "Search and filter results" at bounding box center [594, 90] width 12 height 12
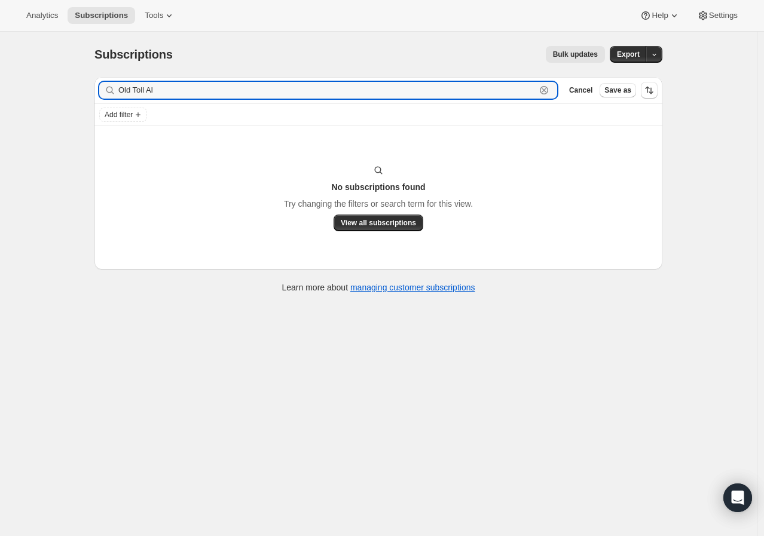
type input "Old Toll Al"
click at [135, 122] on div "Add filter" at bounding box center [378, 115] width 568 height 22
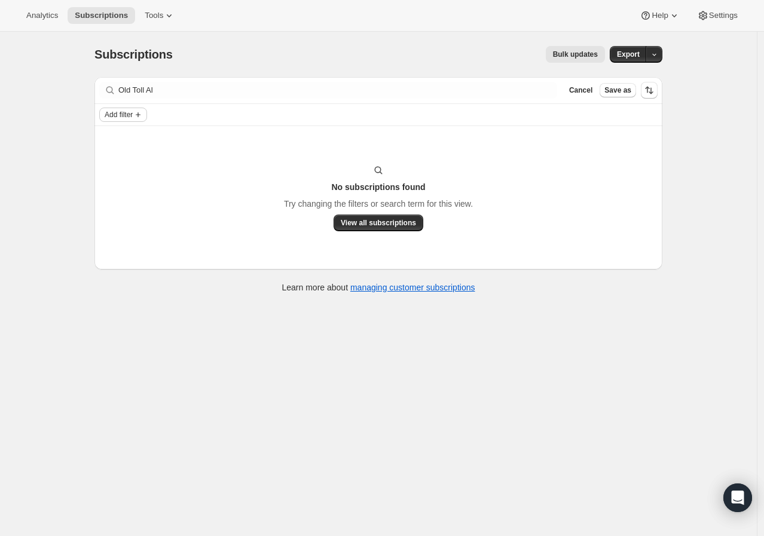
click at [133, 116] on span "Add filter" at bounding box center [119, 115] width 28 height 10
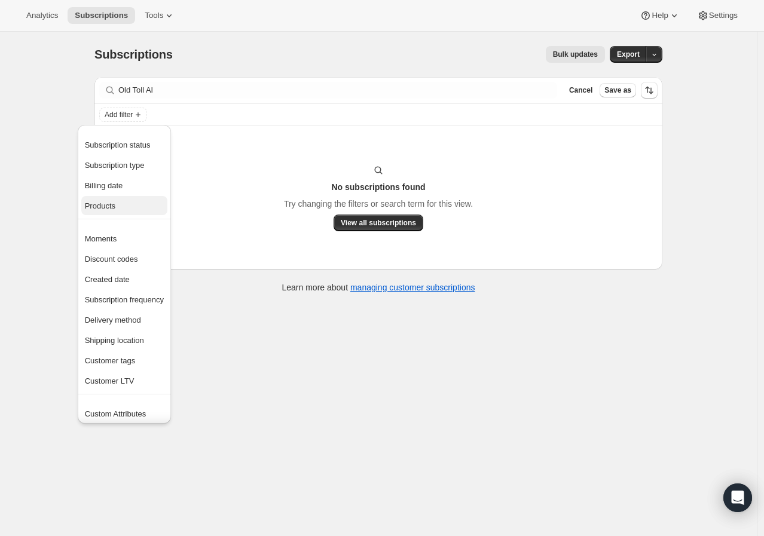
click at [126, 199] on button "Products" at bounding box center [124, 205] width 86 height 19
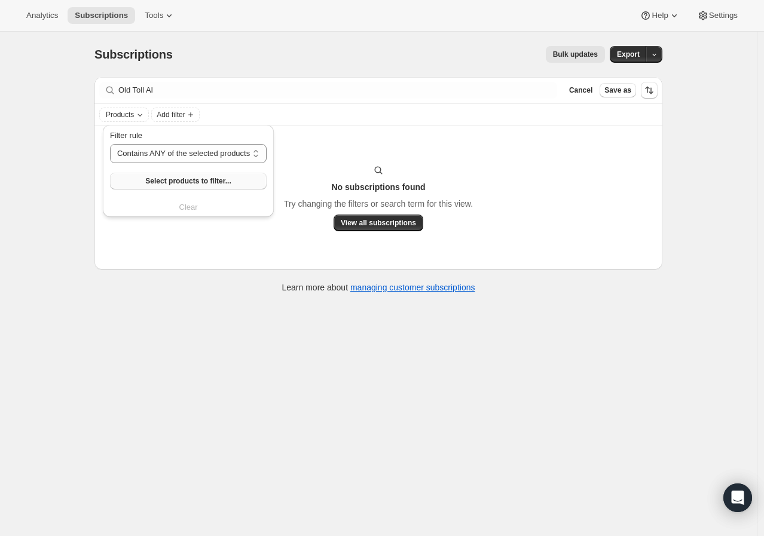
click at [181, 182] on span "Select products to filter..." at bounding box center [187, 181] width 85 height 10
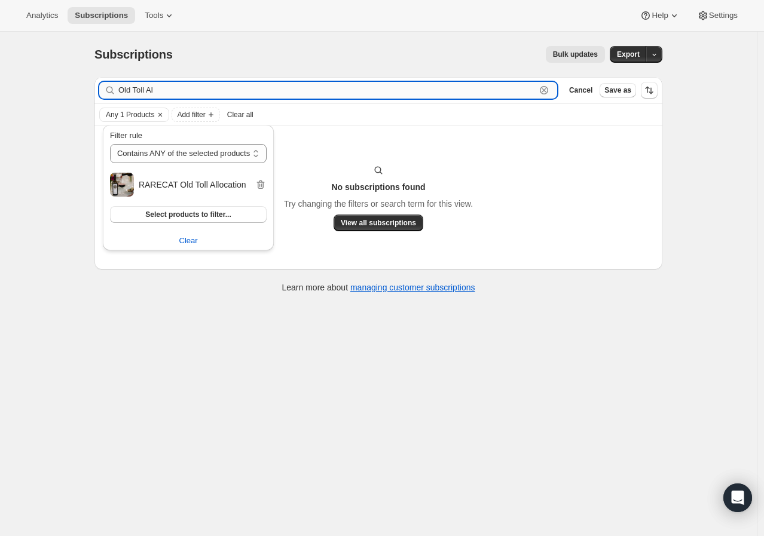
click at [326, 84] on input "Old Toll Al" at bounding box center [326, 90] width 417 height 17
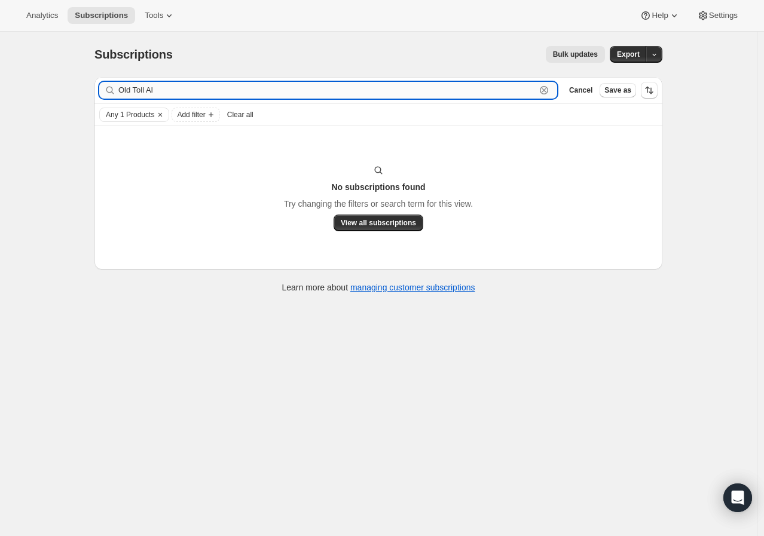
click at [171, 93] on input "Old Toll Al" at bounding box center [326, 90] width 417 height 17
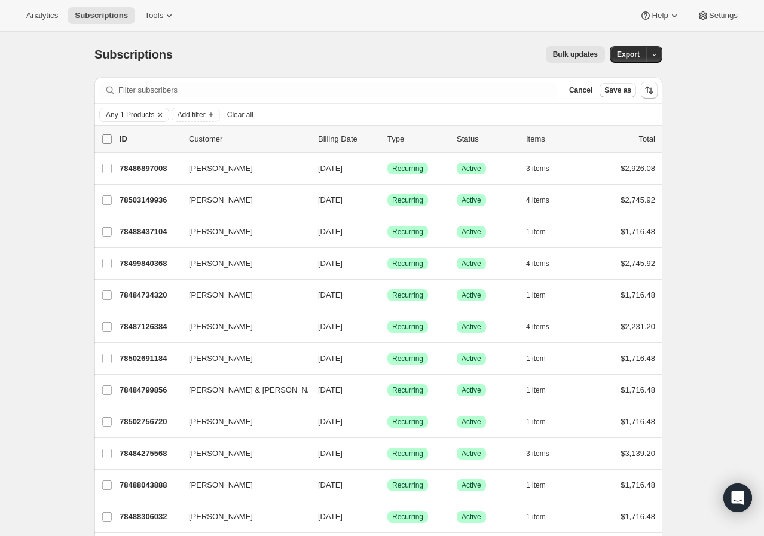
click at [111, 140] on input "0 selected" at bounding box center [107, 139] width 10 height 10
checkbox input "true"
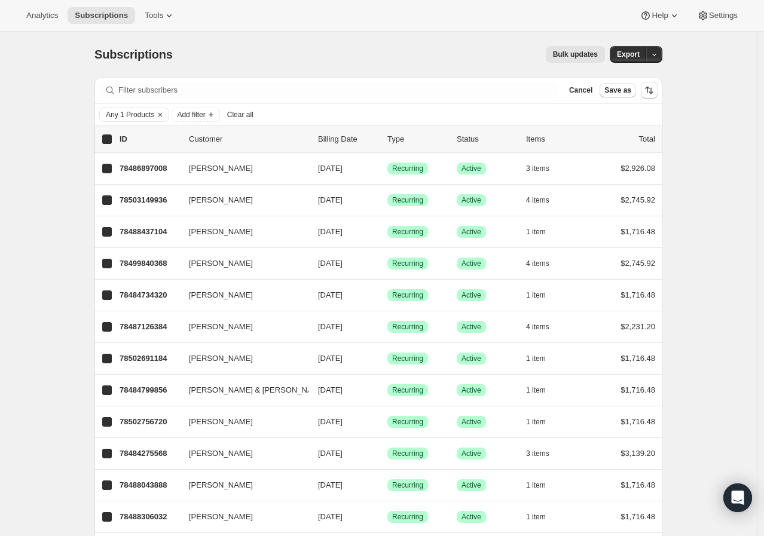
checkbox input "true"
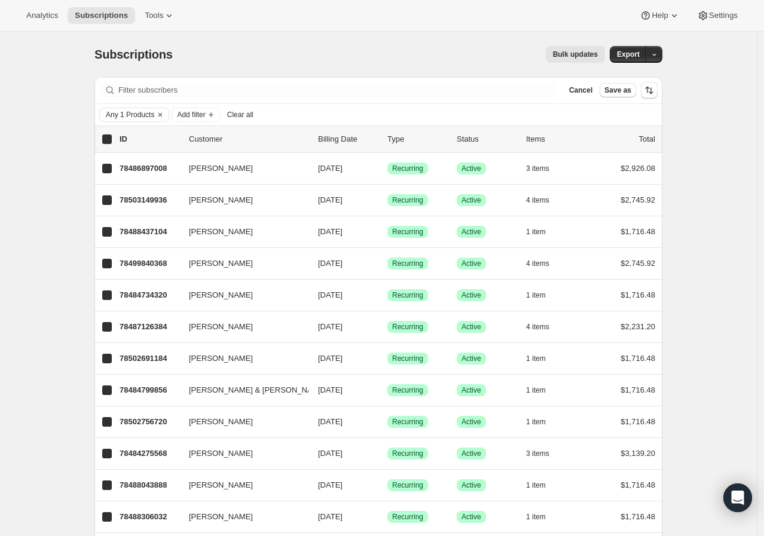
checkbox input "true"
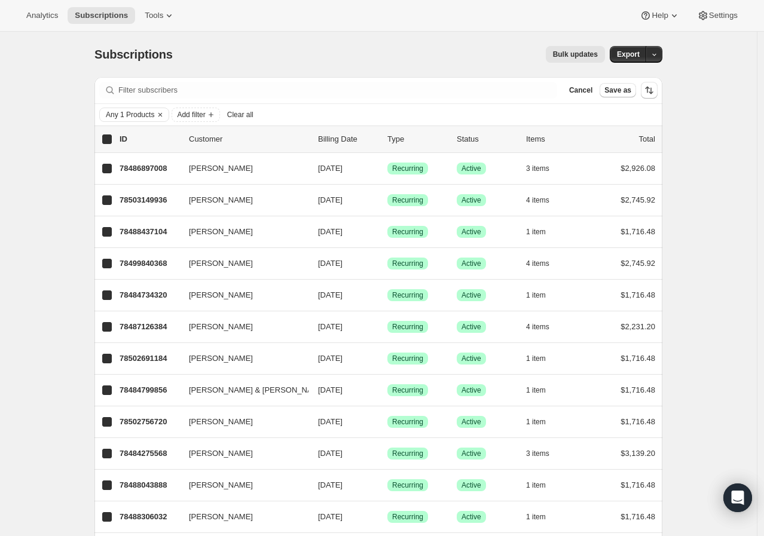
checkbox input "true"
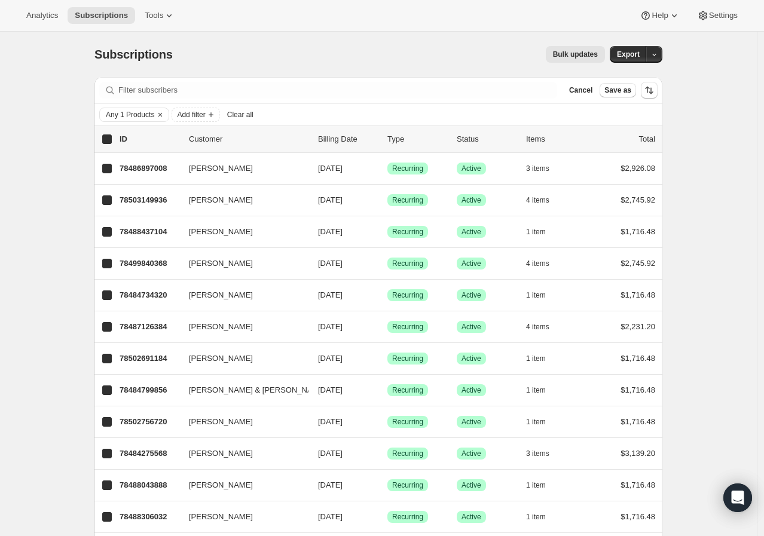
checkbox input "true"
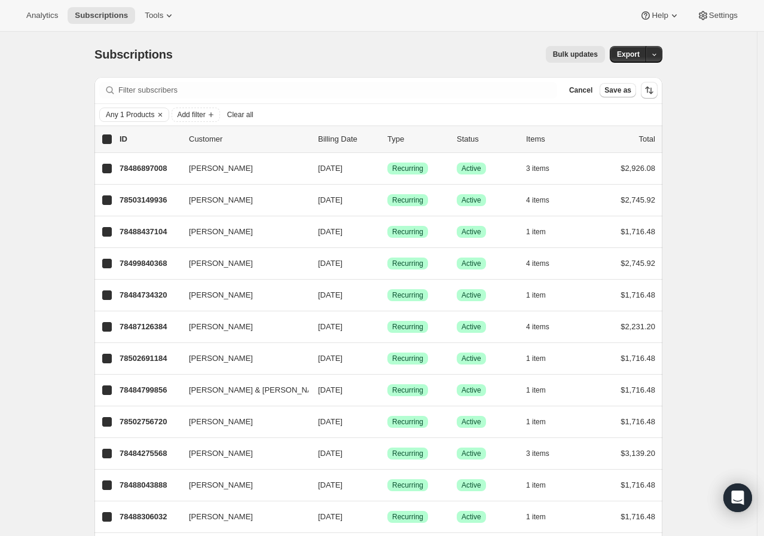
checkbox input "true"
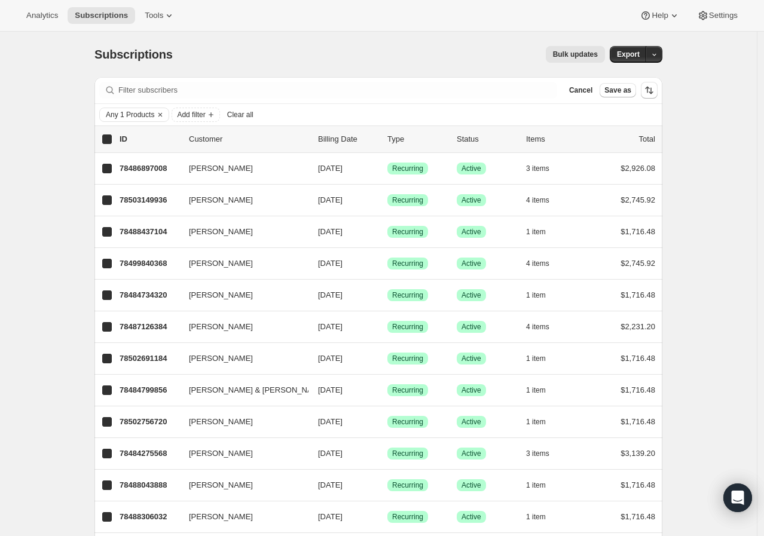
checkbox input "true"
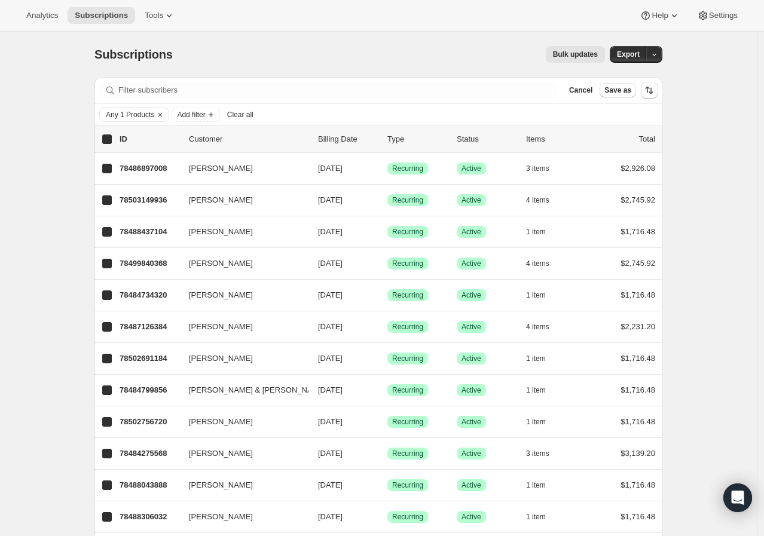
checkbox input "true"
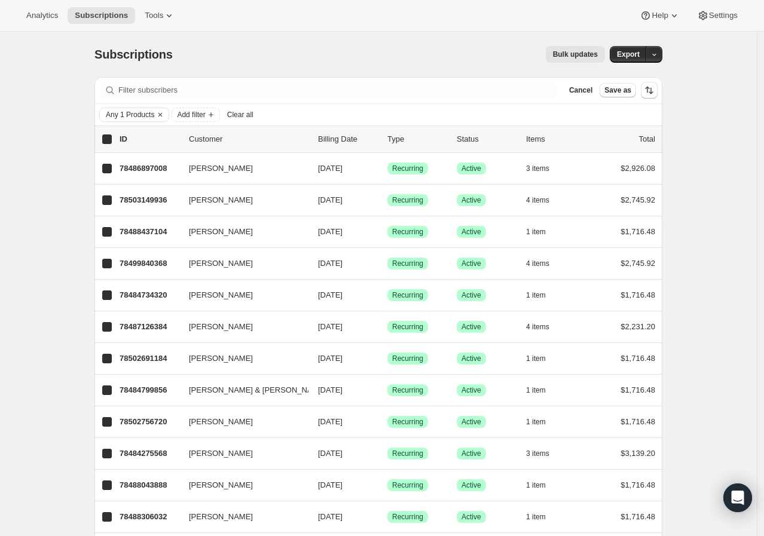
checkbox input "true"
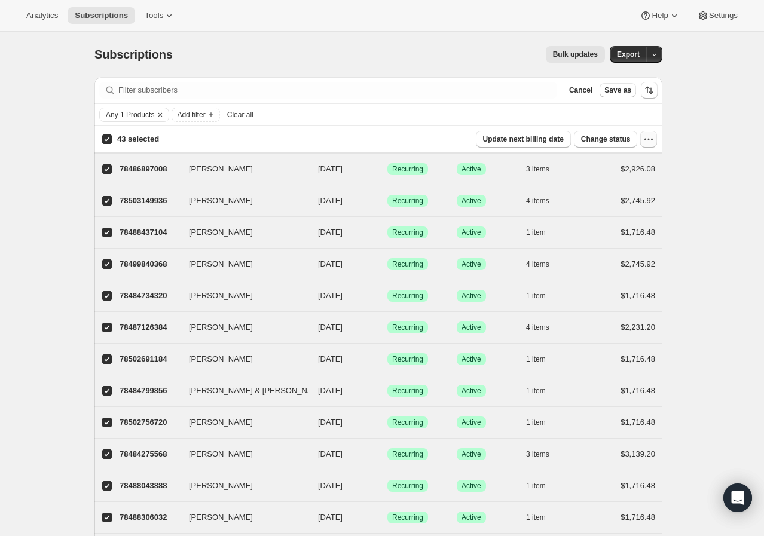
click at [645, 142] on icon "button" at bounding box center [648, 139] width 12 height 12
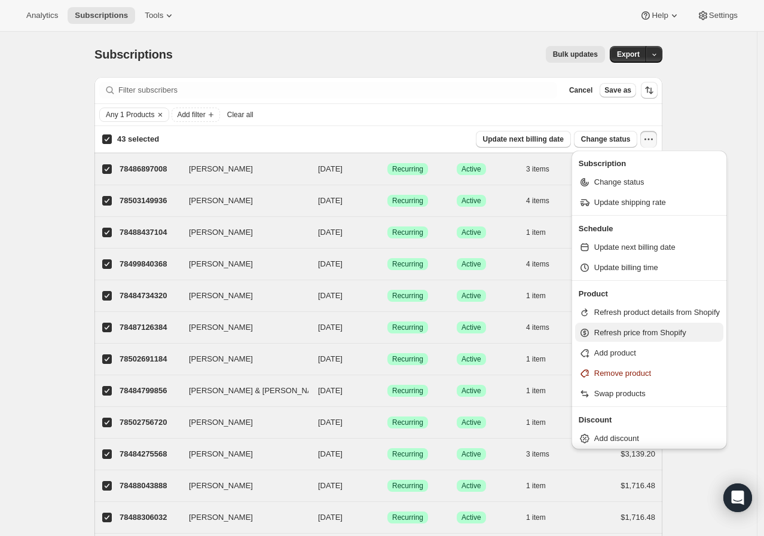
click at [630, 331] on span "Refresh price from Shopify" at bounding box center [640, 332] width 92 height 9
select select "17"
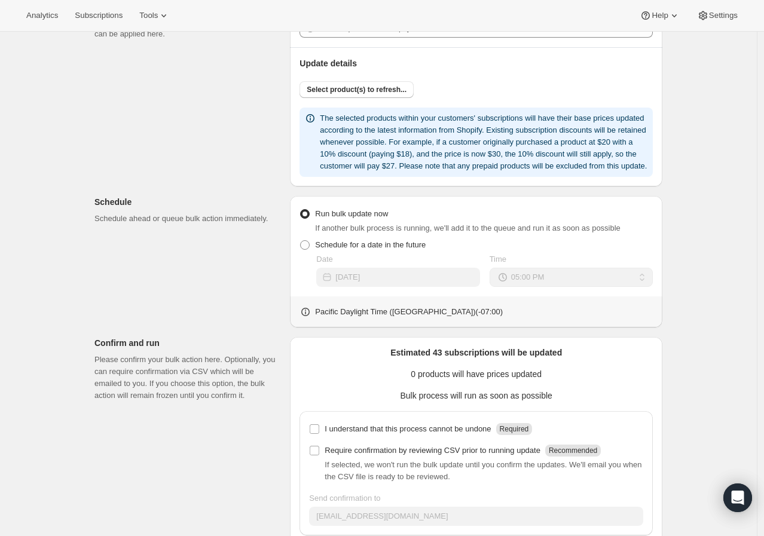
scroll to position [269, 0]
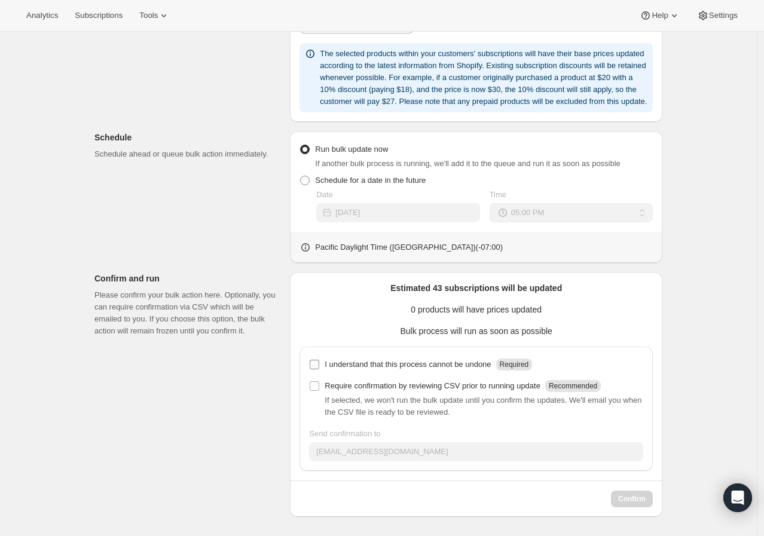
click at [428, 356] on label "I understand that this process cannot be undone Required" at bounding box center [420, 364] width 223 height 17
click at [319, 360] on input "I understand that this process cannot be undone Required" at bounding box center [314, 365] width 10 height 10
checkbox input "true"
click at [416, 390] on p "Require confirmation by reviewing CSV prior to running update" at bounding box center [432, 386] width 216 height 12
click at [319, 390] on input "Require confirmation by reviewing CSV prior to running update Recommended" at bounding box center [314, 386] width 10 height 10
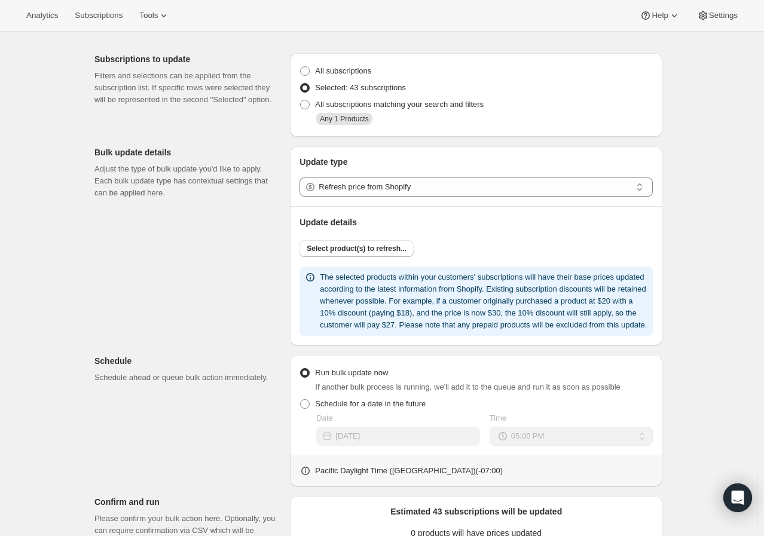
scroll to position [0, 0]
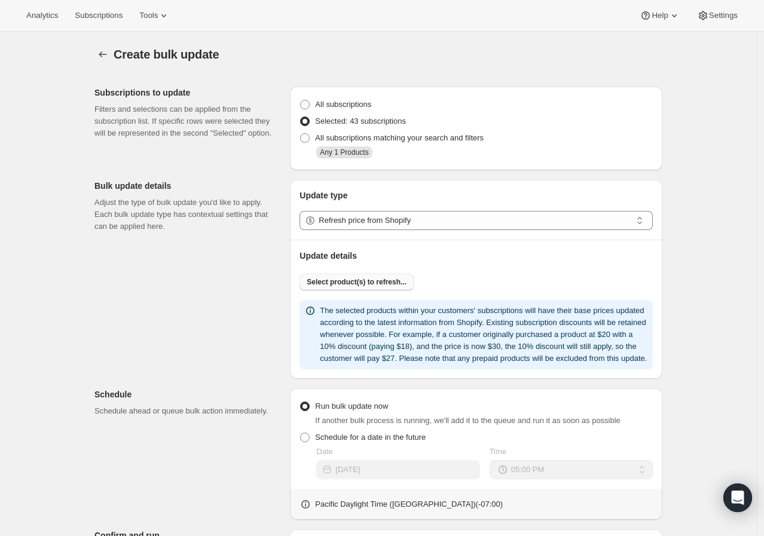
click at [404, 287] on button "Select product(s) to refresh..." at bounding box center [356, 282] width 114 height 17
click at [373, 277] on button "Select product(s) to refresh..." at bounding box center [356, 282] width 114 height 17
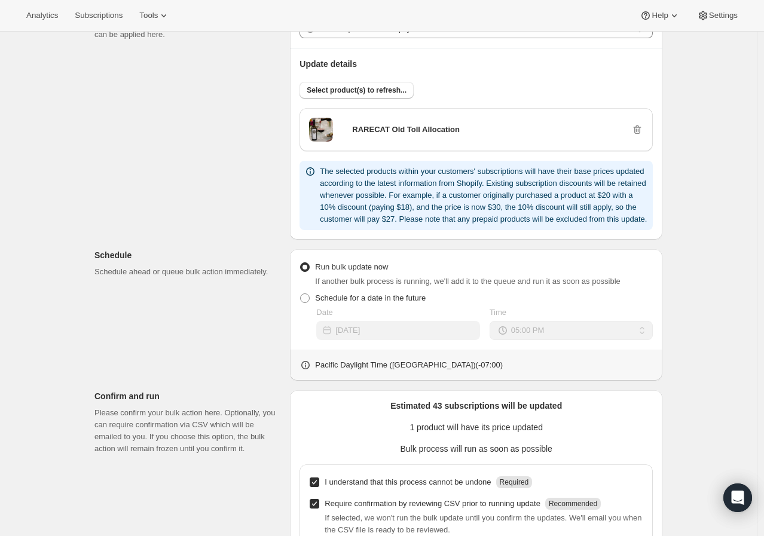
scroll to position [321, 0]
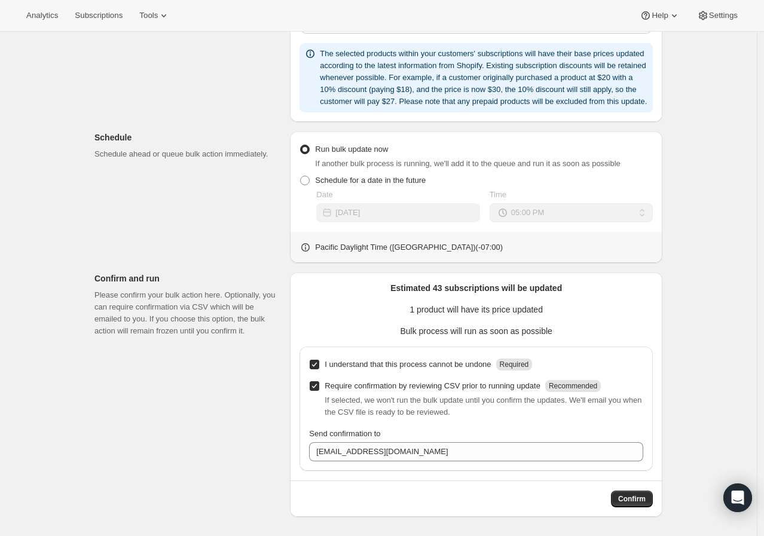
click at [393, 391] on p "Require confirmation by reviewing CSV prior to running update" at bounding box center [432, 386] width 216 height 12
click at [319, 391] on input "Require confirmation by reviewing CSV prior to running update Recommended" at bounding box center [314, 386] width 10 height 10
click at [499, 390] on p "Require confirmation by reviewing CSV prior to running update" at bounding box center [432, 386] width 216 height 12
click at [319, 390] on input "Require confirmation by reviewing CSV prior to running update Recommended" at bounding box center [314, 386] width 10 height 10
checkbox input "true"
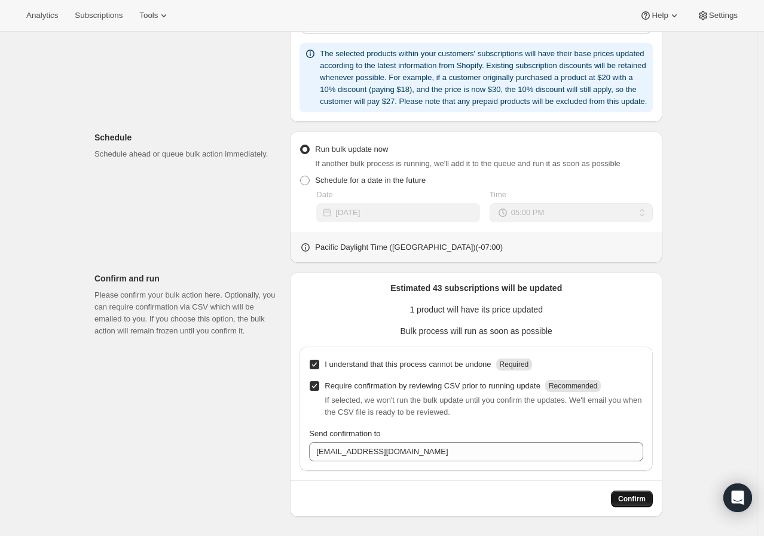
click at [639, 502] on span "Confirm" at bounding box center [631, 499] width 27 height 10
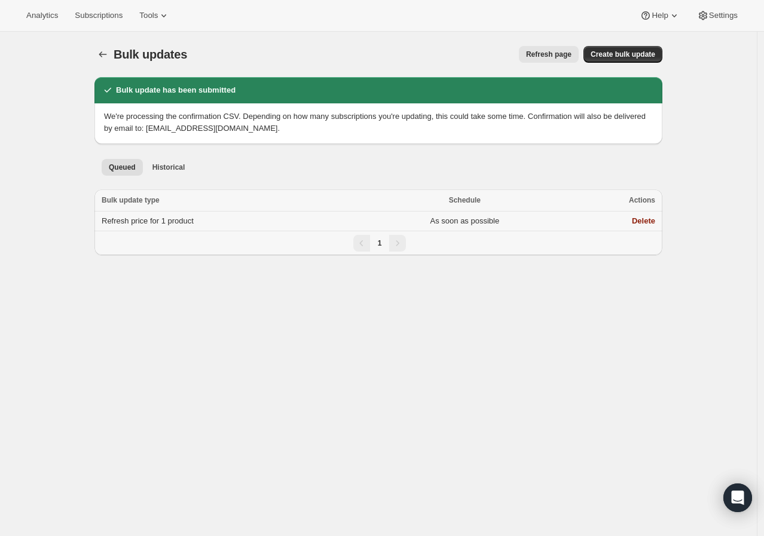
click at [170, 222] on span "Refresh price for 1 product" at bounding box center [148, 220] width 92 height 9
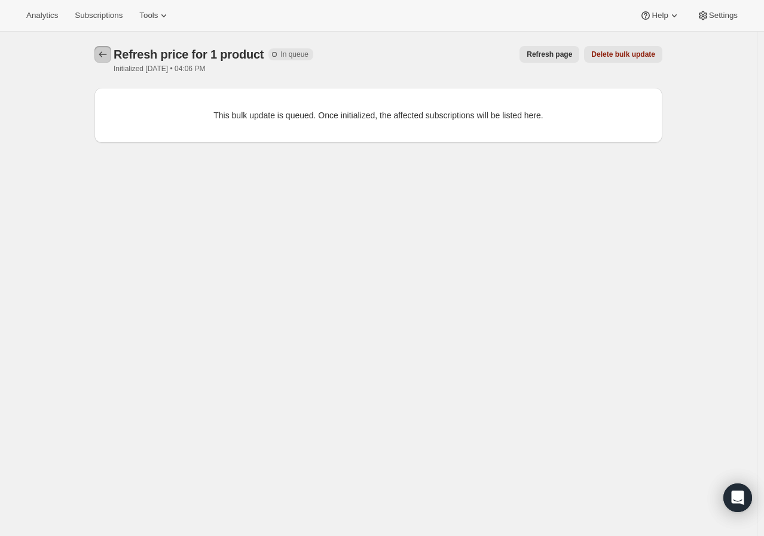
click at [106, 49] on icon "button" at bounding box center [103, 54] width 12 height 12
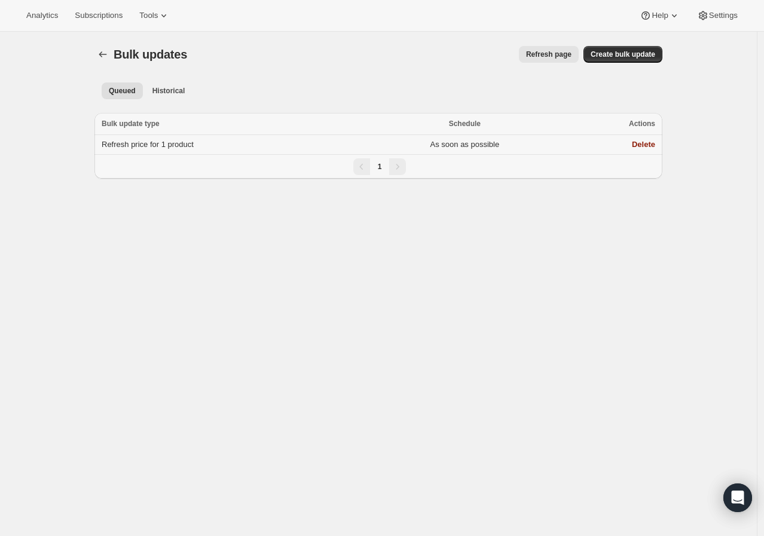
click at [137, 140] on span "Refresh price for 1 product" at bounding box center [148, 144] width 92 height 9
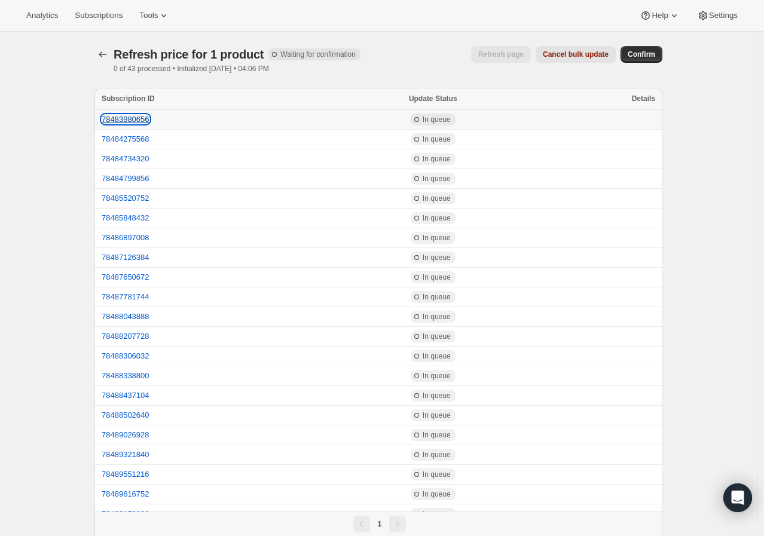
click at [137, 116] on button "78483980656" at bounding box center [126, 119] width 48 height 9
click at [127, 139] on button "78484275568" at bounding box center [126, 138] width 48 height 9
click at [103, 55] on icon "button" at bounding box center [103, 54] width 12 height 12
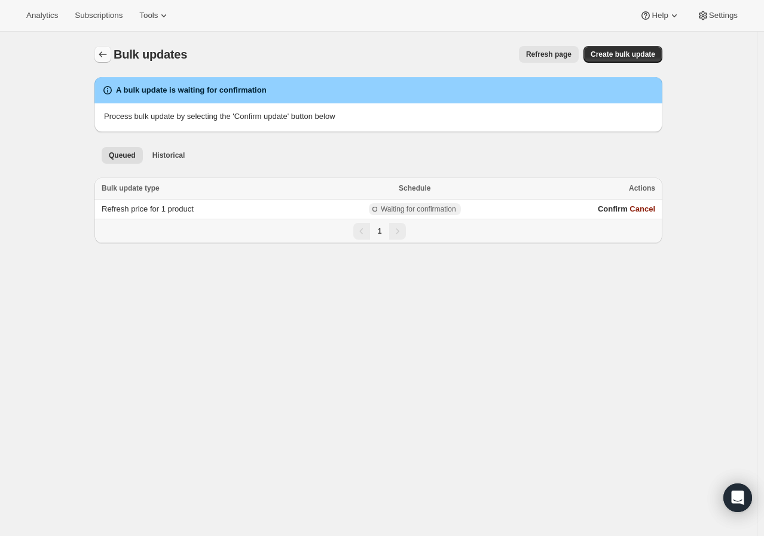
click at [108, 48] on icon "Bulk updates" at bounding box center [103, 54] width 12 height 12
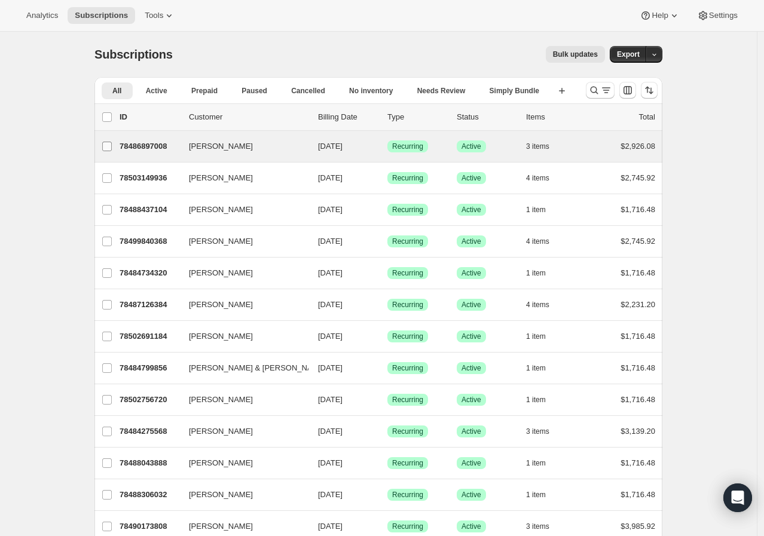
click at [109, 142] on input "Kevin Kelly" at bounding box center [107, 147] width 10 height 10
checkbox input "true"
click at [654, 122] on icon "button" at bounding box center [648, 117] width 12 height 12
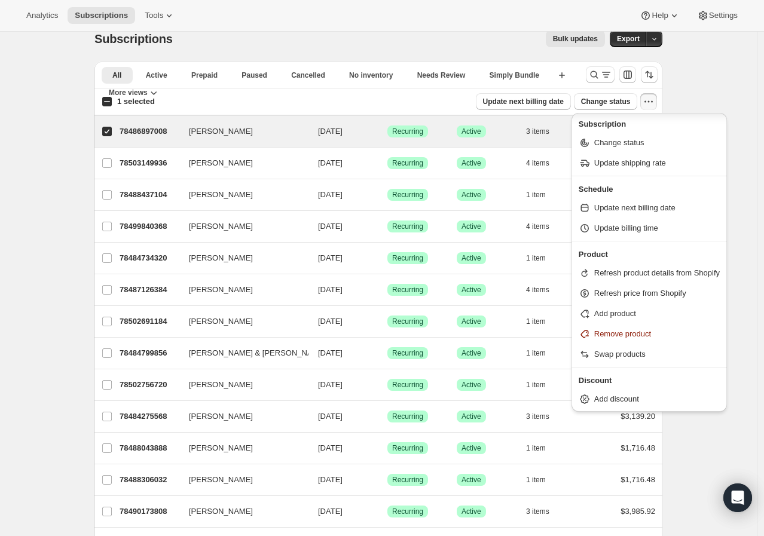
scroll to position [66, 0]
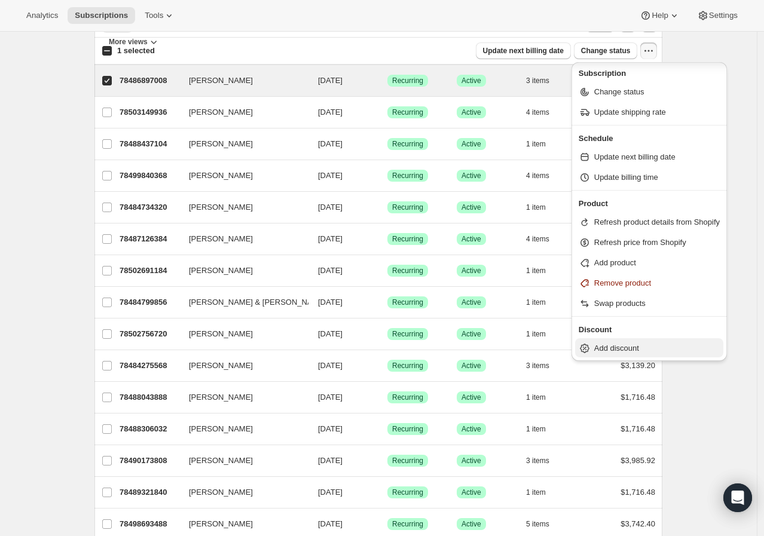
click at [650, 347] on span "Add discount" at bounding box center [656, 348] width 125 height 12
select select "17"
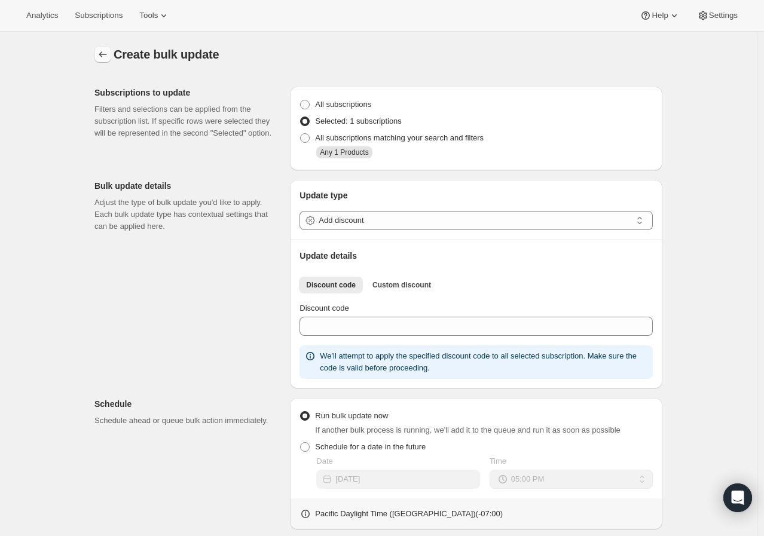
click at [108, 53] on icon "button" at bounding box center [103, 54] width 12 height 12
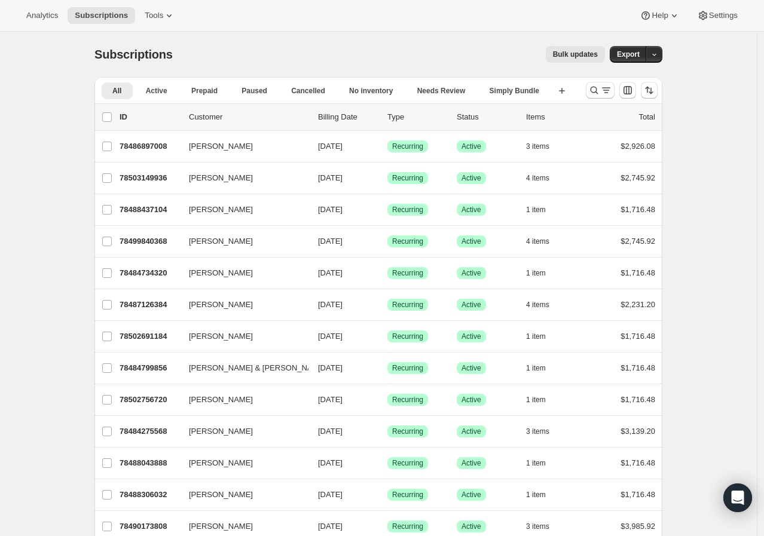
click at [574, 46] on button "Bulk updates" at bounding box center [574, 54] width 59 height 17
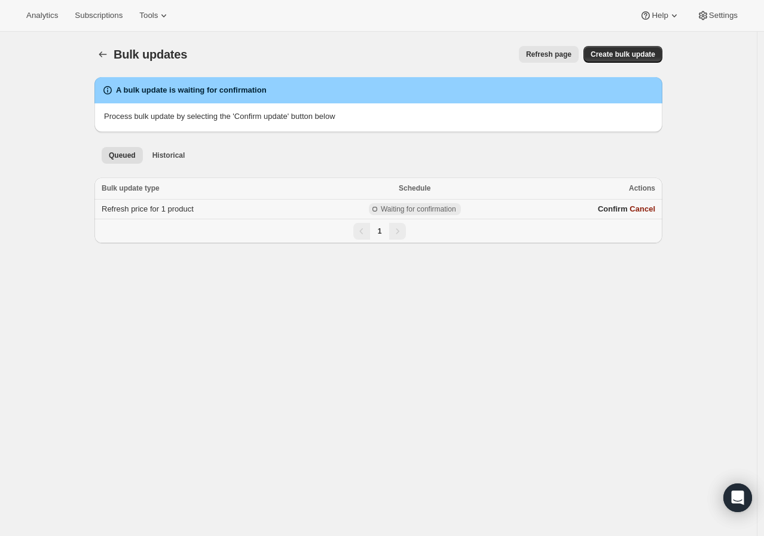
click at [194, 204] on span "Refresh price for 1 product" at bounding box center [148, 208] width 92 height 9
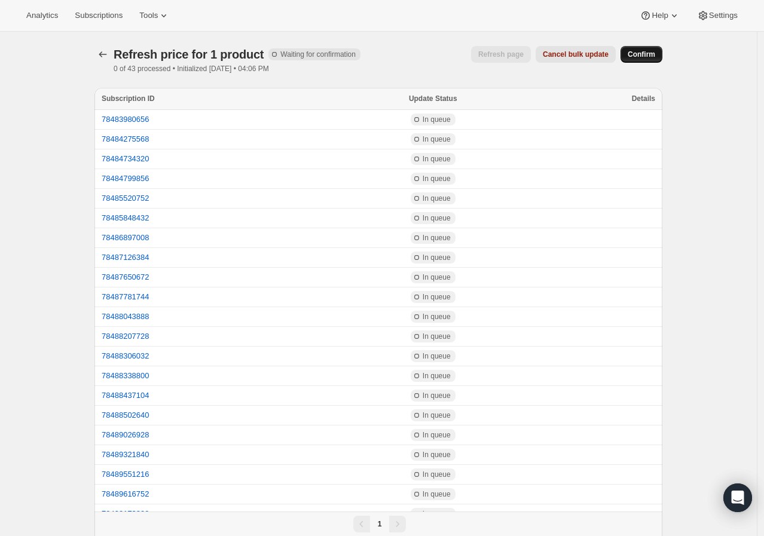
click at [648, 51] on span "Confirm" at bounding box center [640, 55] width 27 height 10
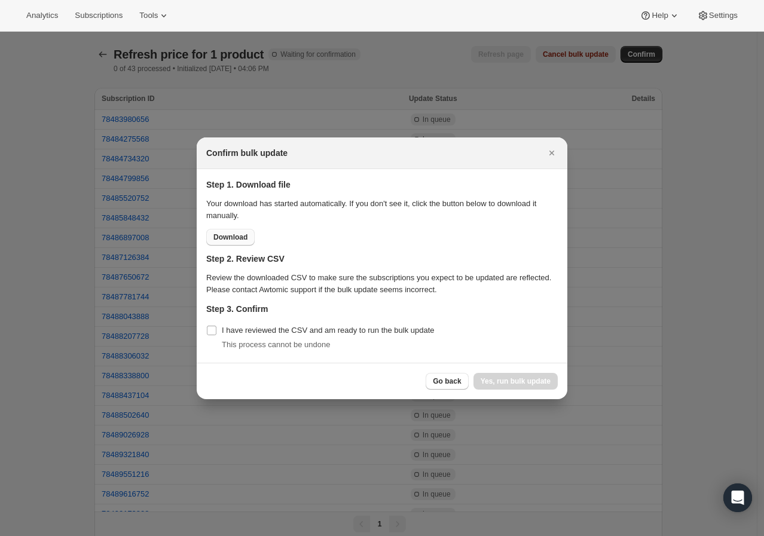
click at [235, 239] on span "Download" at bounding box center [230, 237] width 34 height 10
click at [254, 323] on label "I have reviewed the CSV and am ready to run the bulk update" at bounding box center [320, 330] width 228 height 17
click at [216, 326] on input "I have reviewed the CSV and am ready to run the bulk update" at bounding box center [212, 331] width 10 height 10
checkbox input "true"
click at [552, 148] on icon "Close" at bounding box center [551, 153] width 12 height 12
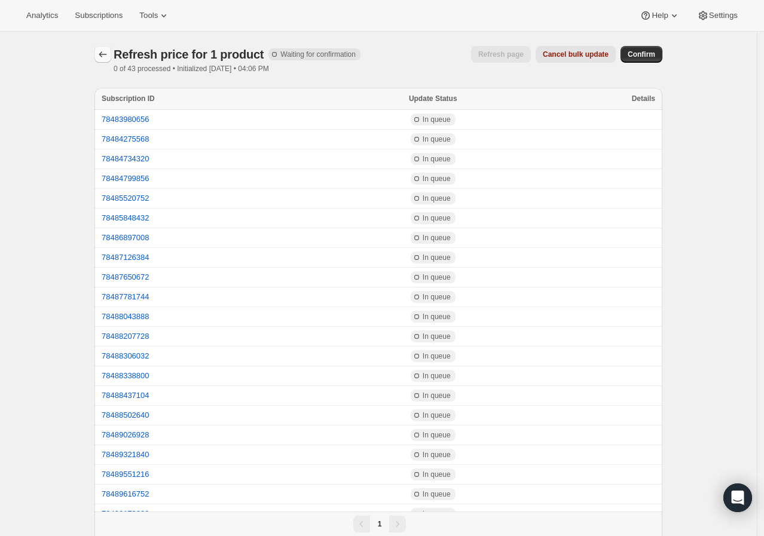
click at [105, 50] on icon "button" at bounding box center [103, 54] width 12 height 12
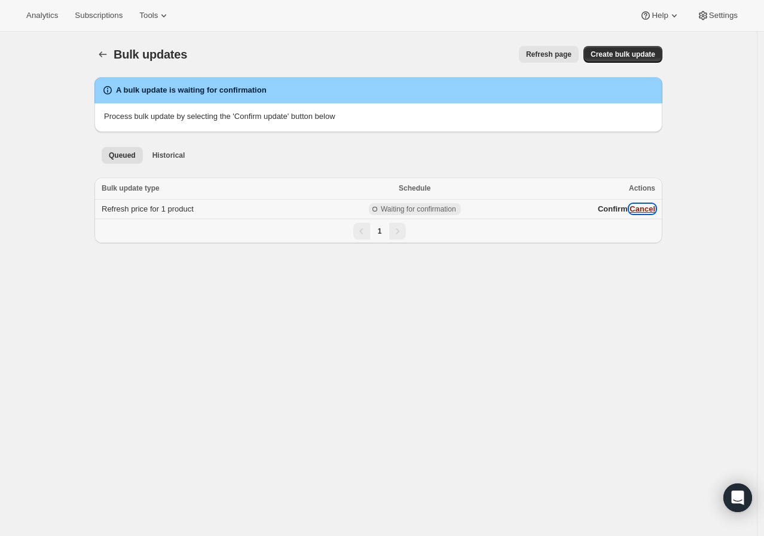
click at [652, 209] on button "Cancel" at bounding box center [642, 208] width 26 height 9
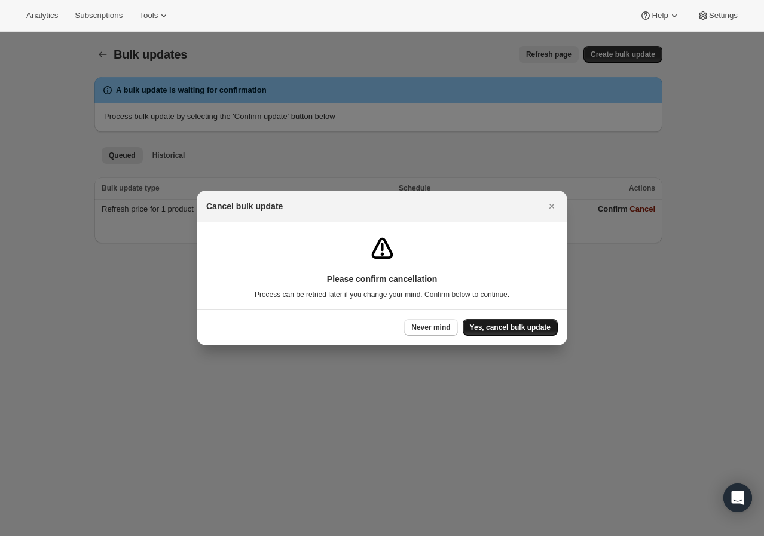
click at [540, 323] on span "Yes, cancel bulk update" at bounding box center [510, 328] width 81 height 10
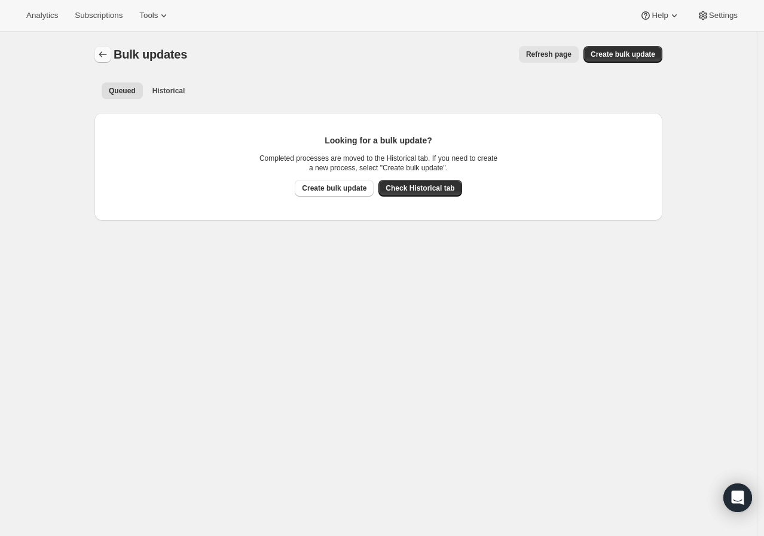
click at [108, 50] on icon "Bulk updates" at bounding box center [103, 54] width 12 height 12
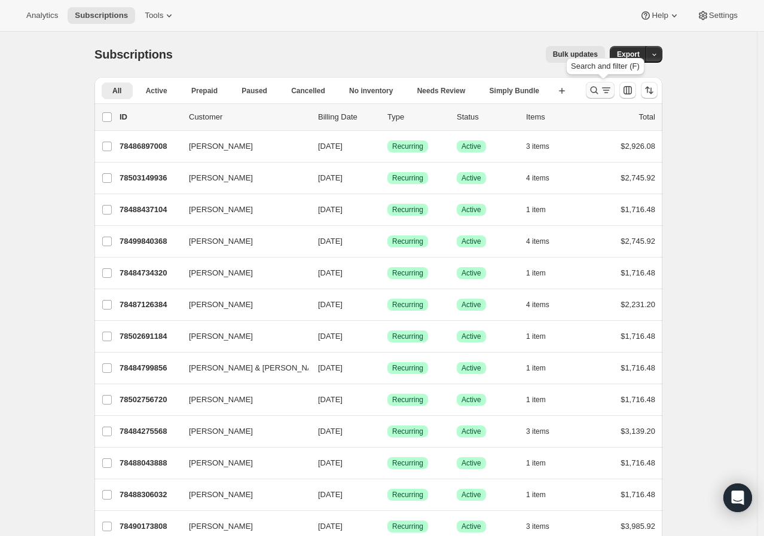
click at [590, 94] on button "Search and filter results" at bounding box center [599, 90] width 29 height 17
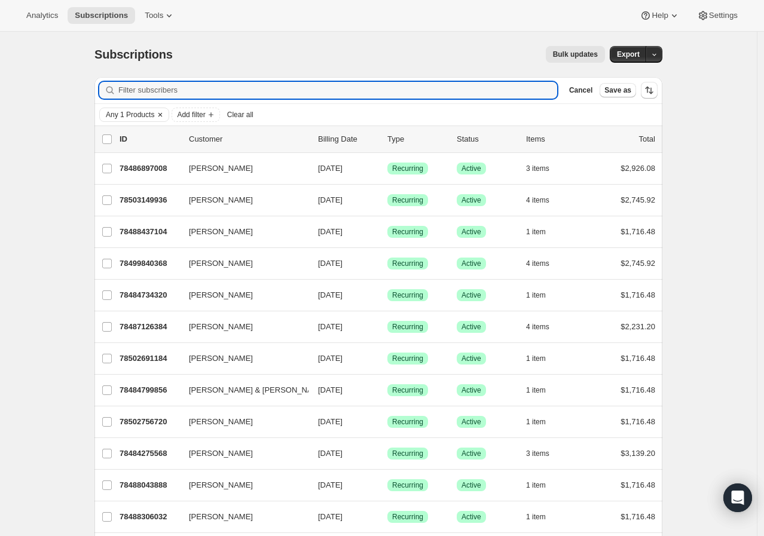
click at [142, 118] on span "Any 1 Products" at bounding box center [130, 115] width 48 height 10
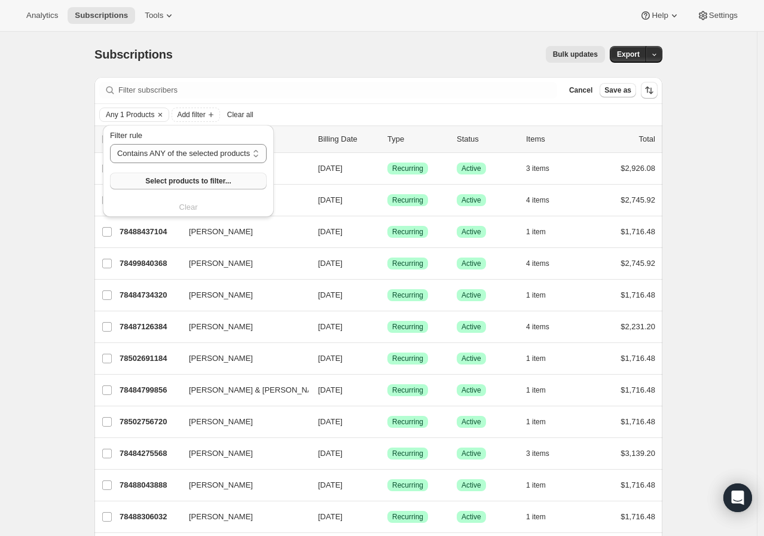
click at [176, 184] on span "Select products to filter..." at bounding box center [187, 181] width 85 height 10
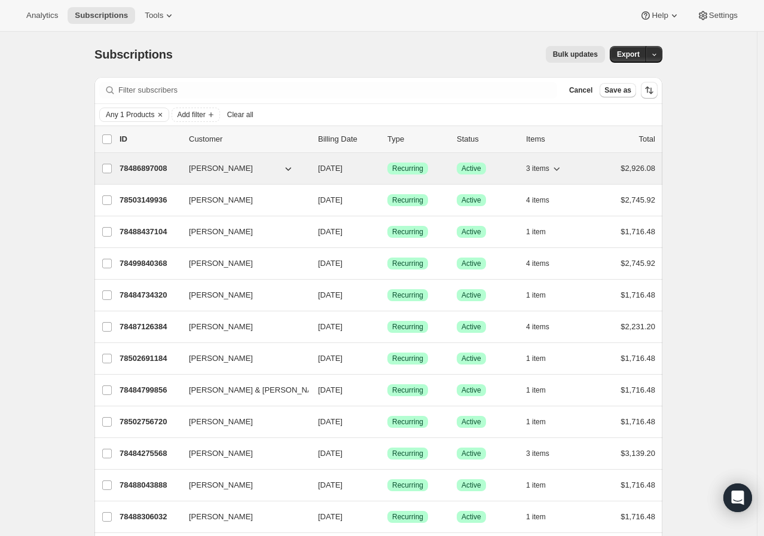
click at [140, 168] on p "78486897008" at bounding box center [149, 169] width 60 height 12
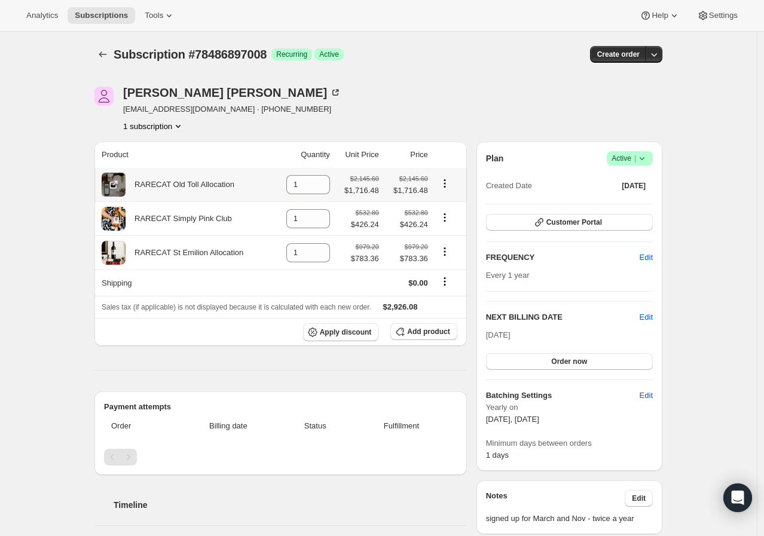
click at [446, 188] on icon "Product actions" at bounding box center [445, 183] width 12 height 12
click at [441, 146] on th at bounding box center [448, 155] width 35 height 26
click at [108, 51] on icon "Subscriptions" at bounding box center [103, 54] width 12 height 12
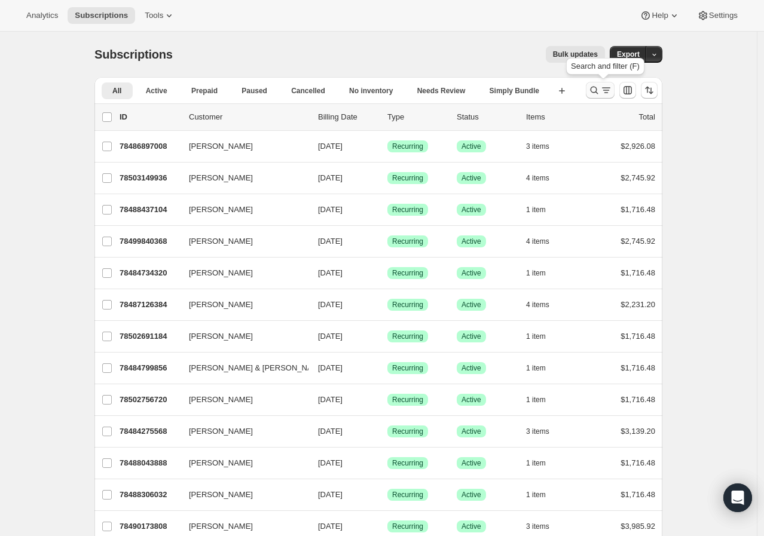
click at [596, 97] on button "Search and filter results" at bounding box center [599, 90] width 29 height 17
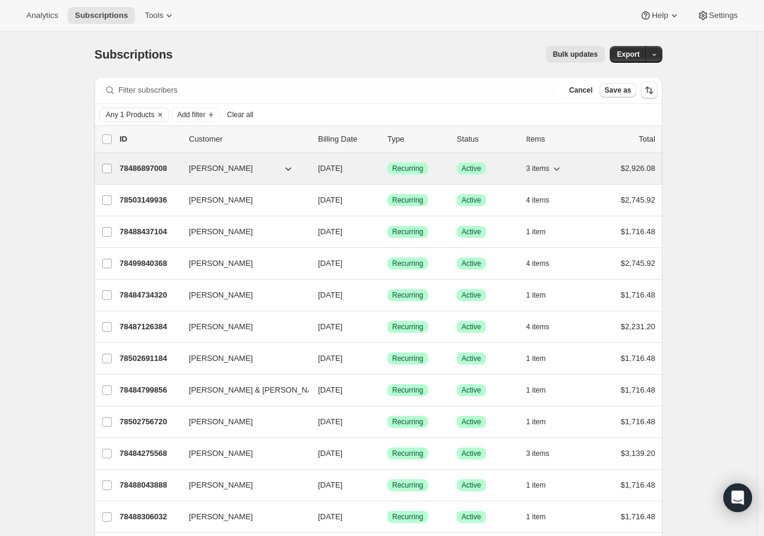
click at [559, 168] on icon "button" at bounding box center [556, 169] width 12 height 12
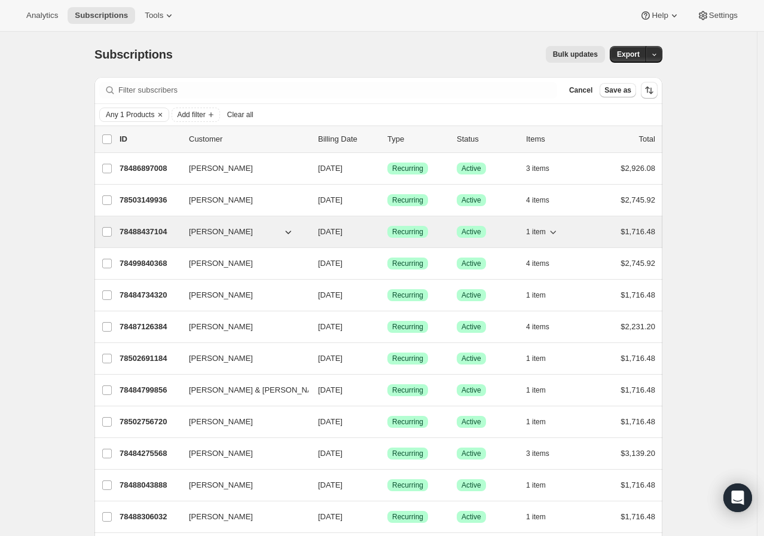
click at [550, 227] on button "1 item" at bounding box center [542, 231] width 33 height 17
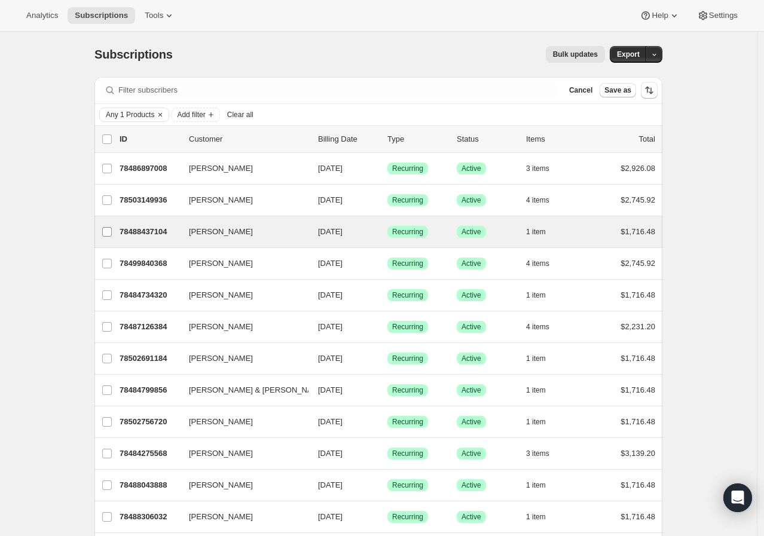
click at [109, 236] on input "Mj Sparks" at bounding box center [107, 232] width 10 height 10
checkbox input "true"
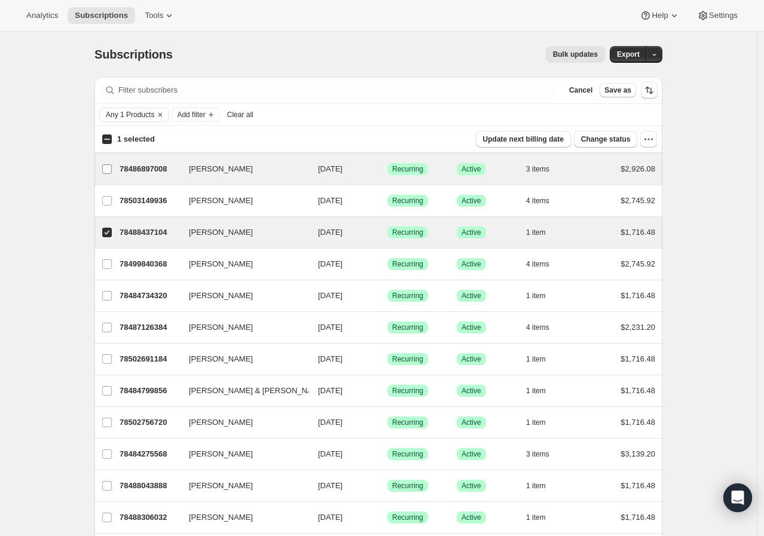
click at [108, 172] on input "Kevin Kelly" at bounding box center [107, 169] width 10 height 10
checkbox input "true"
click at [550, 231] on button "1 item" at bounding box center [542, 232] width 33 height 17
click at [548, 161] on button "3 items" at bounding box center [544, 169] width 36 height 17
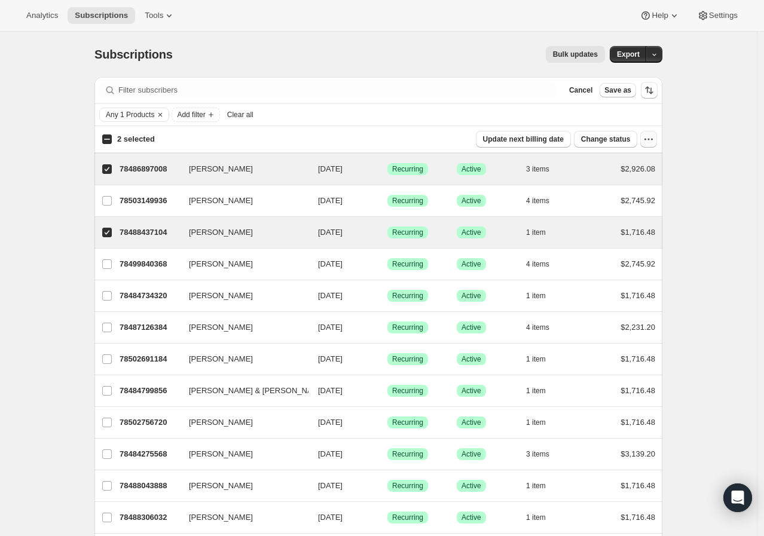
click at [654, 138] on icon "button" at bounding box center [648, 139] width 12 height 12
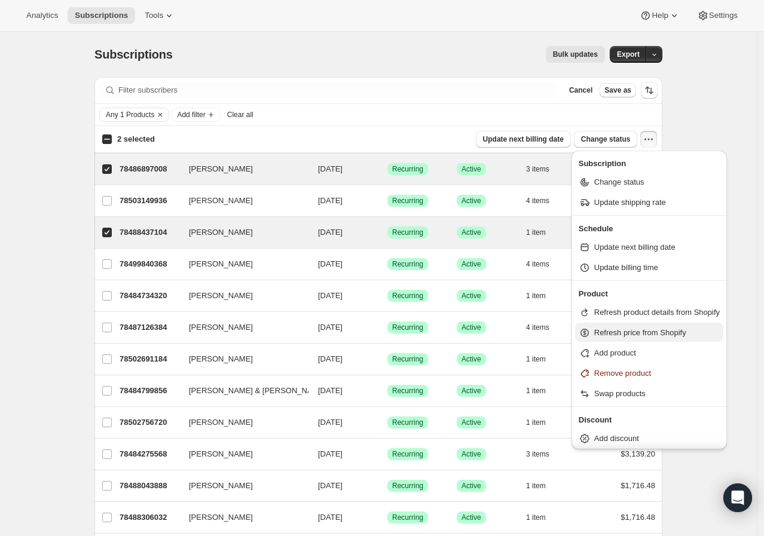
click at [624, 335] on span "Refresh price from Shopify" at bounding box center [640, 332] width 92 height 9
select select "17"
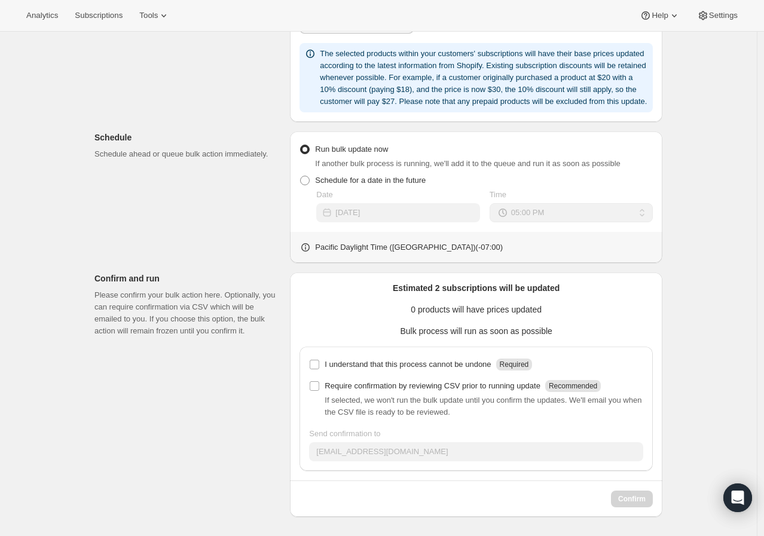
scroll to position [269, 0]
click at [387, 367] on p "I understand that this process cannot be undone" at bounding box center [407, 364] width 166 height 12
click at [319, 367] on input "I understand that this process cannot be undone Required" at bounding box center [314, 365] width 10 height 10
checkbox input "true"
click at [651, 505] on button "Confirm" at bounding box center [632, 498] width 42 height 17
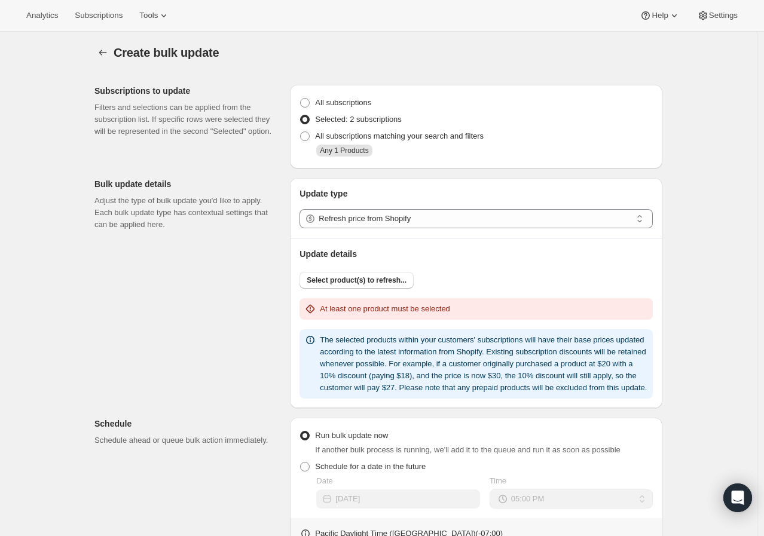
scroll to position [0, 0]
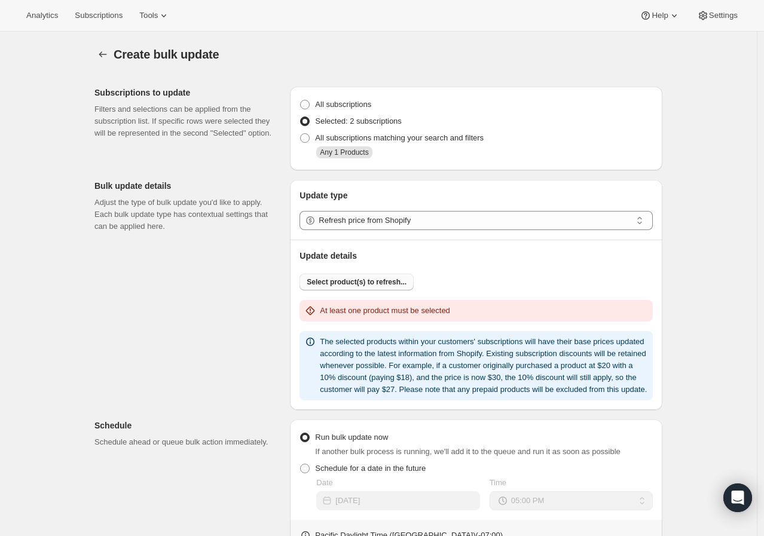
click at [384, 277] on span "Select product(s) to refresh..." at bounding box center [356, 282] width 100 height 10
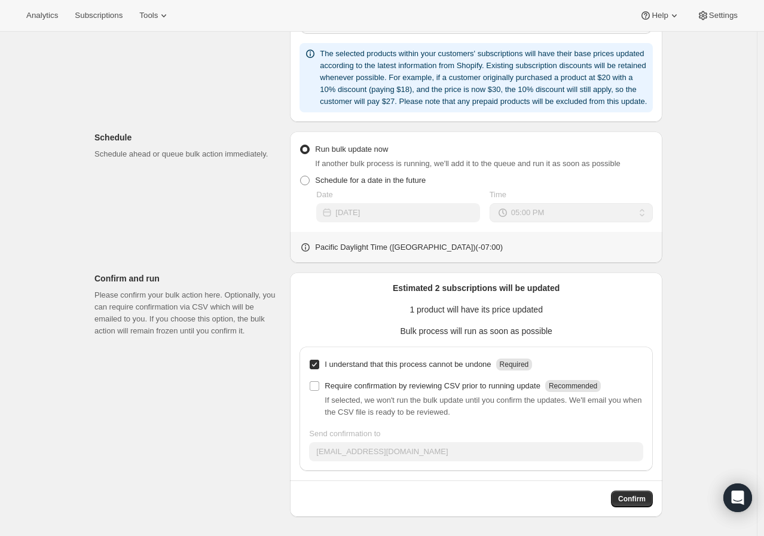
scroll to position [321, 0]
click at [624, 493] on button "Confirm" at bounding box center [632, 498] width 42 height 17
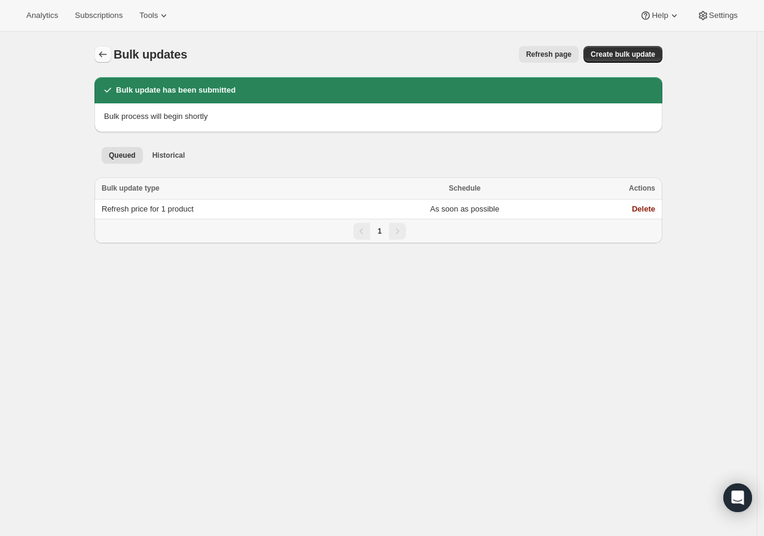
click at [103, 53] on icon "Bulk updates" at bounding box center [103, 54] width 12 height 12
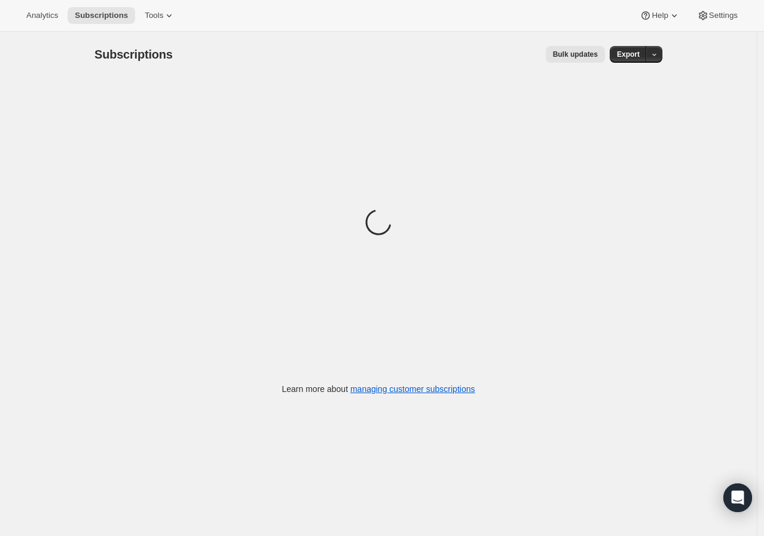
click at [559, 53] on button "Bulk updates" at bounding box center [574, 54] width 59 height 17
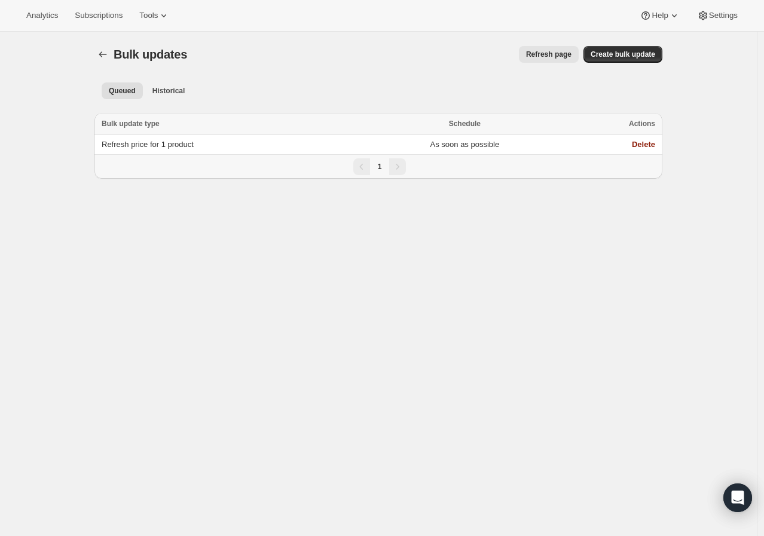
click at [195, 92] on ul "Queued Historical More views" at bounding box center [378, 90] width 558 height 17
click at [183, 91] on span "Historical" at bounding box center [168, 91] width 33 height 10
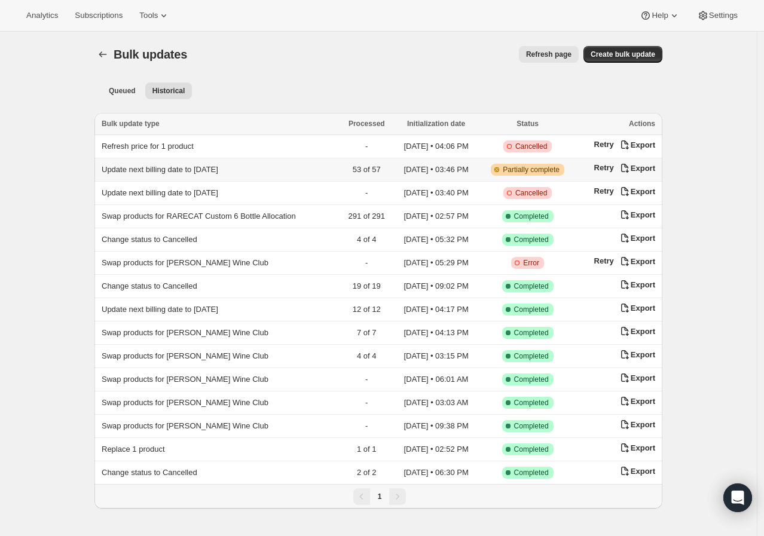
click at [256, 173] on td "Update next billing date to 2026-03-15" at bounding box center [217, 169] width 246 height 23
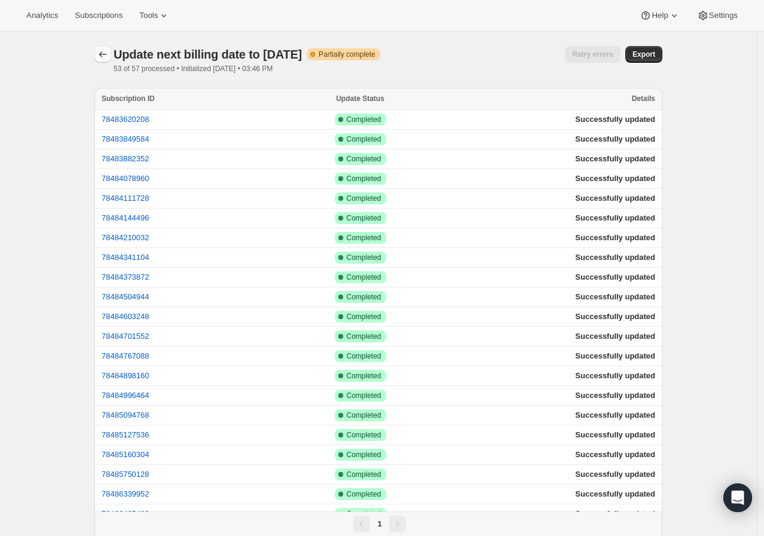
click at [104, 54] on icon "button" at bounding box center [103, 54] width 12 height 12
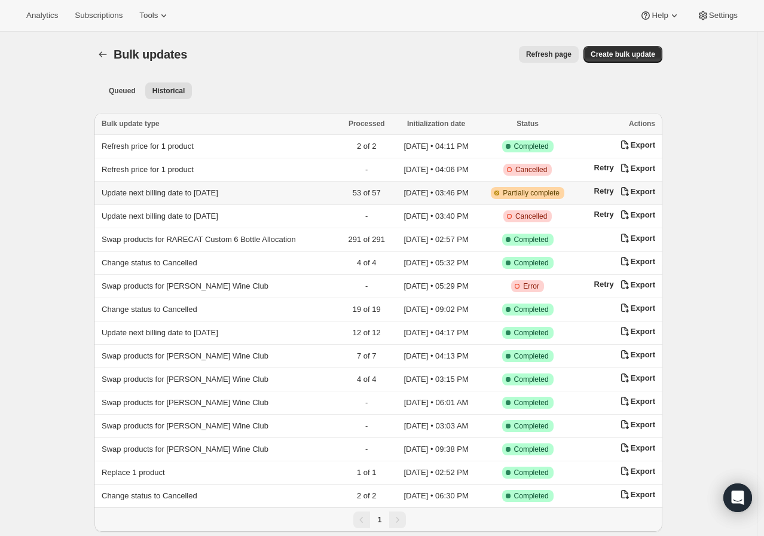
click at [195, 191] on span "Update next billing date to 2026-03-15" at bounding box center [160, 192] width 117 height 9
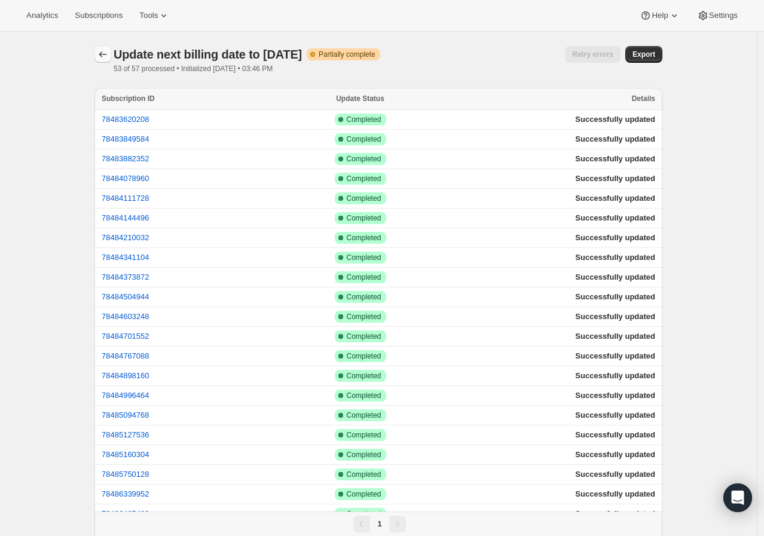
click at [106, 51] on icon "button" at bounding box center [103, 54] width 12 height 12
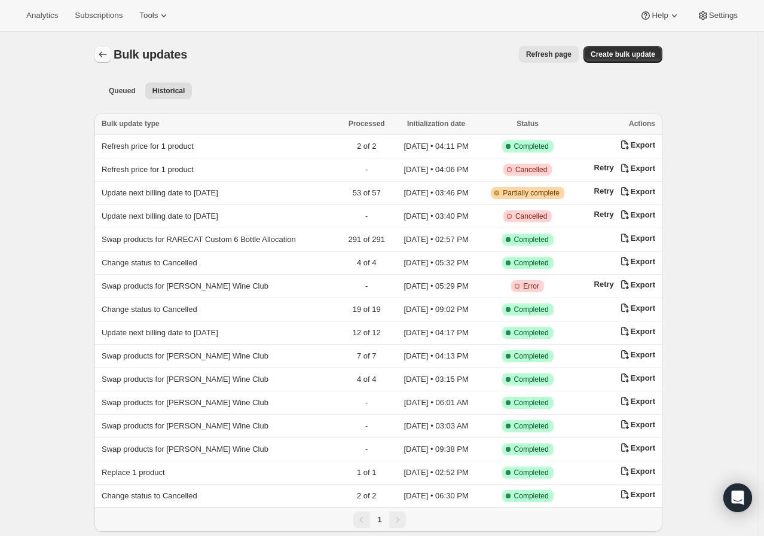
click at [103, 47] on button "Bulk updates" at bounding box center [102, 54] width 17 height 17
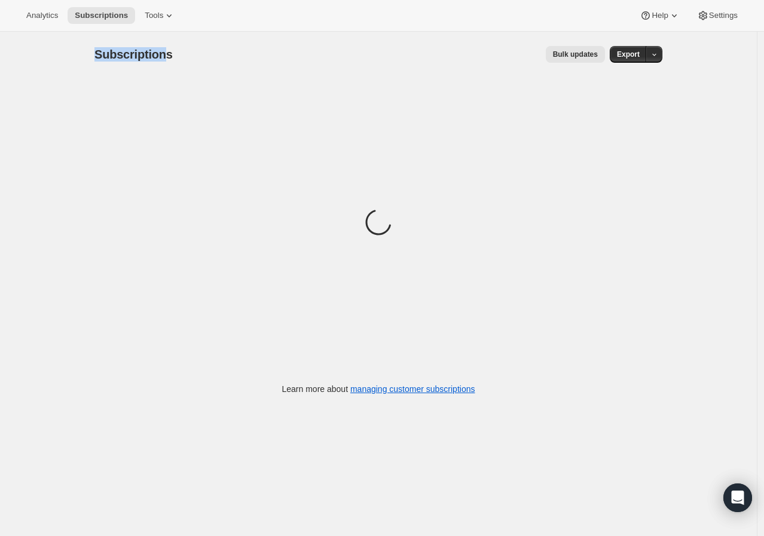
drag, startPoint x: 98, startPoint y: 57, endPoint x: 166, endPoint y: 59, distance: 68.1
click at [166, 59] on span "Subscriptions" at bounding box center [133, 54] width 78 height 13
click at [212, 53] on div "Bulk updates" at bounding box center [396, 54] width 418 height 17
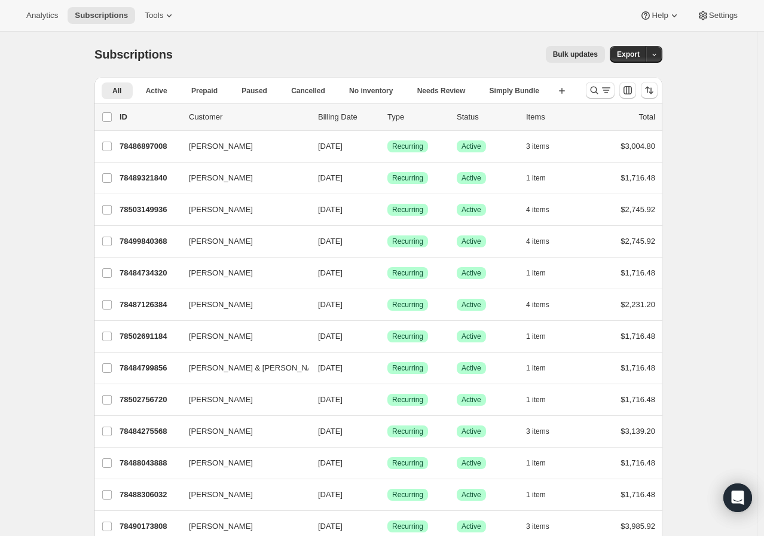
click at [595, 47] on button "Bulk updates" at bounding box center [574, 54] width 59 height 17
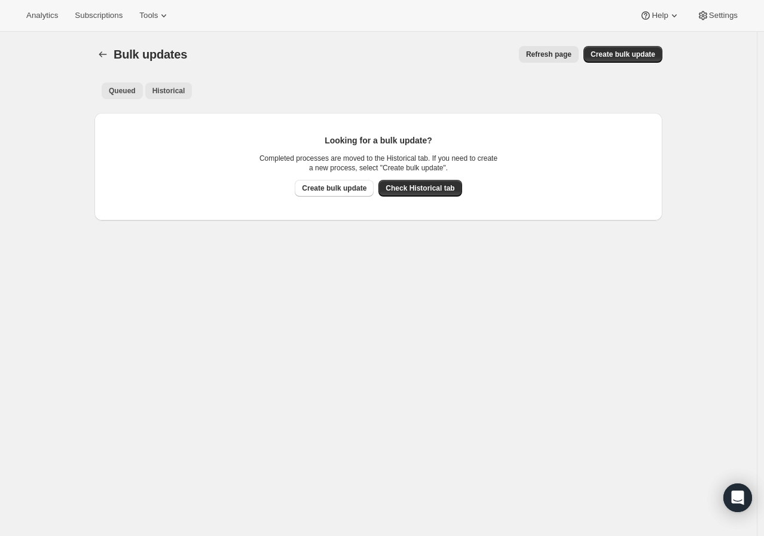
click at [174, 94] on span "Historical" at bounding box center [168, 91] width 33 height 10
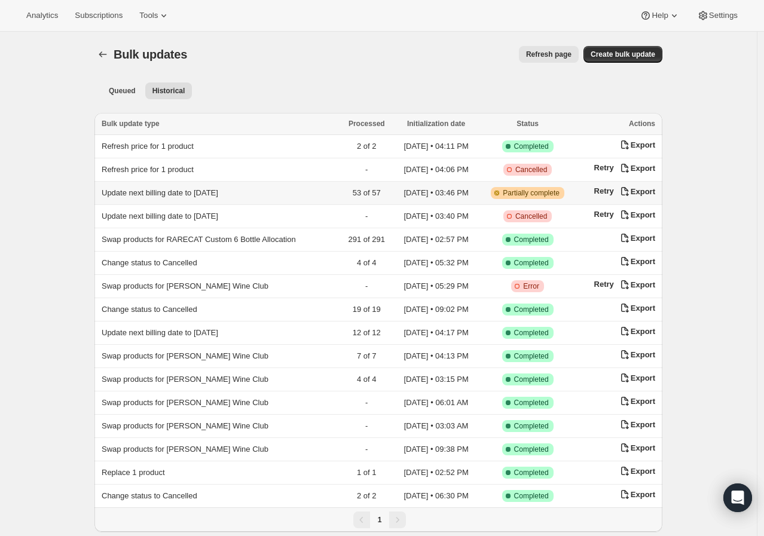
click at [240, 198] on td "Update next billing date to 2026-03-15" at bounding box center [217, 193] width 246 height 23
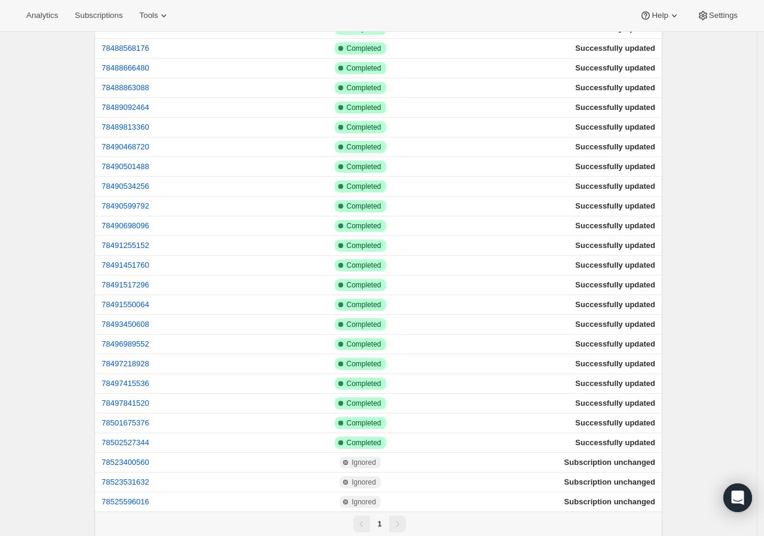
scroll to position [738, 0]
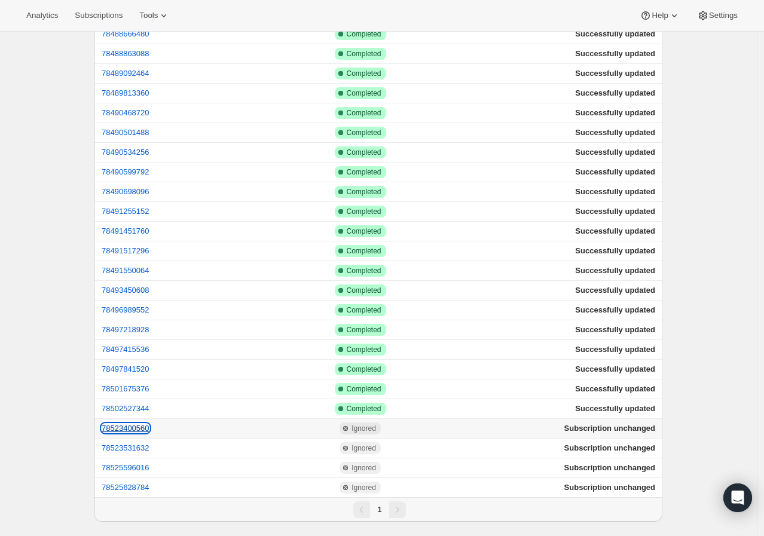
click at [146, 427] on button "78523400560" at bounding box center [126, 428] width 48 height 9
click at [144, 444] on button "78523531632" at bounding box center [126, 447] width 48 height 9
click at [140, 467] on button "78525596016" at bounding box center [126, 467] width 48 height 9
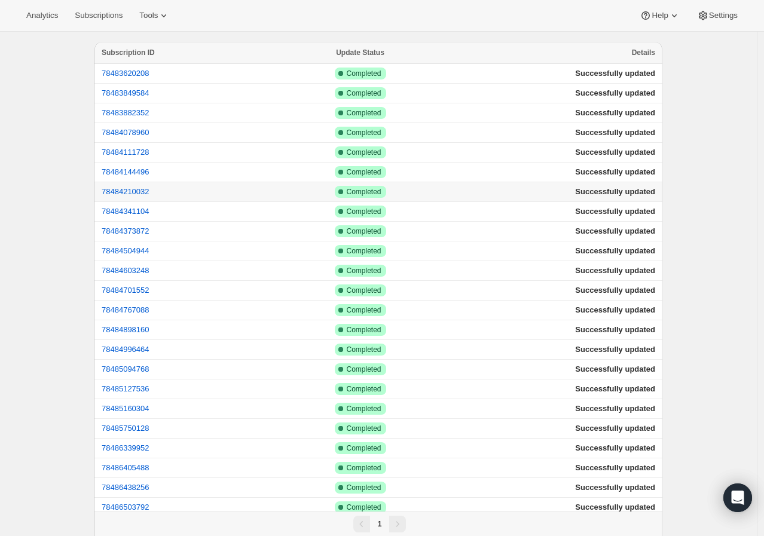
scroll to position [0, 0]
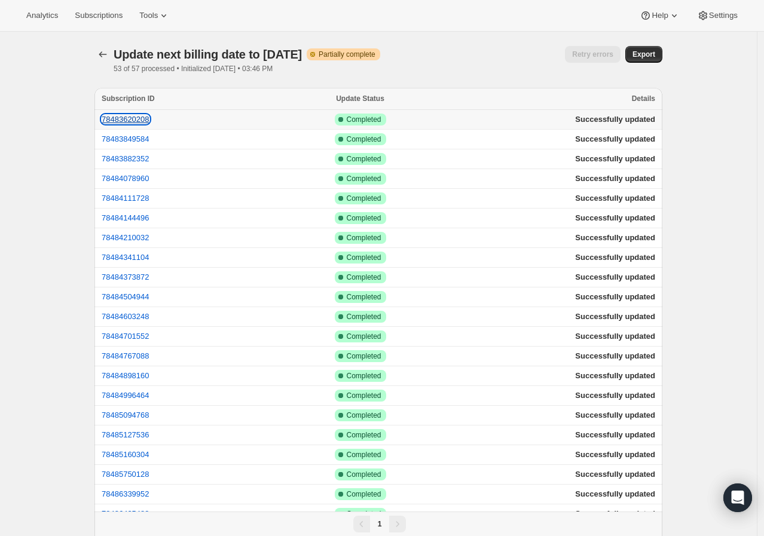
click at [145, 117] on button "78483620208" at bounding box center [126, 119] width 48 height 9
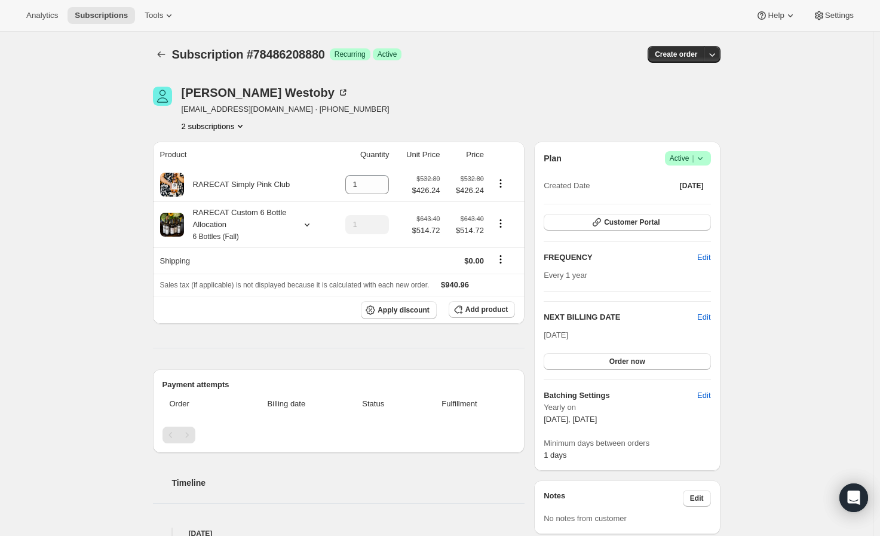
click at [242, 126] on icon "Product actions" at bounding box center [240, 126] width 5 height 3
click at [228, 167] on span "78507835760" at bounding box center [217, 169] width 83 height 12
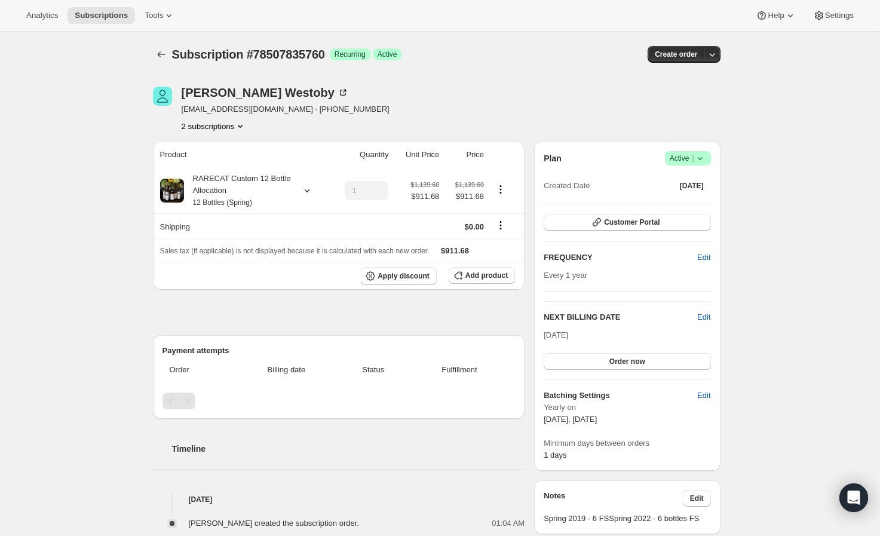
click at [234, 129] on button "2 subscriptions" at bounding box center [214, 126] width 65 height 12
click at [227, 151] on span "78486208880" at bounding box center [217, 149] width 83 height 12
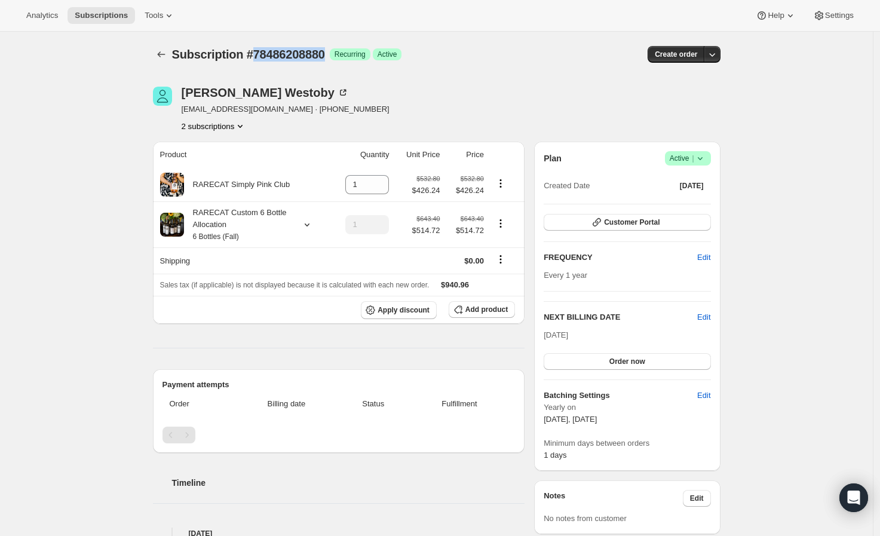
drag, startPoint x: 251, startPoint y: 57, endPoint x: 327, endPoint y: 57, distance: 75.9
click at [325, 57] on span "Subscription #78486208880" at bounding box center [248, 54] width 153 height 13
click at [302, 228] on div at bounding box center [304, 225] width 17 height 12
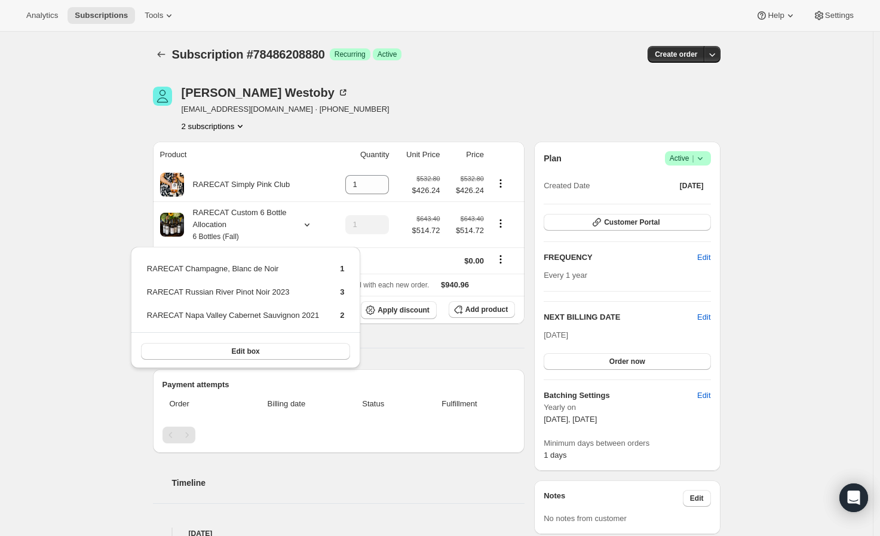
click at [90, 270] on div "Subscription #78486208880. This page is ready Subscription #78486208880 Success…" at bounding box center [436, 483] width 873 height 903
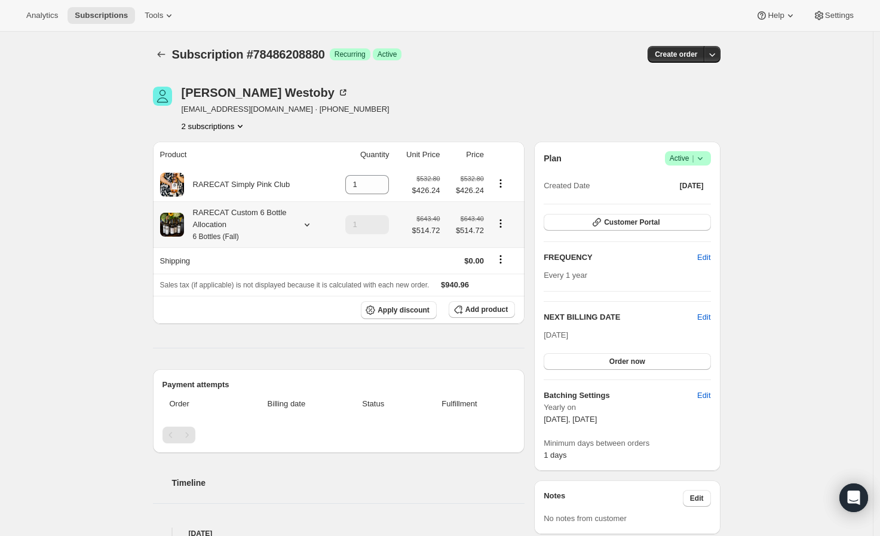
click at [270, 230] on div "RARECAT Custom 6 Bottle Allocation 6 Bottles (Fall)" at bounding box center [238, 225] width 108 height 36
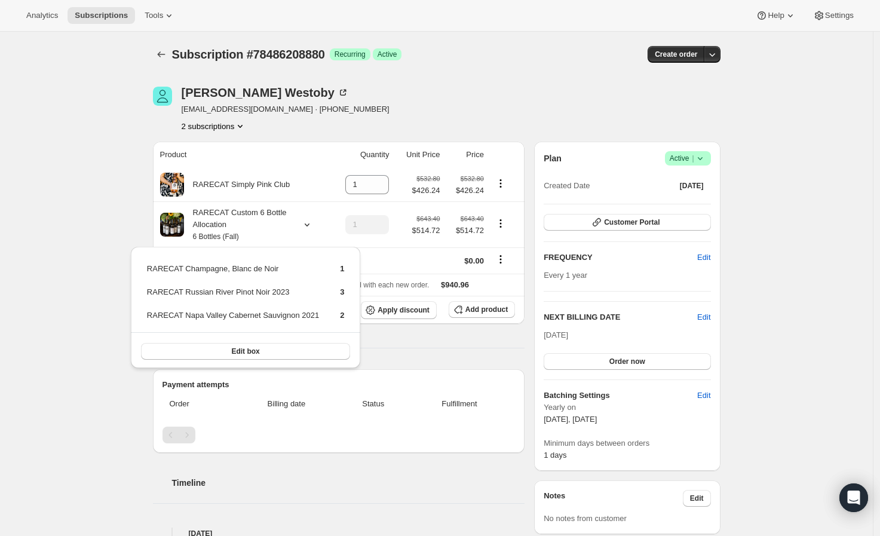
click at [771, 280] on div "Subscription #78486208880. This page is ready Subscription #78486208880 Success…" at bounding box center [436, 483] width 873 height 903
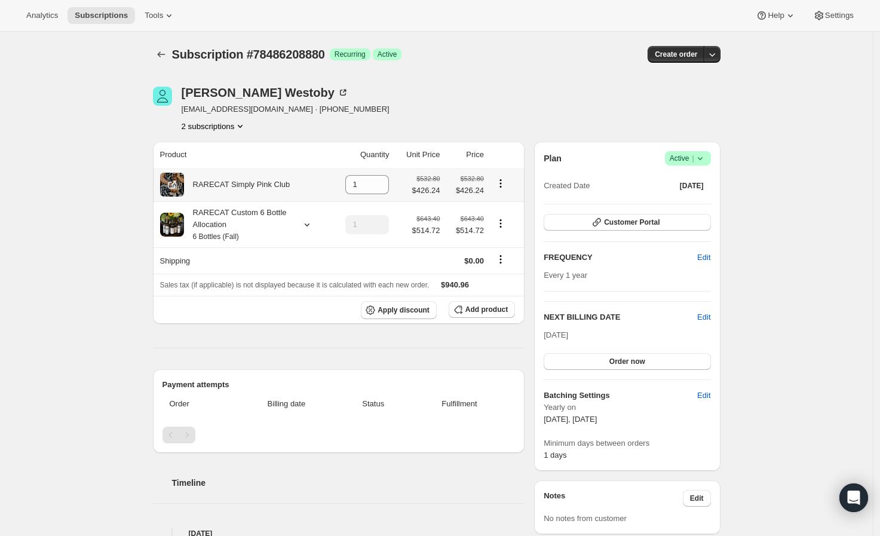
click at [501, 181] on icon "Product actions" at bounding box center [500, 180] width 2 height 2
click at [520, 116] on div "[PERSON_NAME] [EMAIL_ADDRESS][DOMAIN_NAME] · [PHONE_NUMBER] 2 subscriptions" at bounding box center [351, 109] width 397 height 45
click at [506, 188] on icon "Product actions" at bounding box center [501, 183] width 12 height 12
click at [73, 263] on div "Subscription #78486208880. This page is ready Subscription #78486208880 Success…" at bounding box center [436, 483] width 873 height 903
click at [243, 125] on icon "Product actions" at bounding box center [240, 126] width 12 height 12
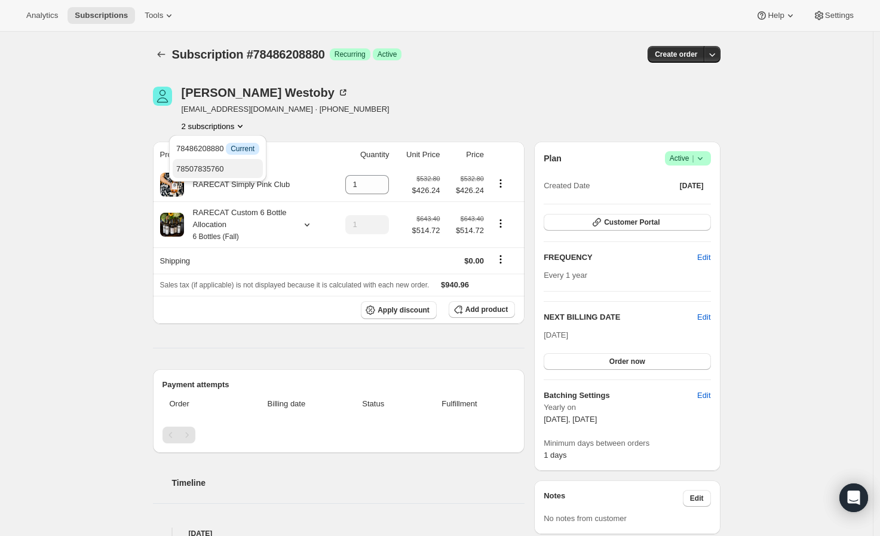
click at [240, 159] on button "78507835760" at bounding box center [218, 168] width 90 height 19
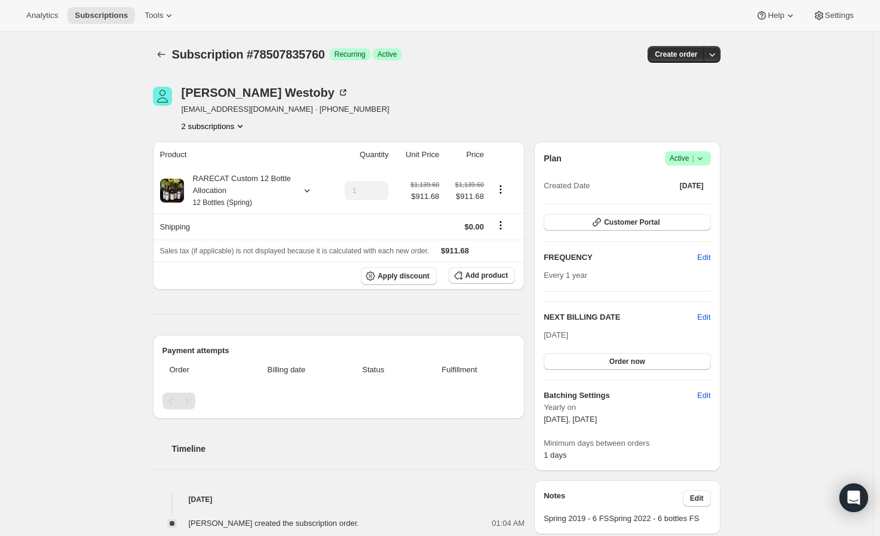
click at [202, 133] on div "[PERSON_NAME] [EMAIL_ADDRESS][DOMAIN_NAME] · [PHONE_NUMBER] 2 subscriptions Pro…" at bounding box center [431, 484] width 577 height 832
click at [205, 127] on button "2 subscriptions" at bounding box center [214, 126] width 65 height 12
click at [220, 152] on span "78486208880" at bounding box center [200, 148] width 48 height 9
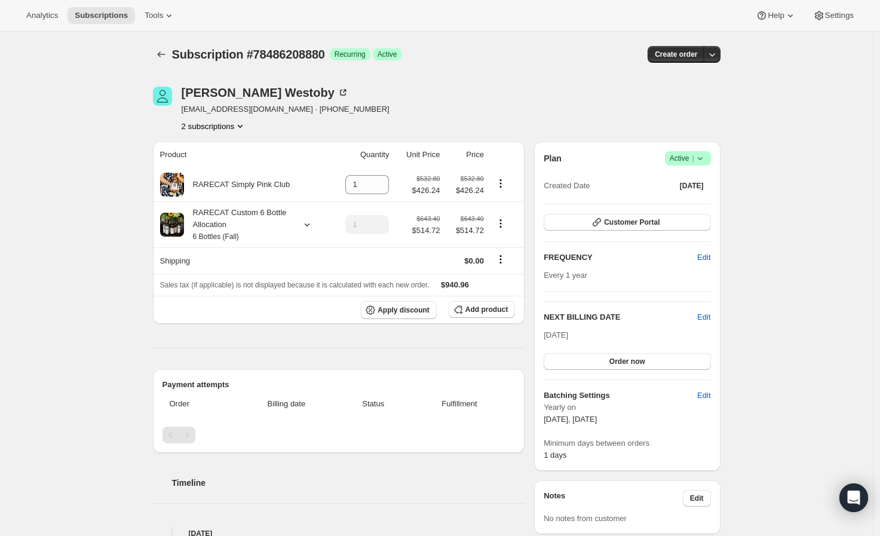
click at [213, 128] on button "2 subscriptions" at bounding box center [214, 126] width 65 height 12
click at [213, 171] on span "78507835760" at bounding box center [200, 168] width 48 height 9
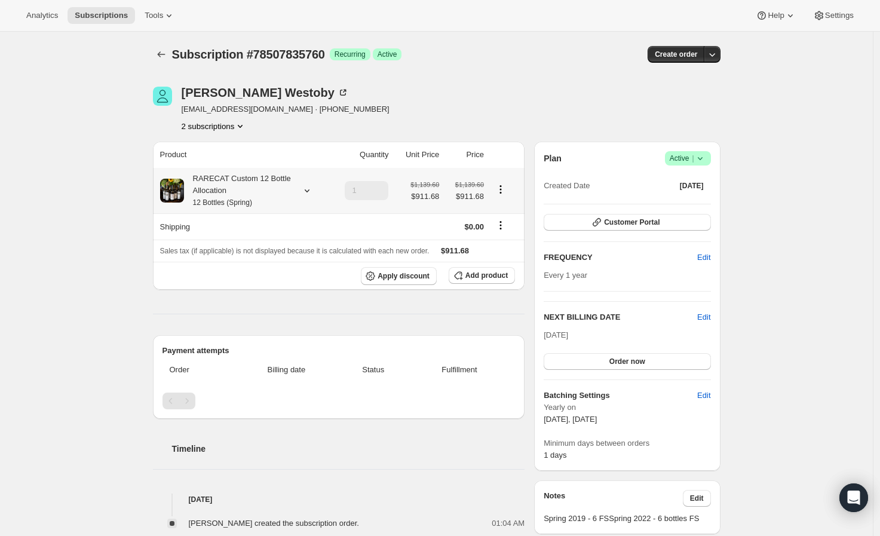
click at [225, 196] on div "RARECAT Custom 12 Bottle Allocation 12 Bottles (Spring)" at bounding box center [238, 191] width 108 height 36
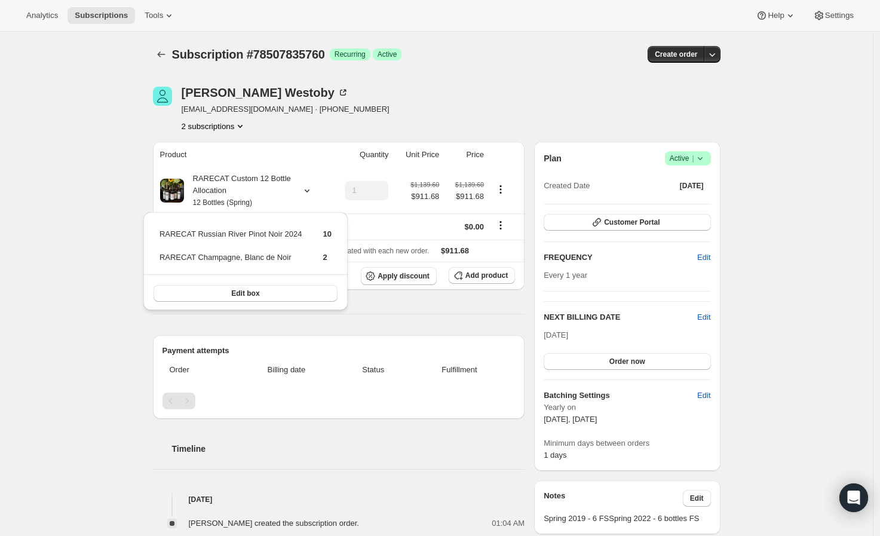
click at [88, 224] on div "Subscription #78507835760. This page is ready Subscription #78507835760 Success…" at bounding box center [436, 483] width 873 height 903
click at [493, 275] on span "Add product" at bounding box center [486, 276] width 42 height 10
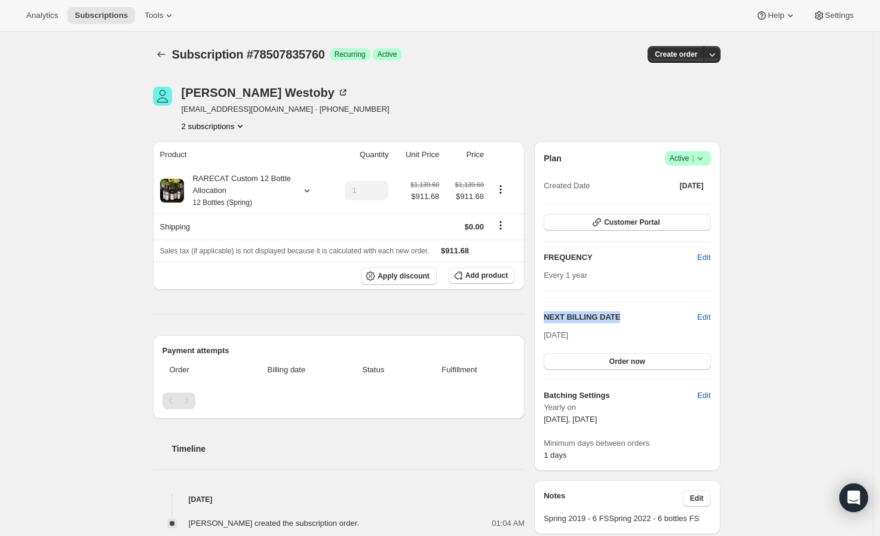
drag, startPoint x: 547, startPoint y: 318, endPoint x: 637, endPoint y: 317, distance: 90.2
click at [637, 317] on h2 "NEXT BILLING DATE" at bounding box center [621, 317] width 154 height 12
click at [790, 323] on div "Subscription #78507835760. This page is ready Subscription #78507835760 Success…" at bounding box center [436, 483] width 873 height 903
click at [161, 57] on icon "Subscriptions" at bounding box center [161, 54] width 12 height 12
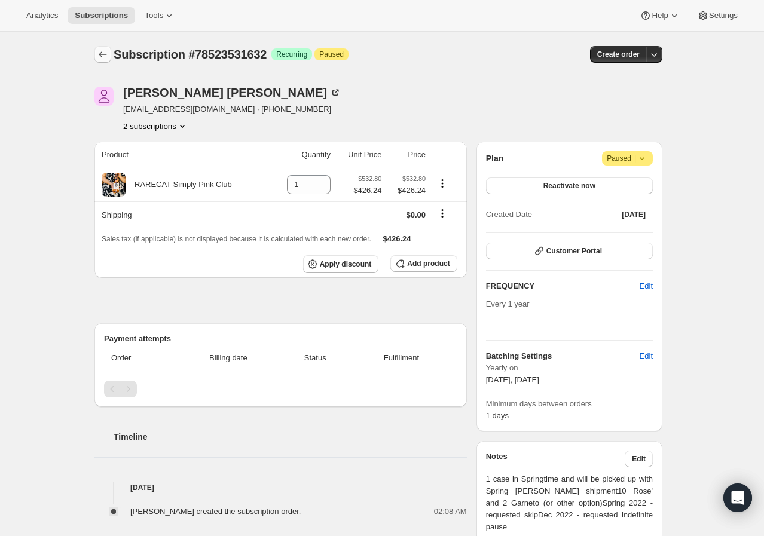
click at [99, 54] on button "Subscriptions" at bounding box center [102, 54] width 17 height 17
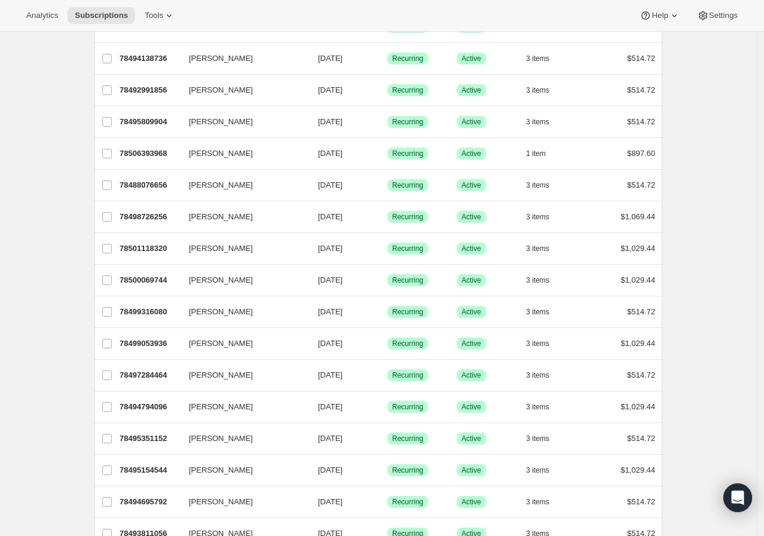
scroll to position [464, 0]
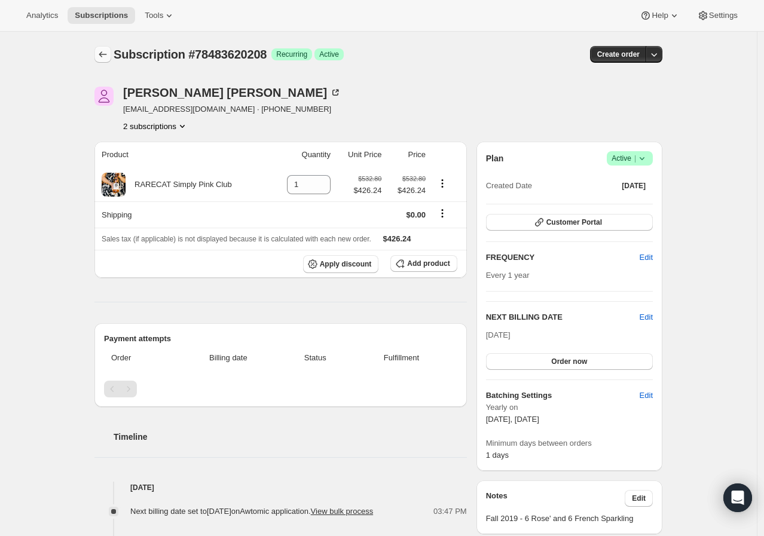
click at [106, 56] on icon "Subscriptions" at bounding box center [103, 54] width 12 height 12
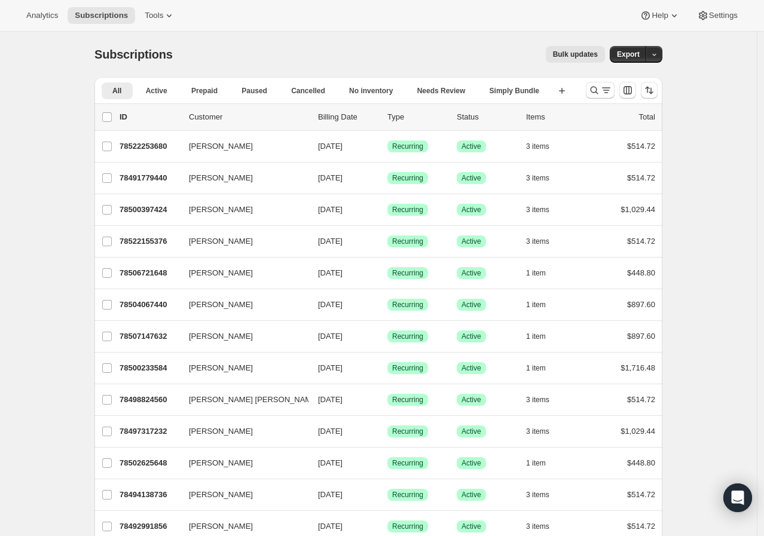
click at [576, 50] on span "Bulk updates" at bounding box center [575, 55] width 45 height 10
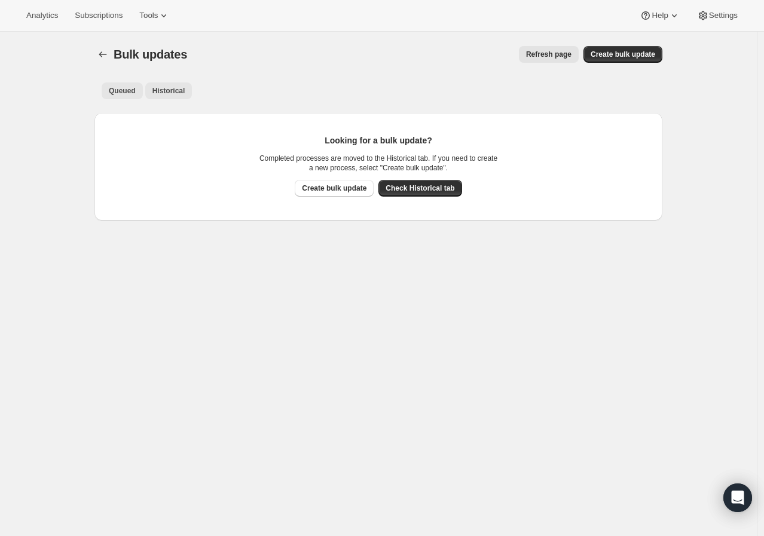
click at [182, 88] on span "Historical" at bounding box center [168, 91] width 33 height 10
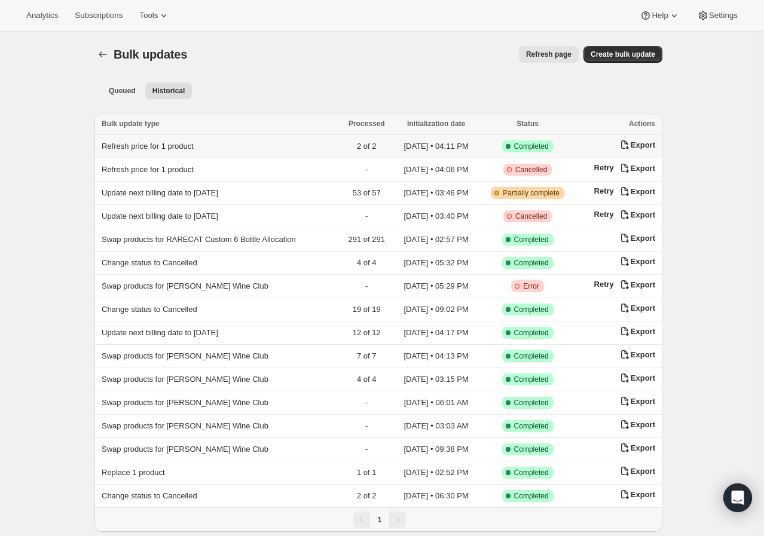
click at [193, 145] on span "Refresh price for 1 product" at bounding box center [148, 146] width 92 height 9
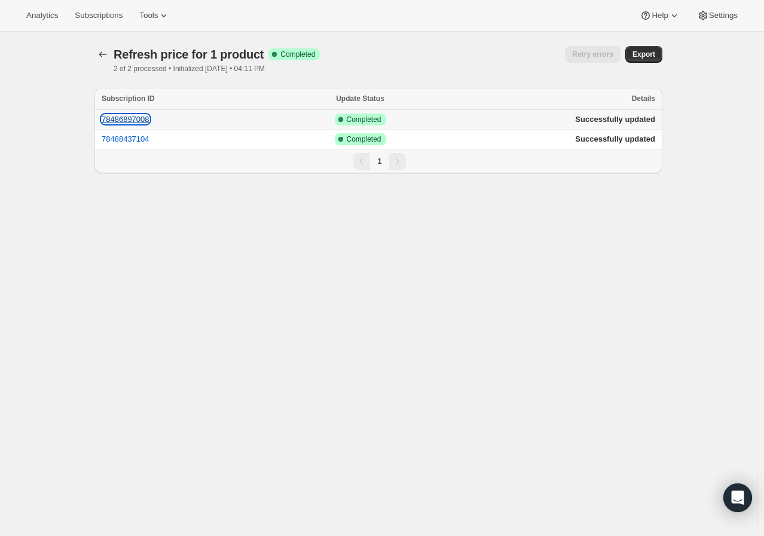
click at [149, 115] on button "78486897008" at bounding box center [126, 119] width 48 height 9
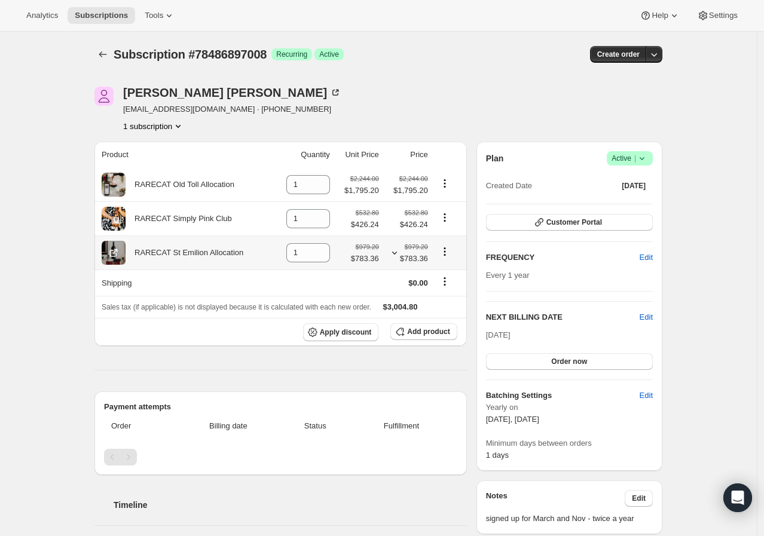
click at [377, 253] on div "$979.20 $783.36" at bounding box center [365, 253] width 28 height 24
click at [379, 185] on span "$1,795.20" at bounding box center [361, 191] width 35 height 12
click at [397, 113] on div "[PERSON_NAME] [EMAIL_ADDRESS][DOMAIN_NAME] · [PHONE_NUMBER] 1 subscription" at bounding box center [292, 109] width 397 height 45
click at [373, 214] on small "$532.80" at bounding box center [366, 212] width 23 height 7
click at [424, 100] on div "[PERSON_NAME] [EMAIL_ADDRESS][DOMAIN_NAME] · [PHONE_NUMBER] 1 subscription" at bounding box center [292, 109] width 397 height 45
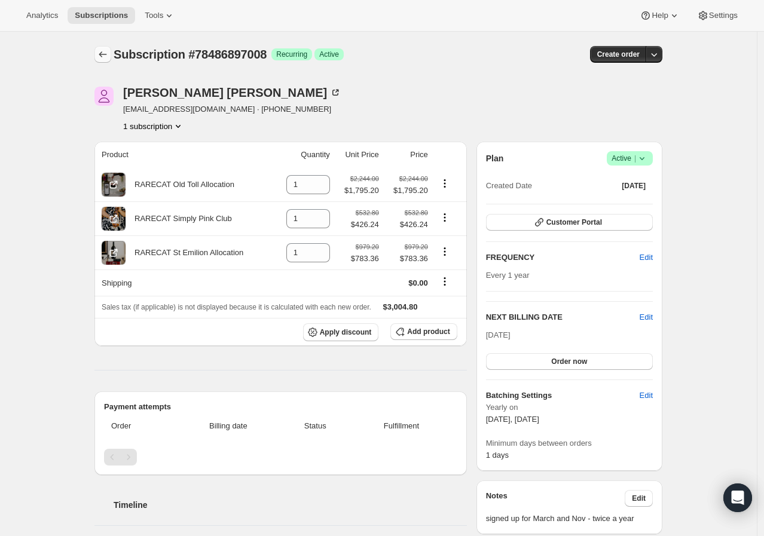
click at [109, 50] on icon "Subscriptions" at bounding box center [103, 54] width 12 height 12
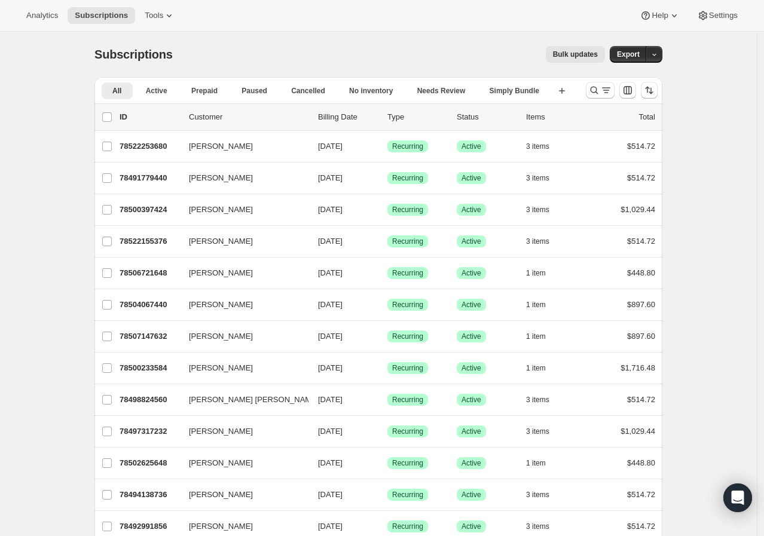
click at [594, 61] on button "Bulk updates" at bounding box center [574, 54] width 59 height 17
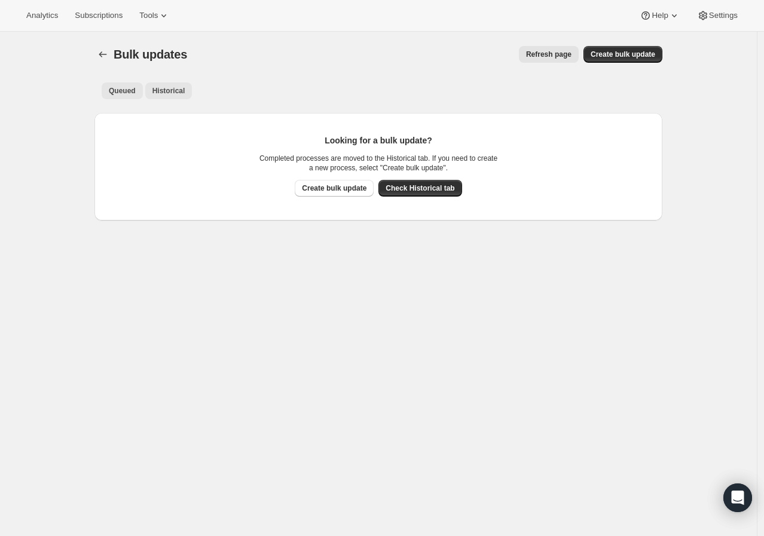
click at [164, 87] on span "Historical" at bounding box center [168, 91] width 33 height 10
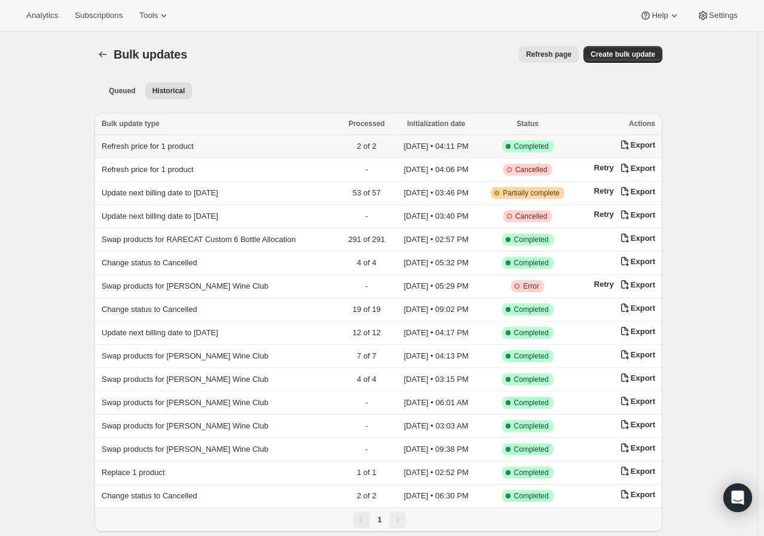
click at [201, 152] on td "Refresh price for 1 product" at bounding box center [217, 146] width 246 height 23
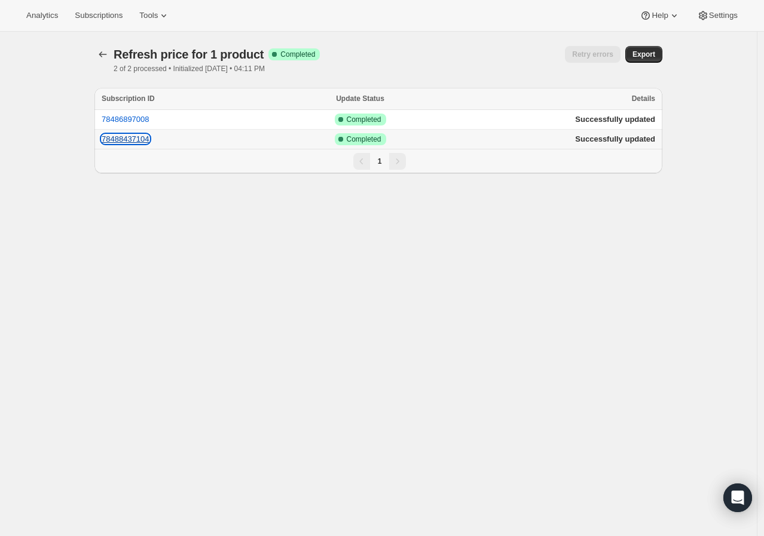
click at [124, 142] on button "78488437104" at bounding box center [126, 138] width 48 height 9
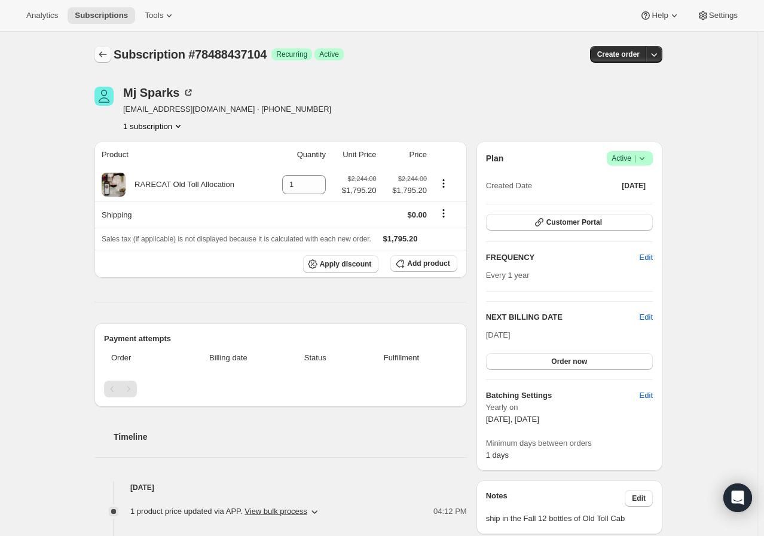
click at [104, 55] on icon "Subscriptions" at bounding box center [103, 54] width 8 height 6
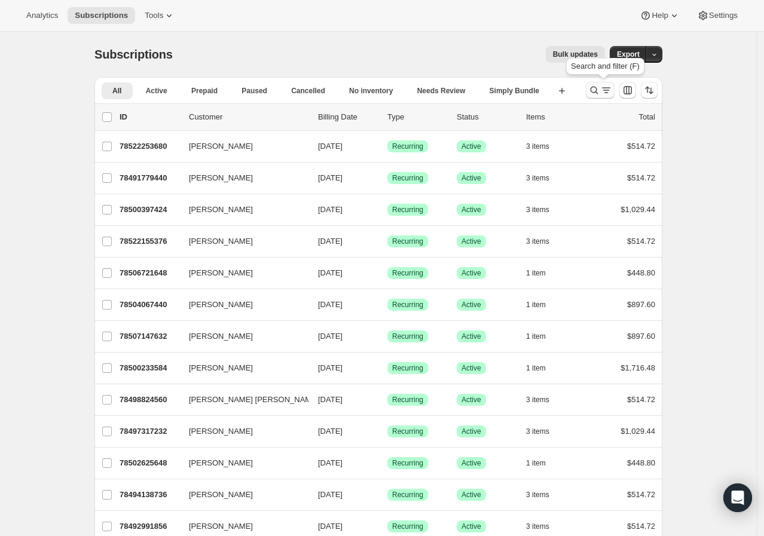
click at [592, 97] on button "Search and filter results" at bounding box center [599, 90] width 29 height 17
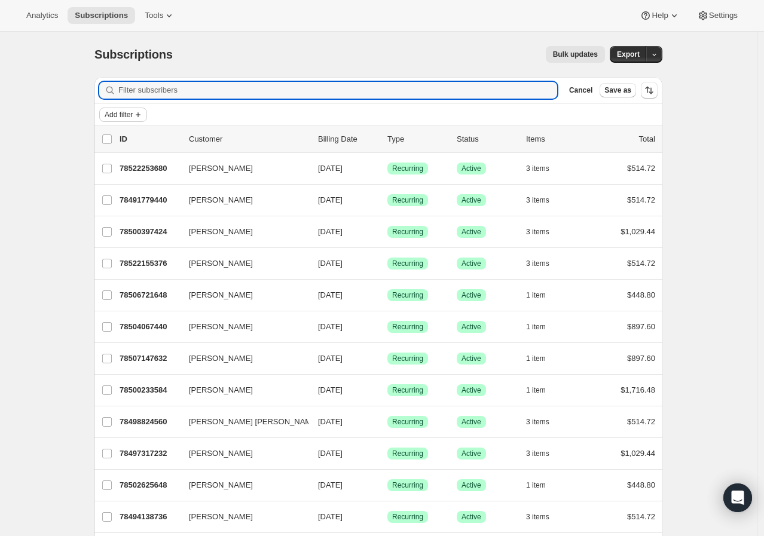
click at [143, 111] on icon "Add filter" at bounding box center [138, 115] width 10 height 10
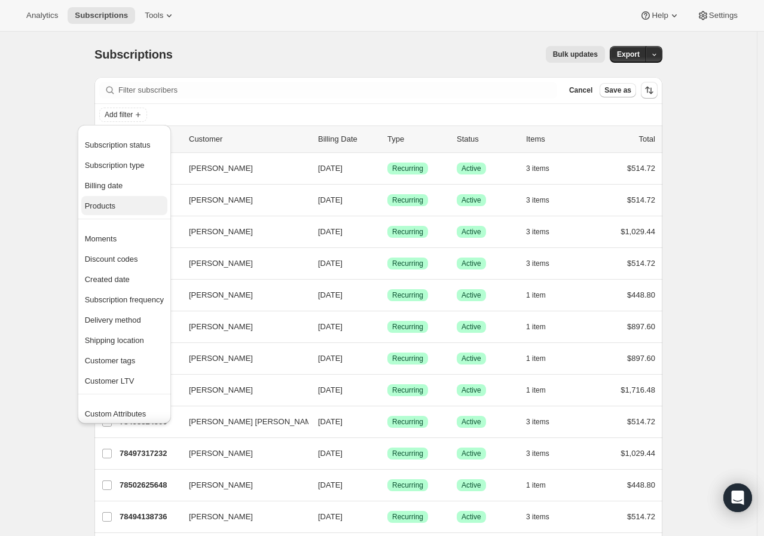
click at [139, 203] on span "Products" at bounding box center [124, 206] width 79 height 12
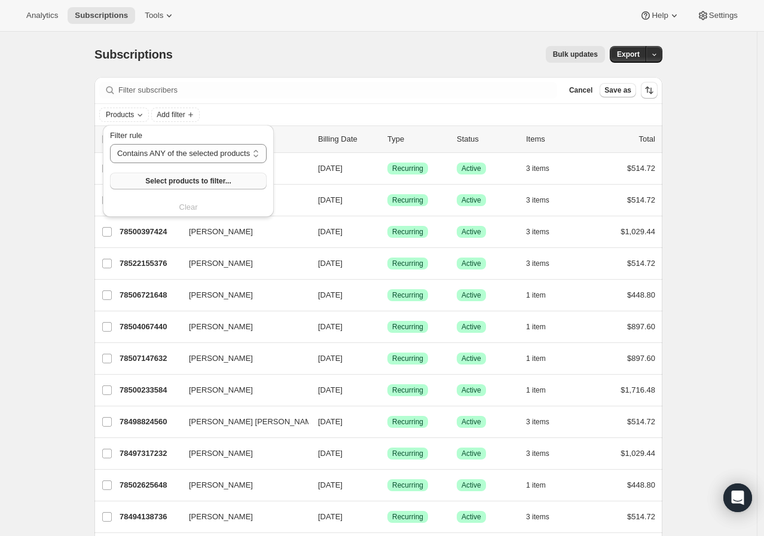
click at [169, 178] on span "Select products to filter..." at bounding box center [187, 181] width 85 height 10
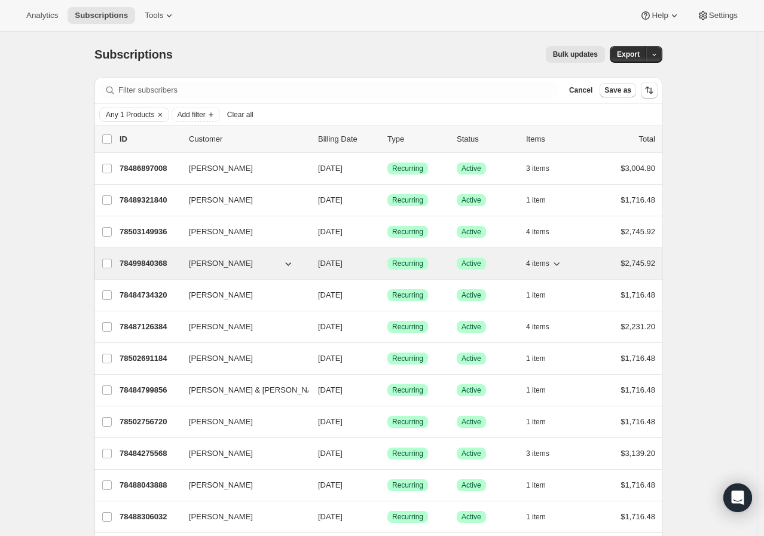
click at [163, 266] on p "78499840368" at bounding box center [149, 263] width 60 height 12
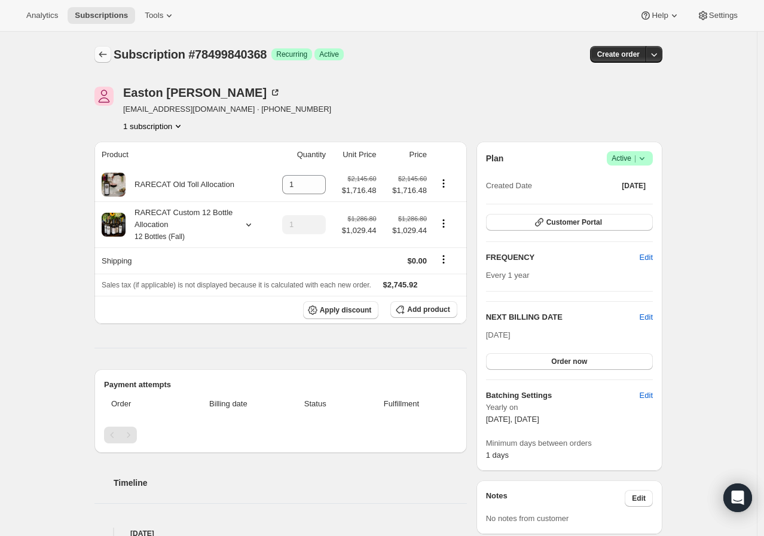
click at [100, 56] on icon "Subscriptions" at bounding box center [103, 54] width 12 height 12
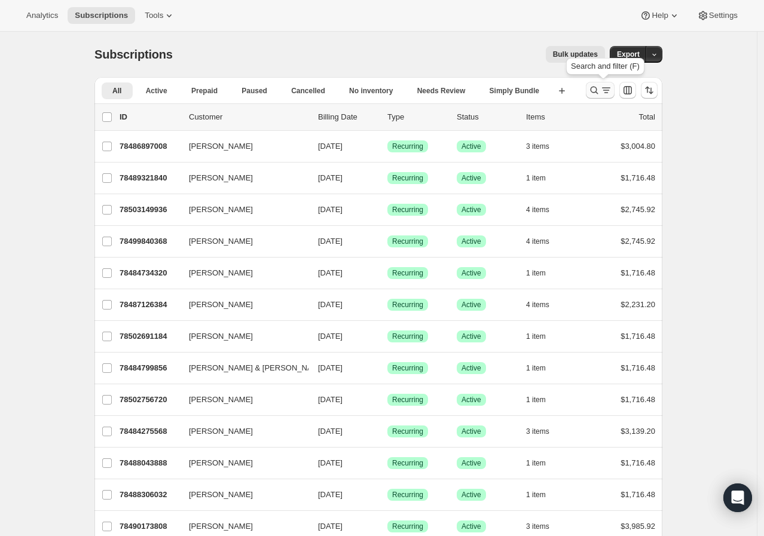
click at [592, 97] on button "Search and filter results" at bounding box center [599, 90] width 29 height 17
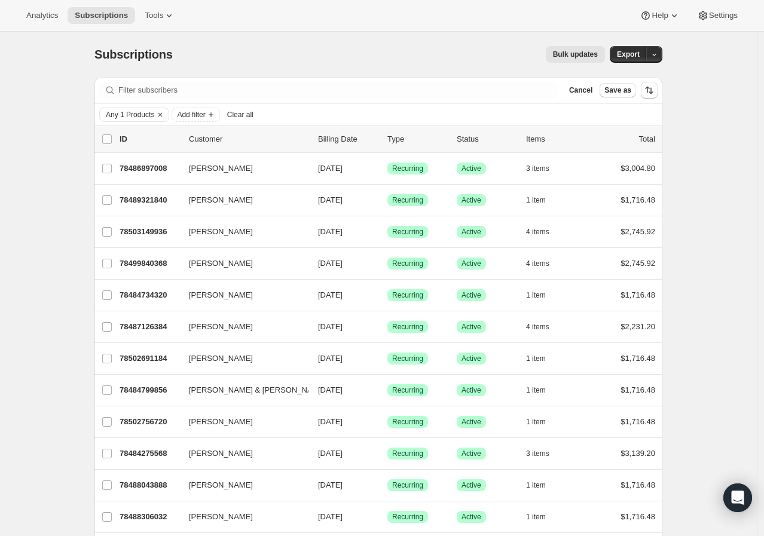
click at [112, 144] on input "0 selected" at bounding box center [107, 139] width 10 height 10
checkbox input "true"
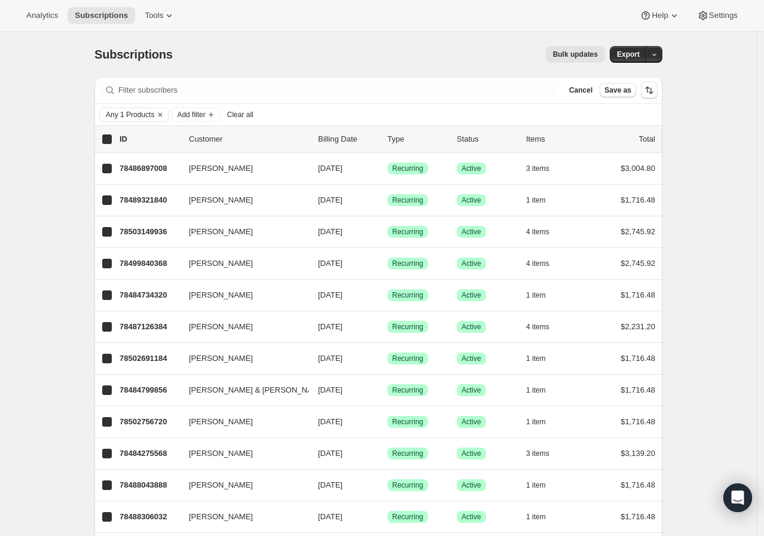
checkbox input "true"
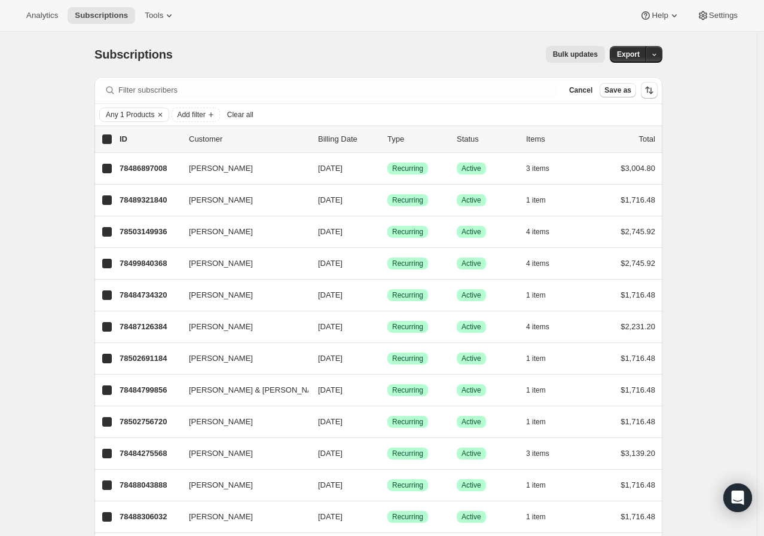
checkbox input "true"
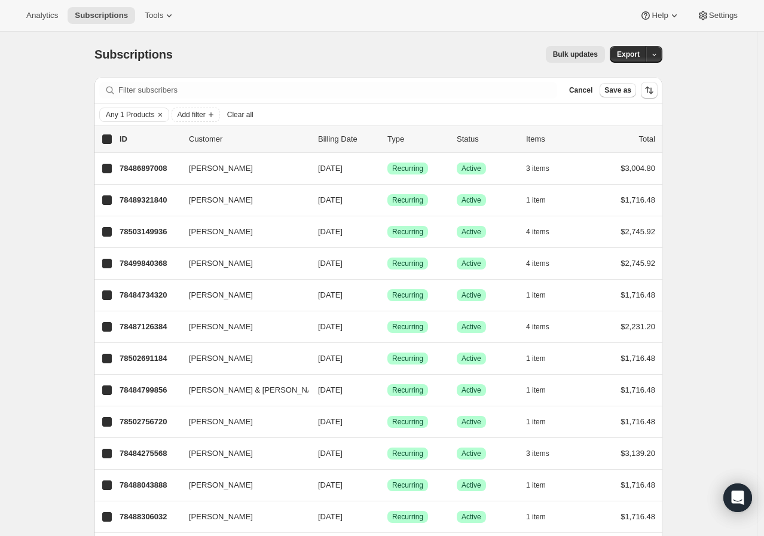
checkbox input "true"
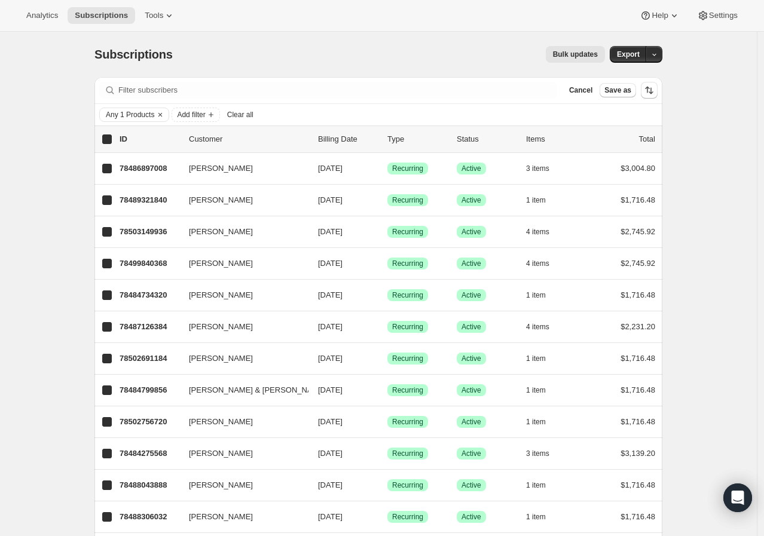
checkbox input "true"
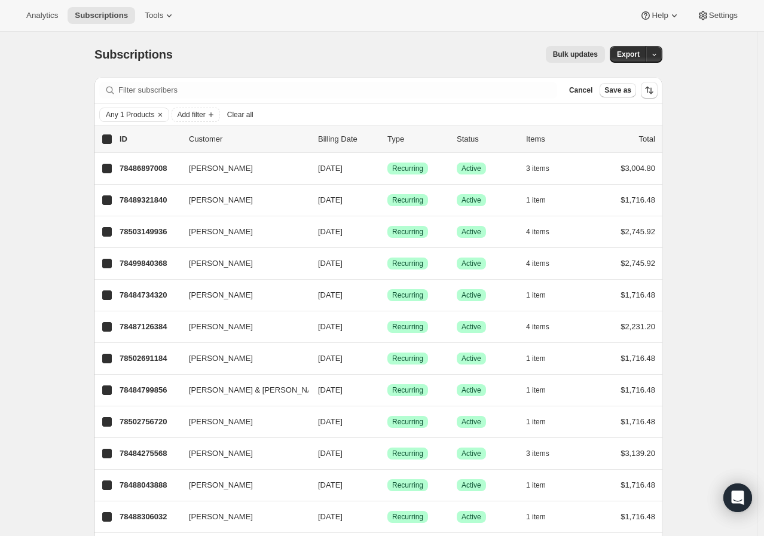
checkbox input "true"
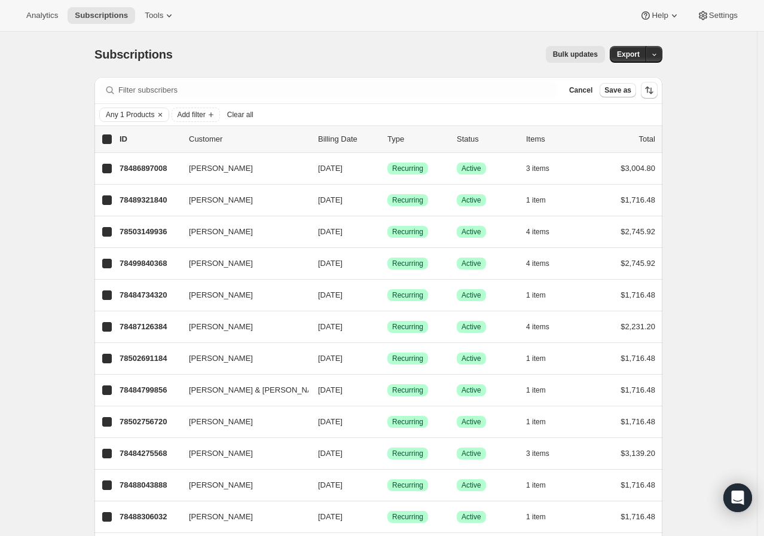
checkbox input "true"
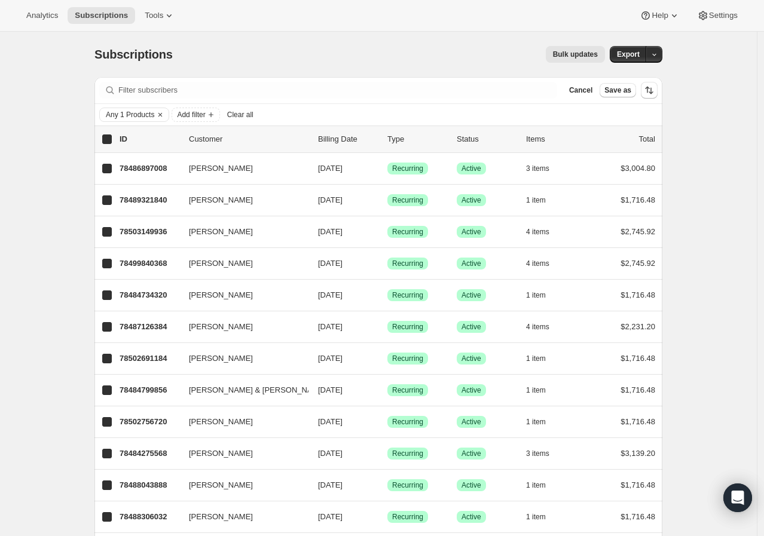
checkbox input "true"
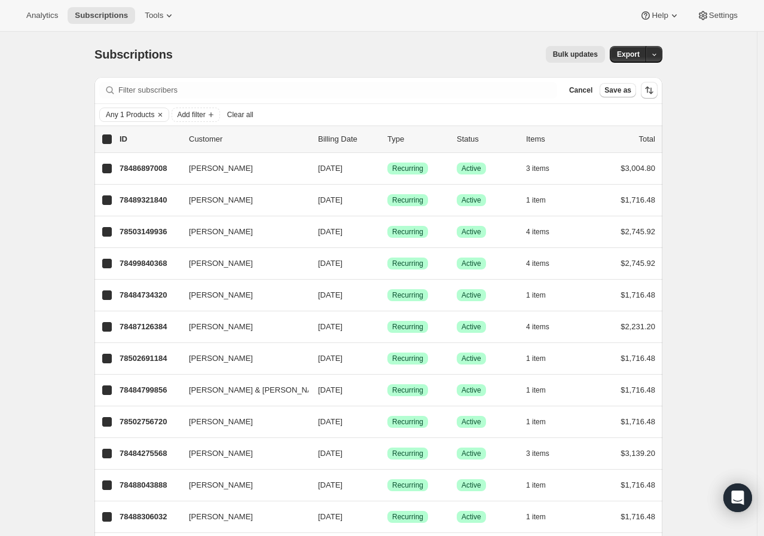
checkbox input "true"
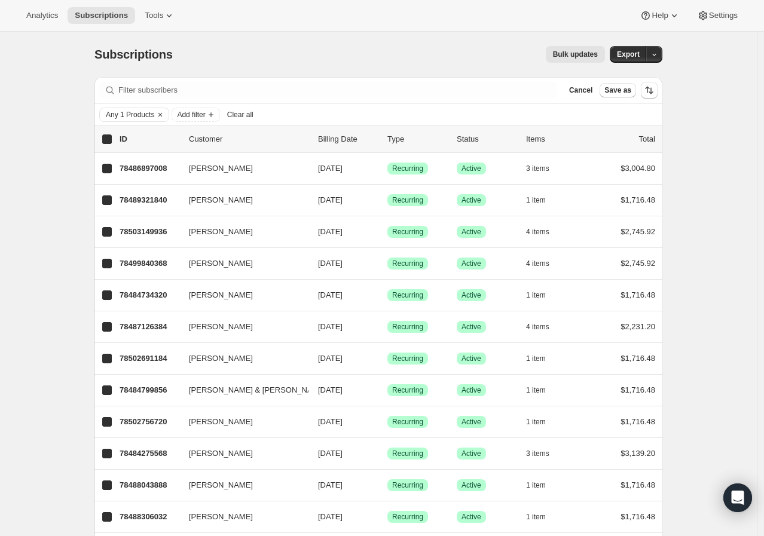
checkbox input "true"
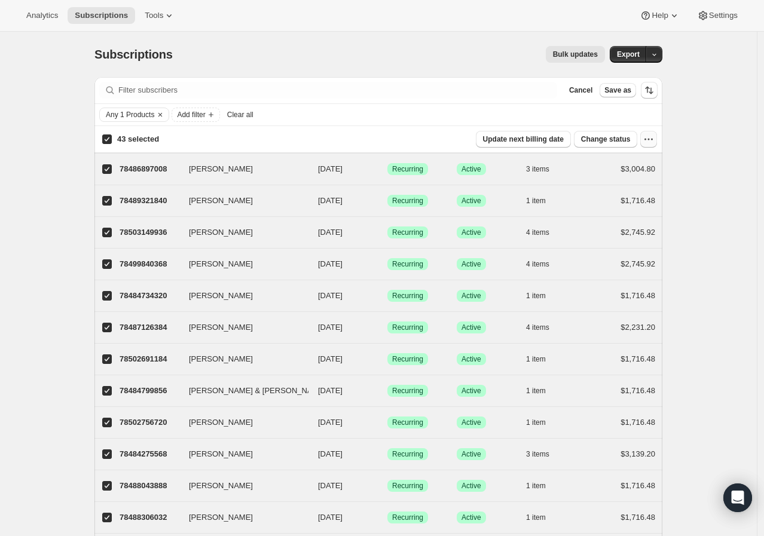
click at [652, 141] on icon "button" at bounding box center [648, 139] width 12 height 12
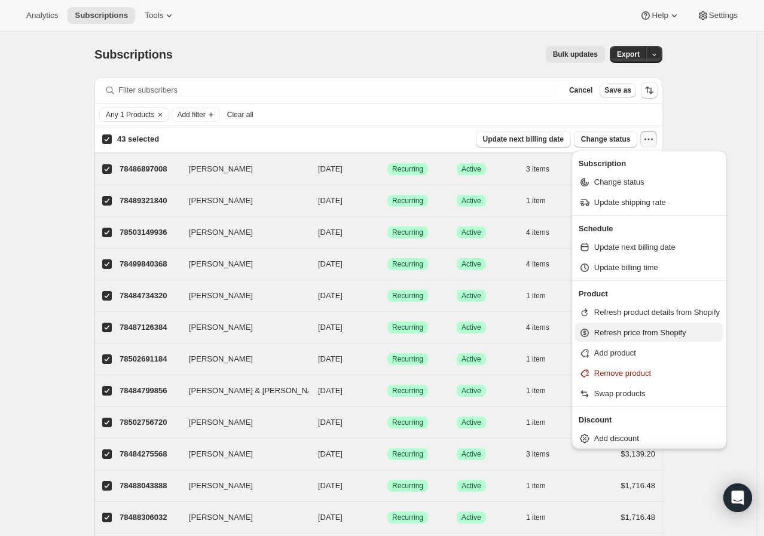
click at [655, 329] on span "Refresh price from Shopify" at bounding box center [640, 332] width 92 height 9
select select "17"
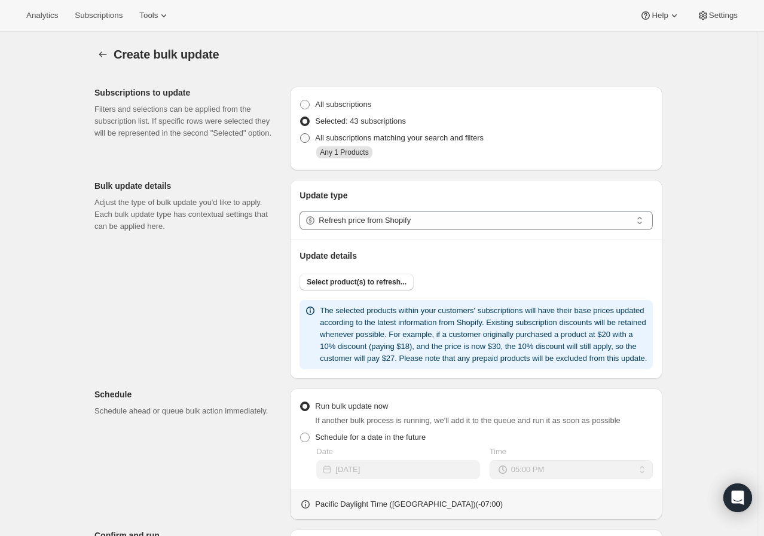
click at [409, 130] on label "All subscriptions matching your search and filters" at bounding box center [391, 138] width 184 height 17
click at [301, 133] on input "All subscriptions matching your search and filters" at bounding box center [300, 133] width 1 height 1
radio input "true"
click at [401, 122] on span "Selected: 43 subscriptions" at bounding box center [360, 121] width 91 height 9
click at [301, 117] on input "Selected: 43 subscriptions" at bounding box center [300, 117] width 1 height 1
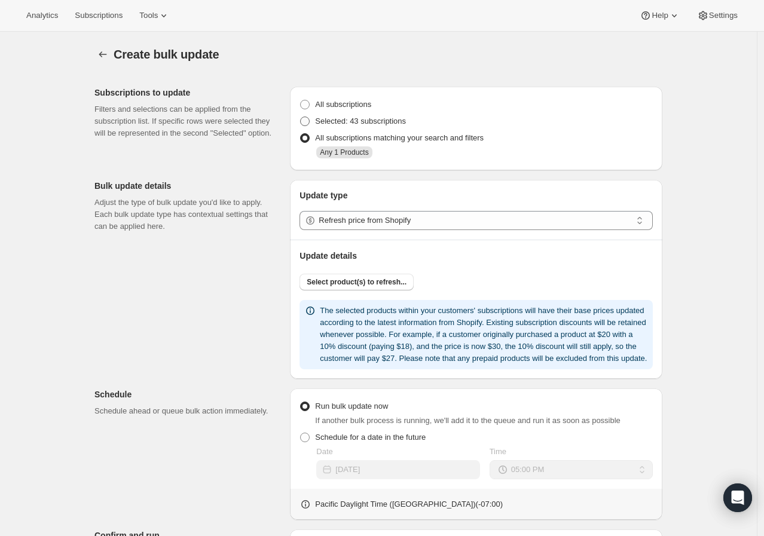
radio input "true"
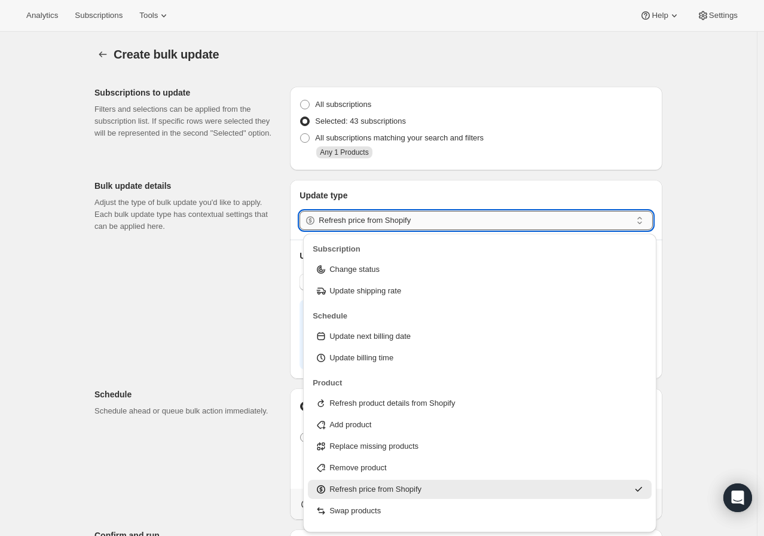
click at [418, 218] on input "Refresh price from Shopify" at bounding box center [474, 220] width 312 height 19
click at [277, 270] on div "Subscriptions to update Filters and selections can be applied from the subscrip…" at bounding box center [373, 425] width 577 height 697
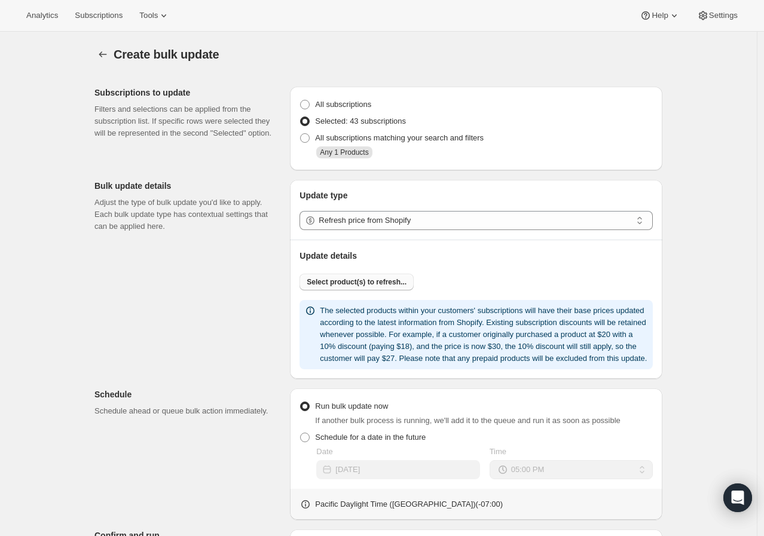
click at [338, 278] on span "Select product(s) to refresh..." at bounding box center [356, 282] width 100 height 10
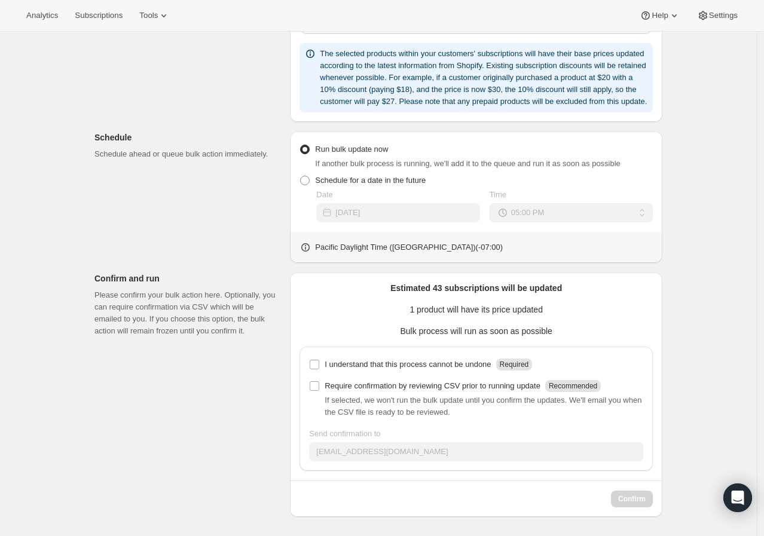
scroll to position [321, 0]
click at [397, 384] on p "Require confirmation by reviewing CSV prior to running update" at bounding box center [432, 386] width 216 height 12
click at [319, 384] on input "Require confirmation by reviewing CSV prior to running update Recommended" at bounding box center [314, 386] width 10 height 10
checkbox input "true"
click at [396, 366] on p "I understand that this process cannot be undone" at bounding box center [407, 364] width 166 height 12
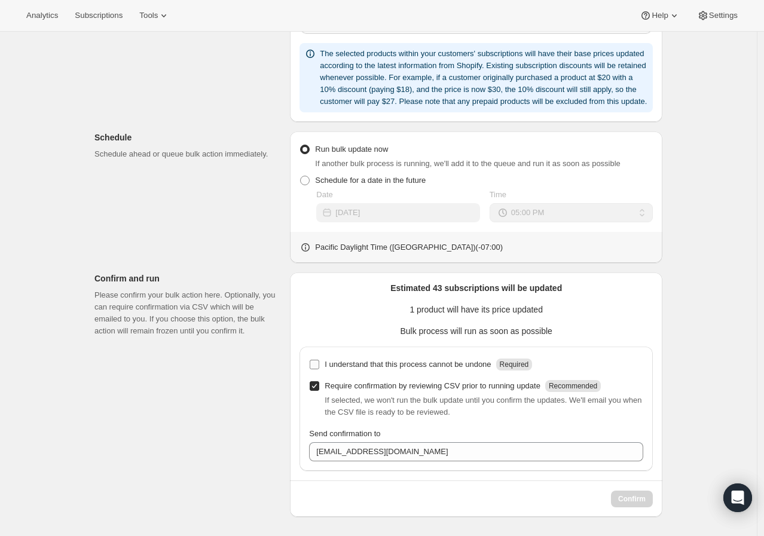
click at [319, 366] on input "I understand that this process cannot be undone Required" at bounding box center [314, 365] width 10 height 10
checkbox input "true"
click at [394, 385] on p "Require confirmation by reviewing CSV prior to running update" at bounding box center [432, 386] width 216 height 12
click at [319, 385] on input "Require confirmation by reviewing CSV prior to running update Recommended" at bounding box center [314, 386] width 10 height 10
checkbox input "false"
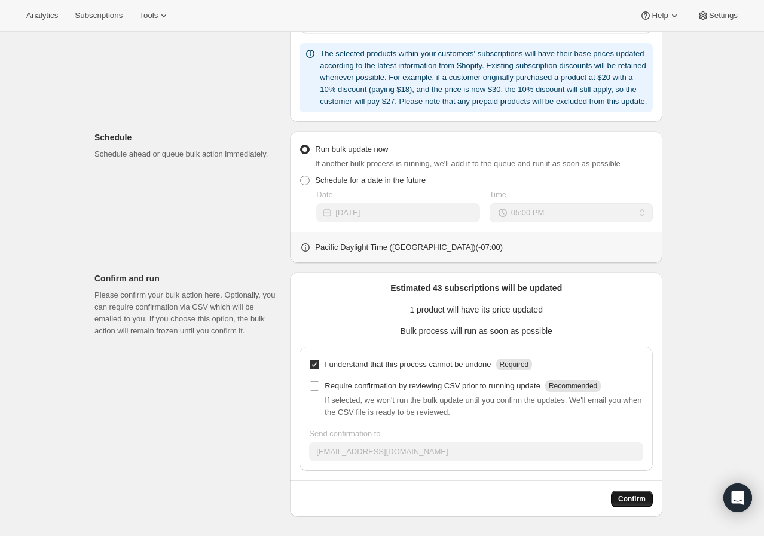
click at [642, 501] on span "Confirm" at bounding box center [631, 499] width 27 height 10
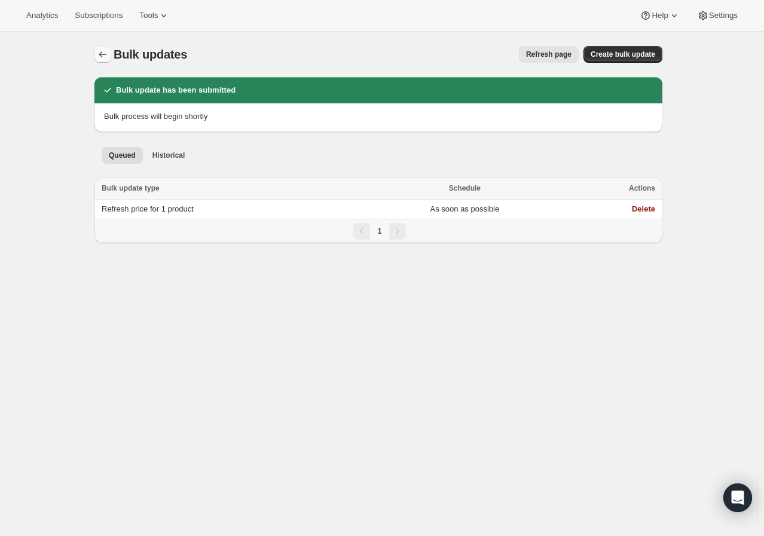
click at [111, 56] on button "Bulk updates" at bounding box center [102, 54] width 17 height 17
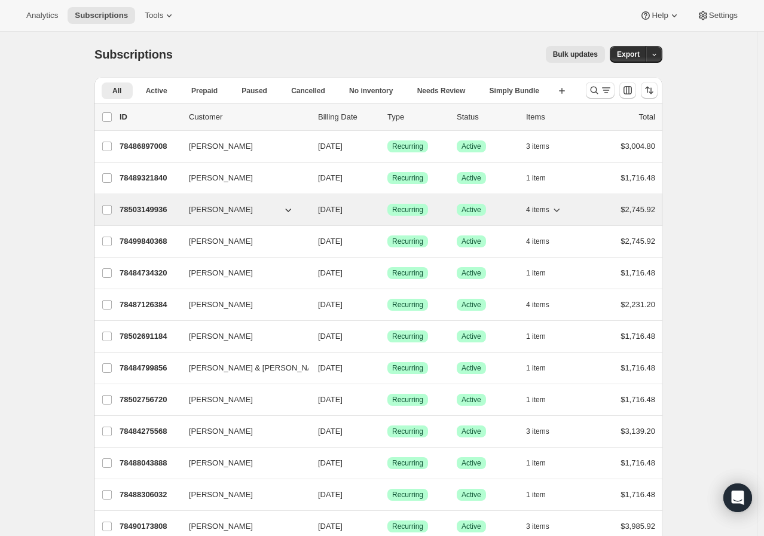
click at [170, 217] on div "78503149936 Jacob Trapani 10/15/2025 Success Recurring Success Active 4 items $…" at bounding box center [386, 209] width 535 height 17
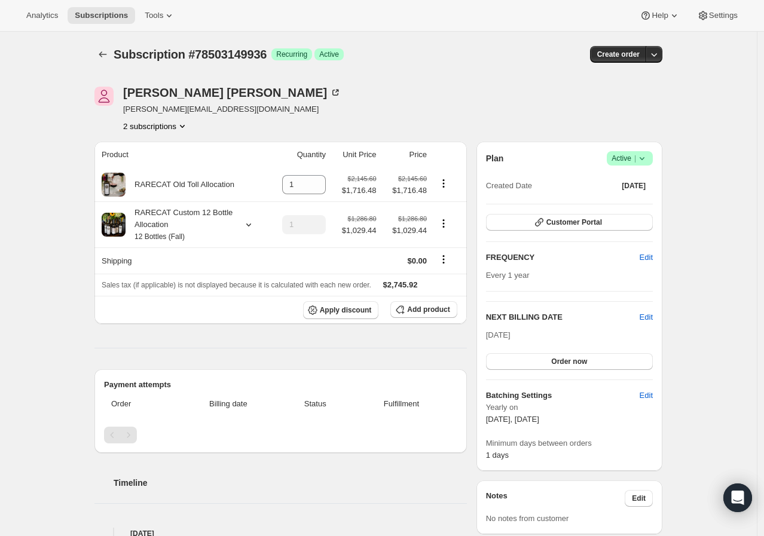
click at [45, 210] on div "Subscription #78503149936. This page is ready Subscription #78503149936 Success…" at bounding box center [378, 483] width 756 height 903
click at [182, 130] on icon "Product actions" at bounding box center [182, 126] width 12 height 12
click at [247, 114] on div "Jacob Trapani jacob@bldllc.net 2 subscriptions" at bounding box center [292, 109] width 397 height 45
click at [171, 125] on button "2 subscriptions" at bounding box center [155, 126] width 65 height 12
click at [169, 164] on span "78524318064" at bounding box center [159, 169] width 83 height 12
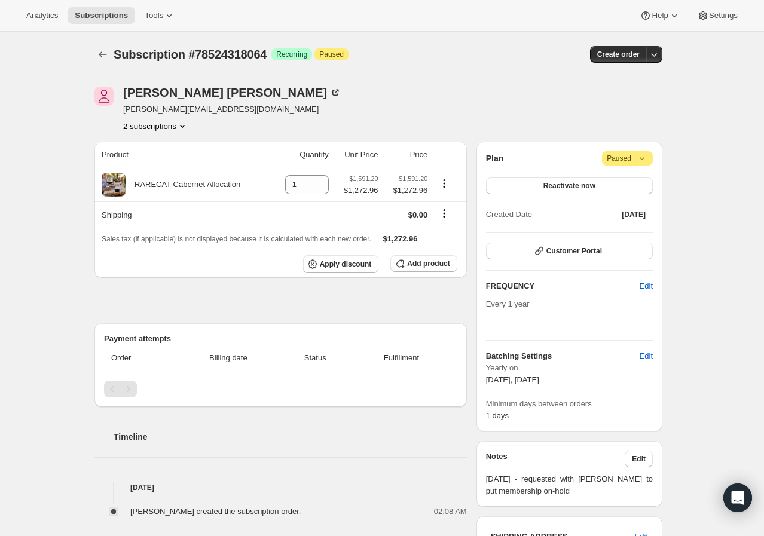
click at [170, 129] on button "2 subscriptions" at bounding box center [155, 126] width 65 height 12
click at [177, 154] on span "78503149936" at bounding box center [159, 149] width 83 height 12
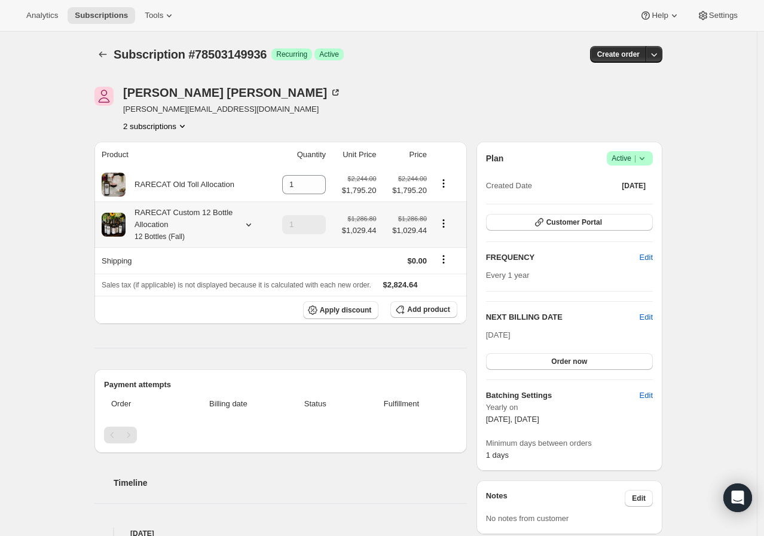
click at [247, 223] on icon at bounding box center [249, 225] width 12 height 12
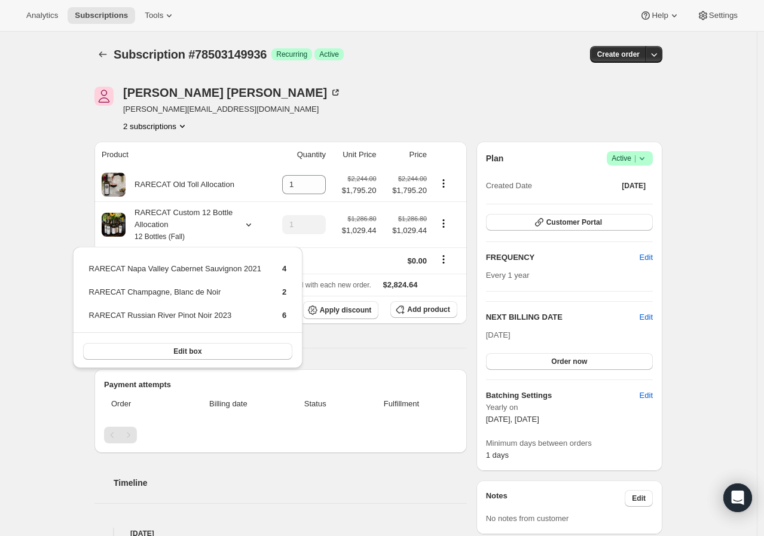
click at [27, 232] on div "Subscription #78503149936. This page is ready Subscription #78503149936 Success…" at bounding box center [378, 483] width 756 height 903
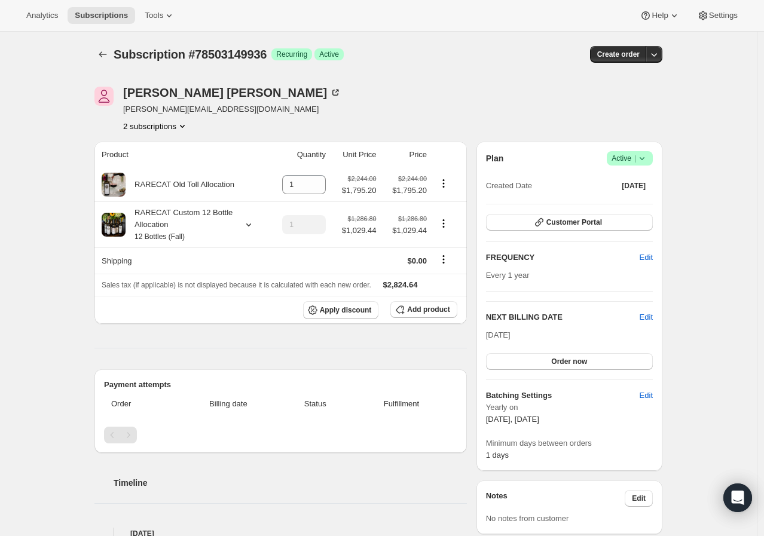
click at [326, 112] on div "Jacob Trapani jacob@bldllc.net 2 subscriptions" at bounding box center [292, 109] width 397 height 45
click at [449, 179] on icon "Product actions" at bounding box center [443, 183] width 12 height 12
click at [487, 97] on div "Jacob Trapani jacob@bldllc.net 2 subscriptions" at bounding box center [292, 109] width 397 height 45
click at [657, 54] on icon "button" at bounding box center [654, 55] width 6 height 4
click at [693, 119] on div "Subscription #78503149936. This page is ready Subscription #78503149936 Success…" at bounding box center [378, 483] width 756 height 903
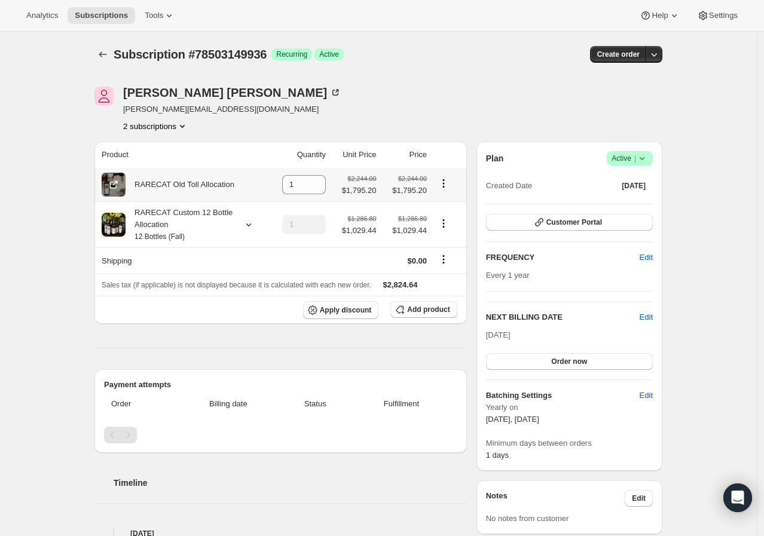
click at [445, 185] on icon "Product actions" at bounding box center [443, 183] width 12 height 12
click at [600, 93] on div "Jacob Trapani jacob@bldllc.net 2 subscriptions" at bounding box center [378, 109] width 568 height 45
click at [662, 54] on button "button" at bounding box center [653, 54] width 17 height 17
click at [562, 78] on span "Bill subscription order now" at bounding box center [599, 79] width 91 height 9
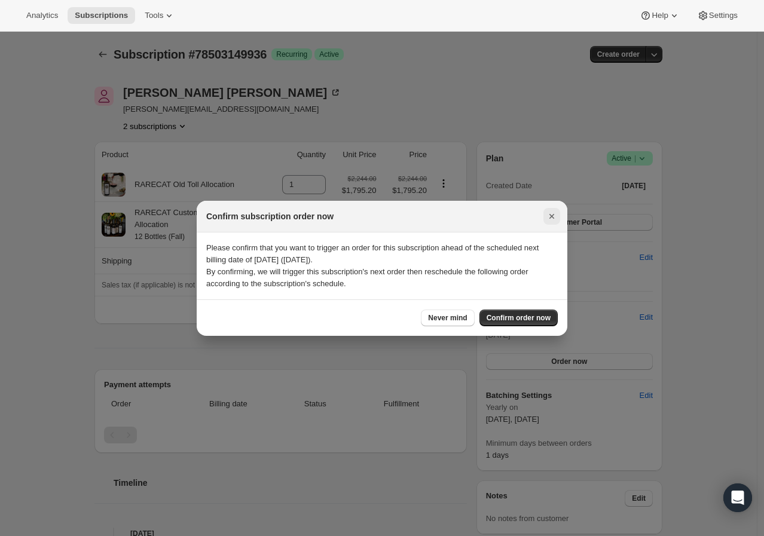
click at [547, 216] on icon "Close" at bounding box center [551, 216] width 12 height 12
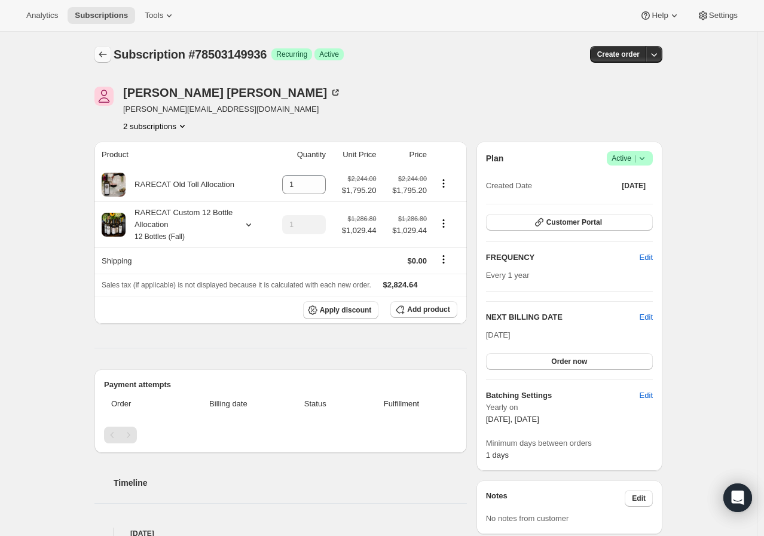
click at [111, 61] on button "Subscriptions" at bounding box center [102, 54] width 17 height 17
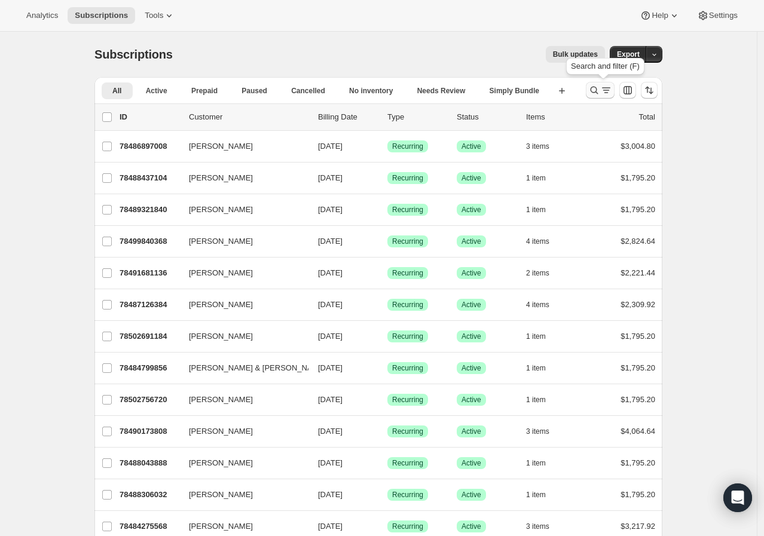
click at [596, 97] on button "Search and filter results" at bounding box center [599, 90] width 29 height 17
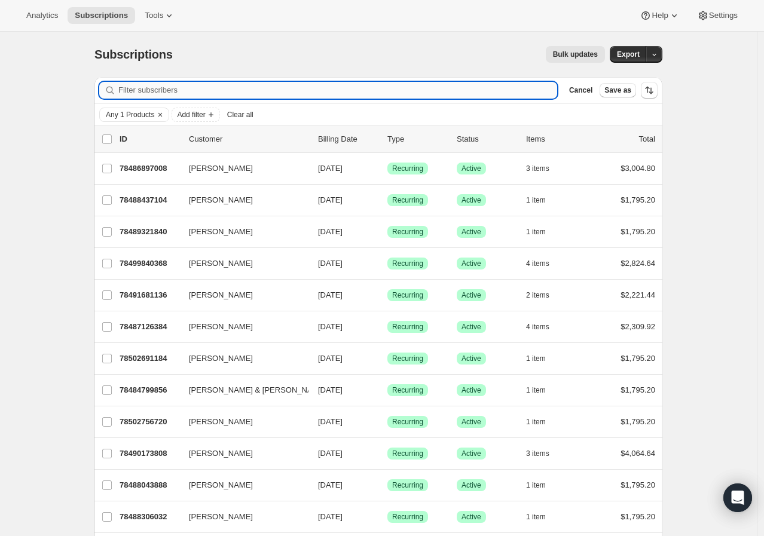
click at [174, 96] on input "Filter subscribers" at bounding box center [337, 90] width 439 height 17
click at [112, 121] on button "Any 1 Products" at bounding box center [127, 114] width 54 height 13
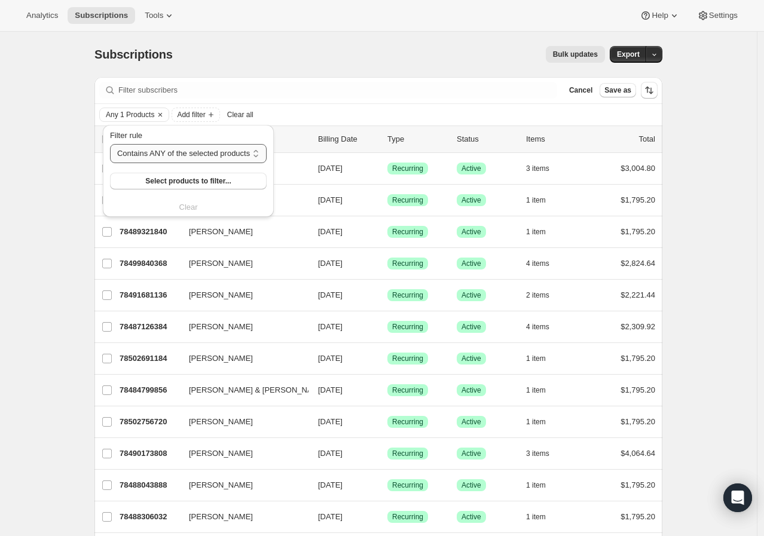
click at [182, 160] on select "Contains ANY of the selected products Contains ALL of the selected products Con…" at bounding box center [188, 153] width 157 height 19
select select "only"
click at [110, 144] on select "Contains ANY of the selected products Contains ALL of the selected products Con…" at bounding box center [188, 153] width 157 height 19
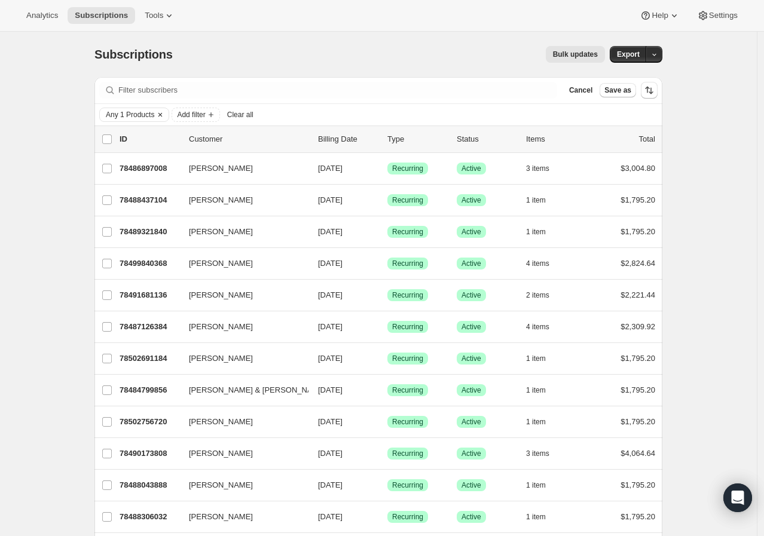
click at [142, 110] on span "Any 1 Products" at bounding box center [130, 115] width 48 height 10
select select "only"
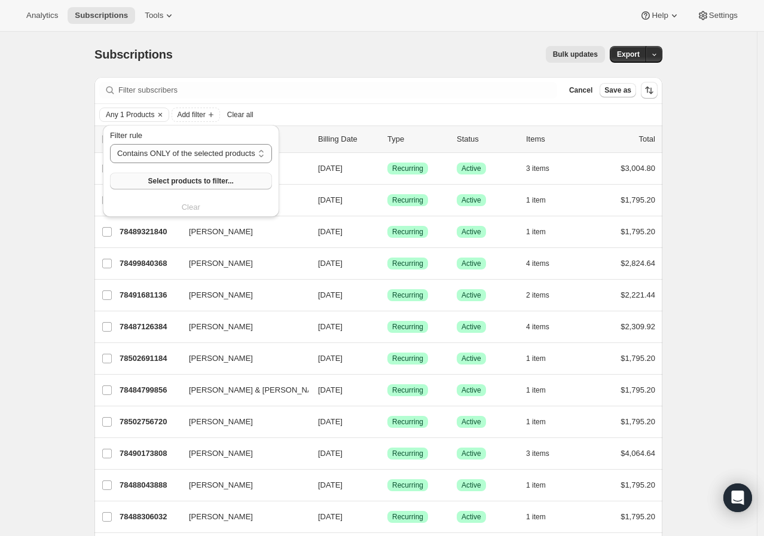
click at [145, 176] on button "Select products to filter..." at bounding box center [191, 181] width 162 height 17
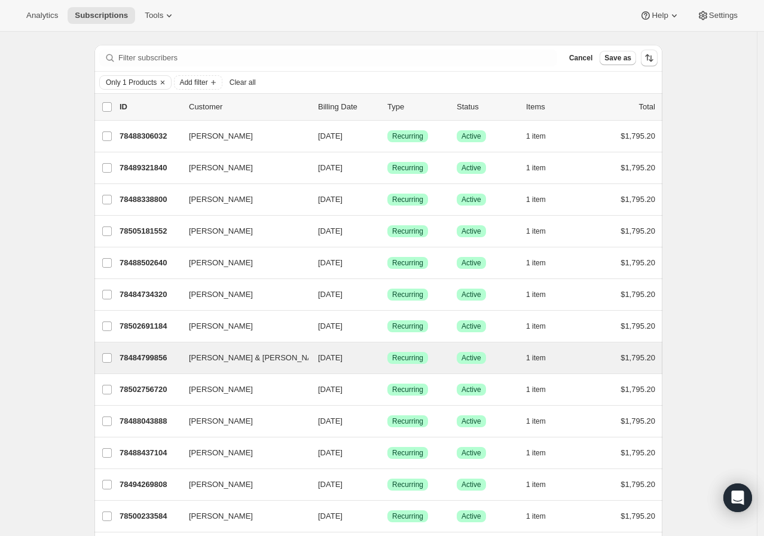
scroll to position [13, 0]
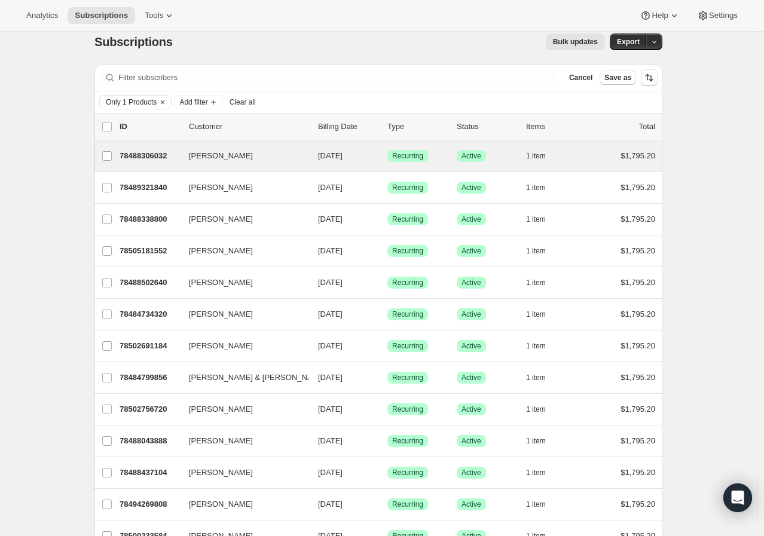
click at [178, 165] on div "Montgomery Morris 78488306032 Montgomery Morris 10/15/2025 Success Recurring Su…" at bounding box center [378, 155] width 568 height 31
click at [160, 159] on p "78488306032" at bounding box center [149, 156] width 60 height 12
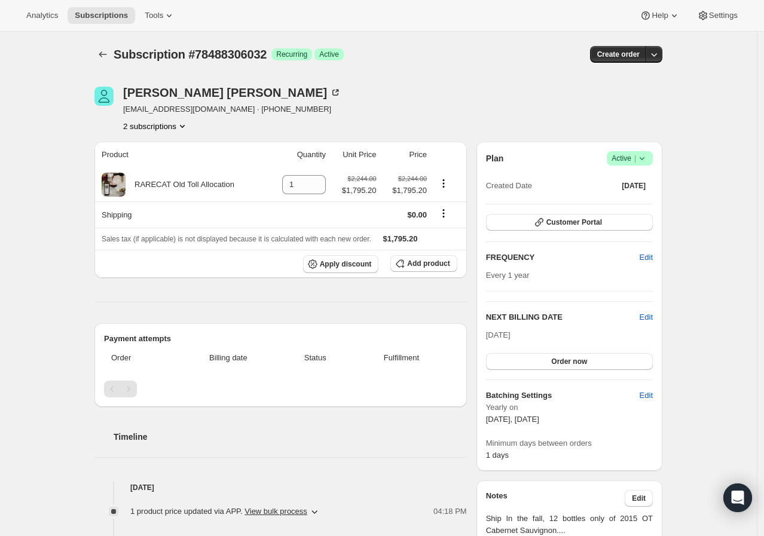
click at [177, 129] on button "2 subscriptions" at bounding box center [155, 126] width 65 height 12
click at [160, 161] on button "78509572464" at bounding box center [160, 168] width 90 height 19
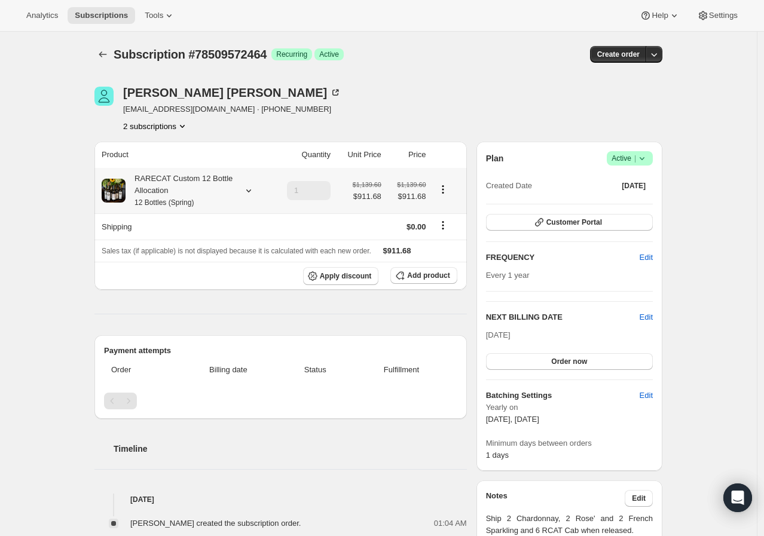
click at [246, 191] on icon at bounding box center [249, 191] width 12 height 12
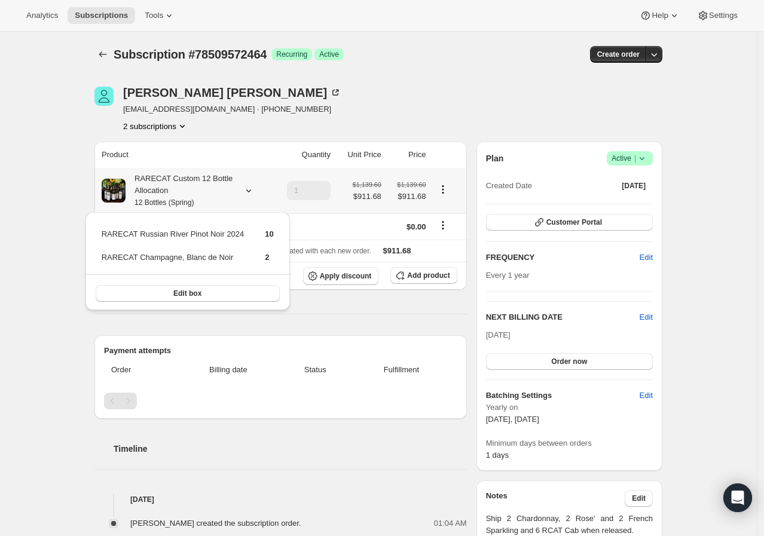
click at [246, 191] on icon at bounding box center [249, 191] width 12 height 12
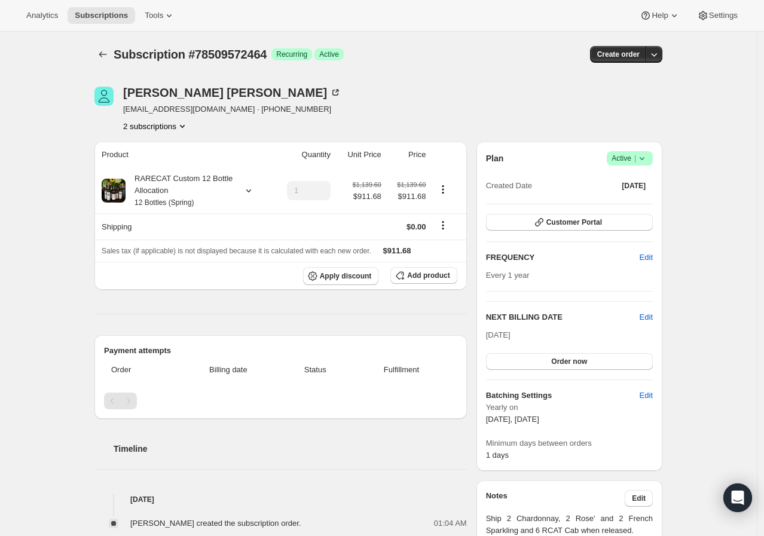
click at [367, 121] on div "Montgomery Morris mmorris@alfredwilliams.com · +18036083671 2 subscriptions" at bounding box center [292, 109] width 397 height 45
click at [128, 125] on button "2 subscriptions" at bounding box center [155, 126] width 65 height 12
click at [172, 158] on ul "78488306032 78509572464 Info Current" at bounding box center [160, 158] width 90 height 39
click at [173, 156] on button "78488306032" at bounding box center [160, 148] width 90 height 19
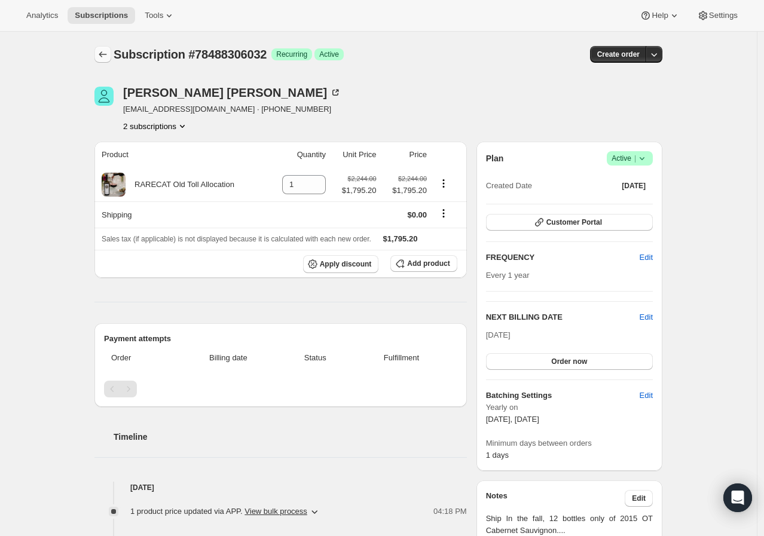
click at [99, 59] on button "Subscriptions" at bounding box center [102, 54] width 17 height 17
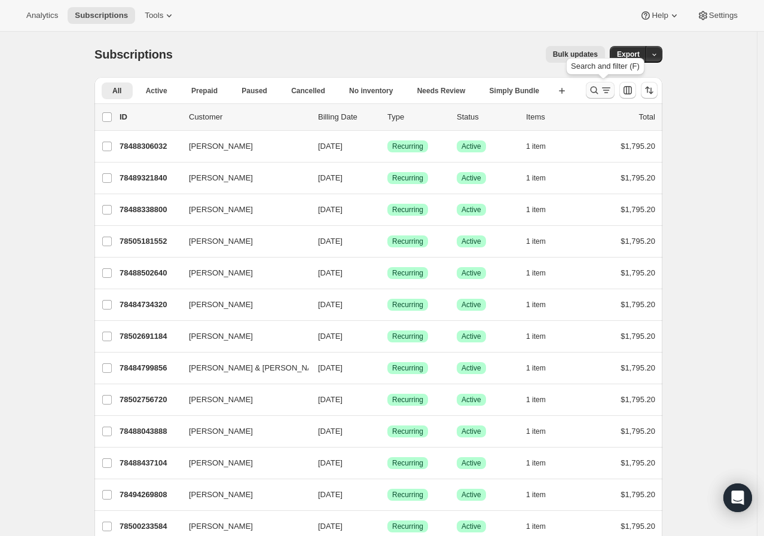
click at [600, 97] on button "Search and filter results" at bounding box center [599, 90] width 29 height 17
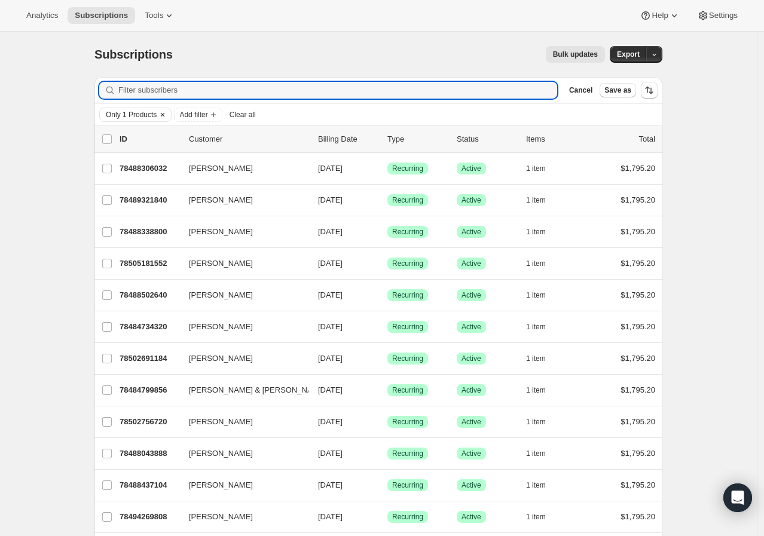
click at [167, 115] on icon "Clear" at bounding box center [163, 115] width 10 height 10
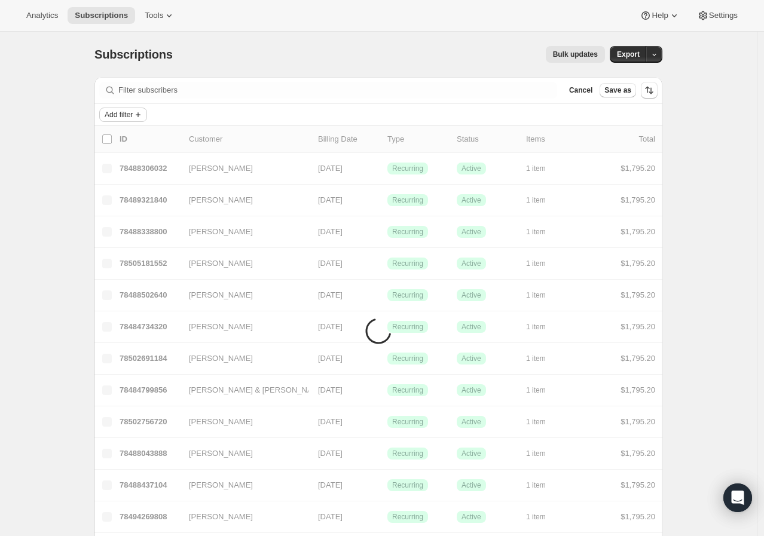
click at [140, 115] on icon "Add filter" at bounding box center [138, 114] width 5 height 5
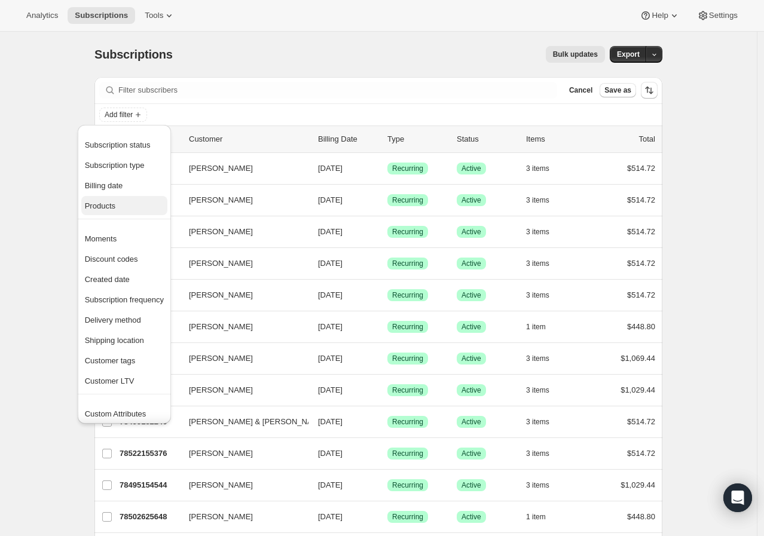
click at [142, 210] on span "Products" at bounding box center [124, 206] width 79 height 12
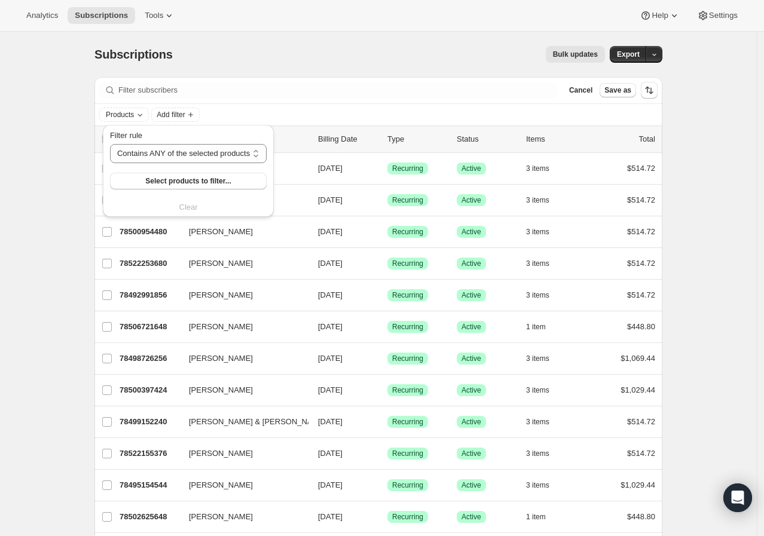
click at [165, 172] on div "Filter rule Contains ANY of the selected products Contains ALL of the selected …" at bounding box center [188, 160] width 157 height 60
click at [165, 179] on span "Select products to filter..." at bounding box center [187, 181] width 85 height 10
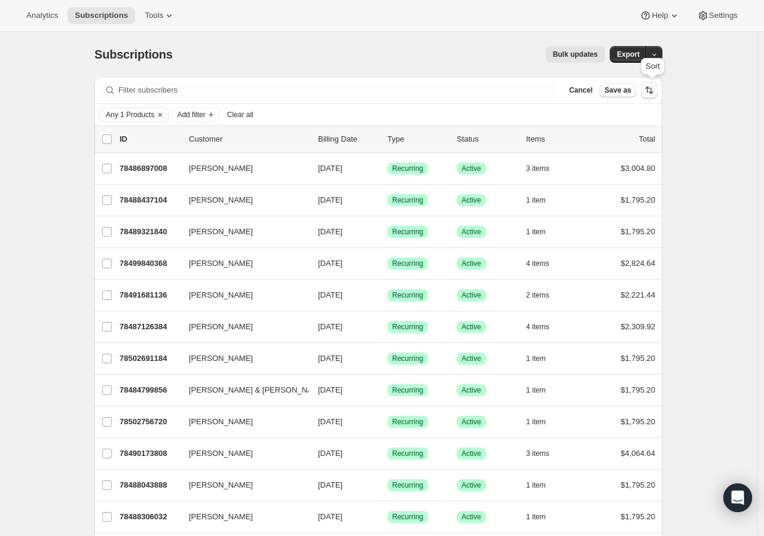
click at [657, 96] on button "Sort the results" at bounding box center [648, 90] width 17 height 17
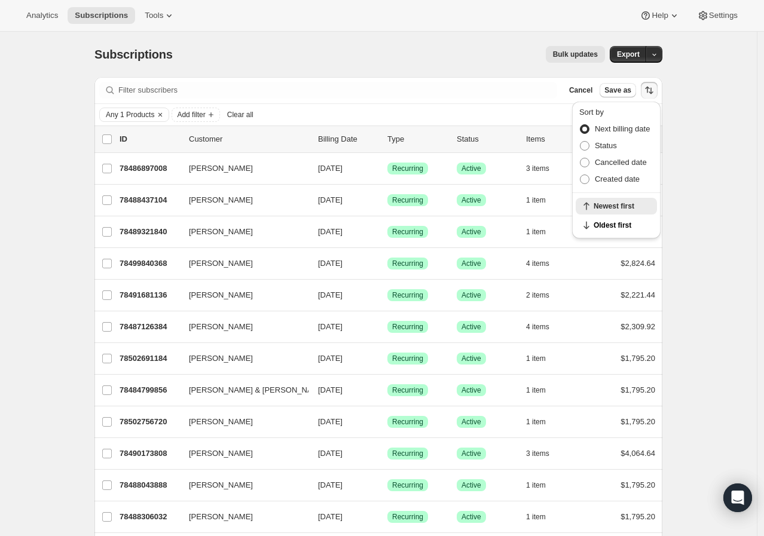
click at [542, 141] on div "Items" at bounding box center [556, 139] width 60 height 12
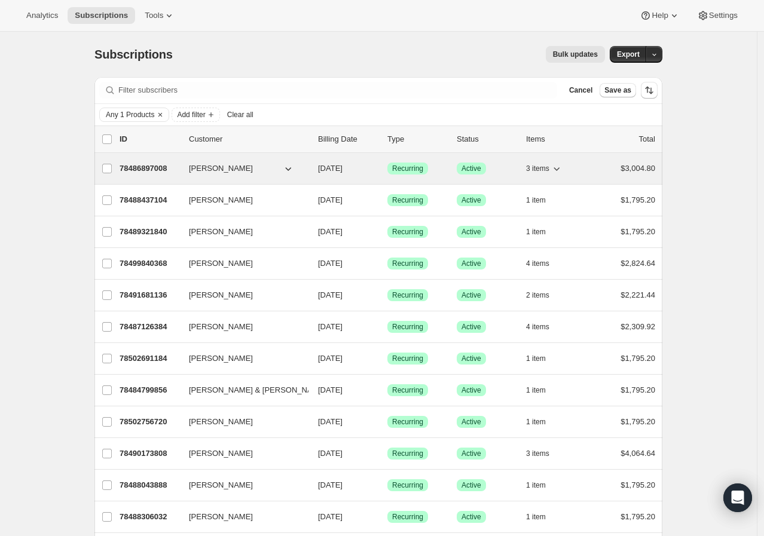
click at [253, 170] on button "[PERSON_NAME]" at bounding box center [241, 168] width 119 height 19
click at [149, 166] on p "78486897008" at bounding box center [149, 169] width 60 height 12
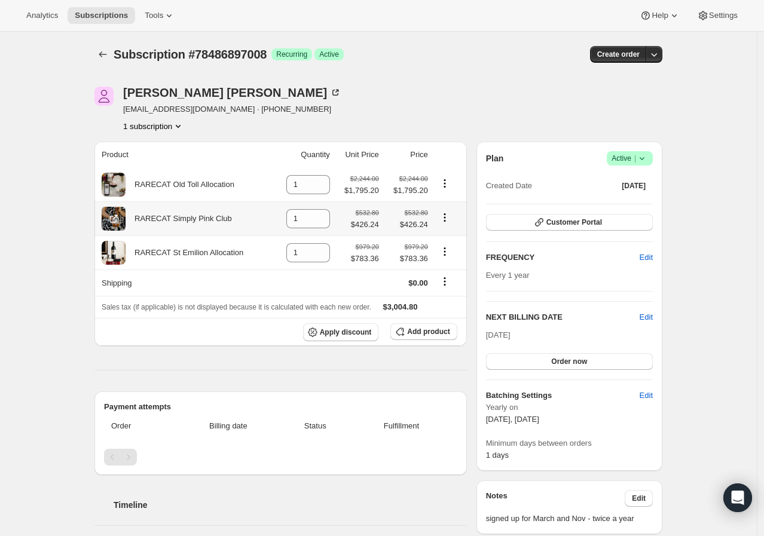
click at [445, 217] on icon "Product actions" at bounding box center [445, 217] width 12 height 12
click at [410, 108] on div "Kevin Kelly kevingkelly@me.com · +19176480638 1 subscription" at bounding box center [292, 109] width 397 height 45
click at [148, 122] on button "1 subscription" at bounding box center [153, 126] width 61 height 12
click at [468, 128] on div "Kevin Kelly kevingkelly@me.com · +19176480638 1 subscription" at bounding box center [292, 109] width 397 height 45
click at [659, 55] on icon "button" at bounding box center [654, 54] width 12 height 12
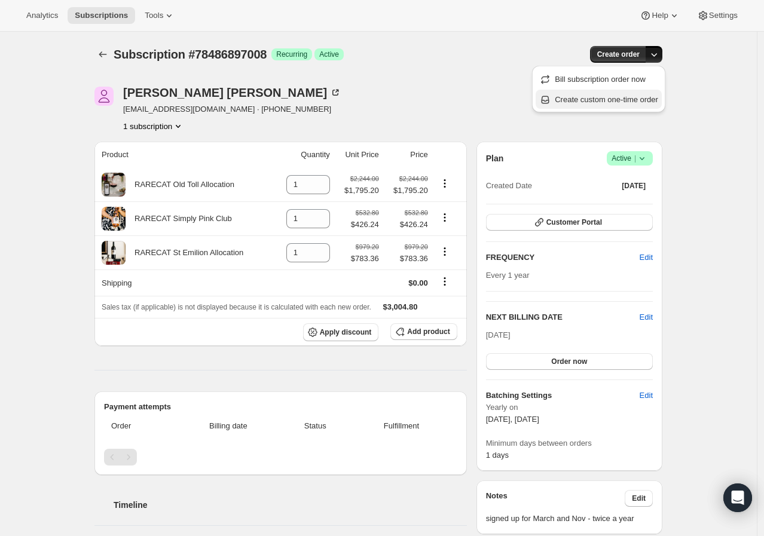
click at [564, 102] on span "Create custom one-time order" at bounding box center [605, 99] width 103 height 9
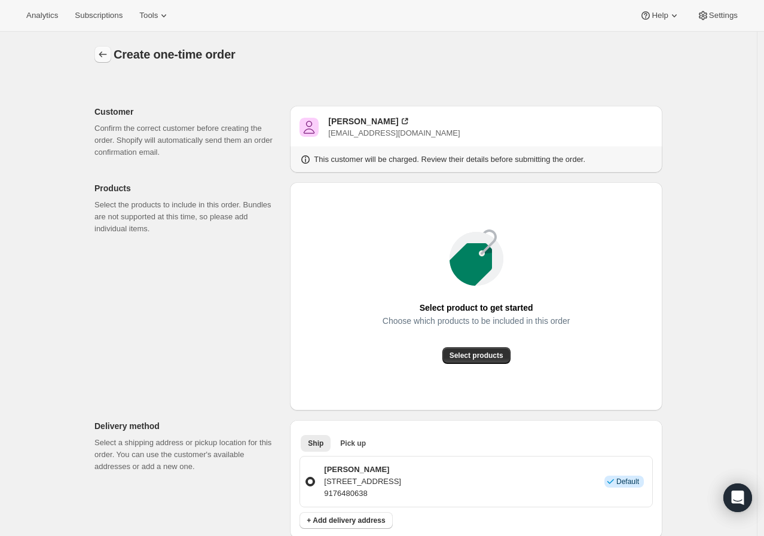
click at [102, 57] on icon "button" at bounding box center [103, 54] width 12 height 12
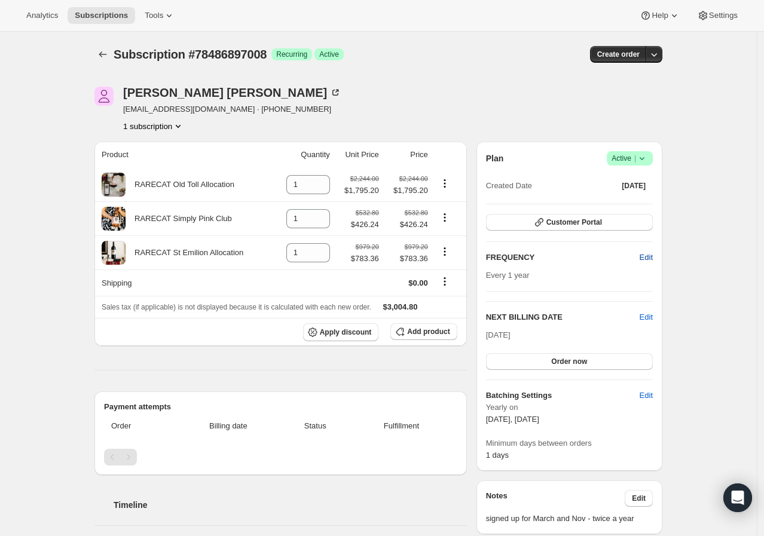
click at [649, 260] on span "Edit" at bounding box center [645, 258] width 13 height 12
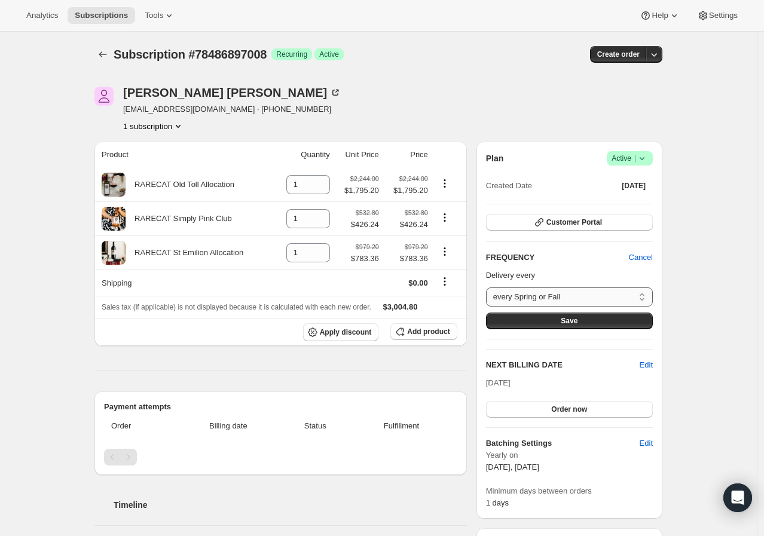
click at [595, 293] on select "every Spring or Fall Custom..." at bounding box center [569, 296] width 167 height 19
click at [697, 281] on div "Subscription #78486897008. This page is ready Subscription #78486897008 Success…" at bounding box center [378, 513] width 756 height 963
click at [652, 258] on span "Cancel" at bounding box center [641, 258] width 24 height 12
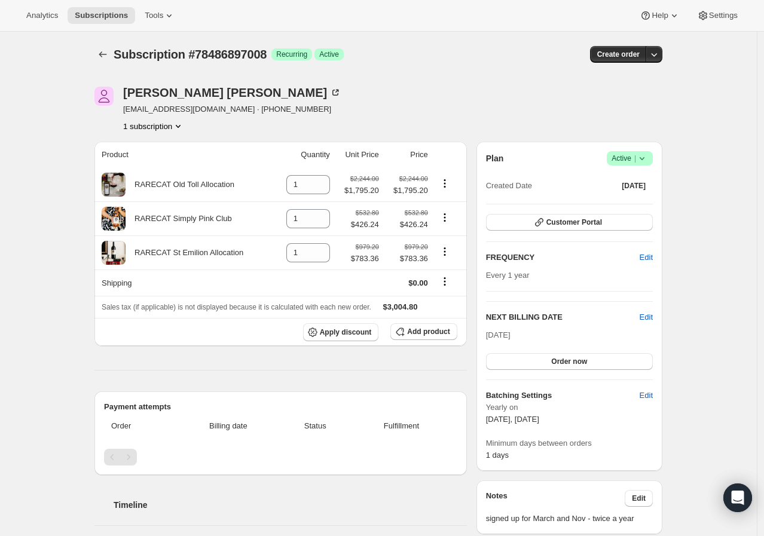
click at [161, 124] on button "1 subscription" at bounding box center [153, 126] width 61 height 12
click at [349, 103] on div "Kevin Kelly kevingkelly@me.com · +19176480638 1 subscription" at bounding box center [292, 109] width 397 height 45
click at [654, 51] on icon "button" at bounding box center [654, 54] width 12 height 12
click at [99, 48] on button "Subscriptions" at bounding box center [102, 54] width 17 height 17
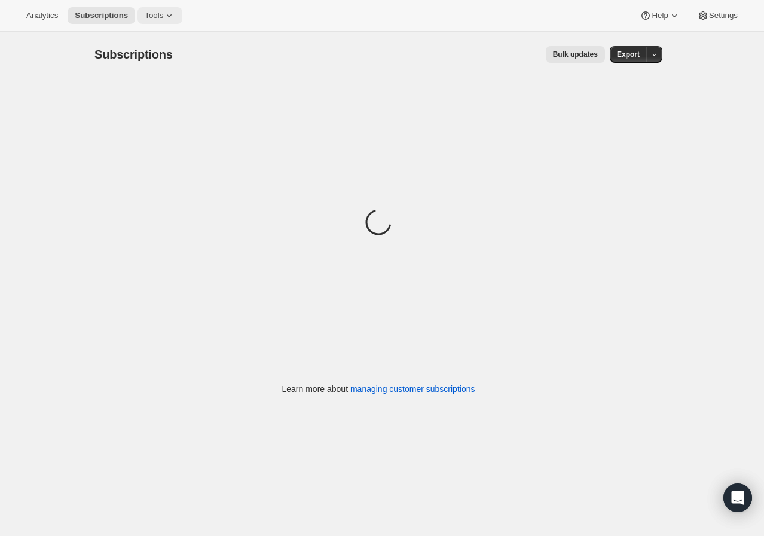
click at [171, 9] on button "Tools" at bounding box center [159, 15] width 45 height 17
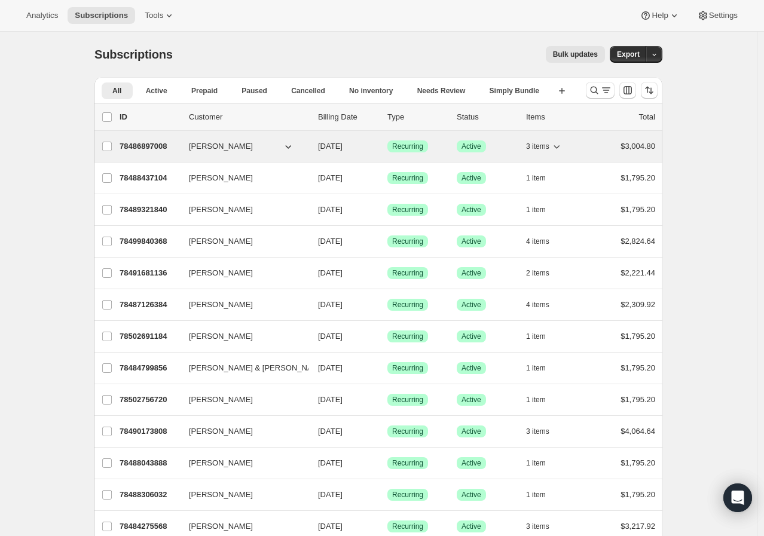
click at [161, 150] on p "78486897008" at bounding box center [149, 146] width 60 height 12
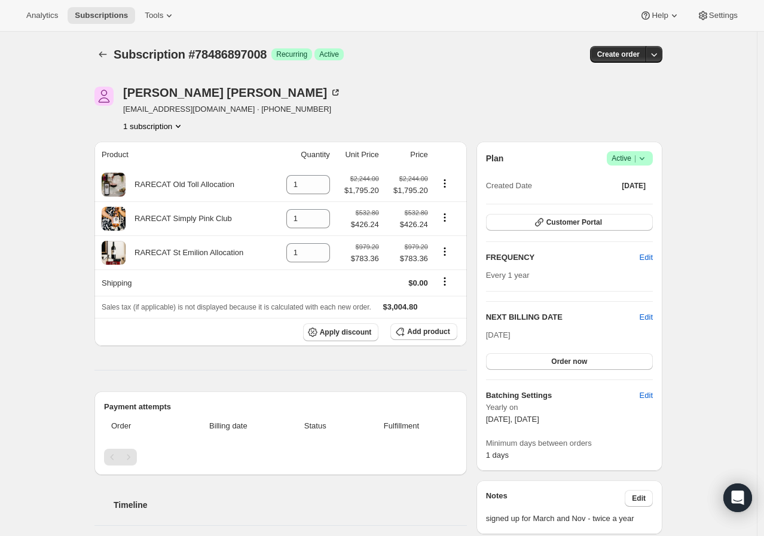
click at [171, 127] on button "1 subscription" at bounding box center [153, 126] width 61 height 12
click at [300, 113] on div "Kevin Kelly kevingkelly@me.com · +19176480638 1 subscription" at bounding box center [292, 109] width 397 height 45
drag, startPoint x: 189, startPoint y: 57, endPoint x: 268, endPoint y: 57, distance: 78.9
click at [266, 57] on span "Subscription #78486897008" at bounding box center [190, 54] width 153 height 13
click at [398, 74] on div "Subscription #78486897008. This page is ready Subscription #78486897008 Success…" at bounding box center [378, 54] width 568 height 45
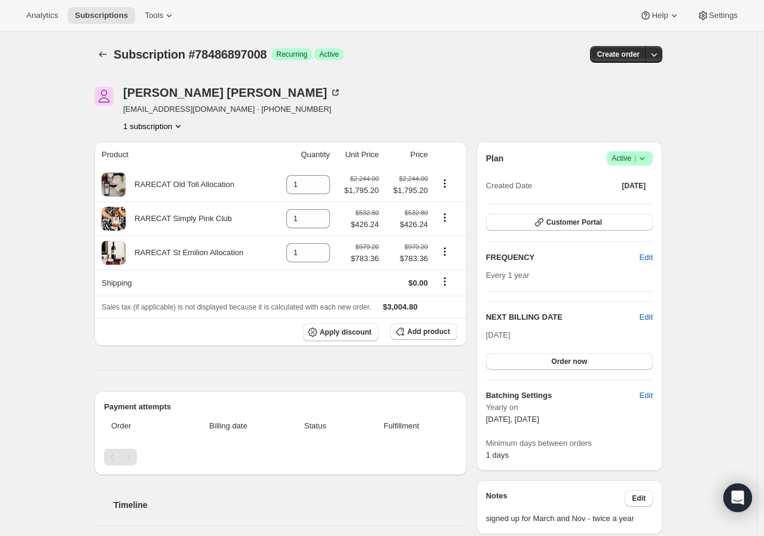
click at [171, 131] on button "1 subscription" at bounding box center [153, 126] width 61 height 12
click at [68, 131] on div "Subscription #78486897008. This page is ready Subscription #78486897008 Success…" at bounding box center [378, 489] width 756 height 915
click at [449, 222] on icon "Product actions" at bounding box center [445, 217] width 12 height 12
click at [673, 86] on div "Subscription #78486897008. This page is ready Subscription #78486897008 Success…" at bounding box center [378, 489] width 596 height 915
click at [655, 55] on icon "button" at bounding box center [654, 55] width 6 height 4
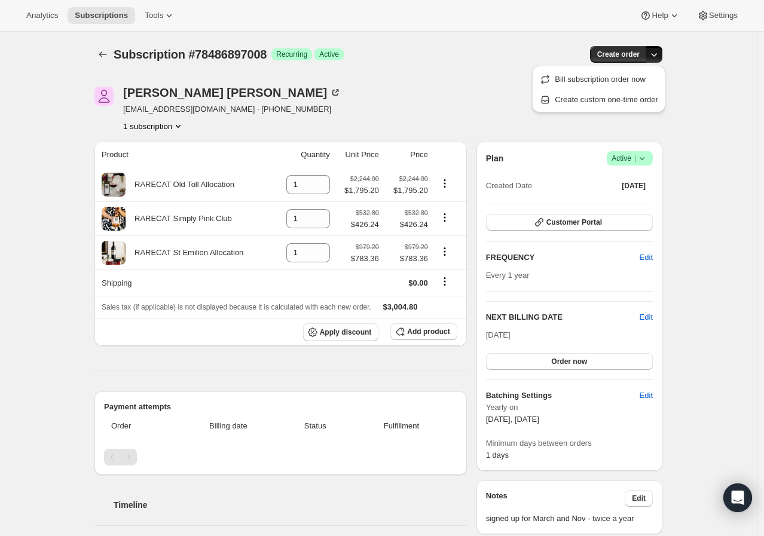
click at [36, 107] on div "Subscription #78486897008. This page is ready Subscription #78486897008 Success…" at bounding box center [378, 489] width 756 height 915
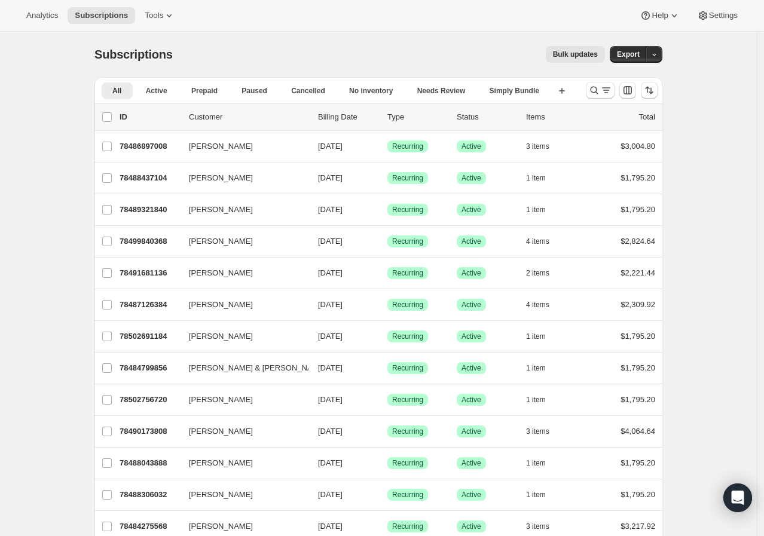
click at [165, 24] on div "Analytics Subscriptions Tools Help Settings" at bounding box center [382, 16] width 764 height 32
click at [163, 14] on icon at bounding box center [169, 16] width 12 height 12
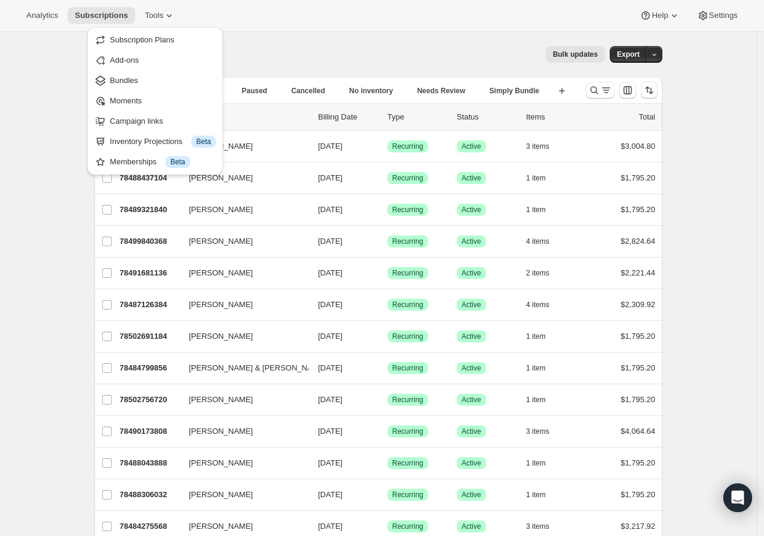
click at [333, 59] on div "Bulk updates" at bounding box center [396, 54] width 418 height 17
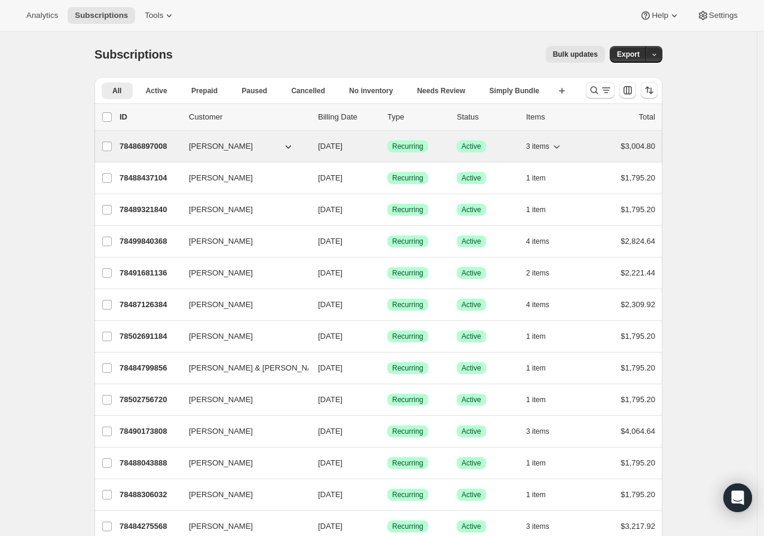
click at [148, 146] on p "78486897008" at bounding box center [149, 146] width 60 height 12
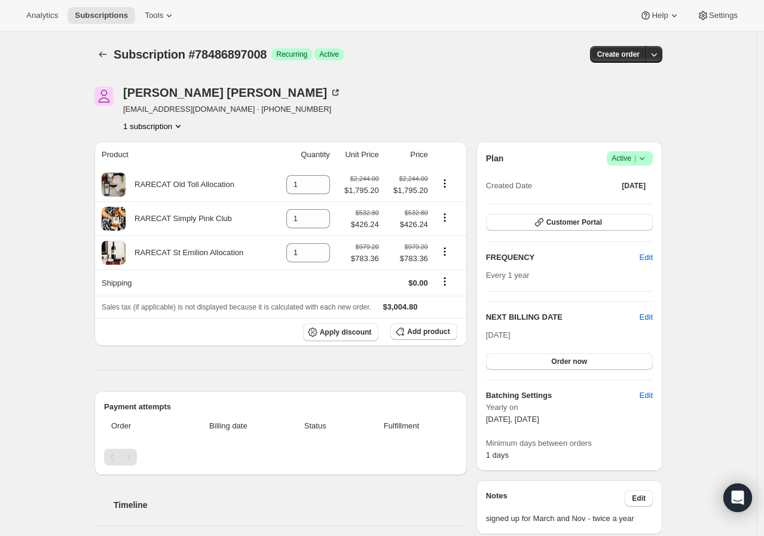
click at [164, 124] on button "1 subscription" at bounding box center [153, 126] width 61 height 12
click at [265, 134] on div "[PERSON_NAME] [PERSON_NAME][EMAIL_ADDRESS][DOMAIN_NAME] · [PHONE_NUMBER] 1 subs…" at bounding box center [373, 490] width 577 height 844
click at [369, 131] on div "[PERSON_NAME] [EMAIL_ADDRESS][DOMAIN_NAME] · [PHONE_NUMBER] 1 subscription" at bounding box center [292, 109] width 397 height 45
click at [179, 129] on icon "Product actions" at bounding box center [178, 126] width 12 height 12
click at [317, 133] on div "[PERSON_NAME] [PERSON_NAME][EMAIL_ADDRESS][DOMAIN_NAME] · [PHONE_NUMBER] 1 subs…" at bounding box center [373, 490] width 577 height 844
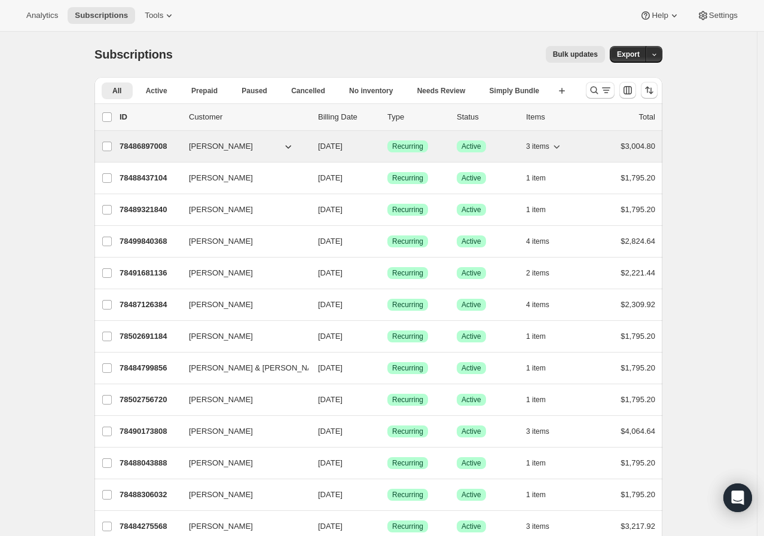
click at [154, 149] on p "78486897008" at bounding box center [149, 146] width 60 height 12
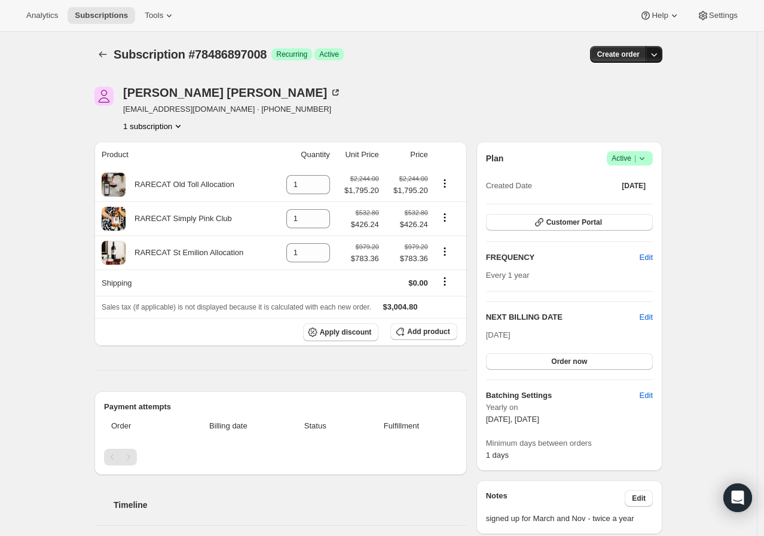
click at [660, 55] on icon "button" at bounding box center [654, 54] width 12 height 12
click at [408, 100] on div "[PERSON_NAME] [EMAIL_ADDRESS][DOMAIN_NAME] · [PHONE_NUMBER] 1 subscription" at bounding box center [292, 109] width 397 height 45
click at [449, 219] on icon "Product actions" at bounding box center [445, 217] width 12 height 12
click at [471, 116] on div "[PERSON_NAME] [EMAIL_ADDRESS][DOMAIN_NAME] · [PHONE_NUMBER] 1 subscription" at bounding box center [292, 109] width 397 height 45
click at [379, 101] on div "[PERSON_NAME] [EMAIL_ADDRESS][DOMAIN_NAME] · [PHONE_NUMBER] 1 subscription" at bounding box center [292, 109] width 397 height 45
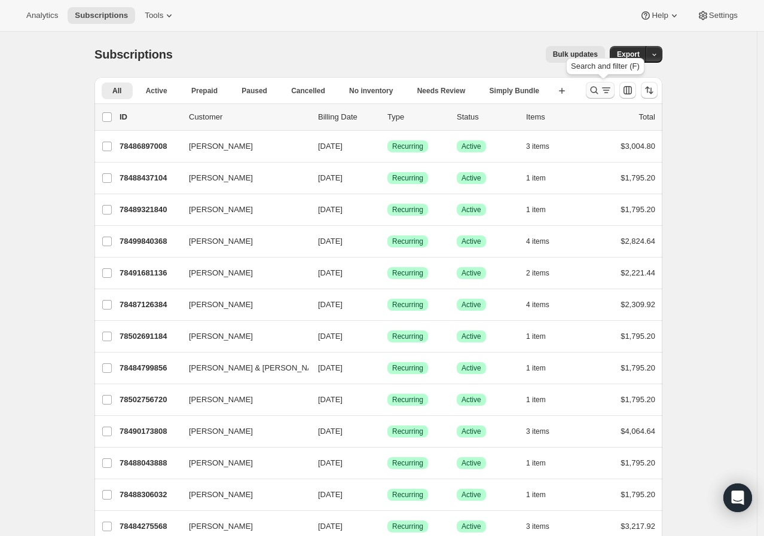
click at [599, 94] on icon "Search and filter results" at bounding box center [594, 90] width 12 height 12
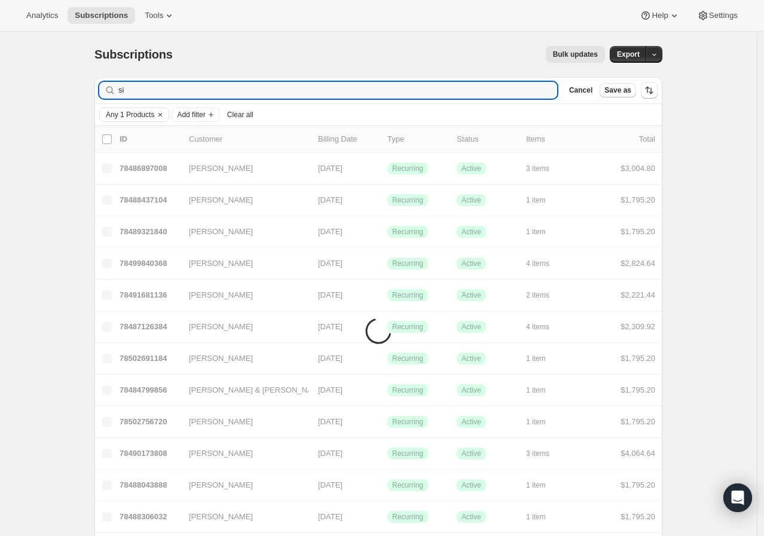
type input "s"
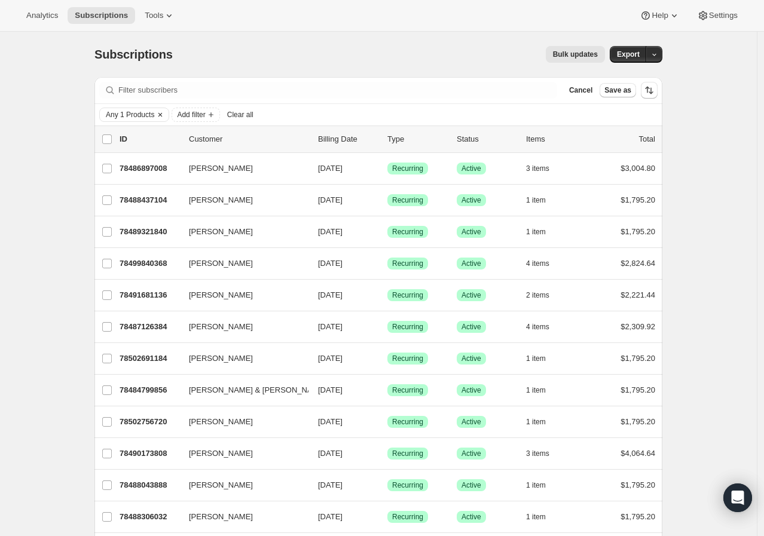
click at [145, 114] on span "Any 1 Products" at bounding box center [130, 115] width 48 height 10
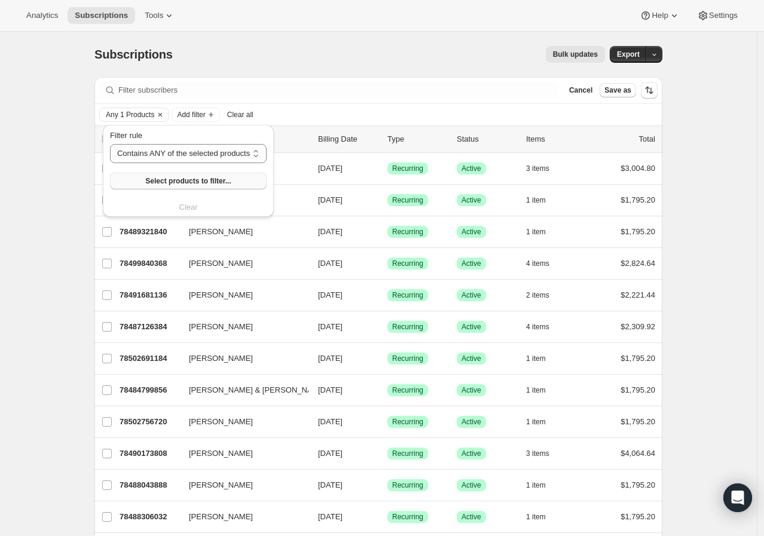
click at [152, 182] on span "Select products to filter..." at bounding box center [187, 181] width 85 height 10
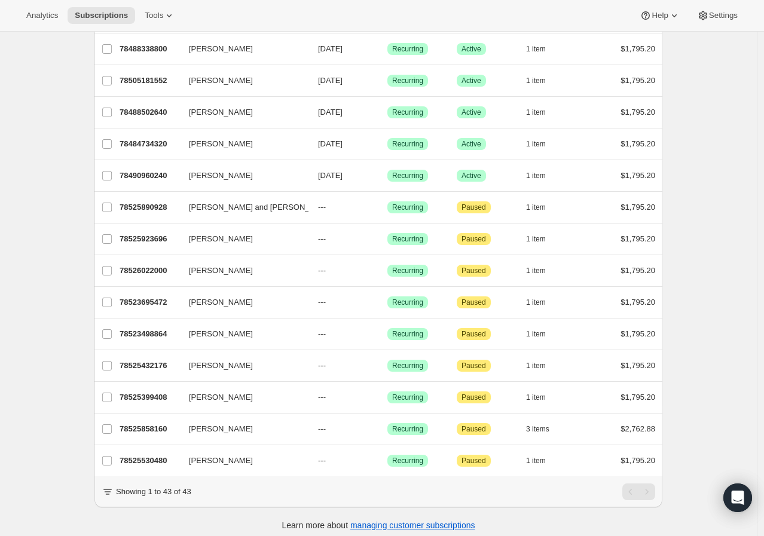
scroll to position [1056, 0]
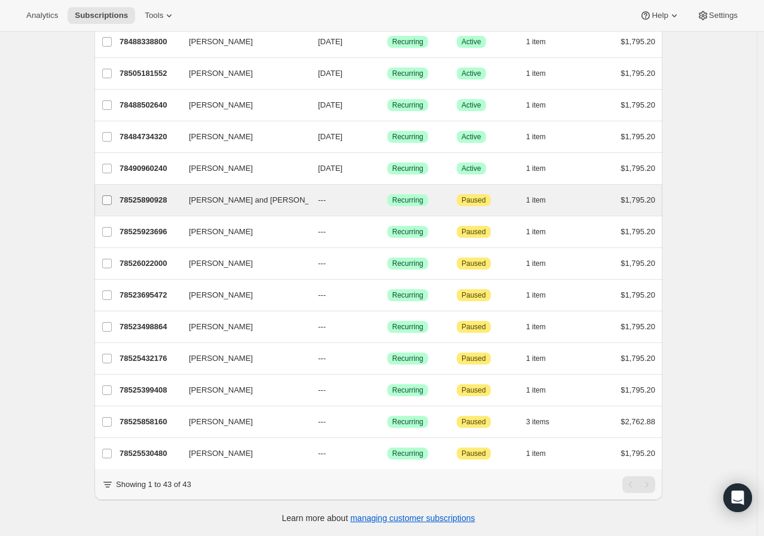
click at [112, 195] on input "[PERSON_NAME] and [PERSON_NAME]" at bounding box center [107, 200] width 10 height 10
checkbox input "true"
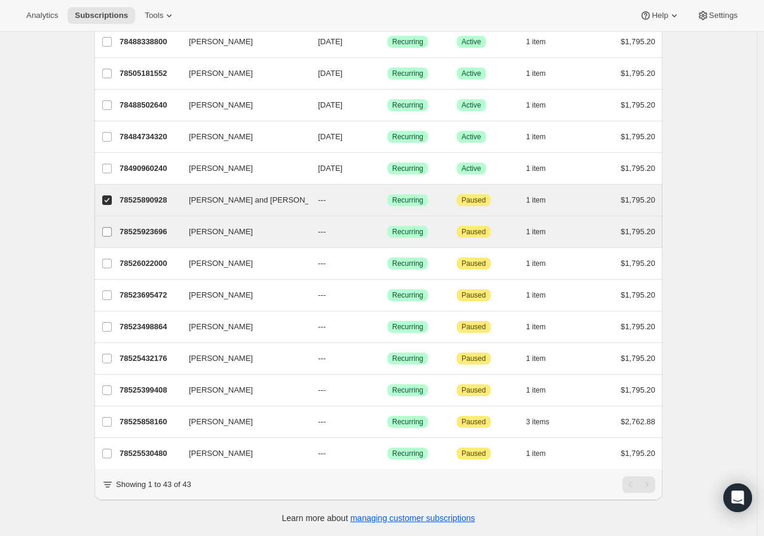
click at [112, 227] on input "[PERSON_NAME]" at bounding box center [107, 232] width 10 height 10
checkbox input "true"
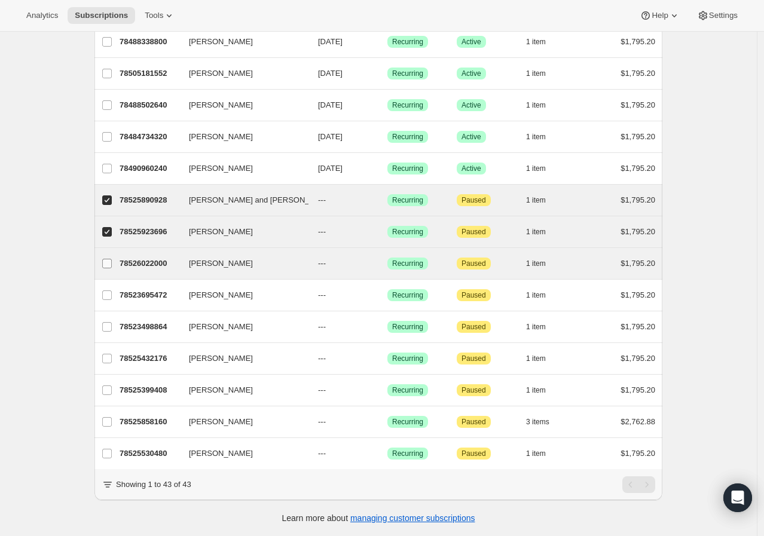
click at [110, 259] on input "[PERSON_NAME]" at bounding box center [107, 264] width 10 height 10
checkbox input "true"
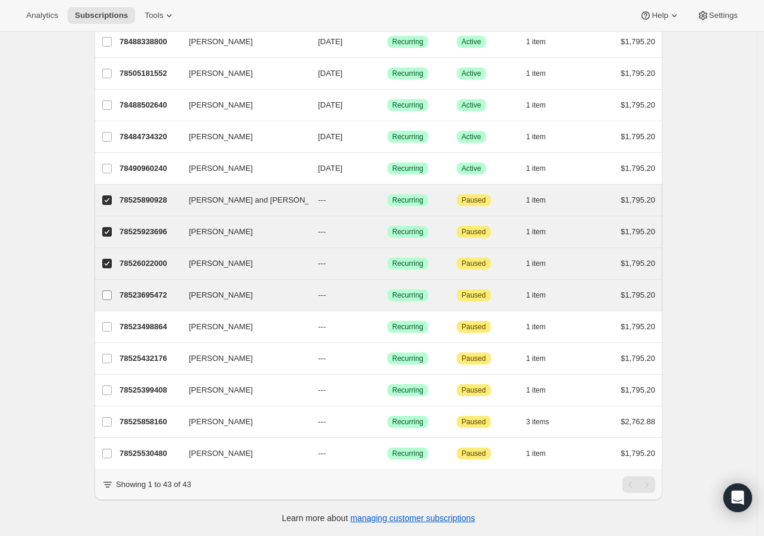
click at [109, 290] on input "[PERSON_NAME]" at bounding box center [107, 295] width 10 height 10
checkbox input "true"
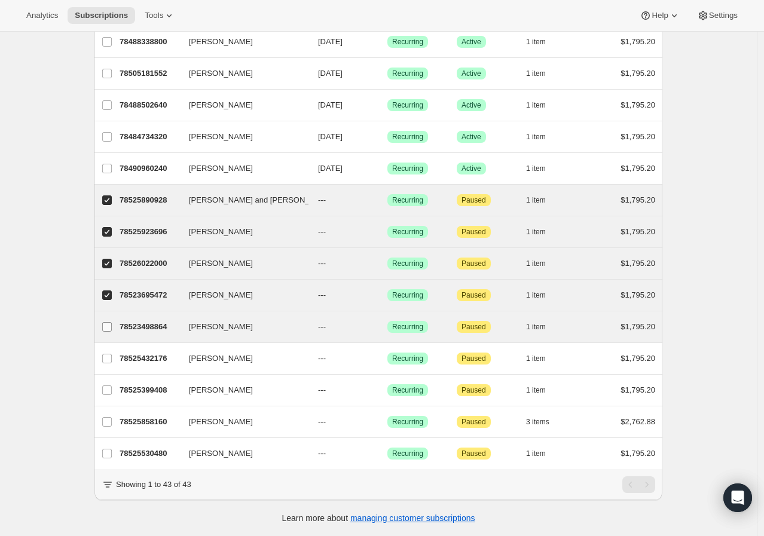
click at [109, 322] on input "[PERSON_NAME]" at bounding box center [107, 327] width 10 height 10
checkbox input "true"
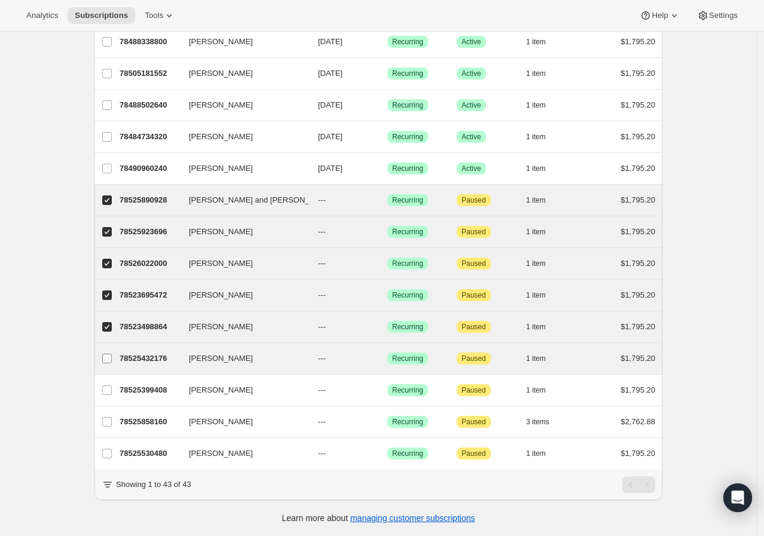
click at [109, 354] on input "[PERSON_NAME]" at bounding box center [107, 359] width 10 height 10
checkbox input "true"
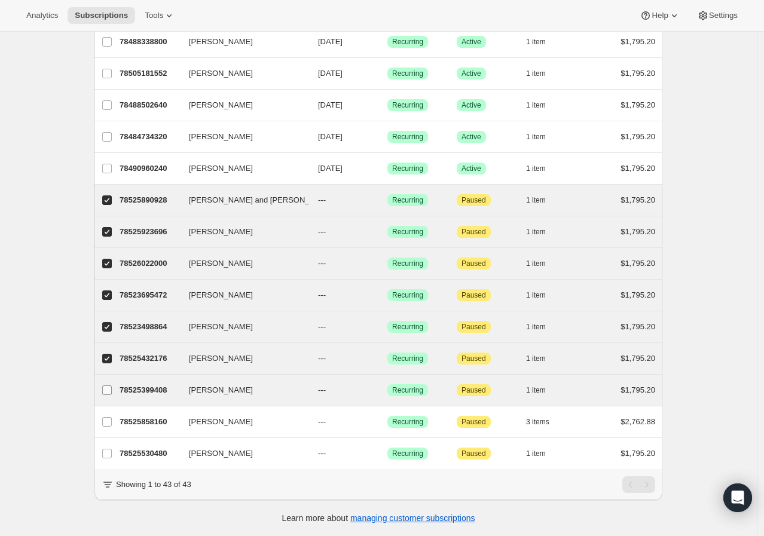
click at [108, 385] on input "[PERSON_NAME]" at bounding box center [107, 390] width 10 height 10
checkbox input "true"
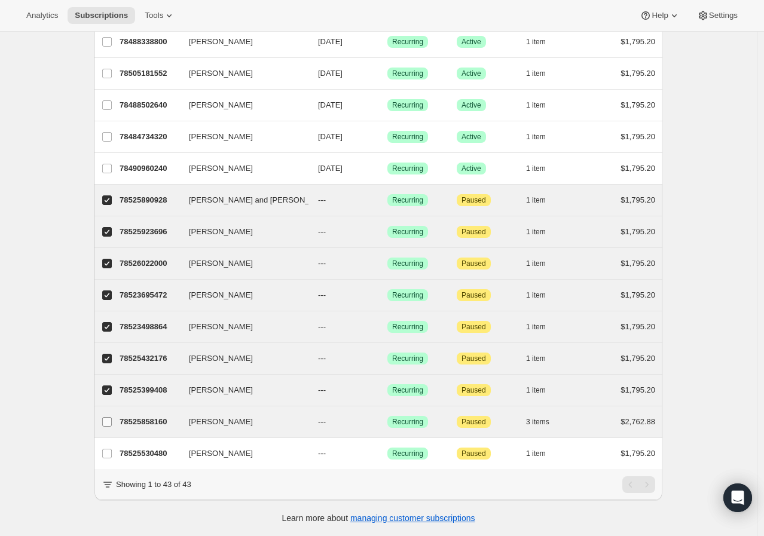
click at [108, 417] on input "[PERSON_NAME]" at bounding box center [107, 422] width 10 height 10
checkbox input "true"
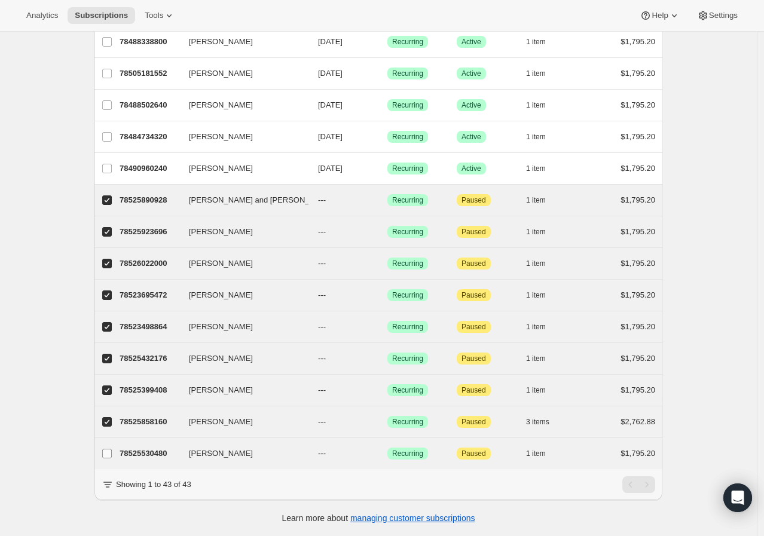
click at [111, 438] on label "[PERSON_NAME]" at bounding box center [106, 453] width 25 height 31
click at [111, 449] on input "[PERSON_NAME]" at bounding box center [107, 454] width 10 height 10
checkbox input "true"
drag, startPoint x: 114, startPoint y: 196, endPoint x: 114, endPoint y: 213, distance: 16.7
click at [112, 195] on span at bounding box center [107, 200] width 11 height 11
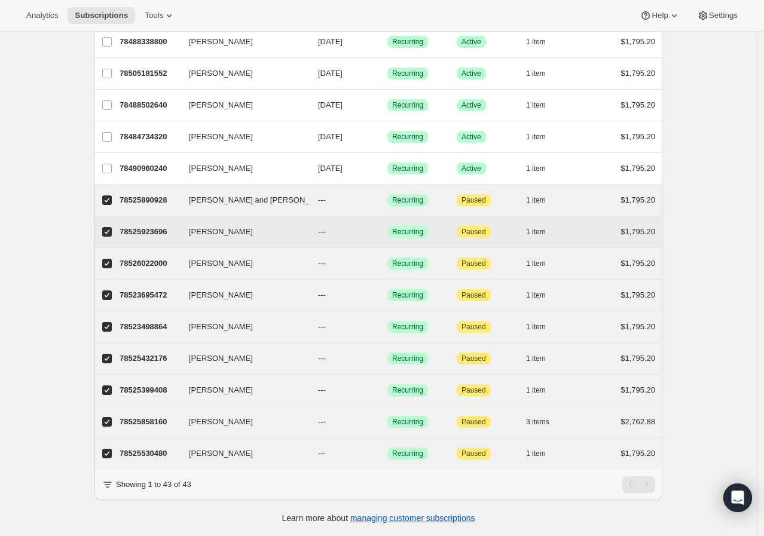
click at [112, 195] on input "[PERSON_NAME] and [PERSON_NAME]" at bounding box center [107, 200] width 10 height 10
checkbox input "false"
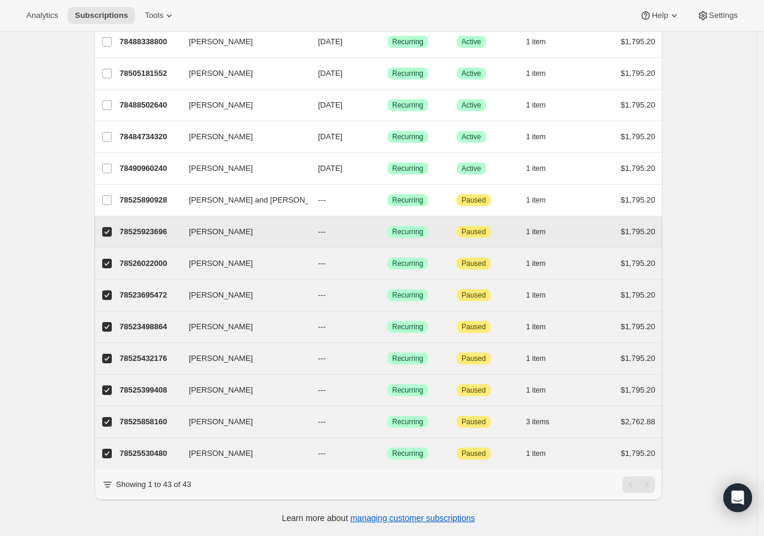
click at [109, 227] on input "[PERSON_NAME]" at bounding box center [107, 232] width 10 height 10
checkbox input "false"
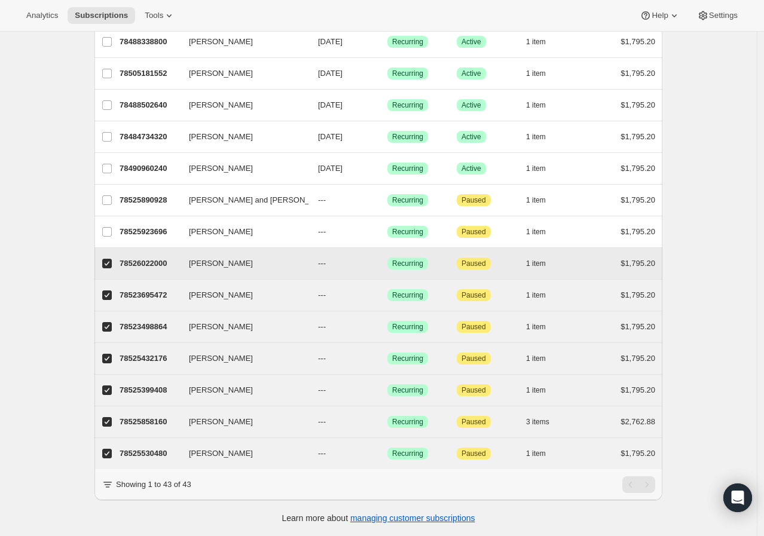
click at [106, 259] on input "[PERSON_NAME]" at bounding box center [107, 264] width 10 height 10
checkbox input "false"
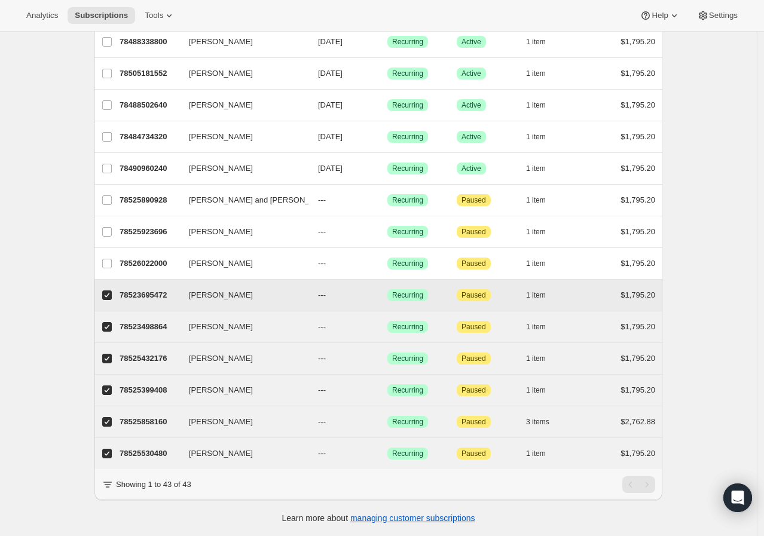
click at [109, 290] on input "[PERSON_NAME]" at bounding box center [107, 295] width 10 height 10
checkbox input "false"
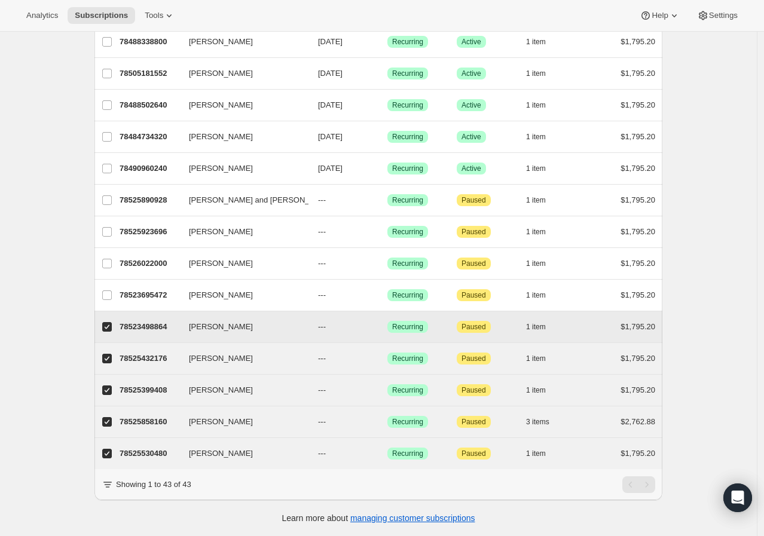
click at [109, 322] on input "[PERSON_NAME]" at bounding box center [107, 327] width 10 height 10
checkbox input "false"
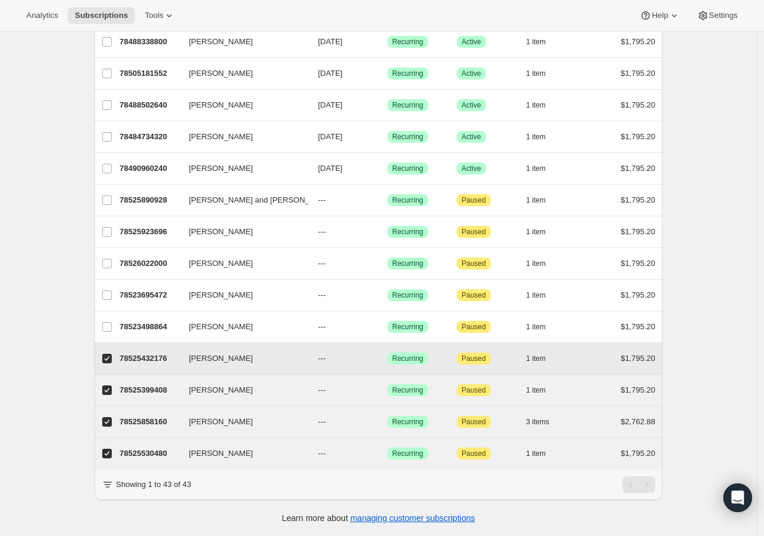
click at [110, 354] on input "[PERSON_NAME]" at bounding box center [107, 359] width 10 height 10
checkbox input "false"
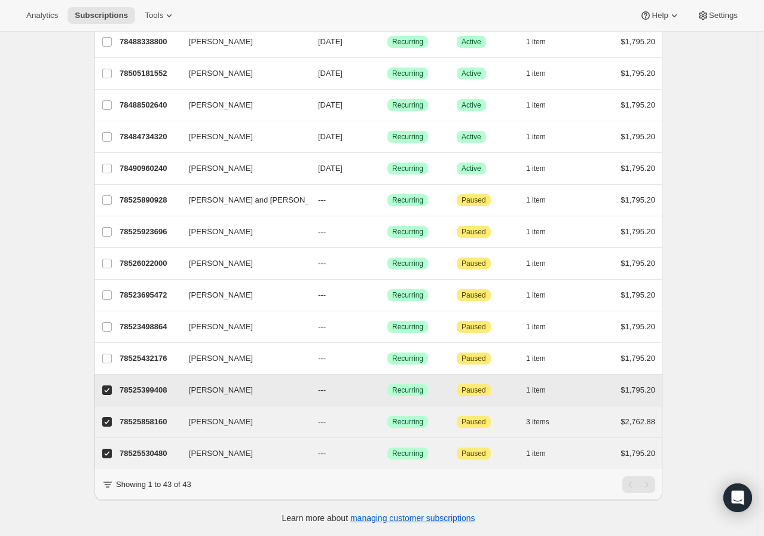
click at [109, 385] on input "[PERSON_NAME]" at bounding box center [107, 390] width 10 height 10
checkbox input "false"
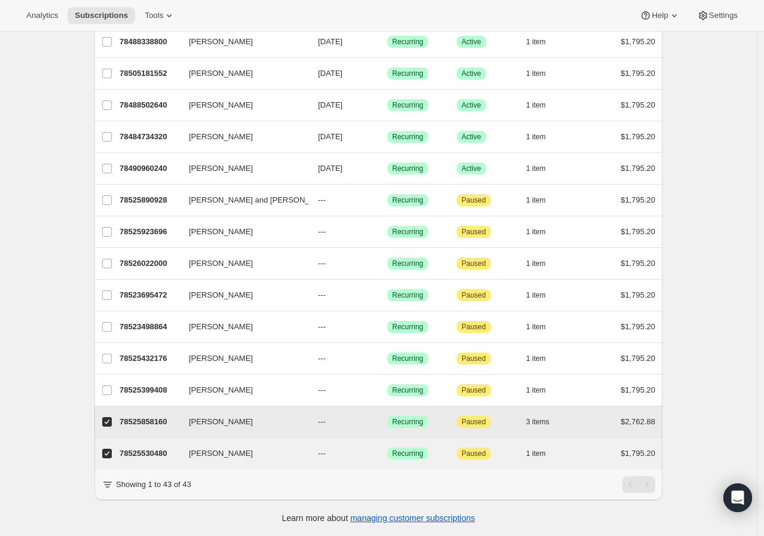
click at [106, 417] on input "[PERSON_NAME]" at bounding box center [107, 422] width 10 height 10
checkbox input "false"
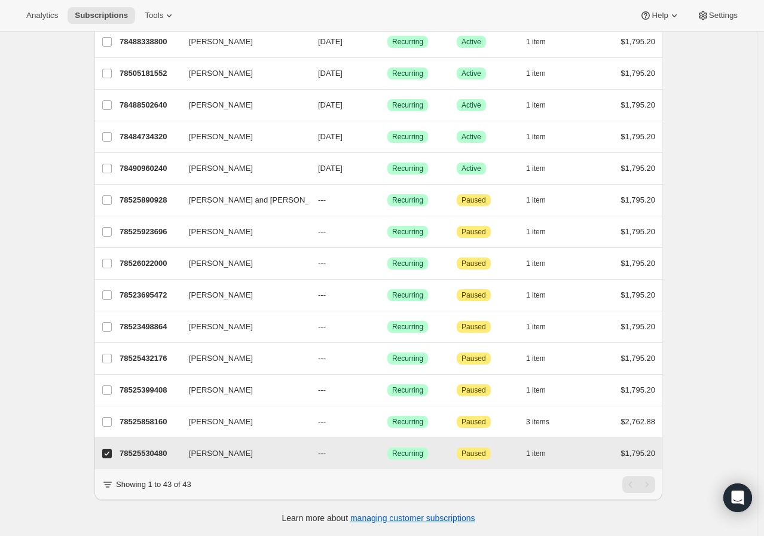
click at [110, 450] on label "[PERSON_NAME]" at bounding box center [106, 453] width 25 height 31
click at [110, 450] on input "[PERSON_NAME]" at bounding box center [107, 454] width 10 height 10
checkbox input "false"
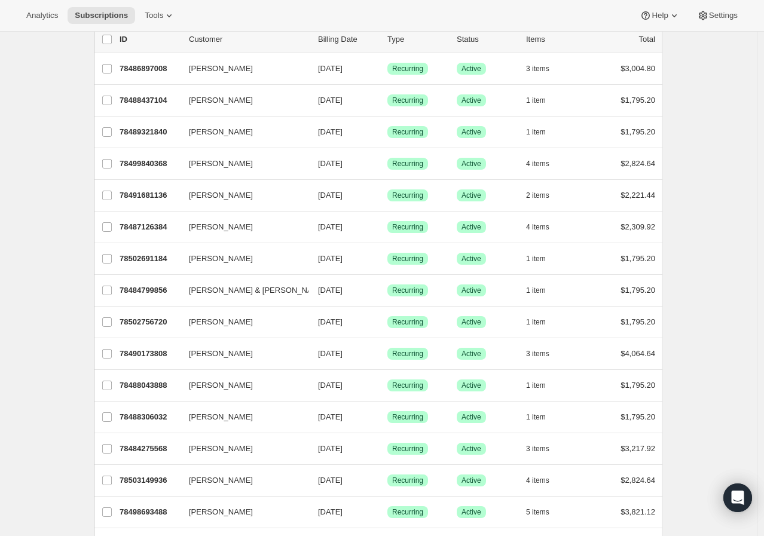
scroll to position [61, 0]
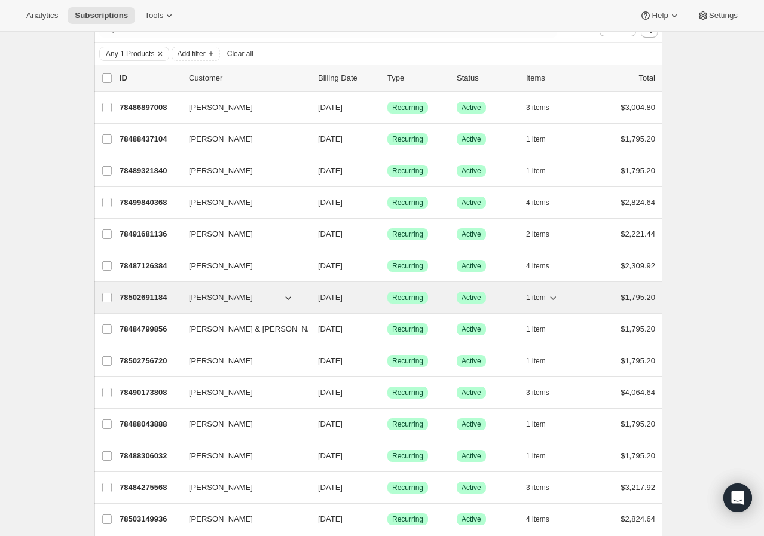
click at [551, 298] on icon "button" at bounding box center [553, 298] width 12 height 12
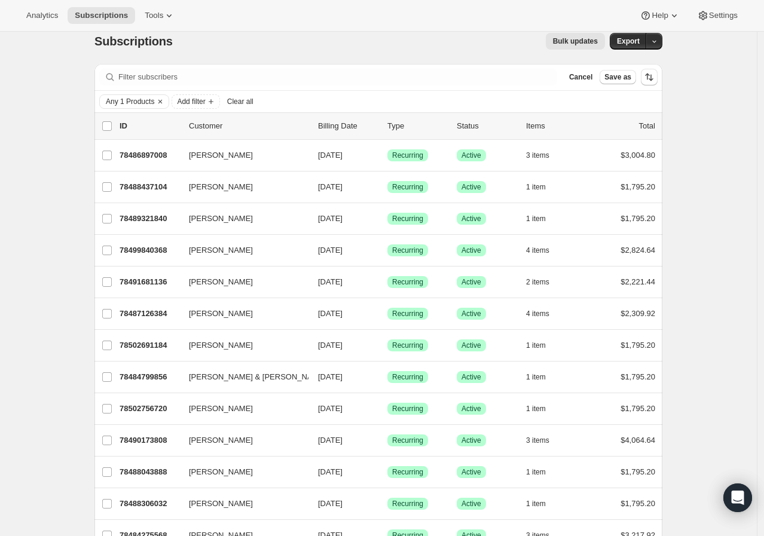
scroll to position [0, 0]
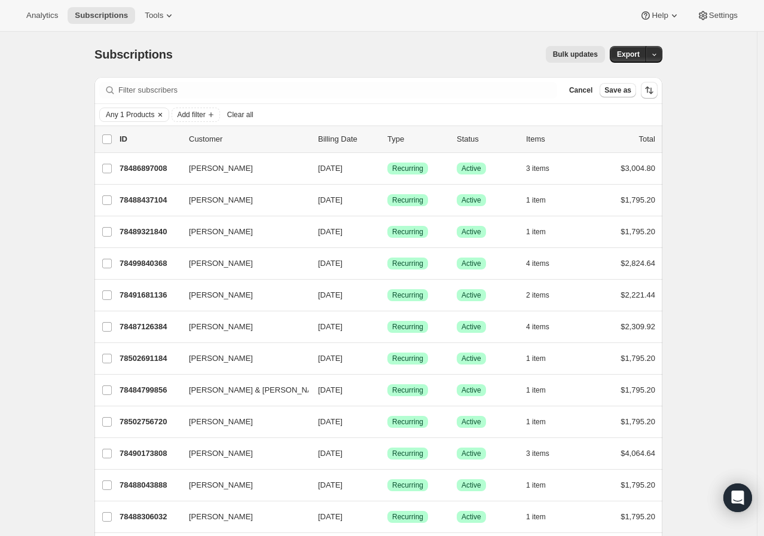
click at [141, 117] on span "Any 1 Products" at bounding box center [130, 115] width 48 height 10
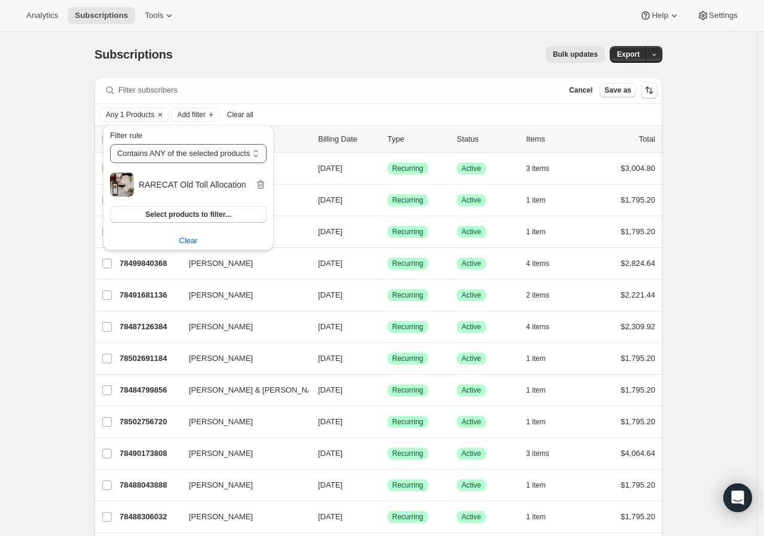
click at [168, 158] on select "Contains ANY of the selected products Contains ALL of the selected products Con…" at bounding box center [188, 153] width 157 height 19
select select "only"
click at [110, 144] on select "Contains ANY of the selected products Contains ALL of the selected products Con…" at bounding box center [188, 153] width 157 height 19
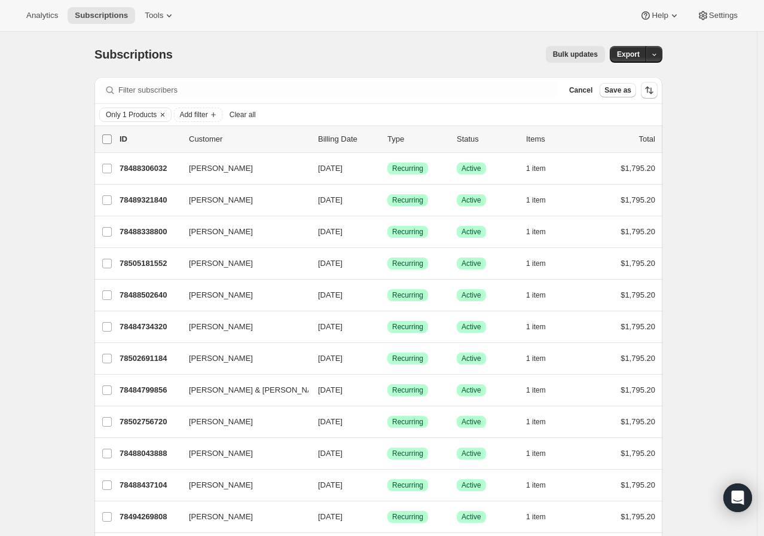
click at [108, 141] on input "0 selected" at bounding box center [107, 139] width 10 height 10
checkbox input "true"
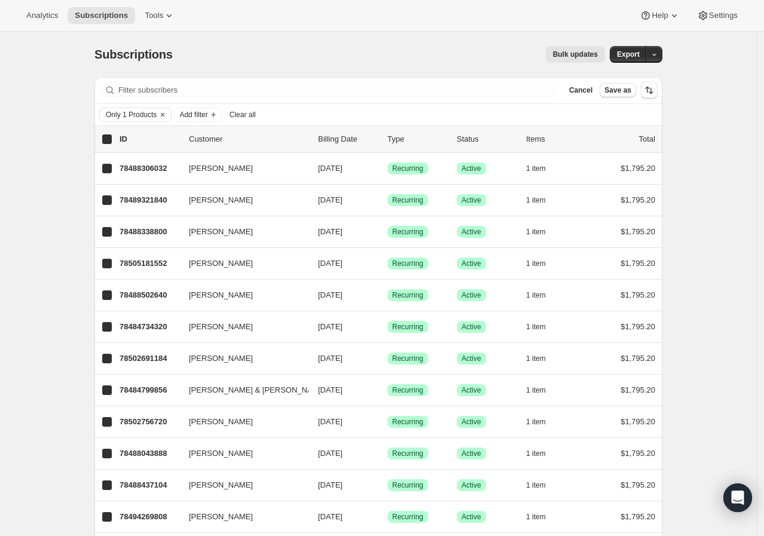
checkbox input "true"
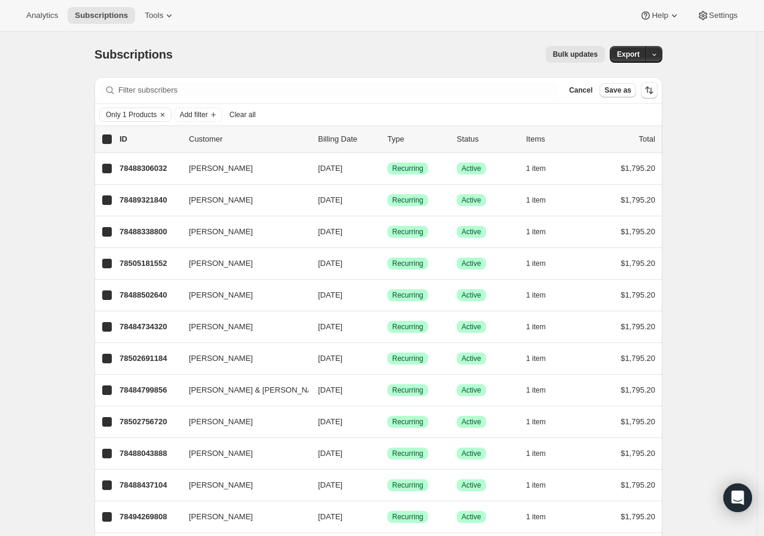
checkbox input "true"
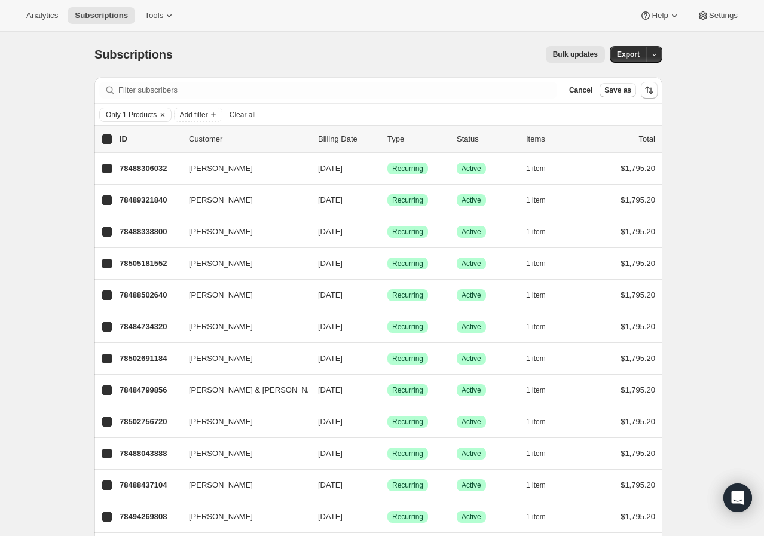
checkbox input "true"
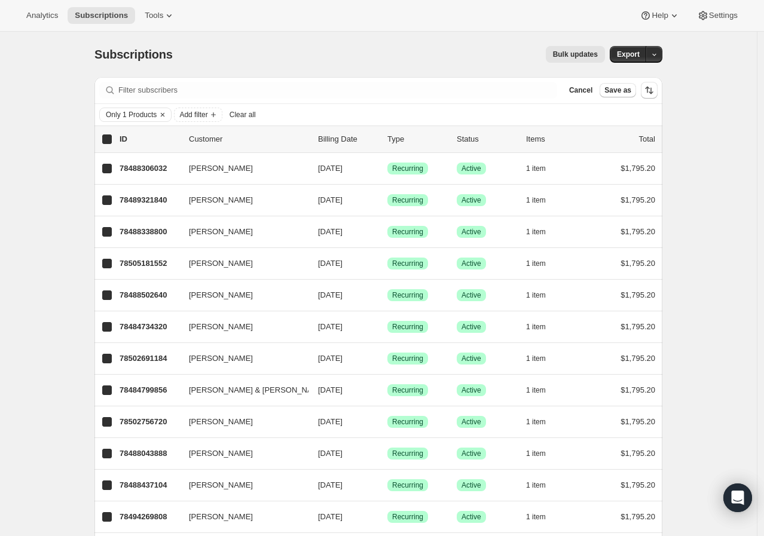
checkbox input "true"
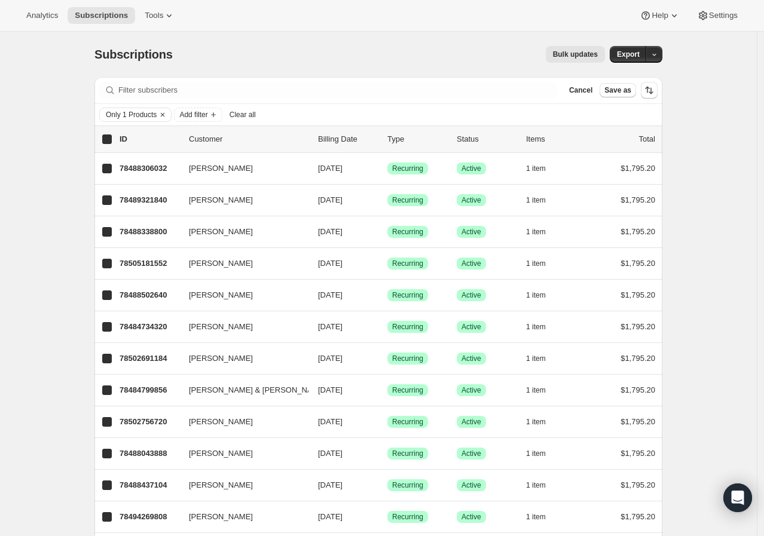
checkbox input "true"
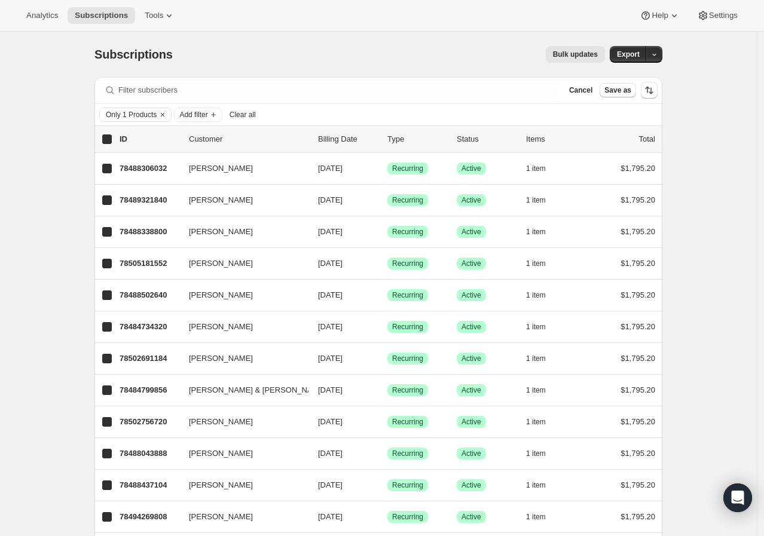
checkbox input "true"
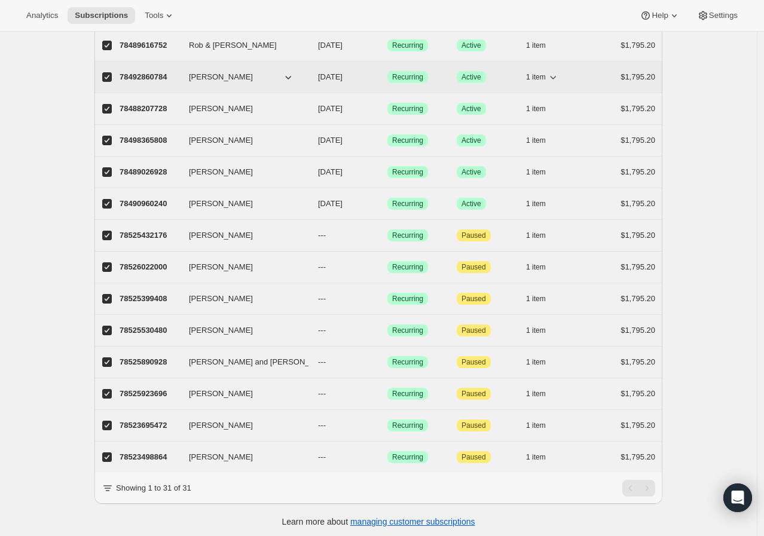
scroll to position [664, 0]
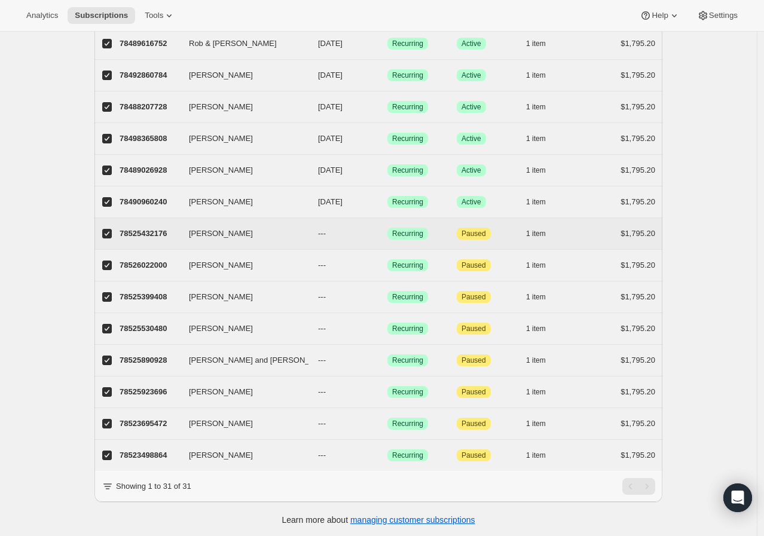
click at [112, 232] on input "[PERSON_NAME]" at bounding box center [107, 234] width 10 height 10
checkbox input "false"
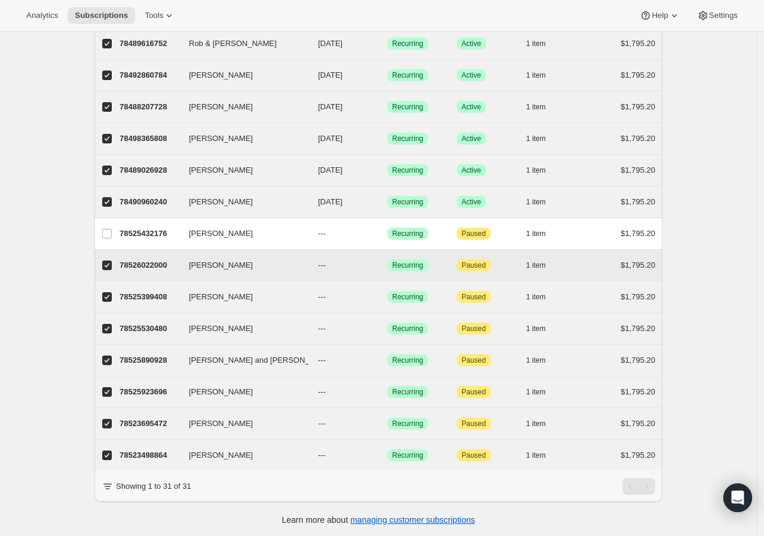
click at [108, 263] on input "[PERSON_NAME]" at bounding box center [107, 265] width 10 height 10
checkbox input "false"
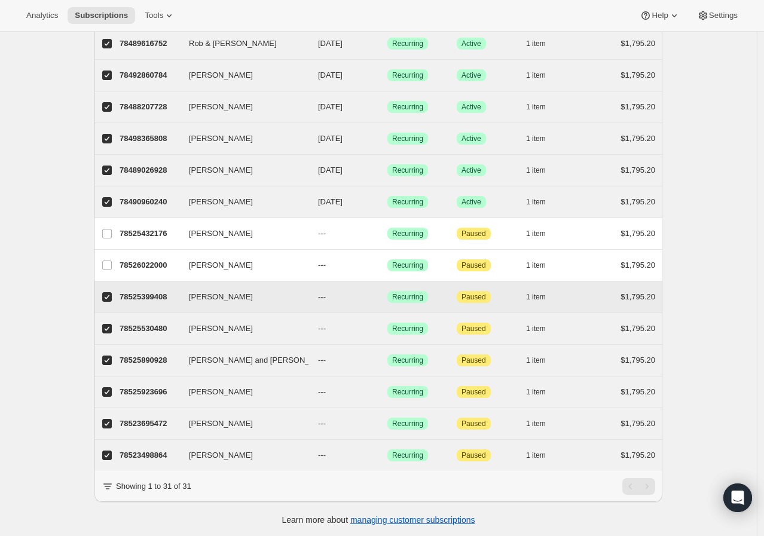
click at [108, 295] on input "[PERSON_NAME]" at bounding box center [107, 297] width 10 height 10
checkbox input "false"
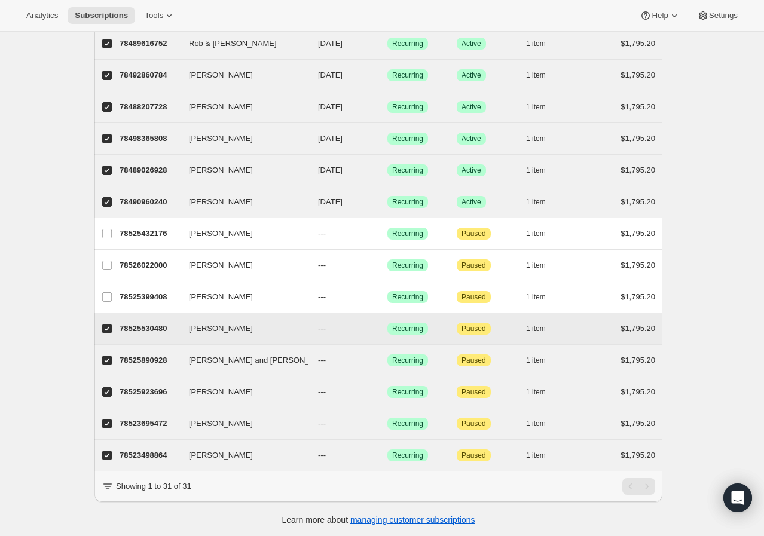
click at [108, 331] on input "[PERSON_NAME]" at bounding box center [107, 329] width 10 height 10
checkbox input "false"
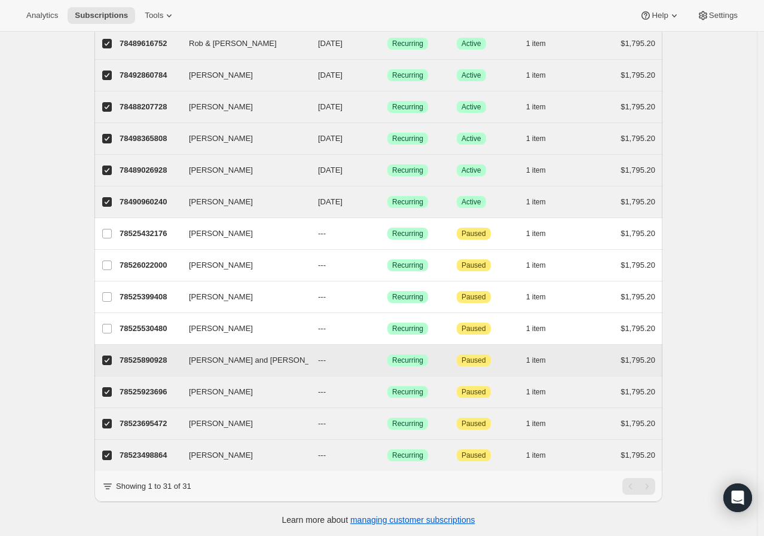
click at [108, 358] on input "[PERSON_NAME] and [PERSON_NAME]" at bounding box center [107, 360] width 10 height 10
checkbox input "false"
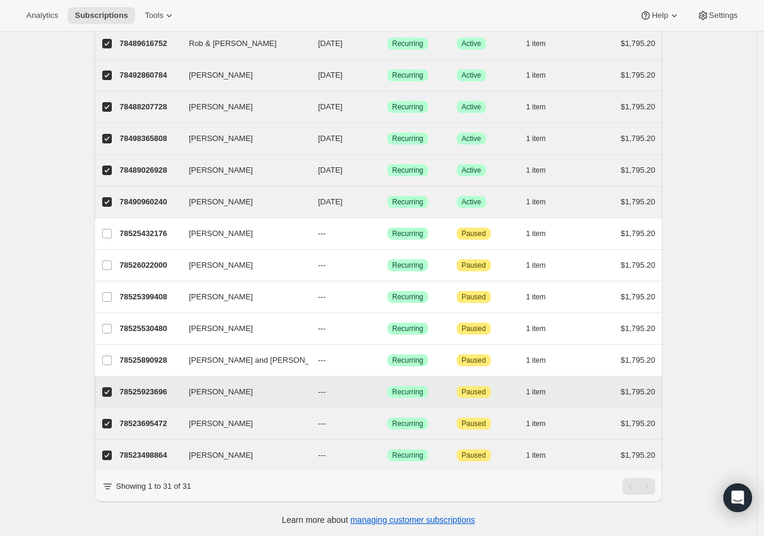
click at [112, 391] on input "[PERSON_NAME]" at bounding box center [107, 392] width 10 height 10
checkbox input "false"
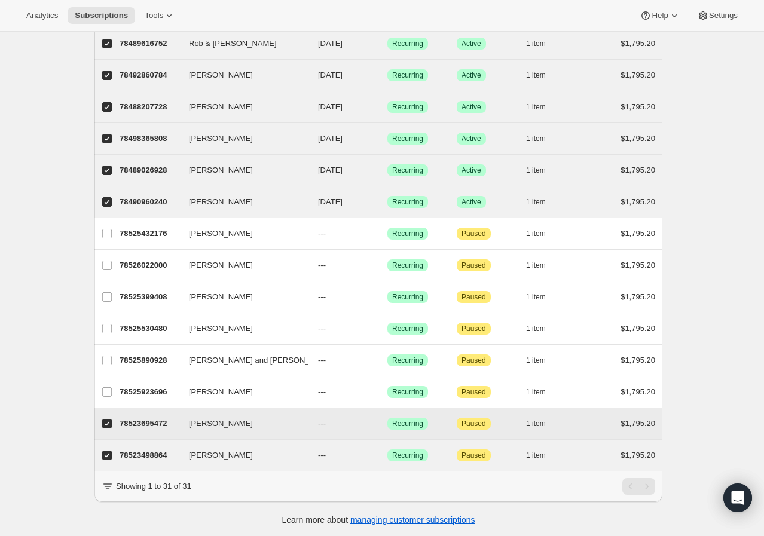
click at [108, 428] on input "[PERSON_NAME]" at bounding box center [107, 424] width 10 height 10
checkbox input "false"
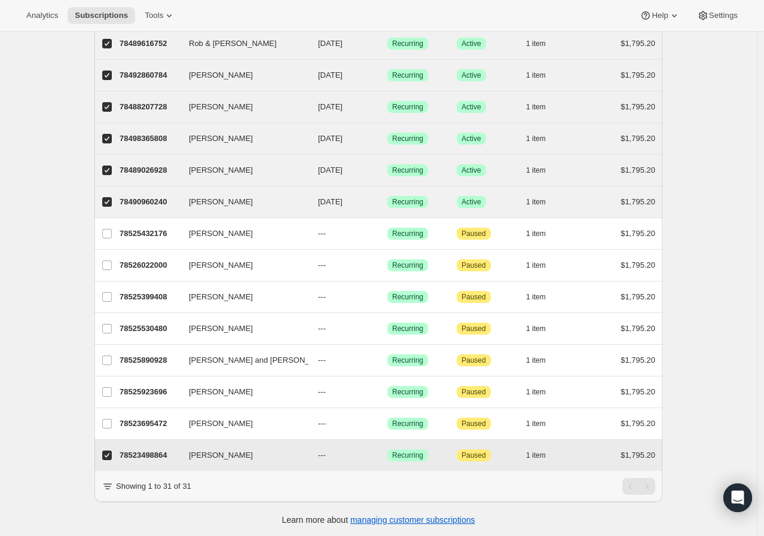
click at [108, 455] on input "[PERSON_NAME]" at bounding box center [107, 455] width 10 height 10
checkbox input "false"
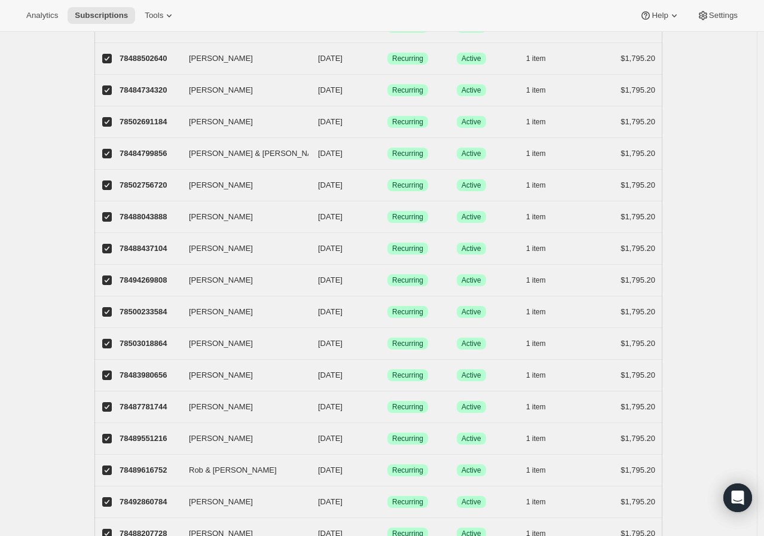
scroll to position [0, 0]
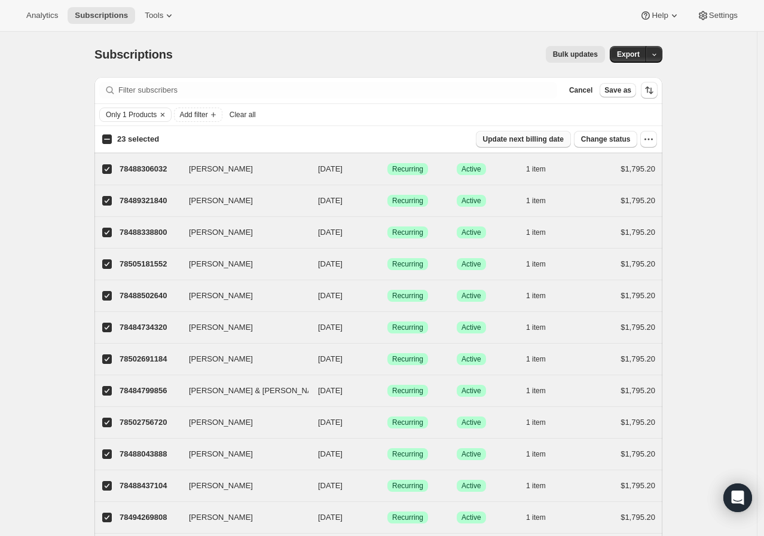
click at [514, 139] on span "Update next billing date" at bounding box center [523, 139] width 81 height 10
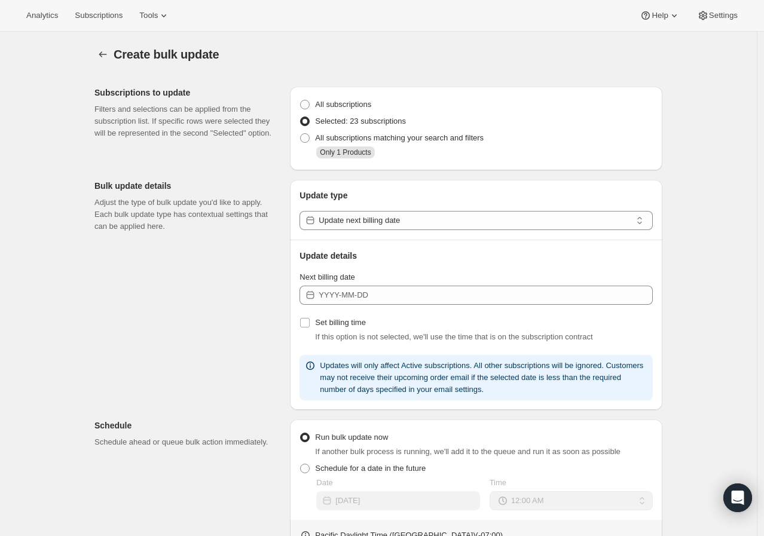
select select "17"
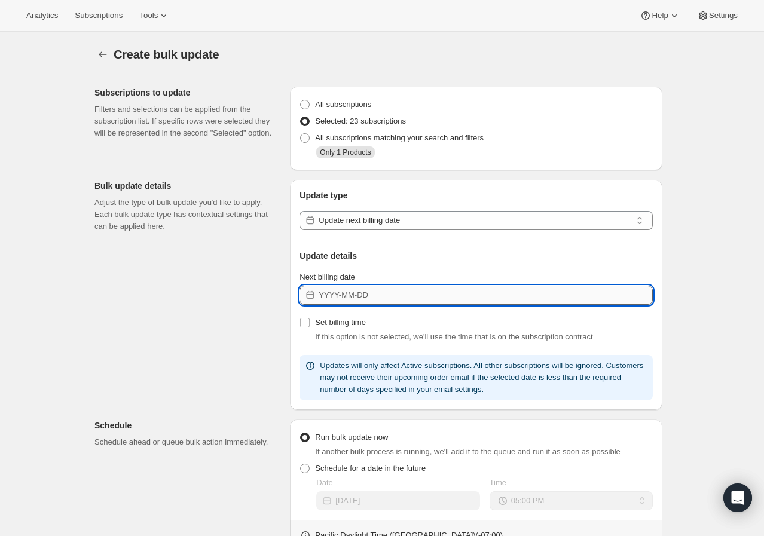
click at [380, 301] on input "Next billing date" at bounding box center [485, 295] width 334 height 19
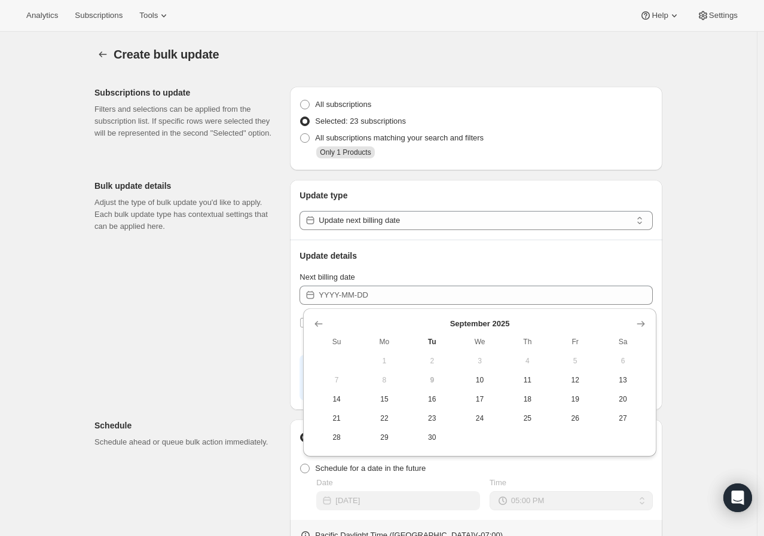
drag, startPoint x: 442, startPoint y: 438, endPoint x: 520, endPoint y: 391, distance: 90.9
click at [441, 438] on span "30" at bounding box center [432, 438] width 38 height 10
type input "[DATE]"
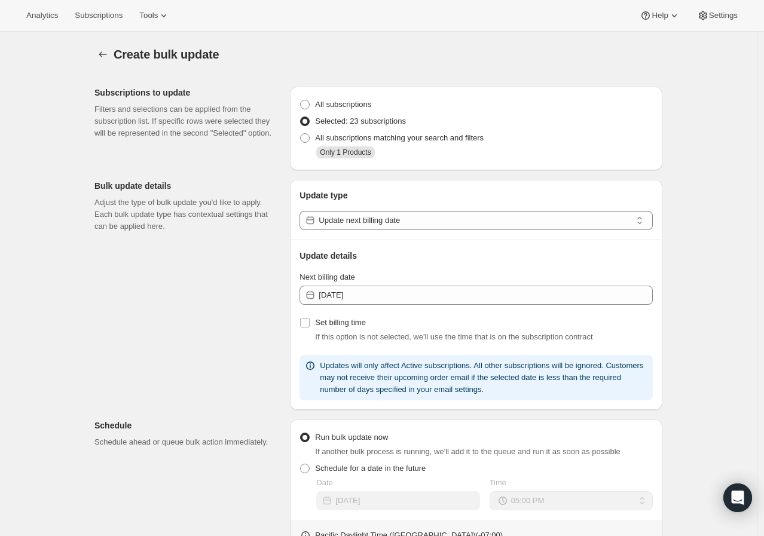
click at [662, 277] on div "Update type Update next billing date Update details Next billing date [DATE] Se…" at bounding box center [476, 295] width 372 height 230
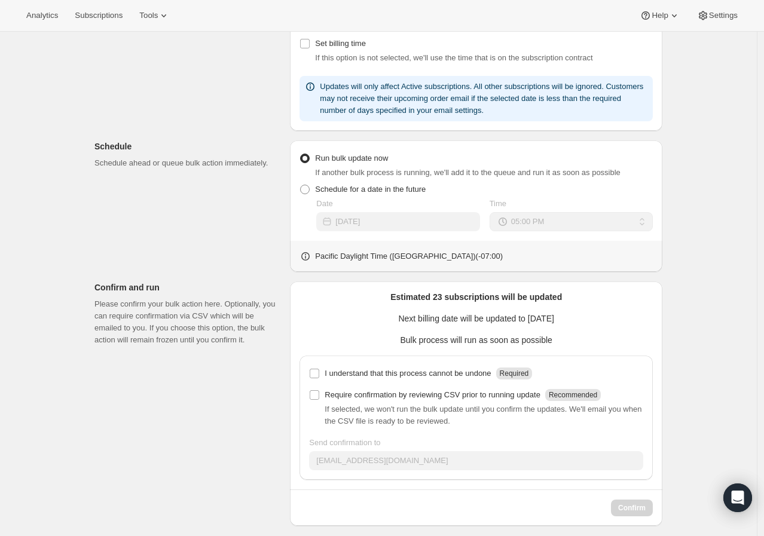
scroll to position [288, 0]
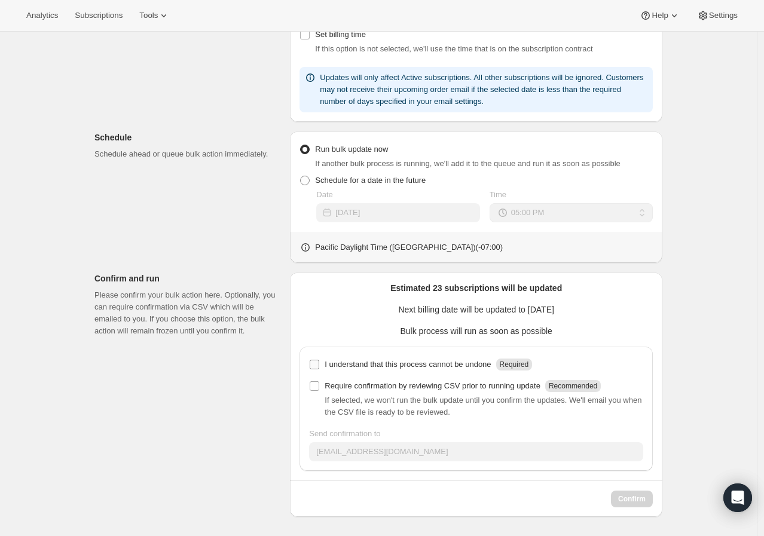
click at [421, 360] on p "I understand that this process cannot be undone" at bounding box center [407, 364] width 166 height 12
click at [319, 360] on input "I understand that this process cannot be undone Required" at bounding box center [314, 365] width 10 height 10
checkbox input "true"
click at [631, 496] on span "Confirm" at bounding box center [631, 499] width 27 height 10
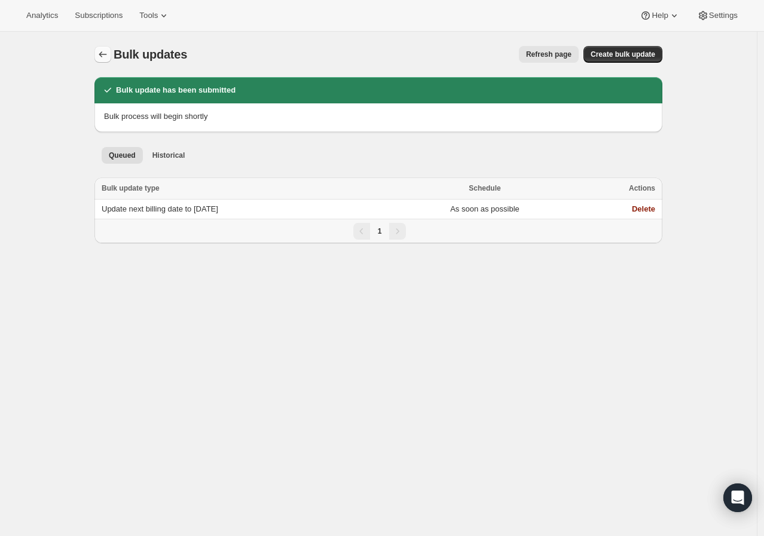
click at [97, 51] on button "Bulk updates" at bounding box center [102, 54] width 17 height 17
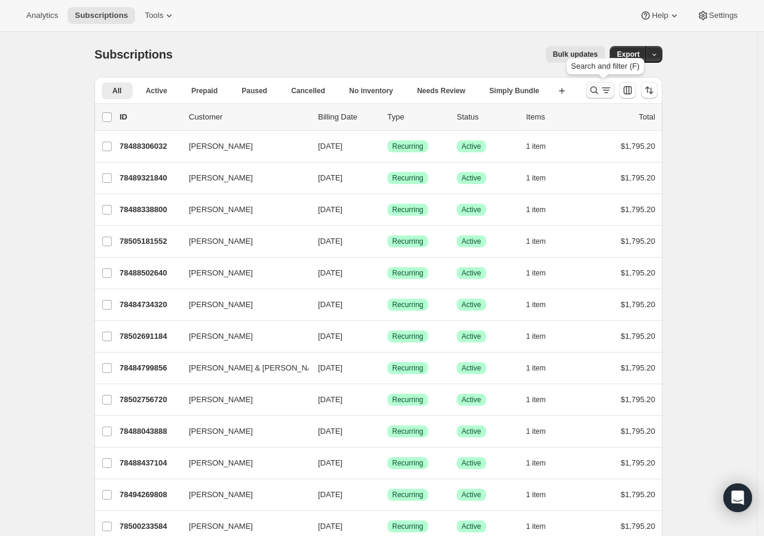
click at [599, 85] on icon "Search and filter results" at bounding box center [594, 90] width 12 height 12
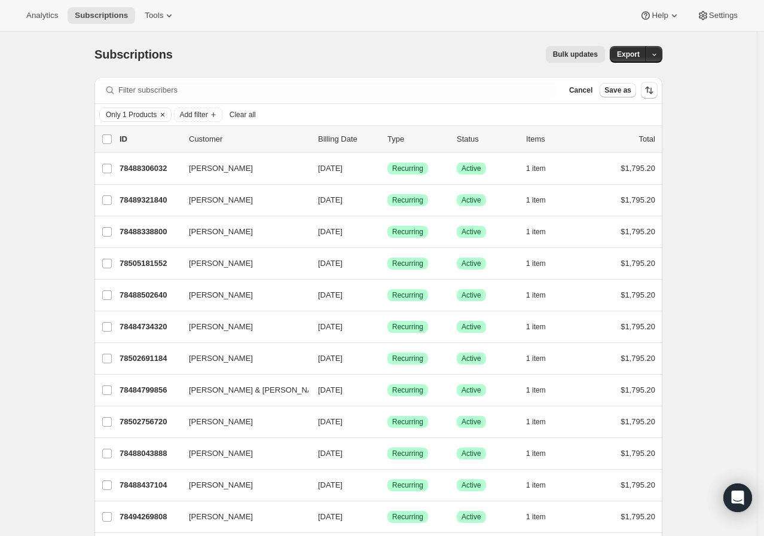
click at [130, 111] on span "Only 1 Products" at bounding box center [131, 115] width 51 height 10
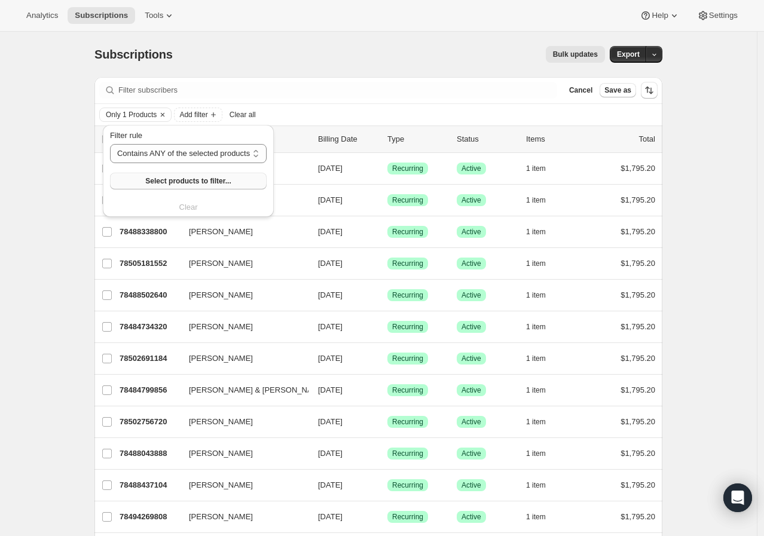
click at [154, 187] on button "Select products to filter..." at bounding box center [188, 181] width 157 height 17
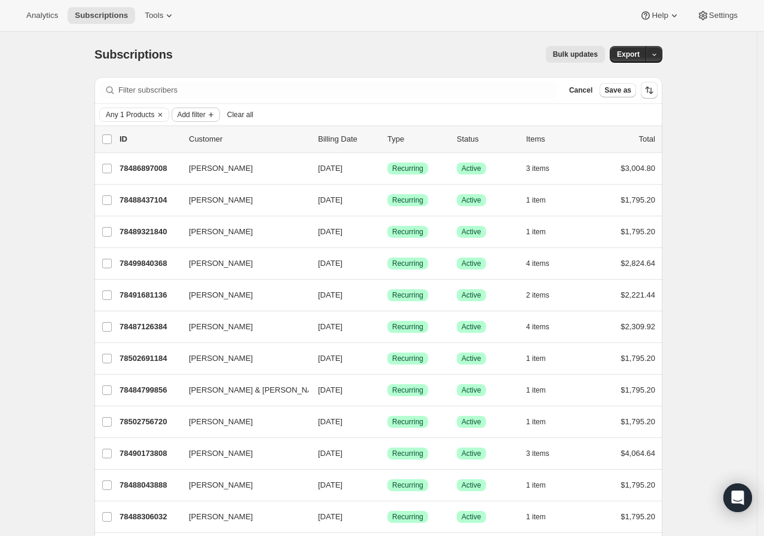
click at [192, 120] on button "Add filter" at bounding box center [195, 115] width 48 height 14
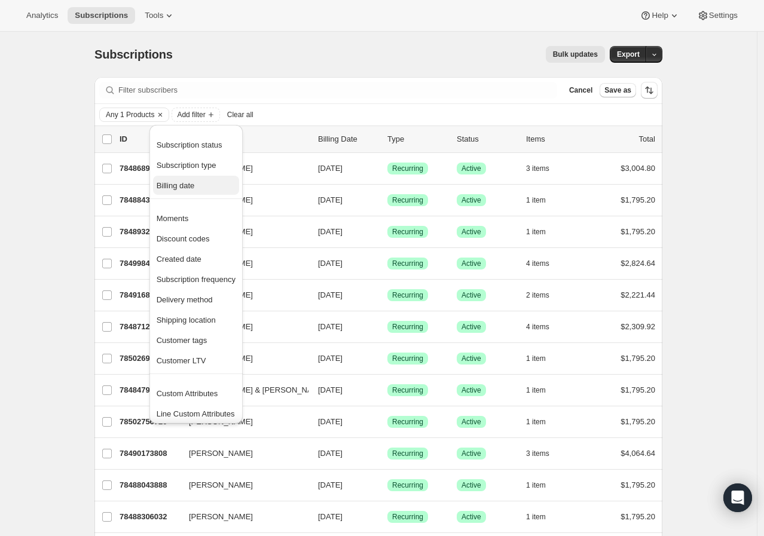
click at [200, 182] on span "Billing date" at bounding box center [196, 186] width 79 height 12
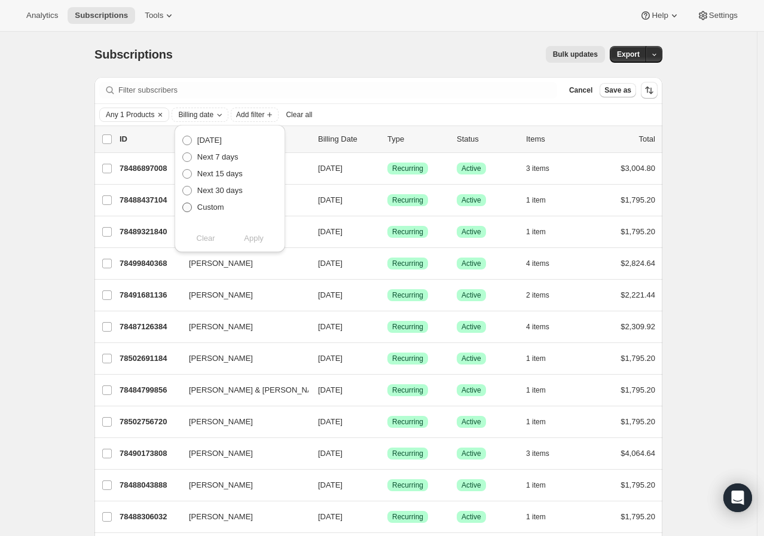
click at [221, 206] on span "Custom" at bounding box center [210, 207] width 27 height 9
click at [183, 203] on input "Custom" at bounding box center [182, 203] width 1 height 1
radio input "true"
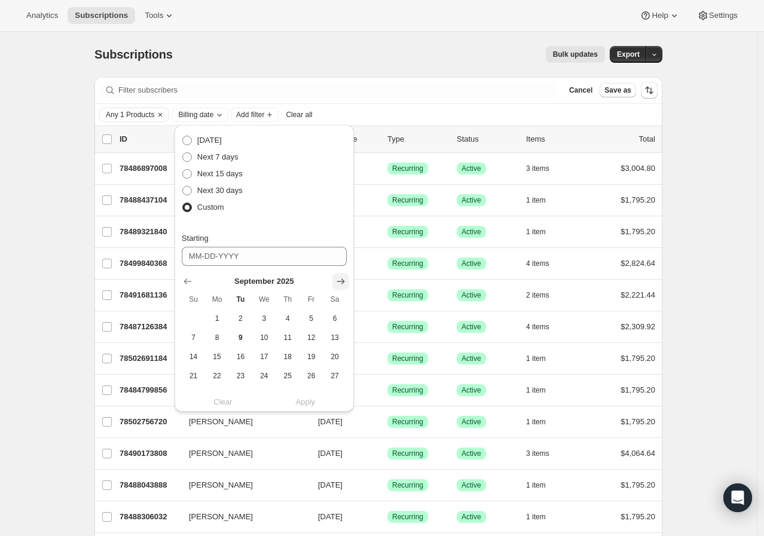
click at [345, 284] on icon "Show next month, October 2025" at bounding box center [341, 281] width 12 height 12
click at [237, 358] on span "14" at bounding box center [241, 357] width 14 height 10
type input "[DATE]"
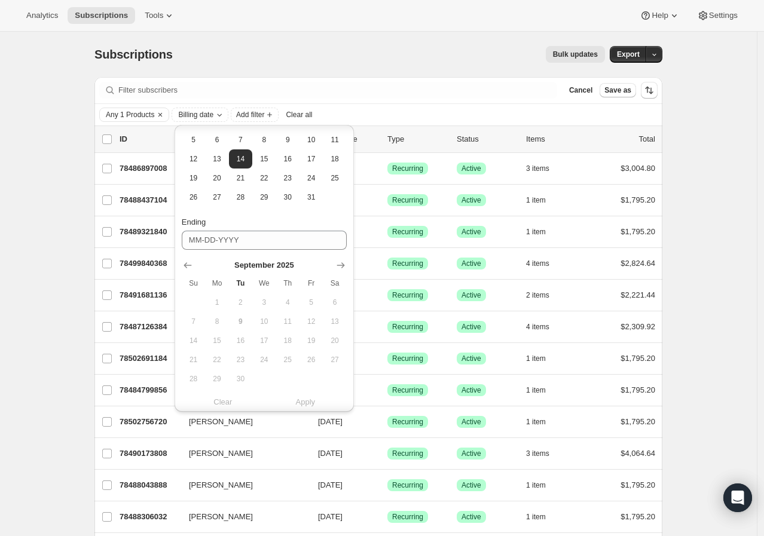
scroll to position [199, 0]
click at [336, 262] on icon "Show next month, October 2025" at bounding box center [341, 264] width 12 height 12
click at [290, 342] on span "16" at bounding box center [288, 340] width 14 height 10
type input "[DATE]"
click at [301, 404] on span "Apply" at bounding box center [306, 402] width 20 height 12
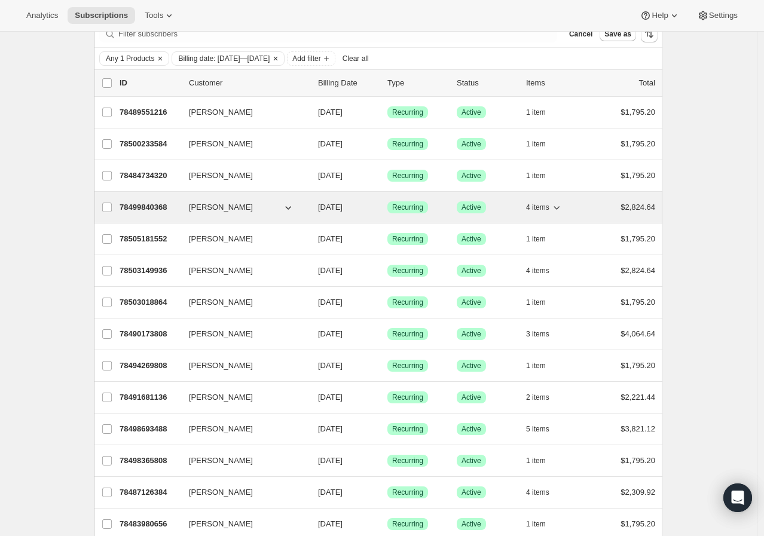
scroll to position [0, 0]
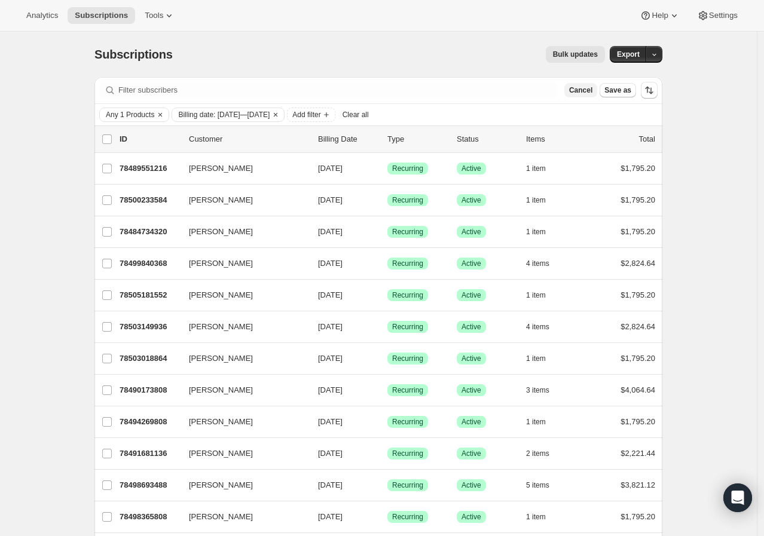
click at [591, 90] on span "Cancel" at bounding box center [580, 90] width 23 height 10
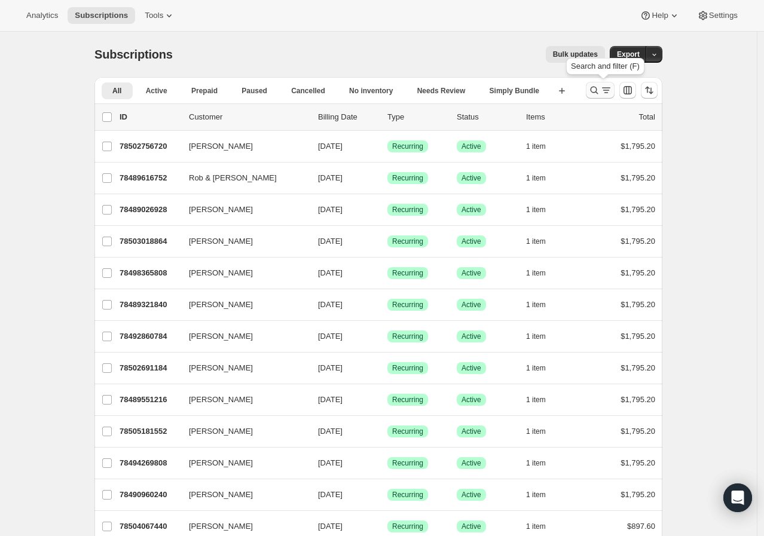
click at [604, 84] on button "Search and filter results" at bounding box center [599, 90] width 29 height 17
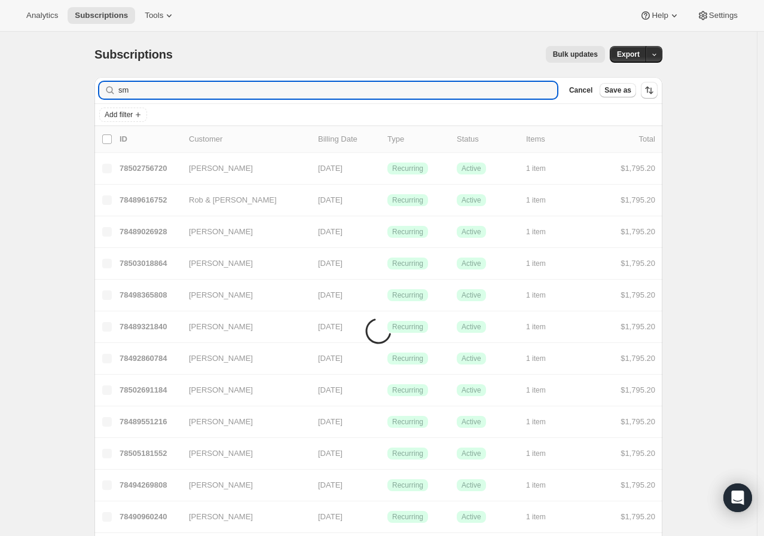
type input "s"
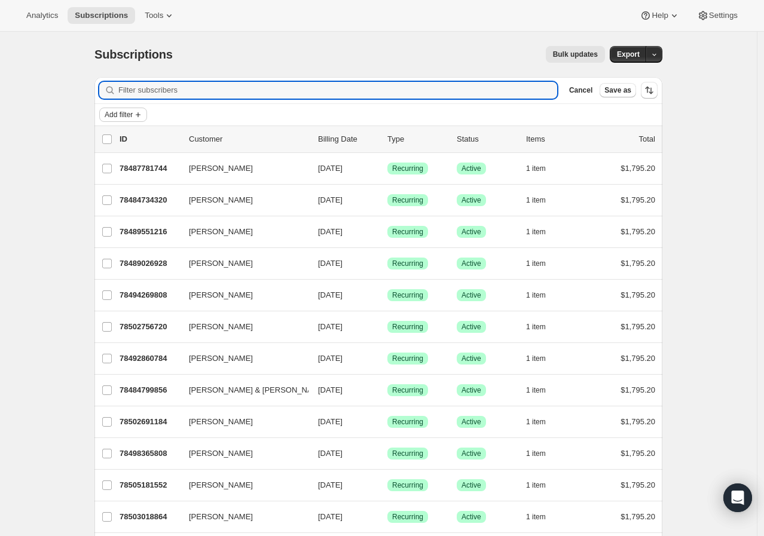
click at [140, 115] on icon "Add filter" at bounding box center [138, 115] width 10 height 10
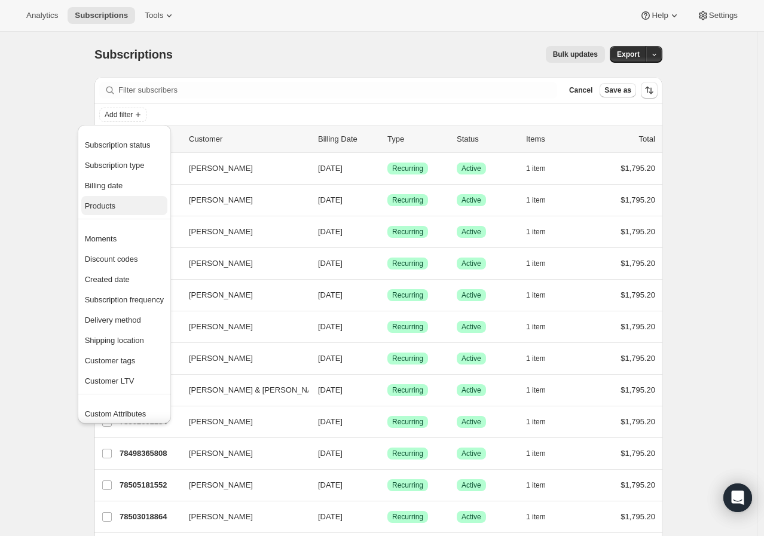
click at [118, 206] on span "Products" at bounding box center [124, 206] width 79 height 12
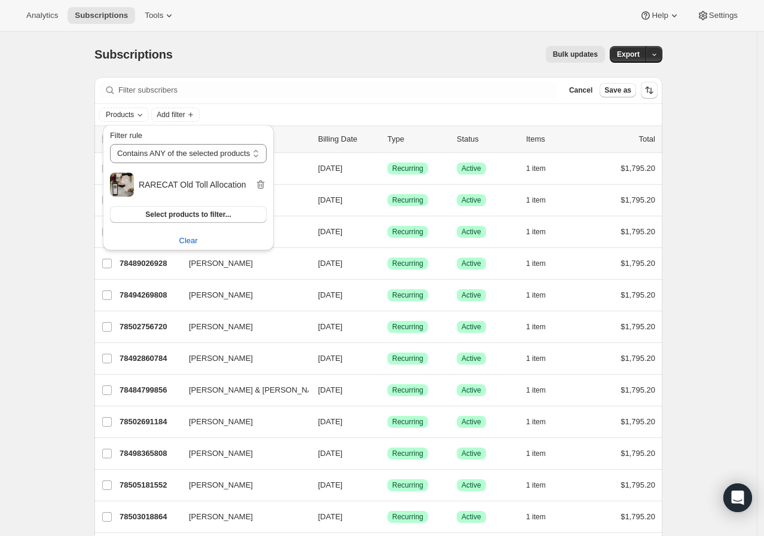
click at [252, 187] on h2 "RARECAT Old Toll Allocation" at bounding box center [197, 185] width 116 height 12
click at [258, 186] on icon "button" at bounding box center [261, 185] width 12 height 12
click at [235, 185] on button "Select products to filter..." at bounding box center [188, 181] width 157 height 17
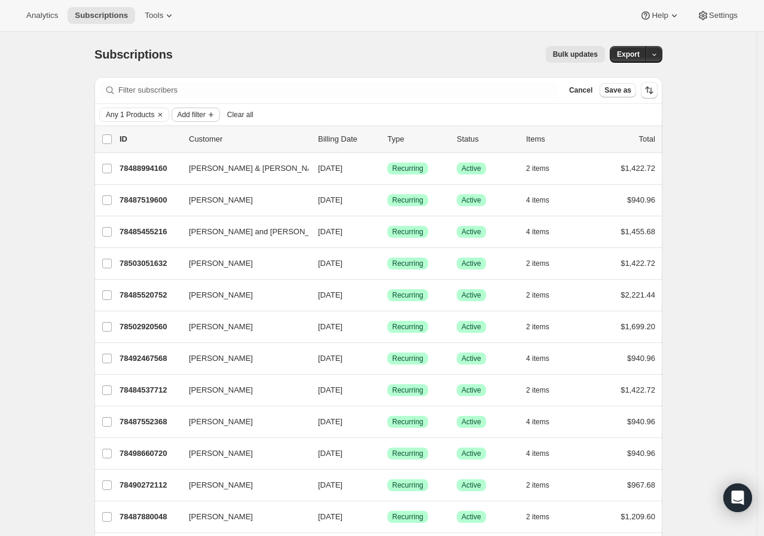
click at [194, 111] on span "Add filter" at bounding box center [191, 115] width 28 height 10
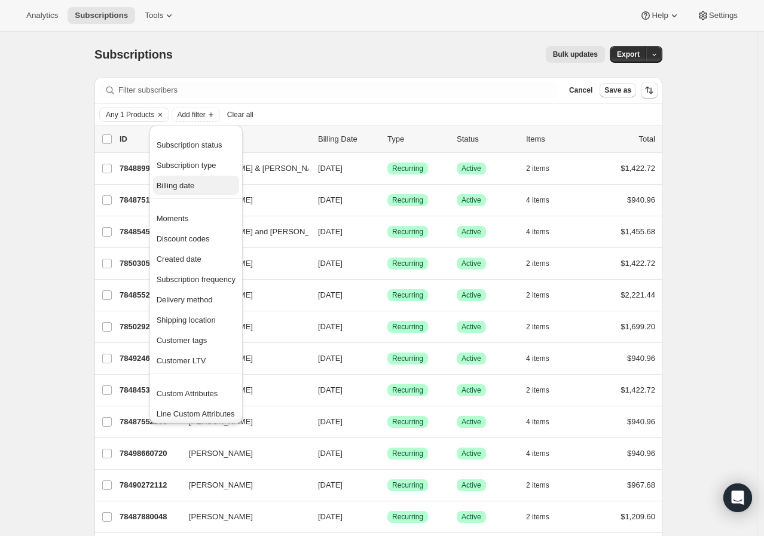
click at [194, 186] on span "Billing date" at bounding box center [176, 185] width 38 height 9
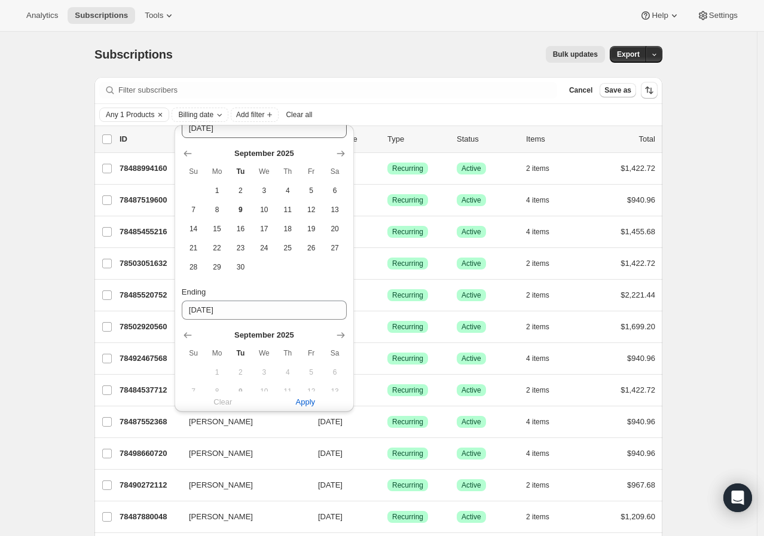
scroll to position [133, 0]
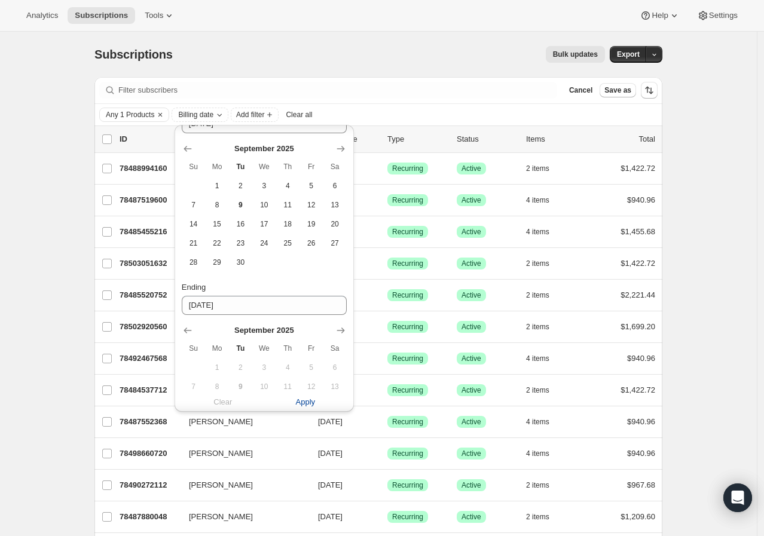
click at [306, 405] on span "Apply" at bounding box center [306, 402] width 20 height 12
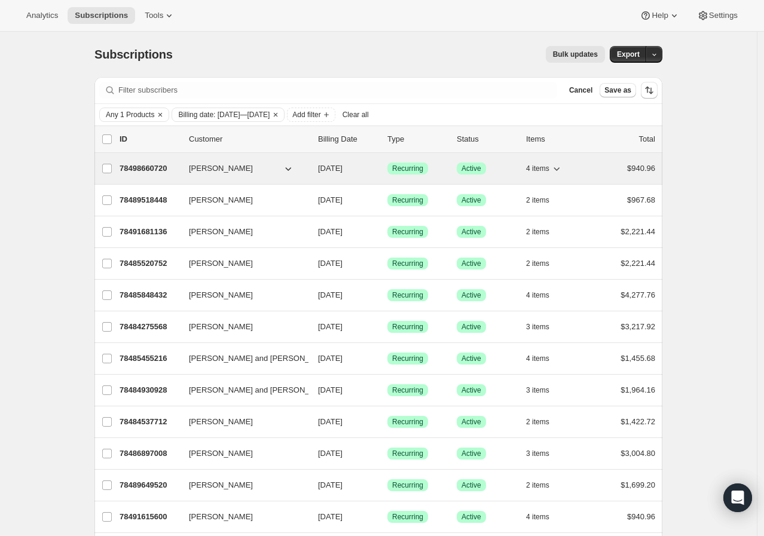
click at [532, 166] on span "4 items" at bounding box center [537, 169] width 23 height 10
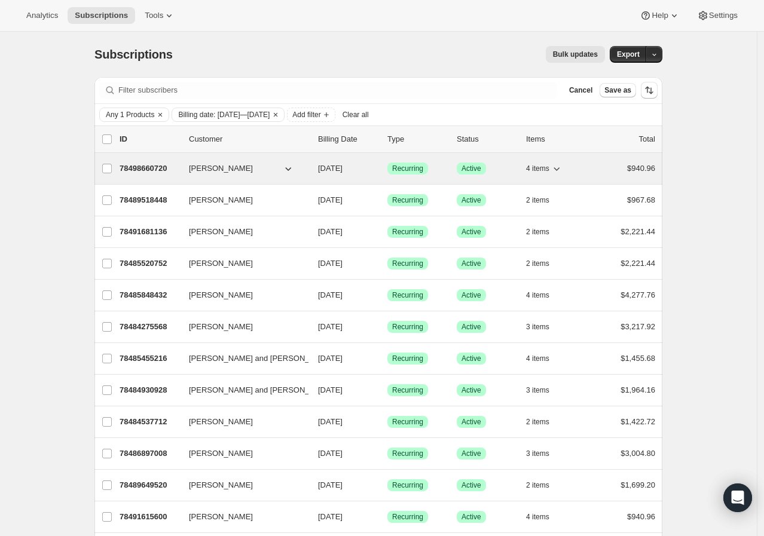
click at [557, 166] on icon "button" at bounding box center [556, 169] width 12 height 12
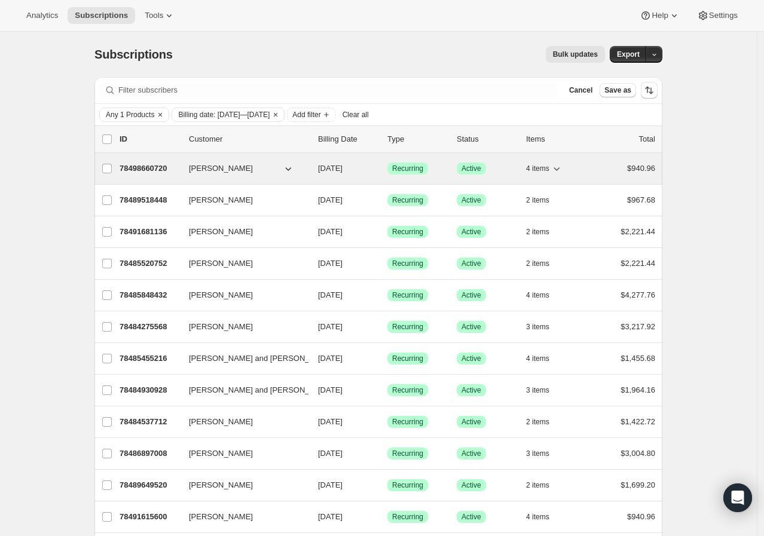
click at [169, 170] on p "78498660720" at bounding box center [149, 169] width 60 height 12
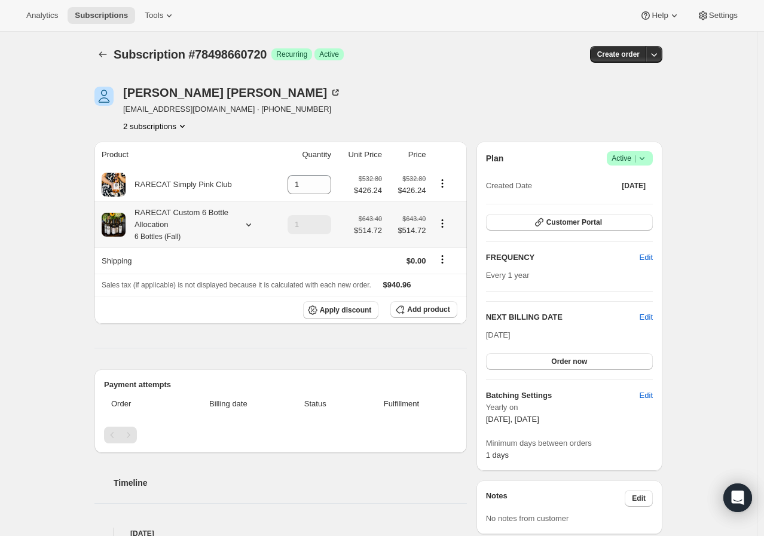
click at [251, 225] on icon at bounding box center [248, 224] width 5 height 3
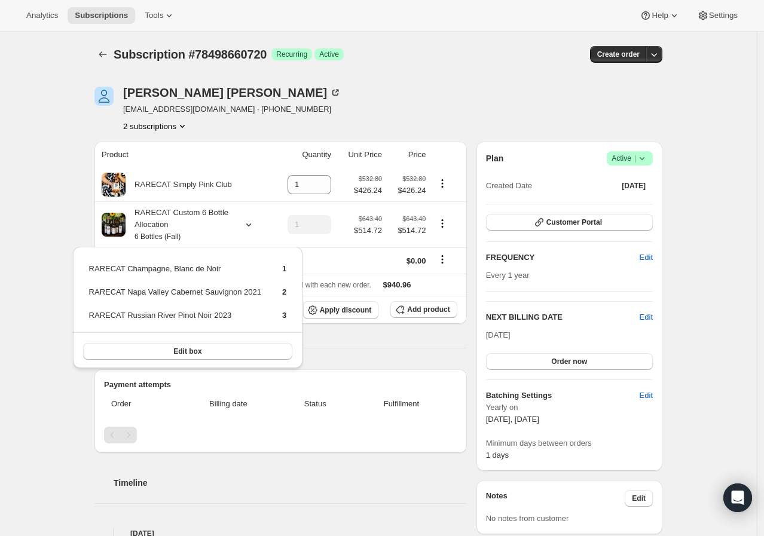
click at [69, 208] on div "Subscription #78498660720. This page is ready Subscription #78498660720 Success…" at bounding box center [378, 483] width 756 height 903
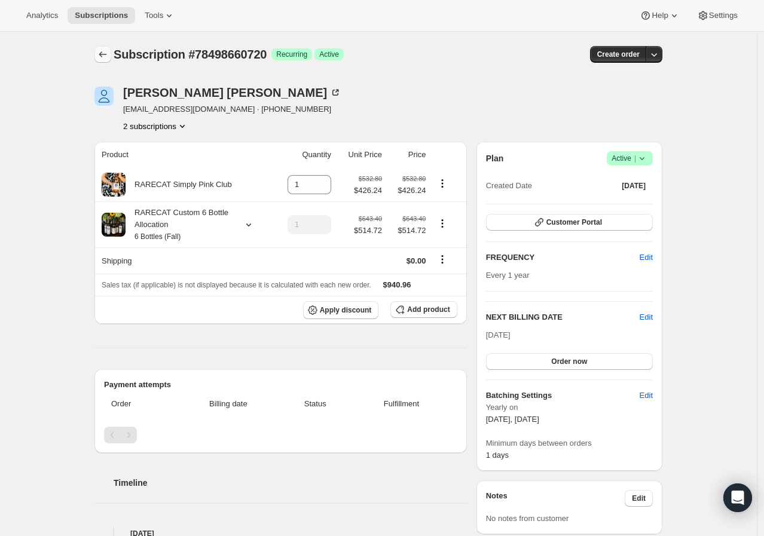
click at [109, 50] on icon "Subscriptions" at bounding box center [103, 54] width 12 height 12
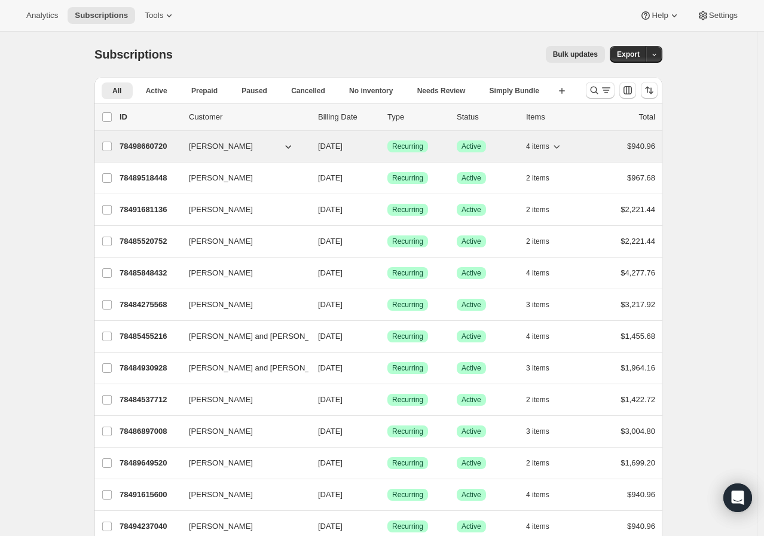
click at [186, 146] on div "78498660720 Scott Parker 10/15/2025 Success Recurring Success Active 4 items $9…" at bounding box center [386, 146] width 535 height 17
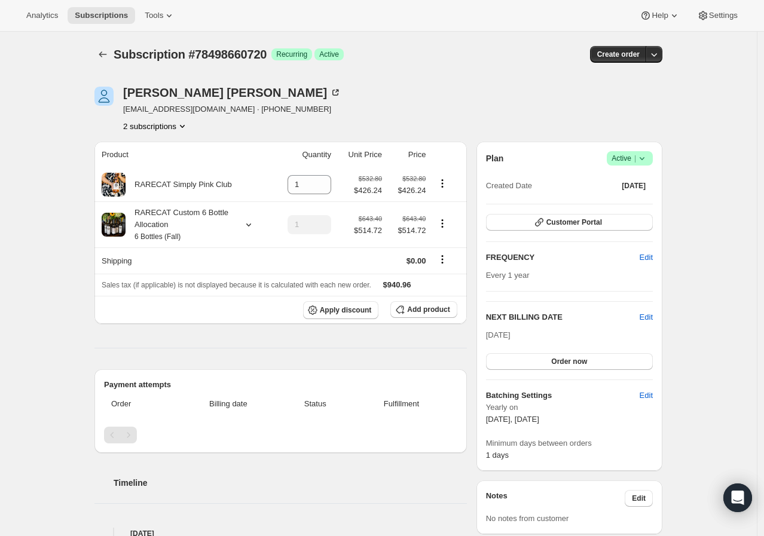
click at [183, 128] on icon "Product actions" at bounding box center [182, 126] width 12 height 12
click at [712, 235] on div "Subscription #78498660720. This page is ready Subscription #78498660720 Success…" at bounding box center [378, 483] width 756 height 903
click at [171, 121] on button "2 subscriptions" at bounding box center [155, 126] width 65 height 12
click at [171, 164] on span "78517830000" at bounding box center [159, 169] width 83 height 12
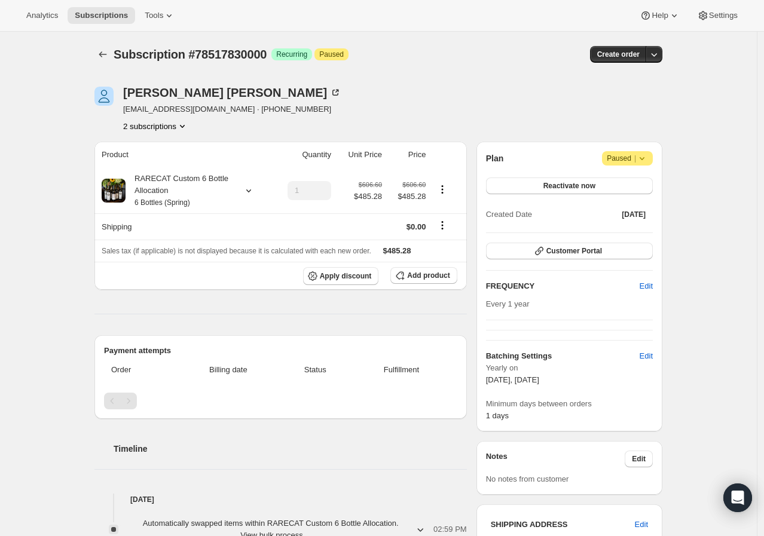
click at [648, 163] on icon at bounding box center [642, 158] width 12 height 12
click at [631, 121] on div "Scott Parker scottparker878@gmail.com · +14043748289 2 subscriptions" at bounding box center [378, 109] width 568 height 45
click at [106, 55] on icon "Subscriptions" at bounding box center [103, 54] width 12 height 12
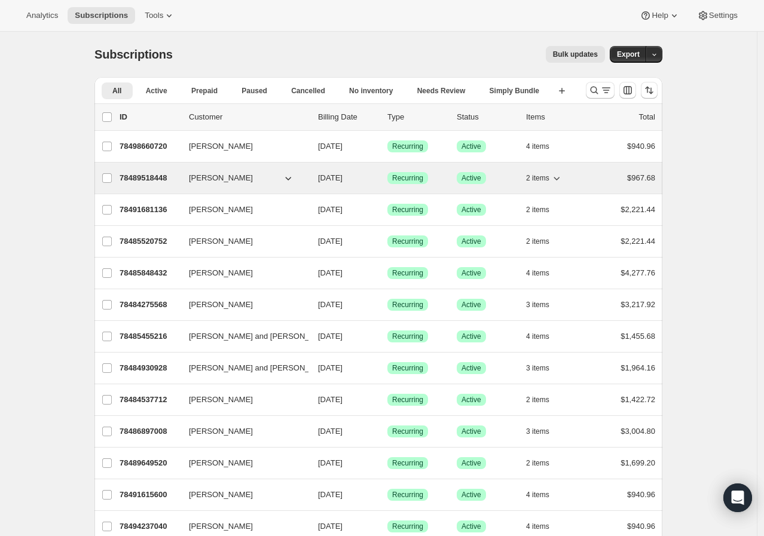
scroll to position [66, 0]
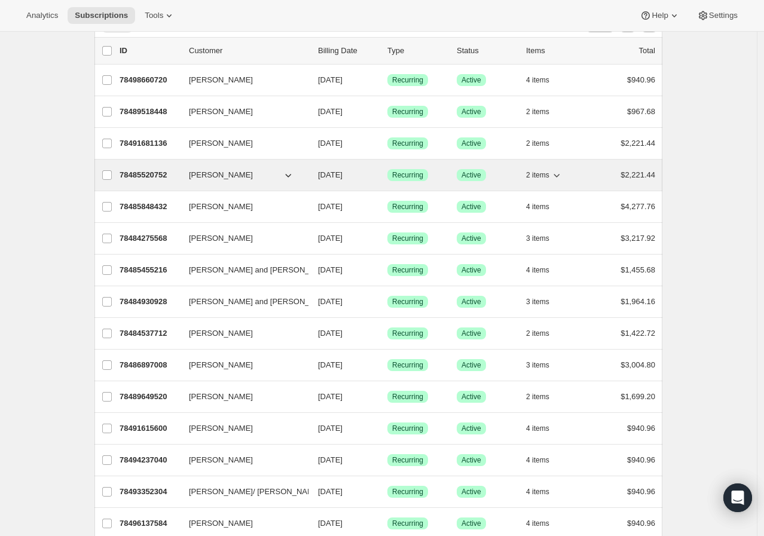
click at [538, 174] on span "2 items" at bounding box center [537, 175] width 23 height 10
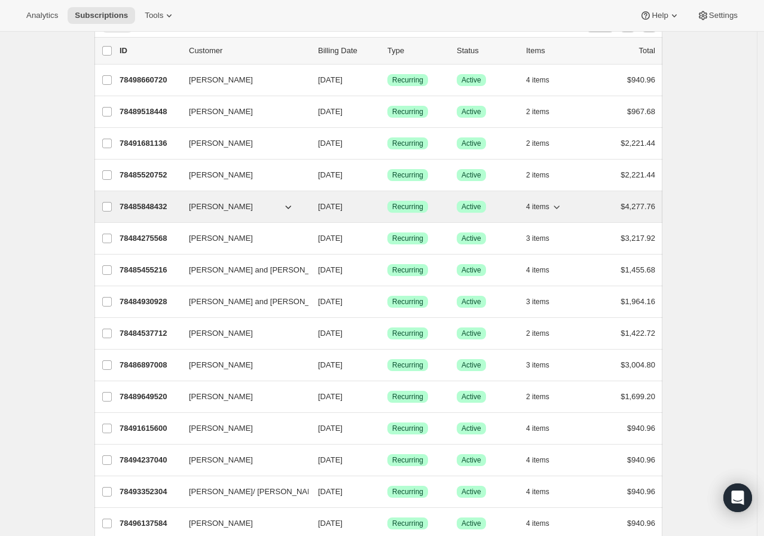
click at [534, 206] on span "4 items" at bounding box center [537, 207] width 23 height 10
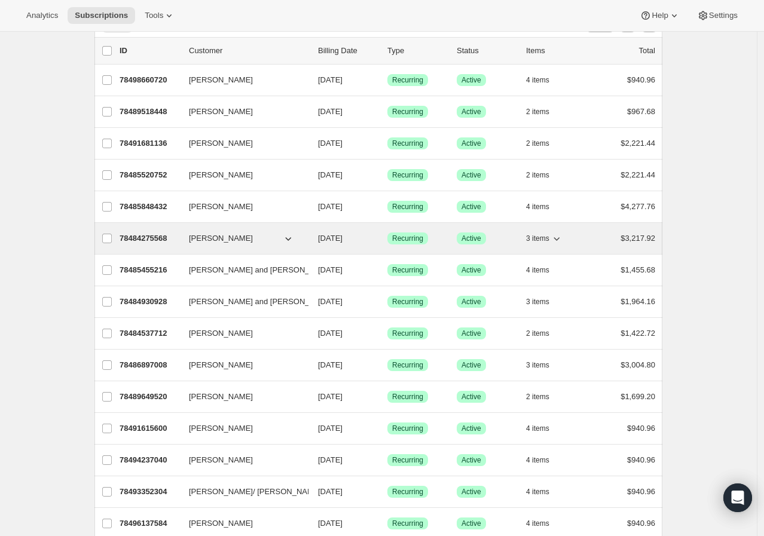
click at [548, 237] on span "3 items" at bounding box center [537, 239] width 23 height 10
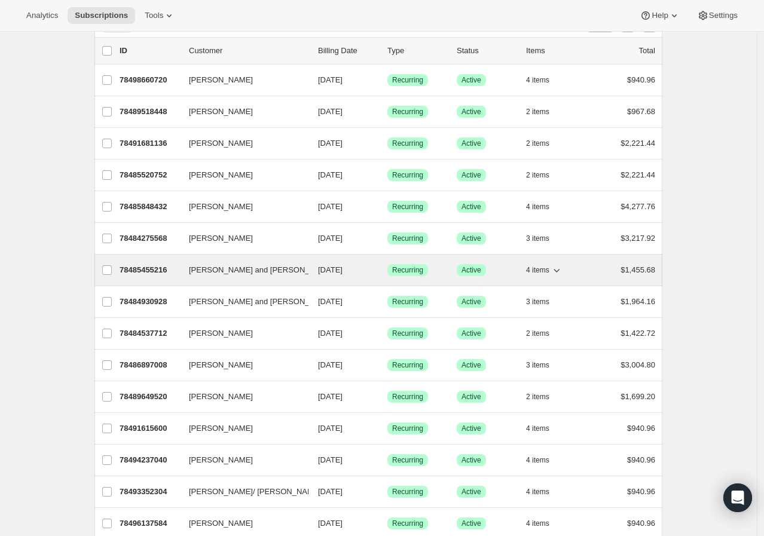
click at [549, 270] on span "4 items" at bounding box center [537, 270] width 23 height 10
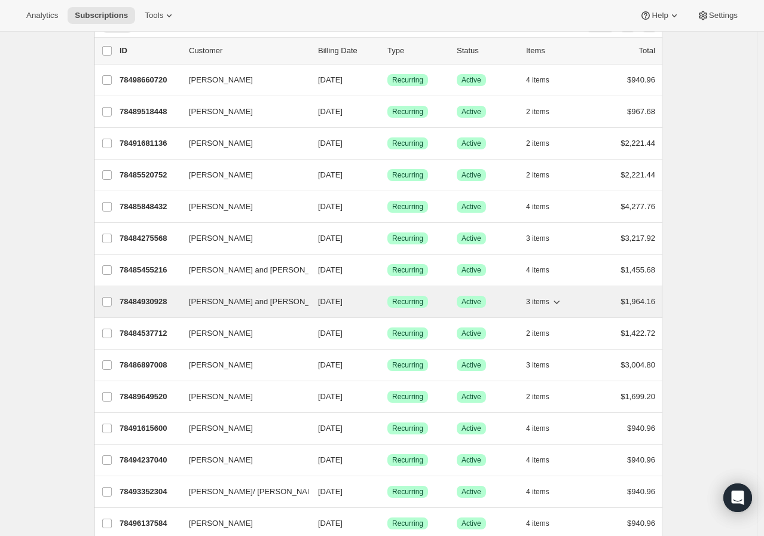
click at [562, 303] on icon "button" at bounding box center [556, 302] width 12 height 12
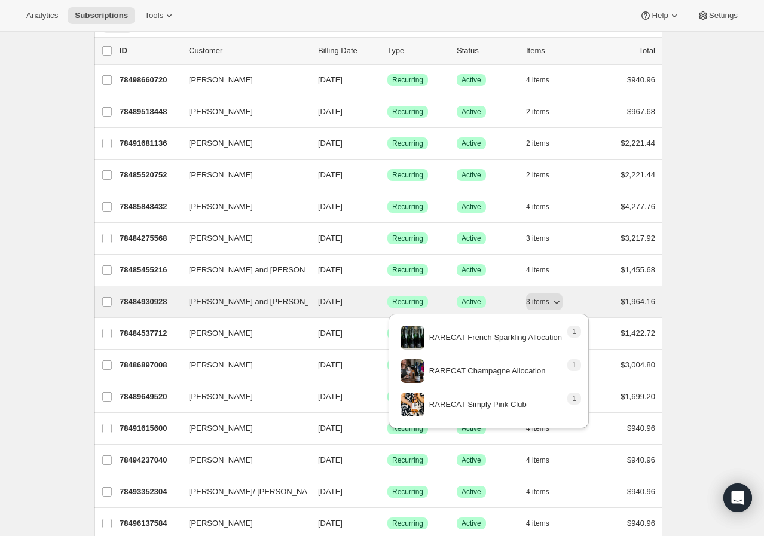
click at [179, 305] on p "78484930928" at bounding box center [149, 302] width 60 height 12
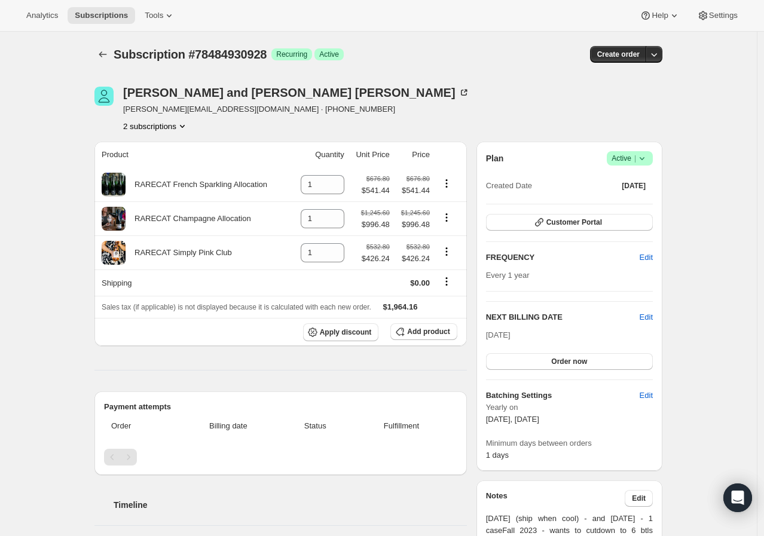
click at [170, 133] on div "Ron and Kristin Mauro ron_emes@pinst.net · +17025284654 2 subscriptions Product…" at bounding box center [373, 496] width 577 height 856
click at [178, 122] on icon "Product actions" at bounding box center [182, 126] width 12 height 12
click at [386, 107] on div "Ron and Kristin Mauro ron_emes@pinst.net · +17025284654 2 subscriptions" at bounding box center [292, 109] width 397 height 45
click at [164, 125] on button "2 subscriptions" at bounding box center [155, 126] width 65 height 12
click at [168, 164] on span "78504034672" at bounding box center [159, 169] width 83 height 12
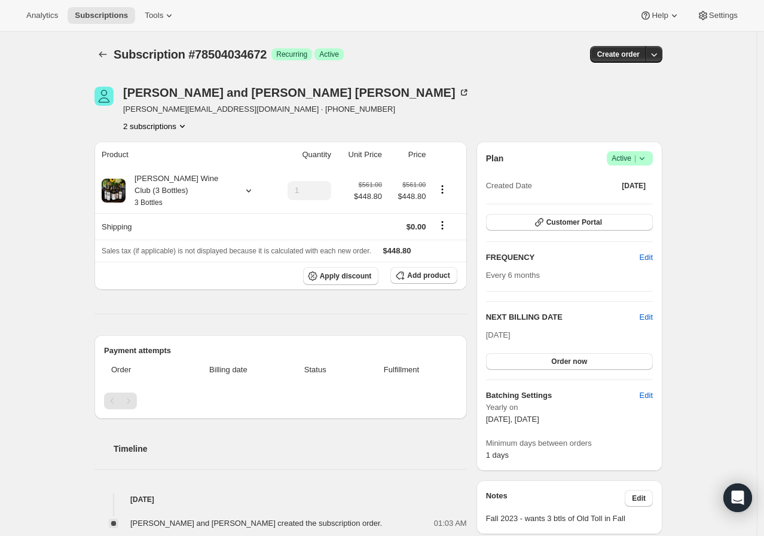
click at [522, 257] on h2 "FREQUENCY" at bounding box center [563, 258] width 154 height 12
click at [703, 253] on div "Subscription #78504034672. This page is ready Subscription #78504034672 Success…" at bounding box center [378, 483] width 756 height 903
click at [109, 53] on icon "Subscriptions" at bounding box center [103, 54] width 12 height 12
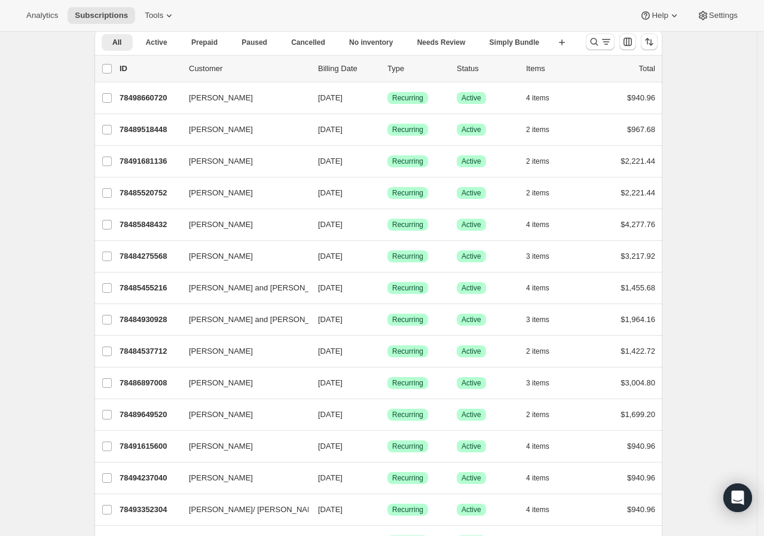
scroll to position [133, 0]
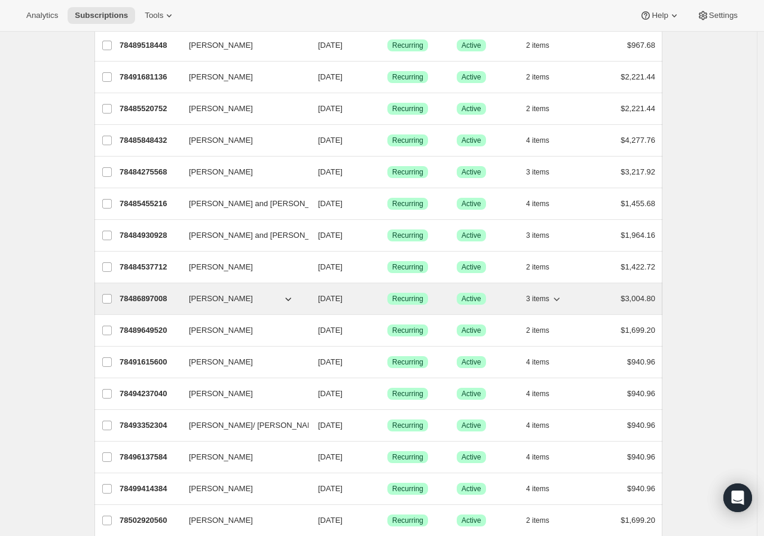
click at [177, 296] on p "78486897008" at bounding box center [149, 299] width 60 height 12
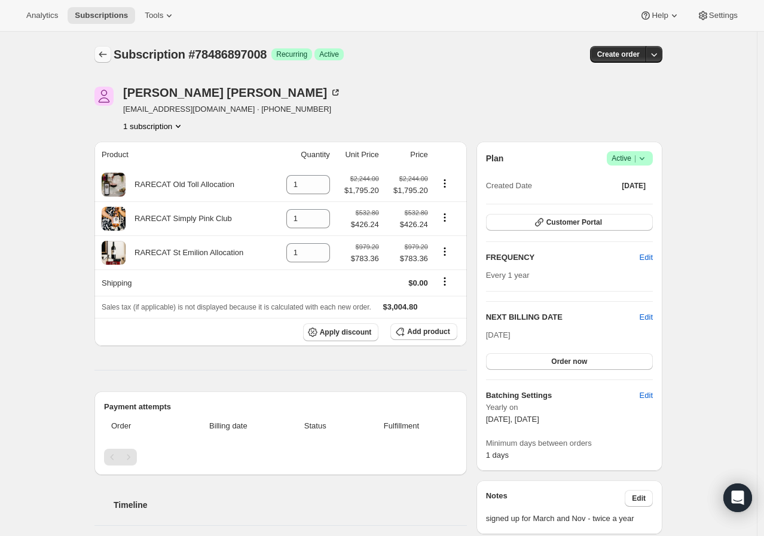
click at [108, 57] on icon "Subscriptions" at bounding box center [103, 54] width 12 height 12
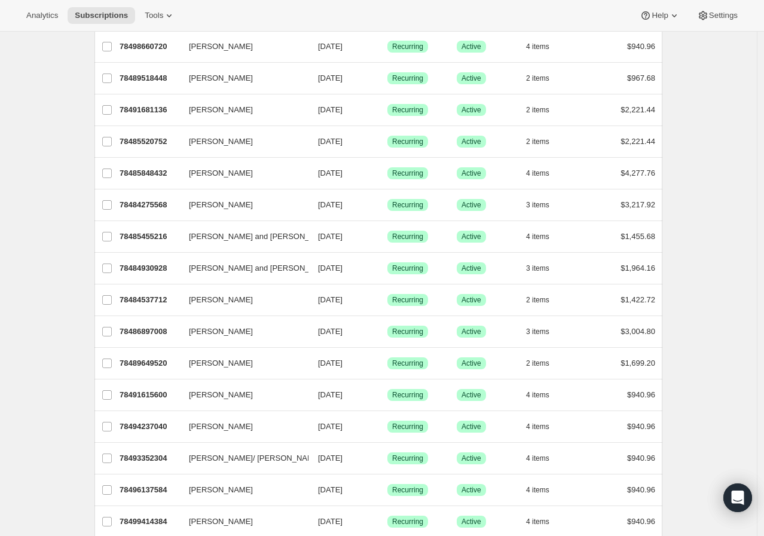
scroll to position [133, 0]
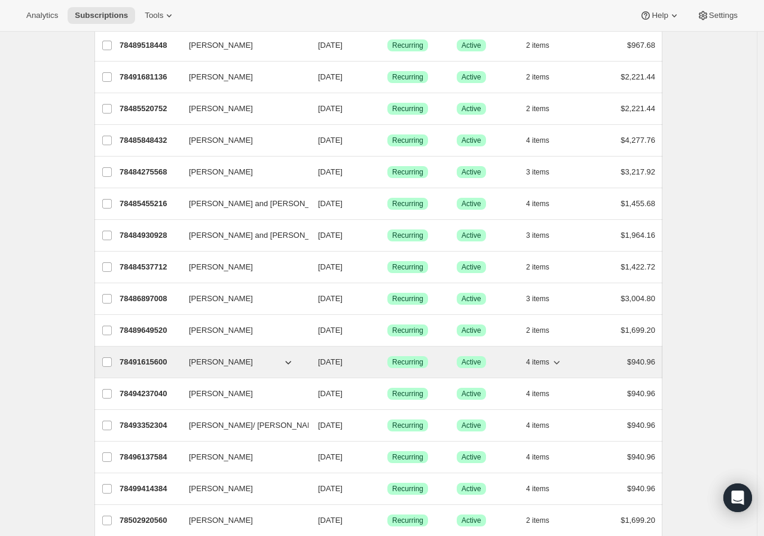
click at [184, 359] on div "78491615600 Jill Pokorn 10/15/2025 Success Recurring Success Active 4 items $94…" at bounding box center [386, 362] width 535 height 17
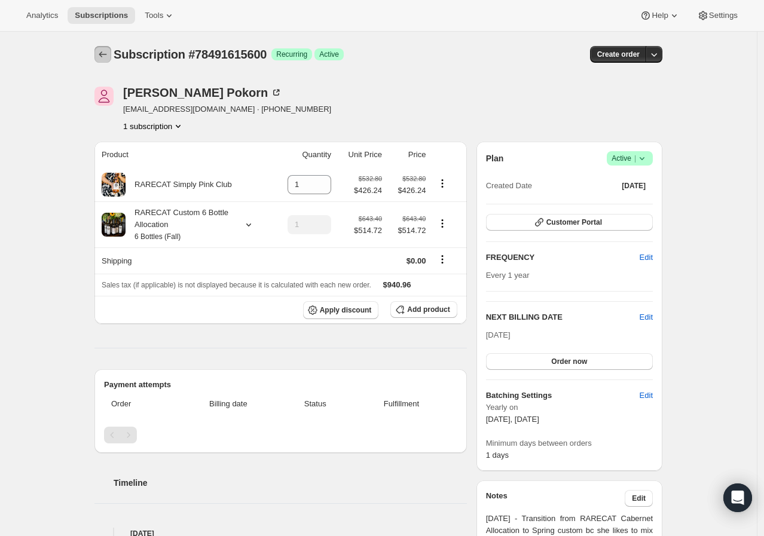
click at [98, 57] on button "Subscriptions" at bounding box center [102, 54] width 17 height 17
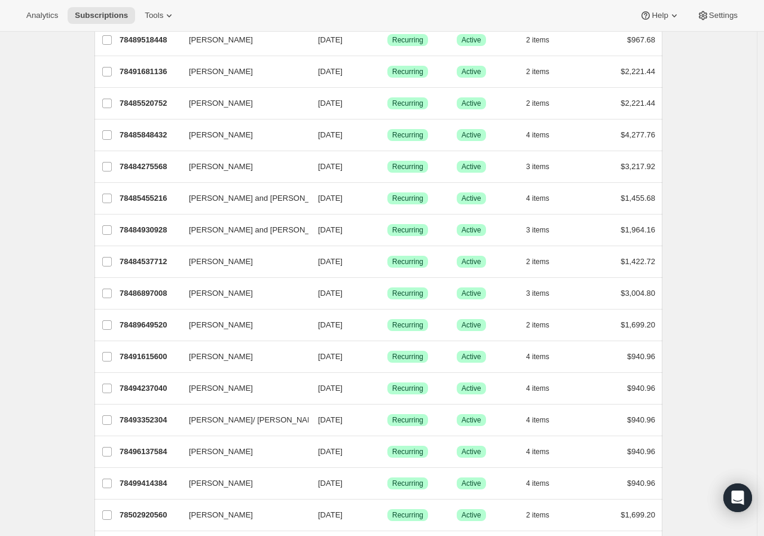
scroll to position [133, 0]
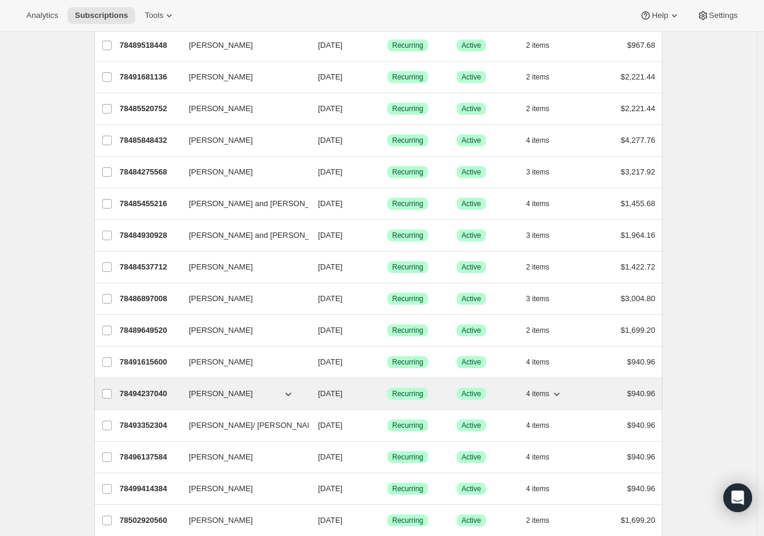
click at [183, 390] on div "78494237040 Valerie Goldsmith 10/15/2025 Success Recurring Success Active 4 ite…" at bounding box center [386, 393] width 535 height 17
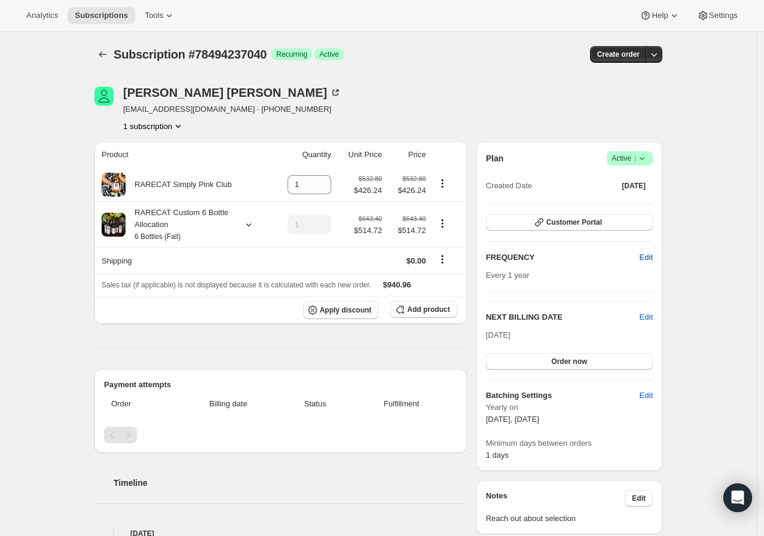
click at [649, 260] on span "Edit" at bounding box center [645, 258] width 13 height 12
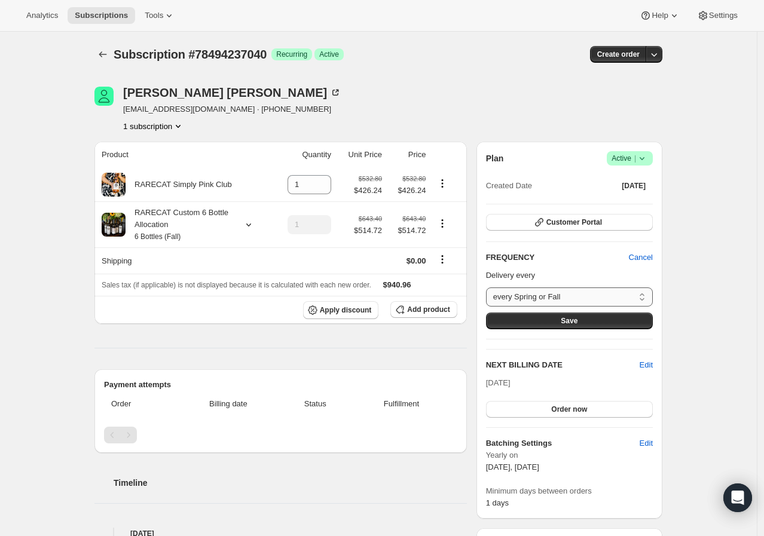
click at [599, 299] on select "every Spring or Fall Custom..." at bounding box center [569, 296] width 167 height 19
select select "custom"
click at [489, 287] on select "every Spring or Fall Custom..." at bounding box center [569, 296] width 167 height 19
select select "MONTH"
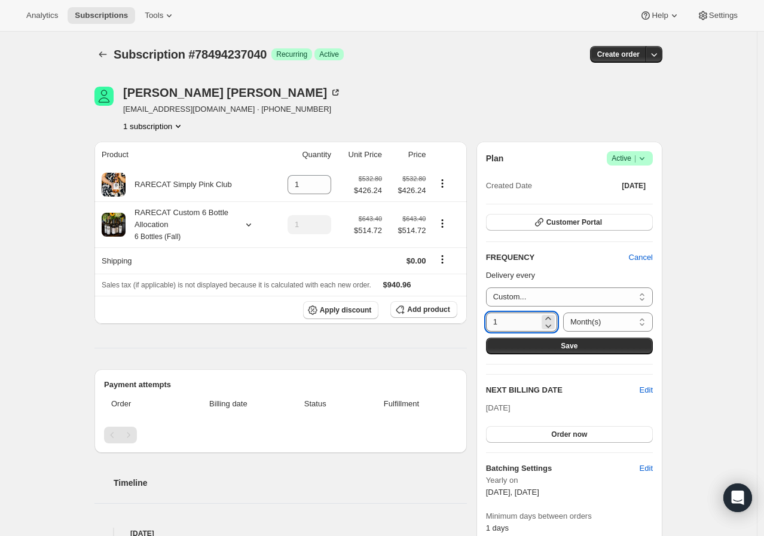
drag, startPoint x: 495, startPoint y: 318, endPoint x: 510, endPoint y: 318, distance: 15.5
click at [510, 318] on input "1" at bounding box center [512, 321] width 53 height 19
type input "6"
click at [557, 289] on select "every Spring or Fall Custom..." at bounding box center [569, 296] width 167 height 19
click at [685, 298] on div "Subscription #78494237040. This page is ready Subscription #78494237040 Success…" at bounding box center [378, 520] width 756 height 976
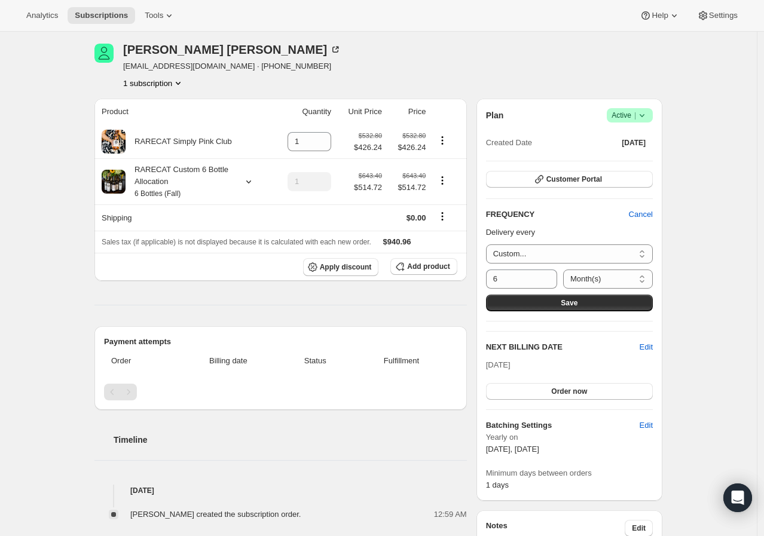
scroll to position [66, 0]
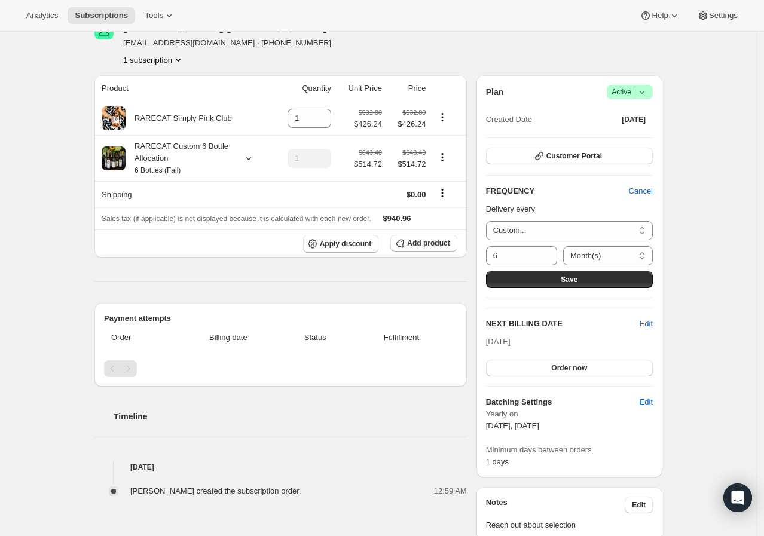
click at [702, 102] on div "Subscription #78494237040. This page is ready Subscription #78494237040 Success…" at bounding box center [378, 453] width 756 height 976
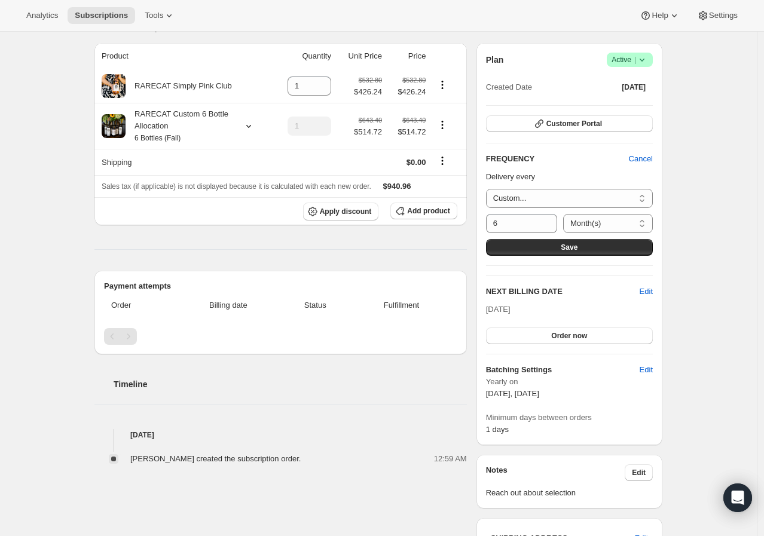
scroll to position [0, 0]
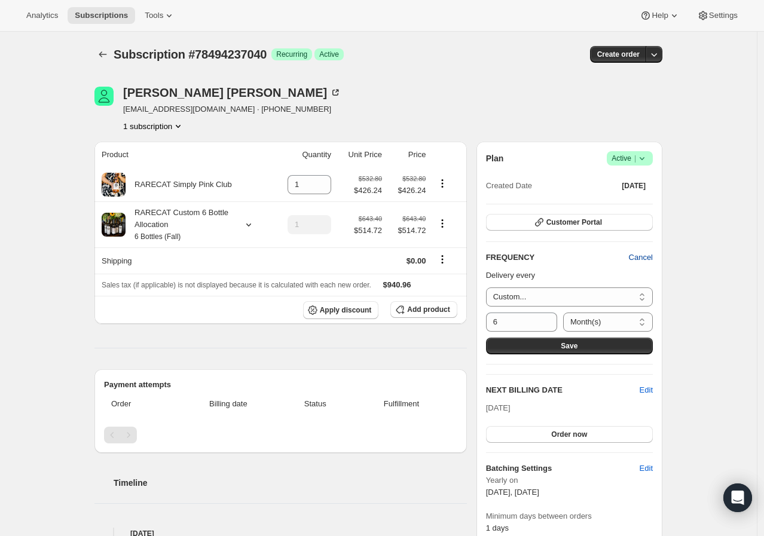
click at [652, 258] on span "Cancel" at bounding box center [641, 258] width 24 height 12
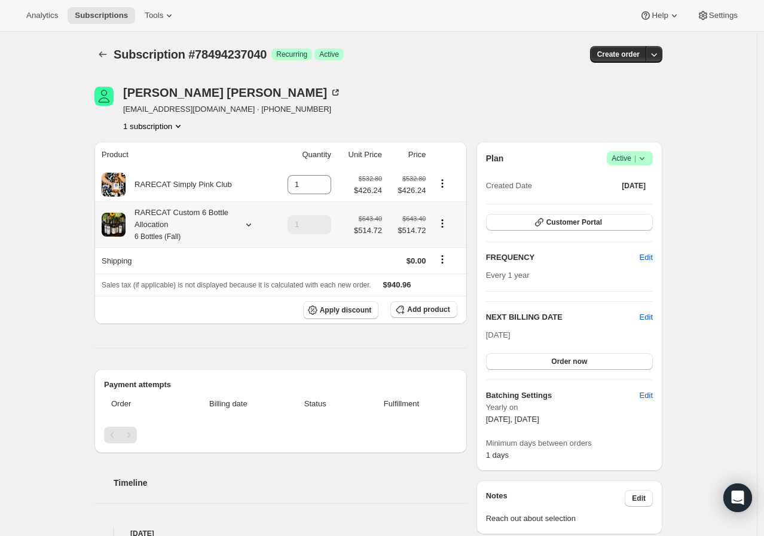
click at [142, 213] on div "RARECAT Custom 6 Bottle Allocation 6 Bottles (Fall)" at bounding box center [179, 225] width 108 height 36
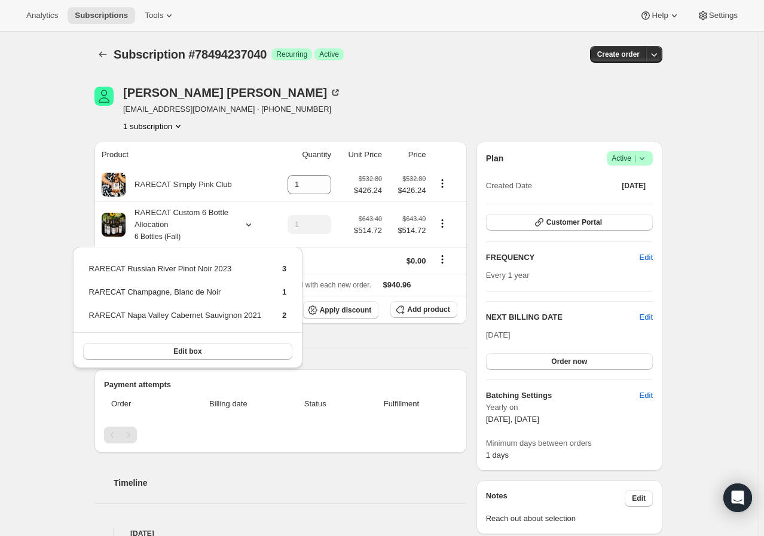
click at [82, 218] on div "Subscription #78494237040. This page is ready Subscription #78494237040 Success…" at bounding box center [378, 483] width 596 height 903
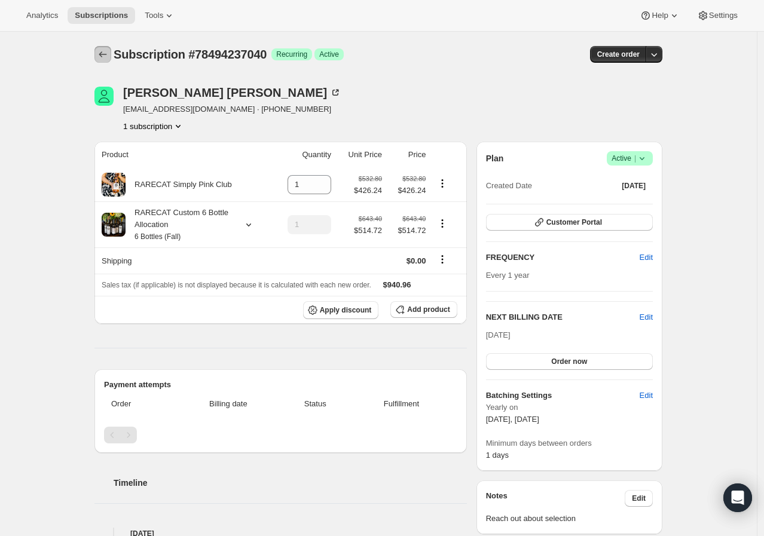
click at [106, 60] on icon "Subscriptions" at bounding box center [103, 54] width 12 height 12
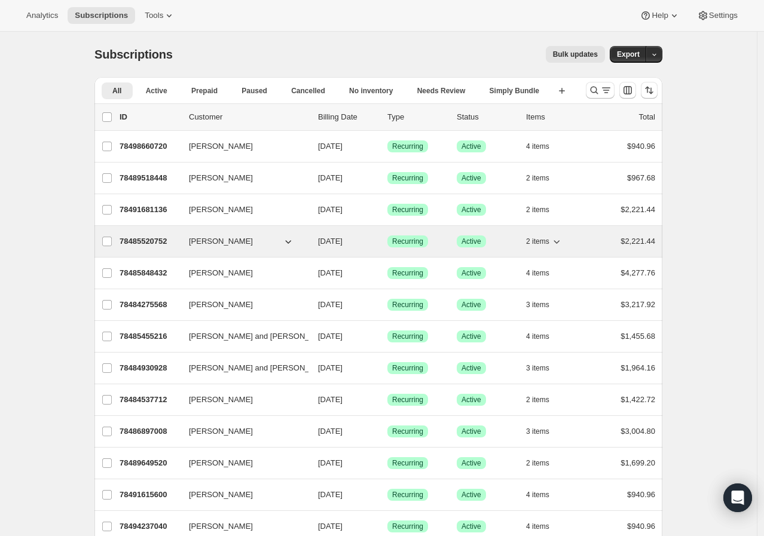
click at [183, 247] on div "78485520752 Danny Davidson 10/15/2025 Success Recurring Success Active 2 items …" at bounding box center [386, 241] width 535 height 17
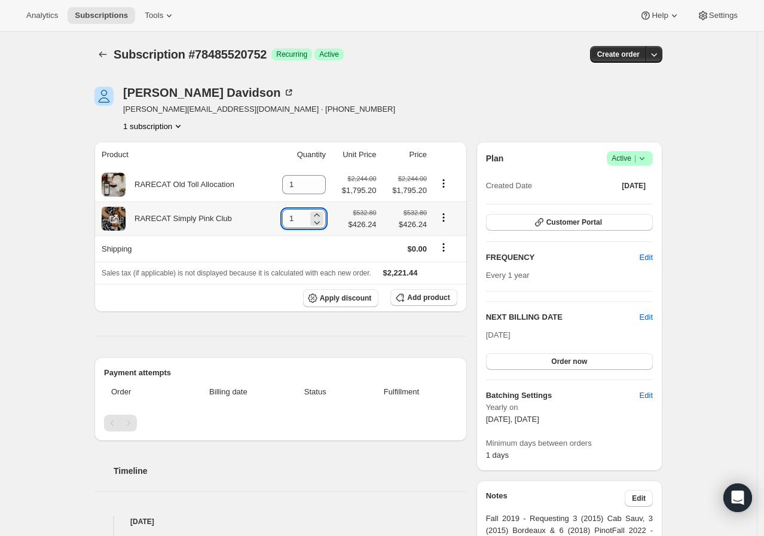
drag, startPoint x: 301, startPoint y: 222, endPoint x: 290, endPoint y: 222, distance: 10.8
click at [290, 222] on input "1" at bounding box center [295, 218] width 26 height 19
click at [449, 218] on icon "Product actions" at bounding box center [443, 217] width 12 height 12
click at [481, 119] on div "Danny Davidson danny.davidson486@gmail.com · +18173436866 1 subscription" at bounding box center [292, 109] width 397 height 45
drag, startPoint x: 296, startPoint y: 218, endPoint x: 284, endPoint y: 218, distance: 11.4
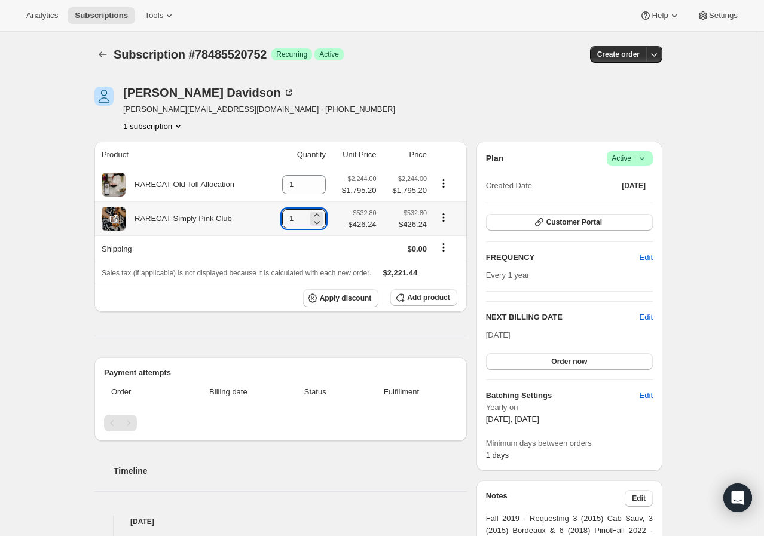
click at [284, 218] on td "1" at bounding box center [299, 218] width 62 height 34
drag, startPoint x: 296, startPoint y: 220, endPoint x: 279, endPoint y: 220, distance: 17.3
click at [279, 220] on td "0" at bounding box center [299, 218] width 62 height 34
type input "1"
click at [443, 112] on div "Danny Davidson danny.davidson486@gmail.com · +18173436866 1 subscription" at bounding box center [292, 109] width 397 height 45
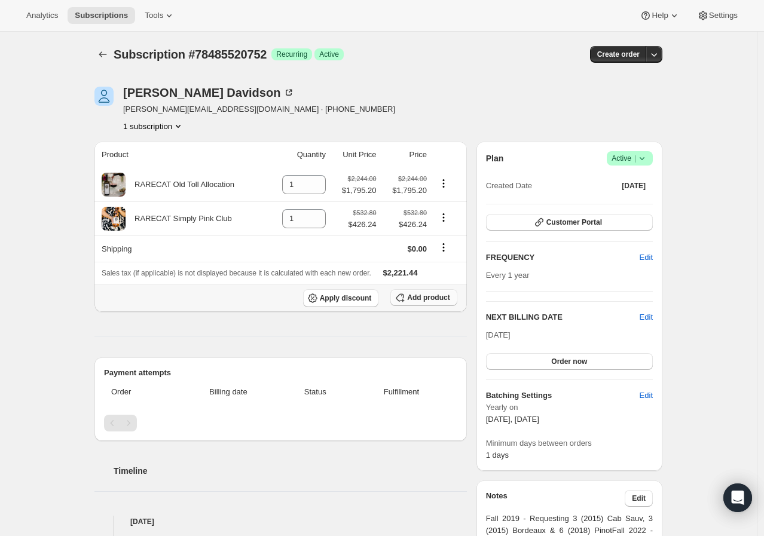
click at [404, 298] on icon "button" at bounding box center [400, 298] width 8 height 8
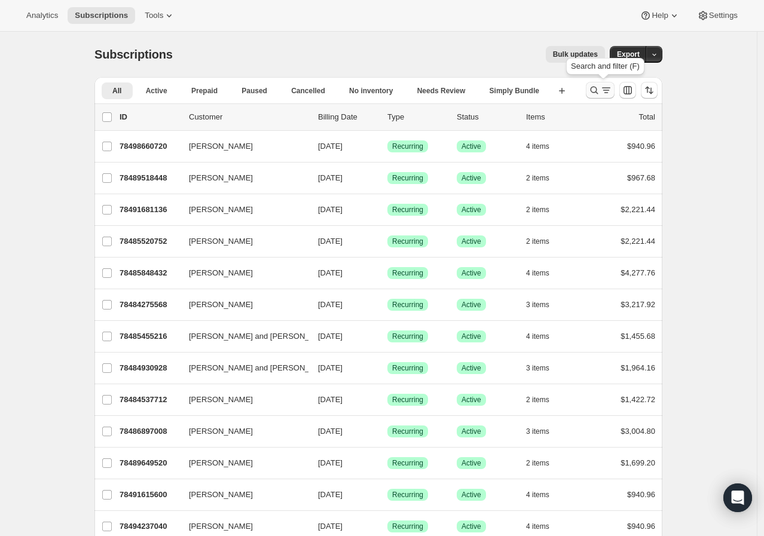
click at [599, 90] on icon "Search and filter results" at bounding box center [594, 90] width 12 height 12
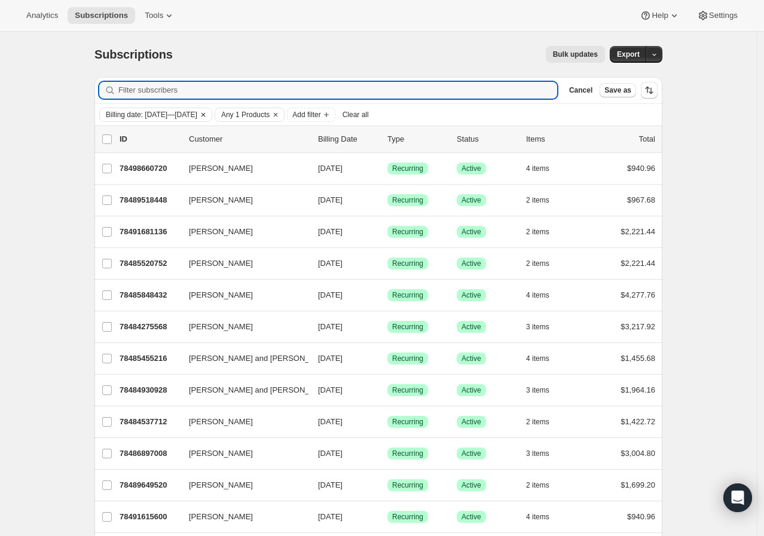
click at [208, 114] on icon "Clear" at bounding box center [203, 115] width 10 height 10
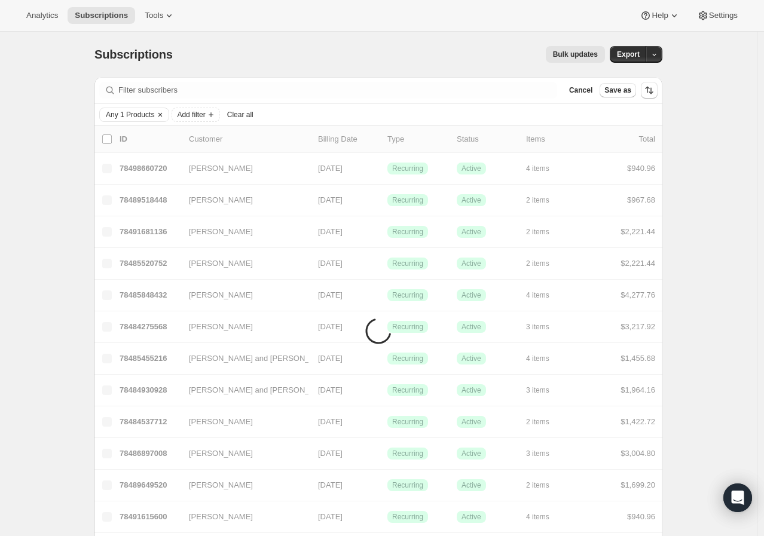
click at [161, 111] on icon "Clear" at bounding box center [160, 115] width 10 height 10
click at [133, 111] on span "Add filter" at bounding box center [119, 115] width 28 height 10
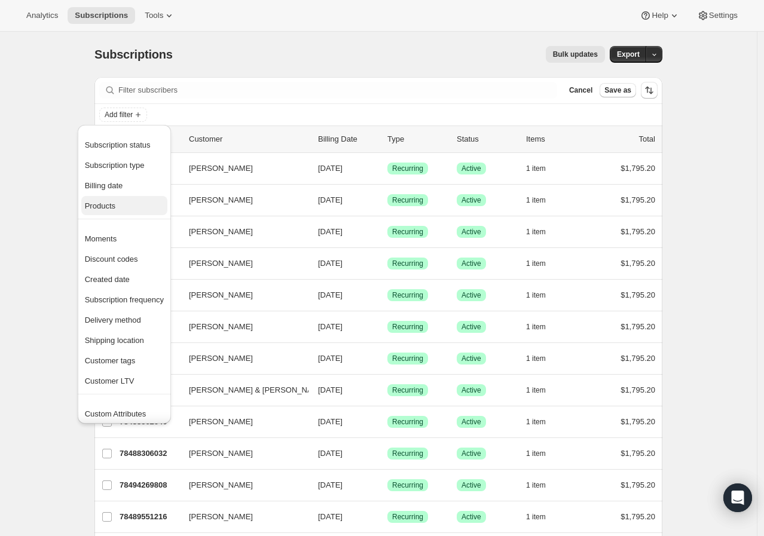
click at [145, 211] on span "Products" at bounding box center [124, 206] width 79 height 12
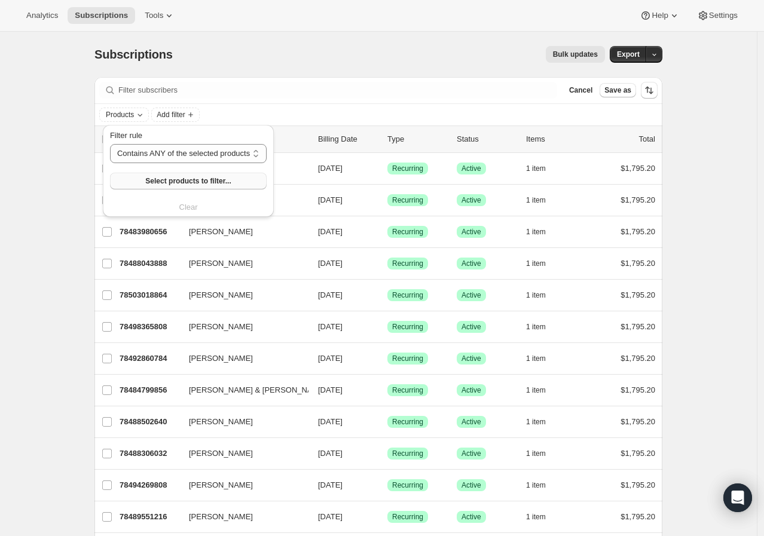
click at [178, 179] on span "Select products to filter..." at bounding box center [187, 181] width 85 height 10
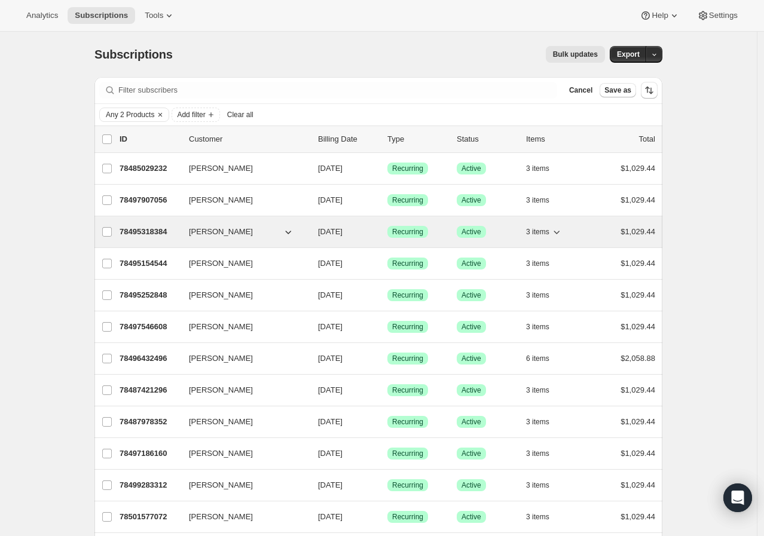
click at [527, 234] on div "78495318384 William Morrison 10/15/2025 Success Recurring Success Active 3 item…" at bounding box center [386, 231] width 535 height 17
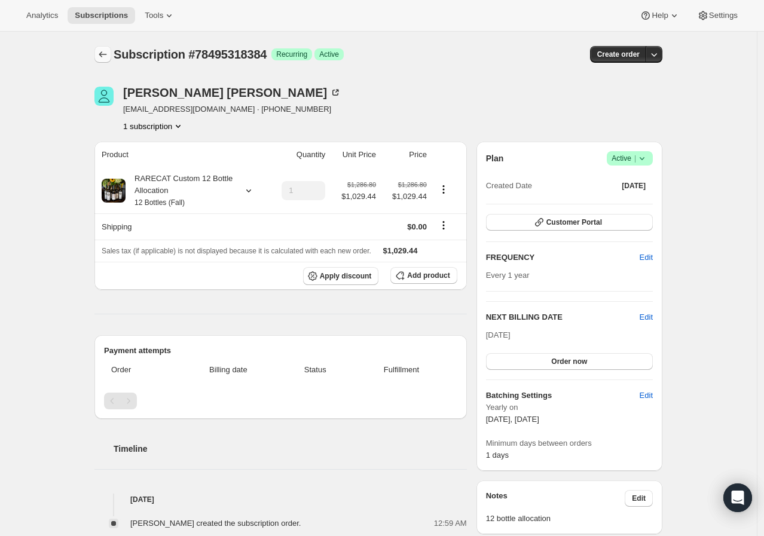
click at [106, 57] on icon "Subscriptions" at bounding box center [103, 54] width 12 height 12
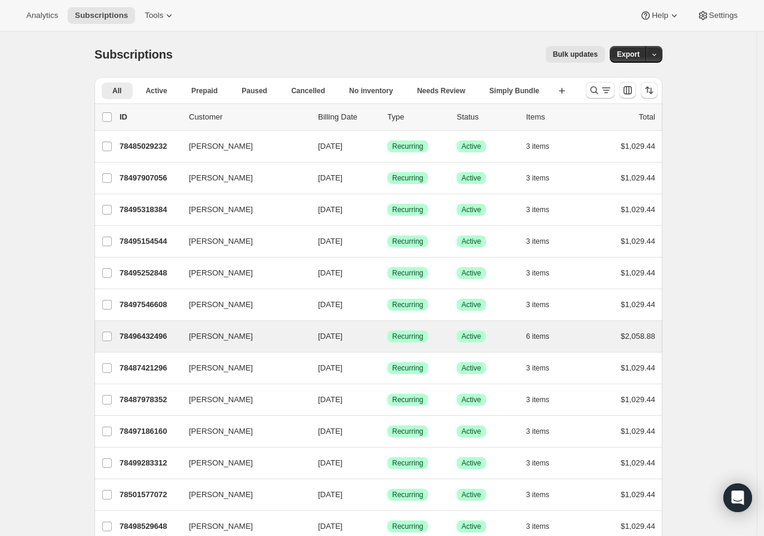
click at [160, 345] on div "Jim Maurer 78496432496 Jim Maurer 10/15/2025 Success Recurring Success Active 6…" at bounding box center [378, 336] width 568 height 31
click at [161, 337] on p "78496432496" at bounding box center [149, 336] width 60 height 12
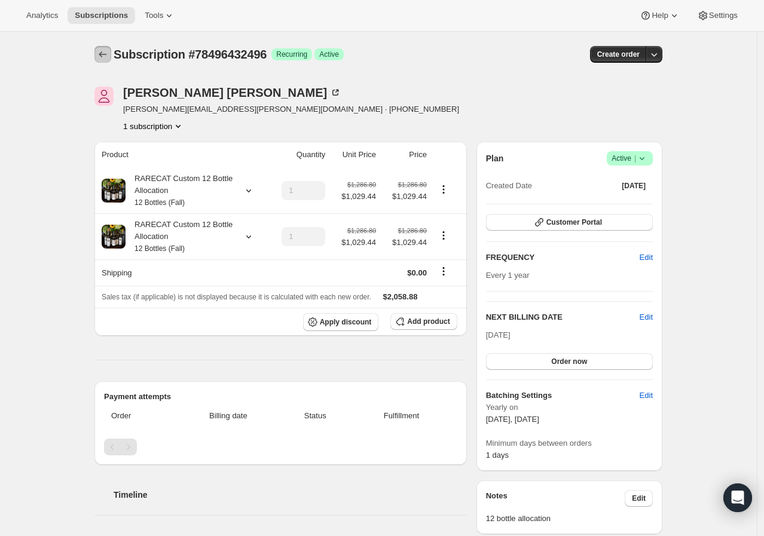
drag, startPoint x: 102, startPoint y: 57, endPoint x: 26, endPoint y: 139, distance: 112.0
click at [26, 139] on div "Subscription #78496432496. This page is ready Subscription #78496432496 Success…" at bounding box center [378, 483] width 756 height 903
click at [200, 244] on div "RARECAT Custom 12 Bottle Allocation 12 Bottles (Fall)" at bounding box center [179, 237] width 108 height 36
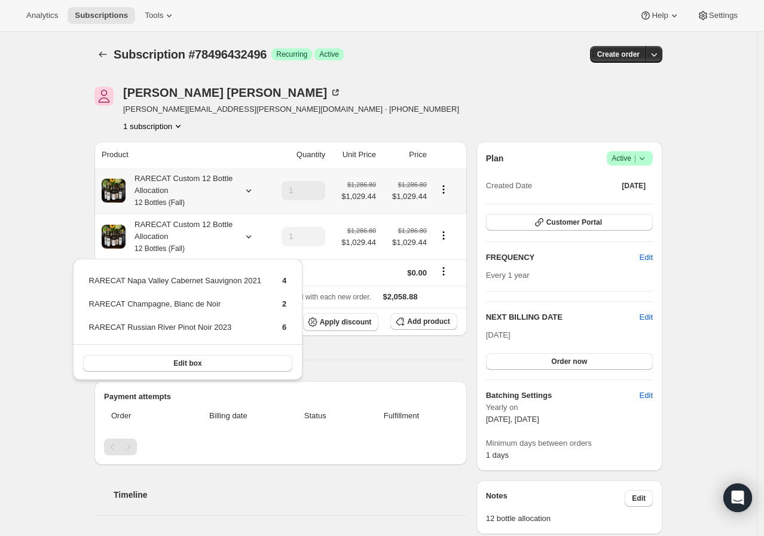
click at [203, 191] on div "RARECAT Custom 12 Bottle Allocation 12 Bottles (Fall)" at bounding box center [179, 191] width 108 height 36
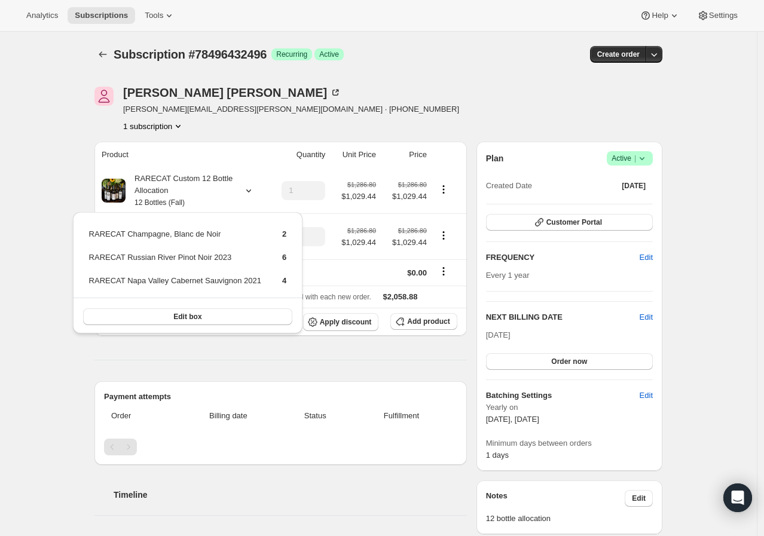
click at [63, 235] on div "Subscription #78496432496. This page is ready Subscription #78496432496 Success…" at bounding box center [378, 483] width 756 height 903
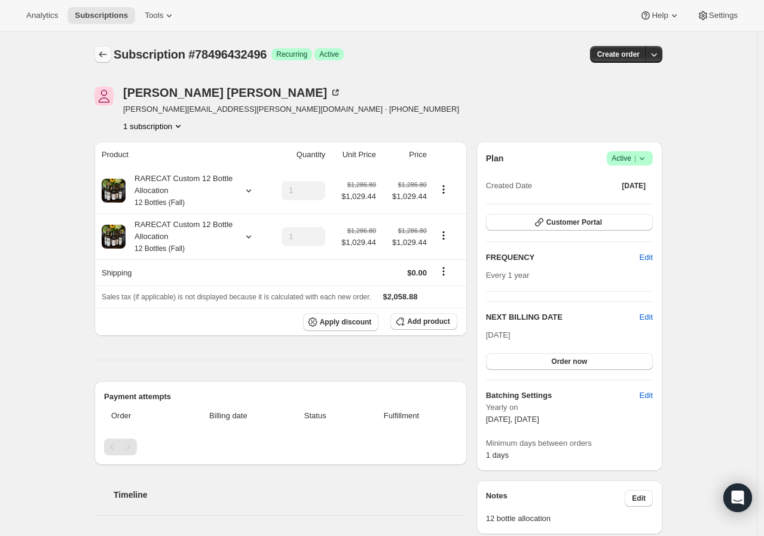
click at [108, 60] on icon "Subscriptions" at bounding box center [103, 54] width 12 height 12
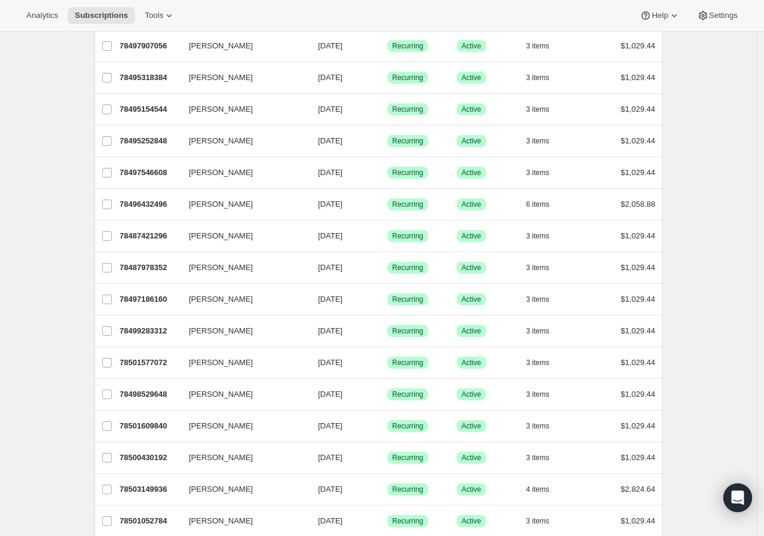
scroll to position [133, 0]
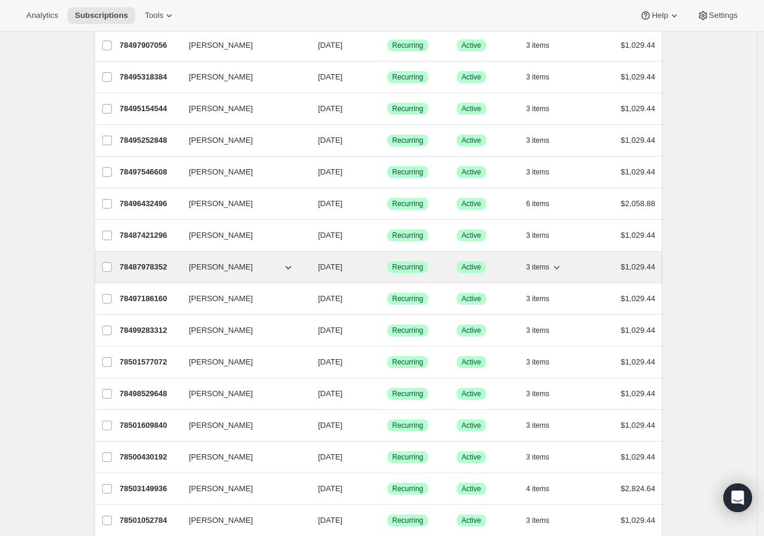
click at [167, 271] on p "78487978352" at bounding box center [149, 267] width 60 height 12
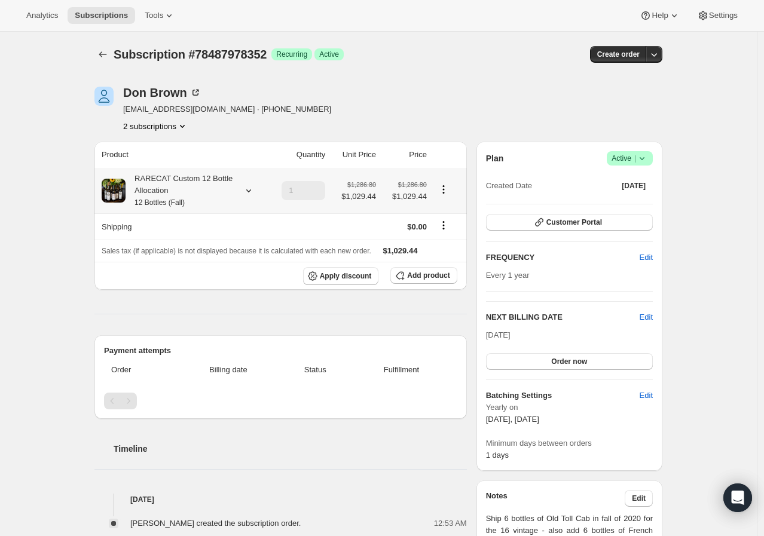
click at [194, 187] on div "RARECAT Custom 12 Bottle Allocation 12 Bottles (Fall)" at bounding box center [179, 191] width 108 height 36
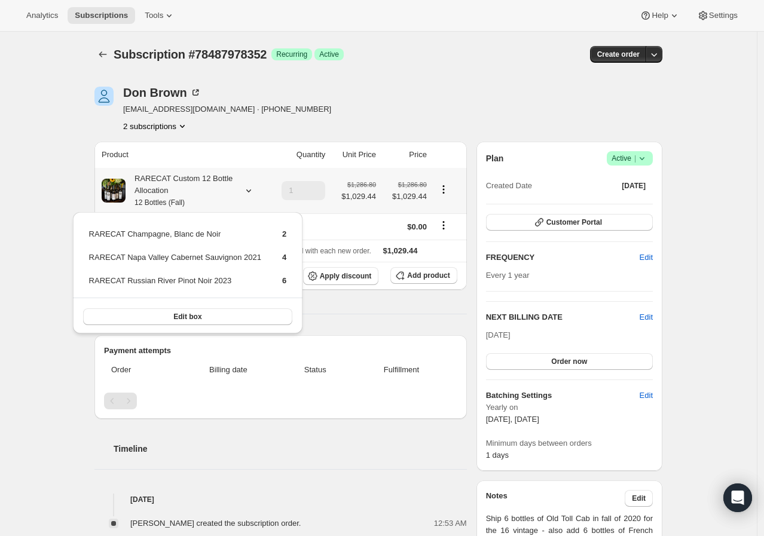
click at [198, 204] on div "RARECAT Custom 12 Bottle Allocation 12 Bottles (Fall)" at bounding box center [179, 191] width 108 height 36
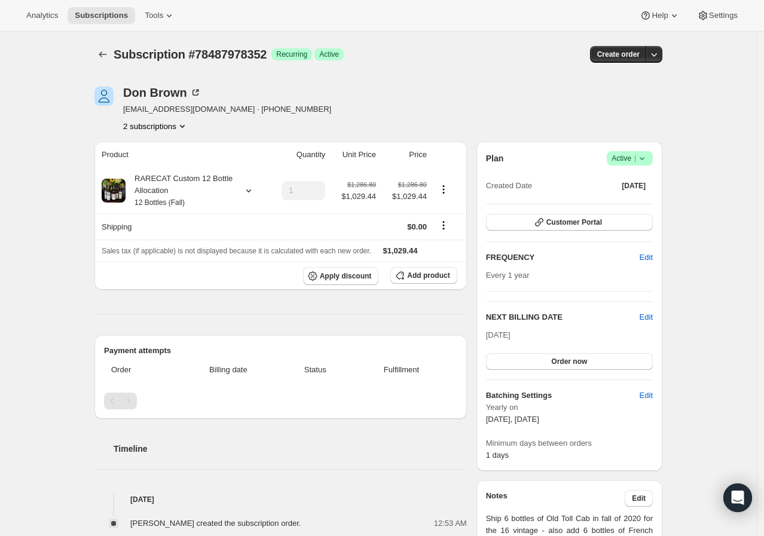
click at [179, 132] on div "Don Brown donb@donbrownchevrolet.com · +13144096858 2 subscriptions Product Qua…" at bounding box center [373, 519] width 577 height 903
click at [179, 130] on icon "Product actions" at bounding box center [182, 126] width 12 height 12
click at [175, 164] on span "78509375856" at bounding box center [159, 169] width 83 height 12
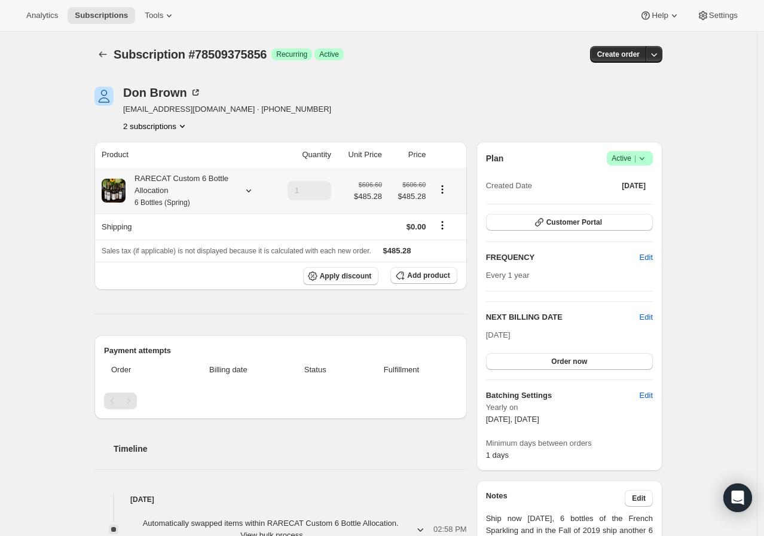
click at [183, 196] on div "RARECAT Custom 6 Bottle Allocation 6 Bottles (Spring)" at bounding box center [179, 191] width 108 height 36
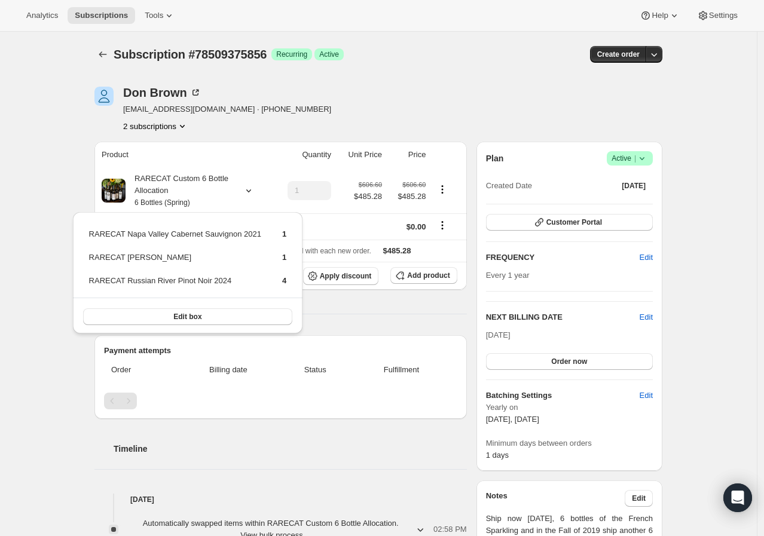
click at [42, 239] on div "Subscription #78509375856. This page is ready Subscription #78509375856 Success…" at bounding box center [378, 525] width 756 height 987
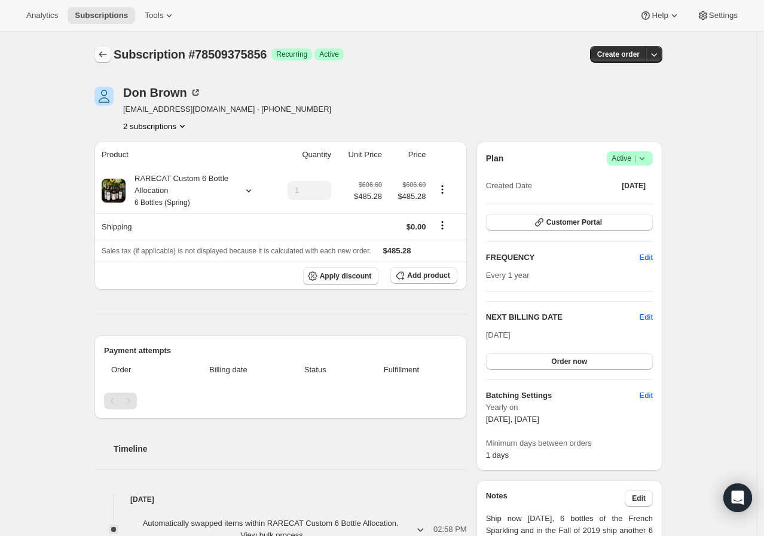
click at [109, 54] on icon "Subscriptions" at bounding box center [103, 54] width 12 height 12
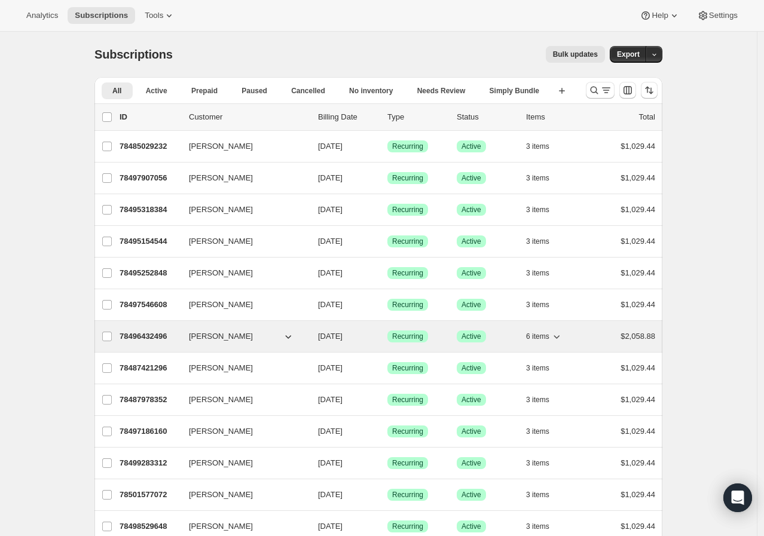
click at [157, 338] on p "78496432496" at bounding box center [149, 336] width 60 height 12
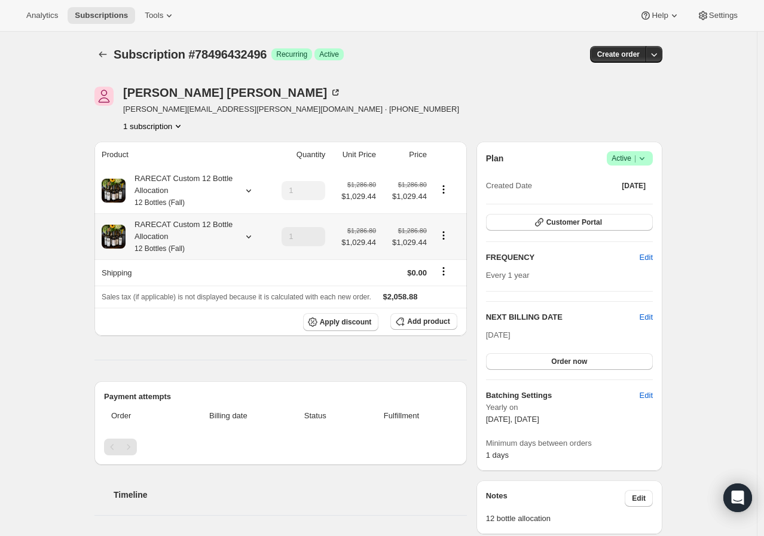
click at [444, 234] on icon "Product actions" at bounding box center [443, 235] width 12 height 12
click at [444, 282] on span "Remove" at bounding box center [447, 279] width 29 height 9
type input "0"
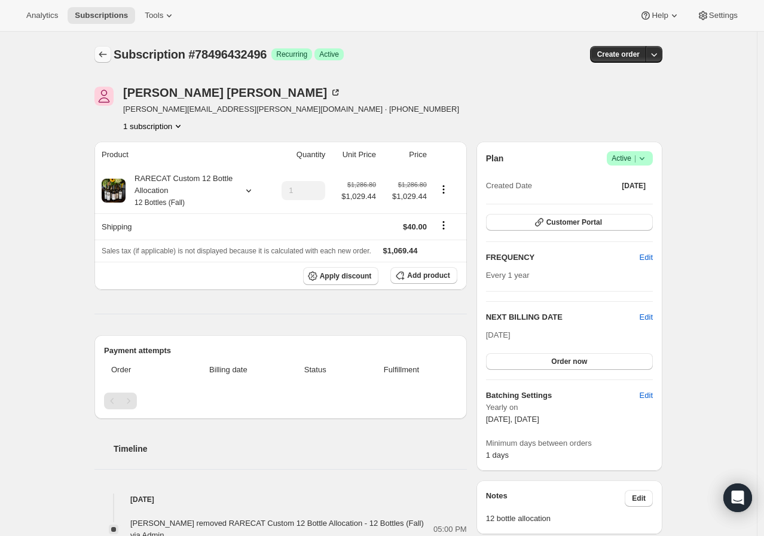
click at [108, 57] on icon "Subscriptions" at bounding box center [103, 54] width 12 height 12
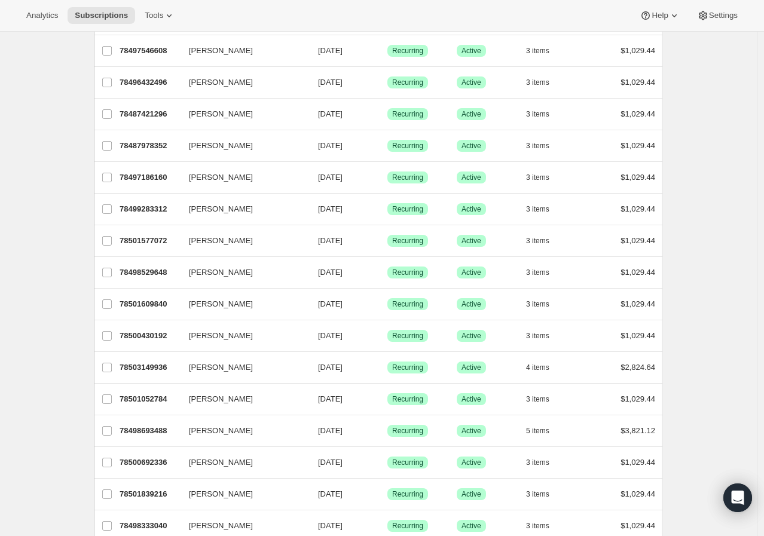
scroll to position [265, 0]
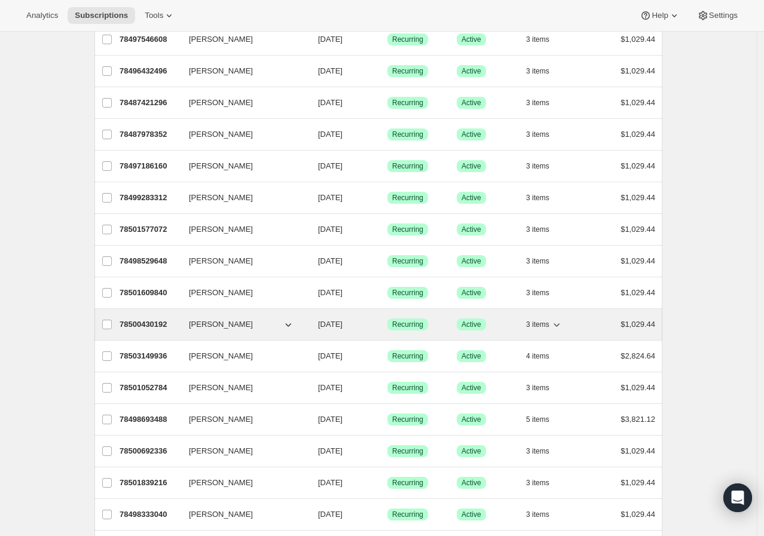
click at [165, 324] on p "78500430192" at bounding box center [149, 324] width 60 height 12
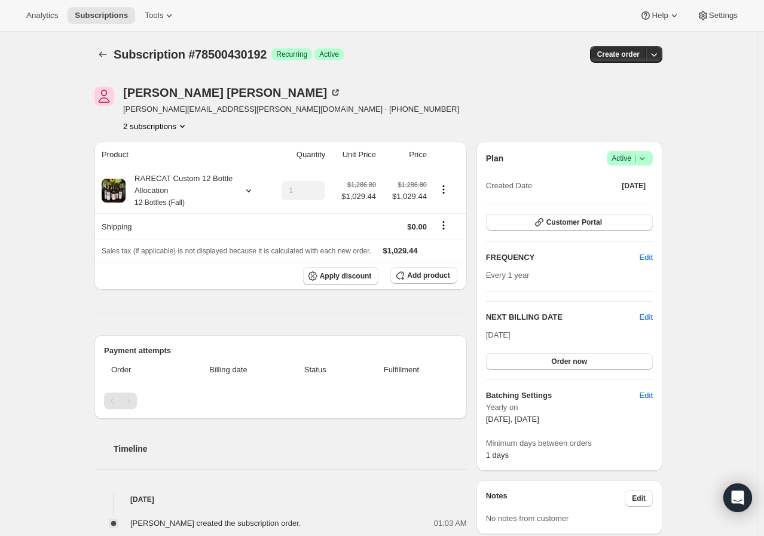
click at [176, 126] on button "2 subscriptions" at bounding box center [155, 126] width 65 height 12
click at [177, 171] on span "78518944112" at bounding box center [159, 169] width 83 height 12
click at [180, 206] on small "12 Bottles (Spring)" at bounding box center [163, 202] width 59 height 8
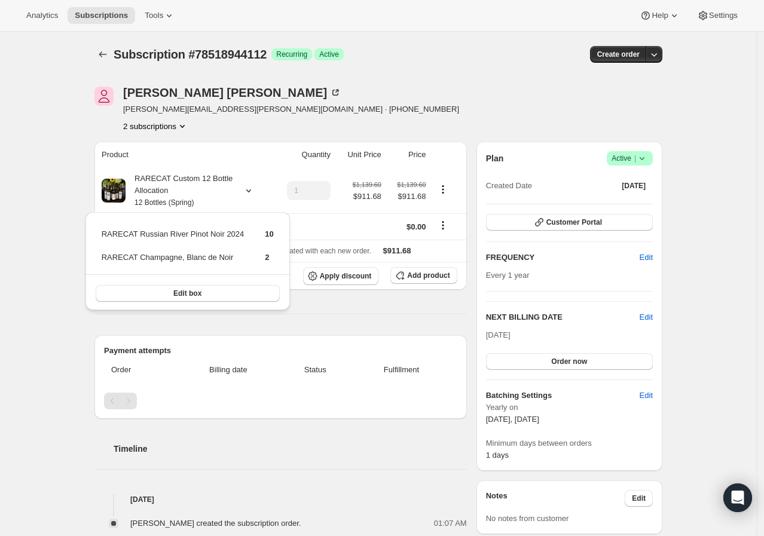
click at [396, 69] on div "Subscription #78518944112. This page is ready Subscription #78518944112 Success…" at bounding box center [378, 54] width 568 height 45
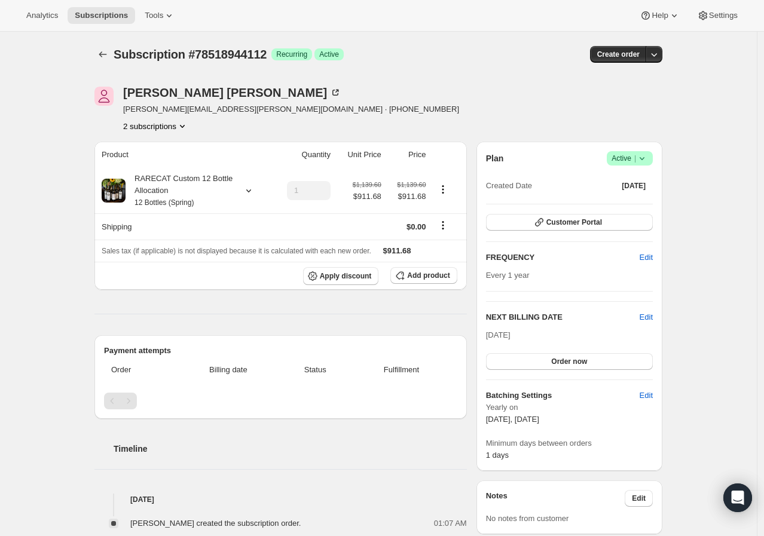
click at [180, 124] on icon "Product actions" at bounding box center [182, 126] width 12 height 12
click at [176, 157] on button "78500430192" at bounding box center [160, 148] width 90 height 19
click at [102, 56] on icon "Subscriptions" at bounding box center [103, 54] width 12 height 12
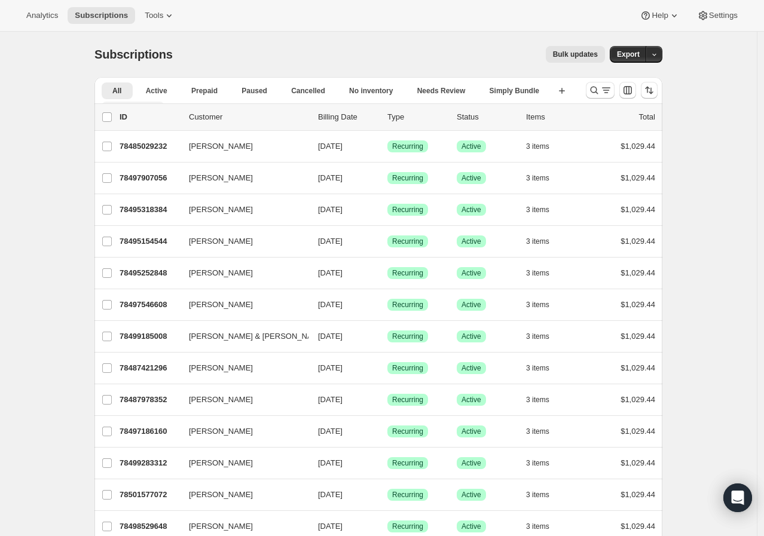
click at [148, 103] on span "More views" at bounding box center [128, 108] width 39 height 10
click at [510, 180] on button "Simply Pink Club" at bounding box center [541, 182] width 110 height 22
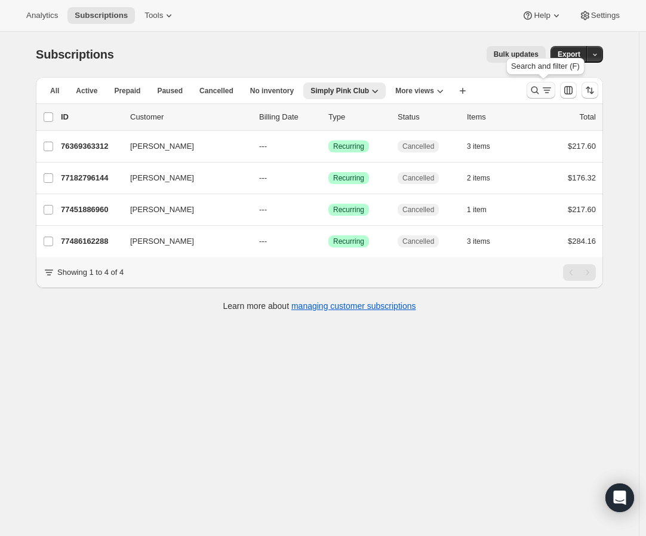
click at [536, 89] on icon "Search and filter results" at bounding box center [535, 90] width 12 height 12
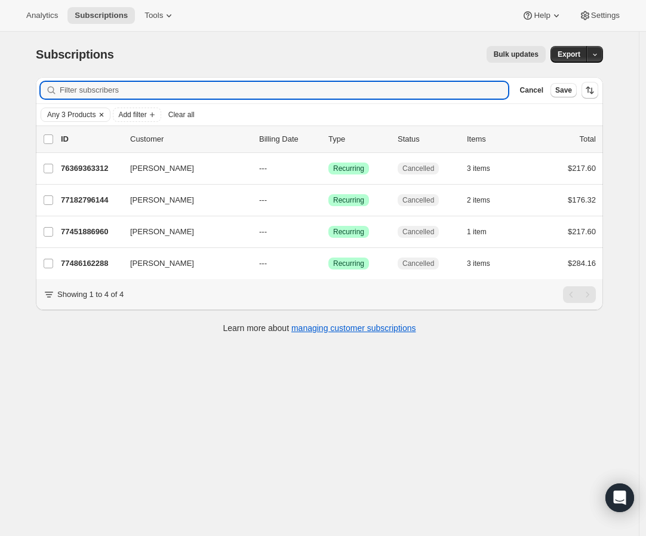
click at [105, 117] on icon "Clear" at bounding box center [102, 115] width 10 height 10
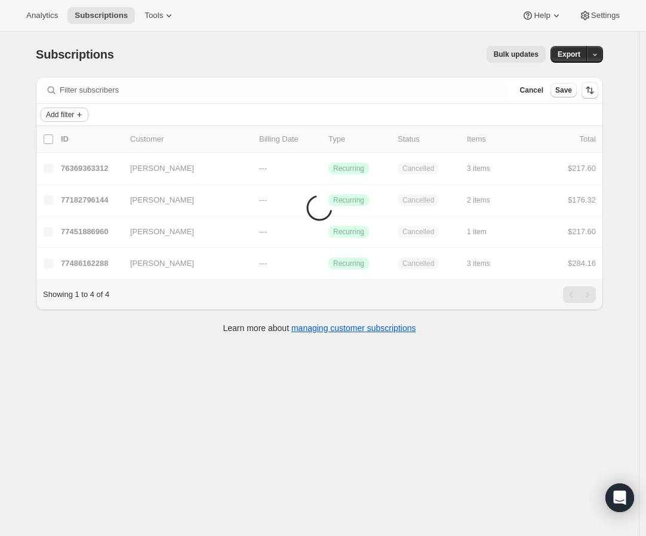
click at [60, 114] on span "Add filter" at bounding box center [60, 115] width 28 height 10
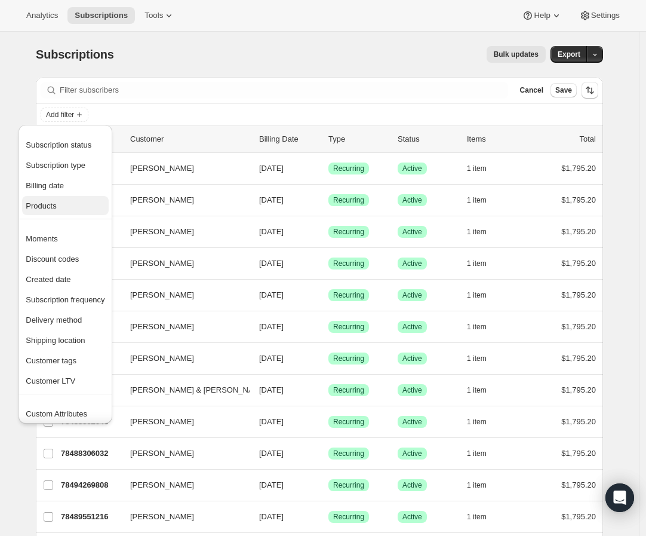
click at [44, 206] on span "Products" at bounding box center [41, 205] width 30 height 9
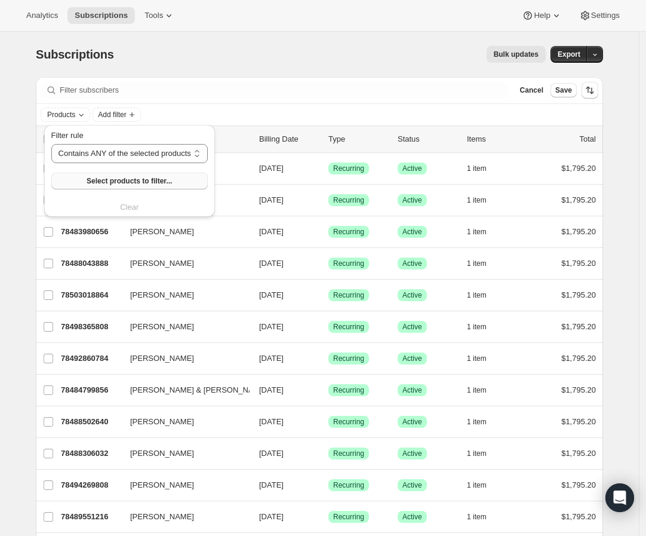
click at [106, 182] on span "Select products to filter..." at bounding box center [129, 181] width 85 height 10
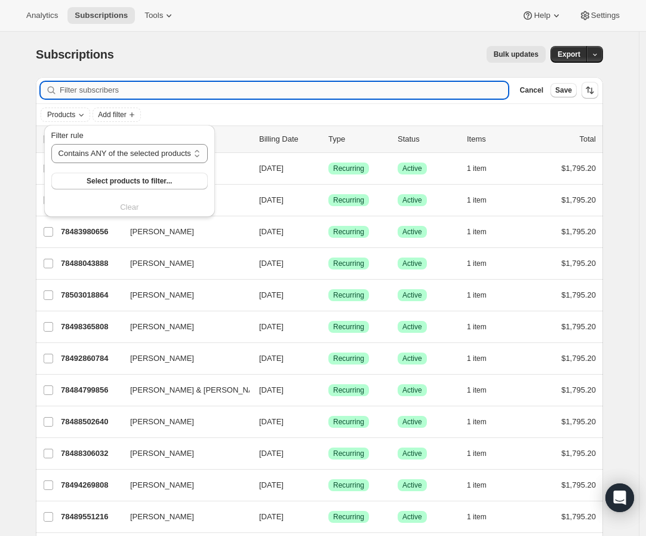
click at [214, 86] on input "Filter subscribers" at bounding box center [284, 90] width 449 height 17
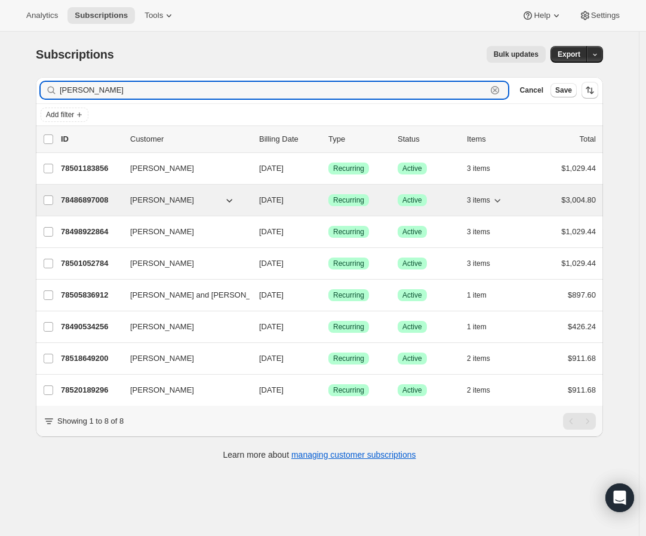
type input "[PERSON_NAME]"
click at [92, 207] on div "78486897008 [PERSON_NAME] [DATE] Success Recurring Success Active 3 items $3,00…" at bounding box center [328, 200] width 535 height 17
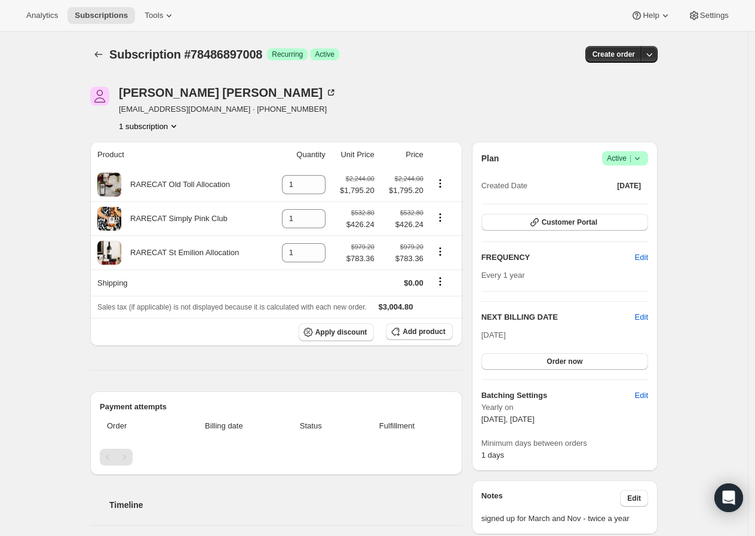
click at [176, 127] on icon "Product actions" at bounding box center [174, 126] width 12 height 12
click at [54, 301] on div "Subscription #78486897008. This page is ready Subscription #78486897008 Success…" at bounding box center [374, 489] width 748 height 915
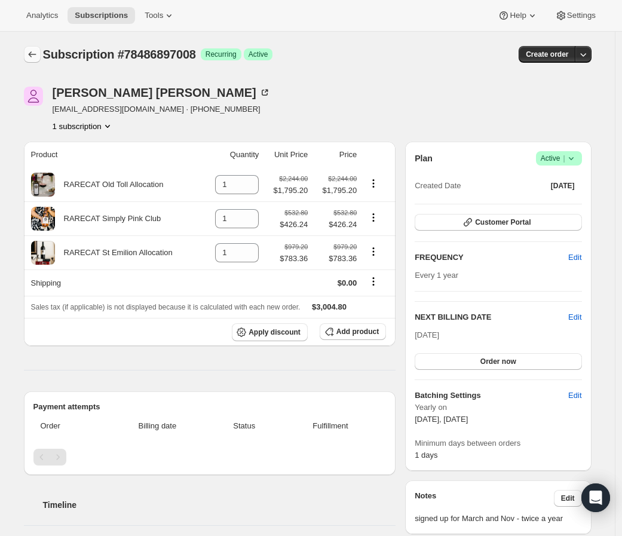
click at [36, 60] on icon "Subscriptions" at bounding box center [32, 54] width 12 height 12
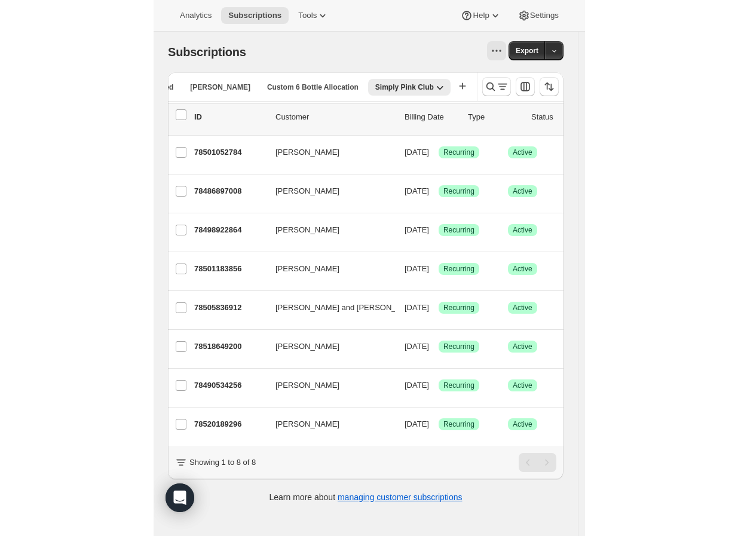
scroll to position [0, 413]
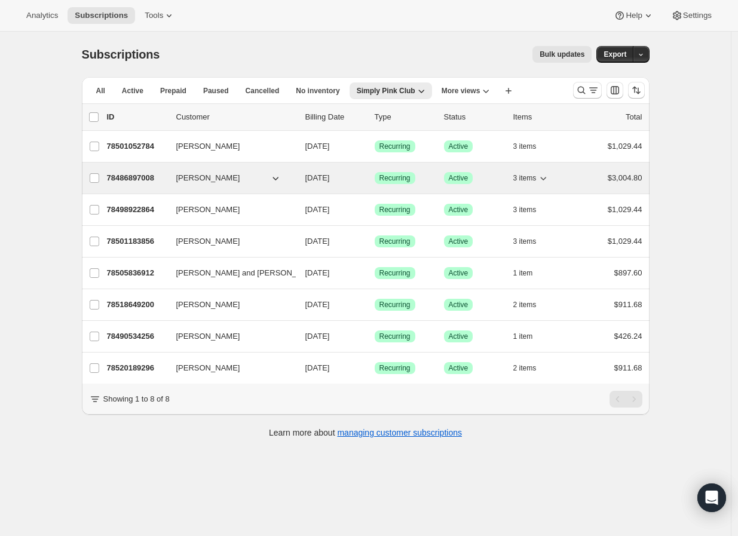
click at [145, 184] on p "78486897008" at bounding box center [137, 178] width 60 height 12
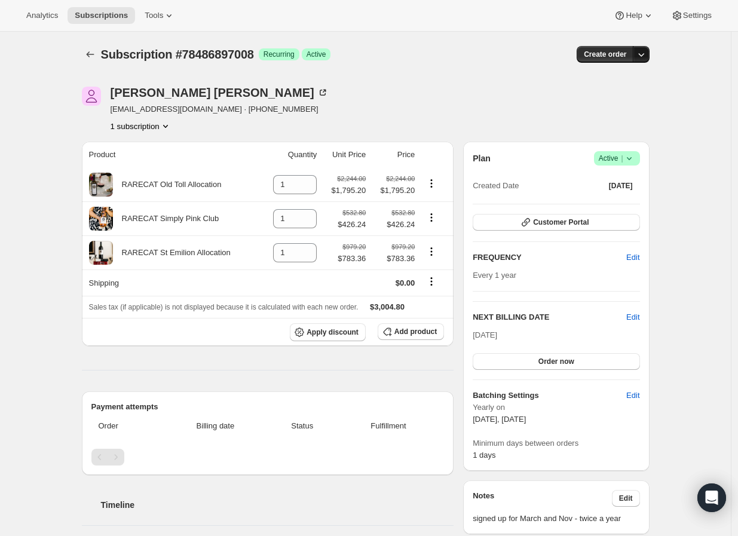
click at [647, 56] on icon "button" at bounding box center [641, 54] width 12 height 12
click at [492, 59] on div "Create order" at bounding box center [552, 54] width 193 height 17
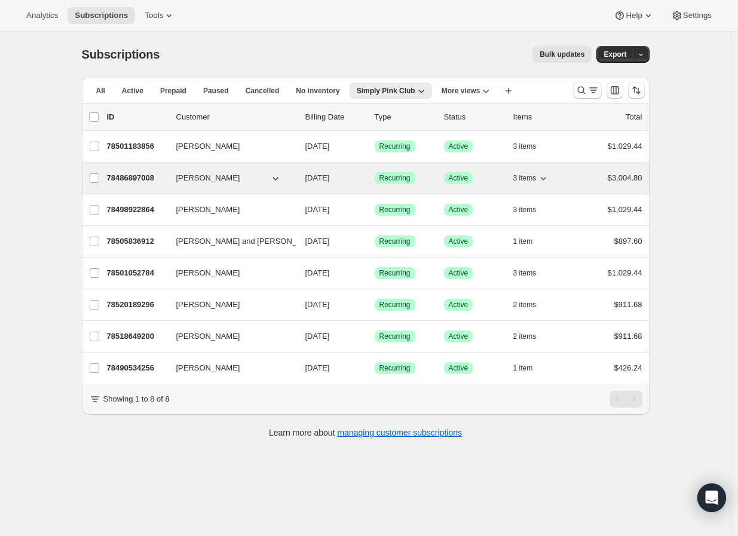
click at [144, 181] on p "78486897008" at bounding box center [137, 178] width 60 height 12
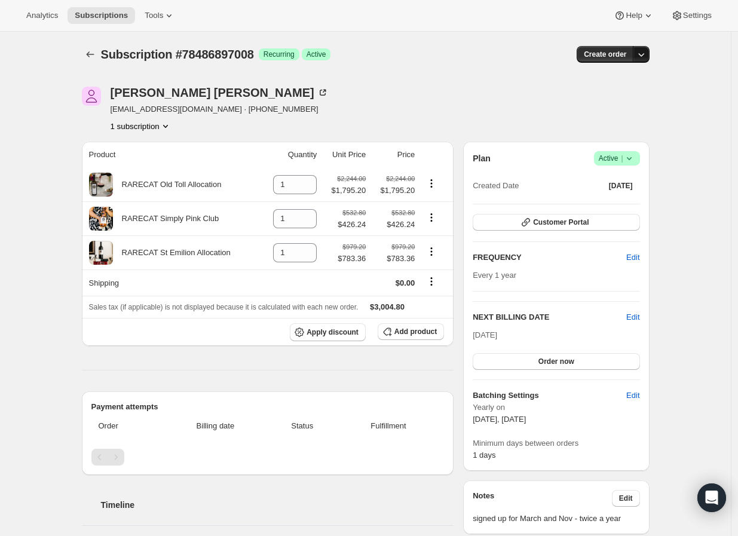
click at [646, 57] on icon "button" at bounding box center [641, 54] width 12 height 12
click at [424, 109] on div "[PERSON_NAME] [EMAIL_ADDRESS][DOMAIN_NAME] · [PHONE_NUMBER] 1 subscription" at bounding box center [280, 109] width 397 height 45
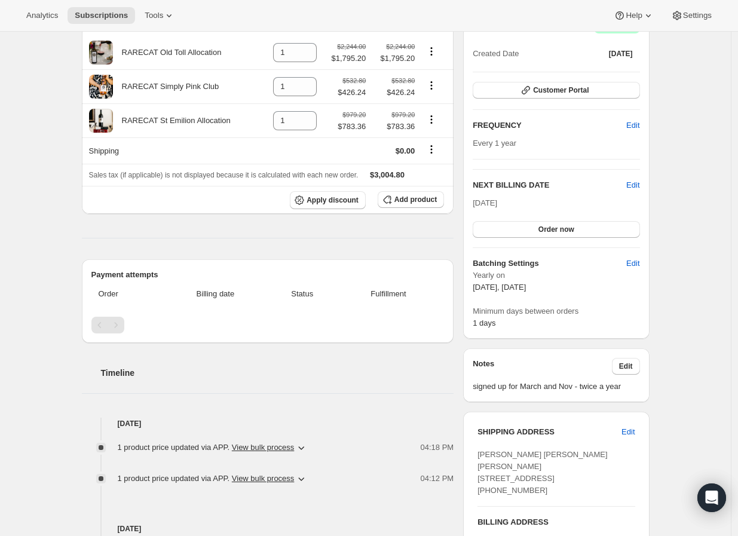
scroll to position [133, 0]
click at [305, 452] on icon "button" at bounding box center [301, 447] width 12 height 12
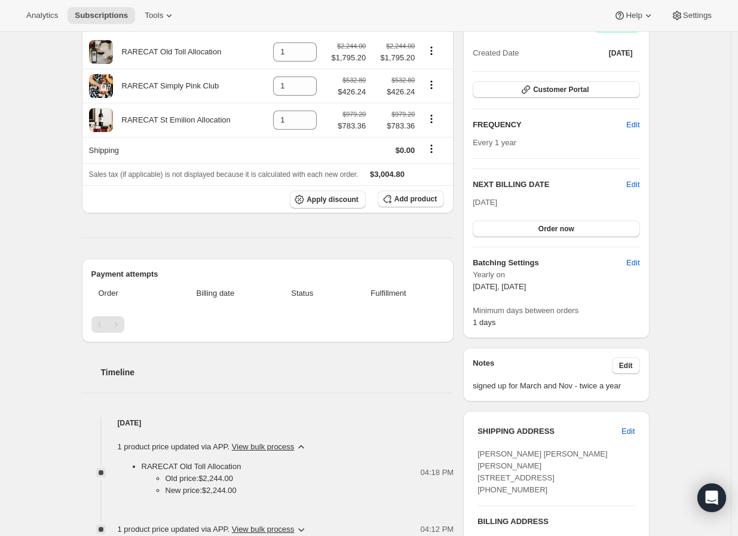
click at [303, 452] on icon "button" at bounding box center [301, 447] width 12 height 12
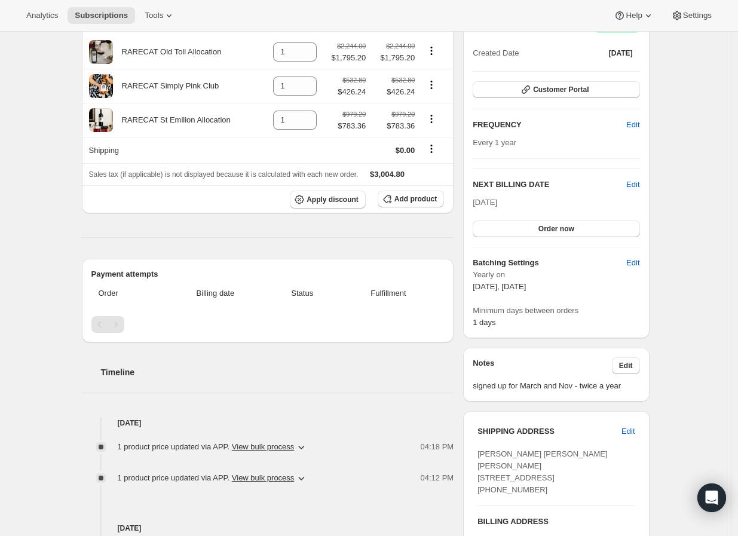
scroll to position [0, 0]
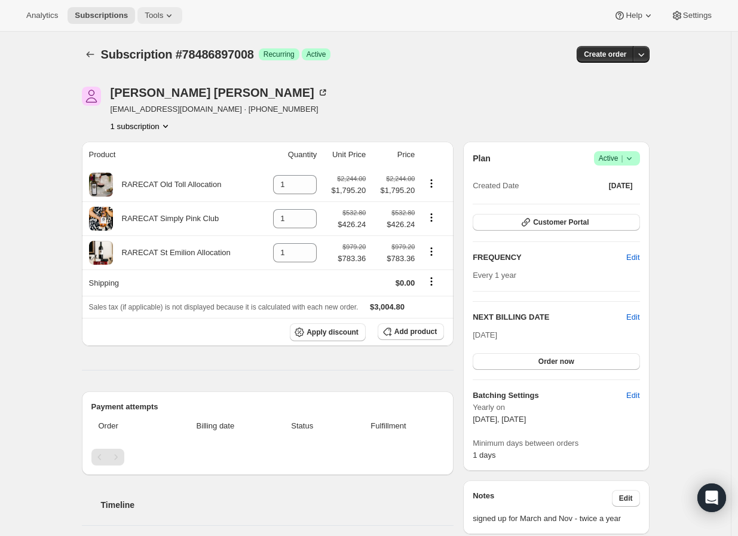
click at [148, 13] on span "Tools" at bounding box center [154, 16] width 19 height 10
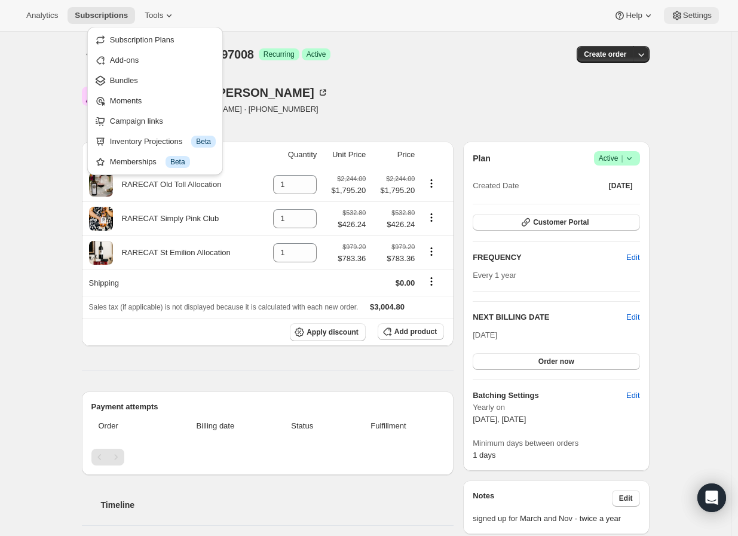
click at [711, 23] on button "Settings" at bounding box center [691, 15] width 55 height 17
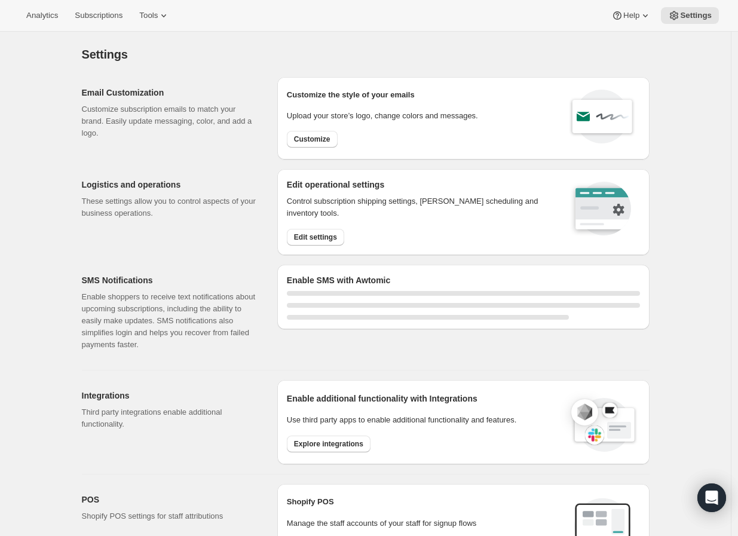
select select "22:00"
select select "09:00"
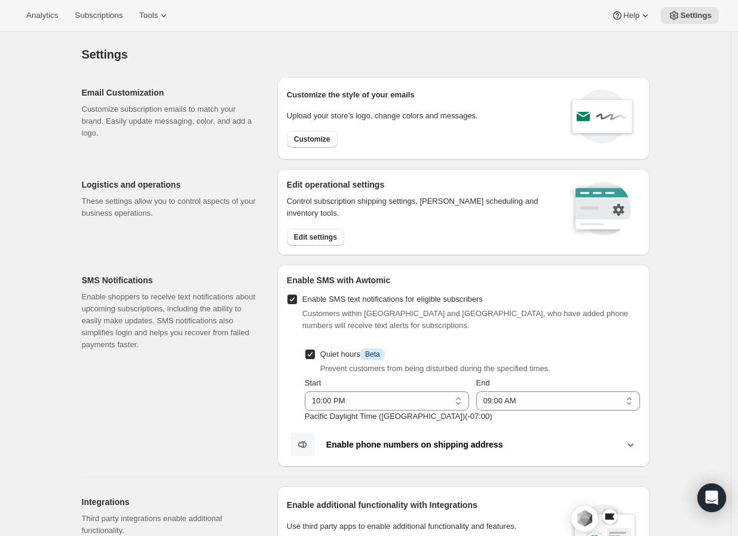
click at [320, 146] on div "Customize the style of your emails Upload your store’s logo, change colors and …" at bounding box center [382, 118] width 191 height 63
click at [323, 140] on span "Customize" at bounding box center [312, 139] width 36 height 10
select select "subscriptionMessage"
select select "5"
select select "15"
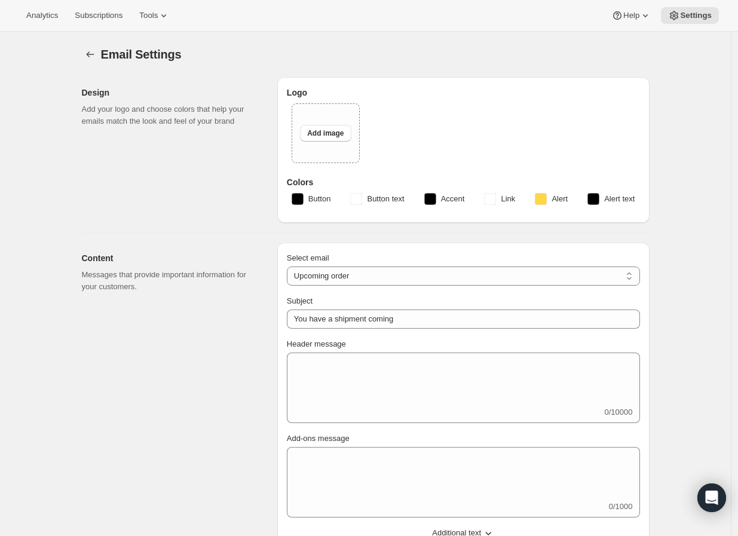
select select "14"
type input "RARECAT Membership"
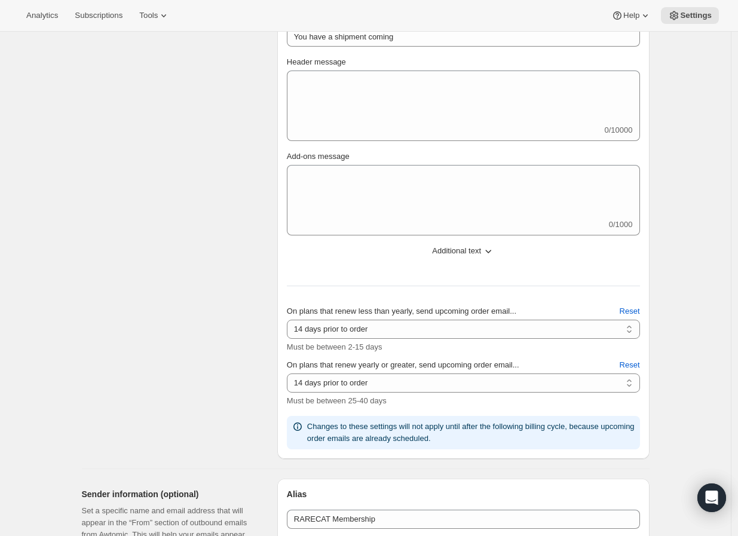
scroll to position [398, 0]
click at [330, 330] on select "2 days prior to order 3 days prior to order 4 days prior to order 5 days prior …" at bounding box center [463, 328] width 353 height 19
click at [243, 347] on div "Content Messages that provide important information for your customers." at bounding box center [175, 209] width 186 height 498
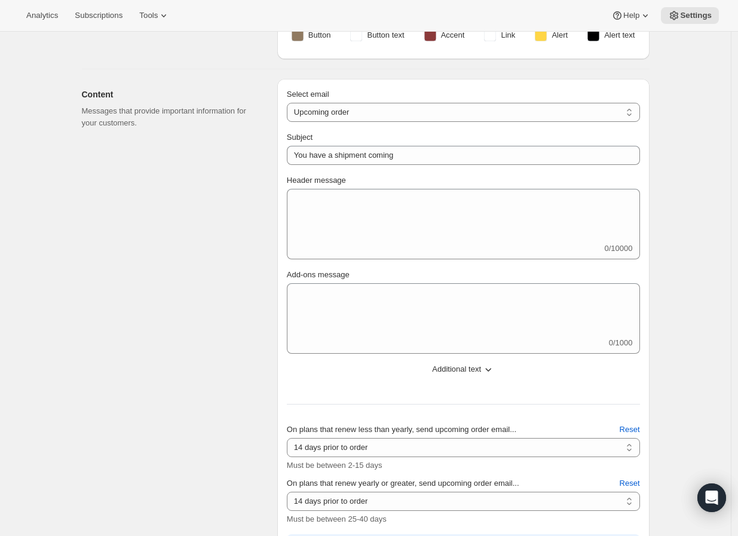
scroll to position [265, 0]
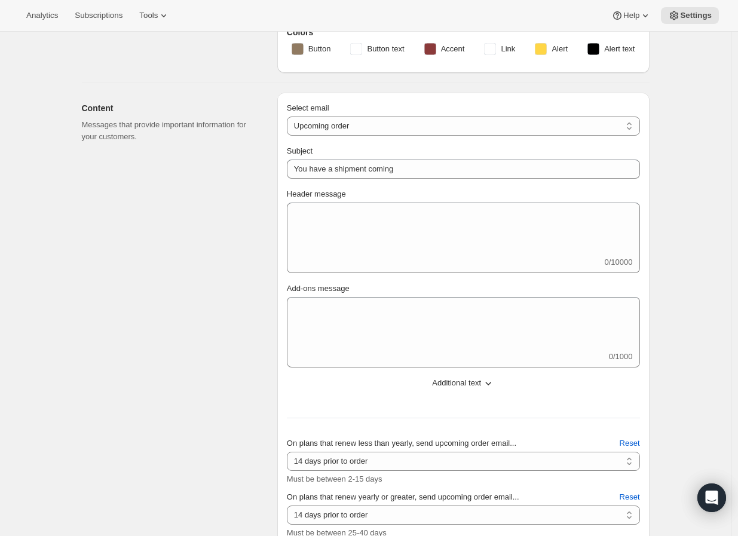
click at [473, 373] on button "Additional text" at bounding box center [463, 382] width 367 height 19
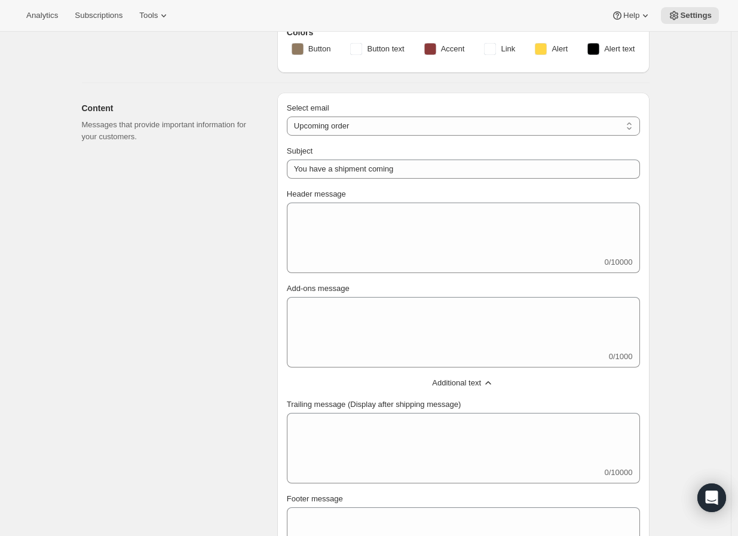
click at [470, 379] on span "Additional text" at bounding box center [456, 383] width 49 height 12
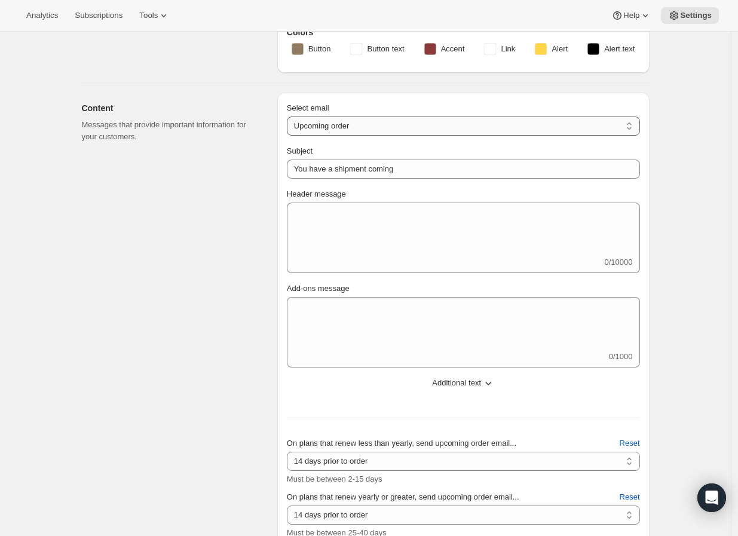
click at [362, 124] on select "New subscription Upcoming order Failed payment Delayed subscription (inventory …" at bounding box center [463, 126] width 353 height 19
click at [279, 176] on div "Content Messages that provide important information for your customers. Select …" at bounding box center [360, 337] width 577 height 508
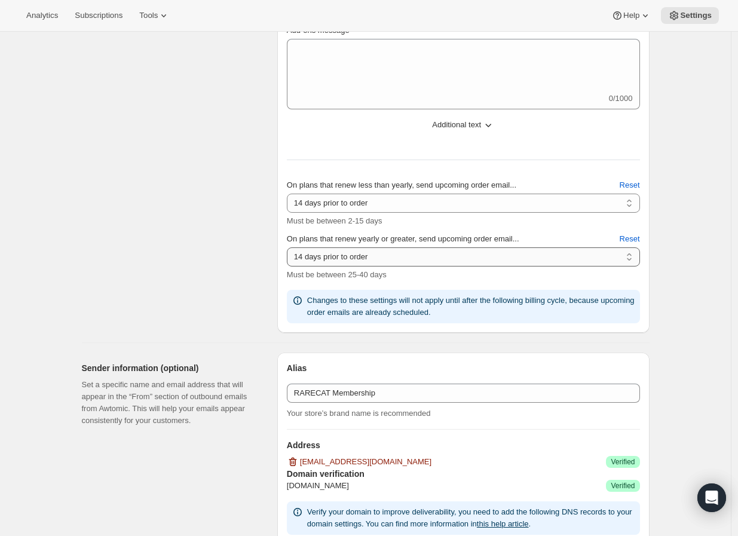
scroll to position [199, 0]
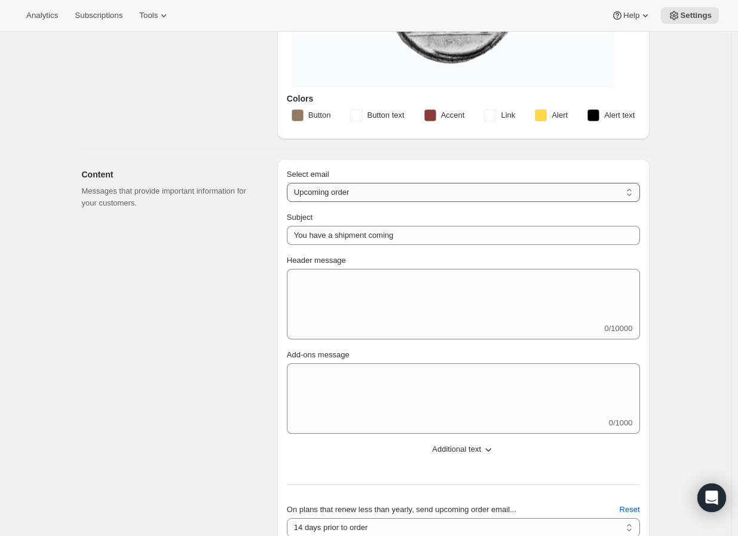
click at [413, 194] on select "New subscription Upcoming order Failed payment Delayed subscription (inventory …" at bounding box center [463, 192] width 353 height 19
select select "welcomeMessage"
click at [290, 183] on select "New subscription Upcoming order Failed payment Delayed subscription (inventory …" at bounding box center [463, 192] width 353 height 19
type input "Your new subscription"
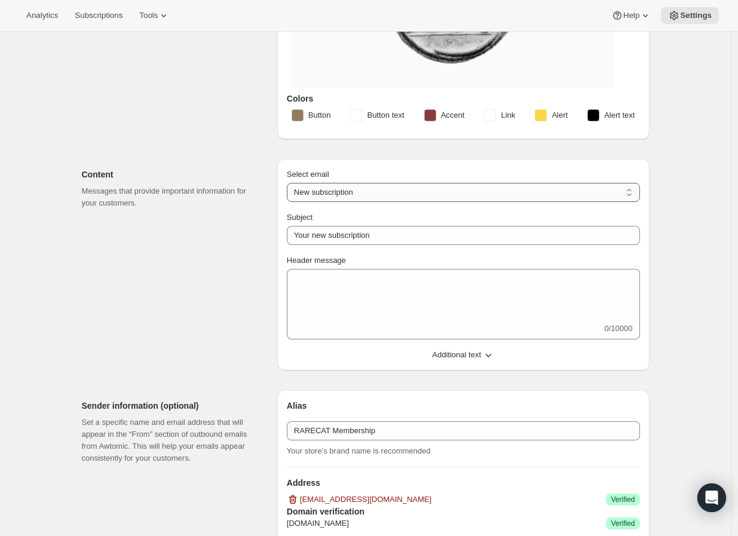
click at [409, 194] on select "New subscription Upcoming order Failed payment Delayed subscription (inventory …" at bounding box center [463, 192] width 353 height 19
select select "subscriptionMessage"
click at [290, 183] on select "New subscription Upcoming order Failed payment Delayed subscription (inventory …" at bounding box center [463, 192] width 353 height 19
type input "You have a shipment coming"
select select "14"
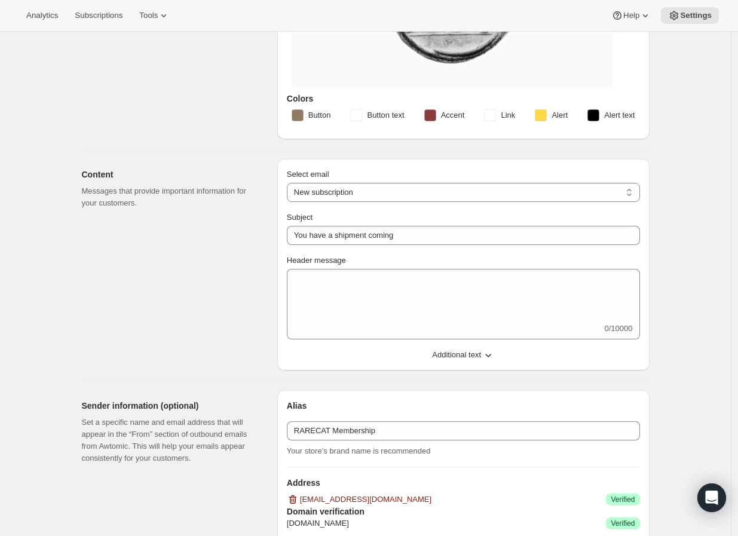
select select "14"
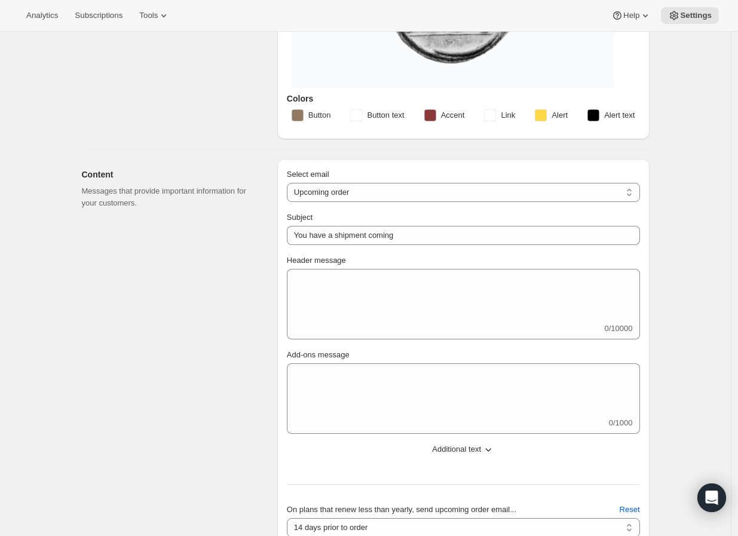
scroll to position [265, 0]
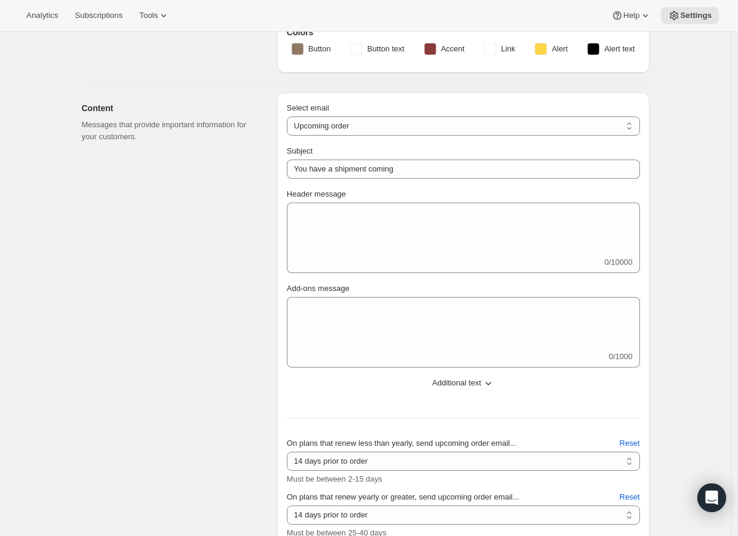
click at [487, 377] on icon "button" at bounding box center [488, 383] width 12 height 12
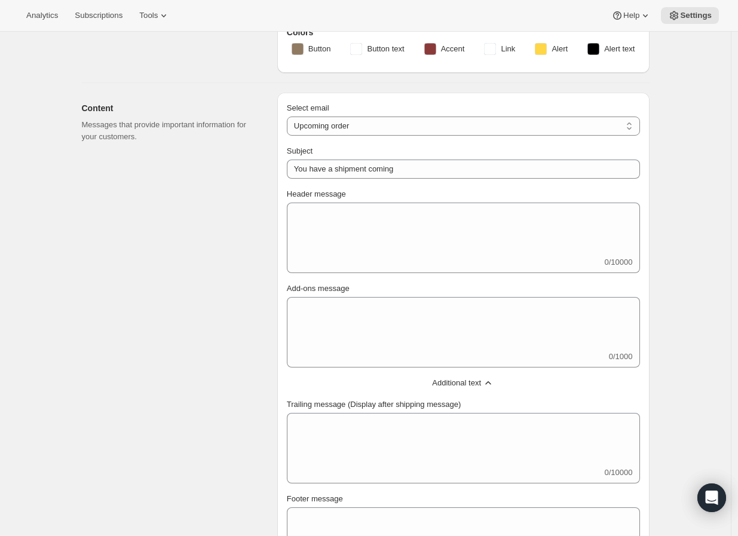
click at [475, 377] on span "Additional text" at bounding box center [456, 383] width 49 height 12
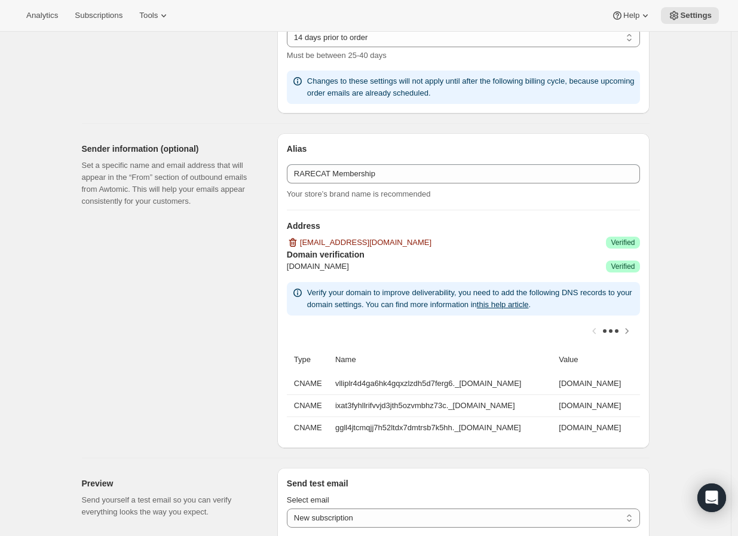
scroll to position [863, 0]
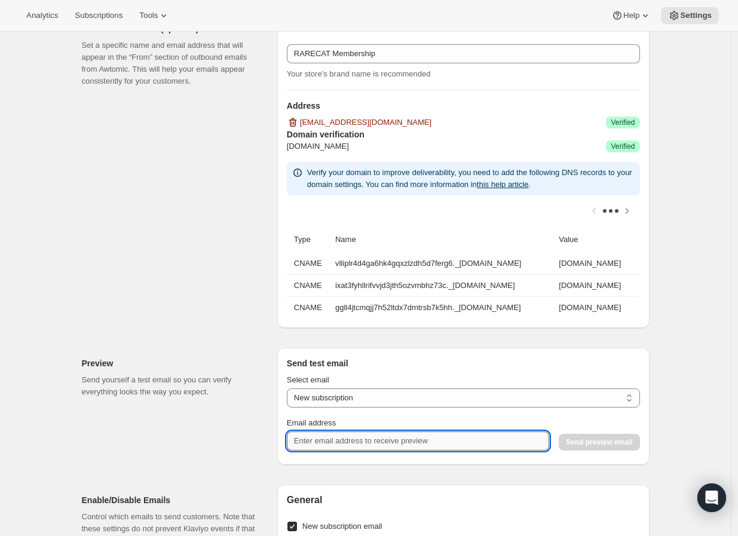
click at [385, 446] on input "Email address" at bounding box center [418, 440] width 262 height 19
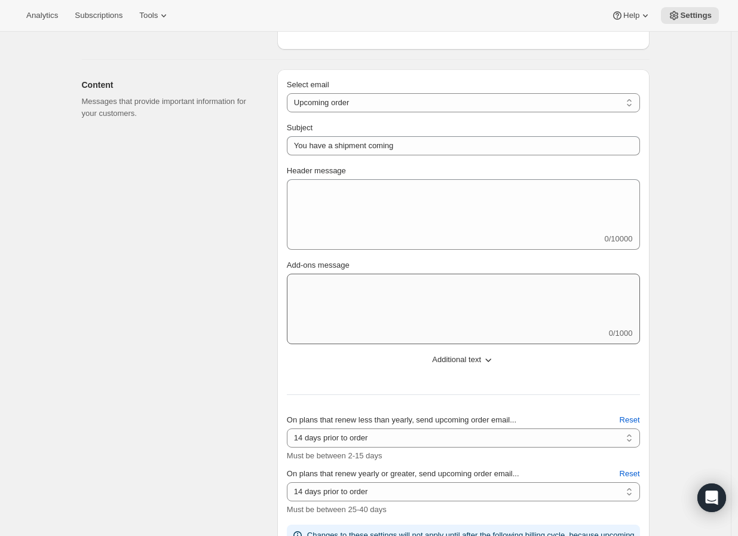
scroll to position [265, 0]
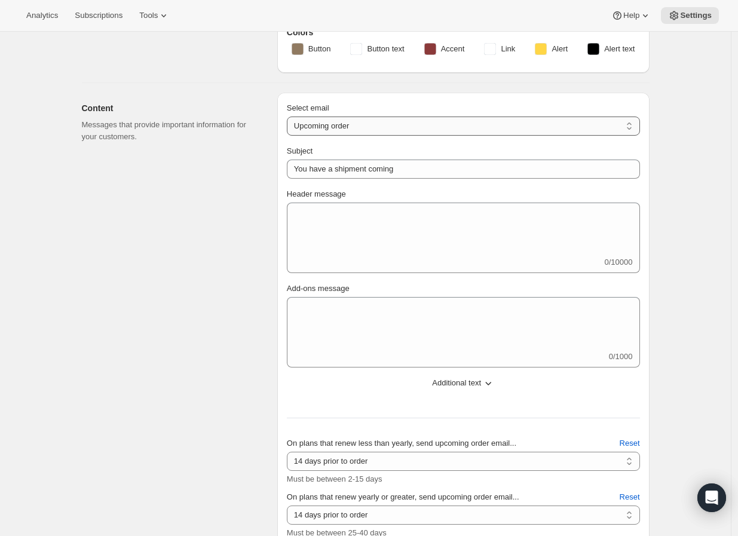
type input "[EMAIL_ADDRESS][DOMAIN_NAME], [PERSON_NAME][EMAIL_ADDRESS][DOMAIN_NAME]"
click at [311, 128] on select "New subscription Upcoming order Failed payment Delayed subscription (inventory …" at bounding box center [463, 126] width 353 height 19
click at [245, 181] on div "Content Messages that provide important information for your customers." at bounding box center [175, 342] width 186 height 498
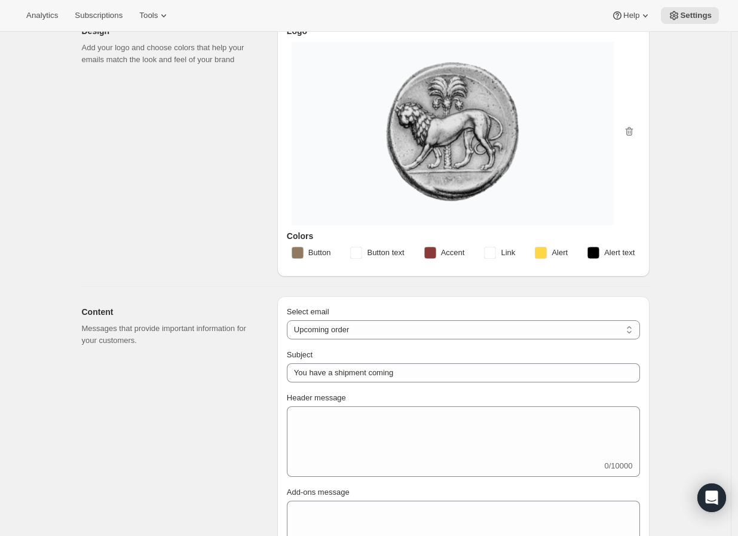
scroll to position [0, 0]
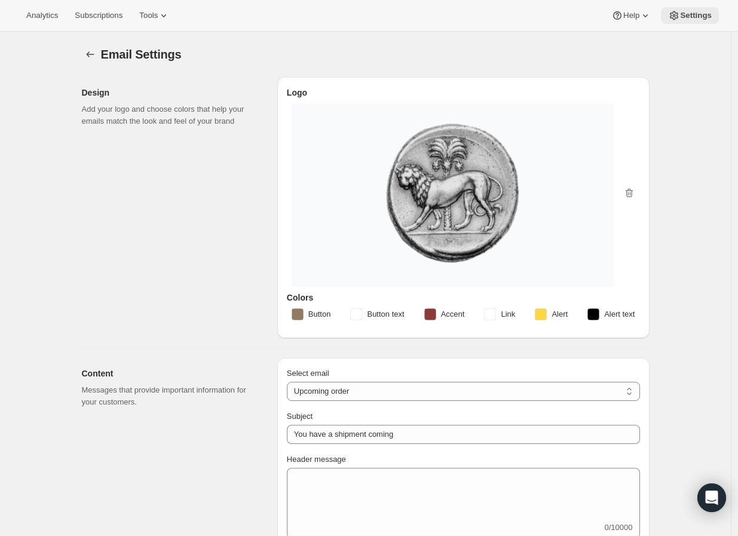
click at [694, 17] on span "Settings" at bounding box center [696, 16] width 32 height 10
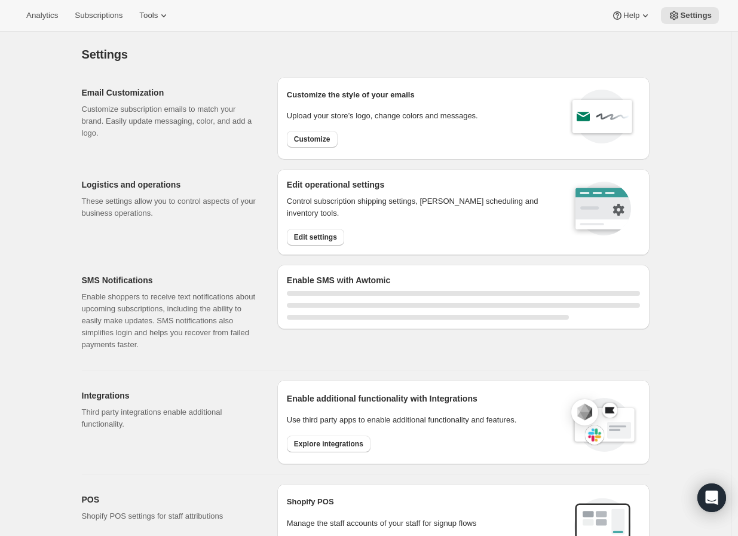
select select "22:00"
select select "09:00"
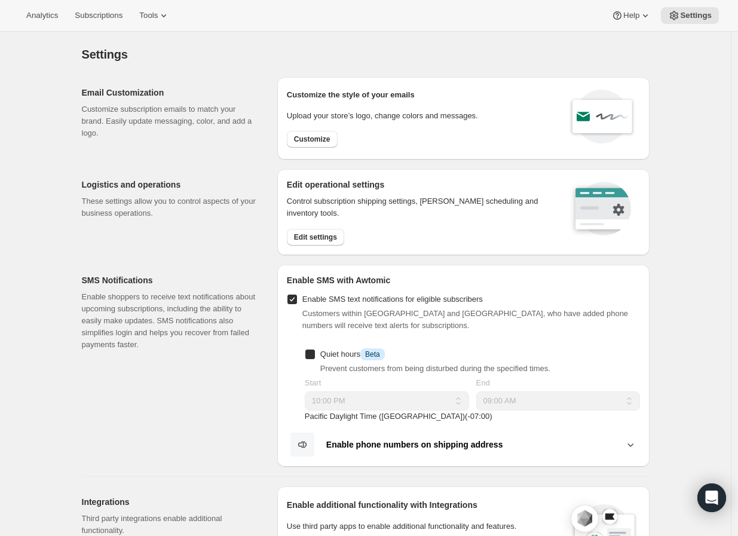
checkbox input "true"
click at [320, 139] on span "Customize" at bounding box center [312, 139] width 36 height 10
select select "subscriptionMessage"
select select "5"
select select "15"
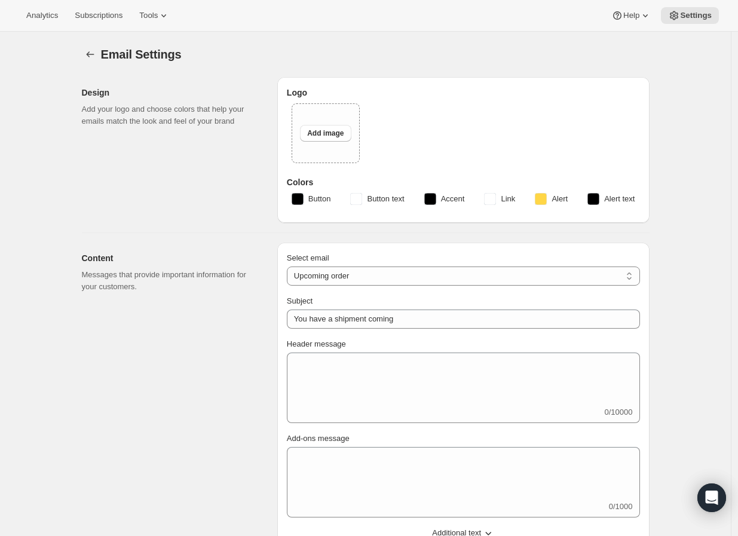
select select "14"
type input "RARECAT Membership"
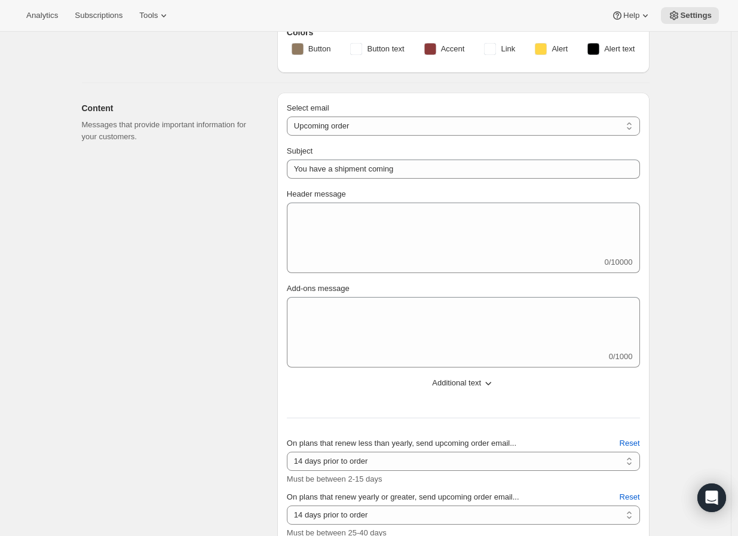
scroll to position [332, 0]
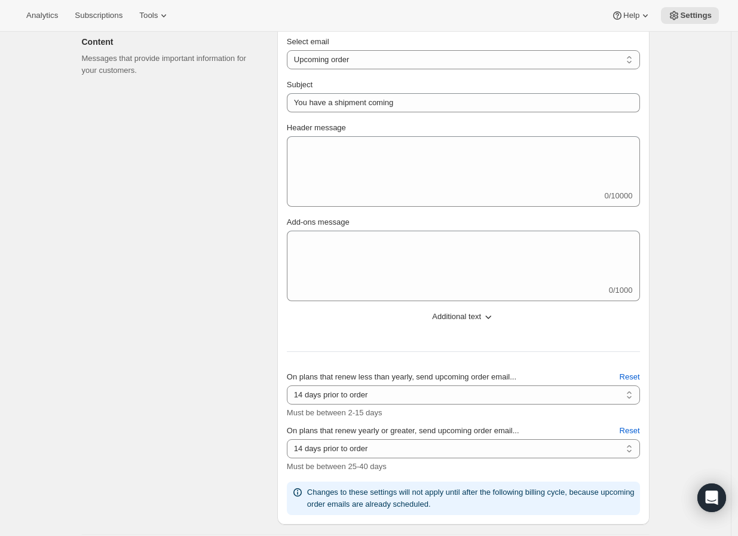
click at [500, 317] on button "Additional text" at bounding box center [463, 316] width 367 height 19
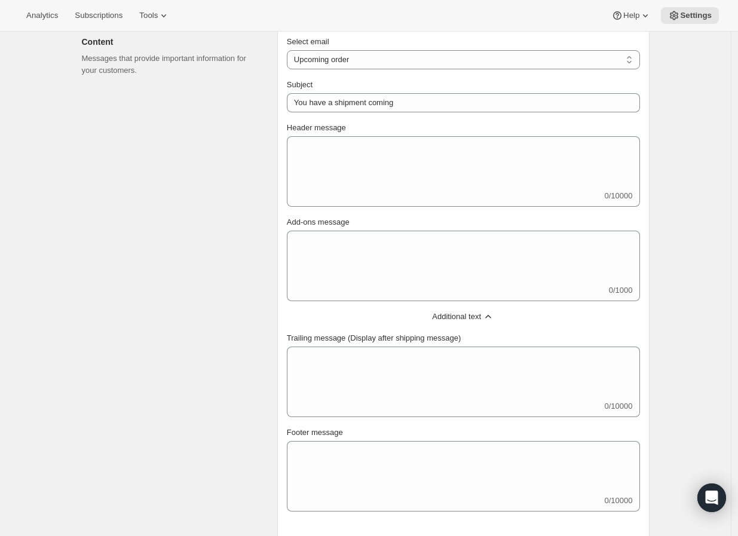
click at [461, 315] on span "Additional text" at bounding box center [456, 317] width 49 height 12
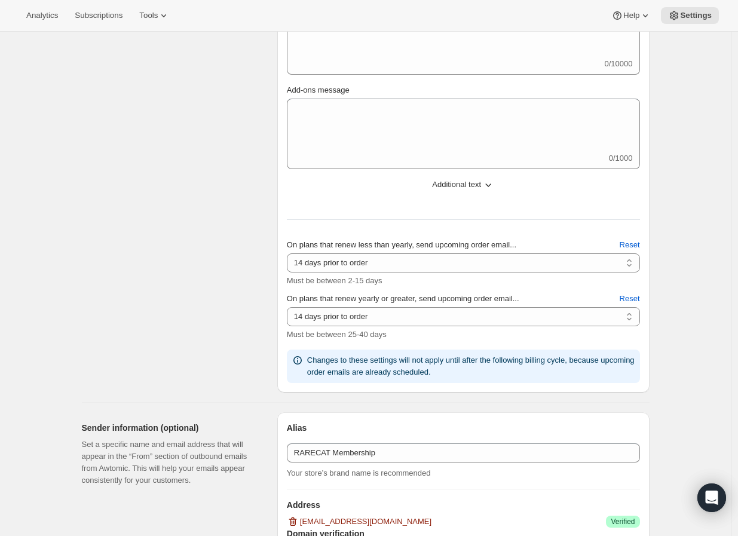
scroll to position [464, 0]
click at [313, 265] on select "2 days prior to order 3 days prior to order 4 days prior to order 5 days prior …" at bounding box center [463, 262] width 353 height 19
click at [213, 283] on div "Content Messages that provide important information for your customers." at bounding box center [175, 143] width 186 height 498
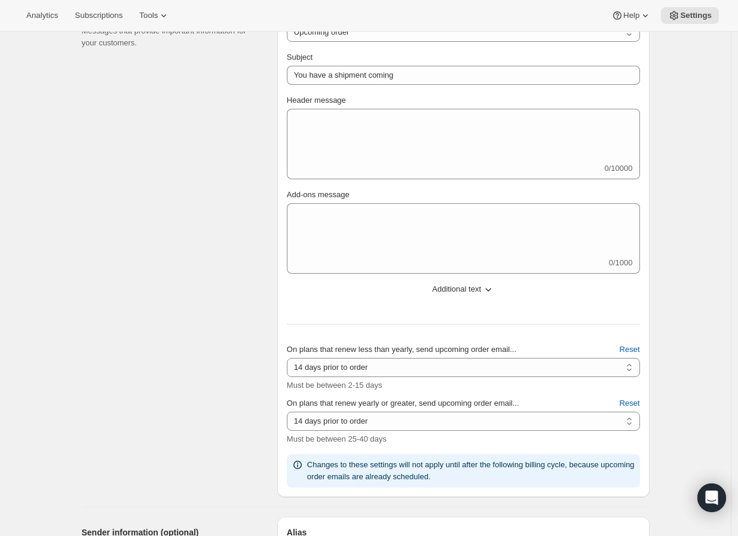
scroll to position [332, 0]
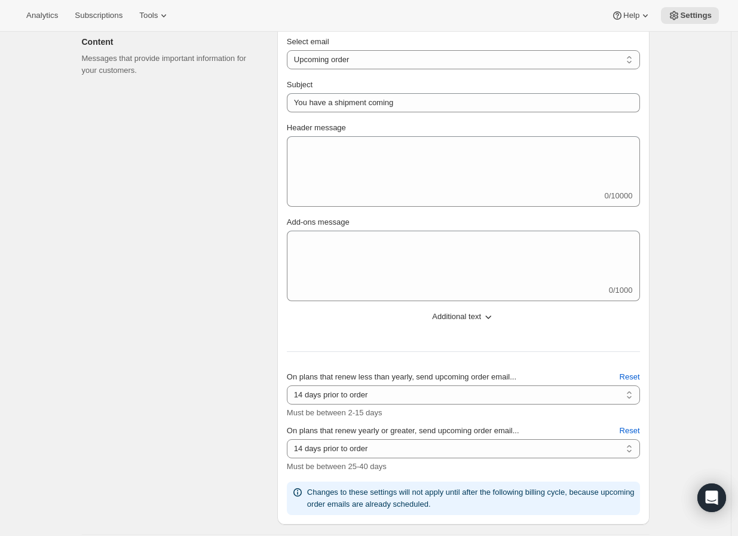
click at [303, 67] on div "Select email New subscription Upcoming order Failed payment Delayed subscriptio…" at bounding box center [463, 275] width 353 height 479
click at [303, 61] on select "New subscription Upcoming order Failed payment Delayed subscription (inventory …" at bounding box center [463, 59] width 353 height 19
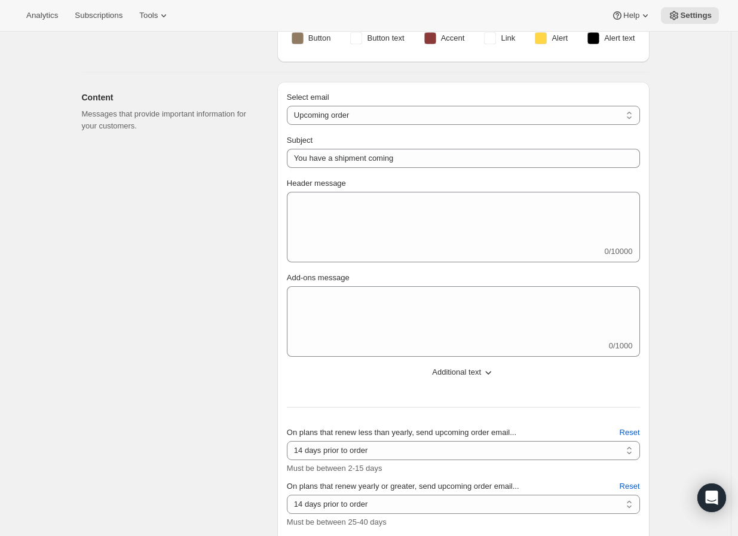
scroll to position [199, 0]
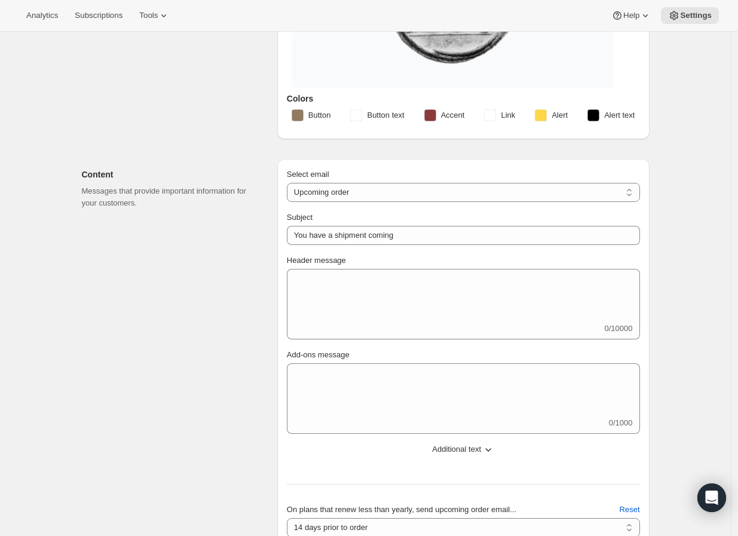
click at [305, 200] on div "Select email New subscription Upcoming order Failed payment Delayed subscriptio…" at bounding box center [463, 407] width 353 height 479
click at [308, 196] on select "New subscription Upcoming order Failed payment Delayed subscription (inventory …" at bounding box center [463, 192] width 353 height 19
click at [225, 269] on div "Content Messages that provide important information for your customers." at bounding box center [175, 408] width 186 height 498
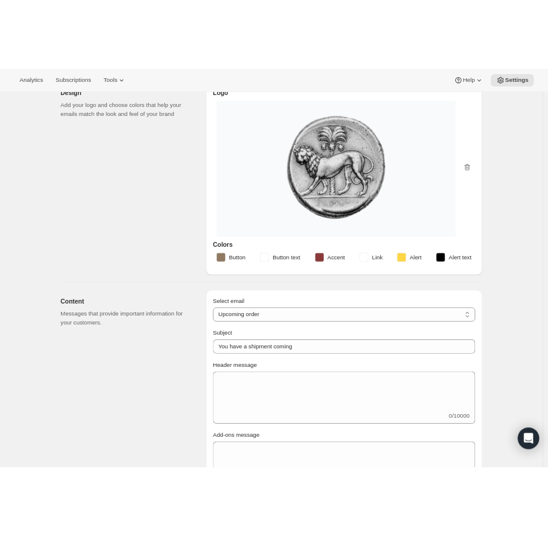
scroll to position [0, 0]
